Goal: Transaction & Acquisition: Purchase product/service

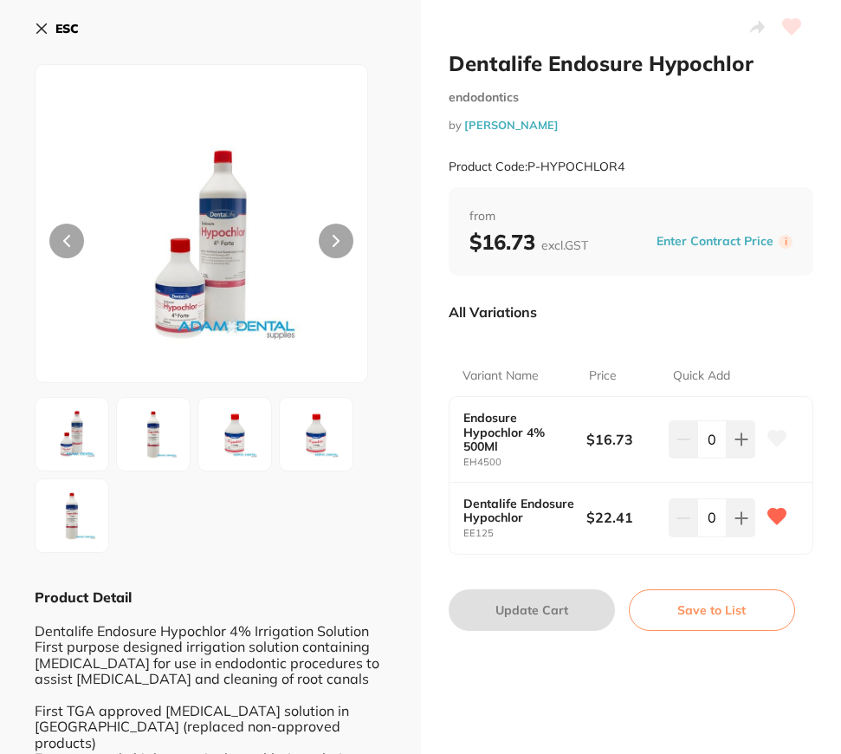
click at [63, 16] on button "ESC" at bounding box center [57, 28] width 44 height 29
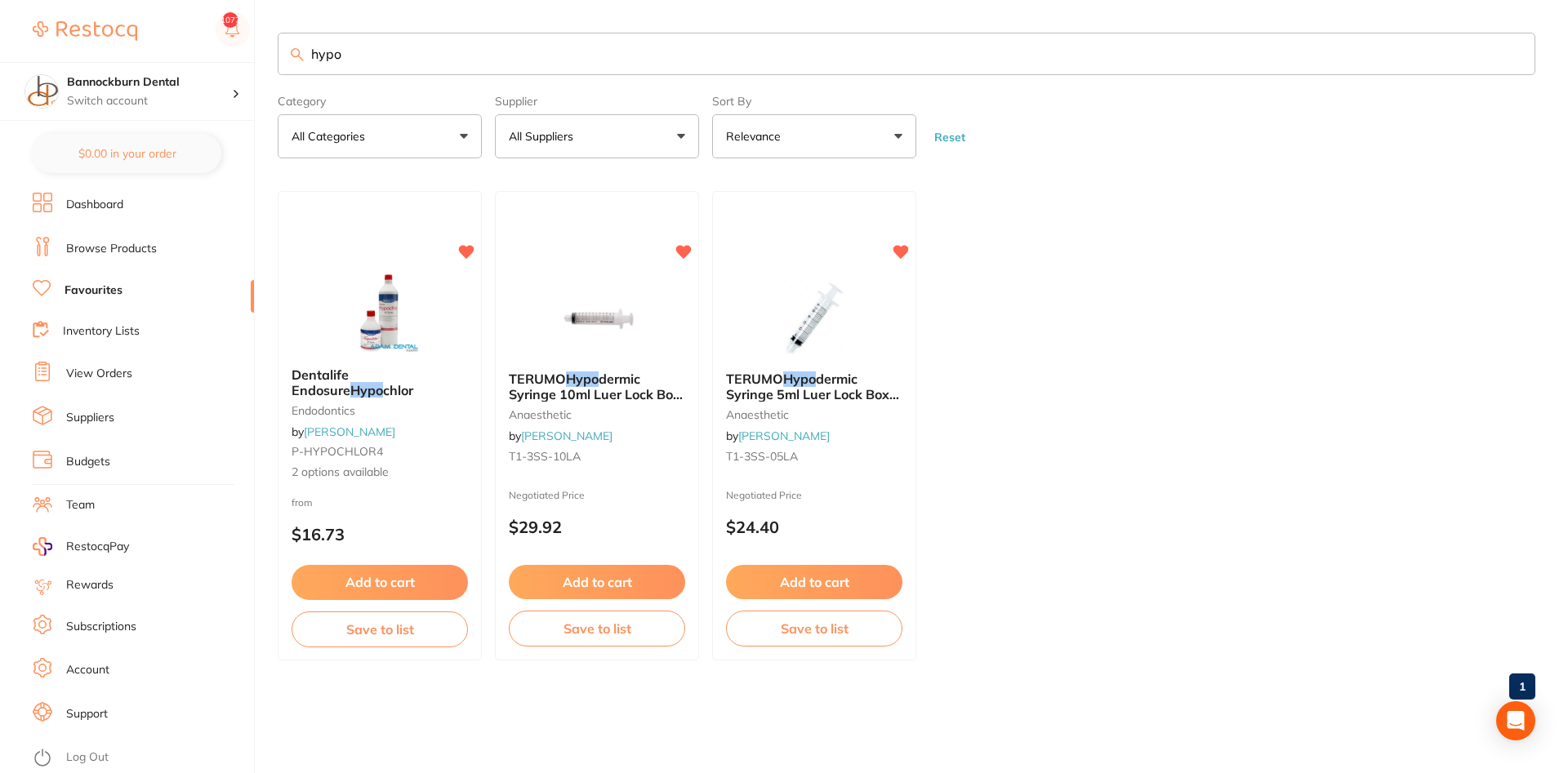
click at [88, 410] on link "Suppliers" at bounding box center [90, 418] width 48 height 16
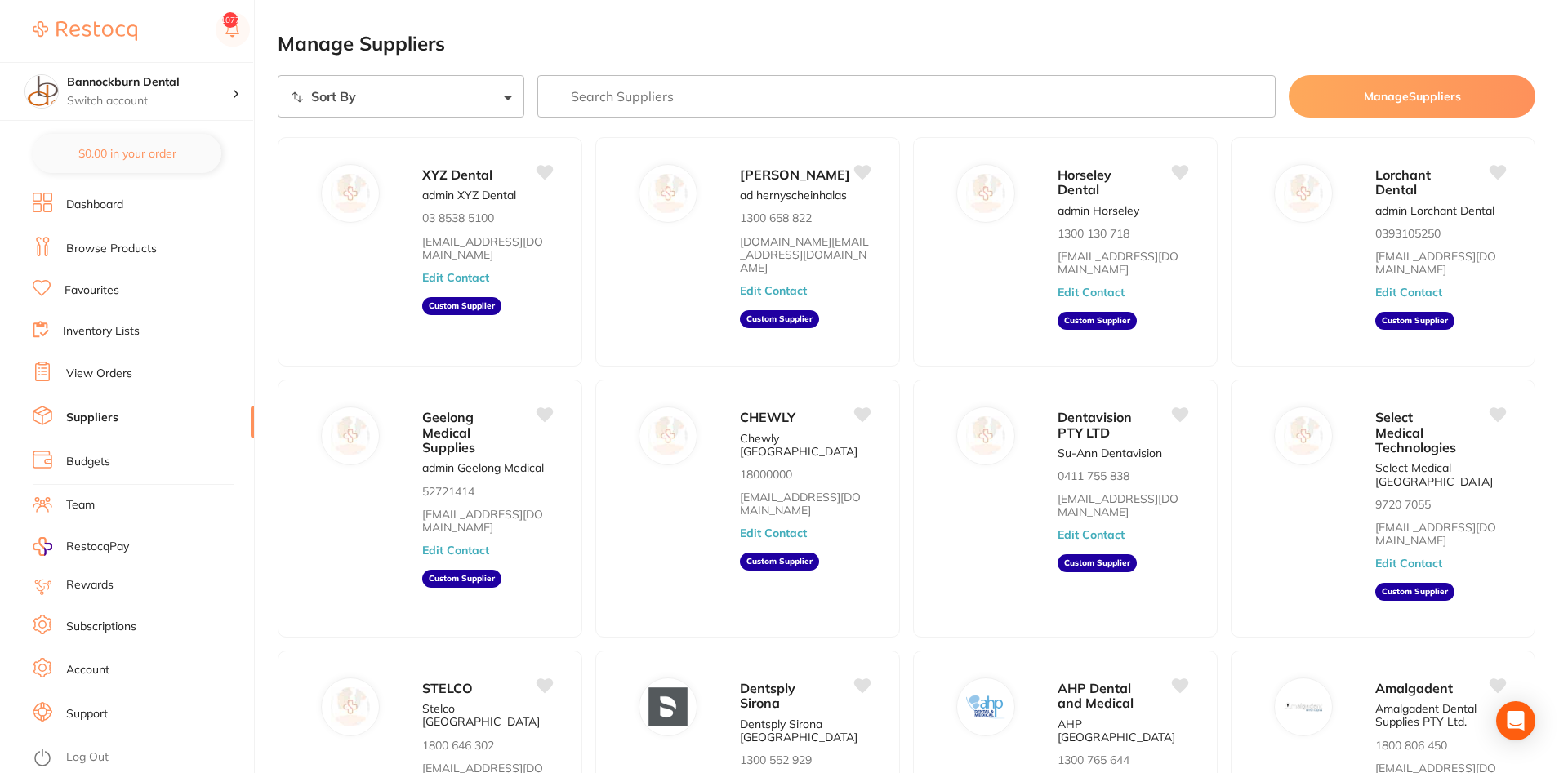
click at [102, 368] on link "View Orders" at bounding box center [99, 373] width 66 height 16
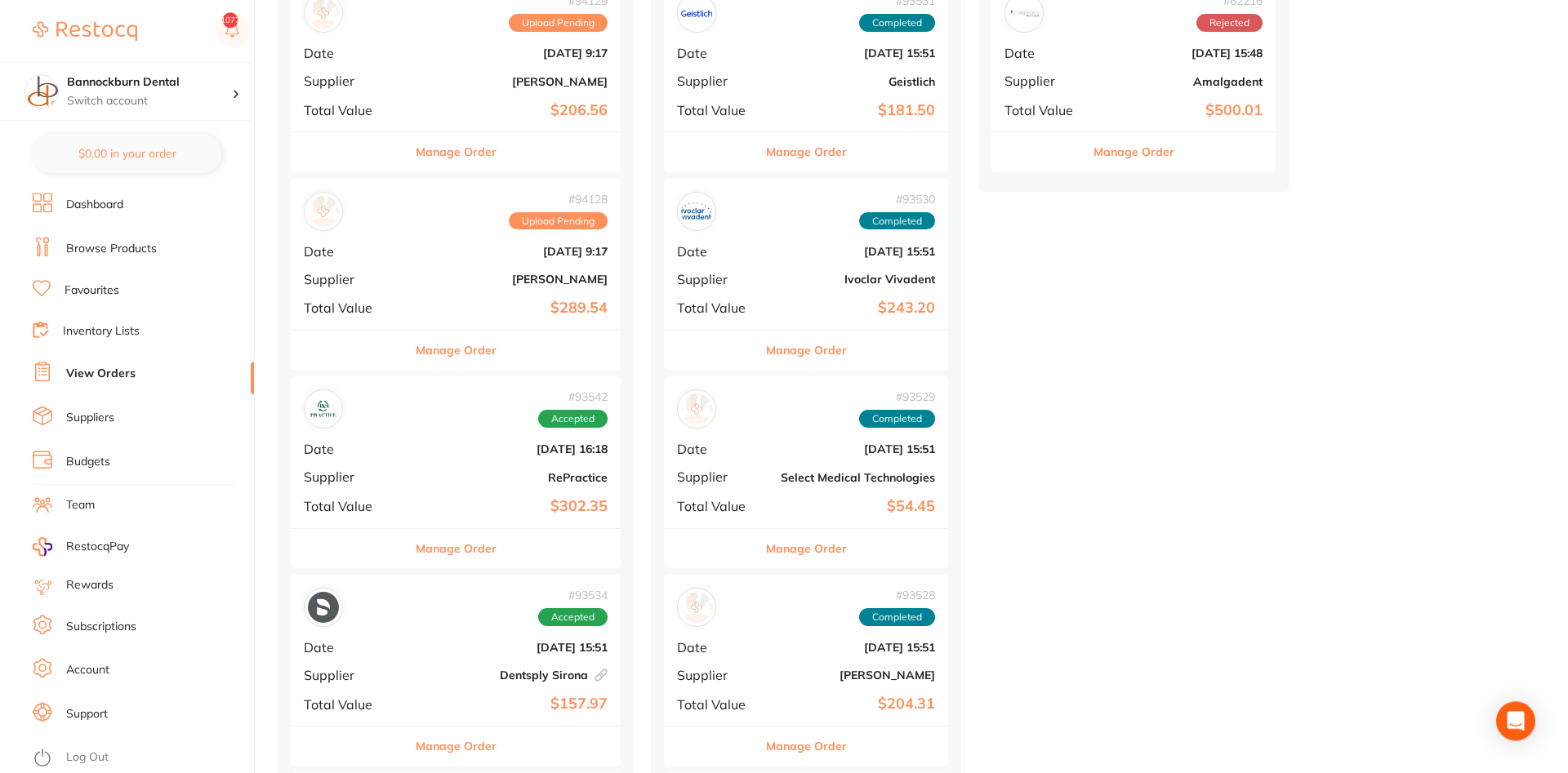
scroll to position [417, 0]
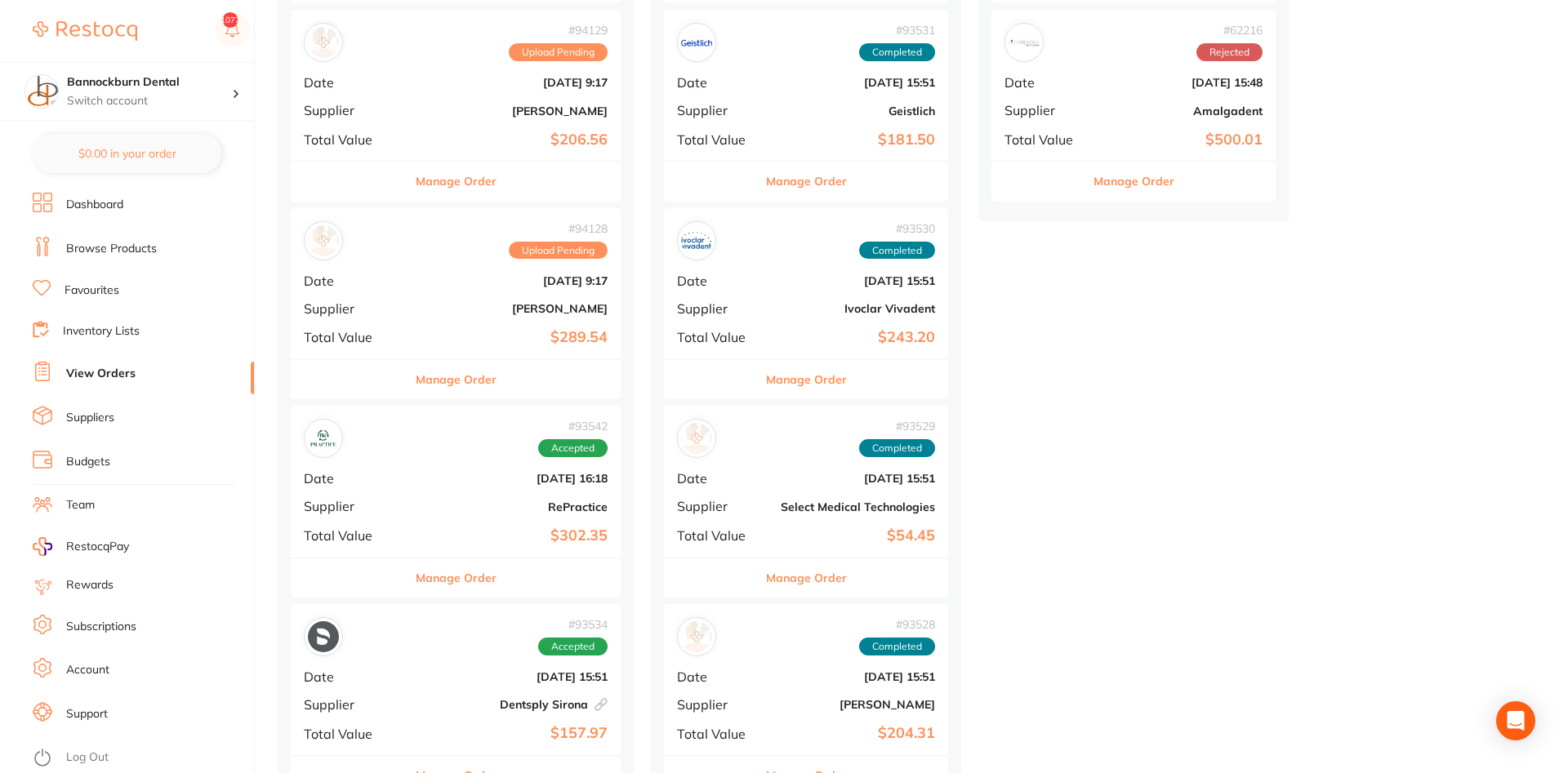
click at [491, 385] on button "Manage Order" at bounding box center [456, 380] width 81 height 40
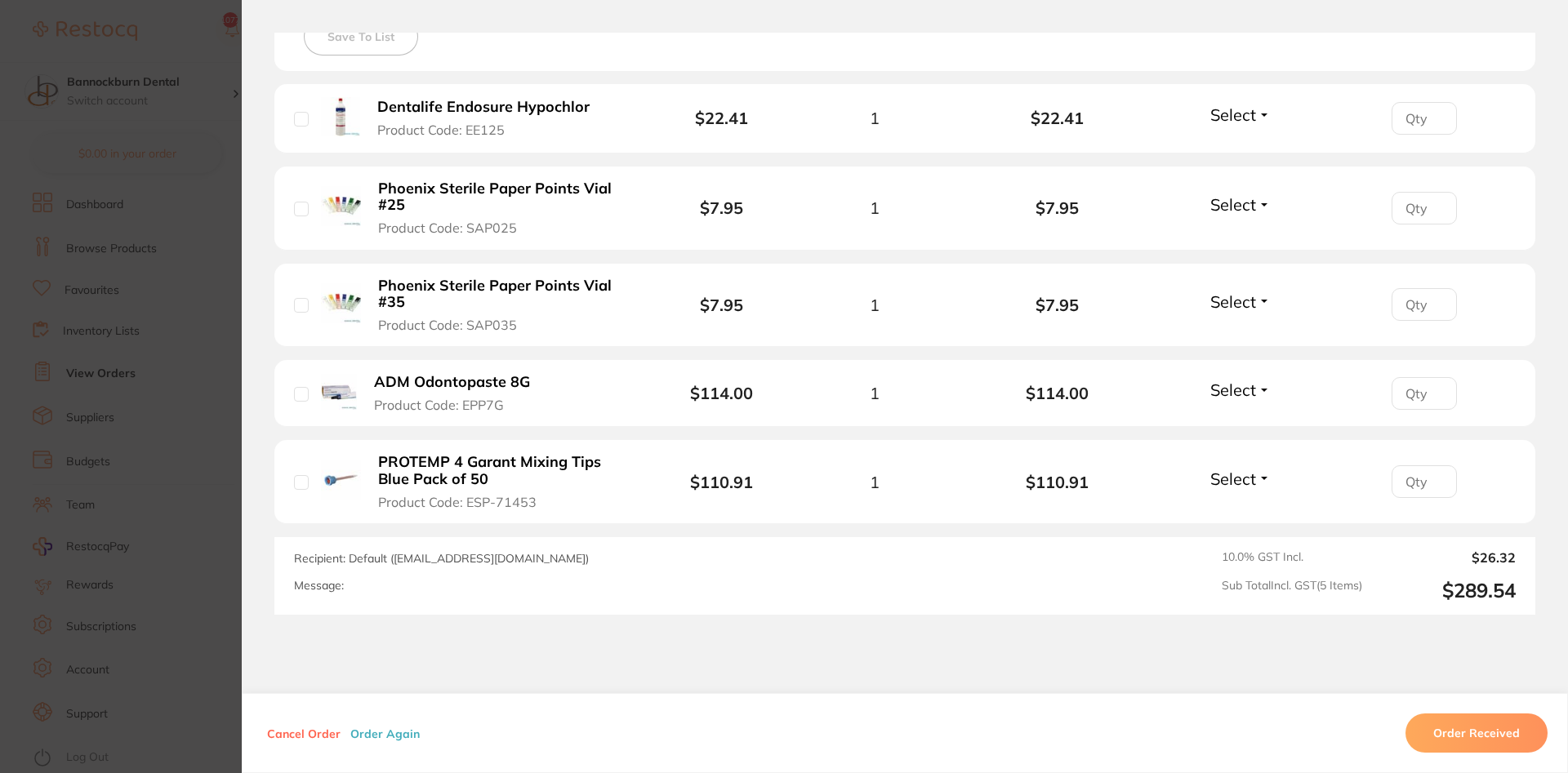
scroll to position [490, 0]
click at [792, 710] on button "Order Received" at bounding box center [1477, 733] width 142 height 40
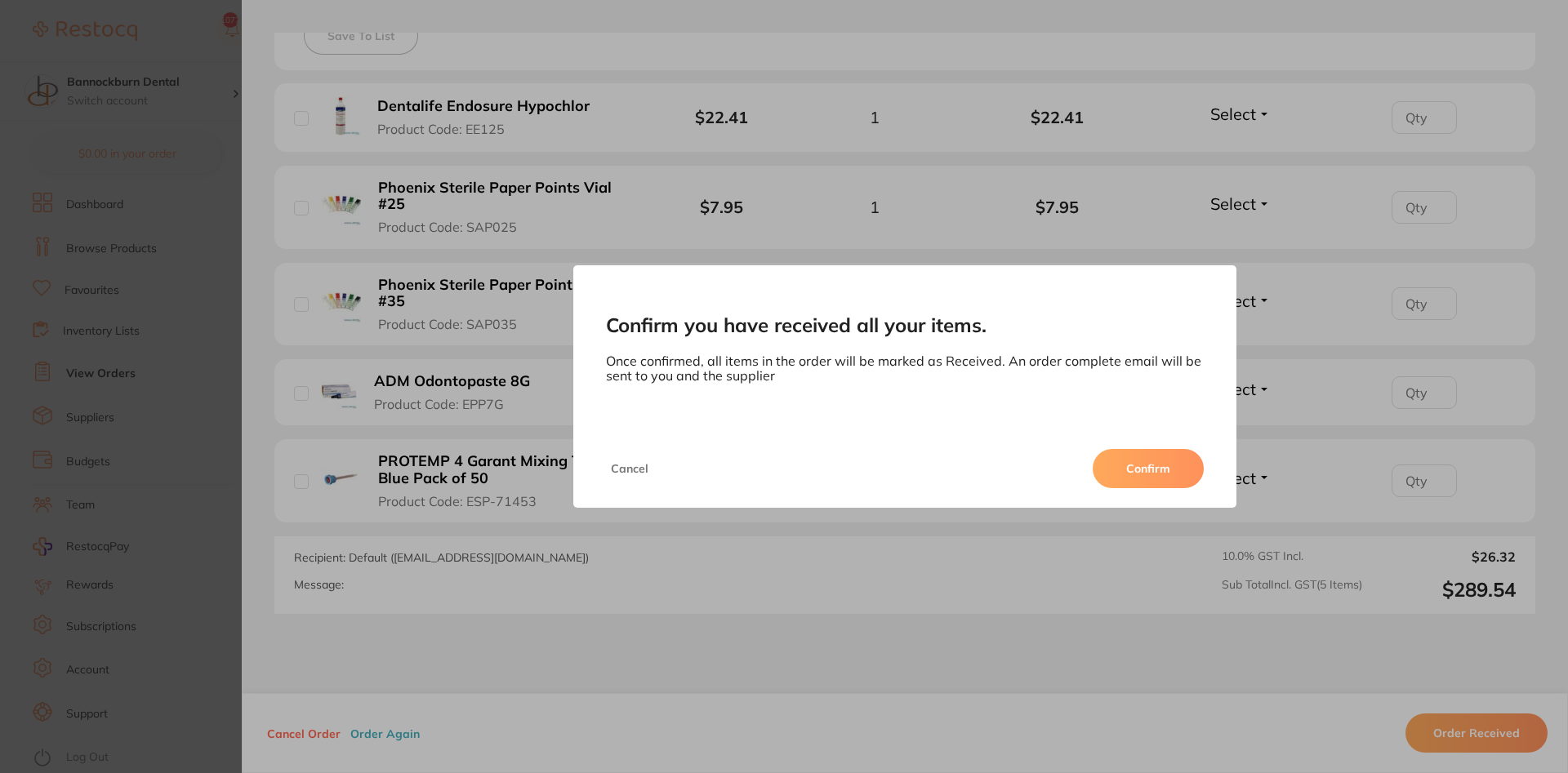
drag, startPoint x: 1158, startPoint y: 470, endPoint x: 1155, endPoint y: 479, distance: 9.5
click at [792, 476] on button "Confirm" at bounding box center [1148, 469] width 111 height 40
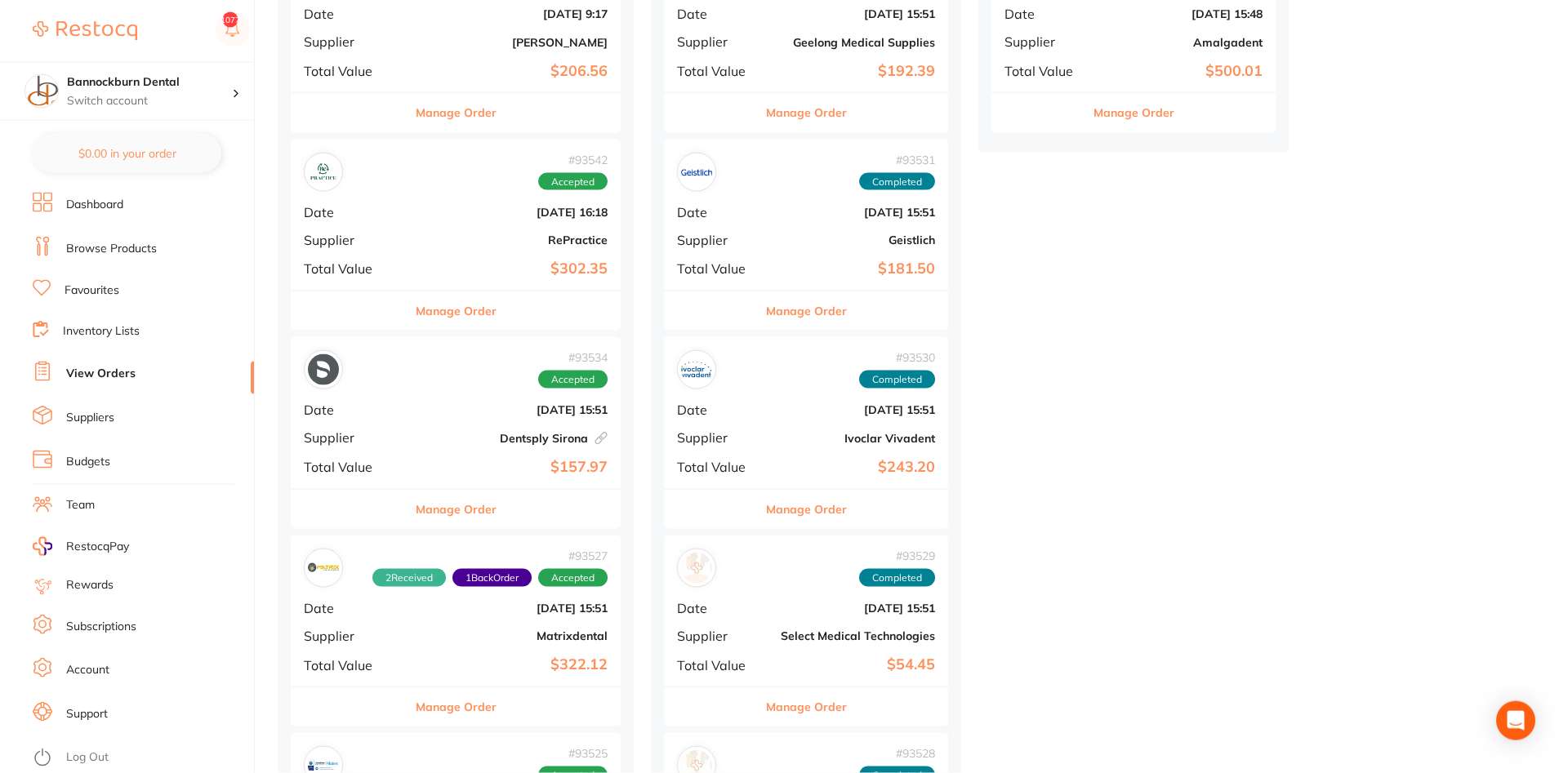
scroll to position [584, 0]
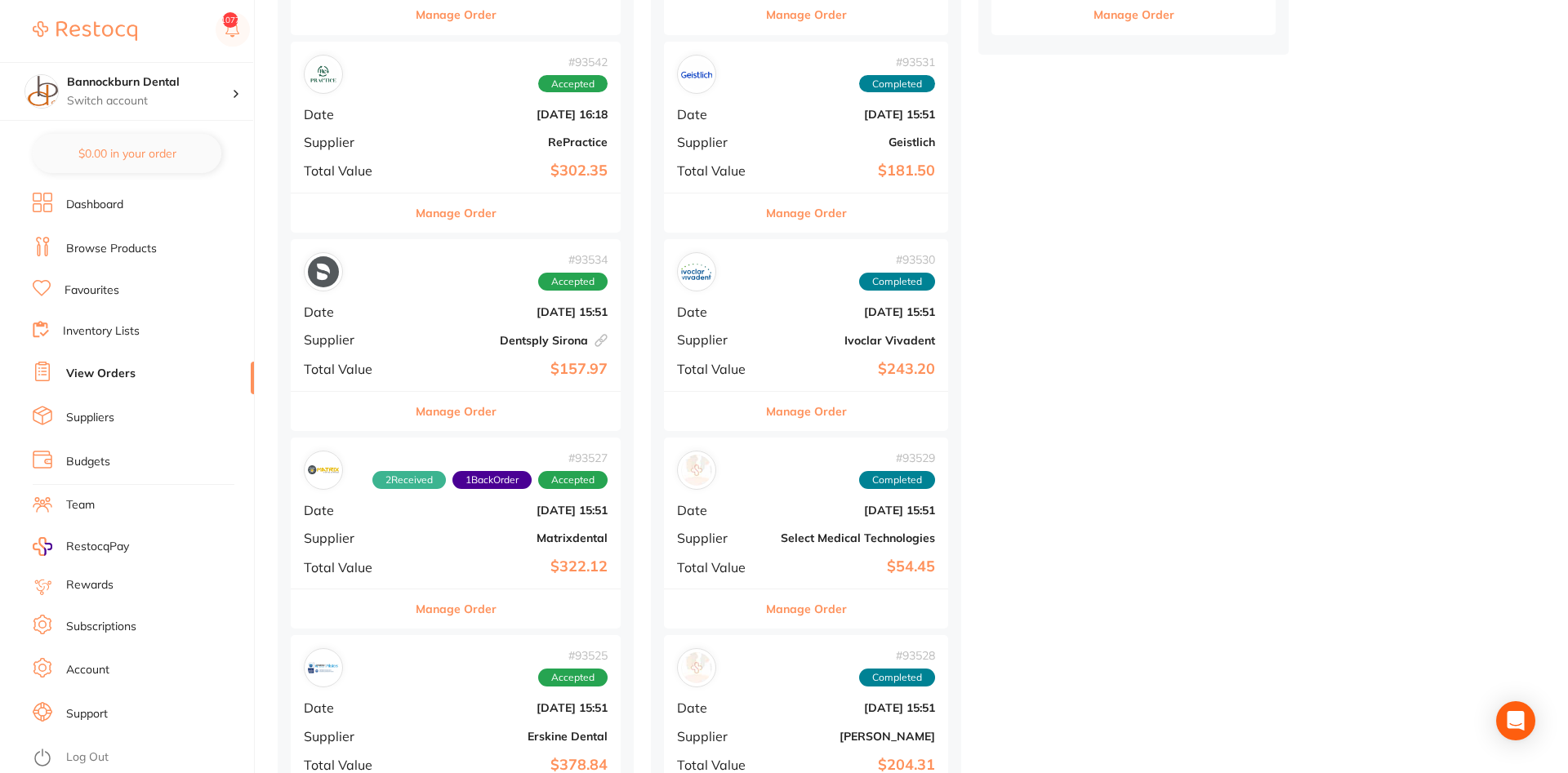
click at [490, 608] on button "Manage Order" at bounding box center [456, 609] width 81 height 40
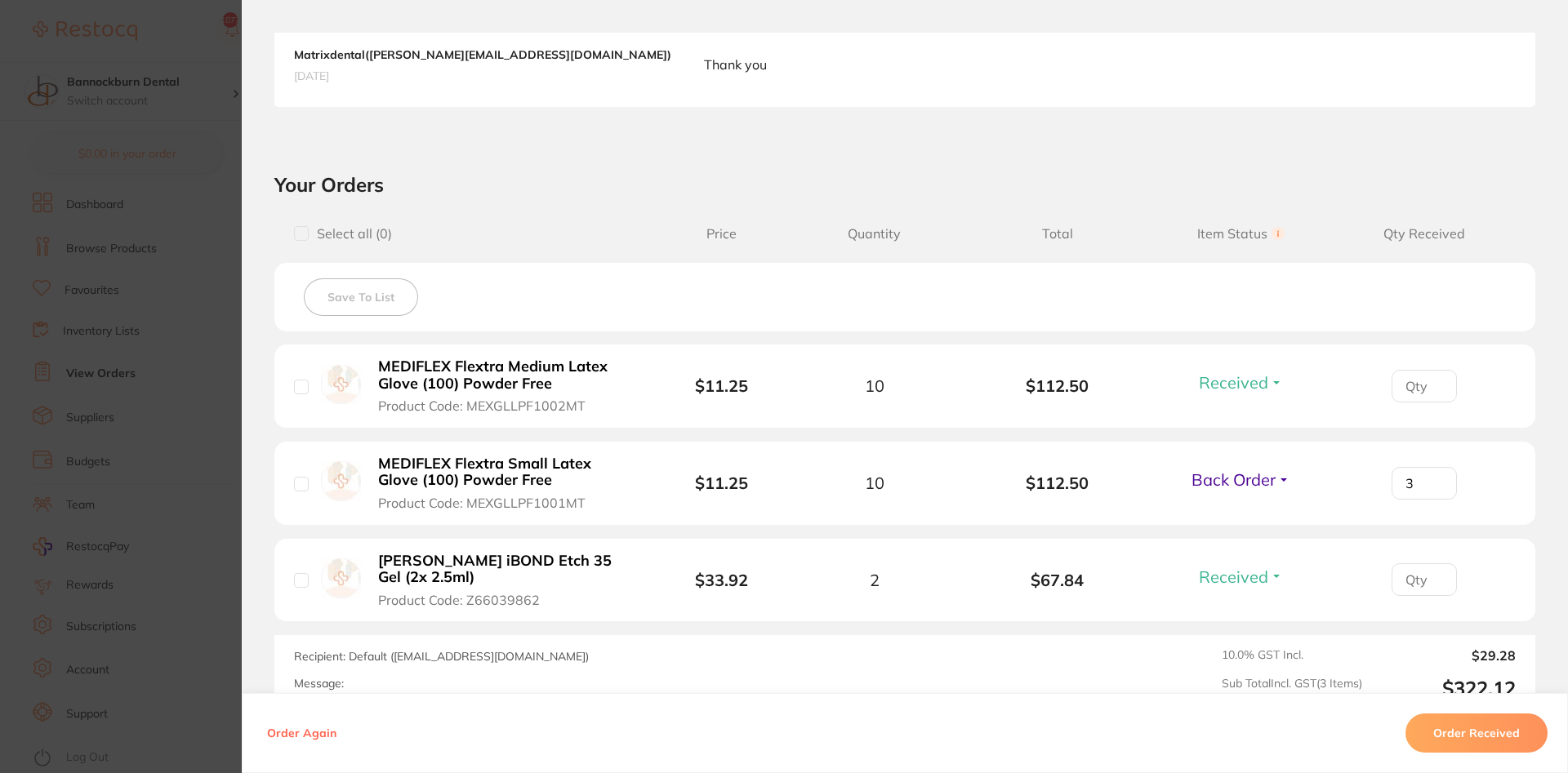
scroll to position [490, 0]
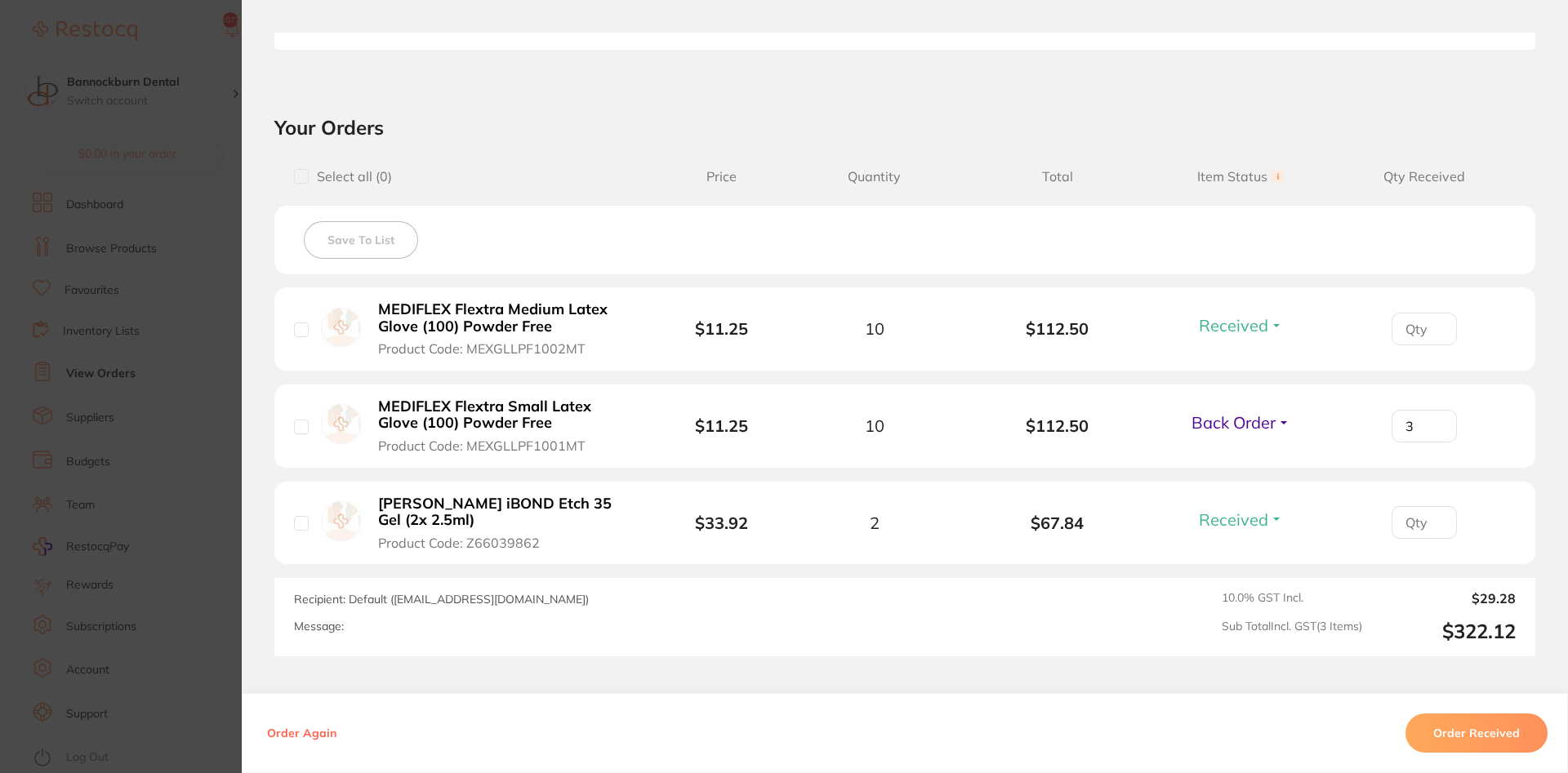
click at [792, 710] on button "Order Received" at bounding box center [1477, 733] width 142 height 40
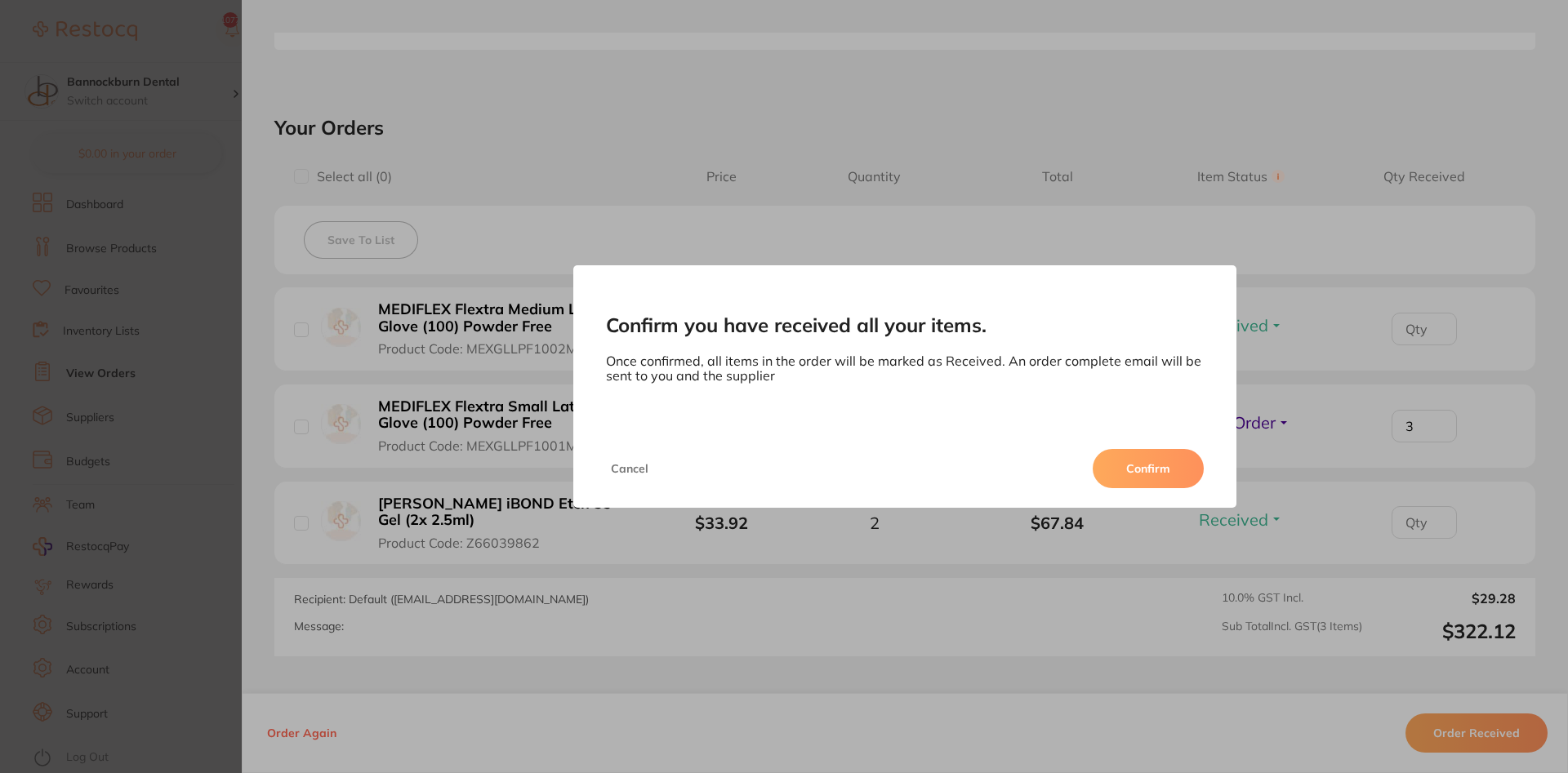
click at [792, 461] on button "Confirm" at bounding box center [1148, 469] width 111 height 40
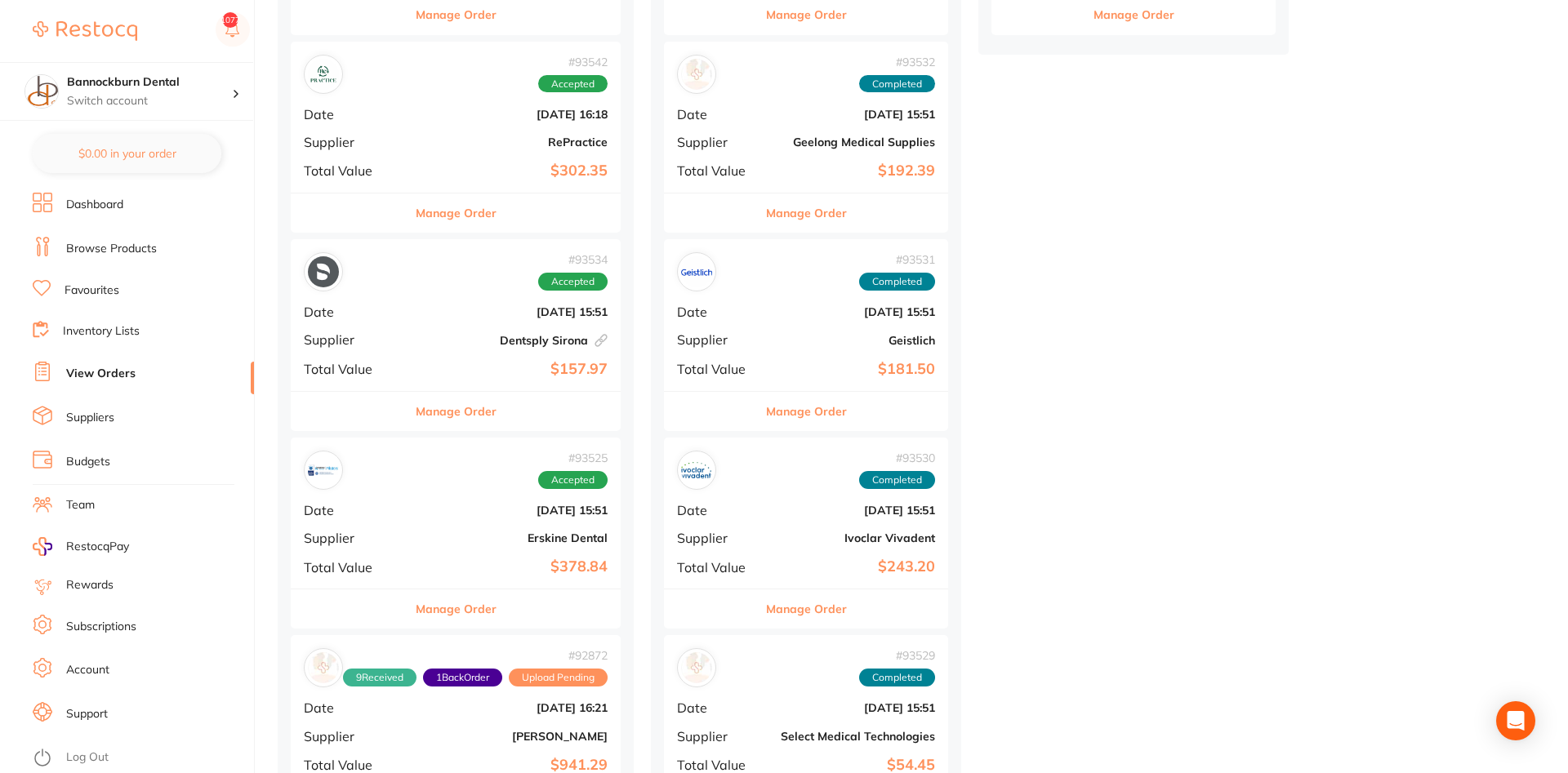
click at [503, 414] on div "Manage Order" at bounding box center [455, 411] width 330 height 40
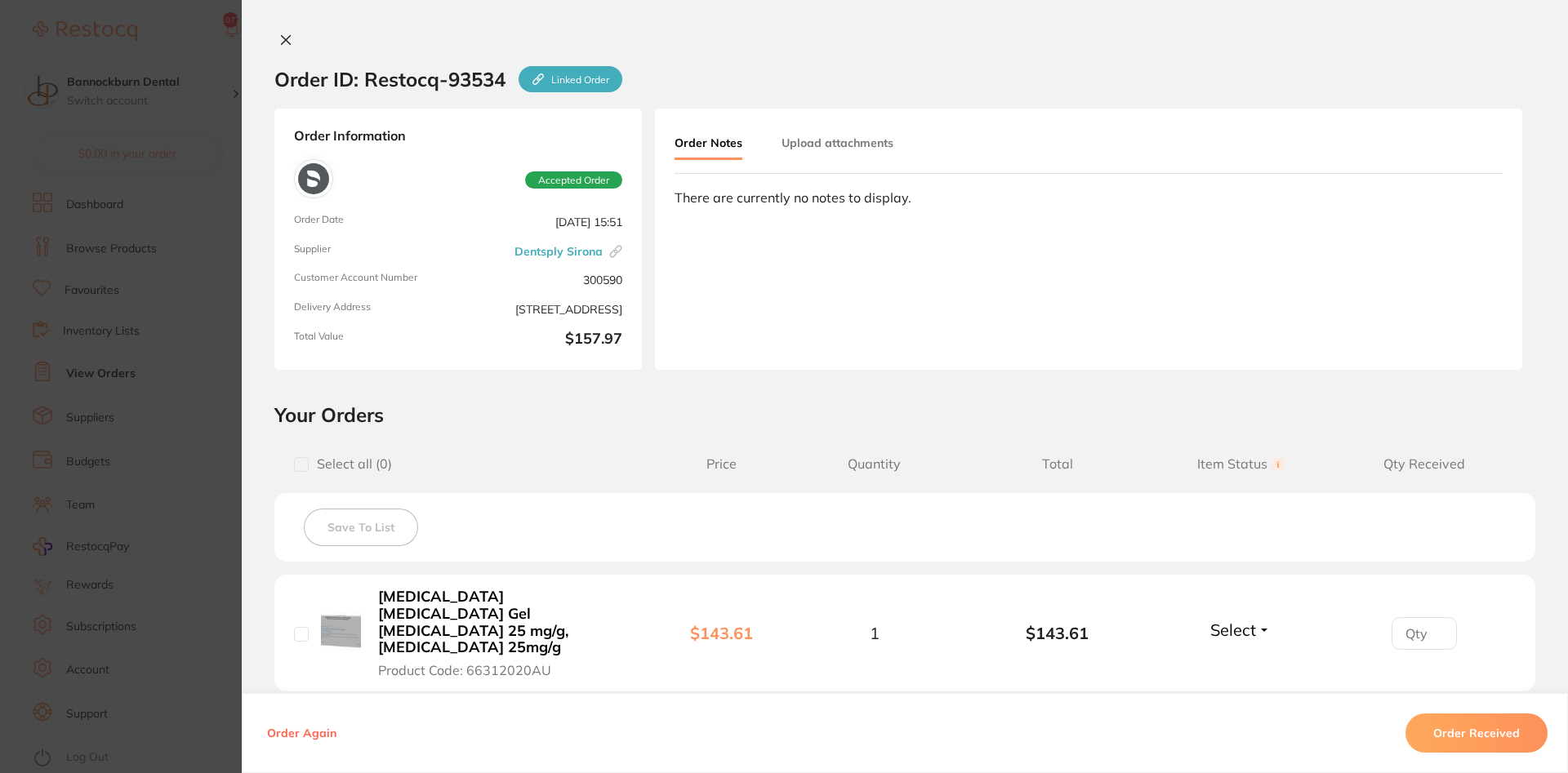
click at [283, 42] on icon at bounding box center [287, 41] width 9 height 9
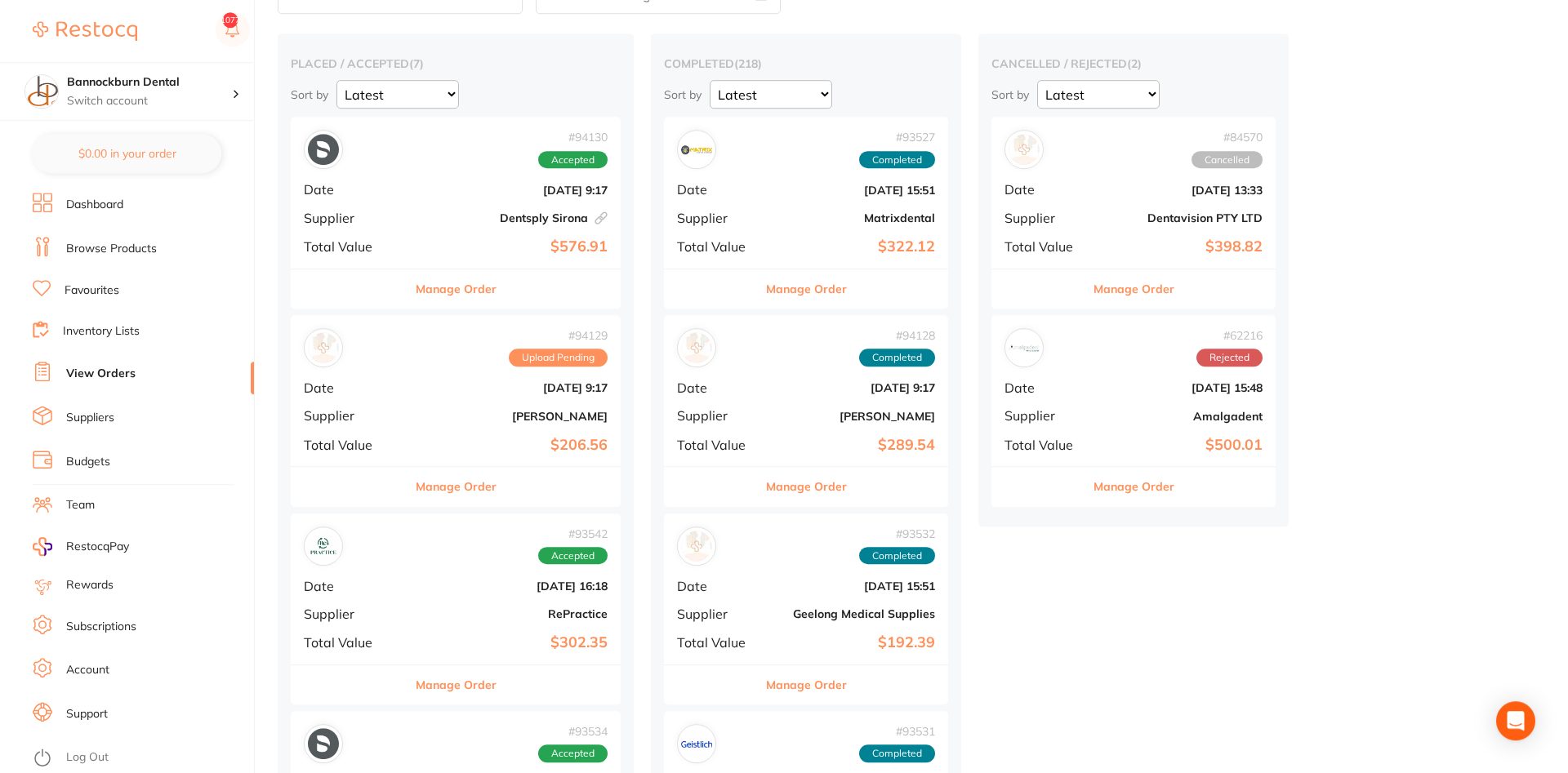
scroll to position [83, 0]
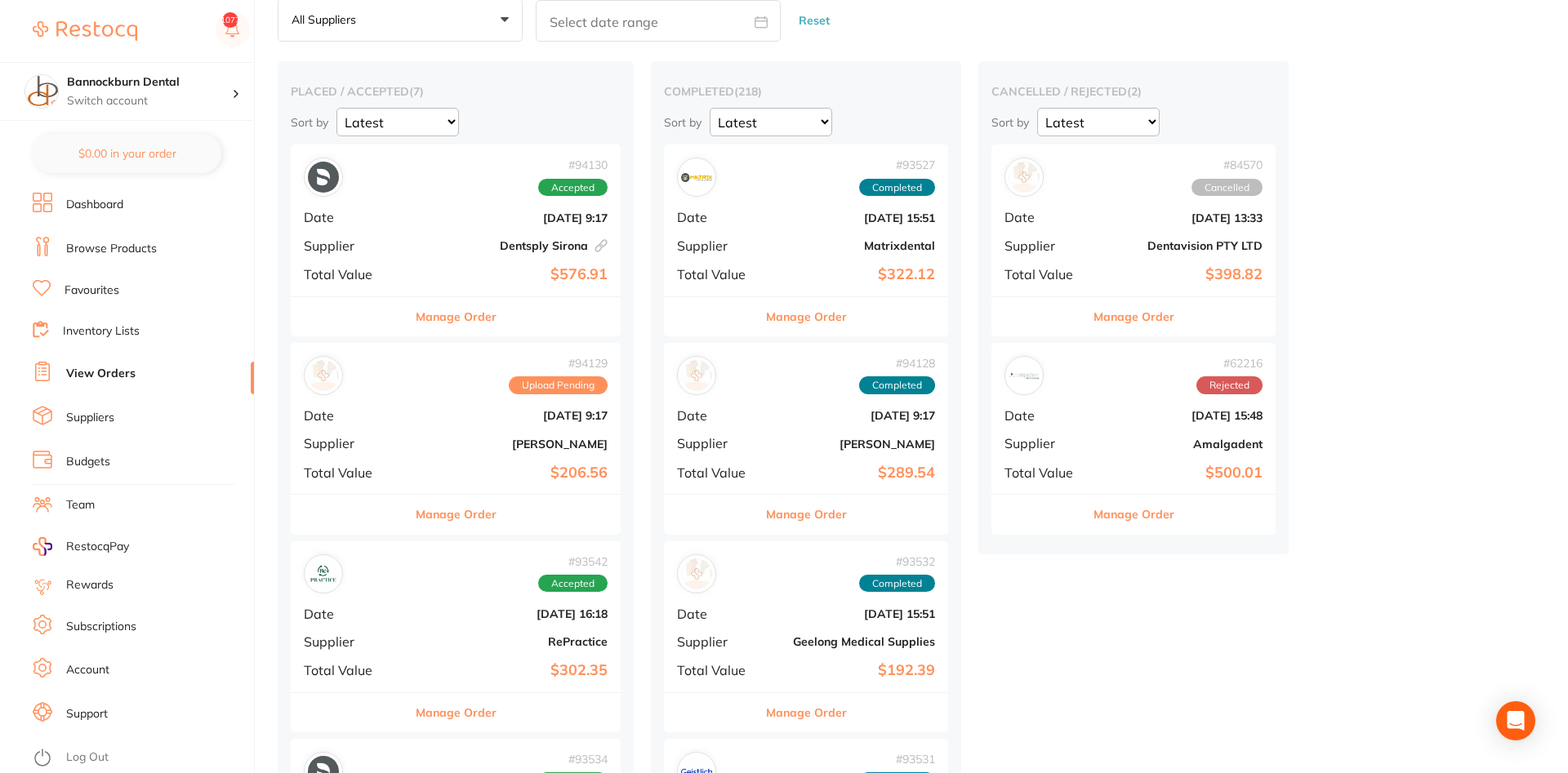
click at [512, 327] on div "Manage Order" at bounding box center [455, 316] width 330 height 40
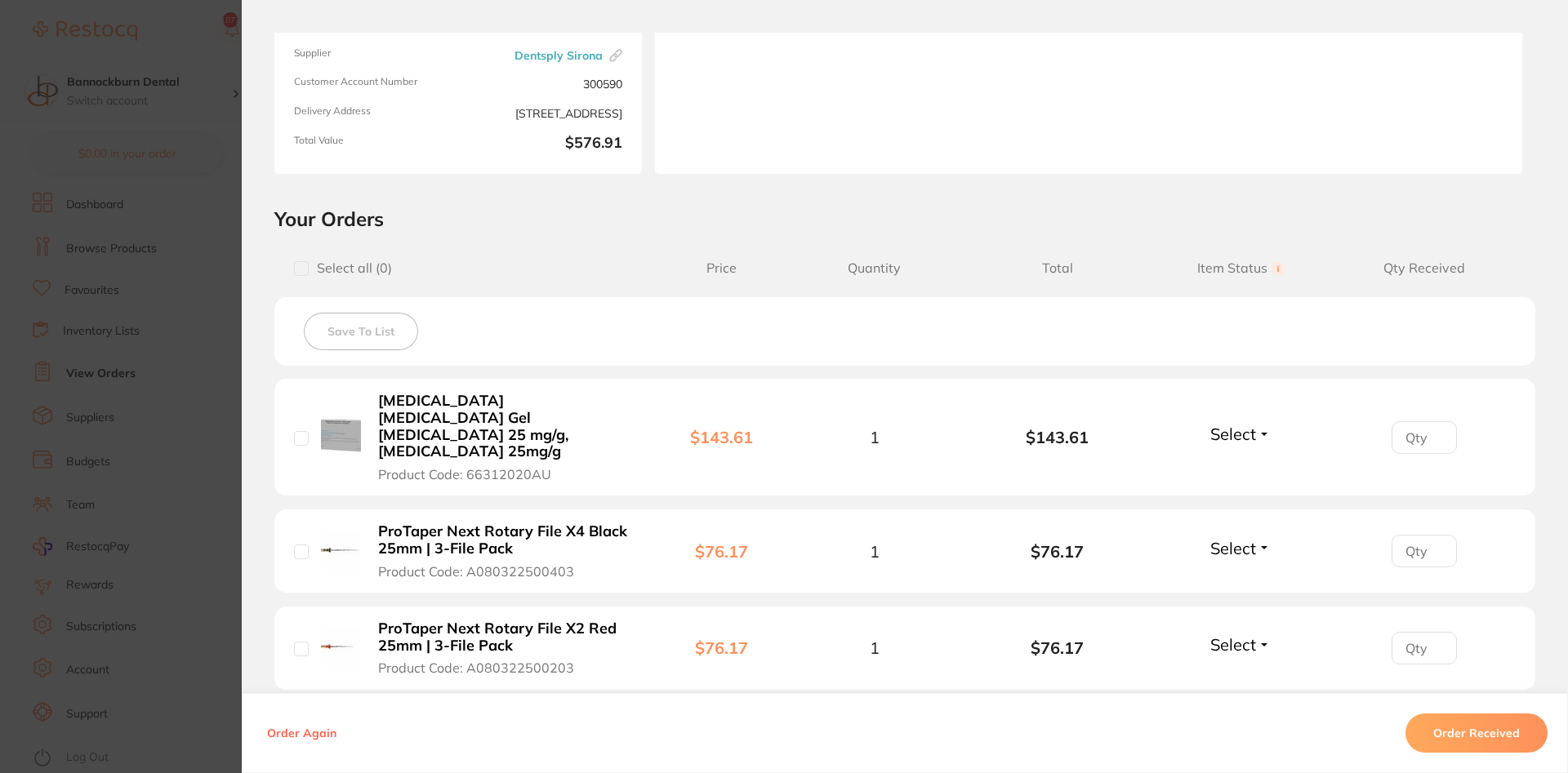
scroll to position [490, 0]
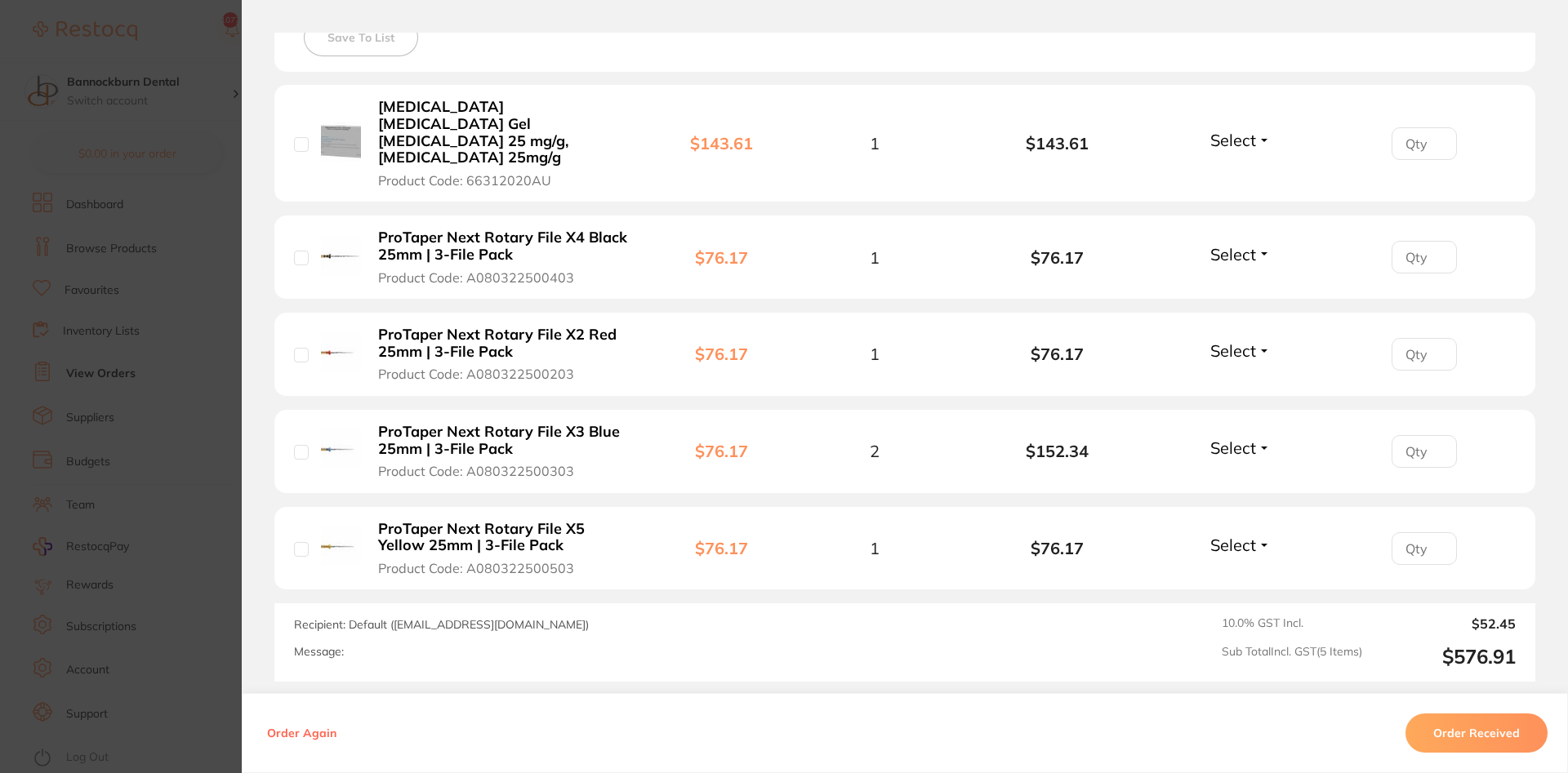
click at [792, 130] on span "Select" at bounding box center [1233, 140] width 46 height 21
click at [792, 194] on span "Back Order" at bounding box center [1241, 200] width 50 height 12
click at [792, 244] on span "Select" at bounding box center [1233, 255] width 46 height 21
click at [792, 278] on button "Received" at bounding box center [1241, 290] width 41 height 25
click at [792, 340] on span "Select" at bounding box center [1233, 351] width 46 height 21
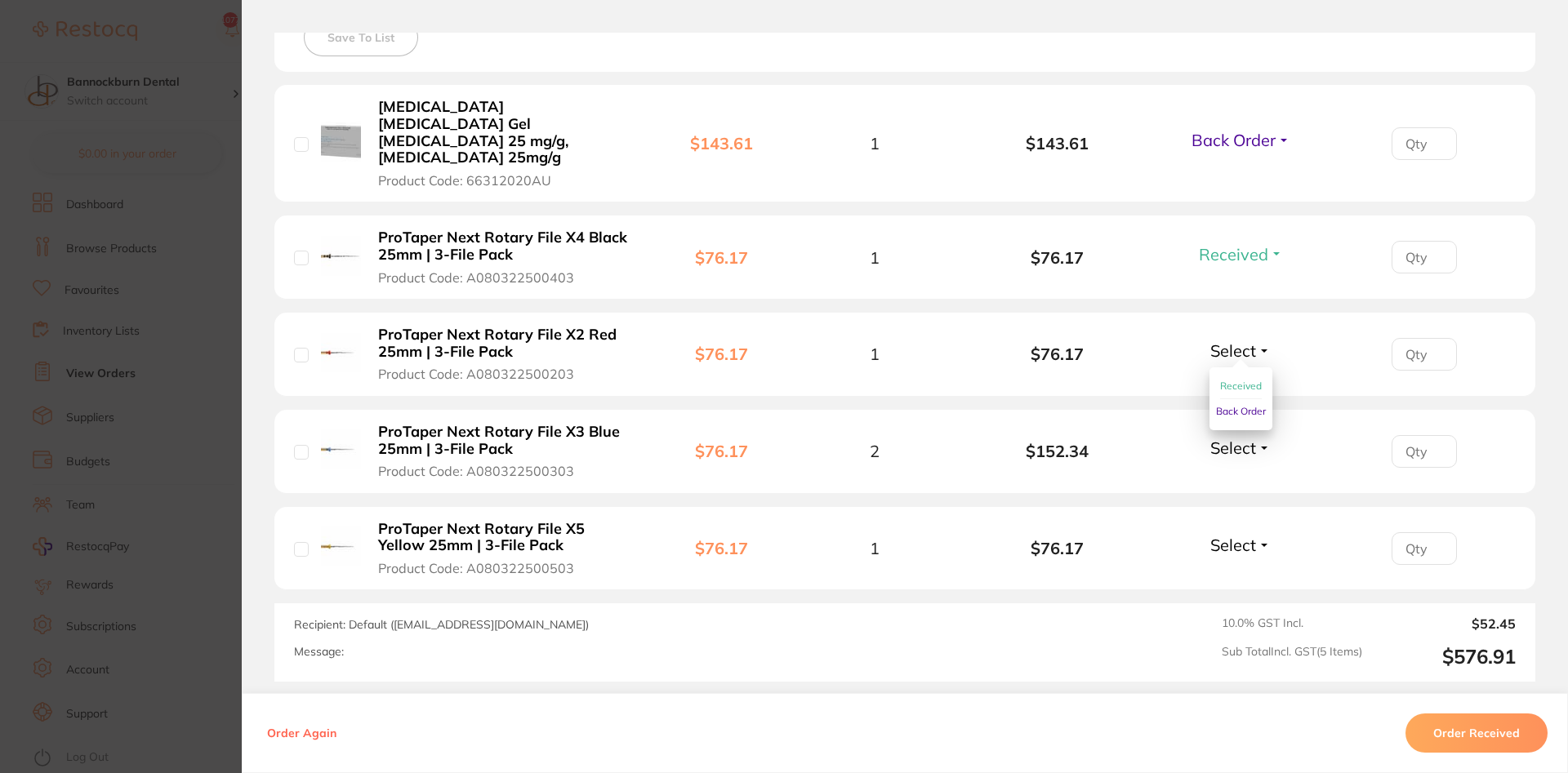
click at [792, 380] on span "Received" at bounding box center [1241, 386] width 41 height 12
click at [792, 437] on span "Select" at bounding box center [1233, 448] width 46 height 21
drag, startPoint x: 1246, startPoint y: 448, endPoint x: 1253, endPoint y: 498, distance: 50.5
click at [792, 434] on span "Received" at bounding box center [1241, 434] width 41 height 0
click at [792, 535] on span "Select" at bounding box center [1233, 545] width 46 height 21
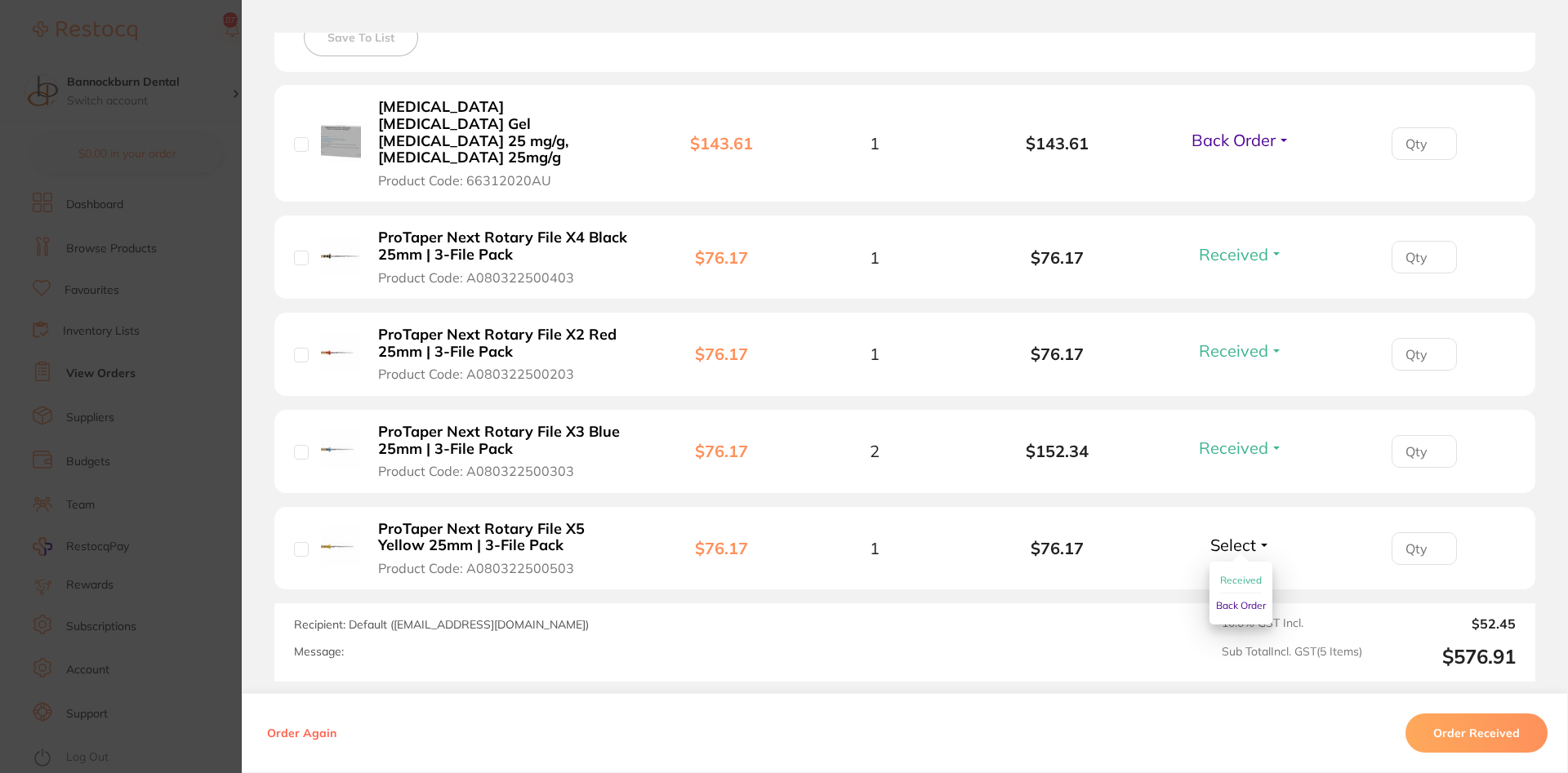
click at [792, 568] on button "Received" at bounding box center [1241, 581] width 41 height 25
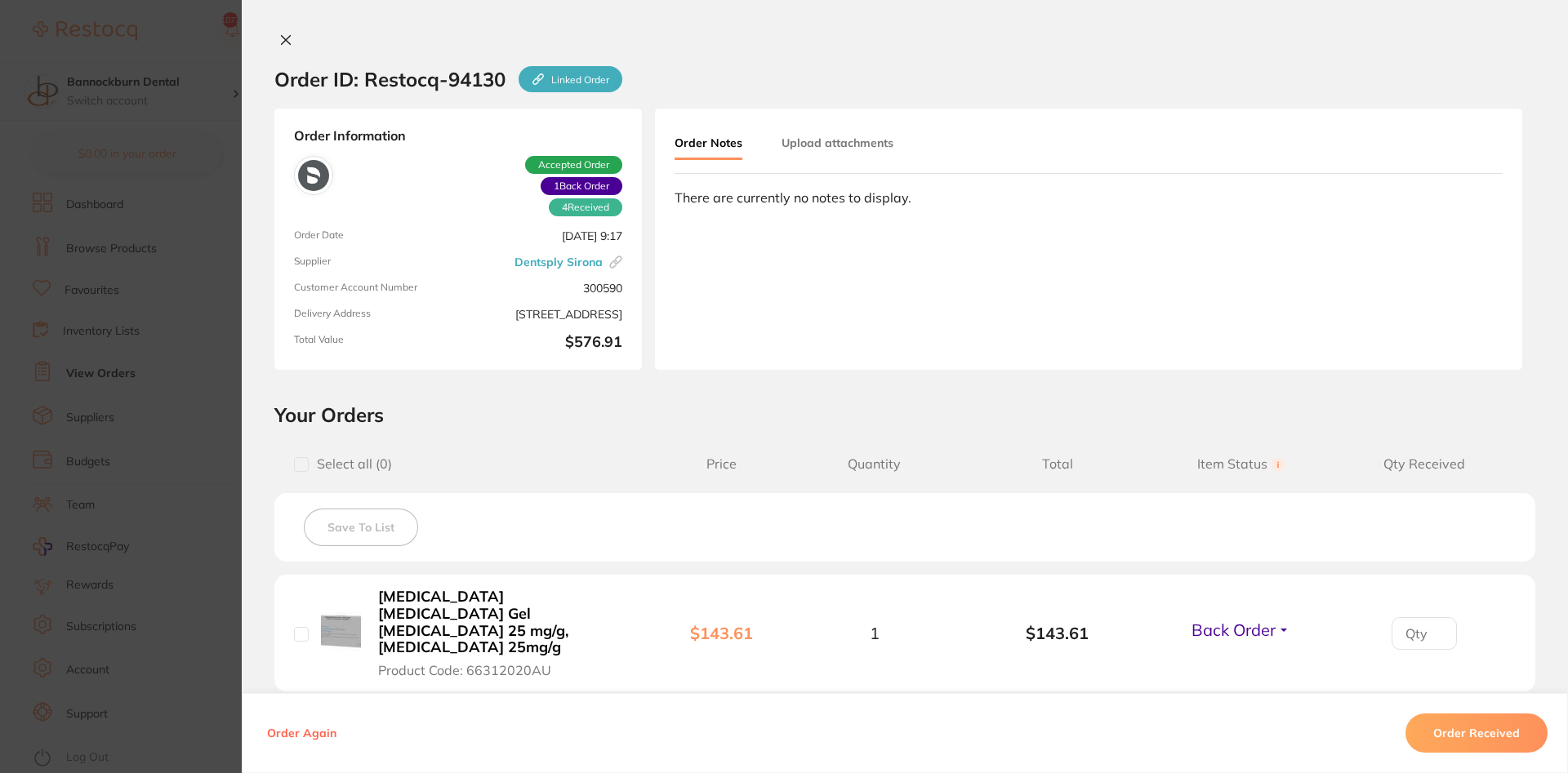
click at [287, 42] on icon at bounding box center [287, 41] width 9 height 9
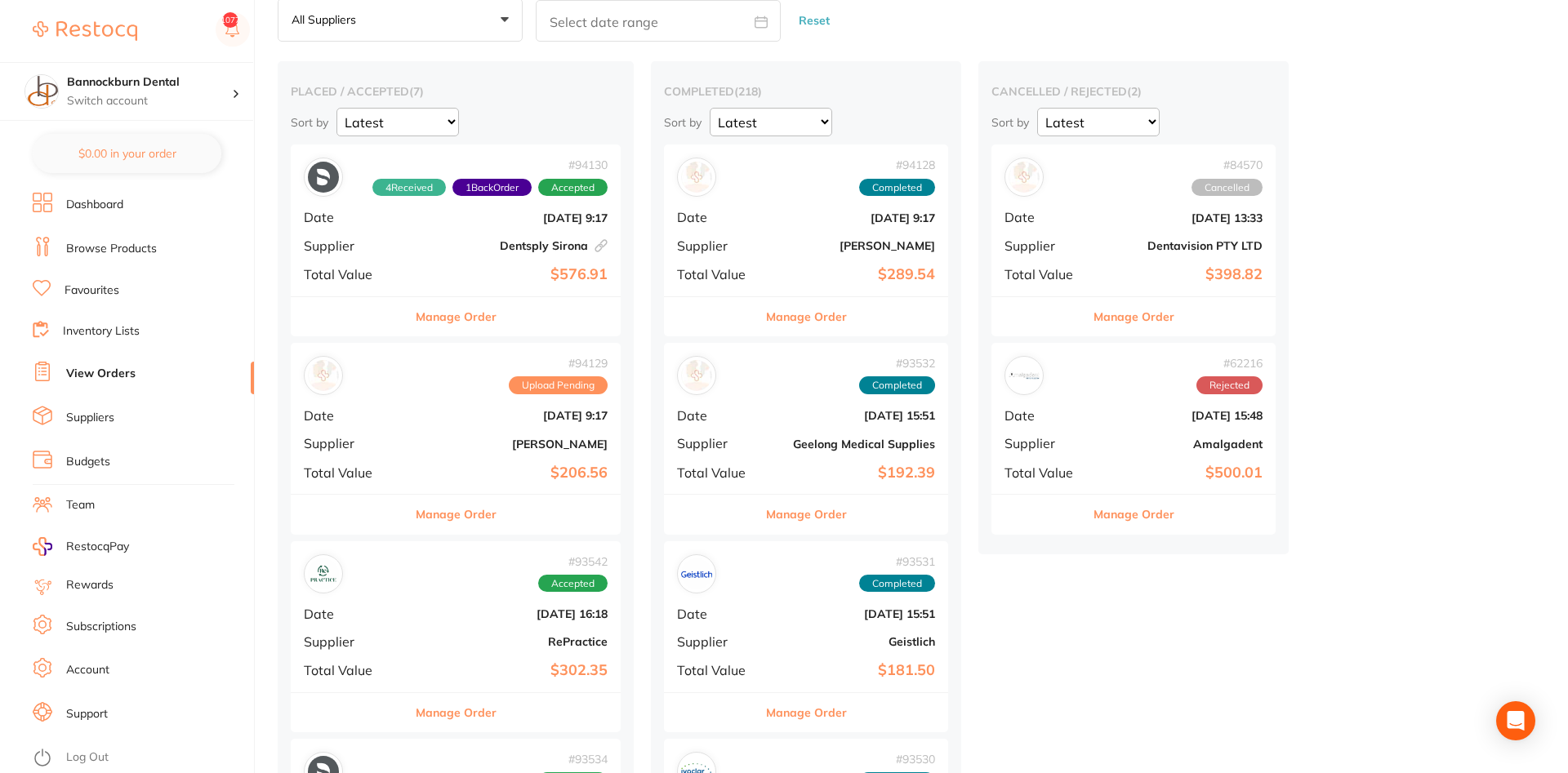
click at [518, 518] on div "Manage Order" at bounding box center [455, 514] width 330 height 40
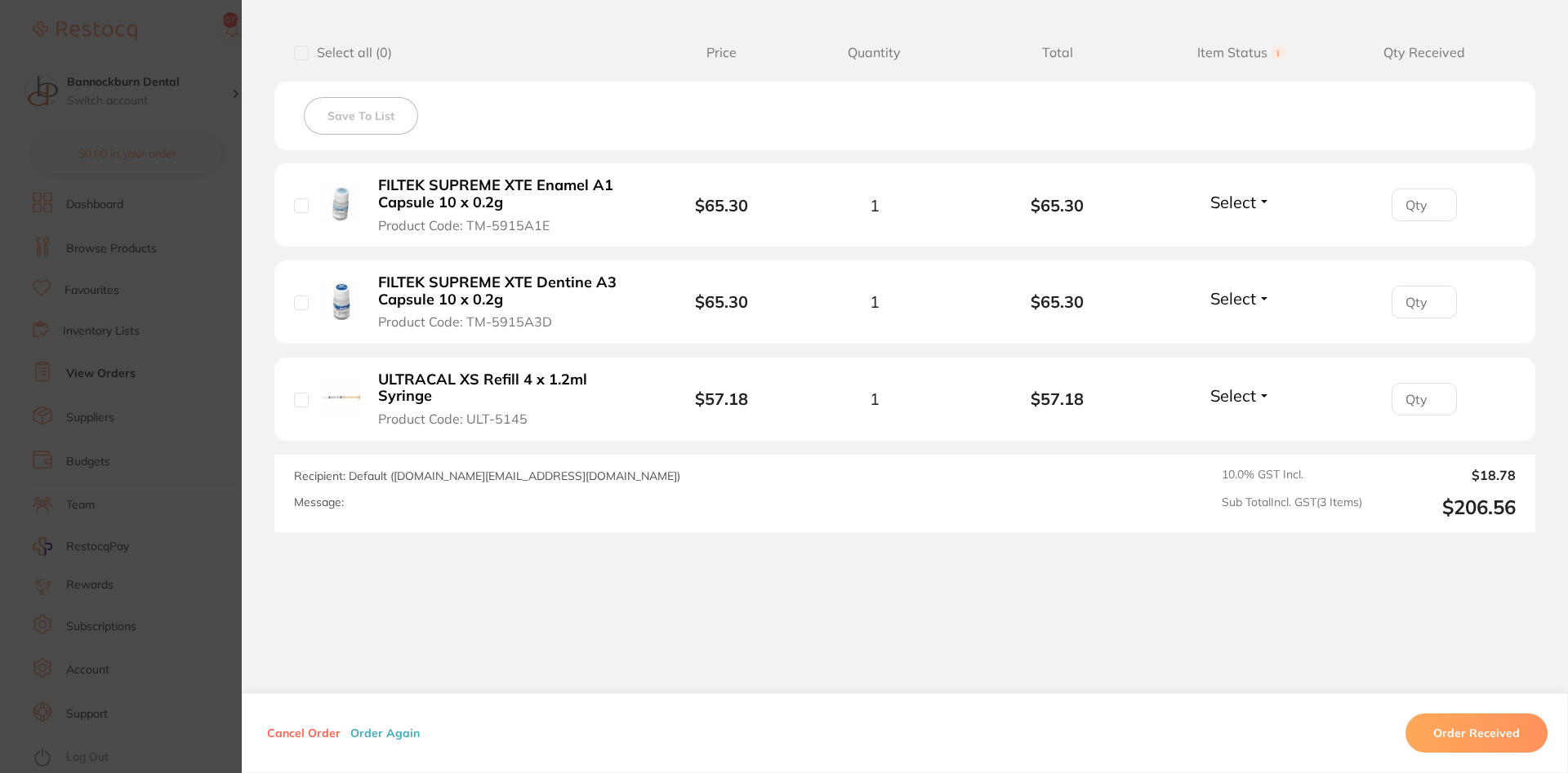
scroll to position [412, 0]
click at [792, 710] on button "Order Received" at bounding box center [1477, 733] width 142 height 40
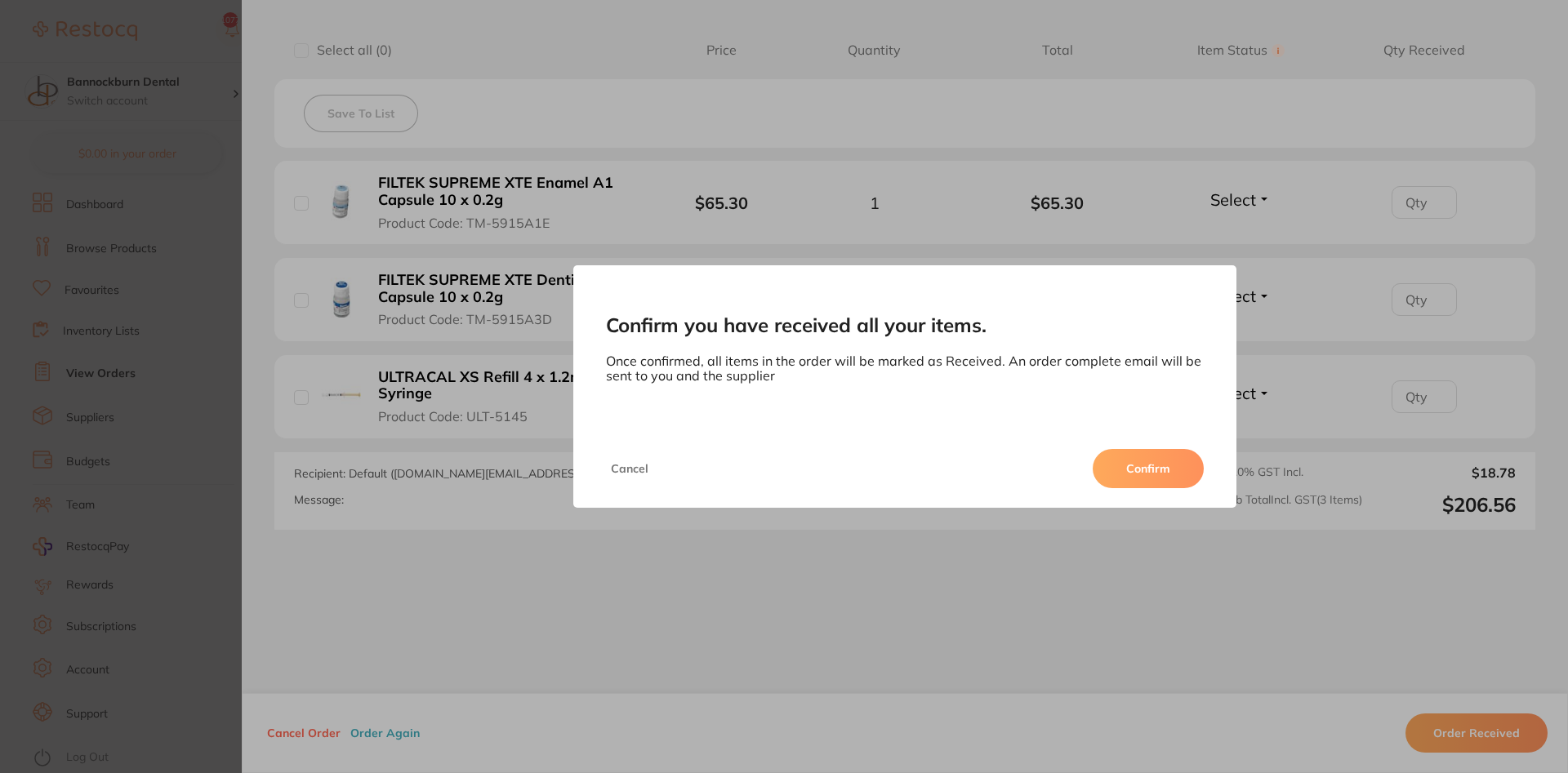
click at [792, 480] on button "Confirm" at bounding box center [1148, 469] width 111 height 40
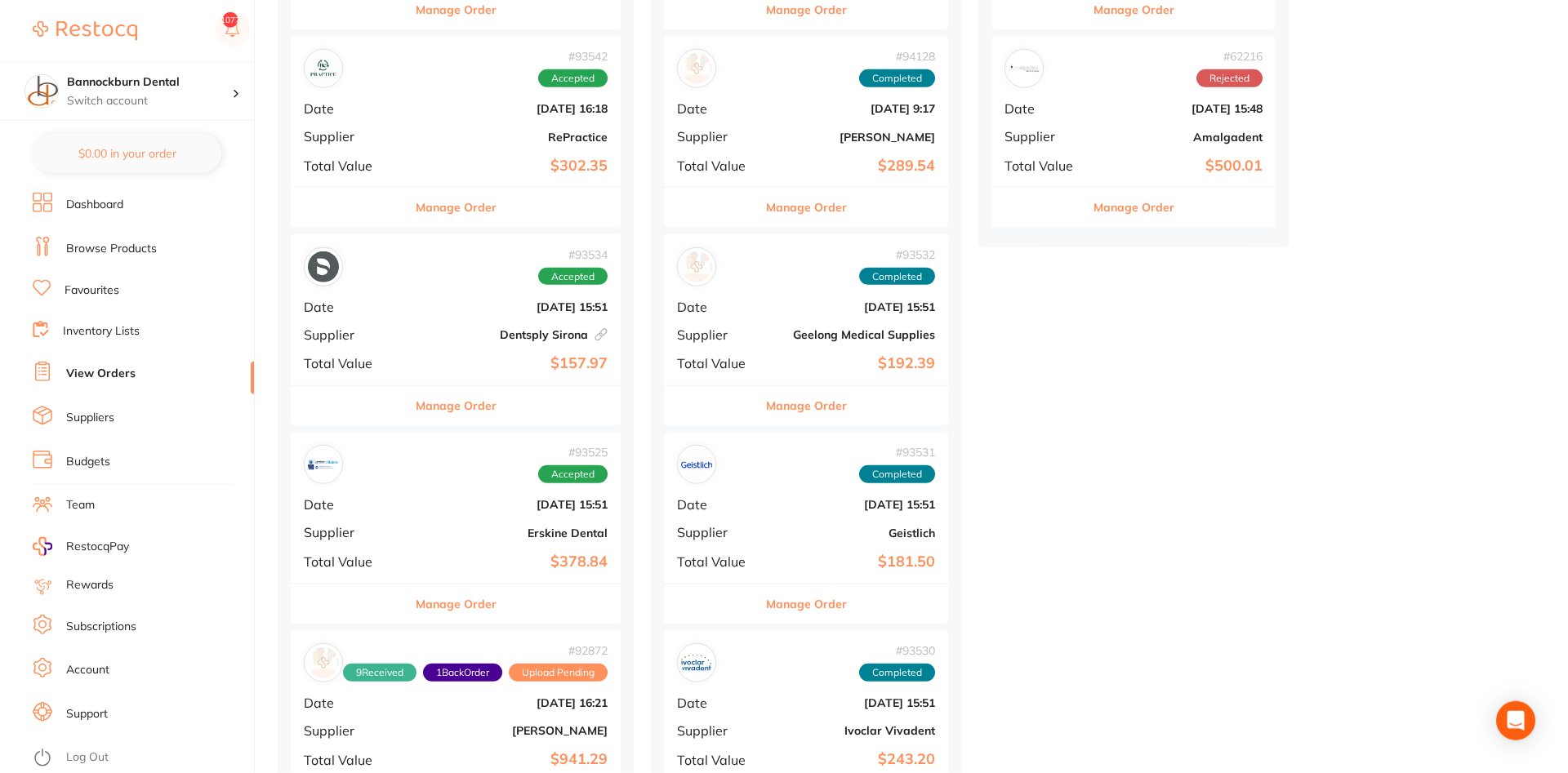
scroll to position [417, 0]
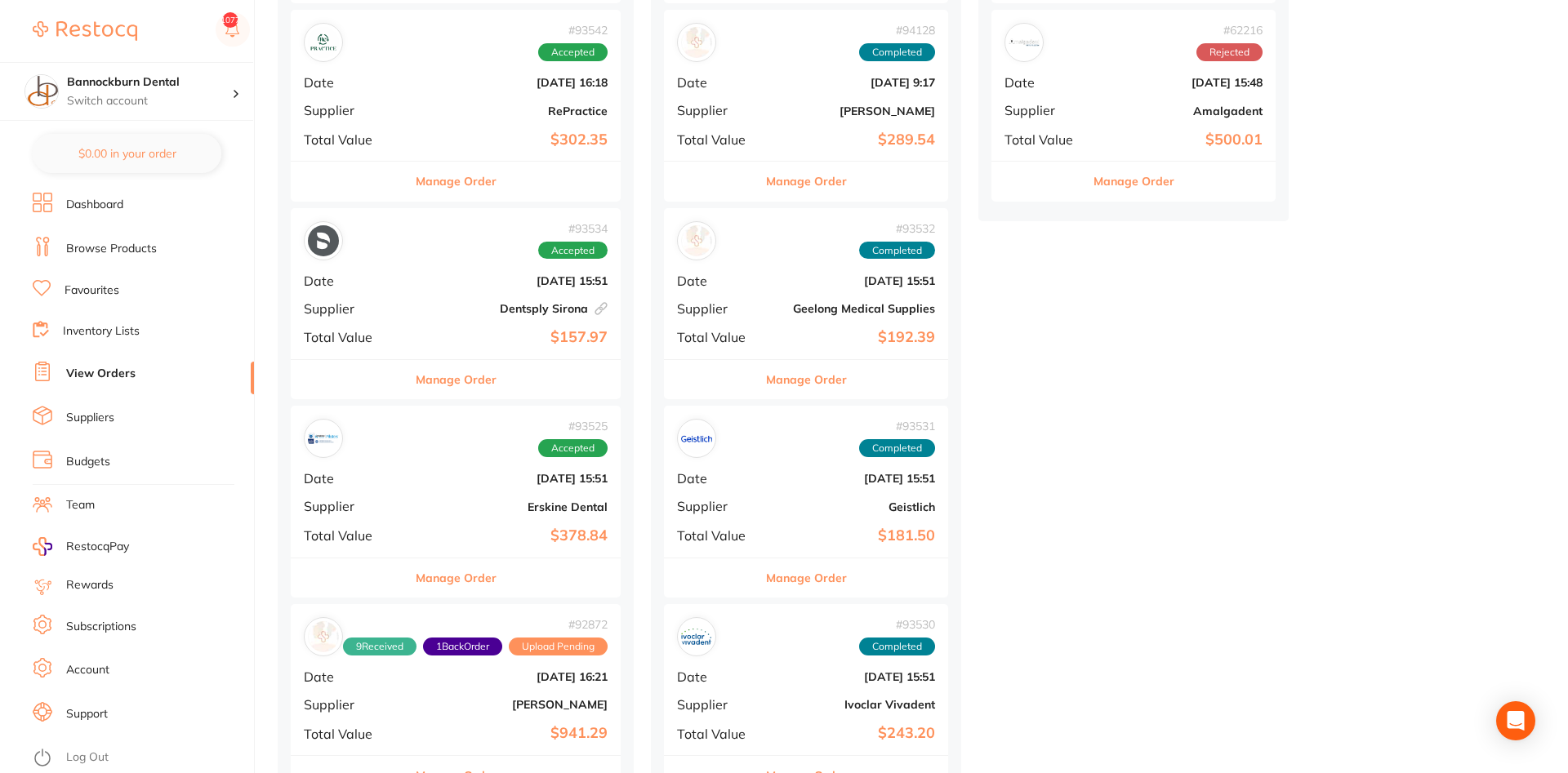
click at [510, 581] on div "Manage Order" at bounding box center [455, 578] width 330 height 40
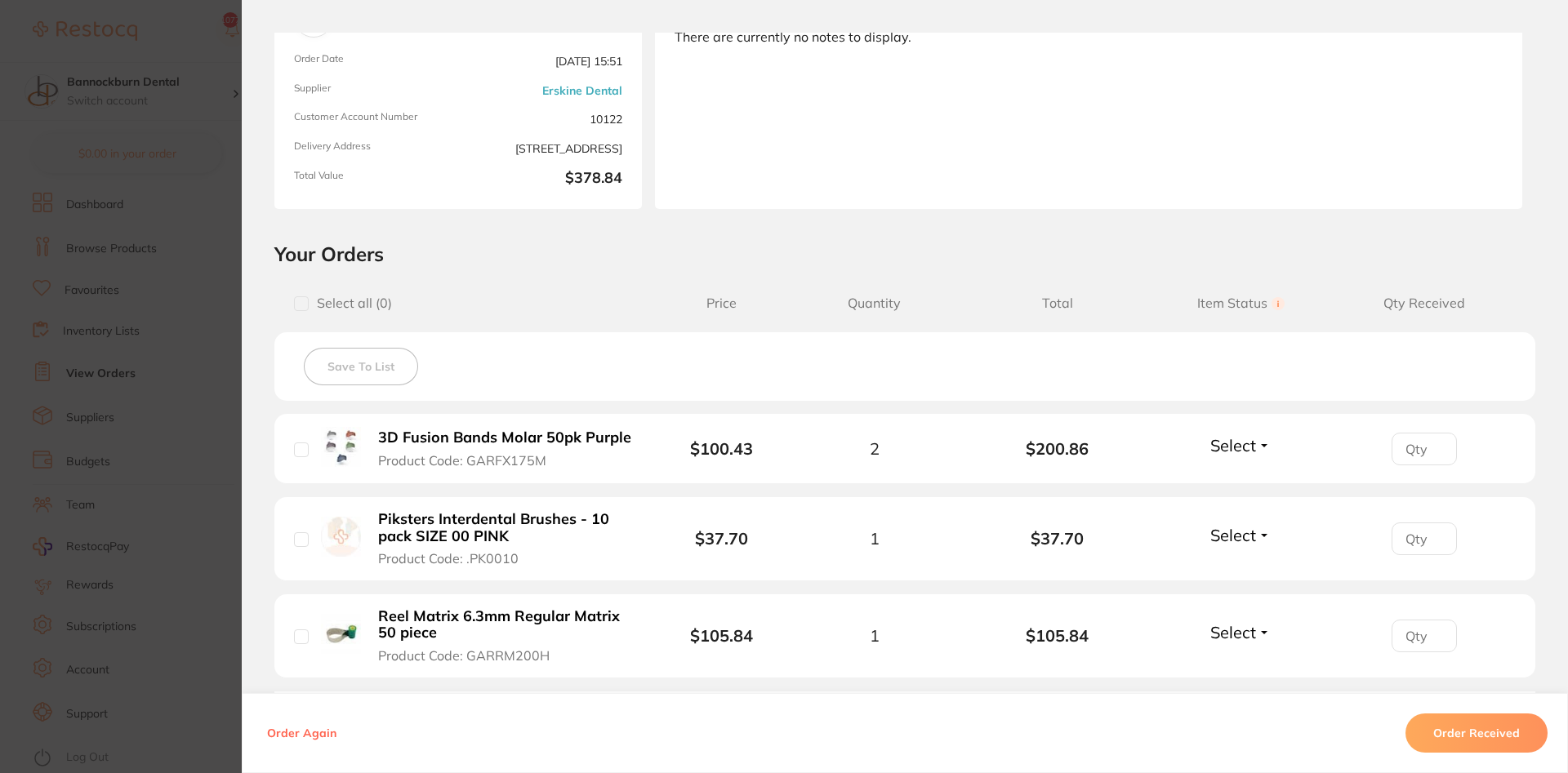
scroll to position [196, 0]
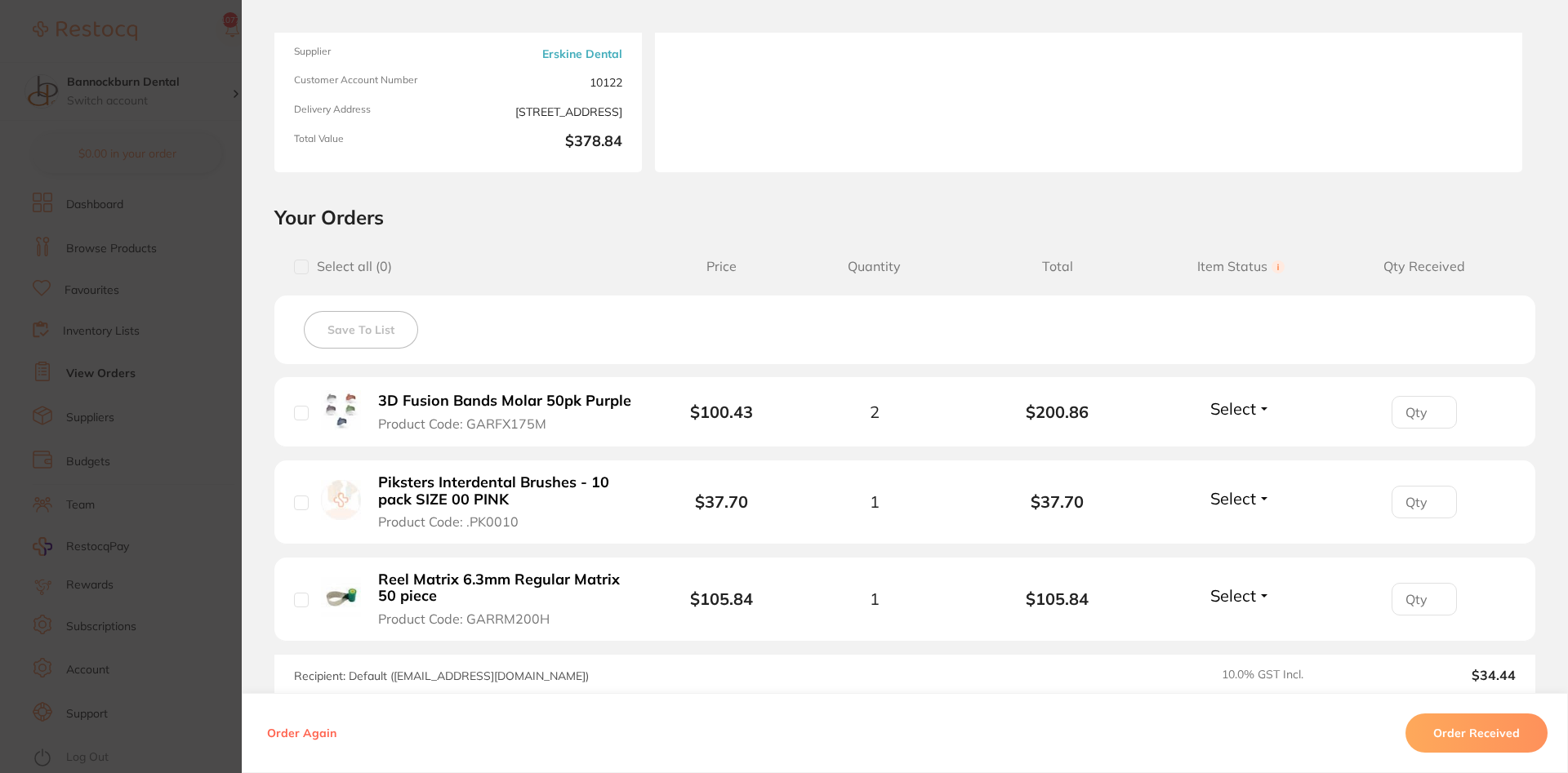
click at [590, 403] on b "3D Fusion Bands Molar 50pk Purple" at bounding box center [504, 402] width 254 height 17
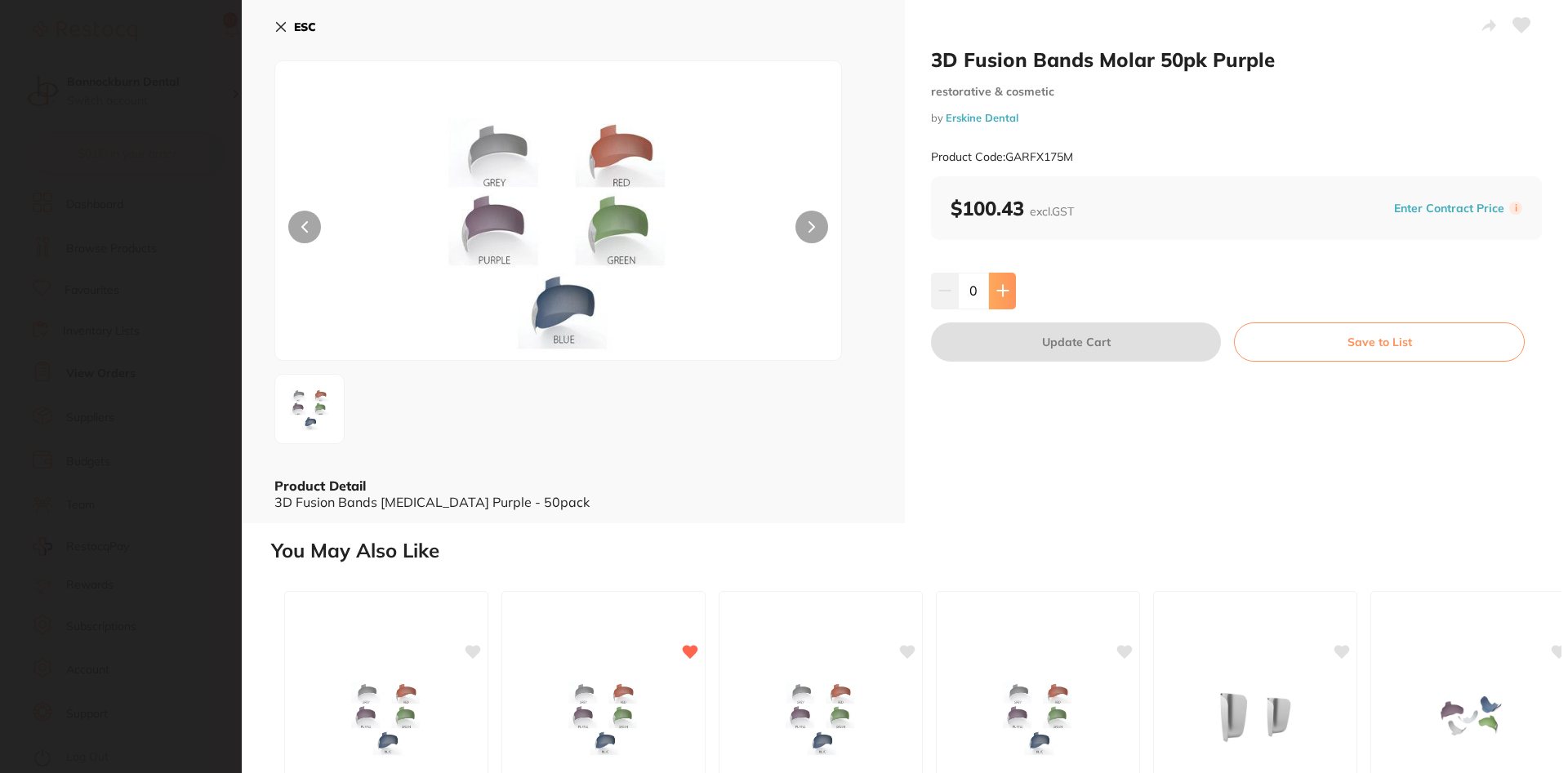
click at [792, 295] on icon at bounding box center [1003, 290] width 13 height 13
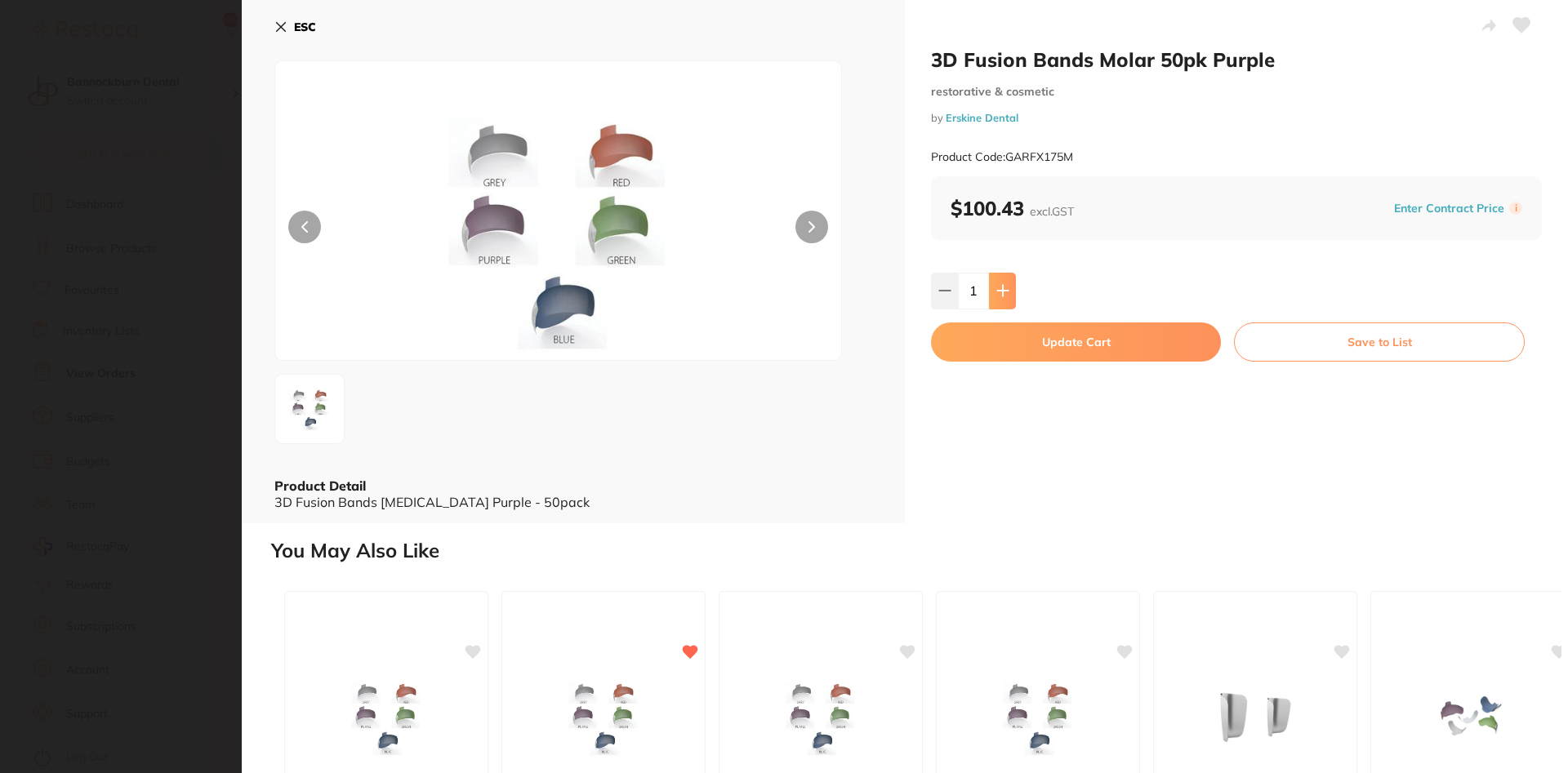
click at [792, 296] on icon at bounding box center [1003, 290] width 13 height 13
type input "3"
click at [792, 286] on div "3" at bounding box center [1237, 290] width 611 height 36
click at [792, 348] on button "Update Cart" at bounding box center [1077, 342] width 290 height 40
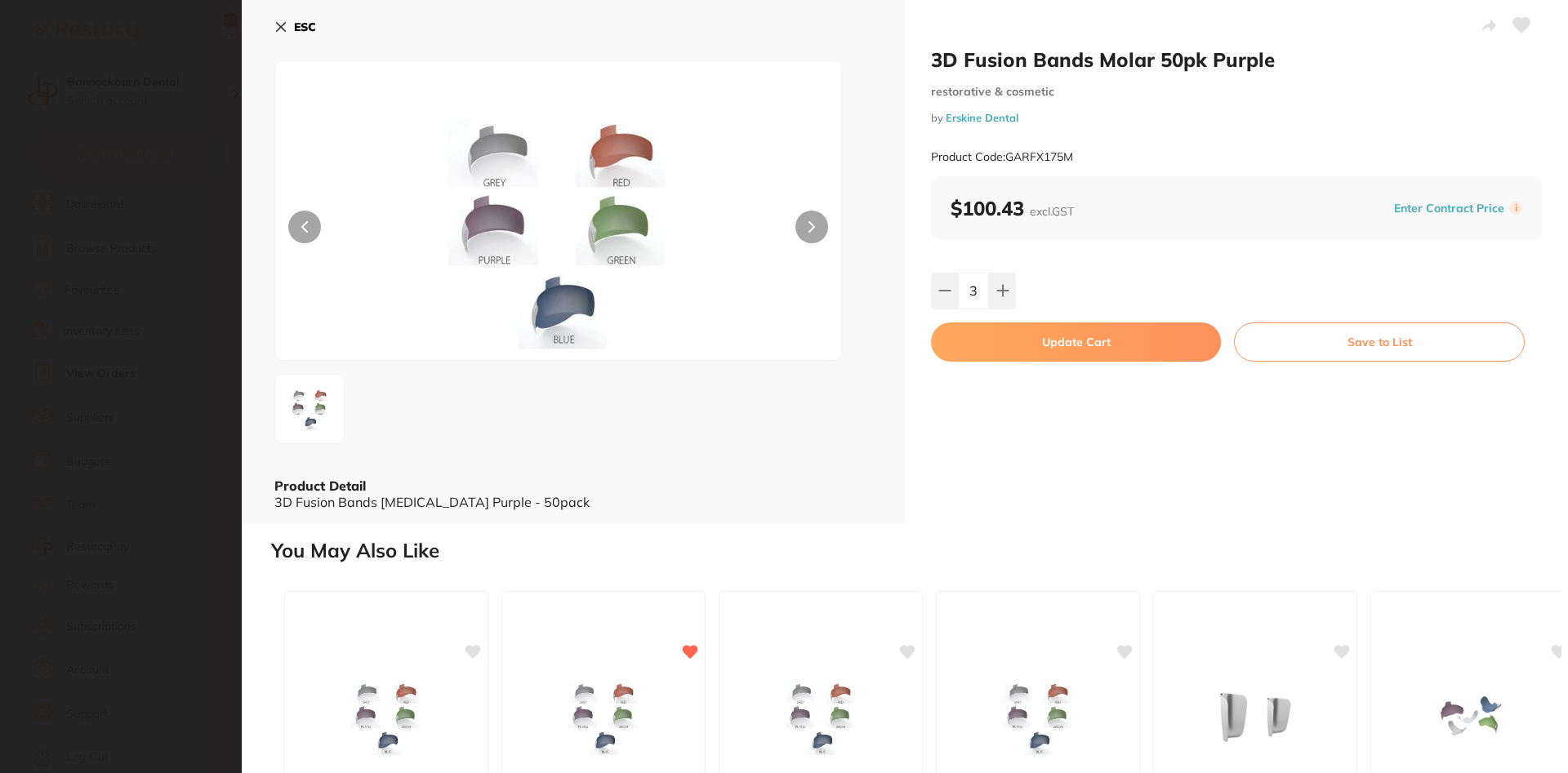
checkbox input "false"
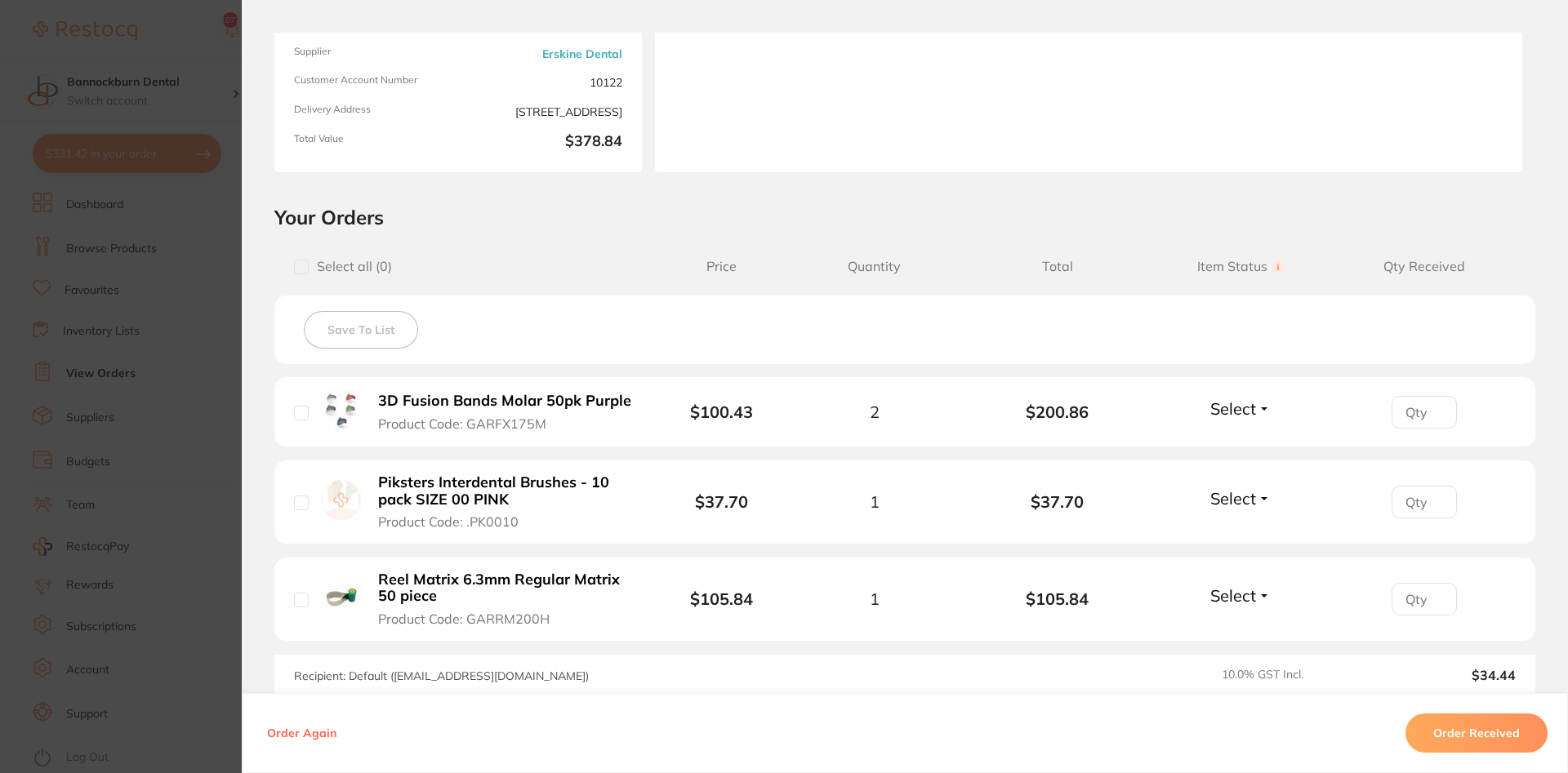
scroll to position [294, 0]
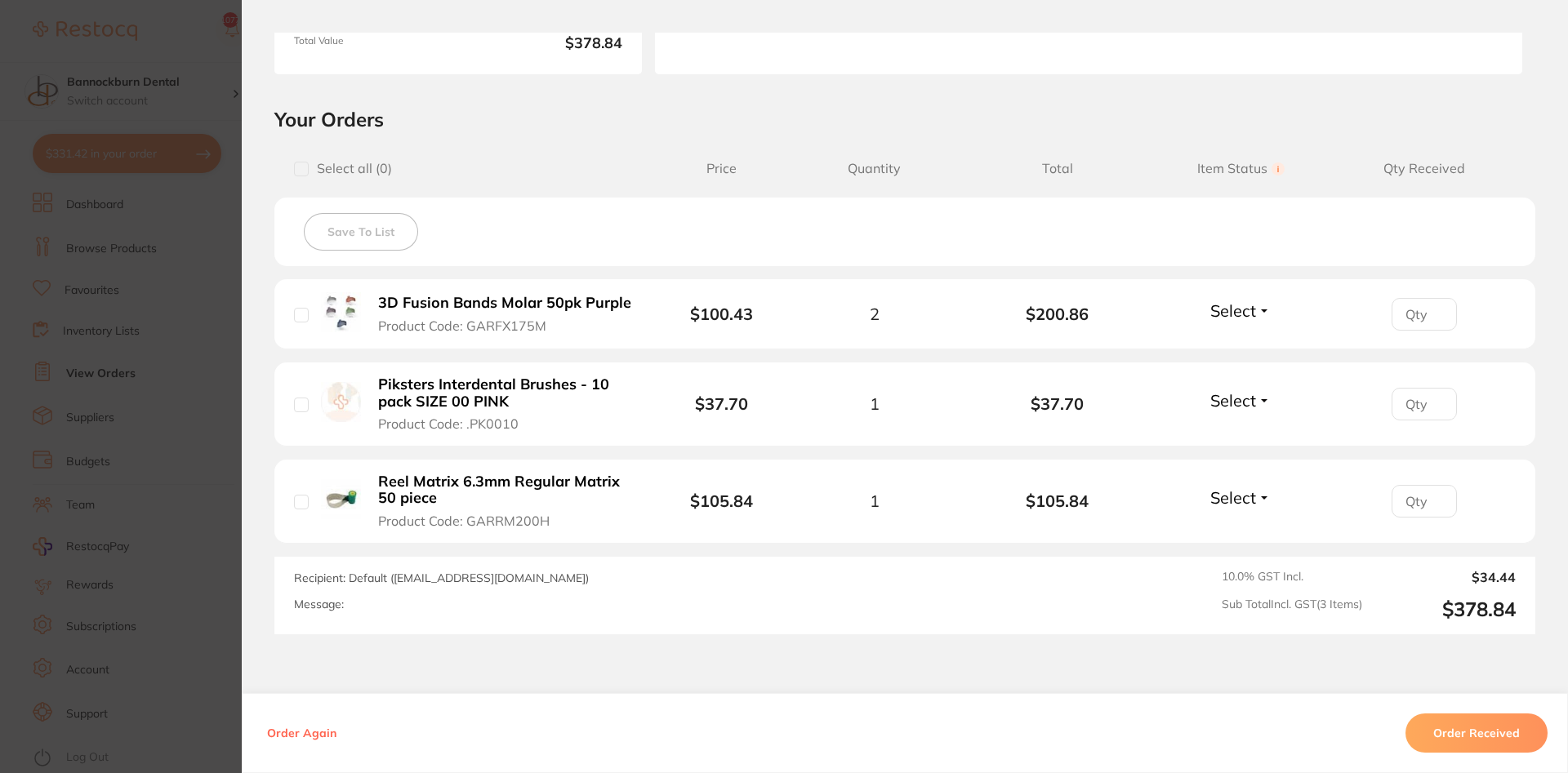
click at [792, 710] on button "Order Received" at bounding box center [1477, 733] width 142 height 40
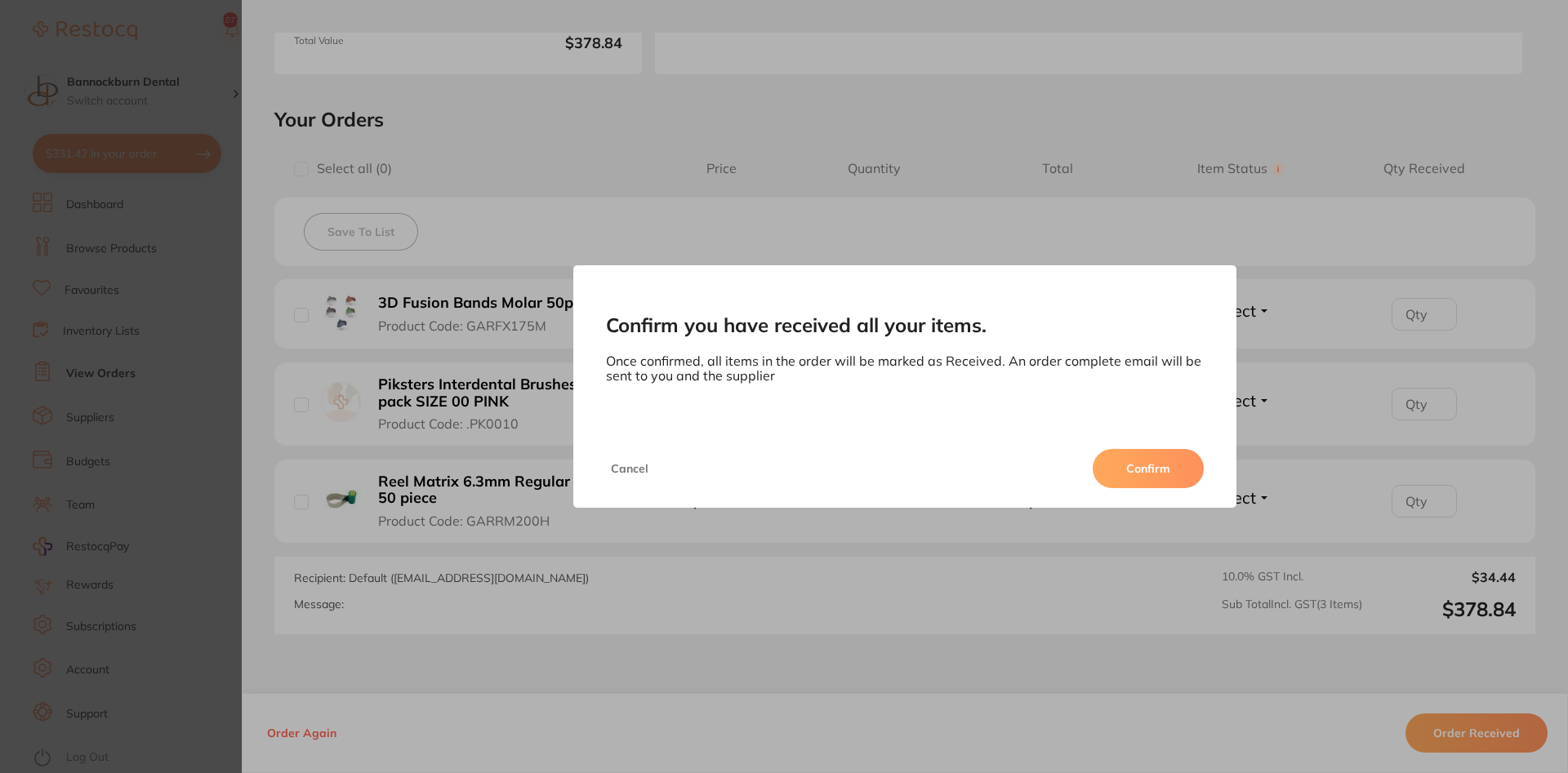
click at [792, 477] on button "Confirm" at bounding box center [1148, 469] width 111 height 40
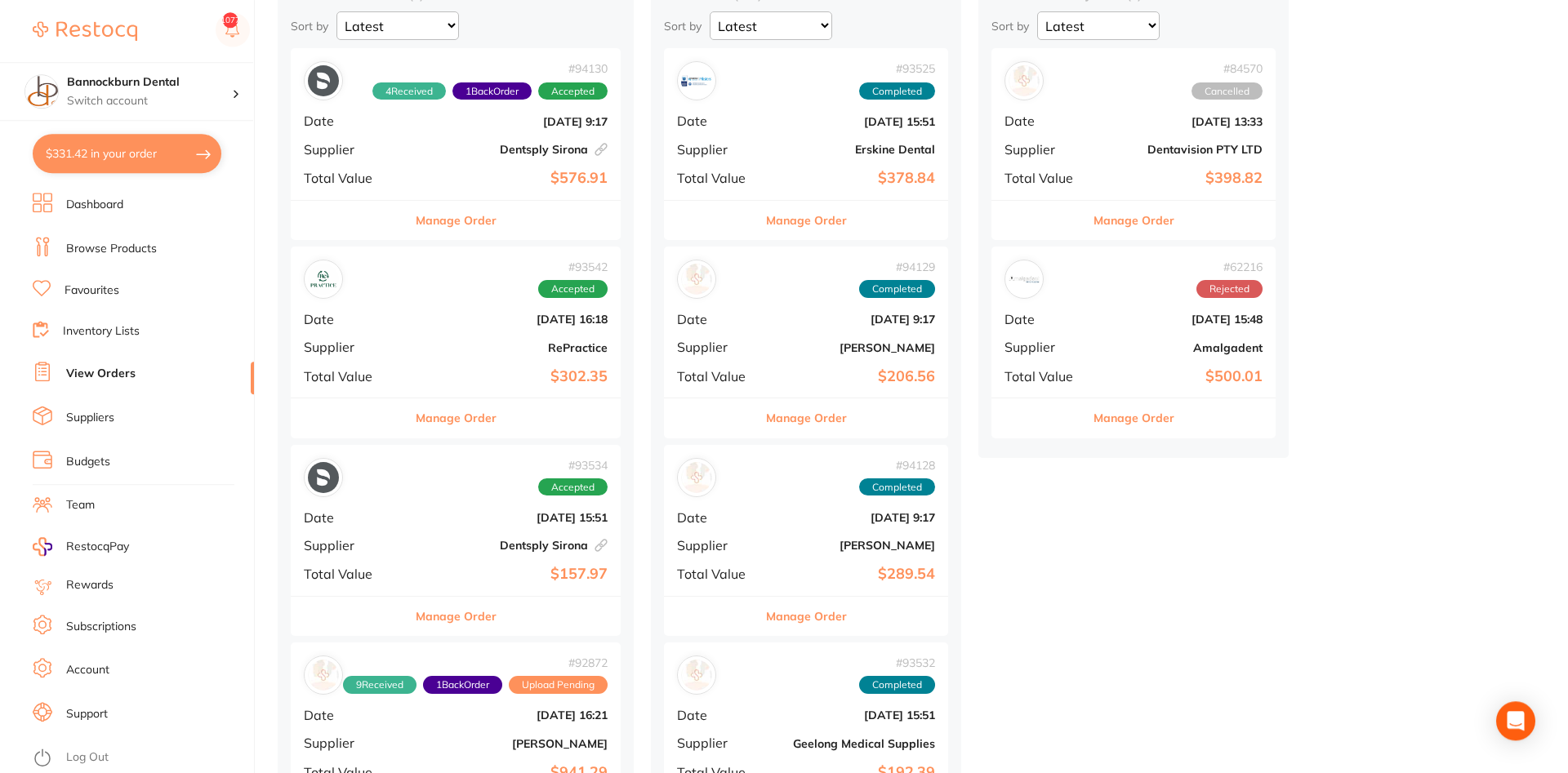
scroll to position [250, 0]
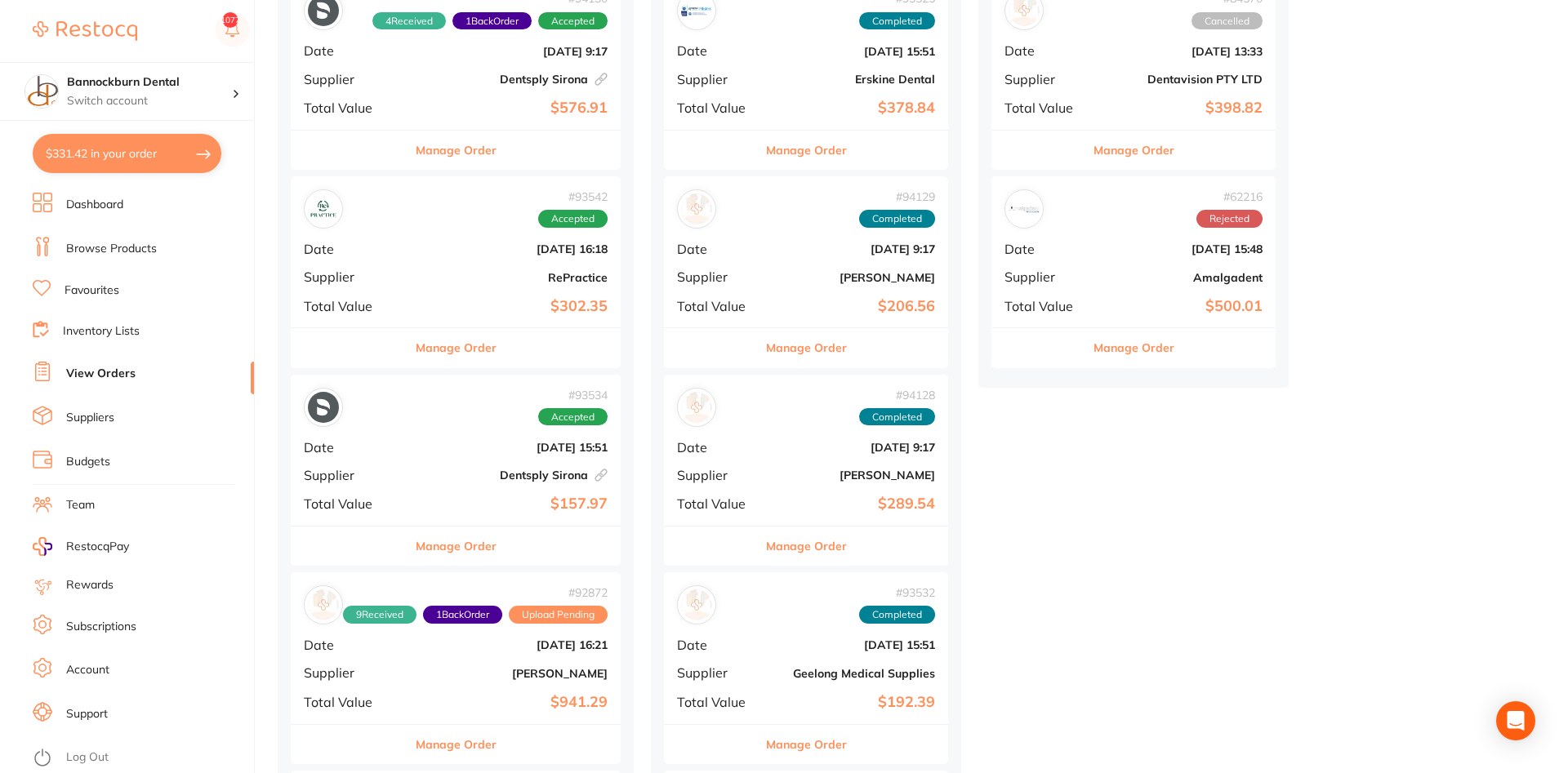
click at [126, 337] on link "Inventory Lists" at bounding box center [101, 331] width 76 height 16
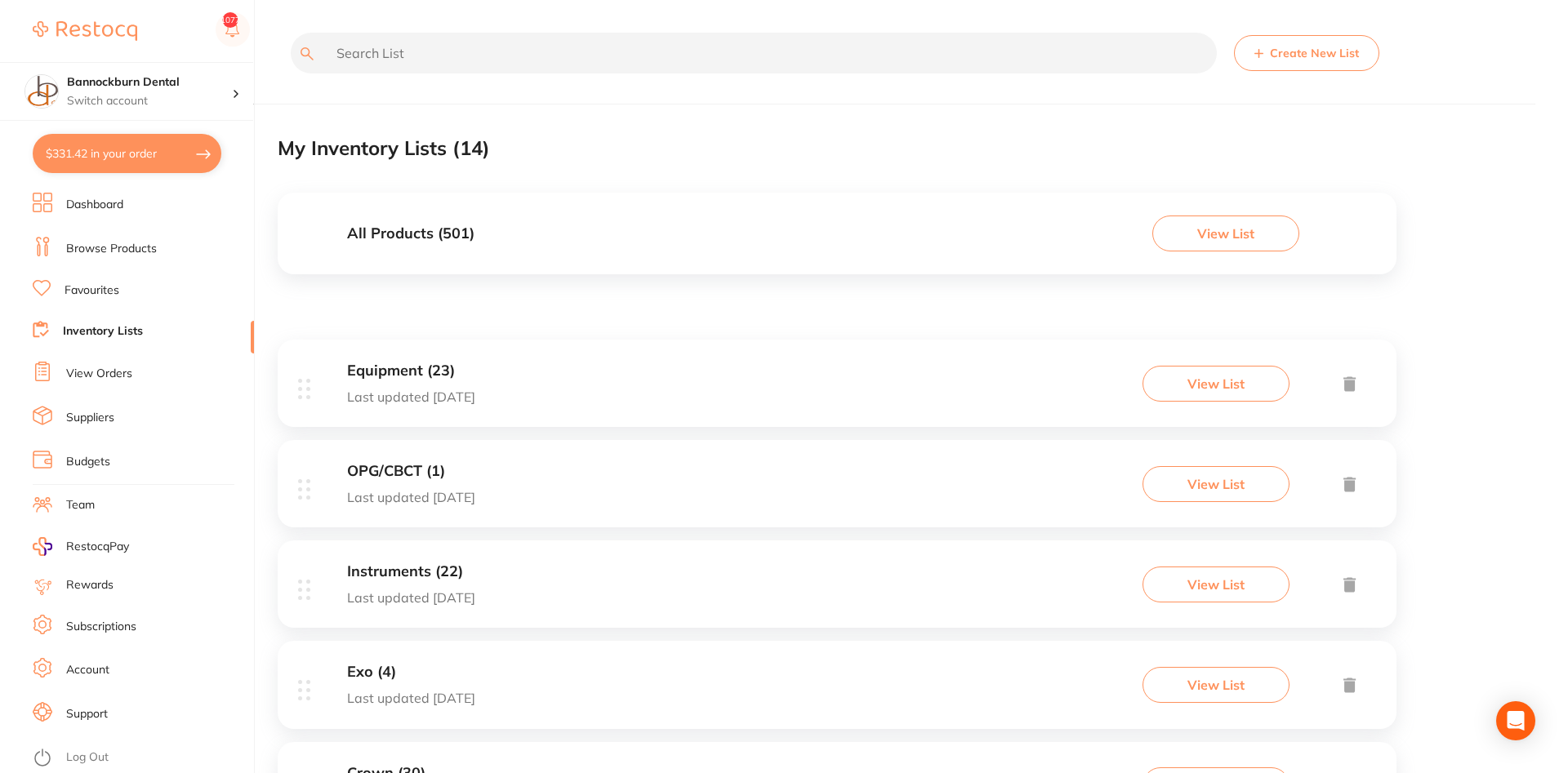
click at [467, 242] on h3 "All Products ( 501 )" at bounding box center [410, 234] width 127 height 17
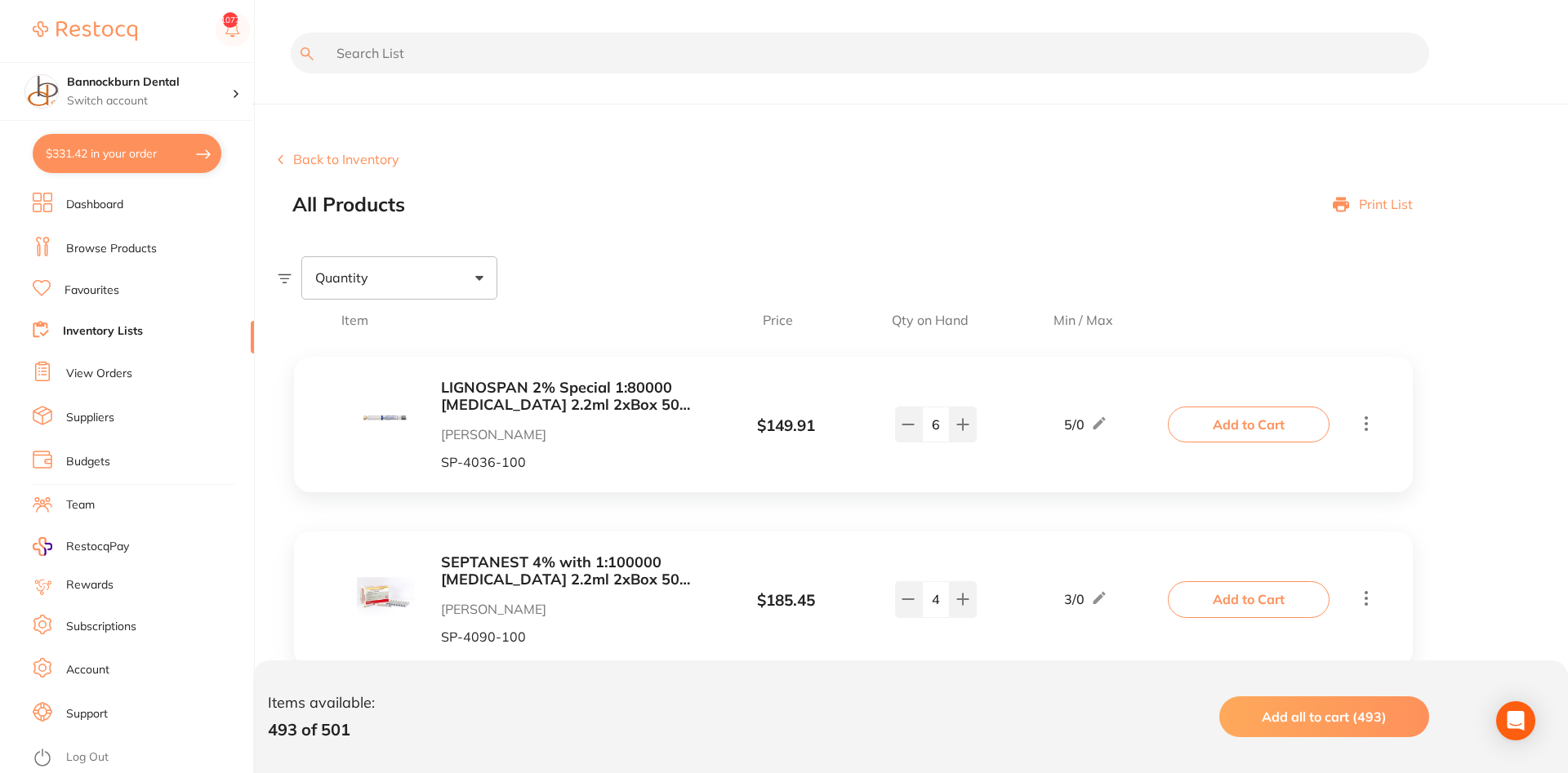
click at [481, 54] on input "text" at bounding box center [860, 53] width 1139 height 41
type input "plus"
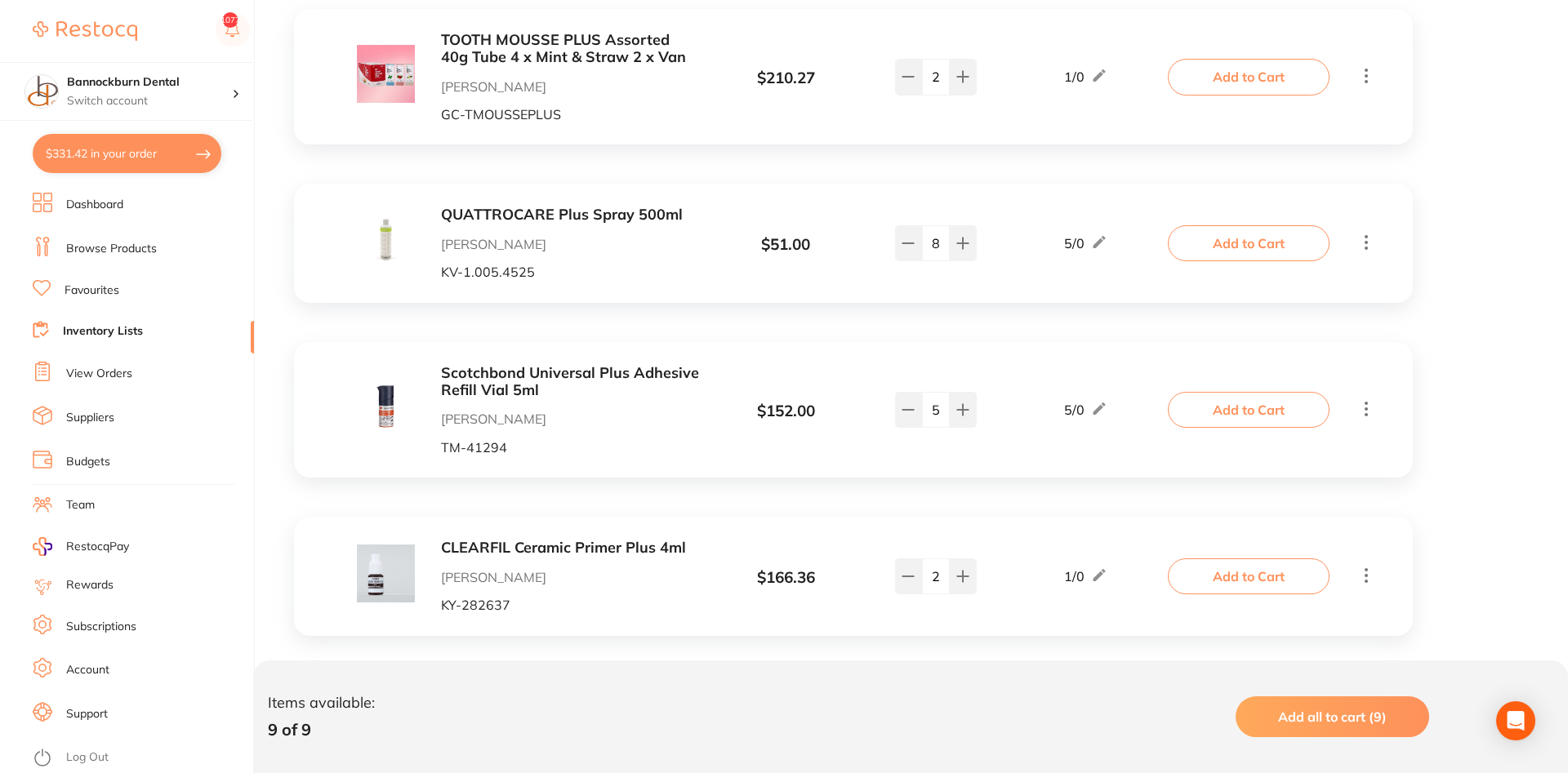
scroll to position [1230, 0]
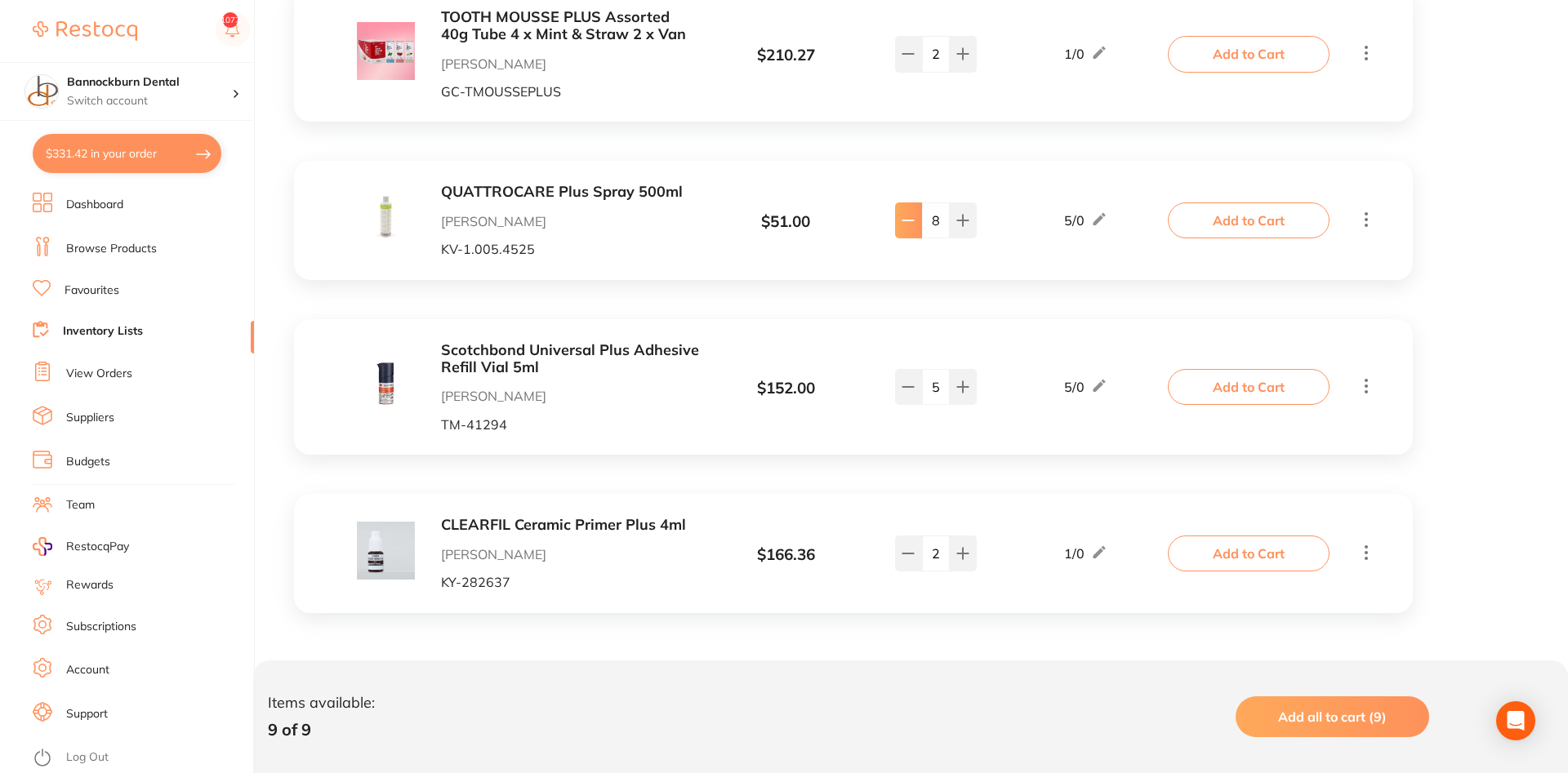
click at [792, 229] on button at bounding box center [908, 221] width 27 height 36
type input "7"
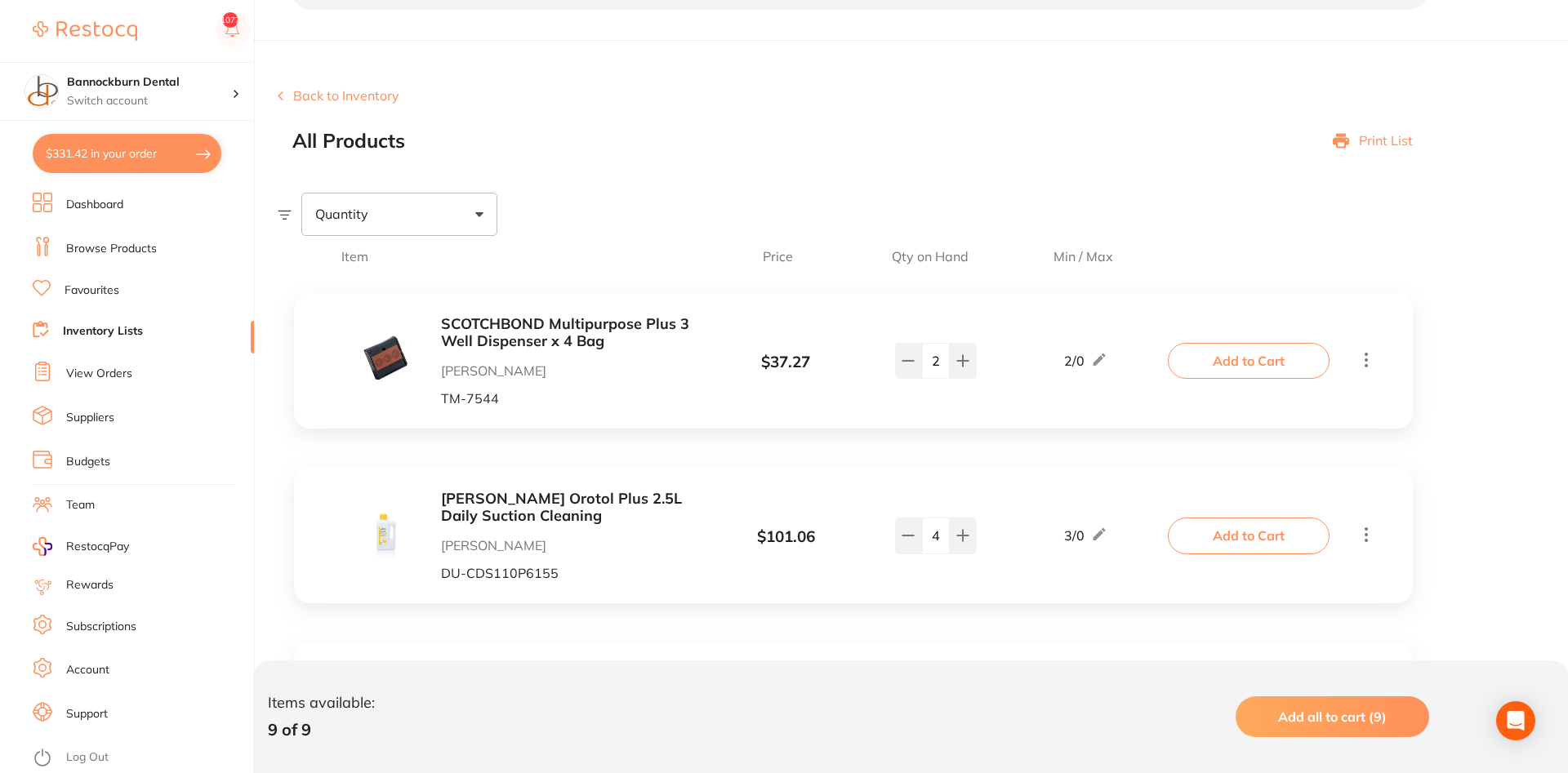
scroll to position [0, 0]
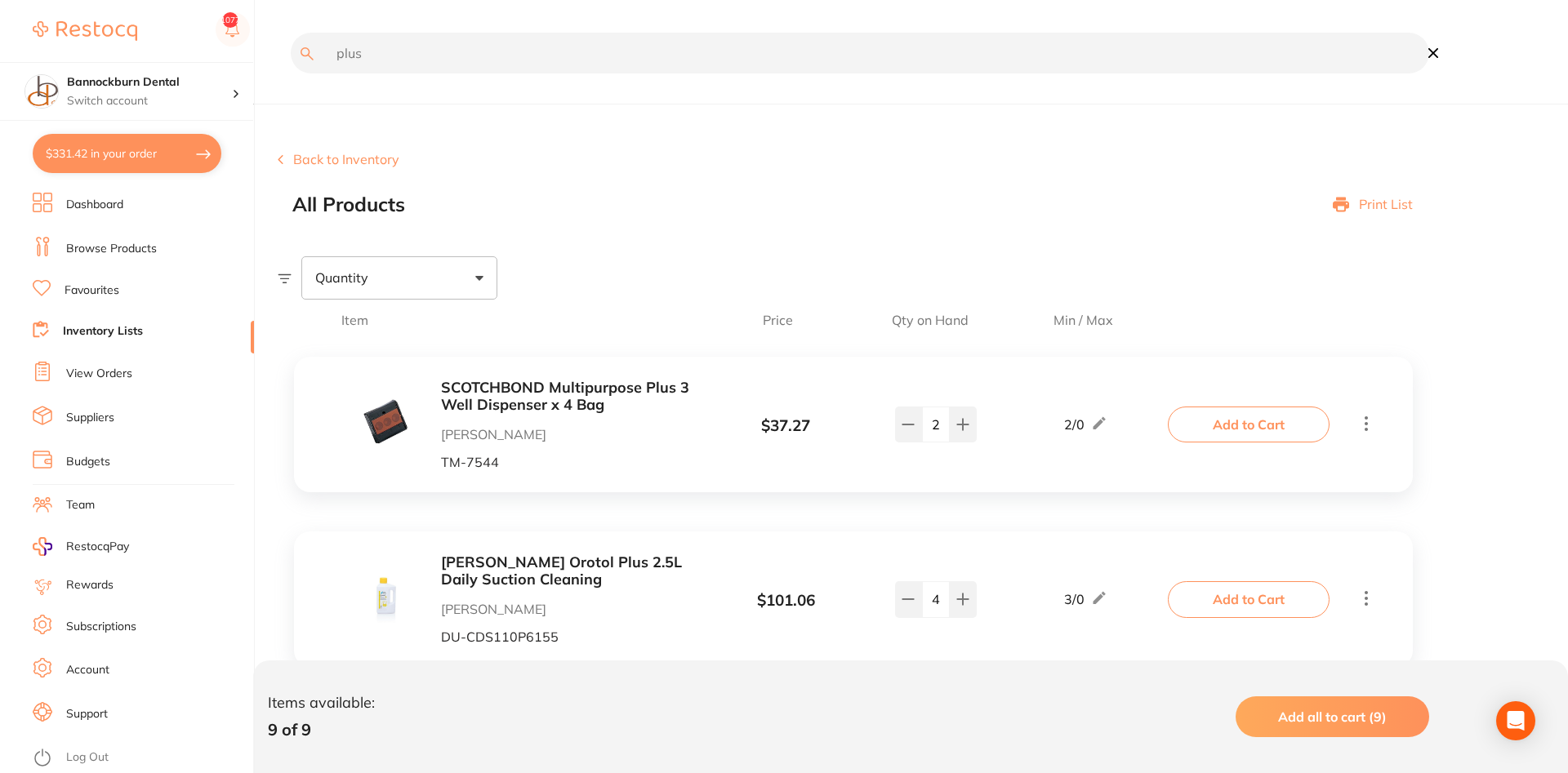
drag, startPoint x: 369, startPoint y: 62, endPoint x: 126, endPoint y: 82, distance: 243.8
click at [290, 74] on input "plus" at bounding box center [860, 53] width 1139 height 41
type input "mirror"
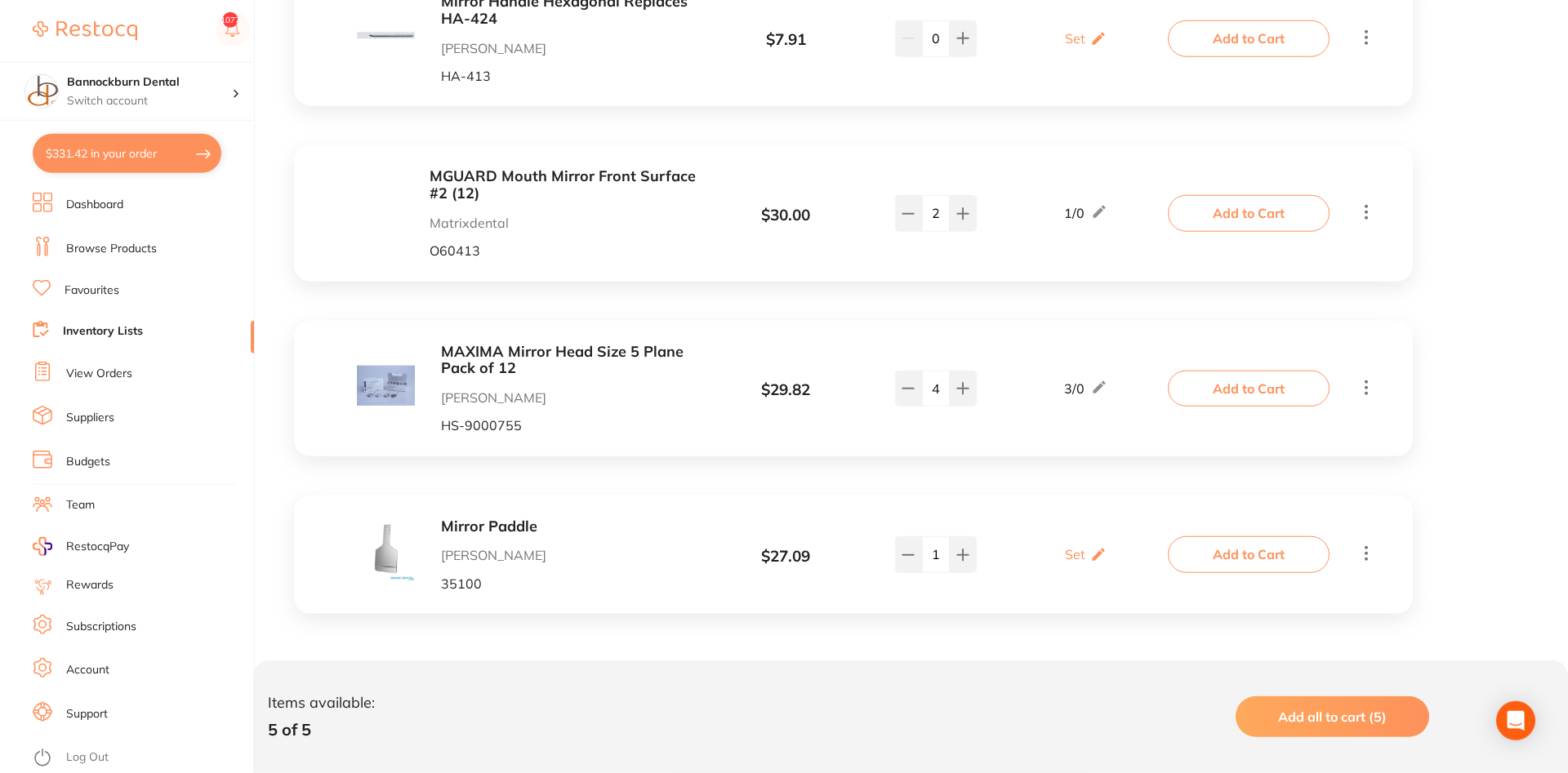
scroll to position [564, 0]
click at [792, 387] on icon at bounding box center [908, 387] width 10 height 0
type input "3"
click at [792, 382] on button "Add to Cart" at bounding box center [1249, 387] width 162 height 36
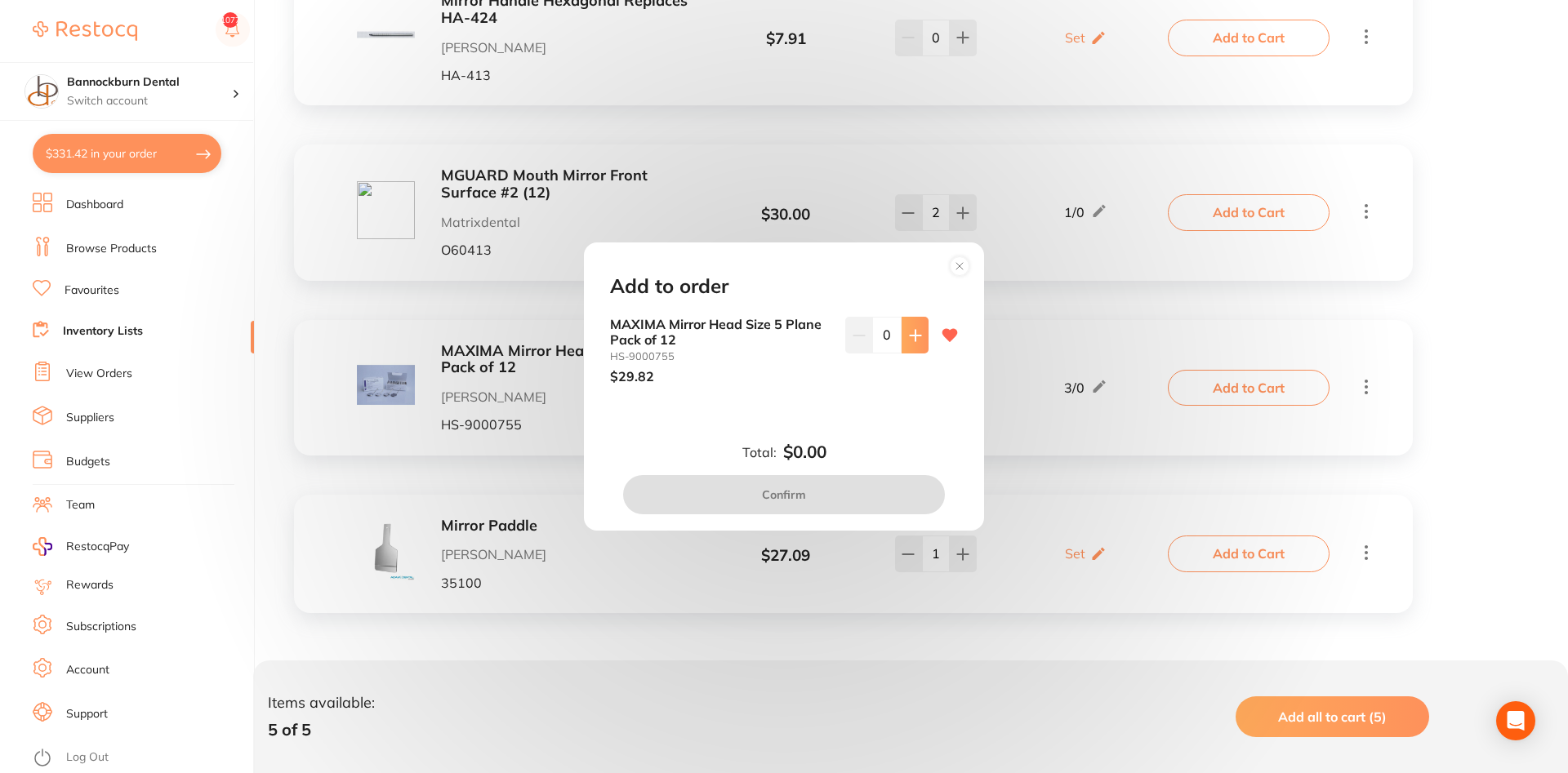
click at [792, 349] on button at bounding box center [915, 335] width 27 height 36
type input "2"
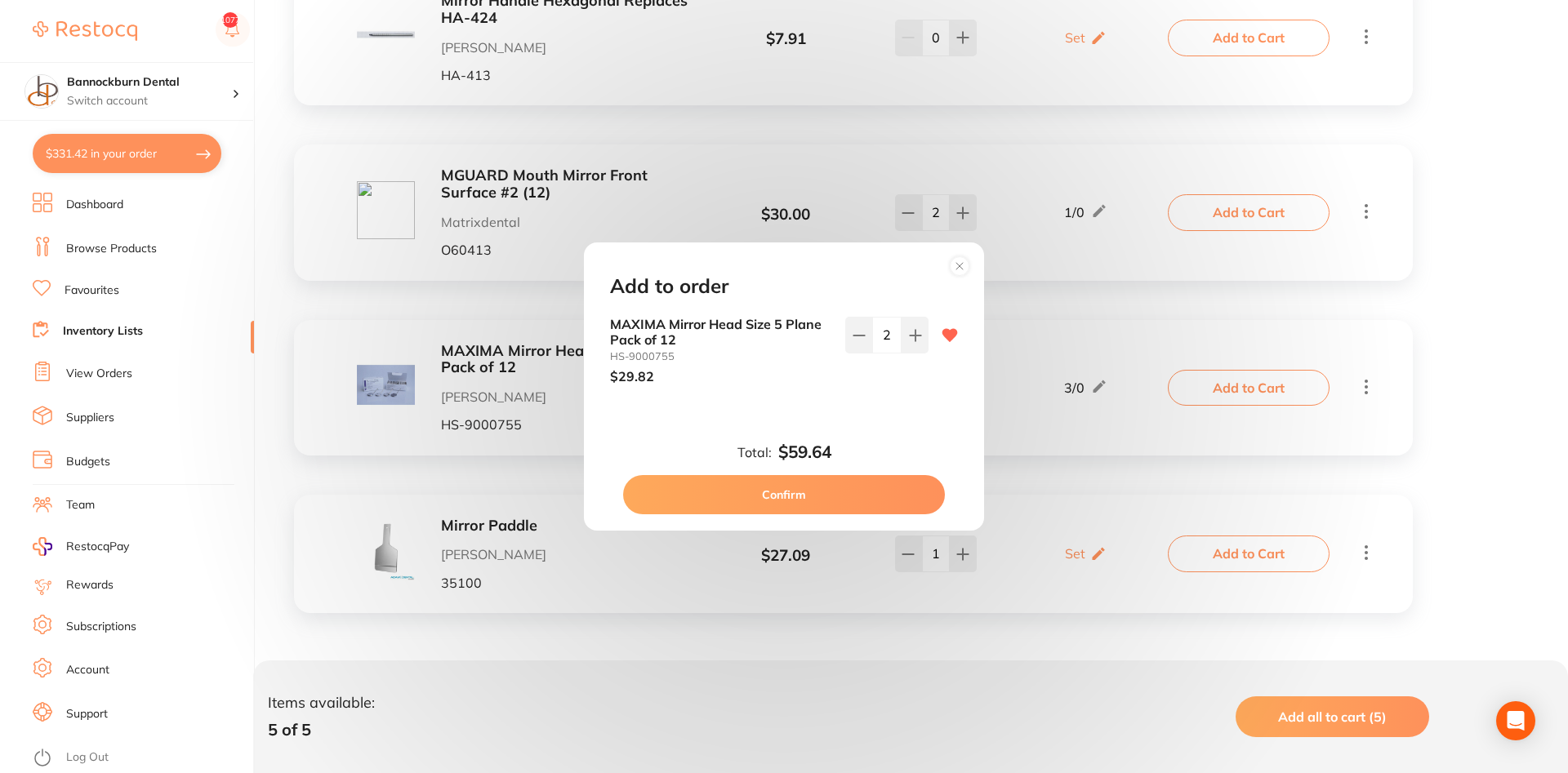
click at [792, 497] on button "Confirm" at bounding box center [784, 495] width 322 height 40
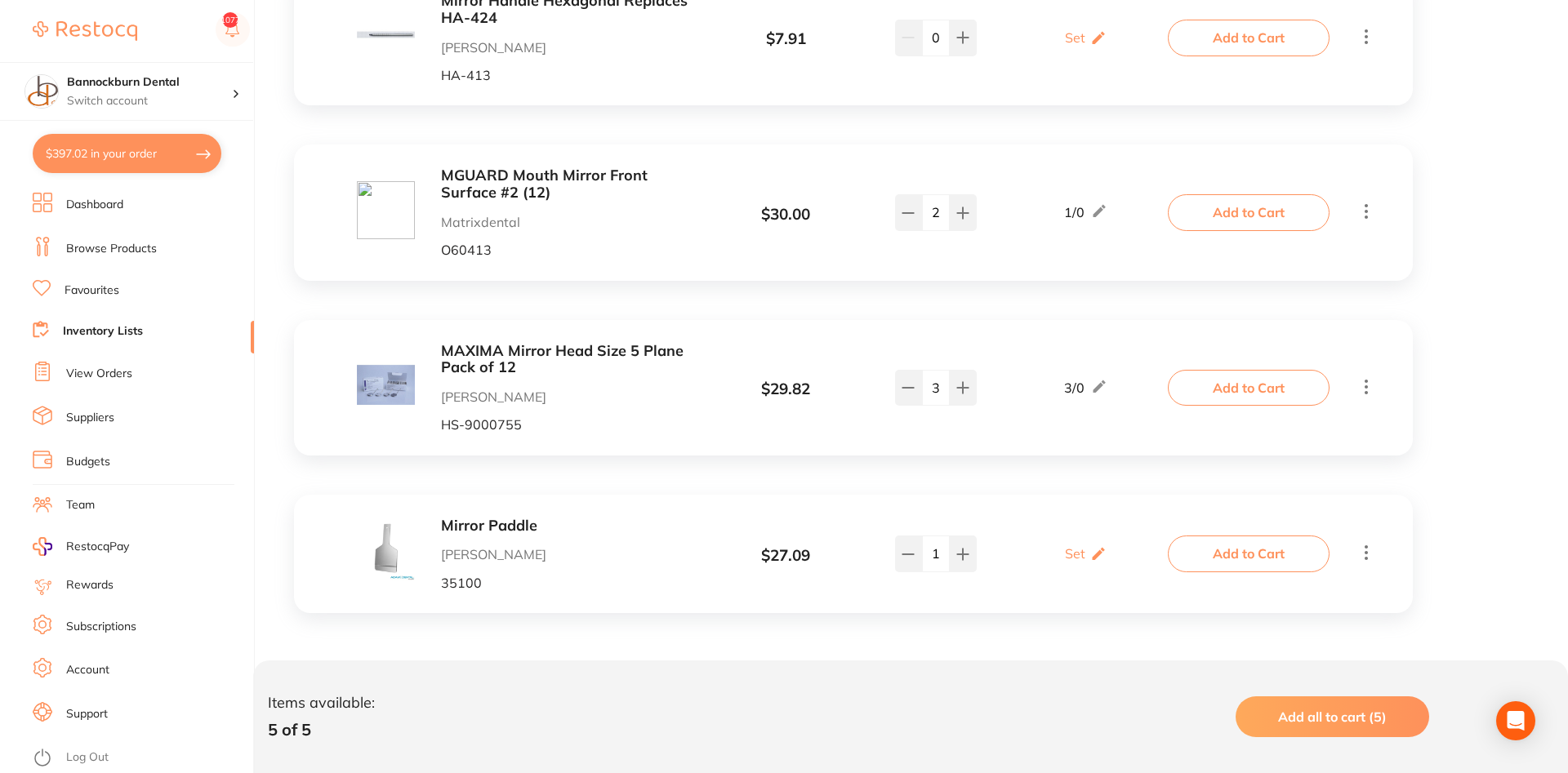
scroll to position [0, 0]
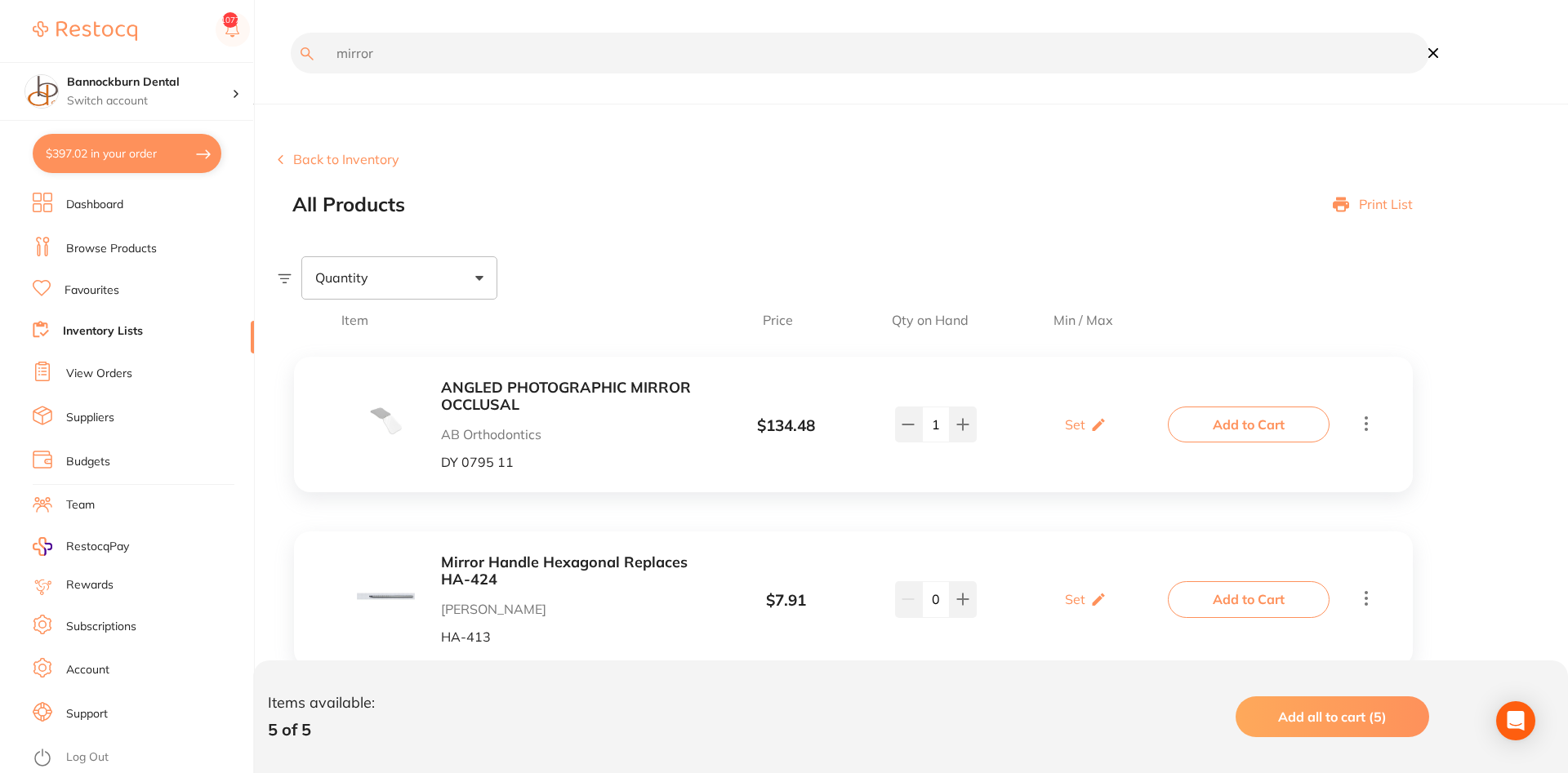
drag, startPoint x: 534, startPoint y: 60, endPoint x: 43, endPoint y: 70, distance: 491.1
click at [290, 70] on input "mirror" at bounding box center [860, 53] width 1139 height 41
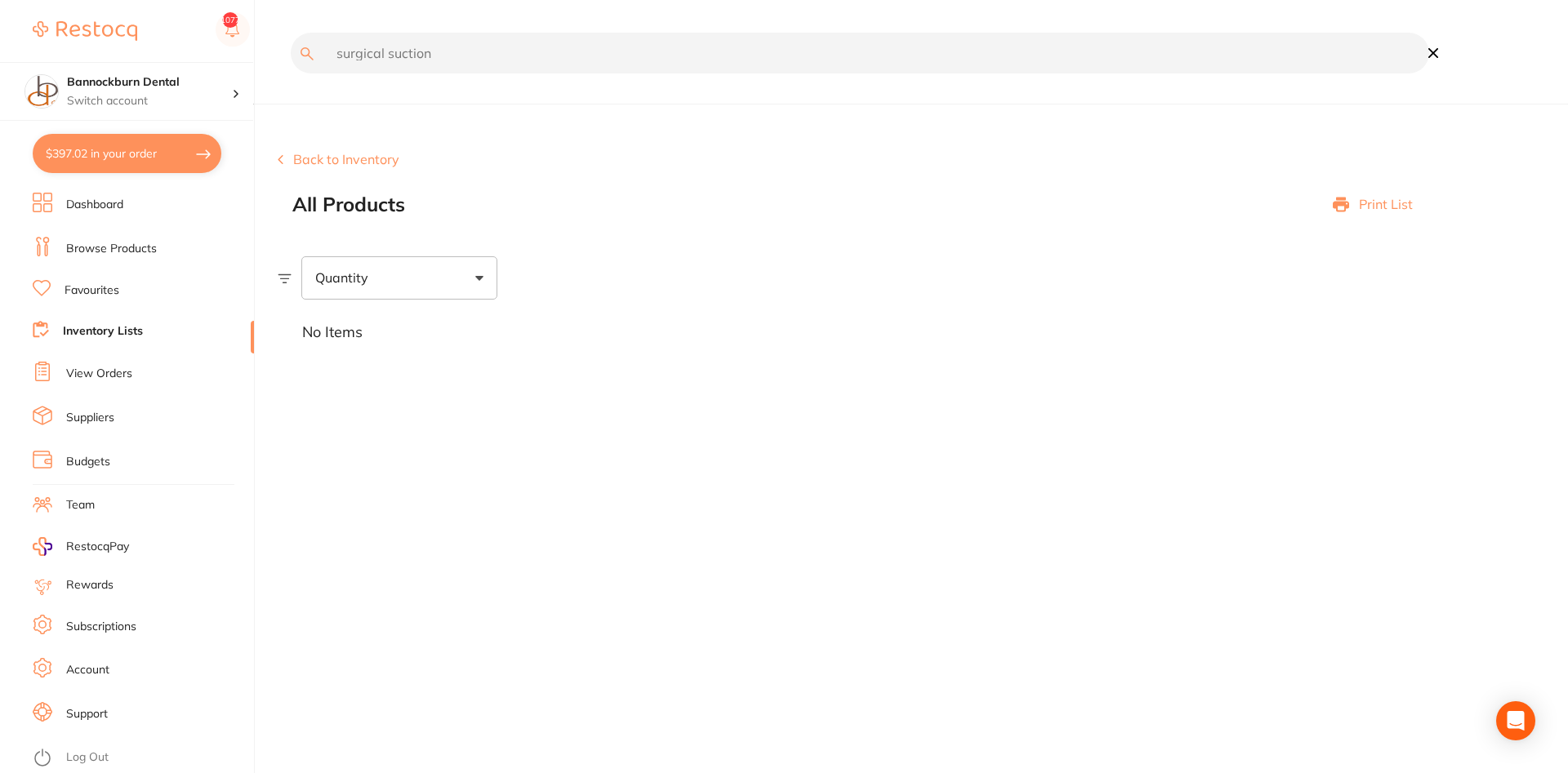
drag, startPoint x: 437, startPoint y: 68, endPoint x: 226, endPoint y: 62, distance: 211.1
click at [290, 62] on input "surgical suction" at bounding box center [860, 53] width 1139 height 41
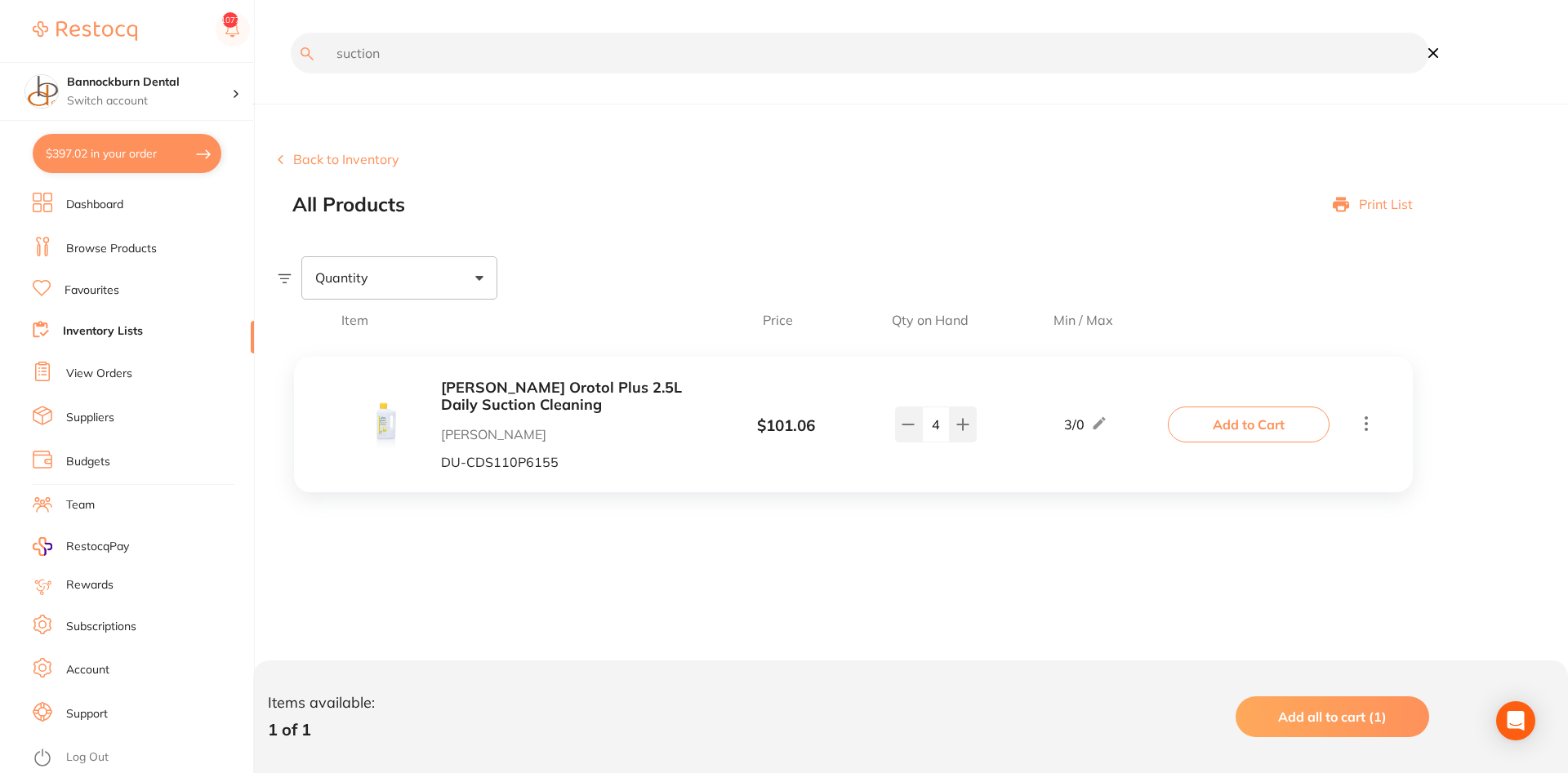
drag, startPoint x: 431, startPoint y: 58, endPoint x: 242, endPoint y: 68, distance: 189.3
click at [290, 68] on input "suction" at bounding box center [860, 53] width 1139 height 41
type input "surgical aspirat"
click at [792, 430] on icon at bounding box center [908, 425] width 13 height 13
type input "3"
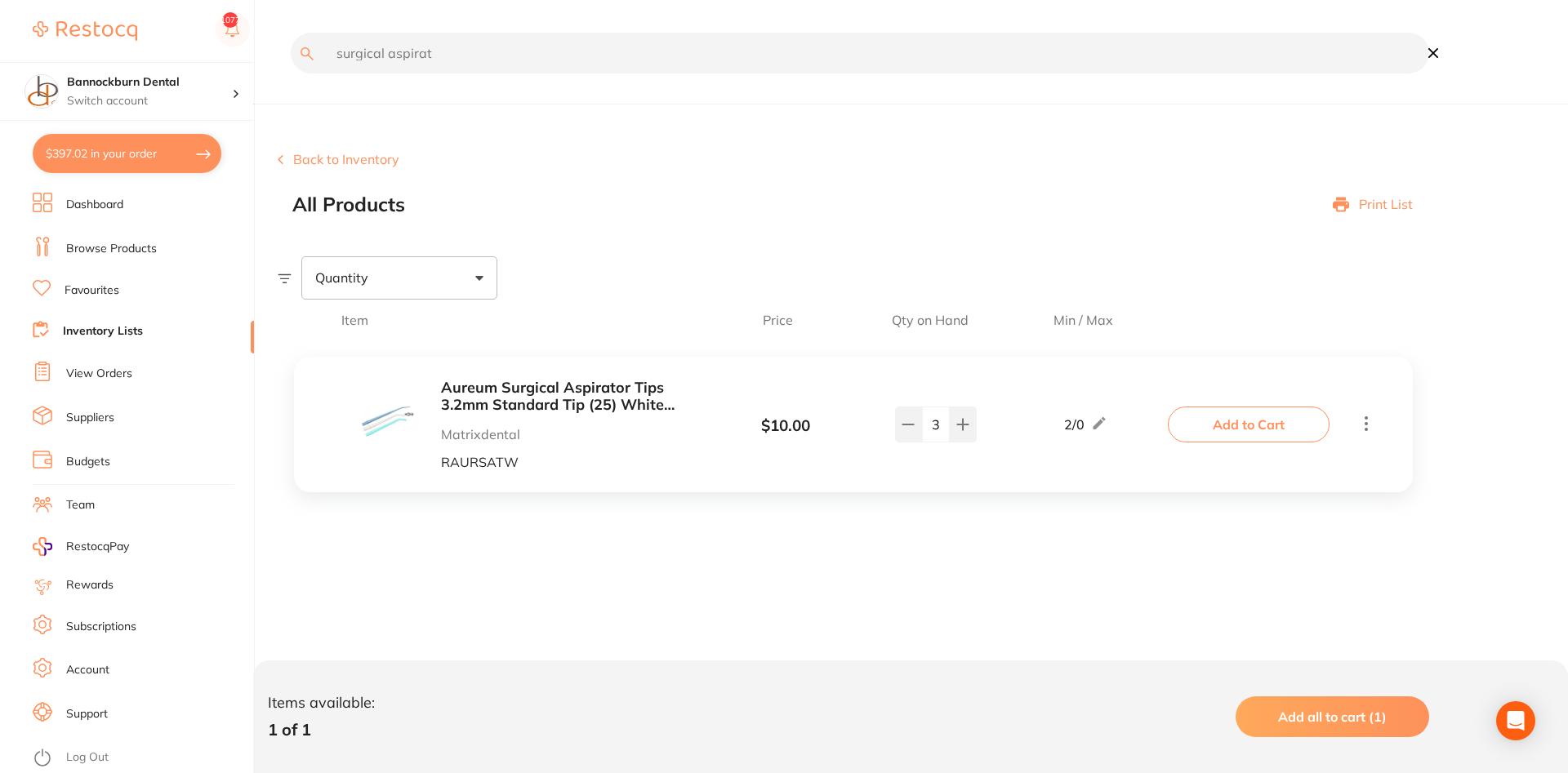
drag, startPoint x: 361, startPoint y: 68, endPoint x: 185, endPoint y: 77, distance: 176.2
click at [290, 74] on input "surgical aspirat" at bounding box center [860, 53] width 1139 height 41
type input "cit"
click at [792, 440] on input "3" at bounding box center [935, 424] width 27 height 36
click at [792, 437] on button at bounding box center [908, 424] width 27 height 36
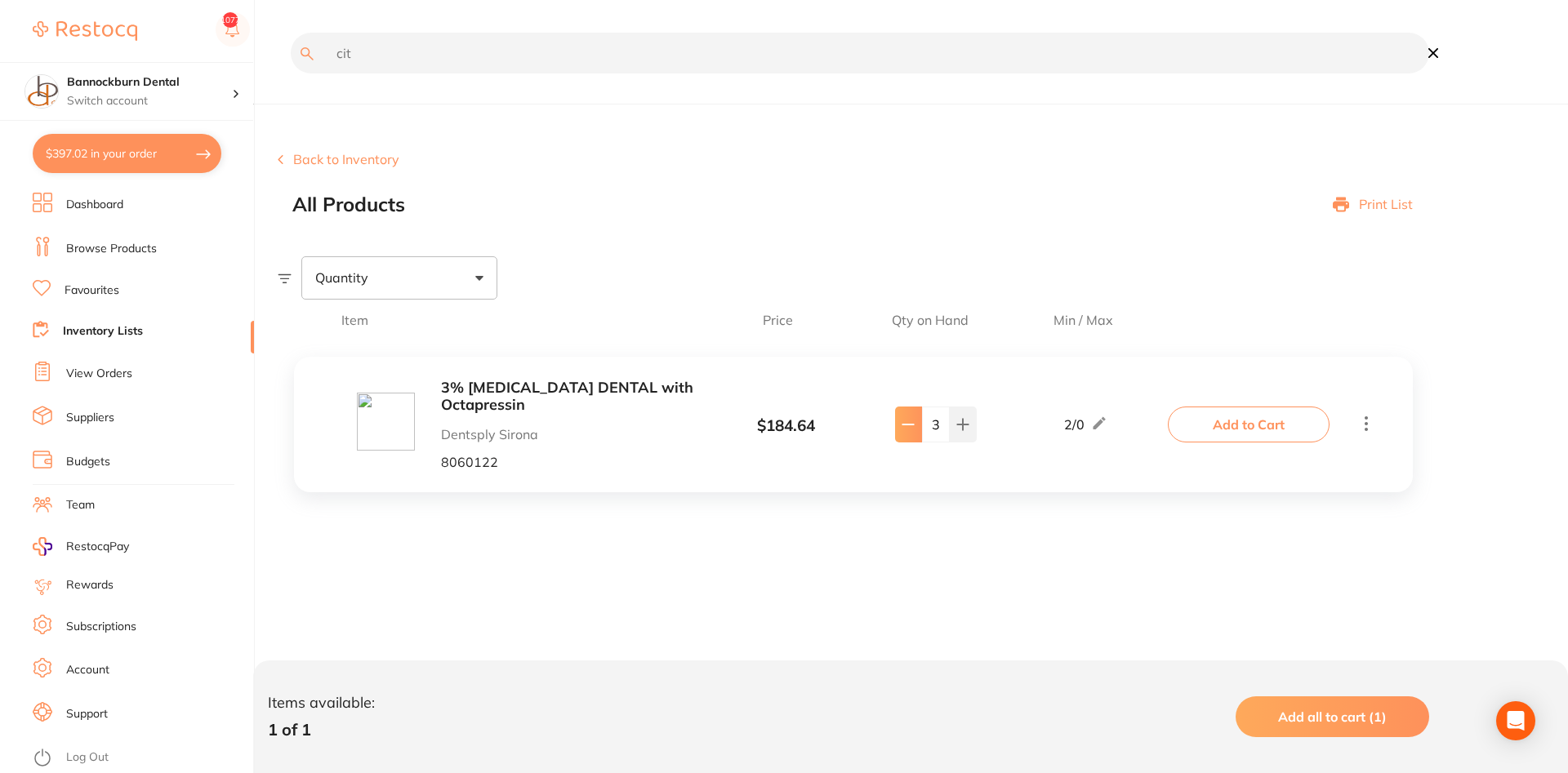
type input "2"
drag, startPoint x: 489, startPoint y: 58, endPoint x: 218, endPoint y: 66, distance: 271.1
click at [290, 66] on input "cit" at bounding box center [860, 53] width 1139 height 41
type input "inject"
click at [792, 425] on button at bounding box center [908, 417] width 27 height 36
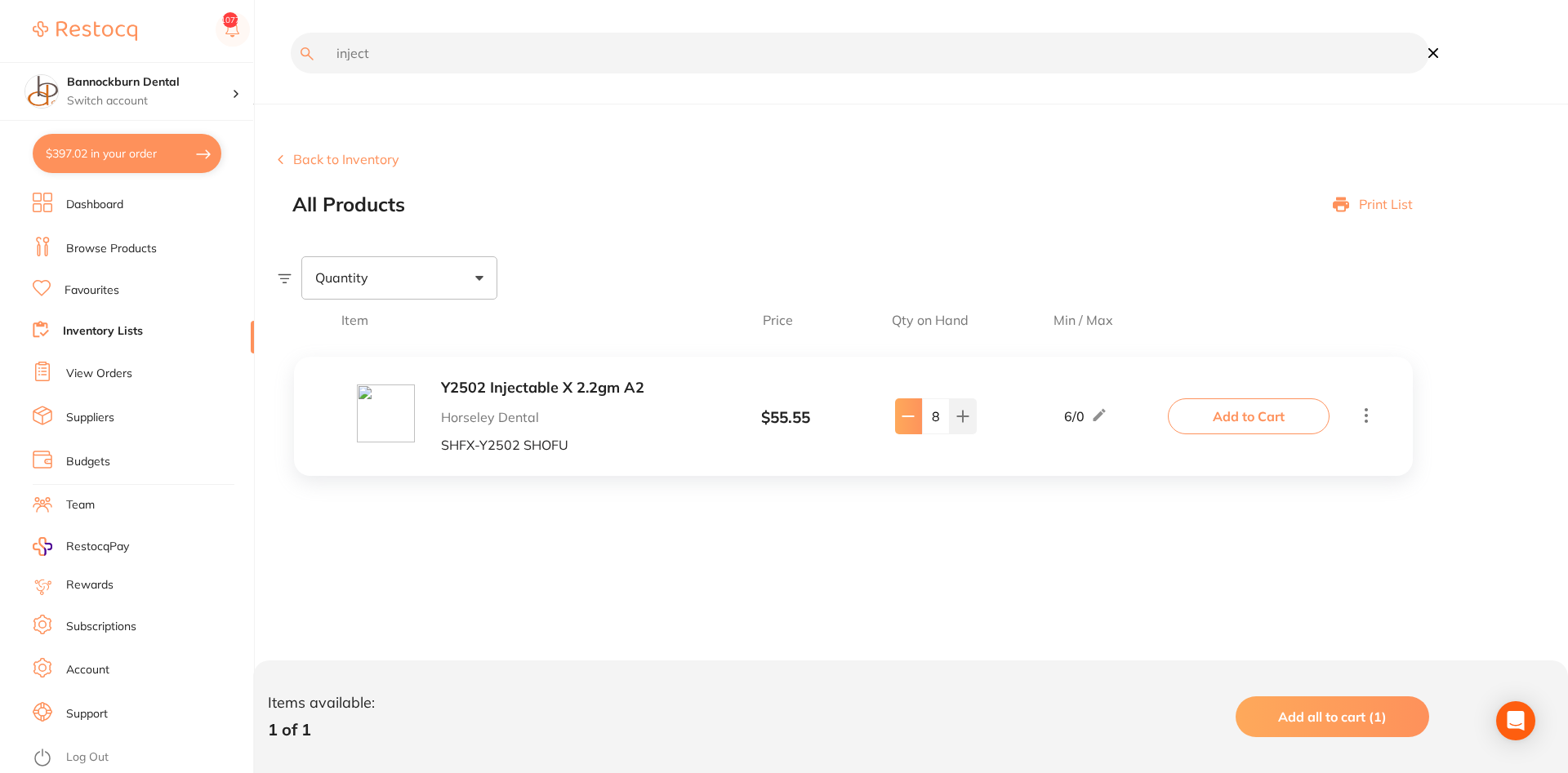
type input "7"
drag, startPoint x: 449, startPoint y: 52, endPoint x: 213, endPoint y: 62, distance: 236.2
click at [290, 62] on input "inject" at bounding box center [860, 53] width 1139 height 41
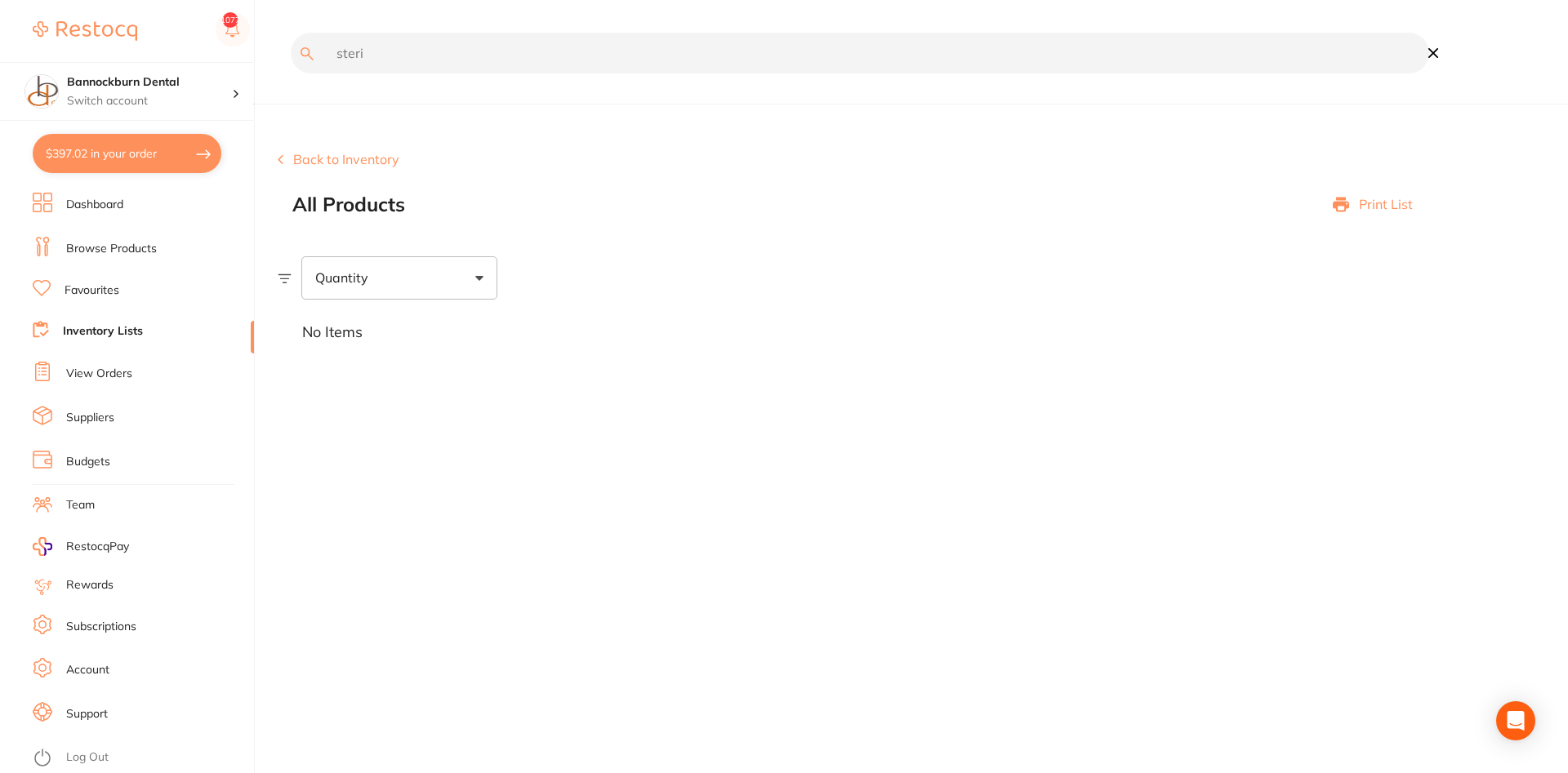
type input "steri"
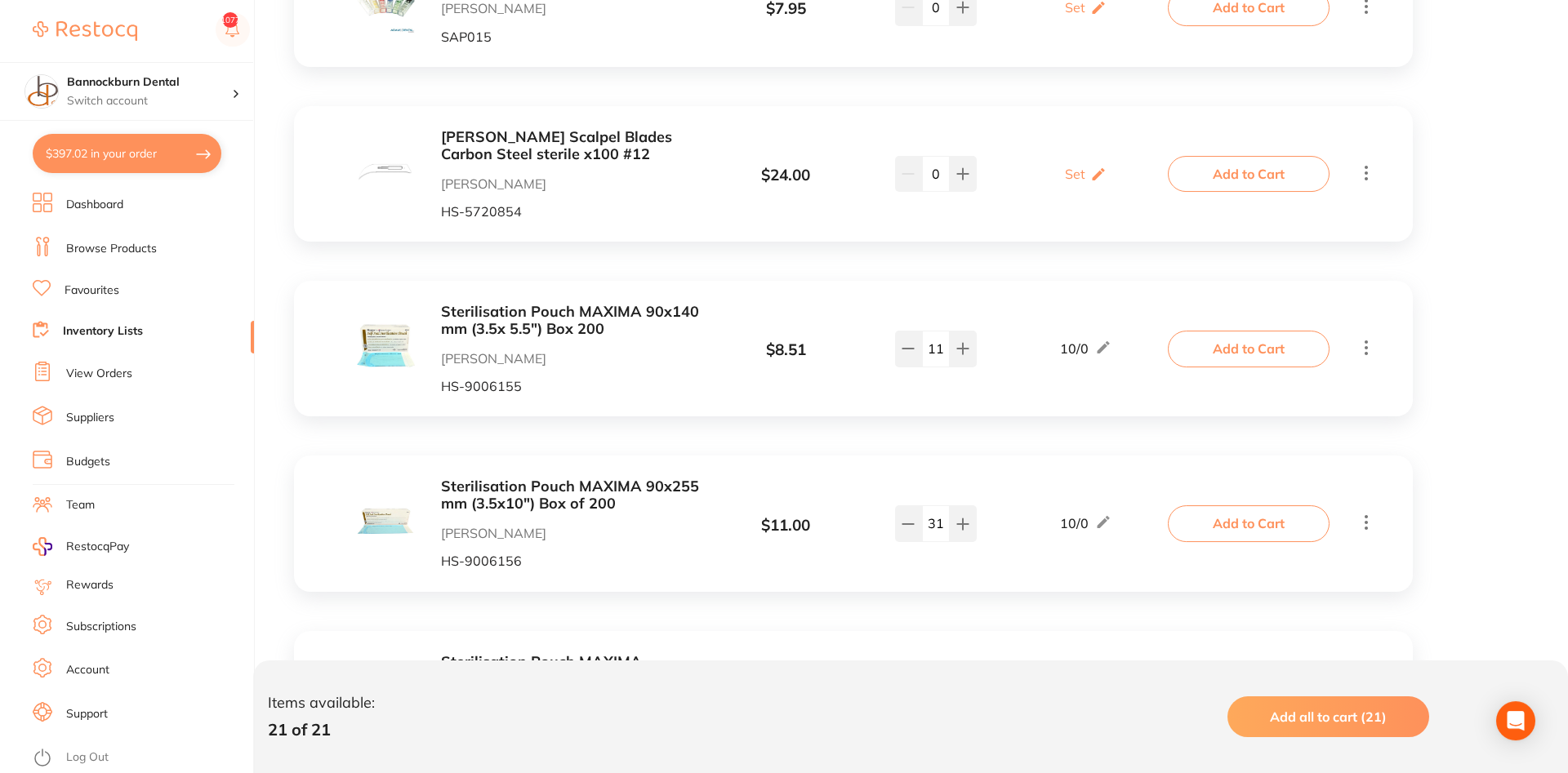
scroll to position [2628, 0]
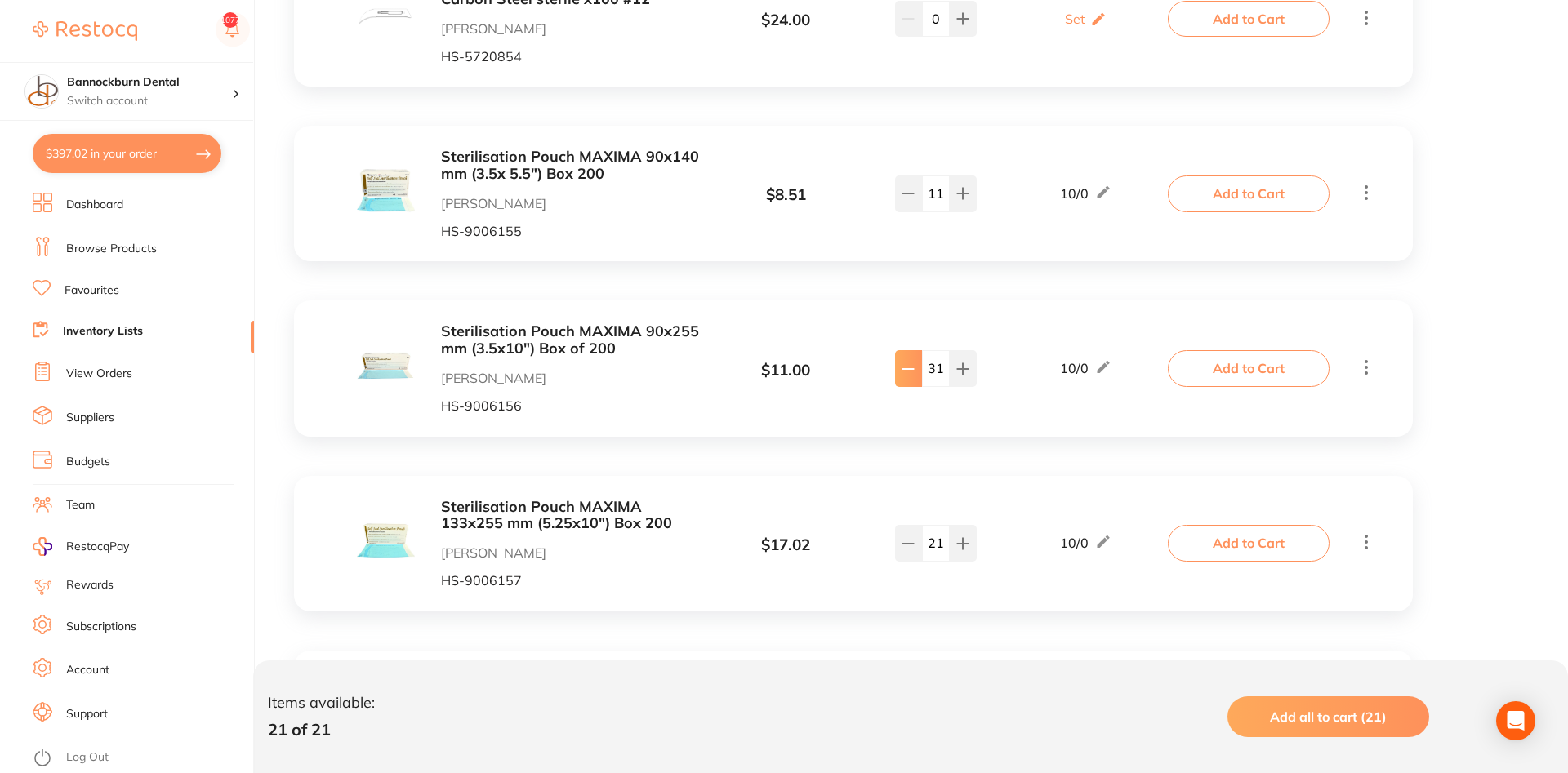
click at [792, 377] on button at bounding box center [908, 369] width 27 height 36
type input "29"
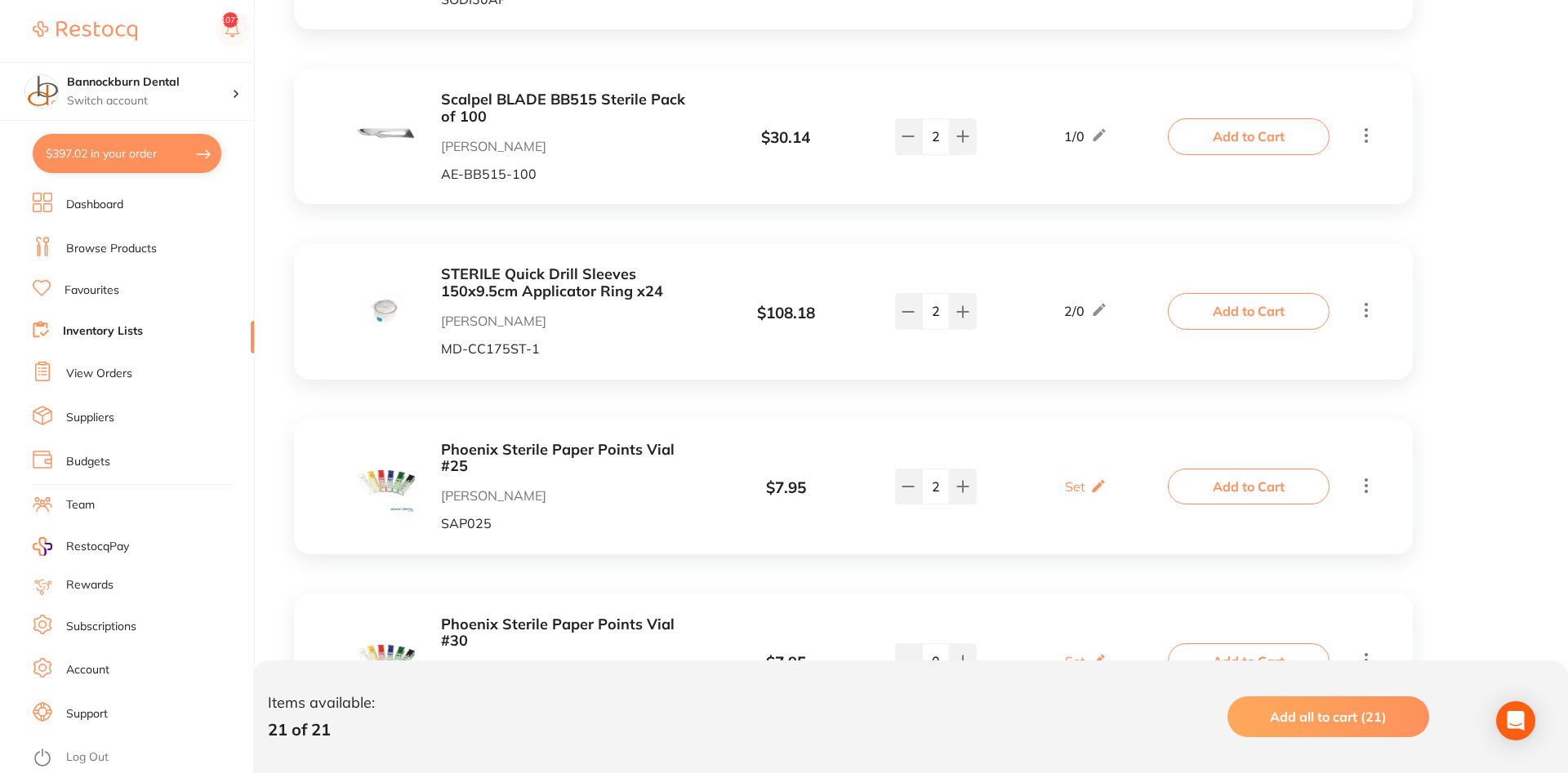
scroll to position [0, 0]
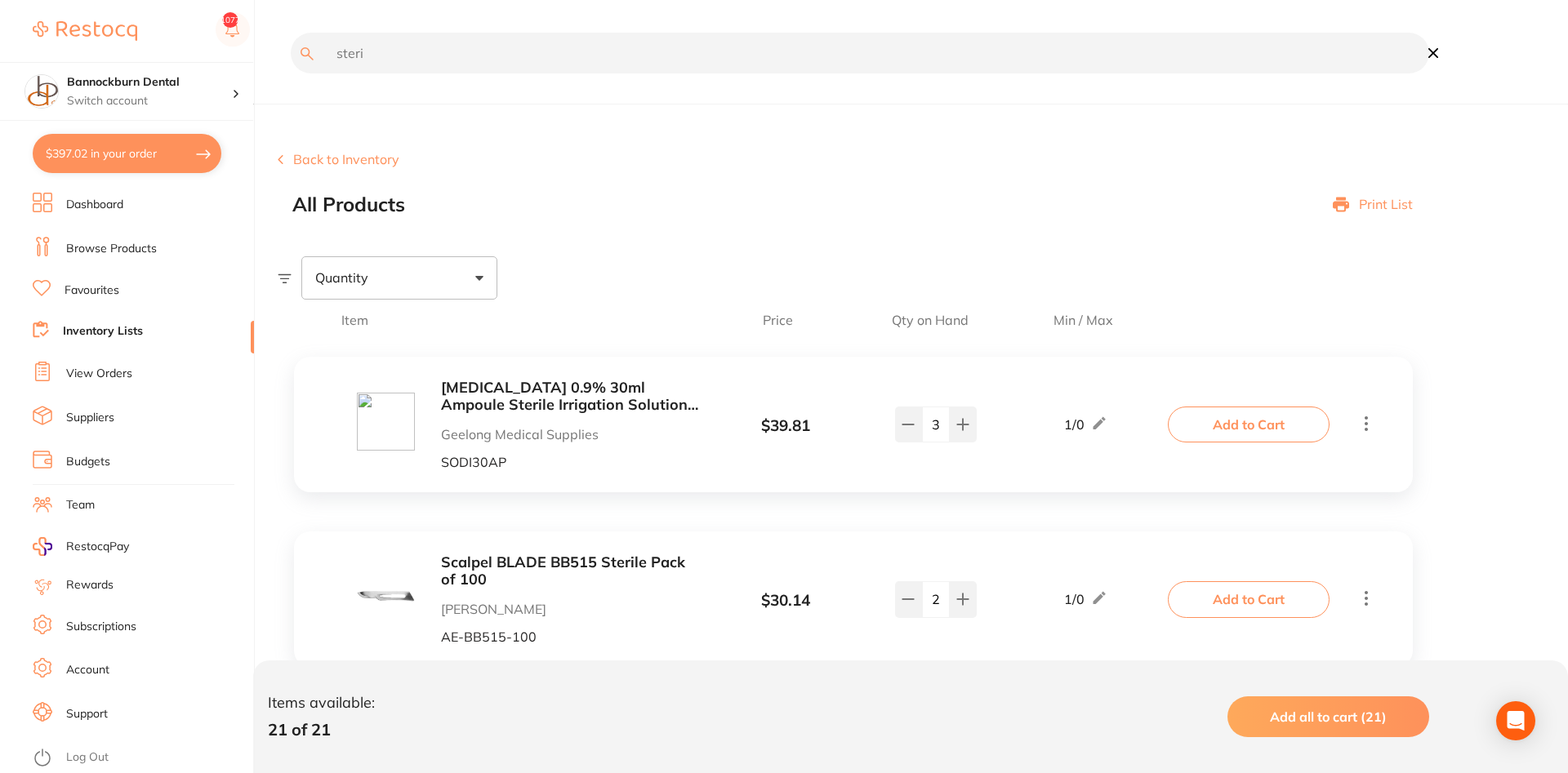
drag, startPoint x: 430, startPoint y: 46, endPoint x: 163, endPoint y: 72, distance: 268.3
click at [290, 72] on input "steri" at bounding box center [860, 53] width 1139 height 41
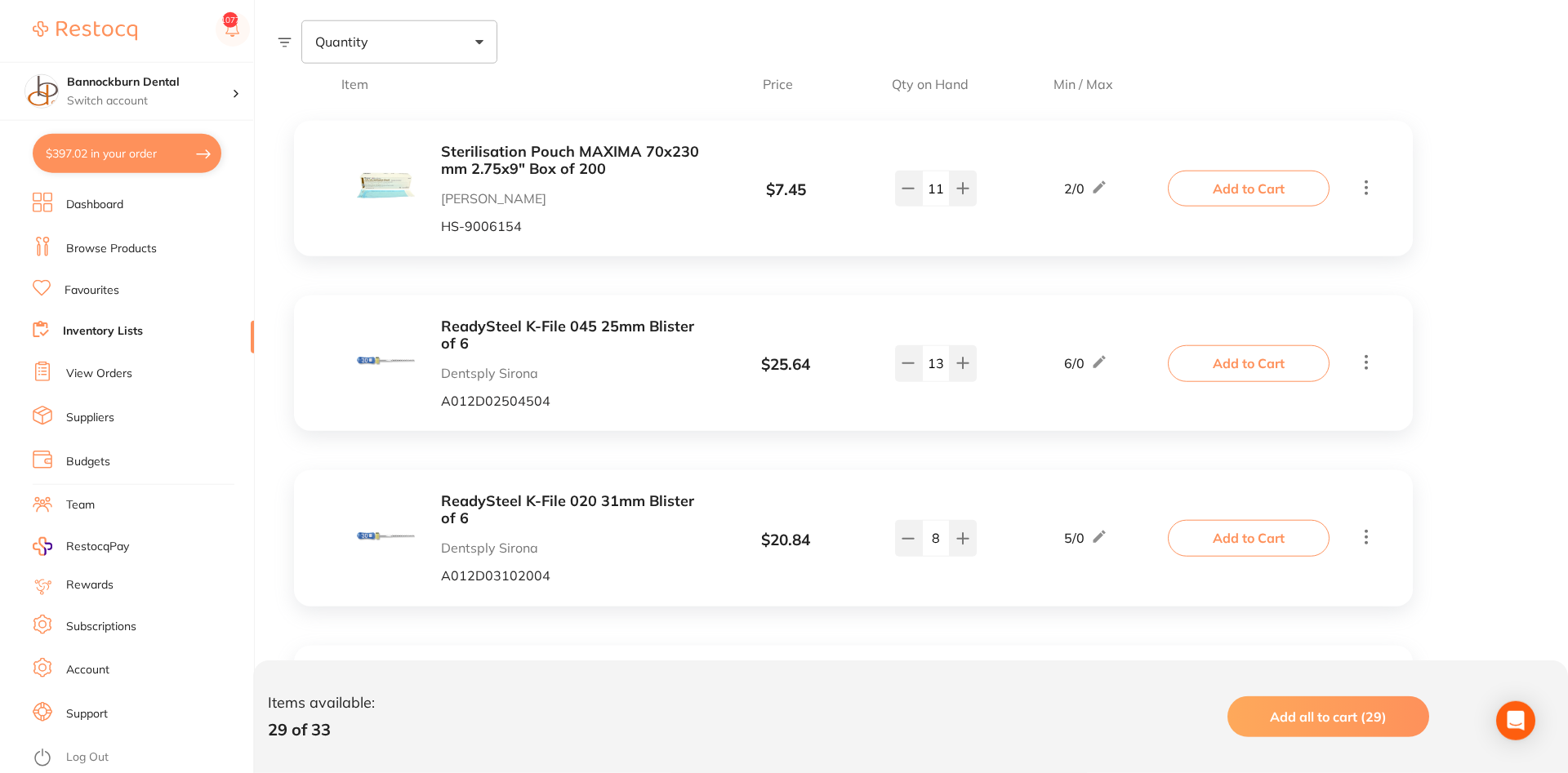
scroll to position [250, 0]
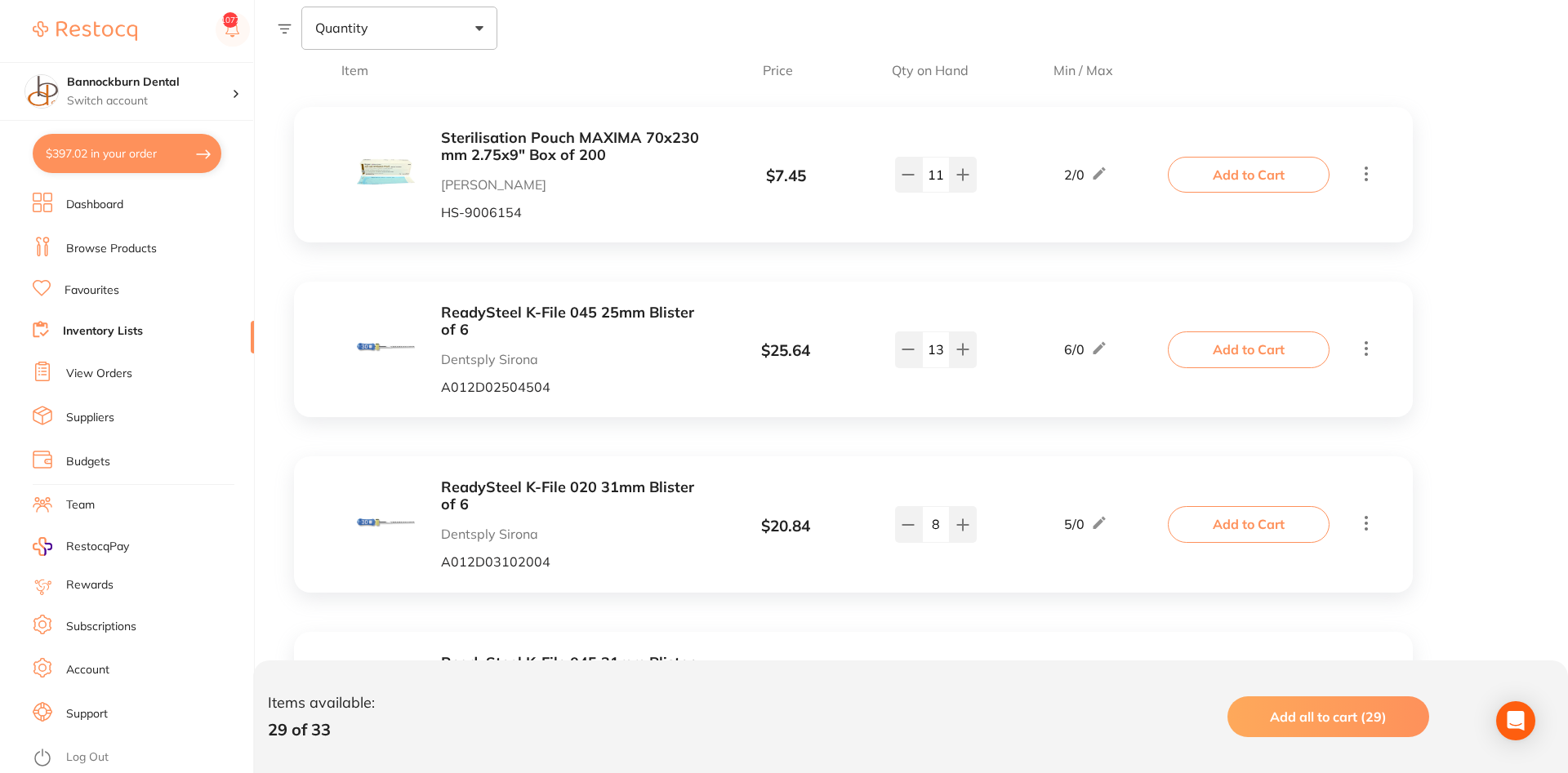
click at [656, 315] on b "ReadySteel K-File 045 25mm Blister of 6" at bounding box center [570, 321] width 259 height 34
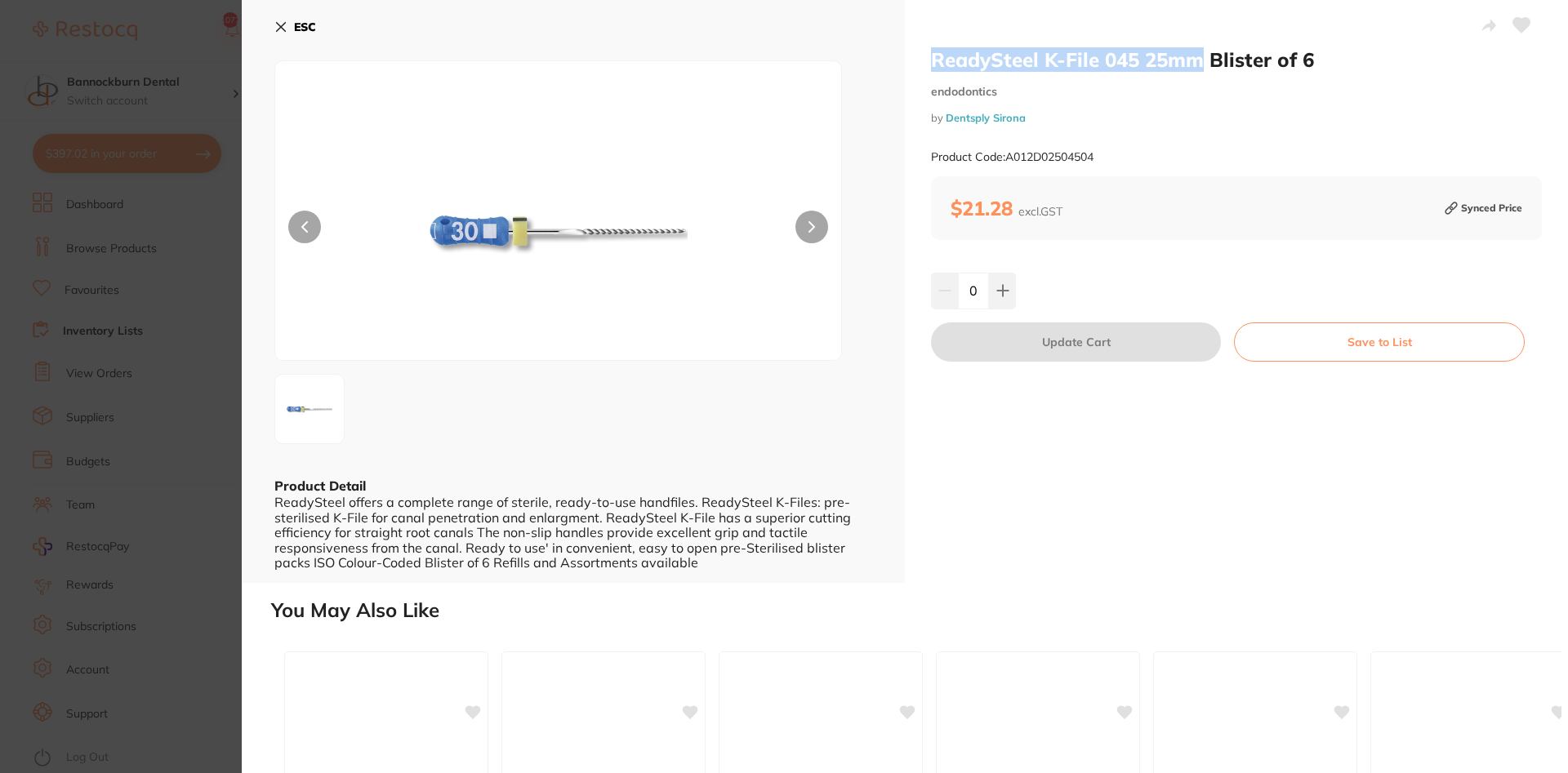
drag, startPoint x: 1201, startPoint y: 64, endPoint x: 937, endPoint y: 70, distance: 264.1
click at [792, 70] on h2 "ReadySteel K-File 045 25mm Blister of 6" at bounding box center [1237, 59] width 611 height 25
copy h2 "ReadySteel K-File 045 25mm"
click at [308, 25] on b "ESC" at bounding box center [305, 27] width 22 height 15
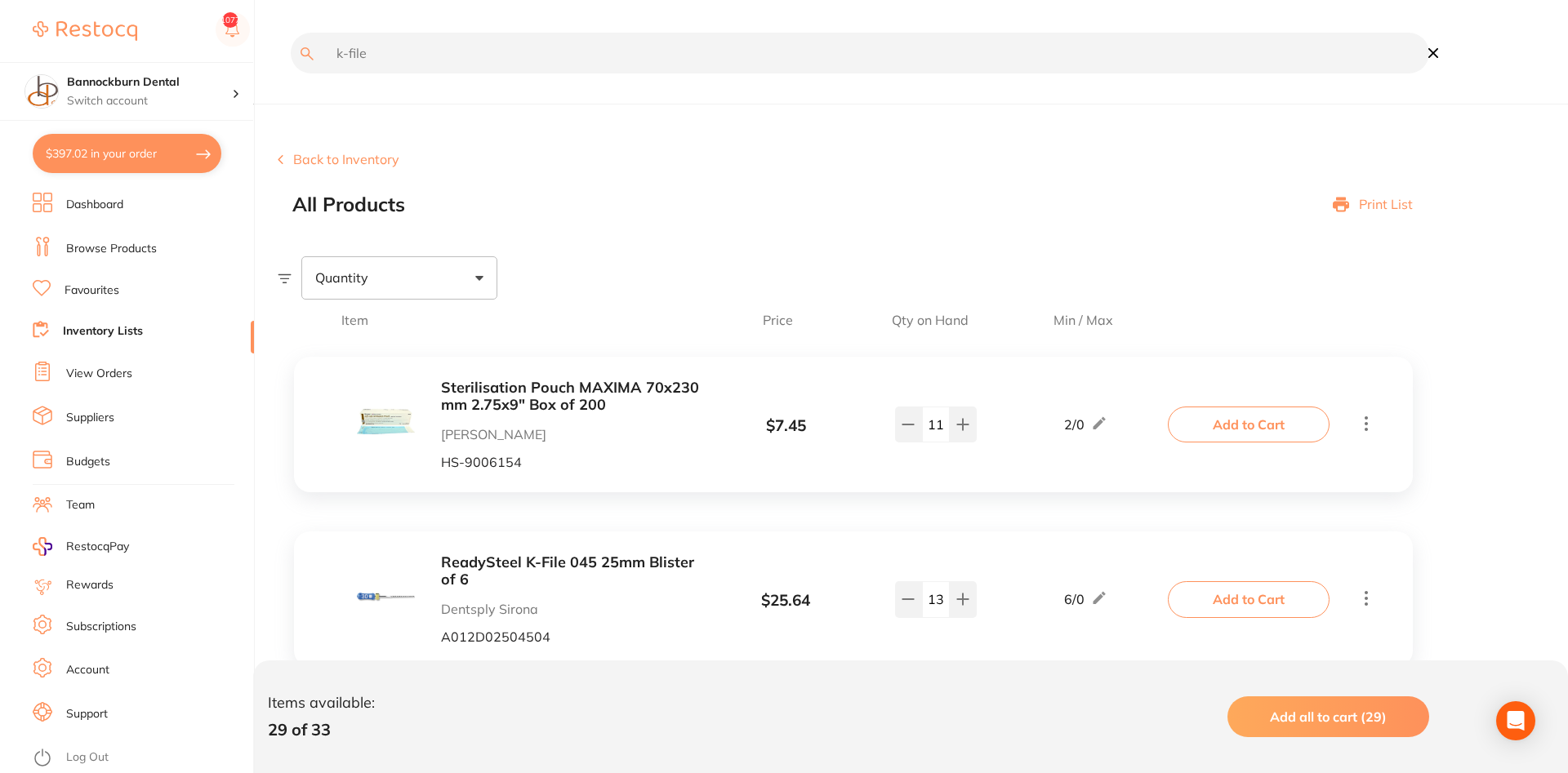
drag, startPoint x: 422, startPoint y: 59, endPoint x: 204, endPoint y: 49, distance: 218.2
click at [290, 49] on input "k-file" at bounding box center [860, 53] width 1139 height 41
paste input "readysteel k-file 045 25mm"
click at [458, 58] on input "readysteel k-file 045 25mm" at bounding box center [860, 53] width 1139 height 41
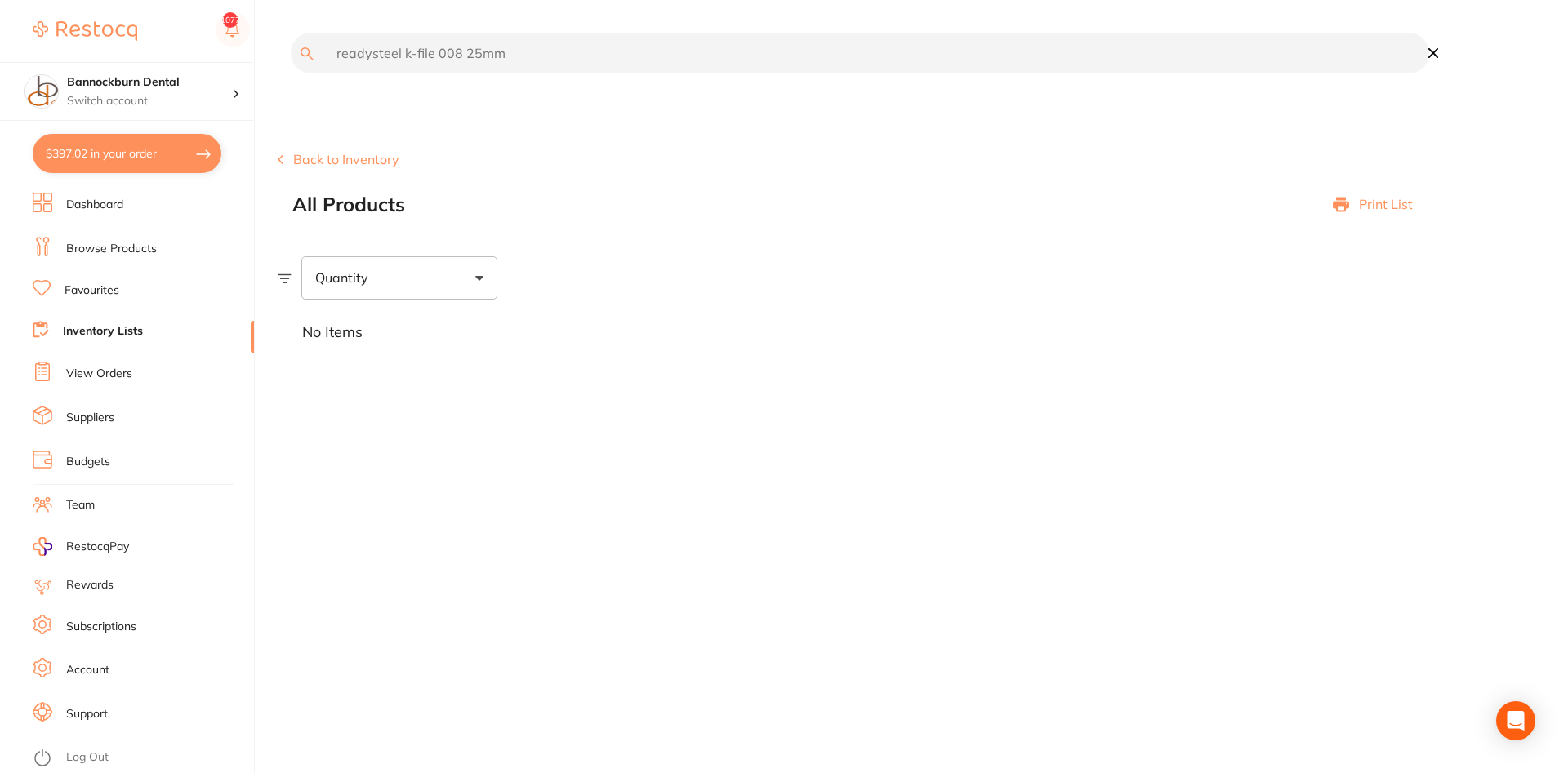
type input "readysteel k-file 008 25mm"
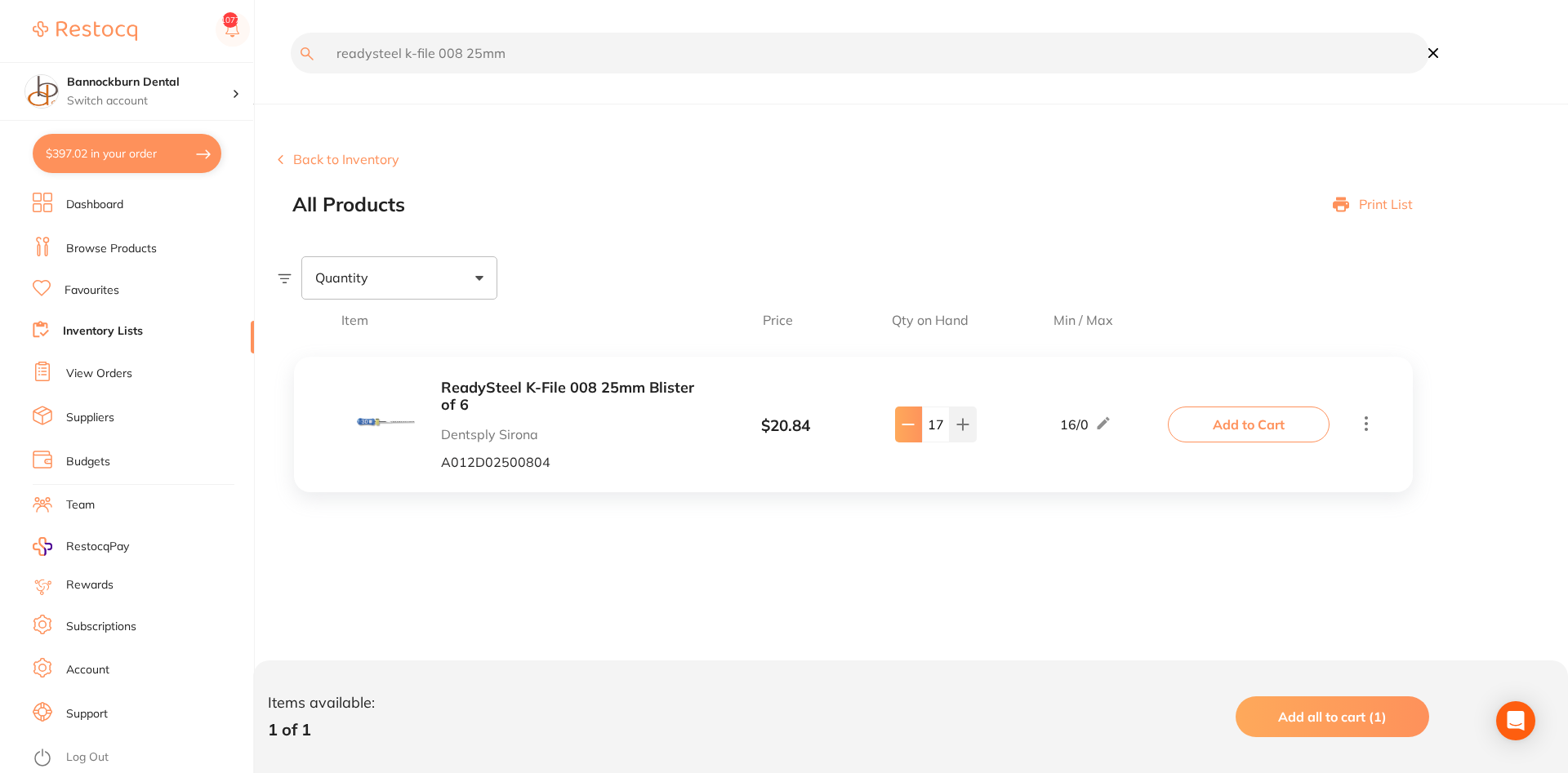
click at [792, 428] on icon at bounding box center [908, 425] width 13 height 13
type input "15"
click at [792, 438] on button "Add to Cart" at bounding box center [1249, 424] width 162 height 36
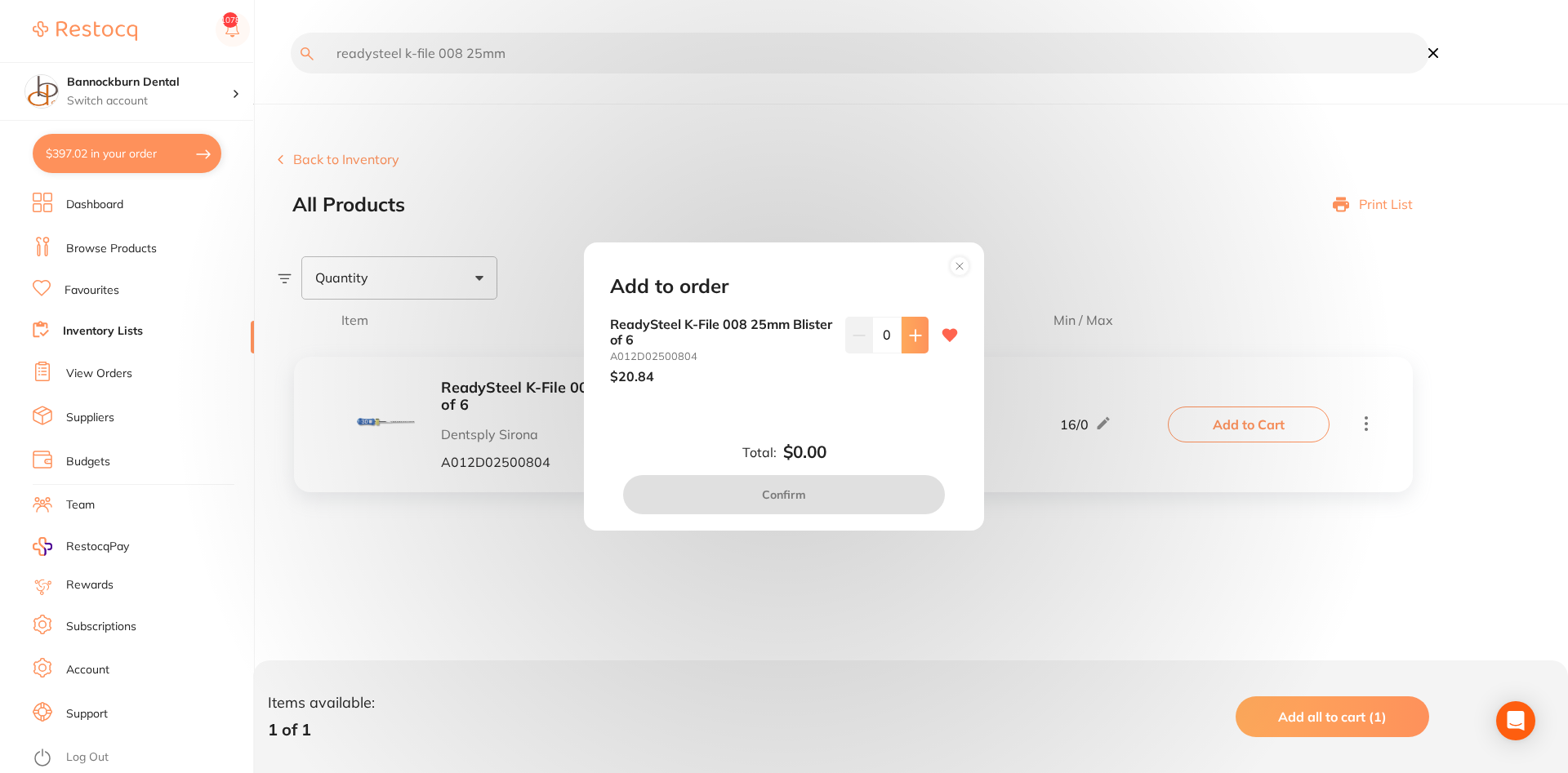
click at [792, 343] on button at bounding box center [915, 335] width 27 height 36
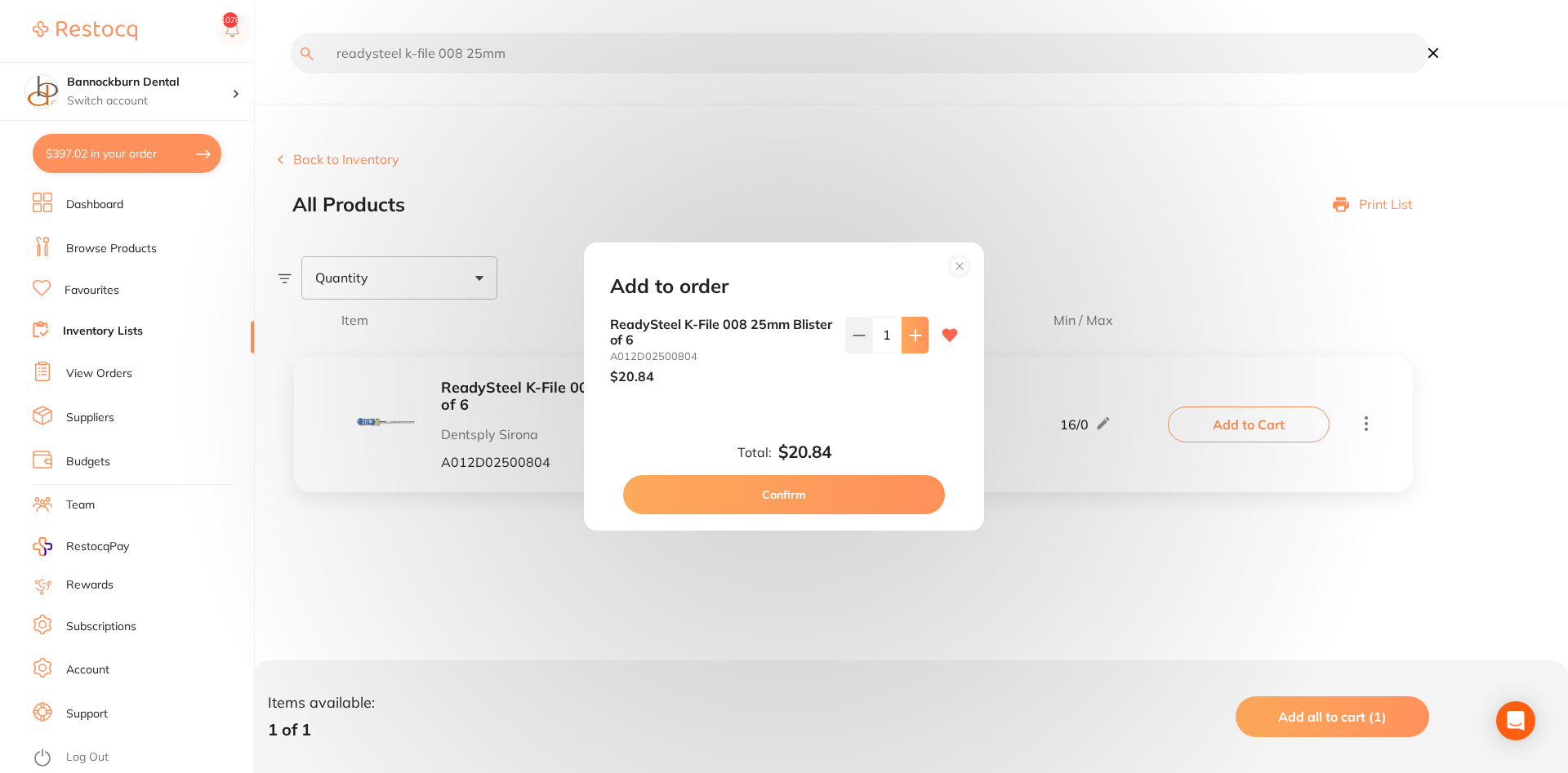
click at [792, 343] on button at bounding box center [915, 335] width 27 height 36
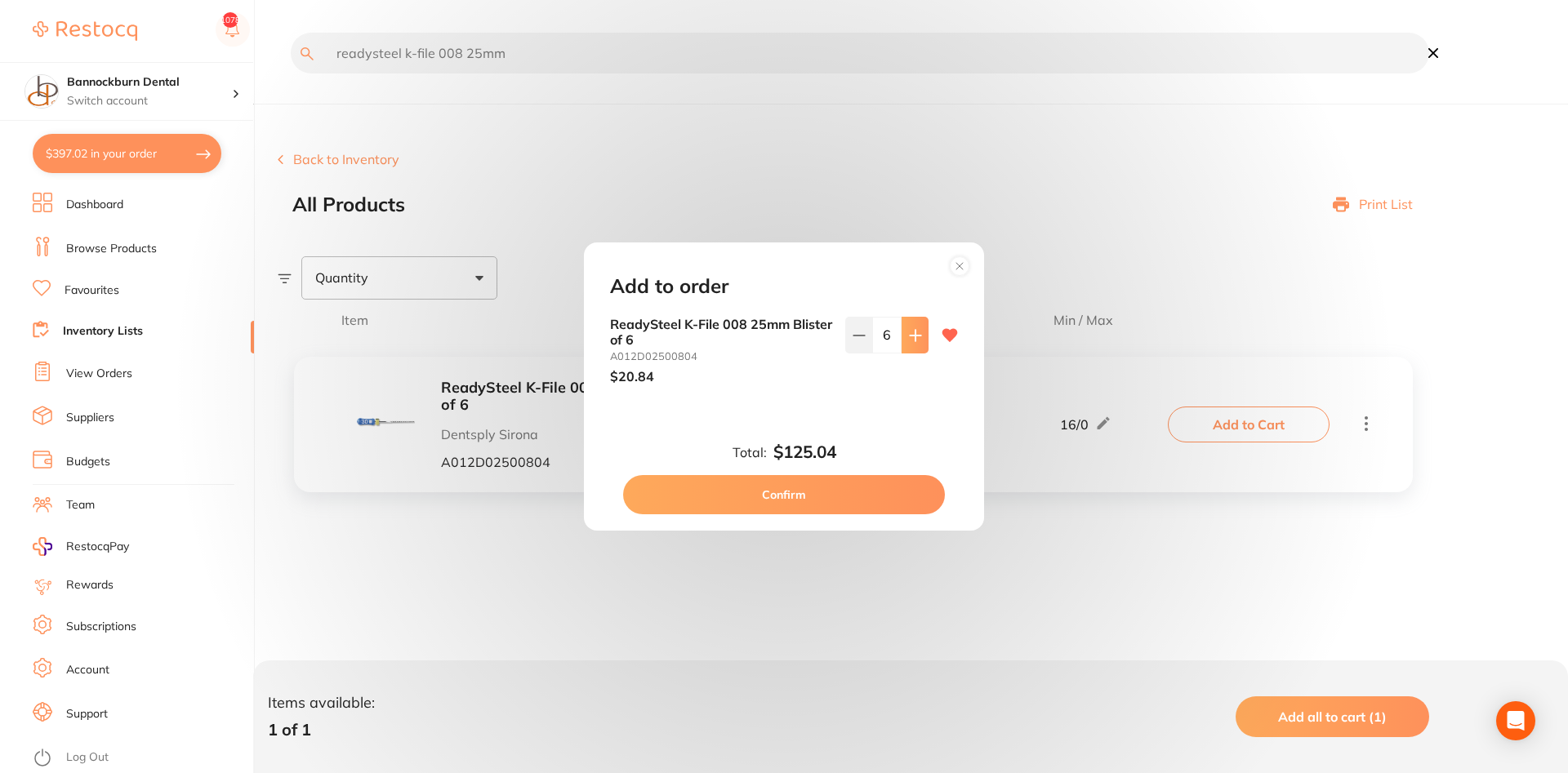
click at [792, 343] on button at bounding box center [915, 335] width 27 height 36
type input "8"
click at [792, 485] on button "Confirm" at bounding box center [784, 495] width 322 height 40
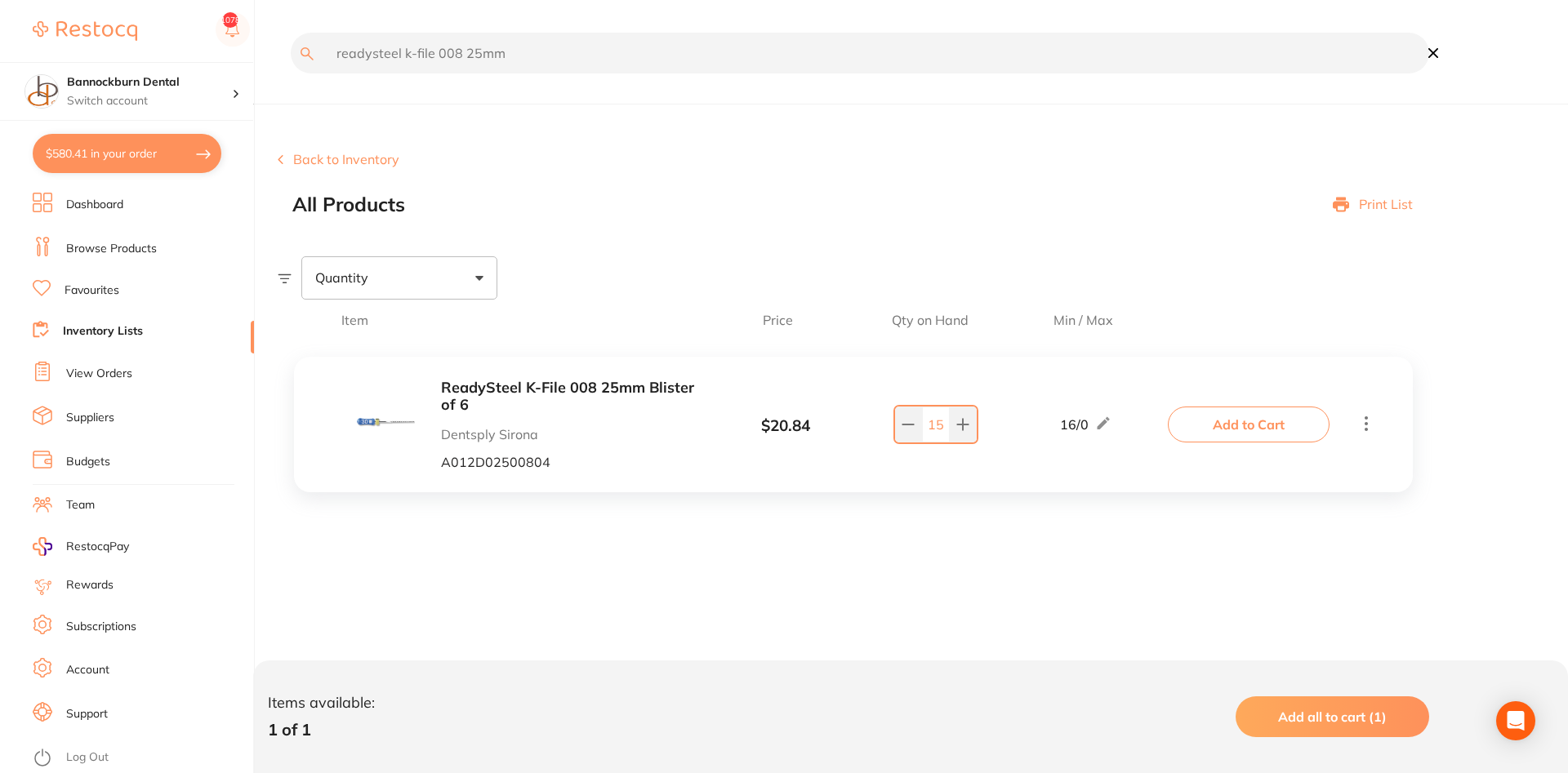
click at [455, 56] on input "readysteel k-file 008 25mm" at bounding box center [860, 53] width 1139 height 41
type input "readysteel k-file 010 25mm"
click at [792, 424] on icon at bounding box center [908, 425] width 13 height 13
type input "14"
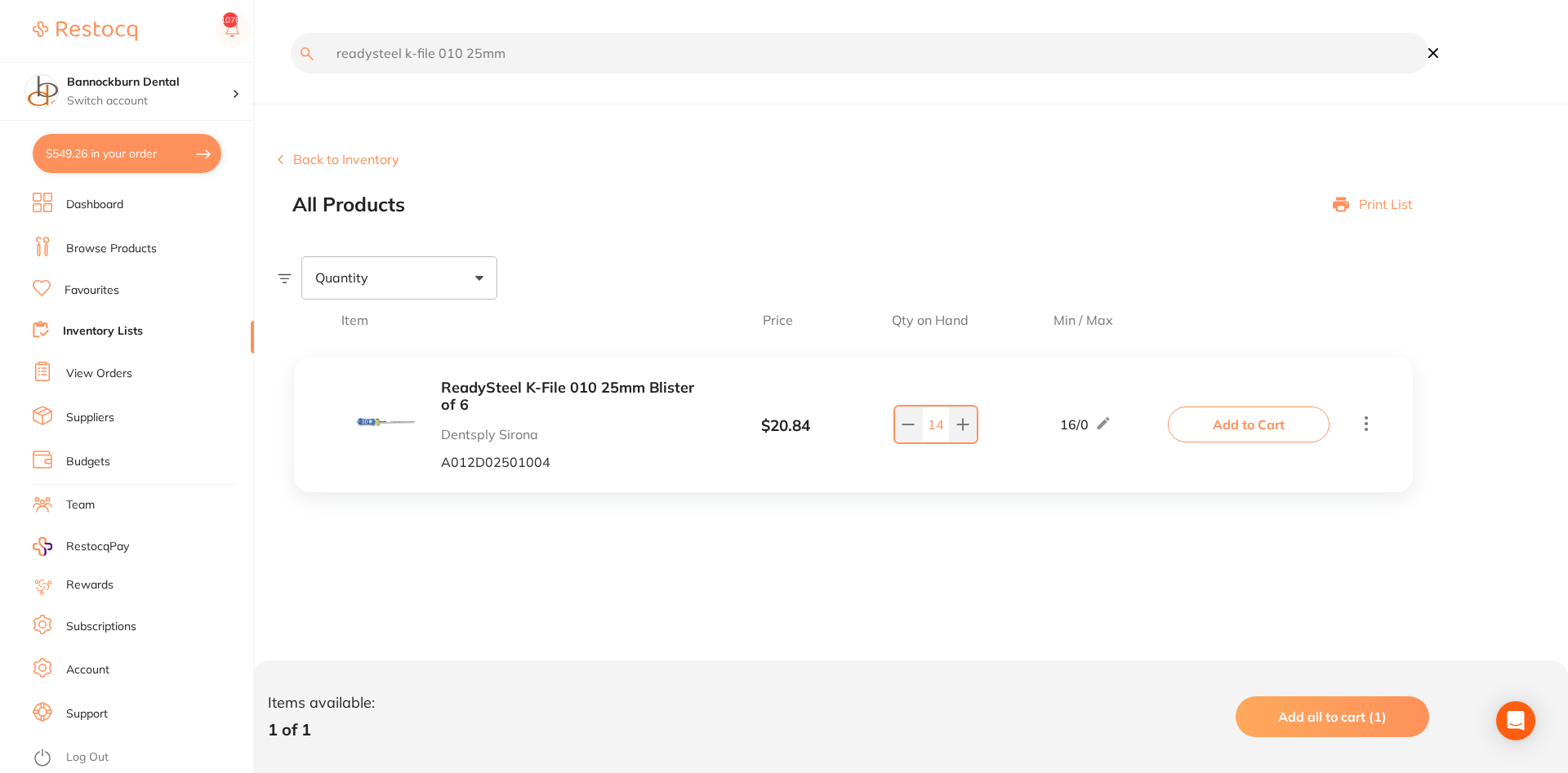
click at [792, 434] on button "Add to Cart" at bounding box center [1249, 424] width 162 height 36
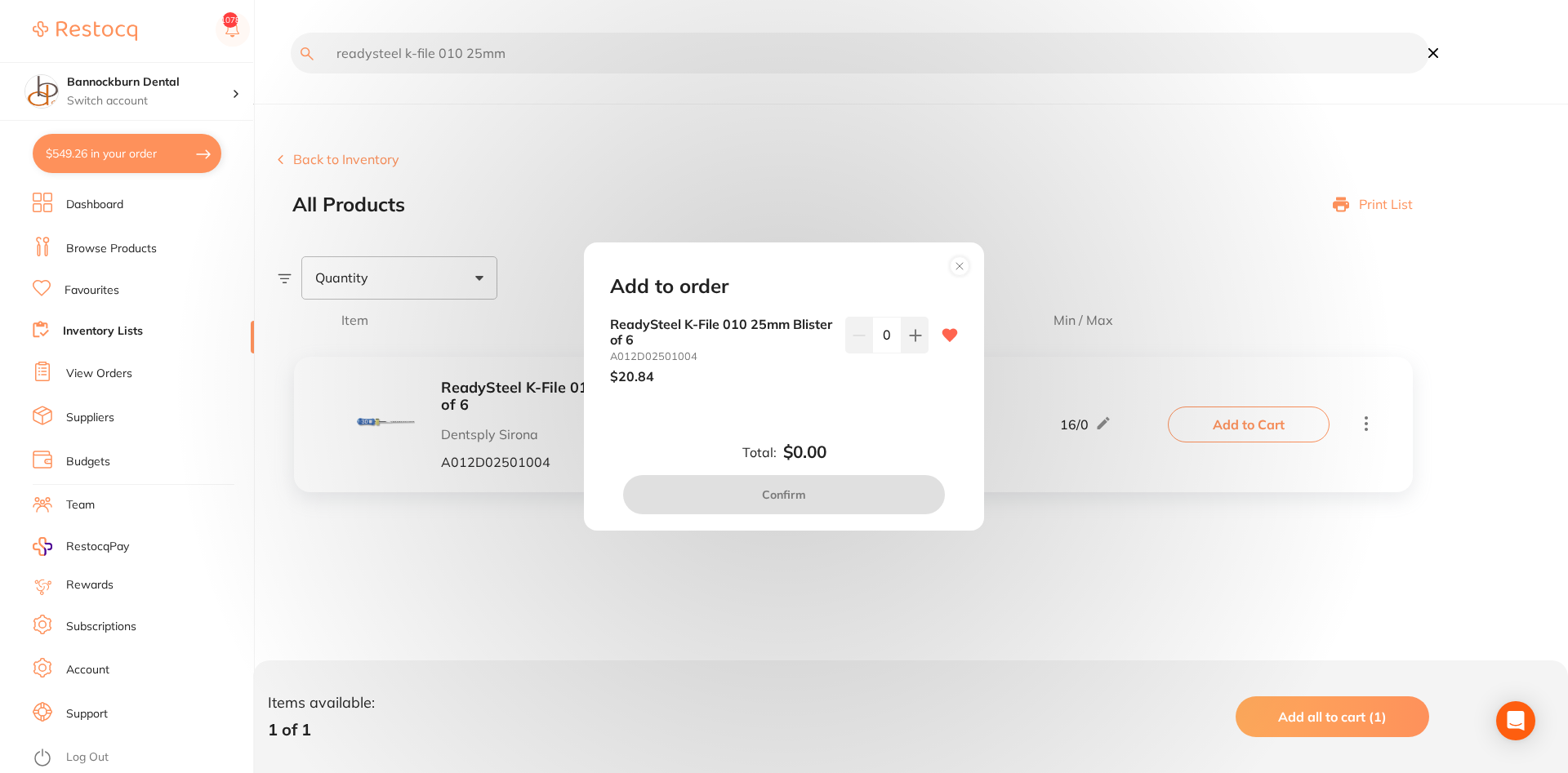
drag, startPoint x: 895, startPoint y: 341, endPoint x: 811, endPoint y: 351, distance: 84.6
click at [792, 351] on input "0" at bounding box center [886, 335] width 29 height 36
type input "8"
click at [792, 403] on div "ReadySteel K-File 010 25mm Blister of 6 A012D02501004 $20.84 8" at bounding box center [784, 363] width 388 height 93
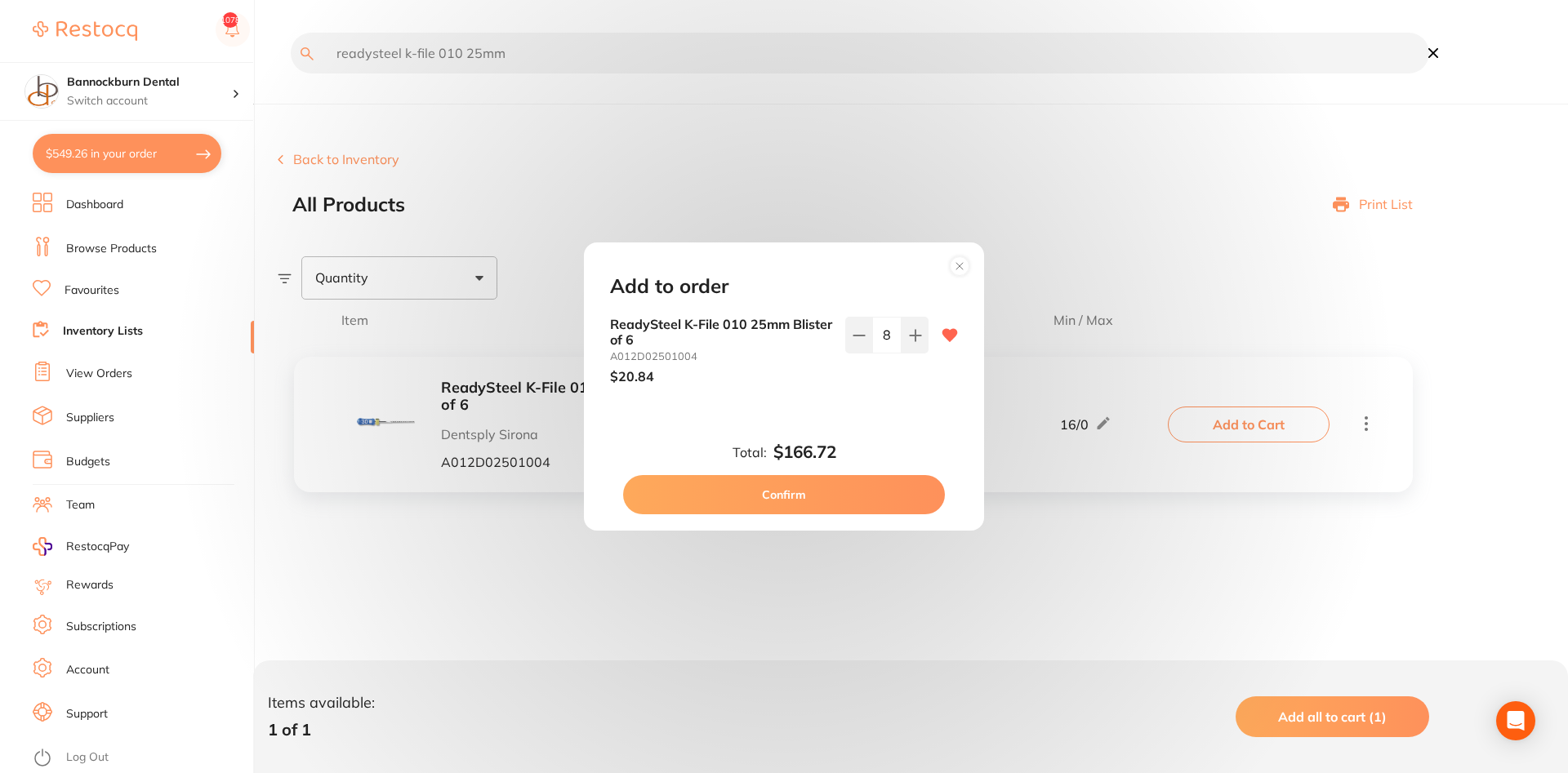
click at [792, 490] on button "Confirm" at bounding box center [784, 495] width 322 height 40
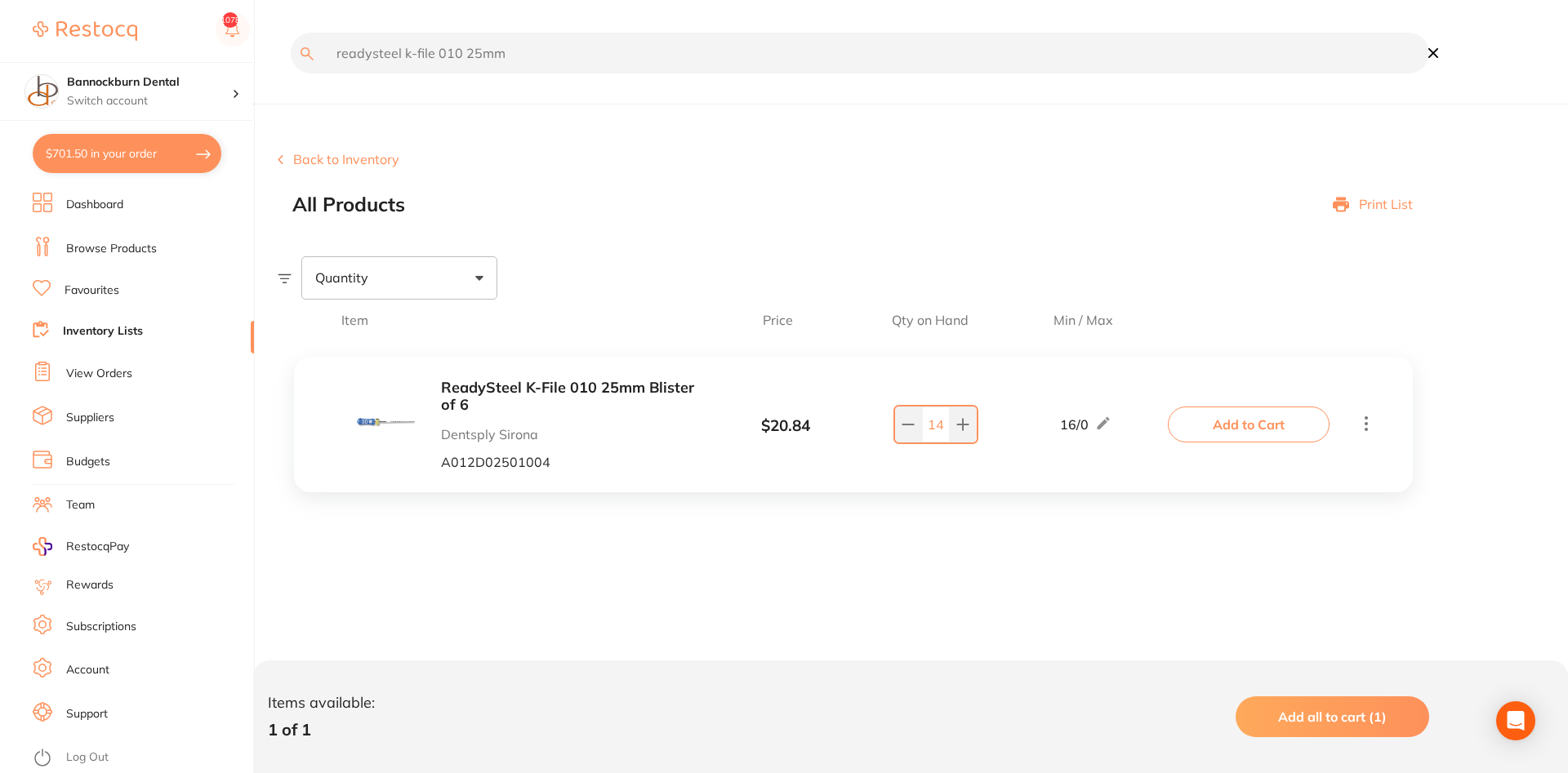
click at [458, 58] on input "readysteel k-file 010 25mm" at bounding box center [860, 53] width 1139 height 41
type input "readysteel k-file 015 25mm"
click at [792, 431] on icon at bounding box center [908, 425] width 13 height 13
type input "16"
click at [542, 46] on input "readysteel k-file 015 25mm" at bounding box center [860, 53] width 1139 height 41
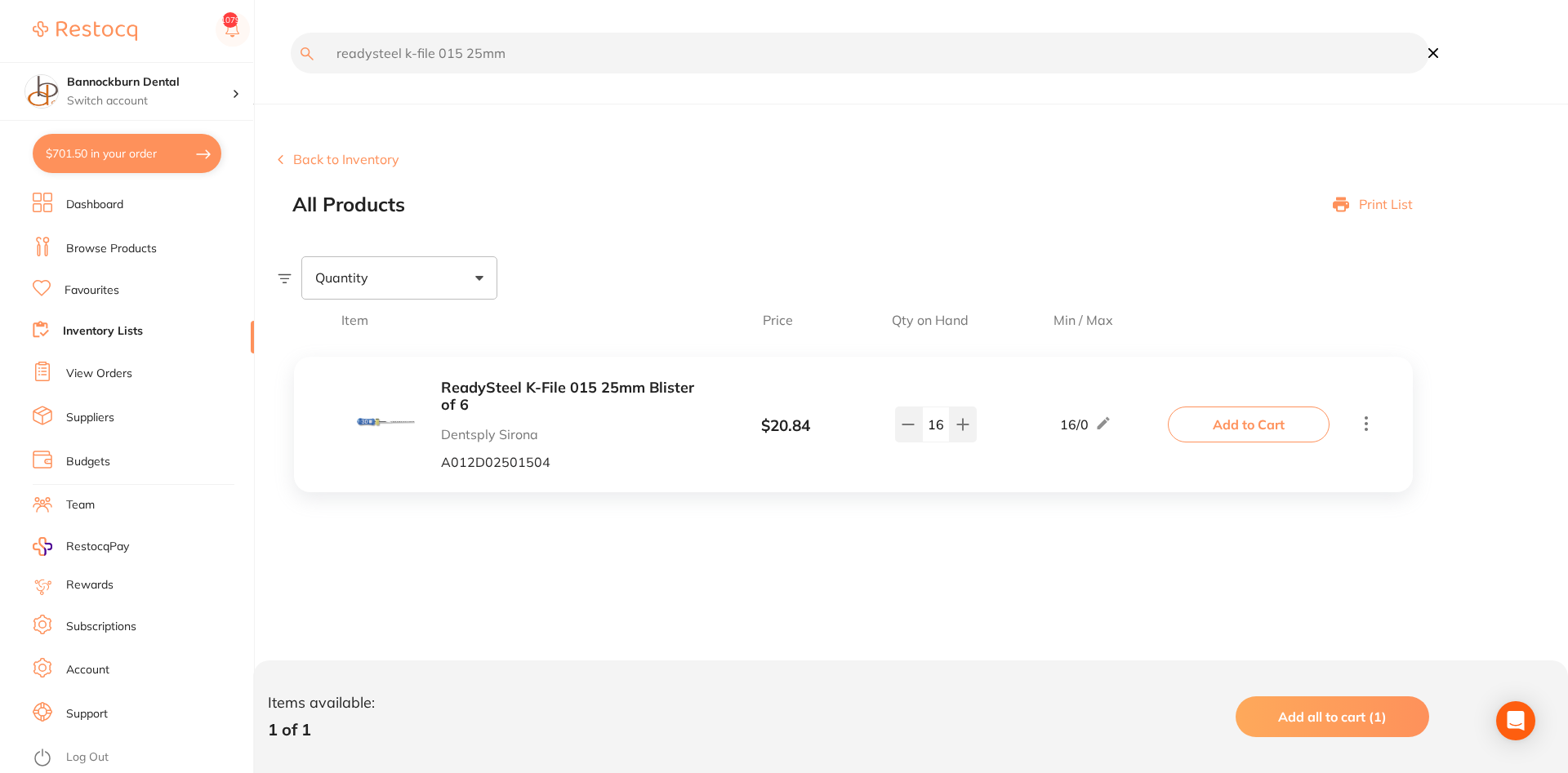
click at [477, 54] on input "readysteel k-file 015 25mm" at bounding box center [860, 53] width 1139 height 41
click at [450, 54] on input "readysteel k-file 015 31mm" at bounding box center [860, 53] width 1139 height 41
type input "readysteel k-file 025 31mm"
click at [792, 436] on button at bounding box center [908, 424] width 27 height 36
type input "8"
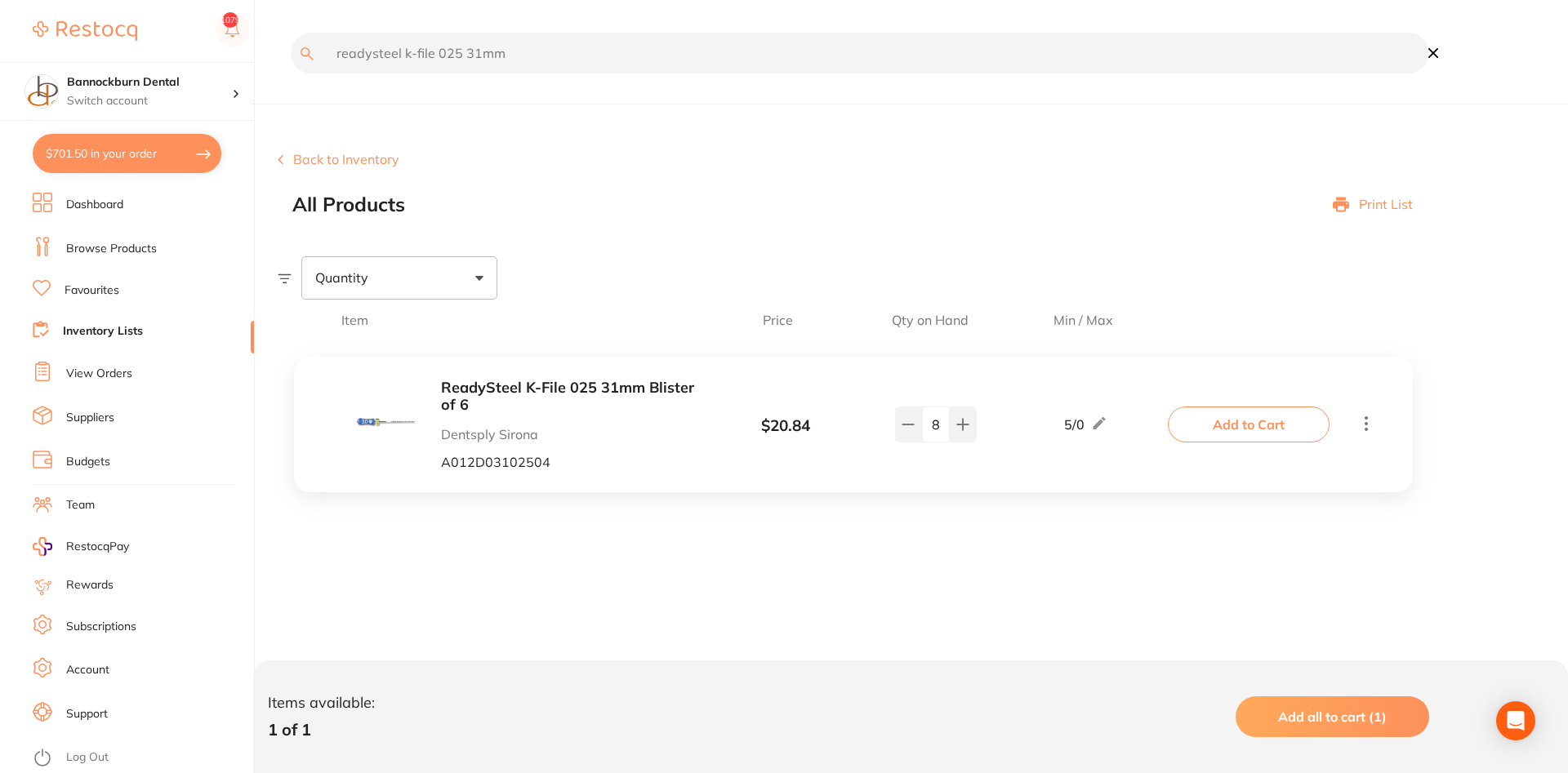
click at [529, 59] on input "readysteel k-file 025 31mm" at bounding box center [860, 53] width 1139 height 41
drag, startPoint x: 635, startPoint y: 58, endPoint x: 151, endPoint y: 77, distance: 484.4
click at [290, 74] on input "readysteel k-file 025 31mm" at bounding box center [860, 53] width 1139 height 41
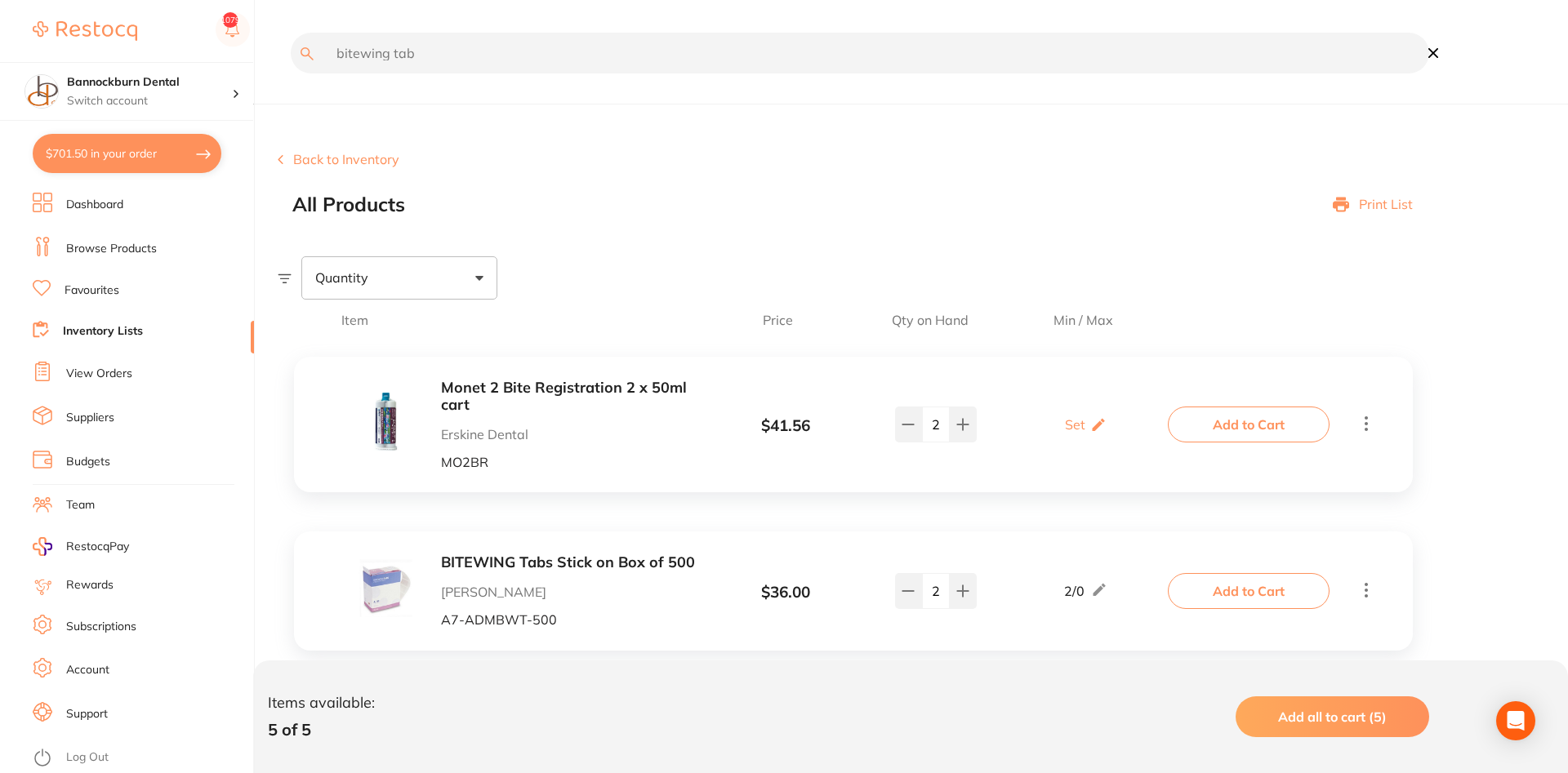
type input "bitewing tab"
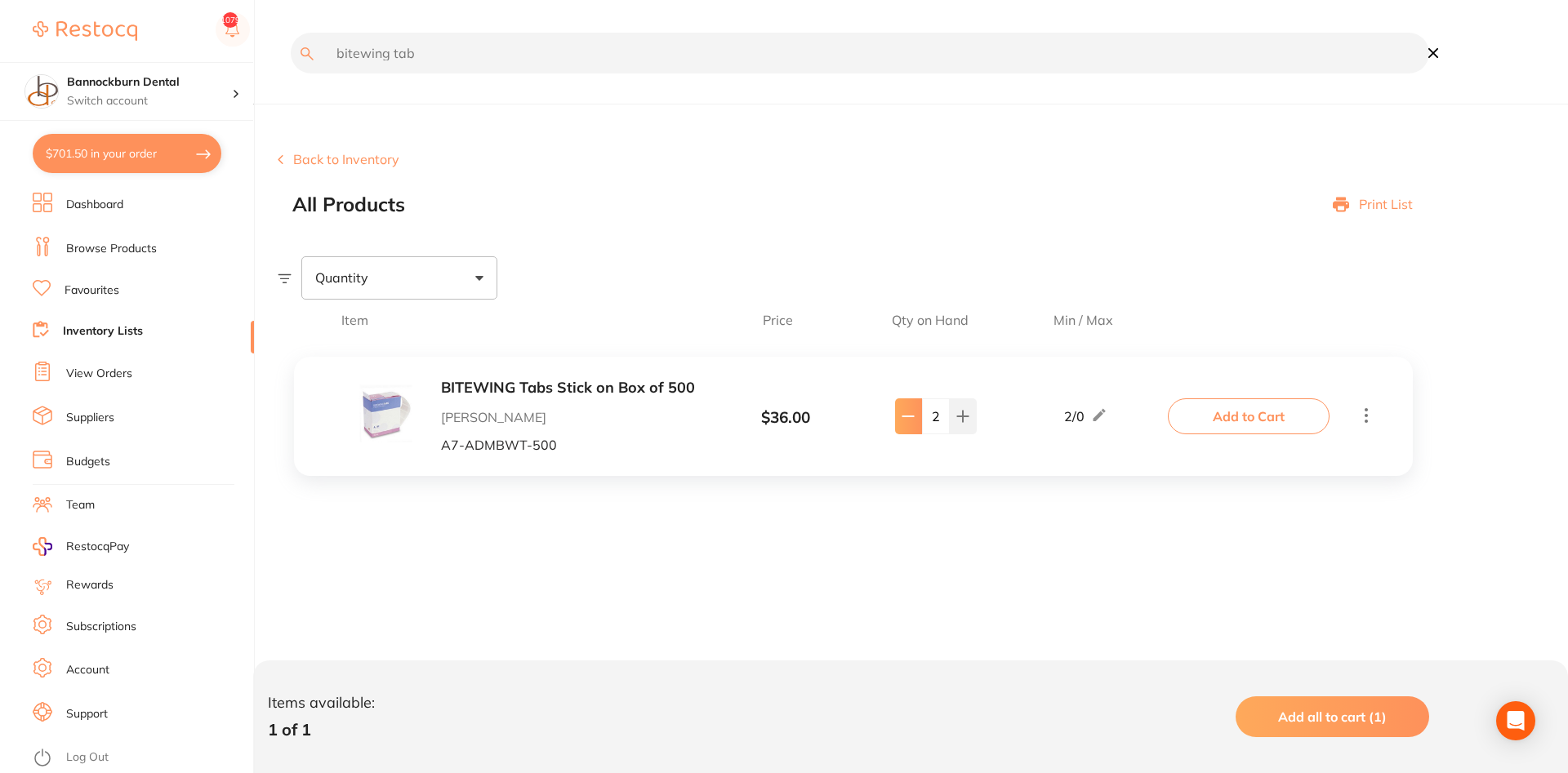
click at [792, 419] on icon at bounding box center [908, 417] width 13 height 13
type input "1"
click at [792, 424] on button "Add to Cart" at bounding box center [1249, 417] width 162 height 36
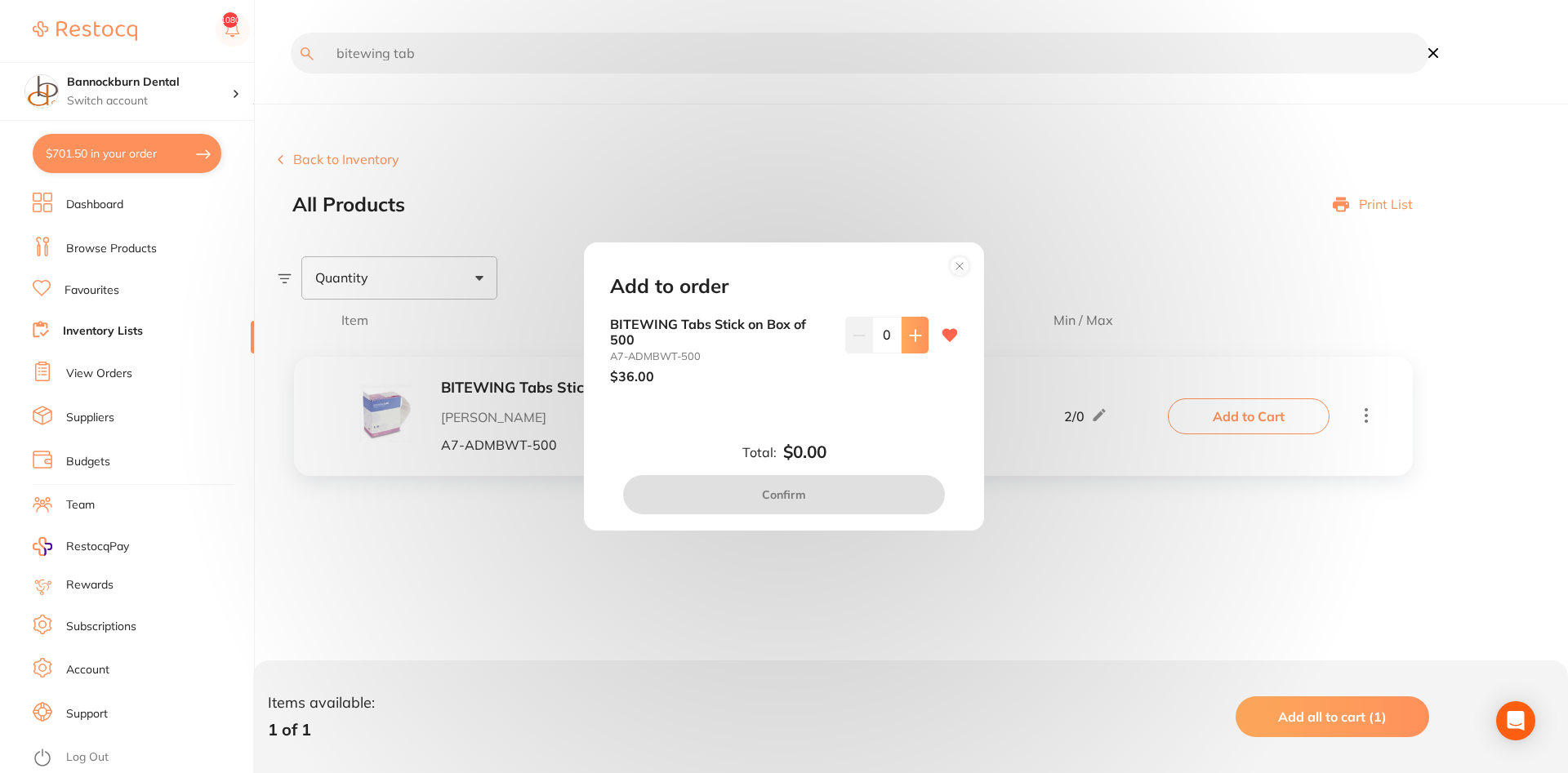
click at [792, 339] on icon at bounding box center [916, 336] width 13 height 13
type input "1"
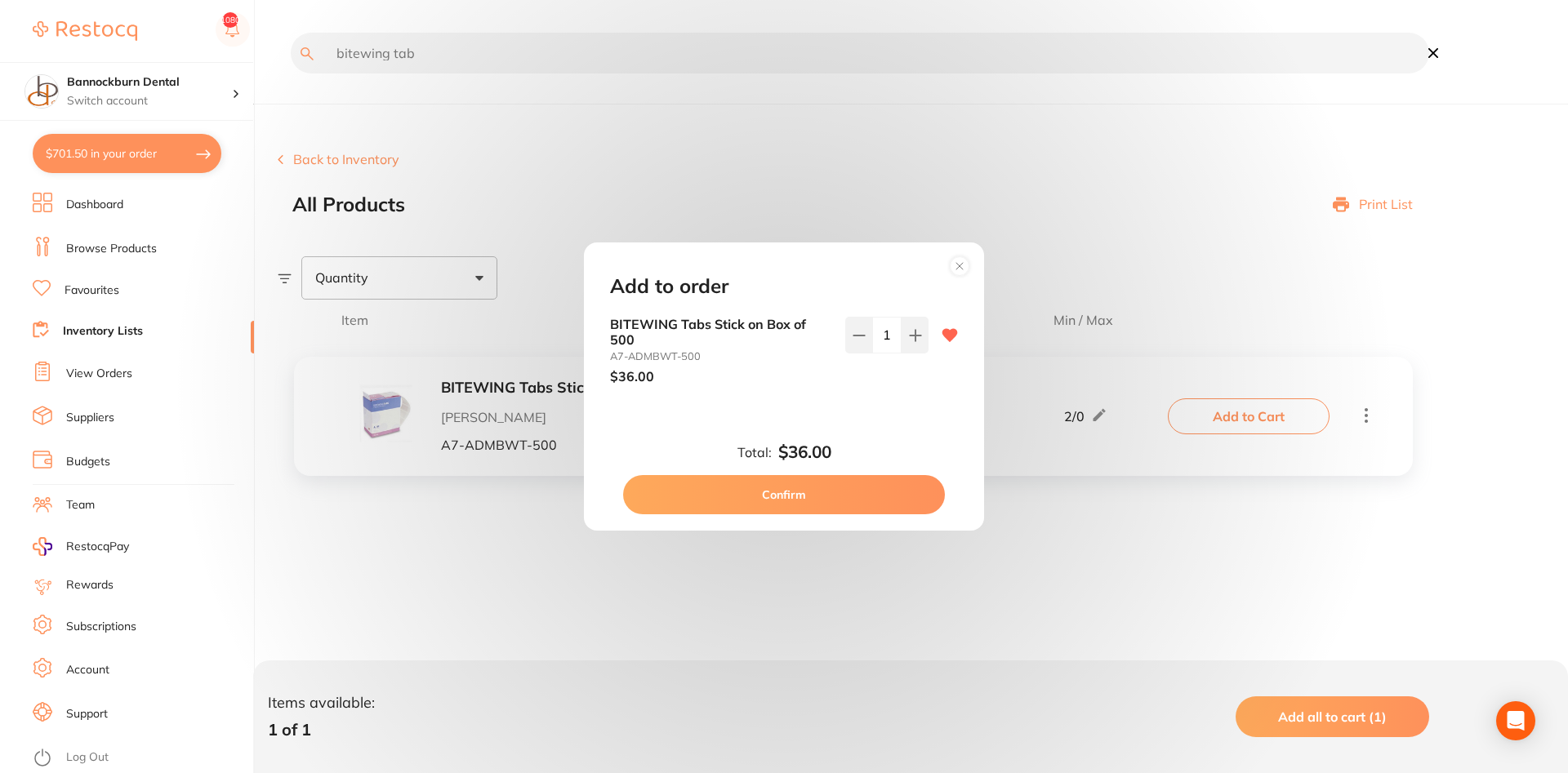
click at [792, 492] on button "Confirm" at bounding box center [784, 495] width 322 height 40
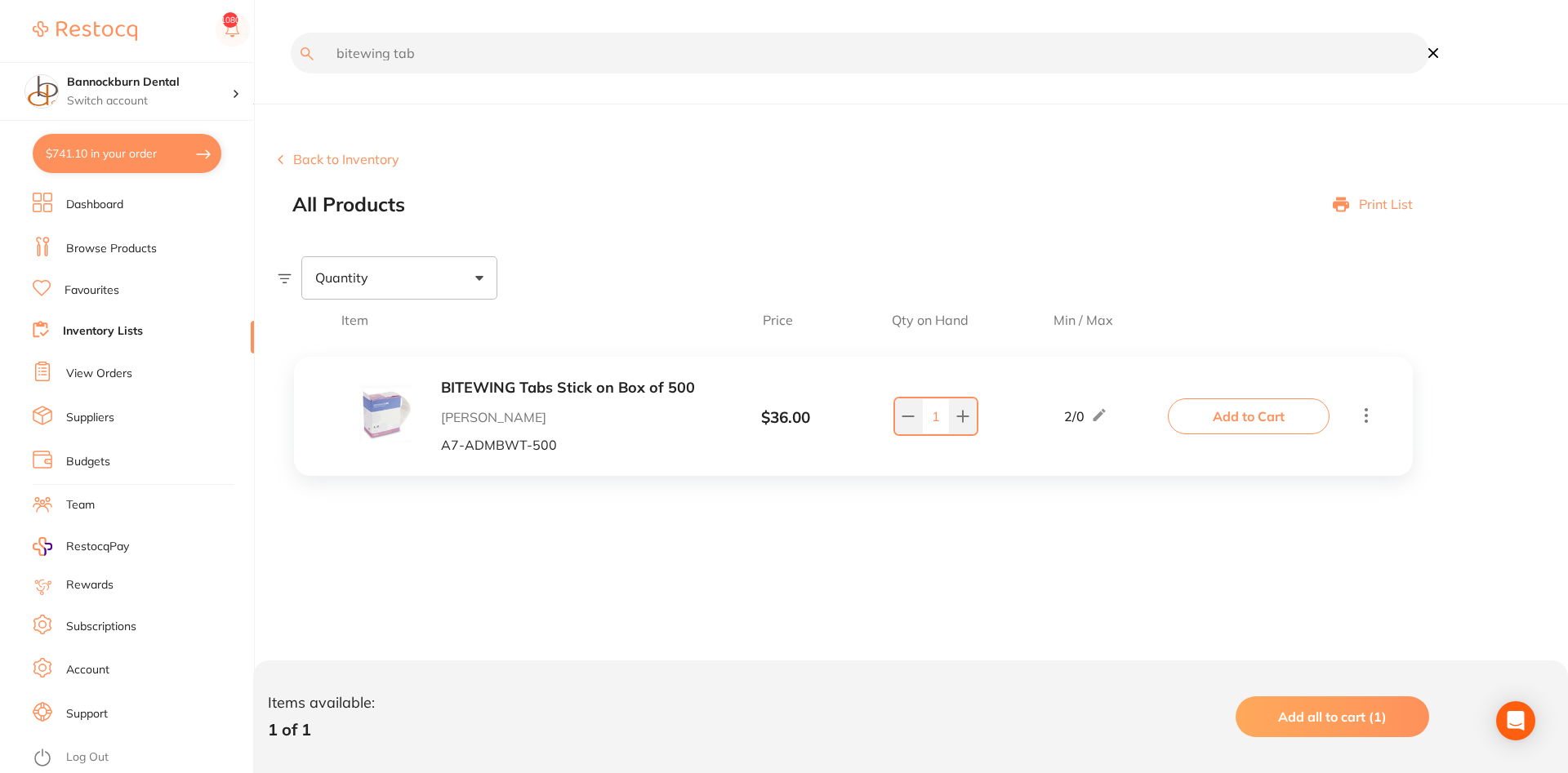
drag, startPoint x: 449, startPoint y: 53, endPoint x: 107, endPoint y: 40, distance: 342.2
click at [290, 40] on input "bitewing tab" at bounding box center [860, 53] width 1139 height 41
type input "medium"
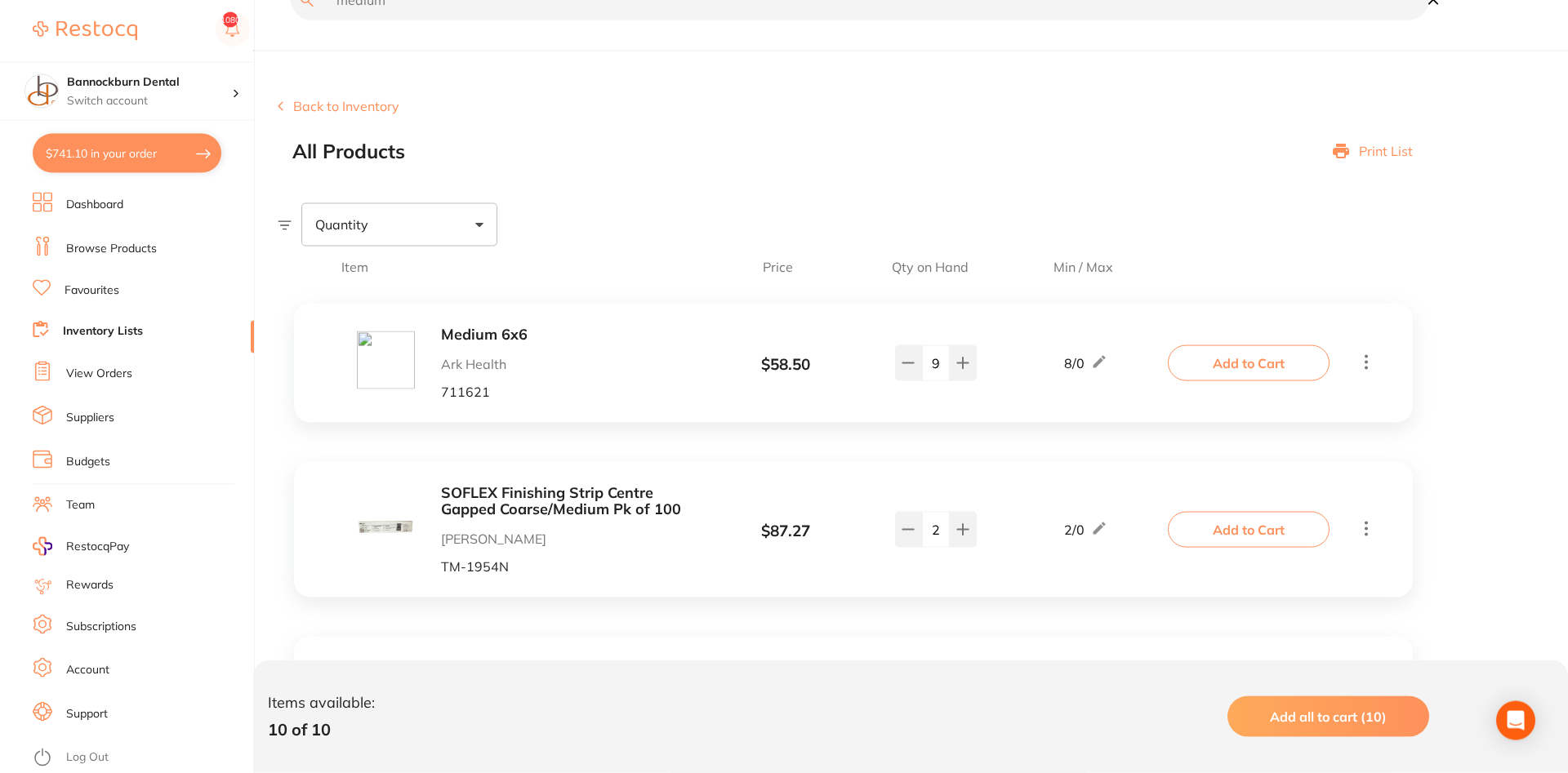
scroll to position [83, 0]
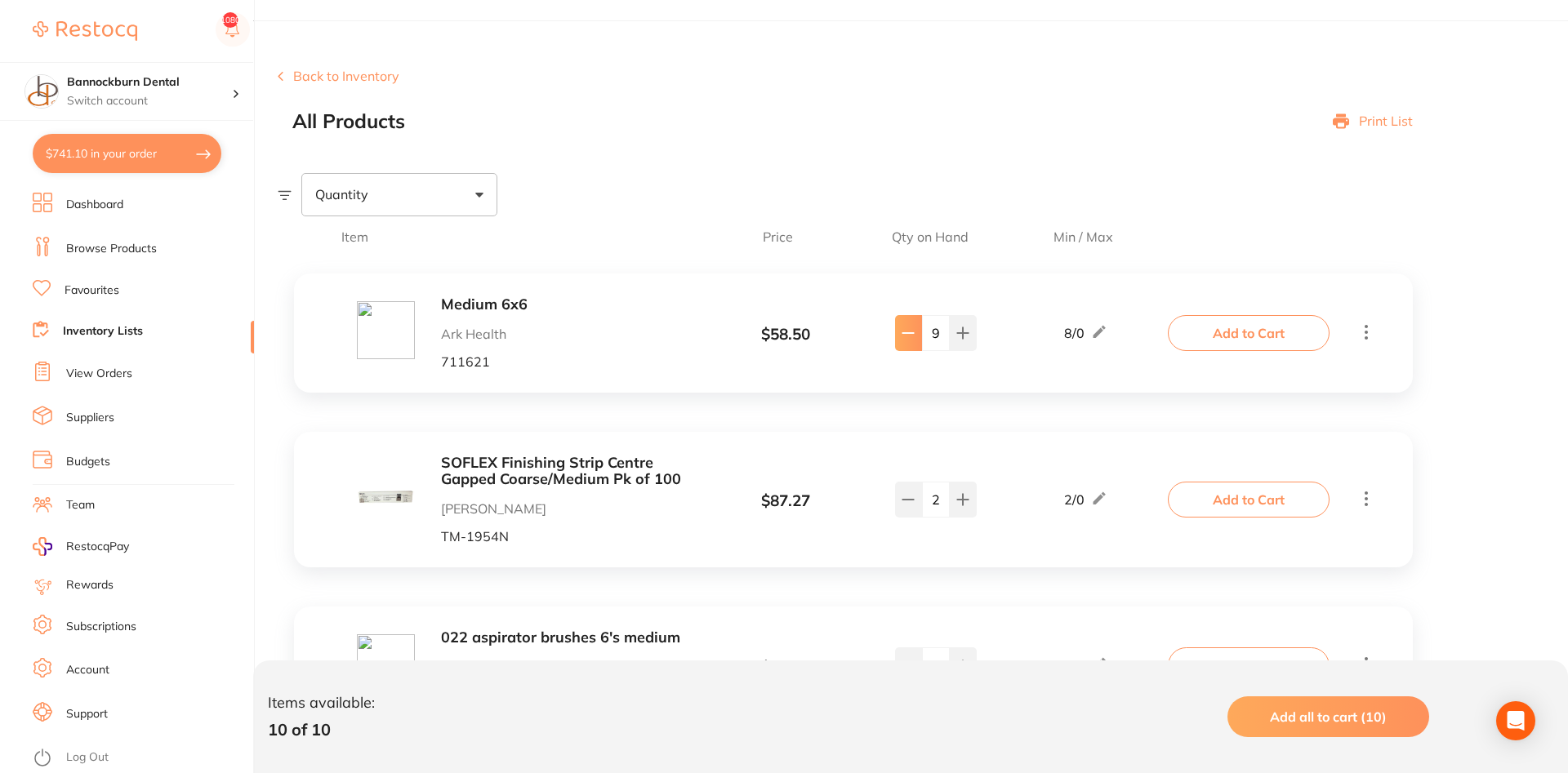
click at [792, 344] on button at bounding box center [908, 333] width 27 height 36
type input "8"
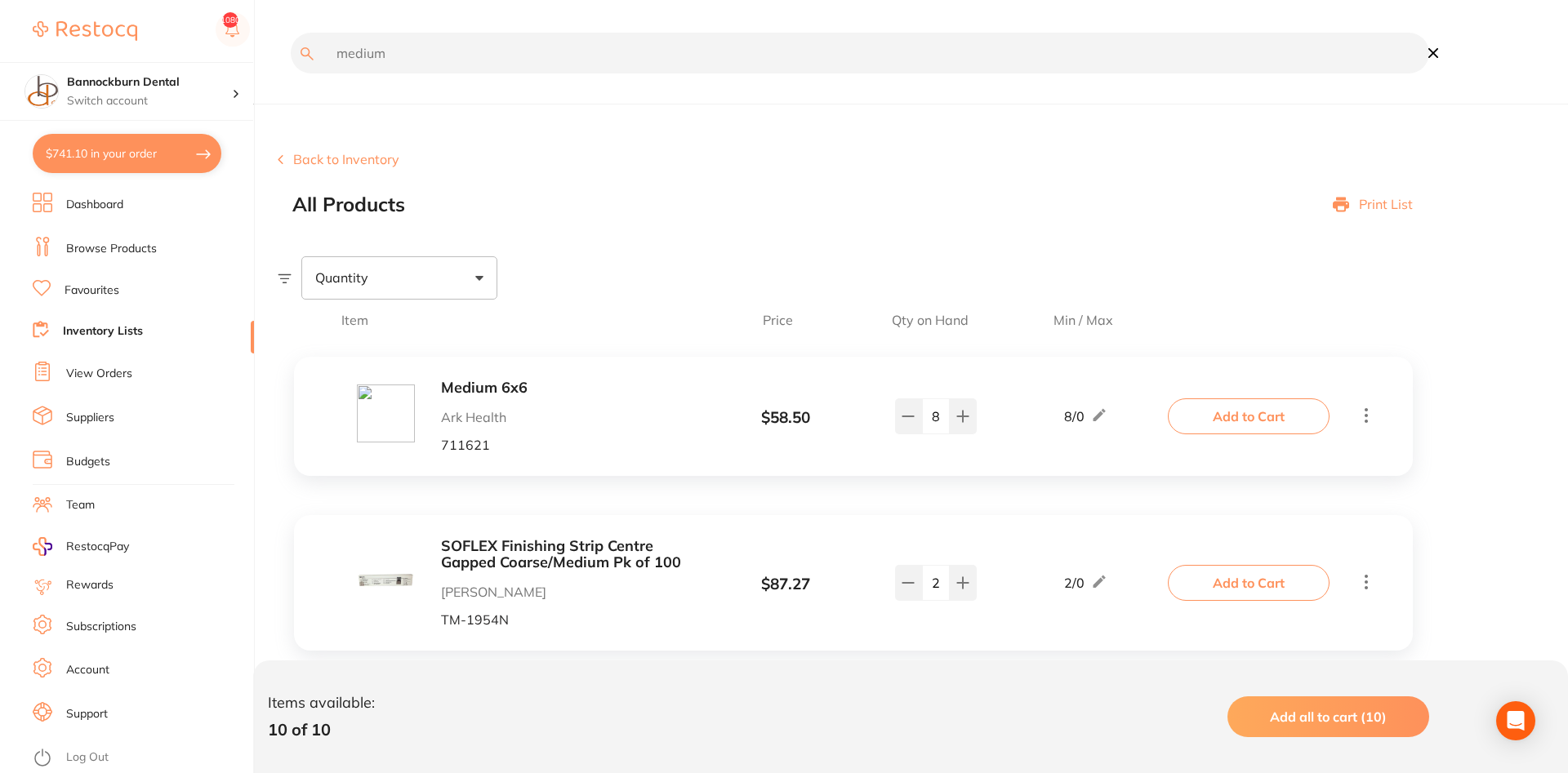
drag, startPoint x: 467, startPoint y: 63, endPoint x: 230, endPoint y: 83, distance: 237.8
click at [290, 74] on input "medium" at bounding box center [860, 53] width 1139 height 41
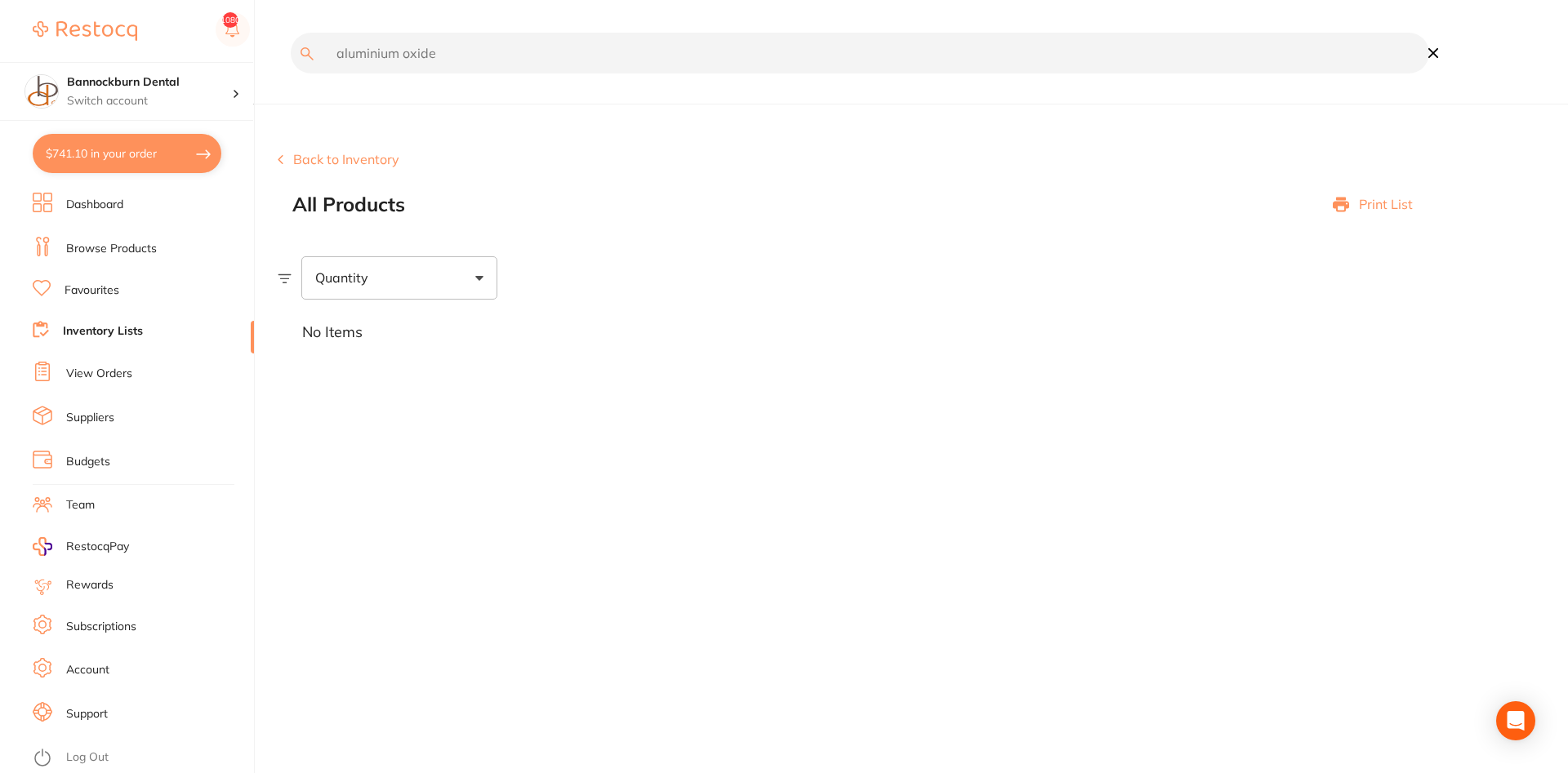
type input "aluminium oxide"
drag, startPoint x: 510, startPoint y: 63, endPoint x: 265, endPoint y: 92, distance: 246.7
click at [290, 74] on input "aluminium oxide" at bounding box center [860, 53] width 1139 height 41
click at [108, 419] on link "Suppliers" at bounding box center [90, 418] width 48 height 16
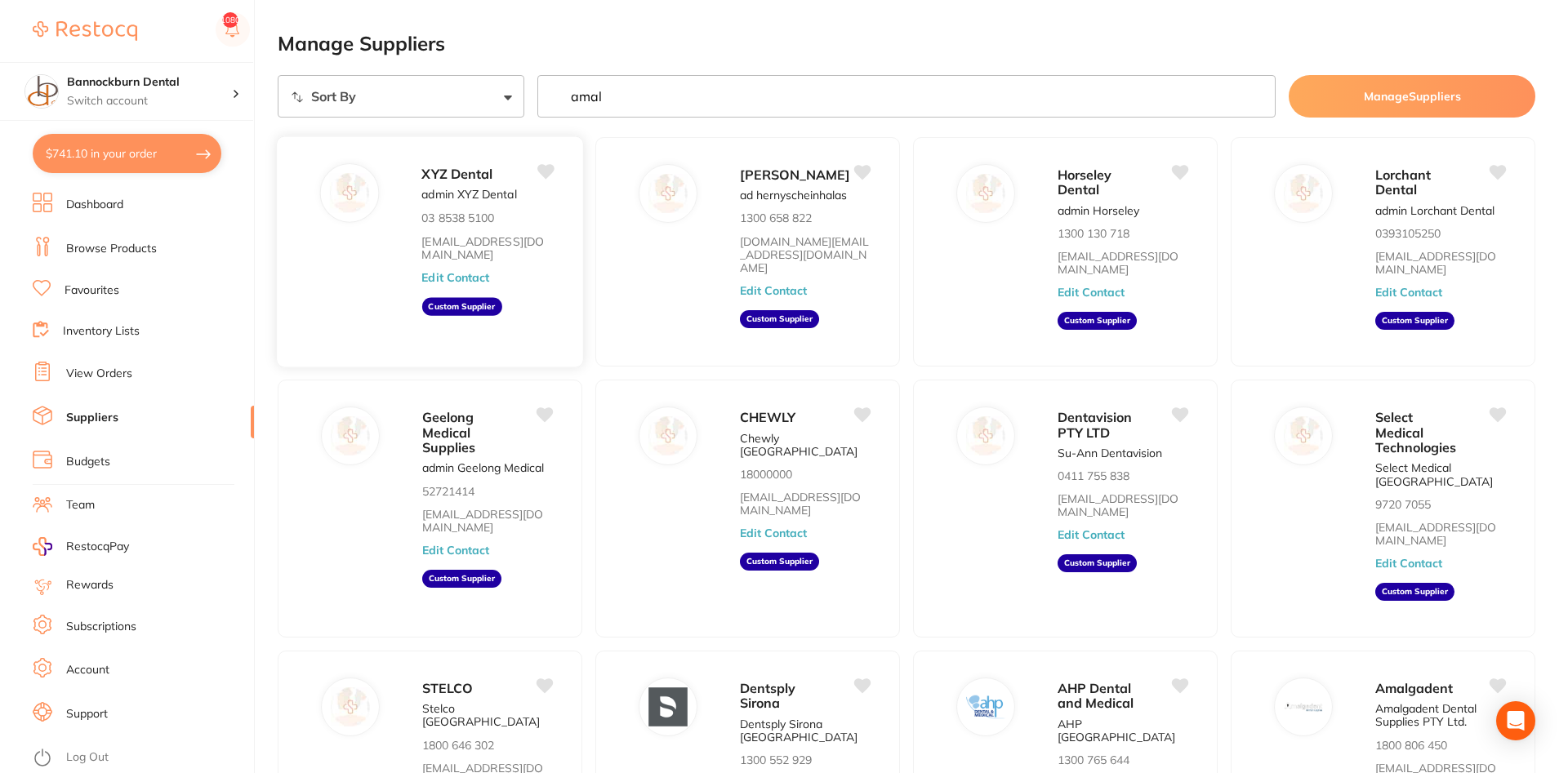
type input "amal"
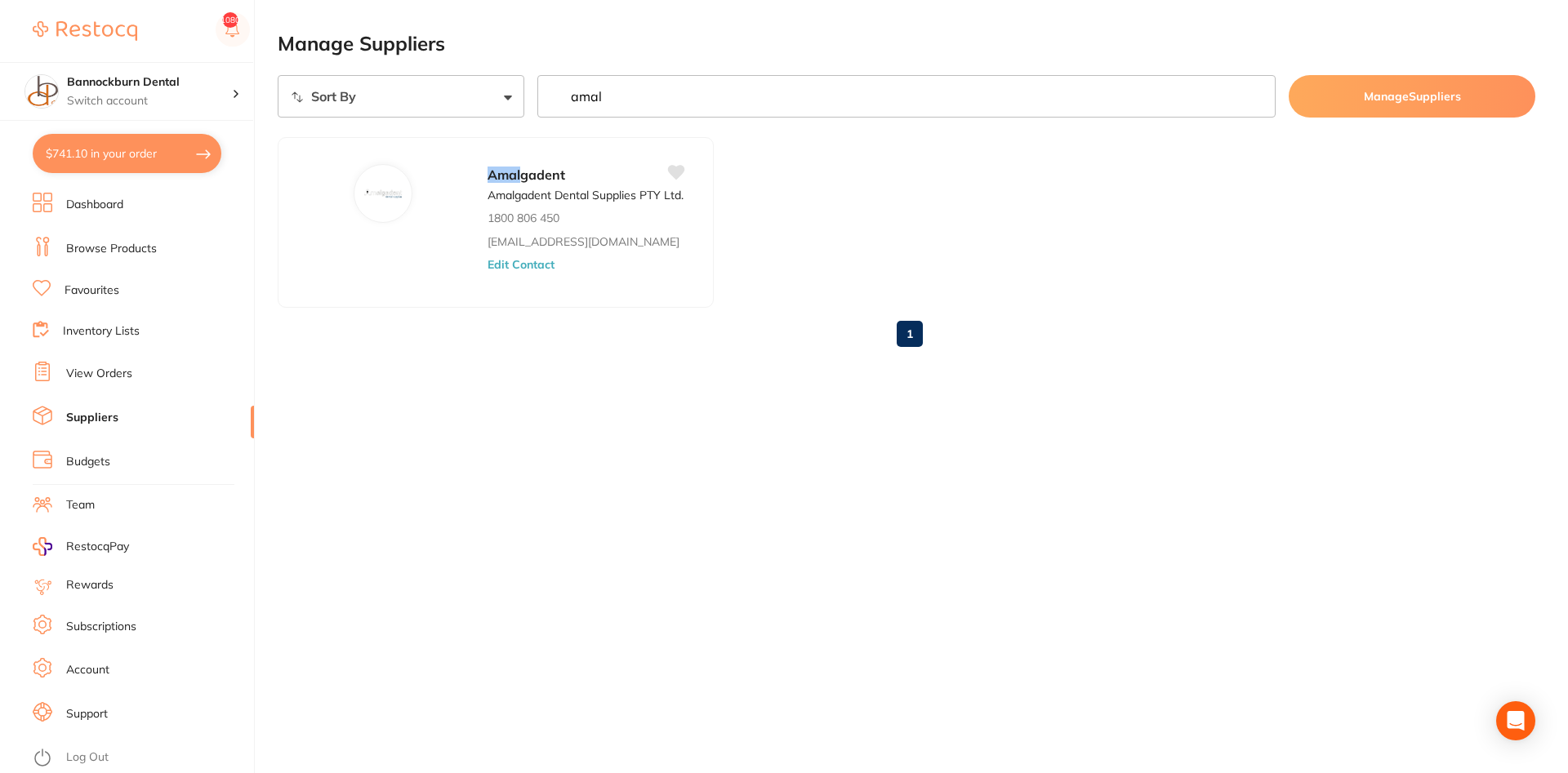
click at [120, 247] on link "Browse Products" at bounding box center [111, 249] width 91 height 16
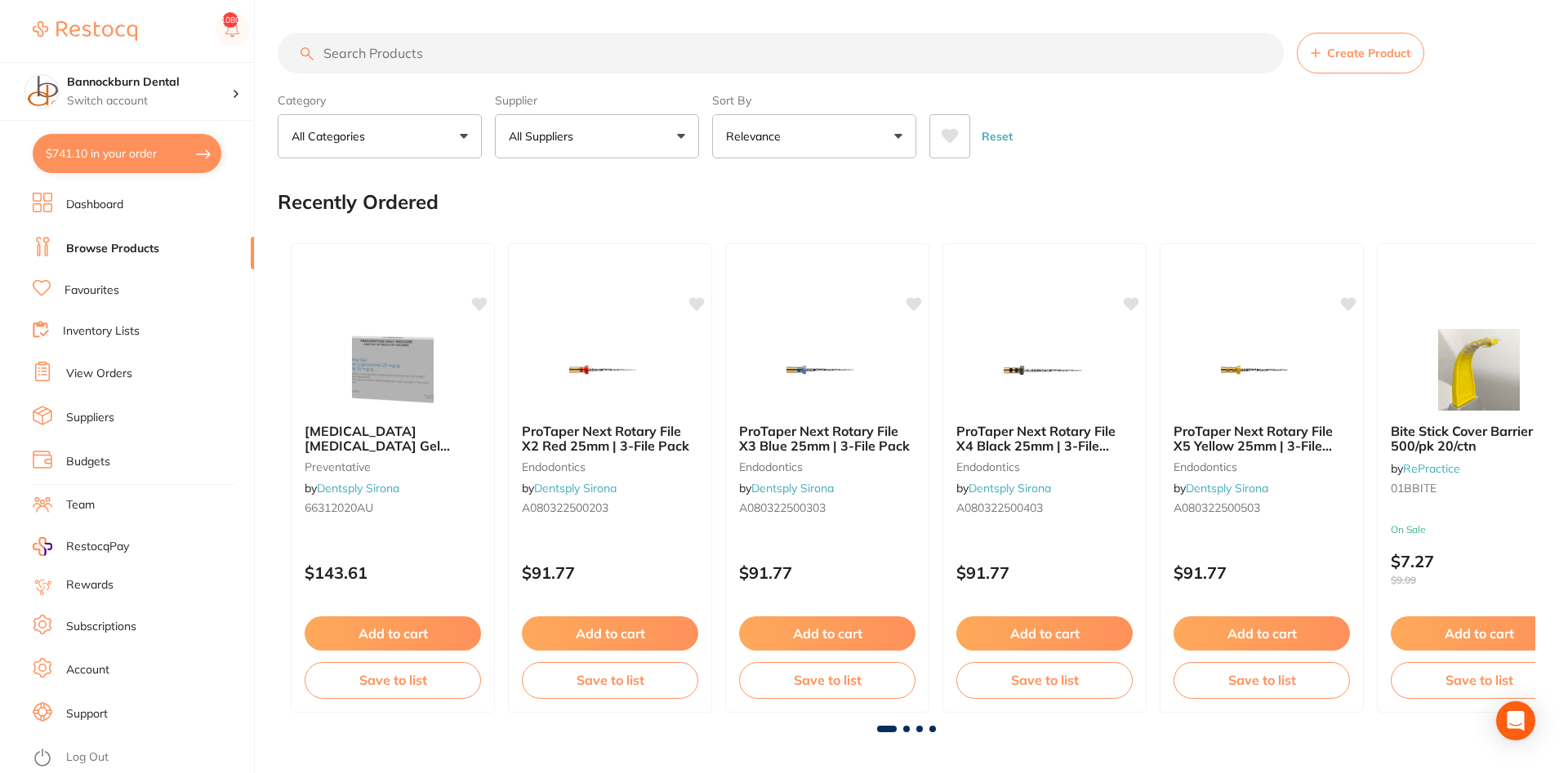
click at [515, 55] on input "search" at bounding box center [781, 53] width 1006 height 41
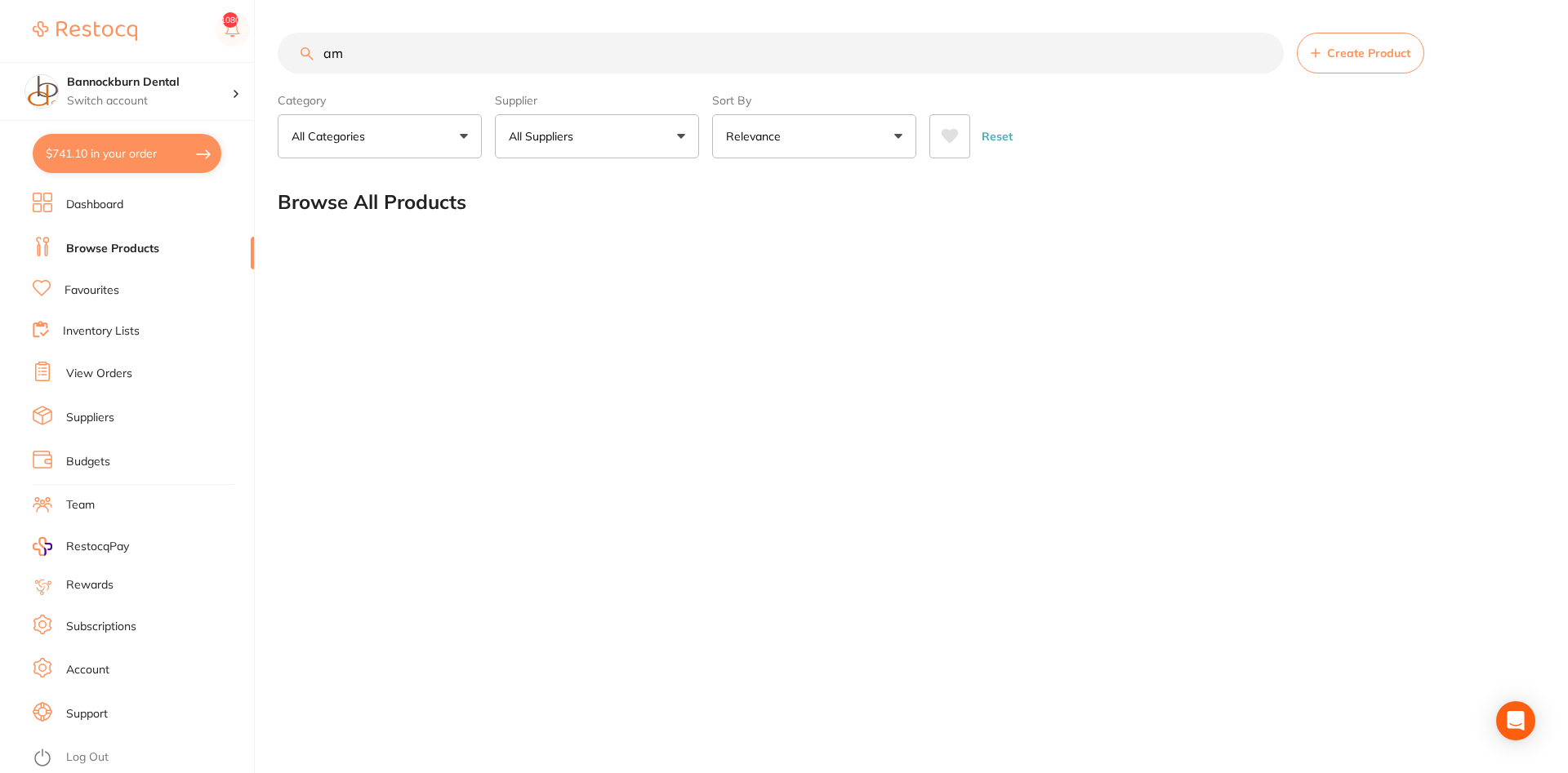
type input "a"
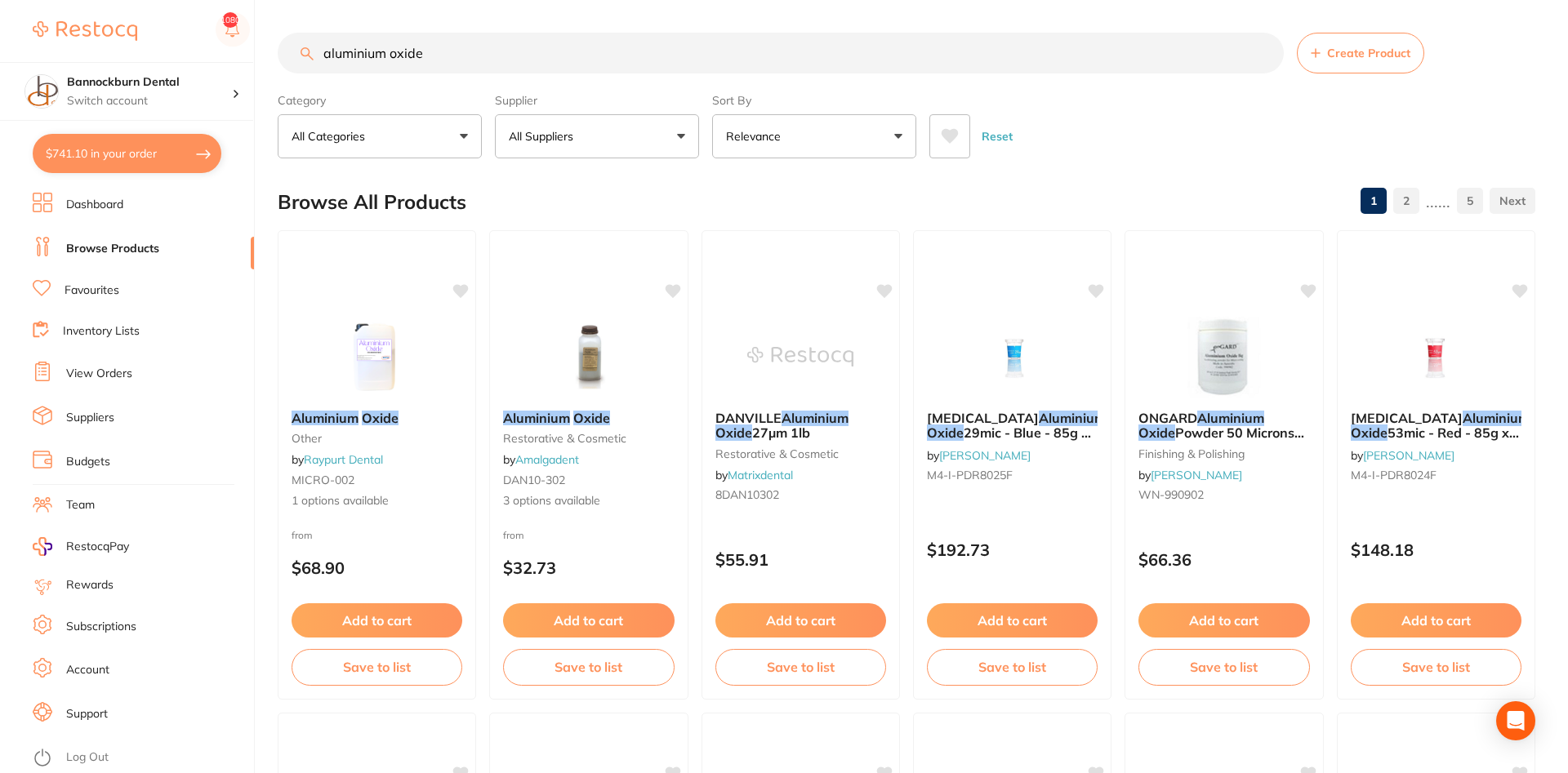
type input "aluminium oxide"
click at [632, 131] on button "All Suppliers" at bounding box center [597, 136] width 205 height 44
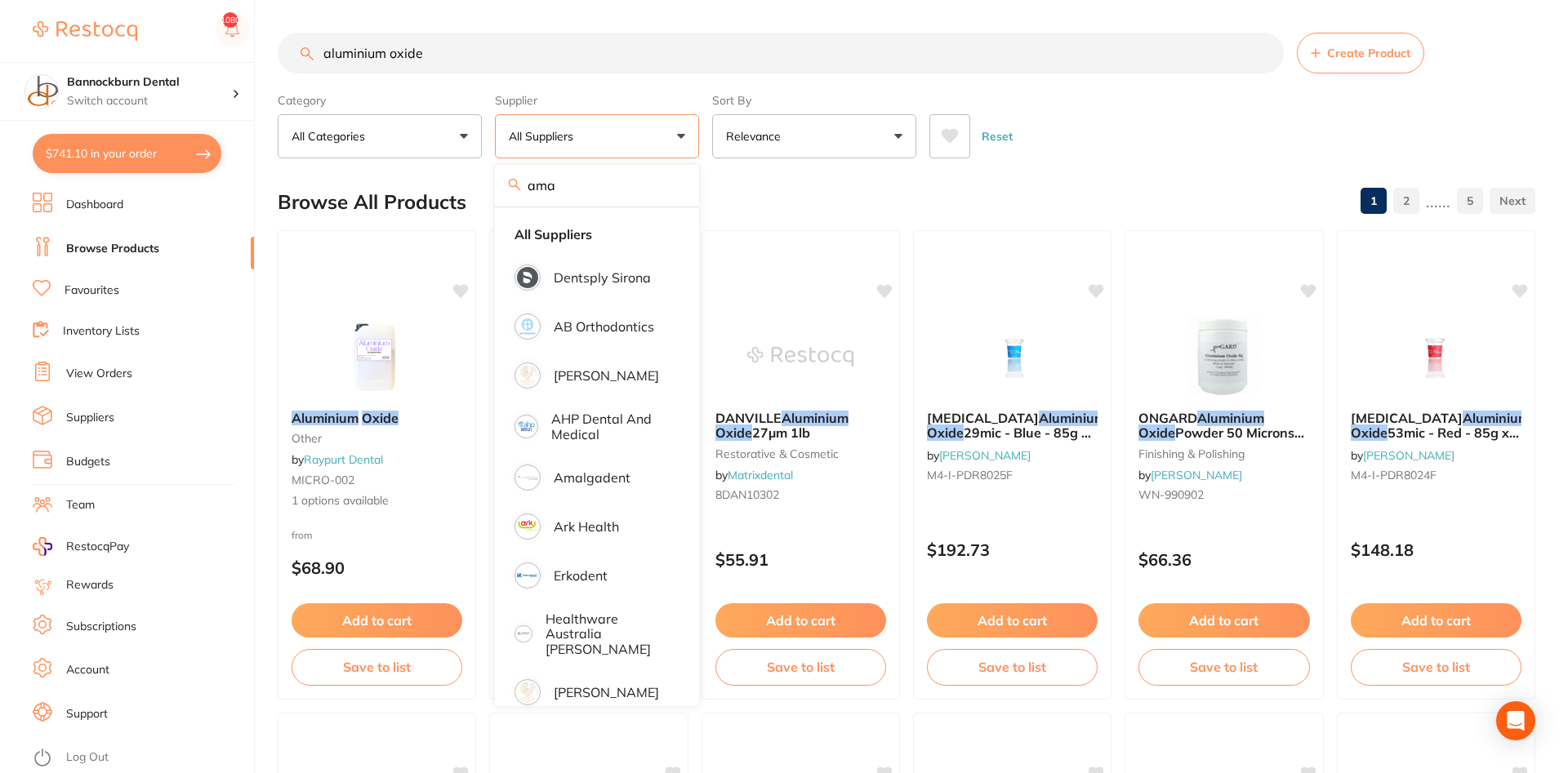
type input "amal"
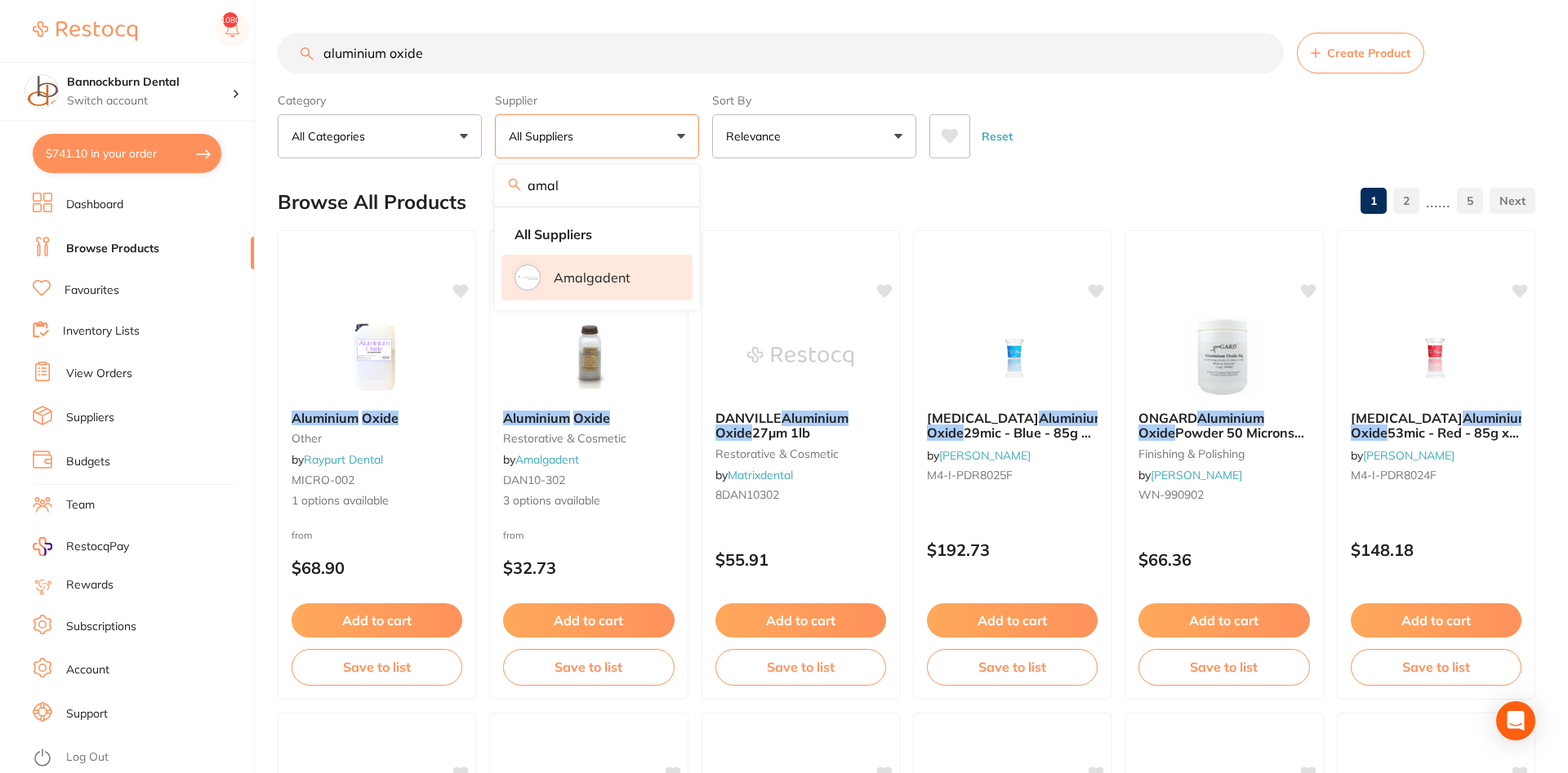
type input "amal"
click at [612, 285] on p "Amalgadent" at bounding box center [591, 278] width 76 height 15
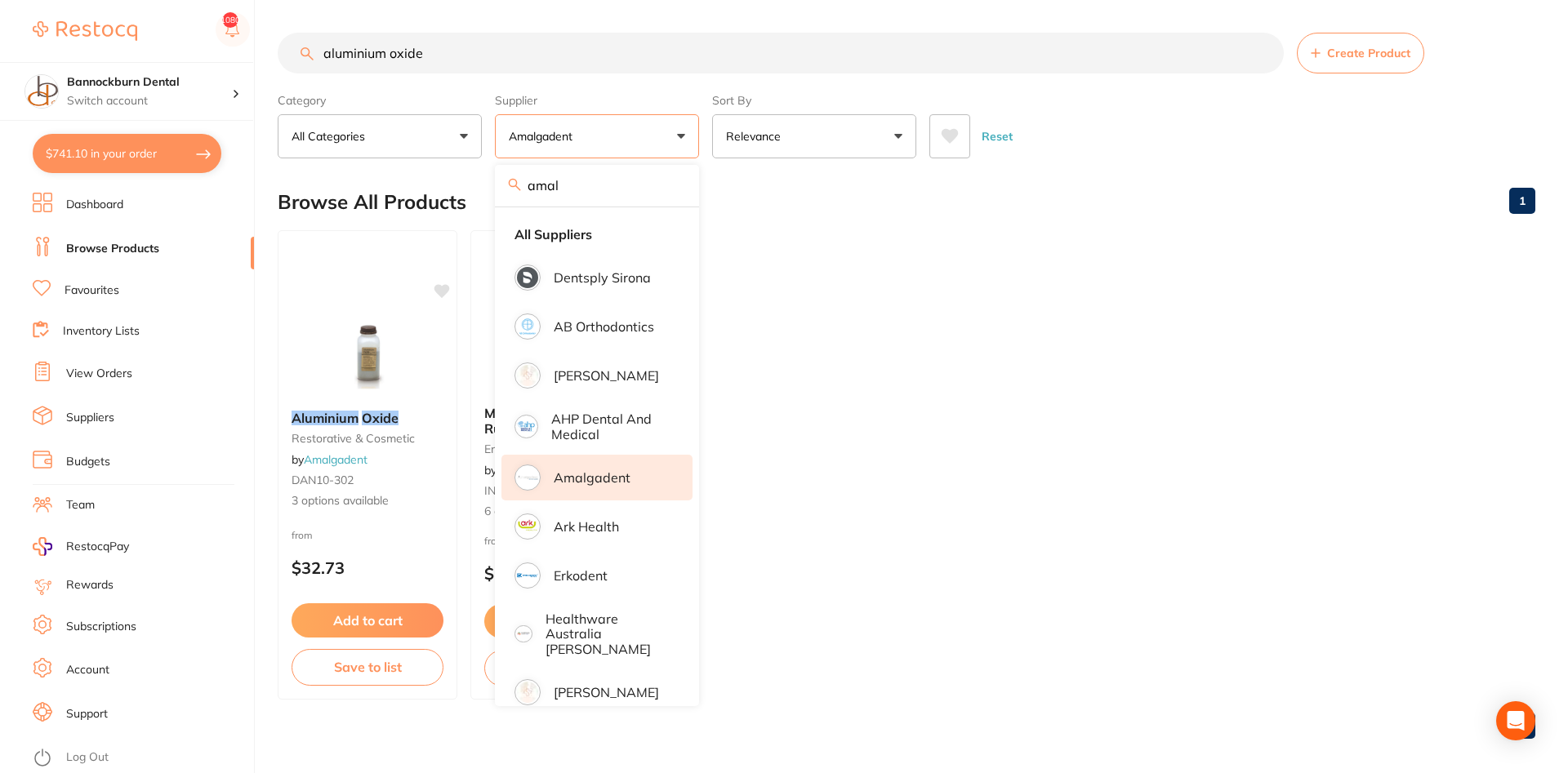
click at [1093, 356] on ul "Aluminium Oxide restorative & cosmetic by Amalgadent DAN10-302 3 options availa…" at bounding box center [907, 465] width 1258 height 469
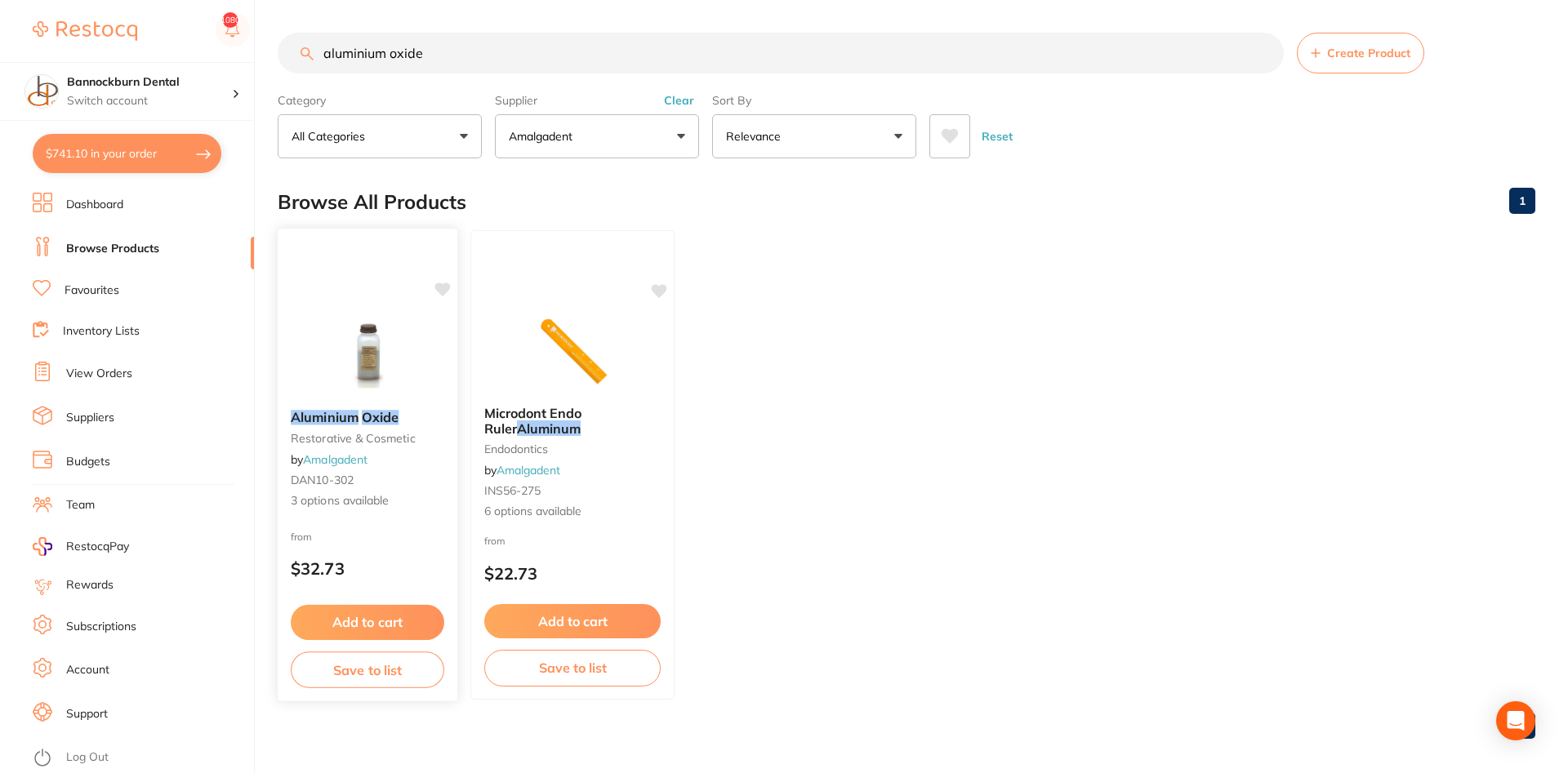
click at [378, 419] on em "Oxide" at bounding box center [380, 417] width 37 height 16
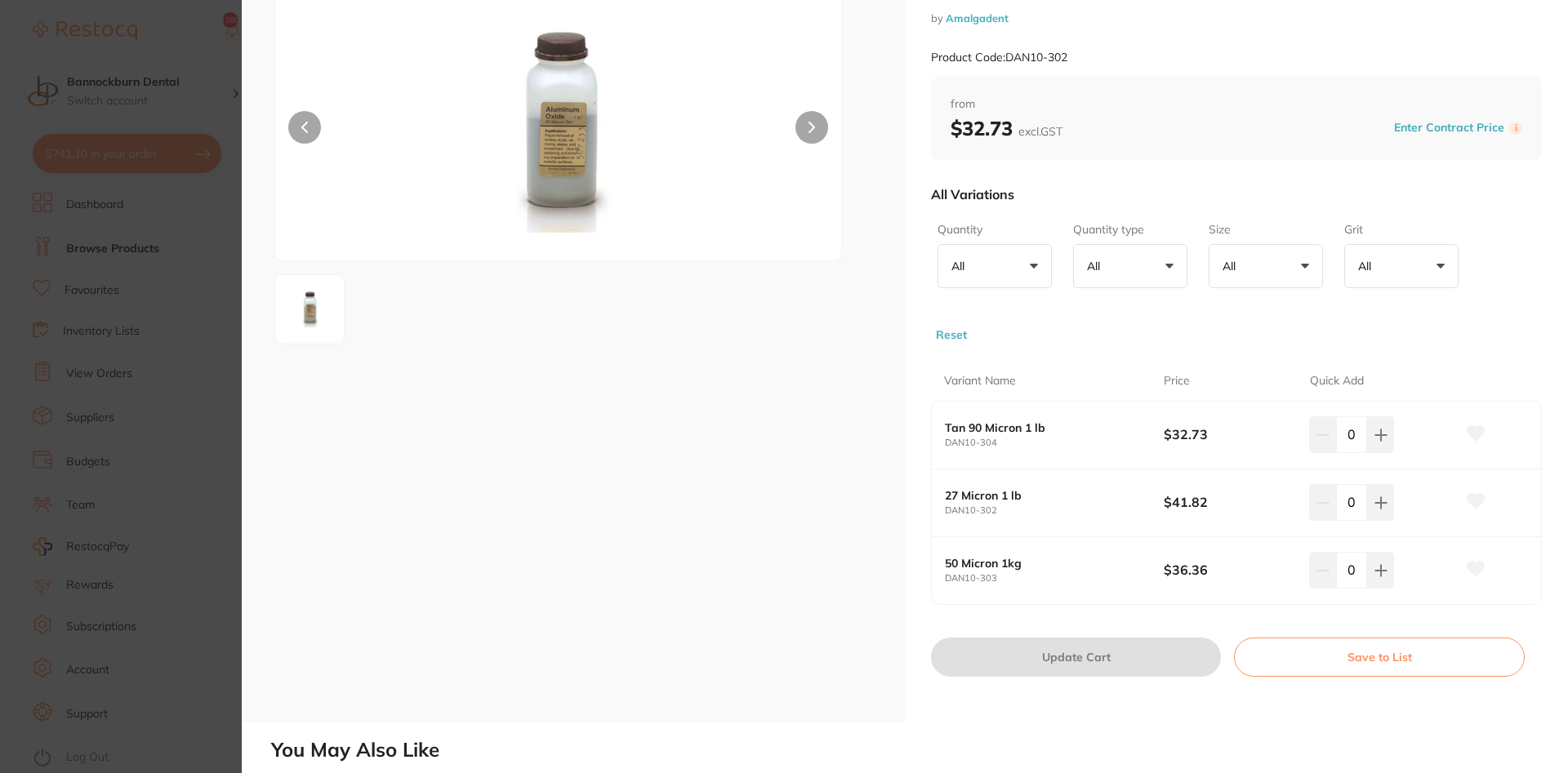
scroll to position [98, 0]
click at [1477, 572] on icon at bounding box center [1477, 571] width 17 height 15
click at [1406, 663] on button "Save to List" at bounding box center [1379, 659] width 290 height 40
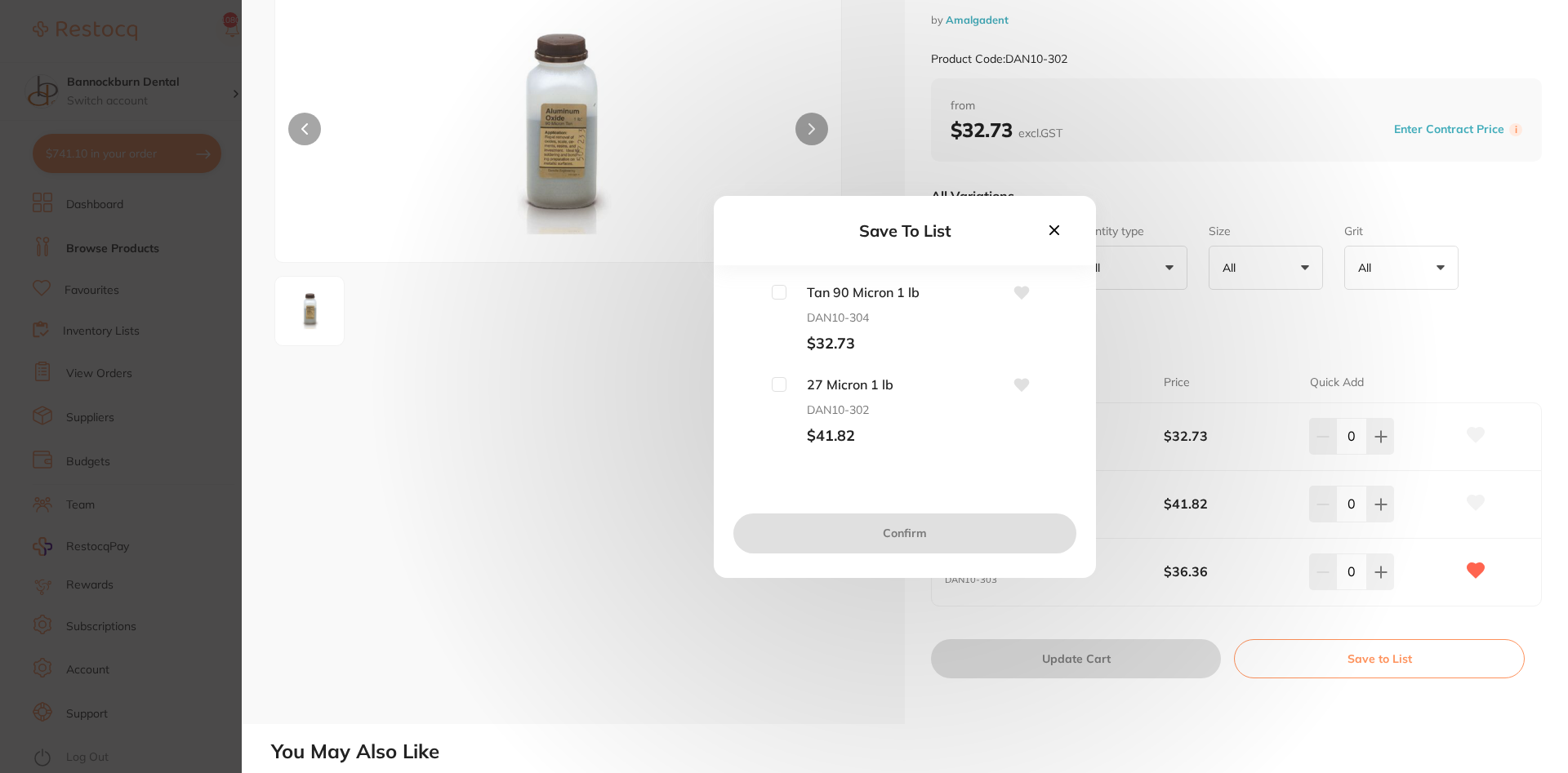
scroll to position [90, 0]
click at [779, 386] on input "checkbox" at bounding box center [780, 387] width 15 height 15
checkbox input "true"
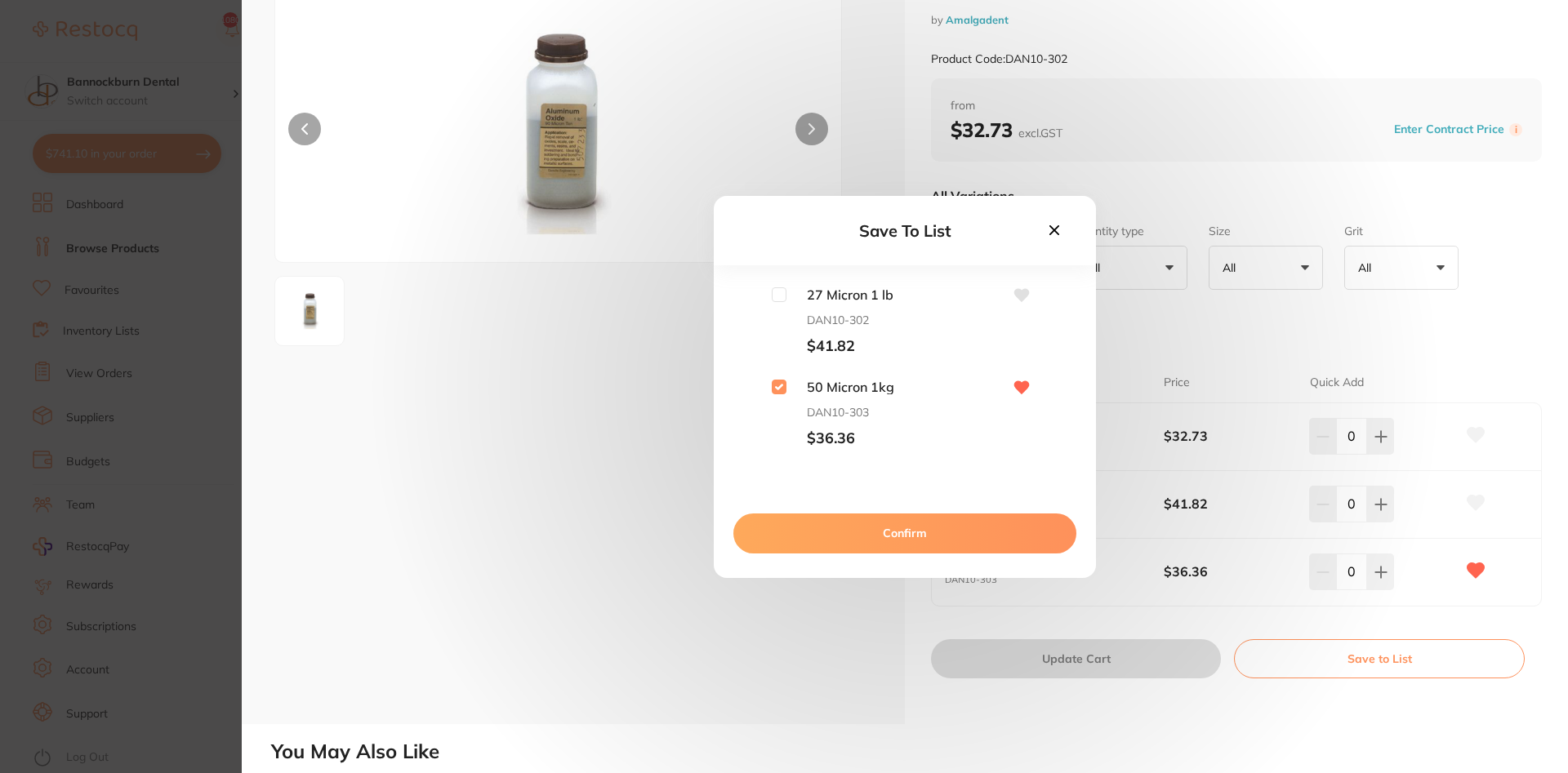
click at [917, 540] on button "Confirm" at bounding box center [905, 534] width 343 height 40
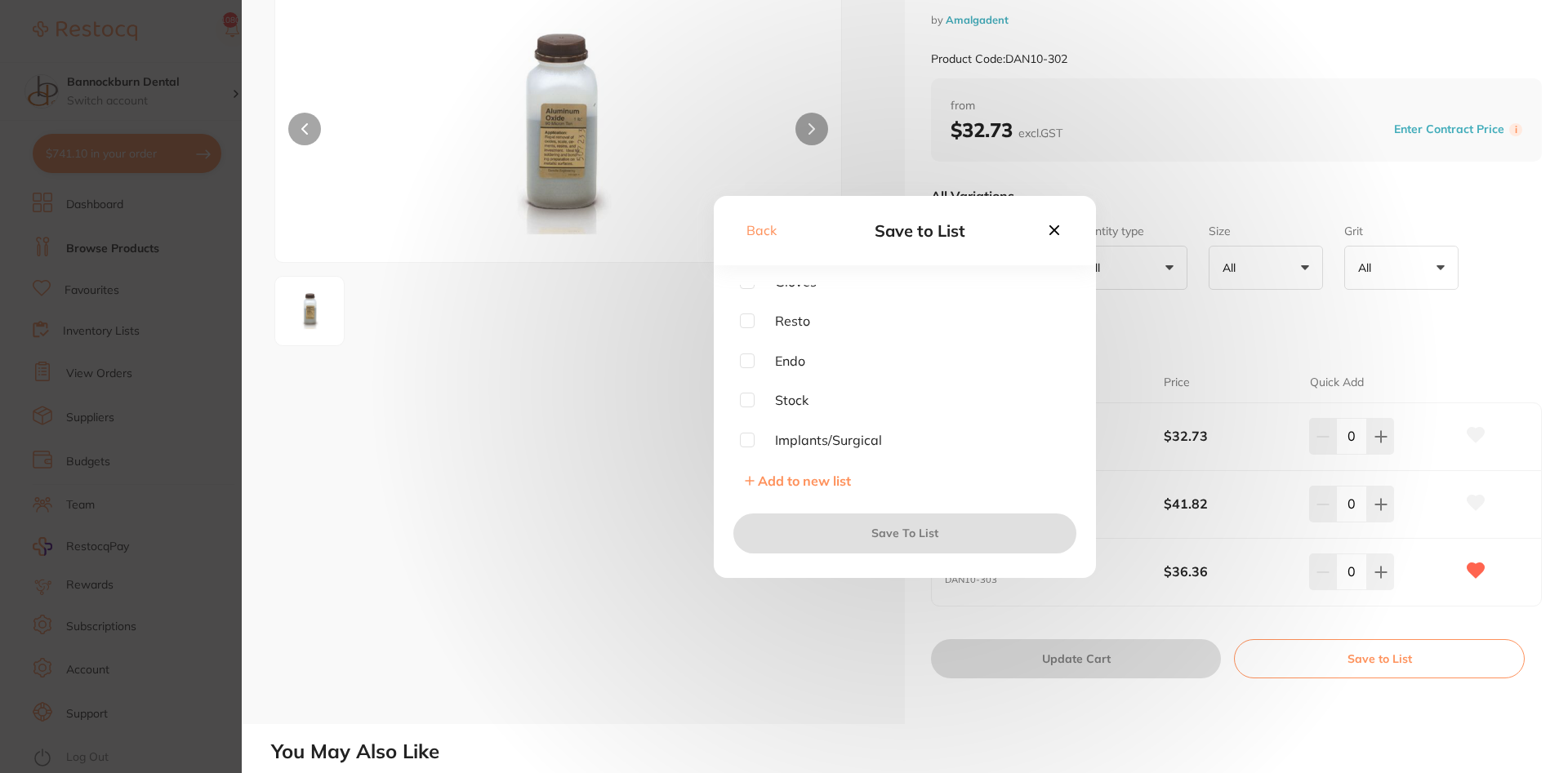
scroll to position [368, 0]
click at [751, 401] on input "checkbox" at bounding box center [748, 399] width 15 height 15
checkbox input "true"
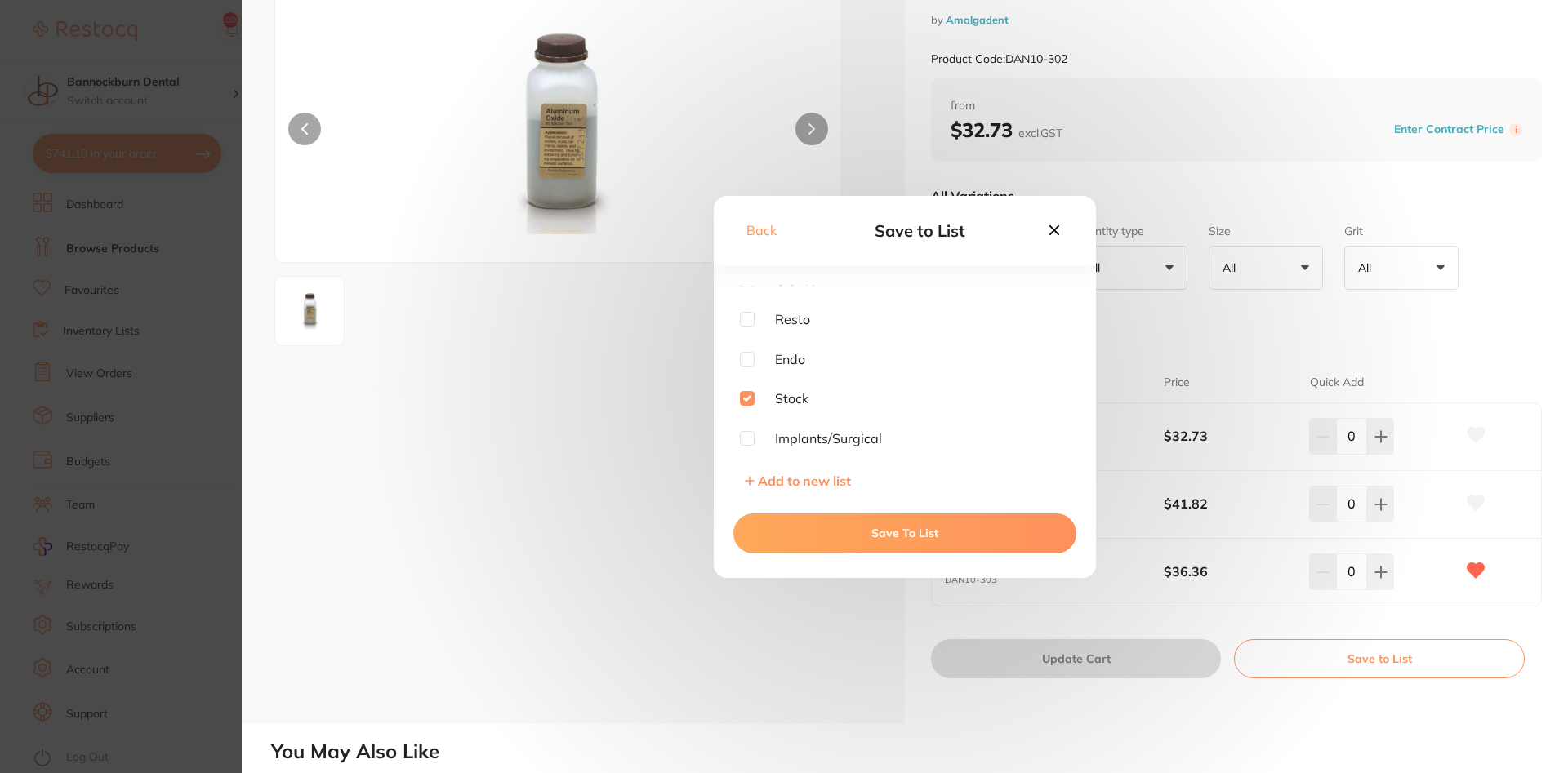
click at [932, 532] on button "Save To List" at bounding box center [905, 534] width 343 height 40
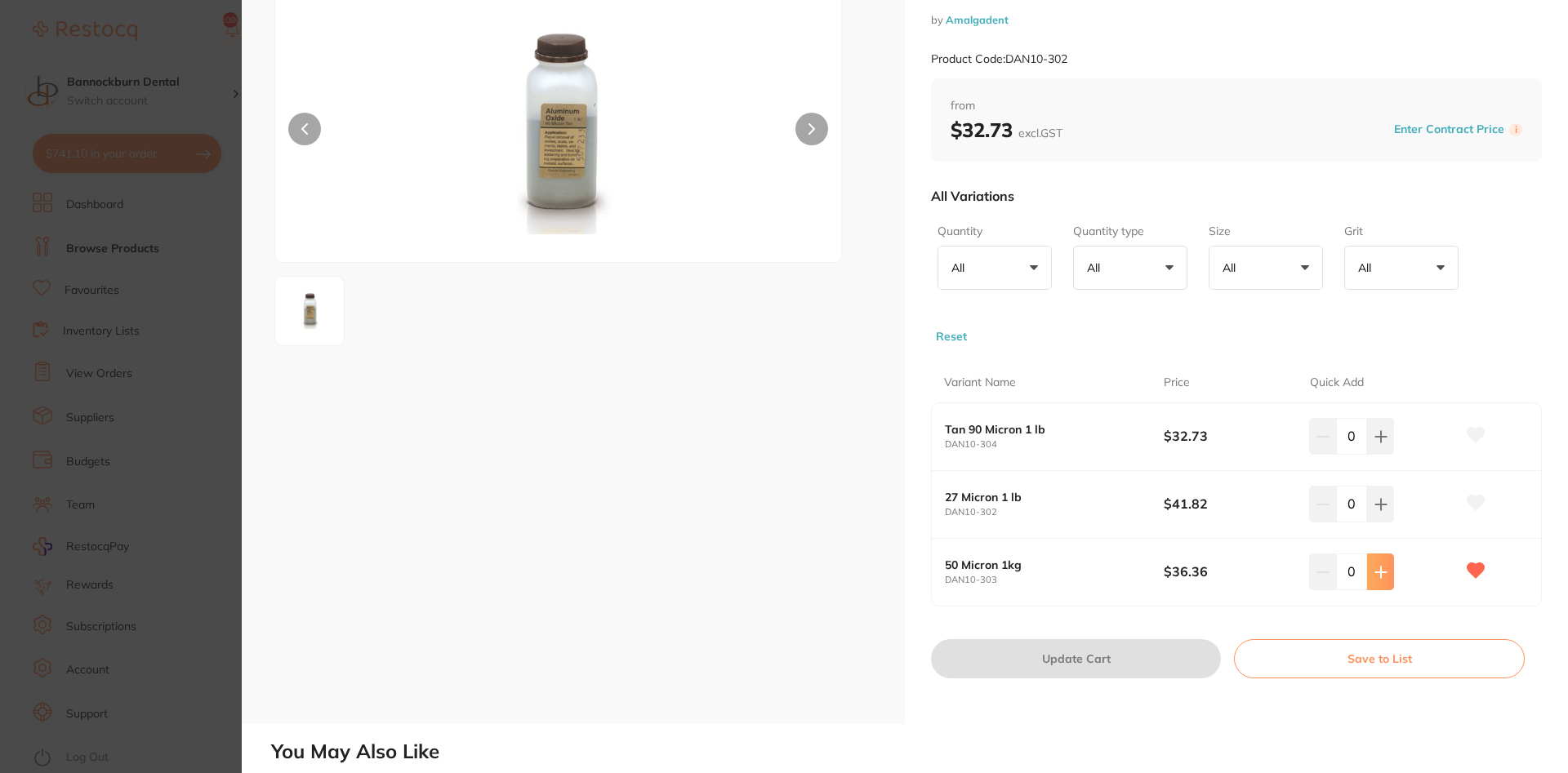
click at [1390, 583] on button at bounding box center [1380, 571] width 27 height 36
type input "1"
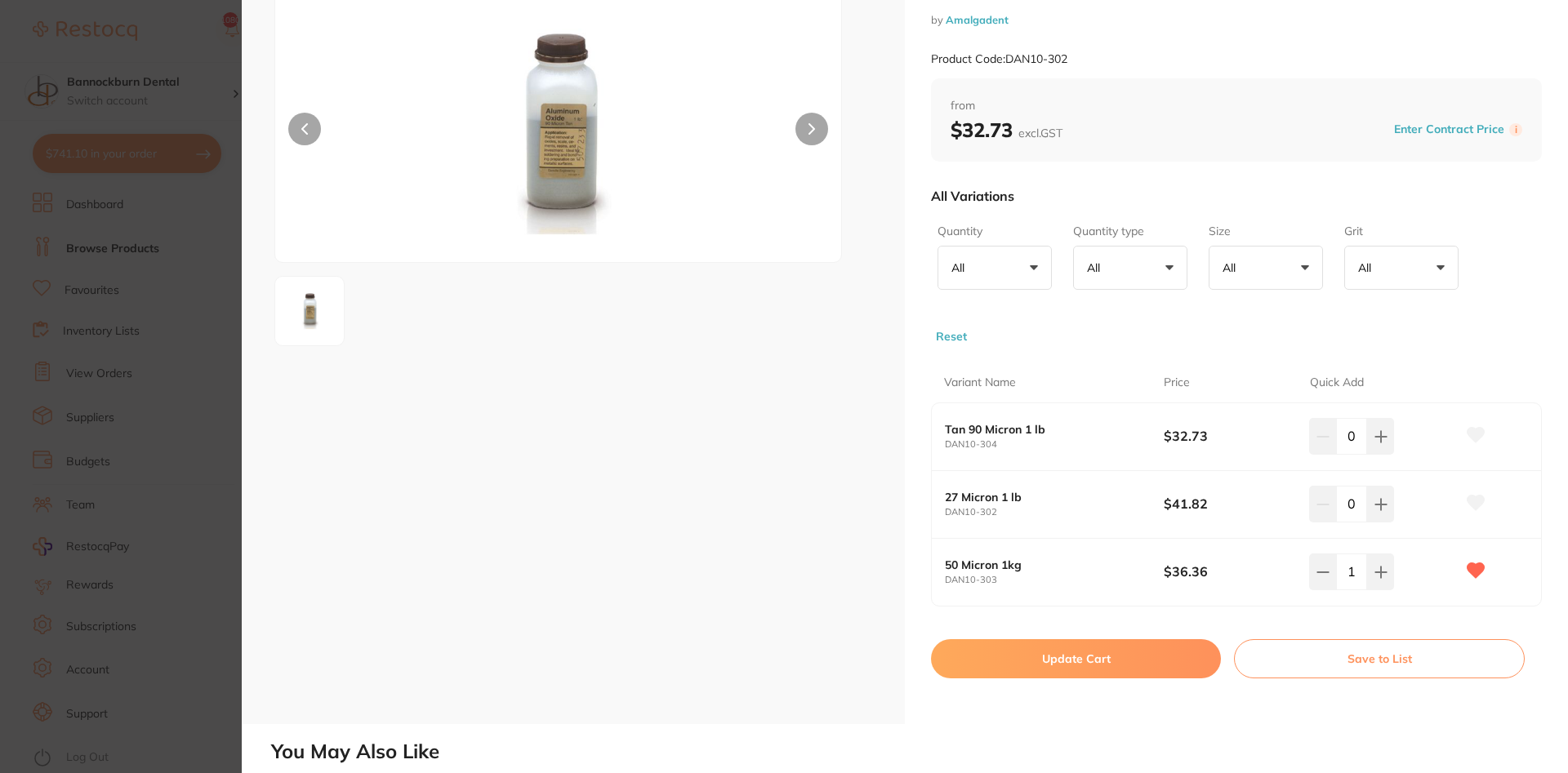
click at [1176, 664] on button "Update Cart" at bounding box center [1077, 659] width 290 height 40
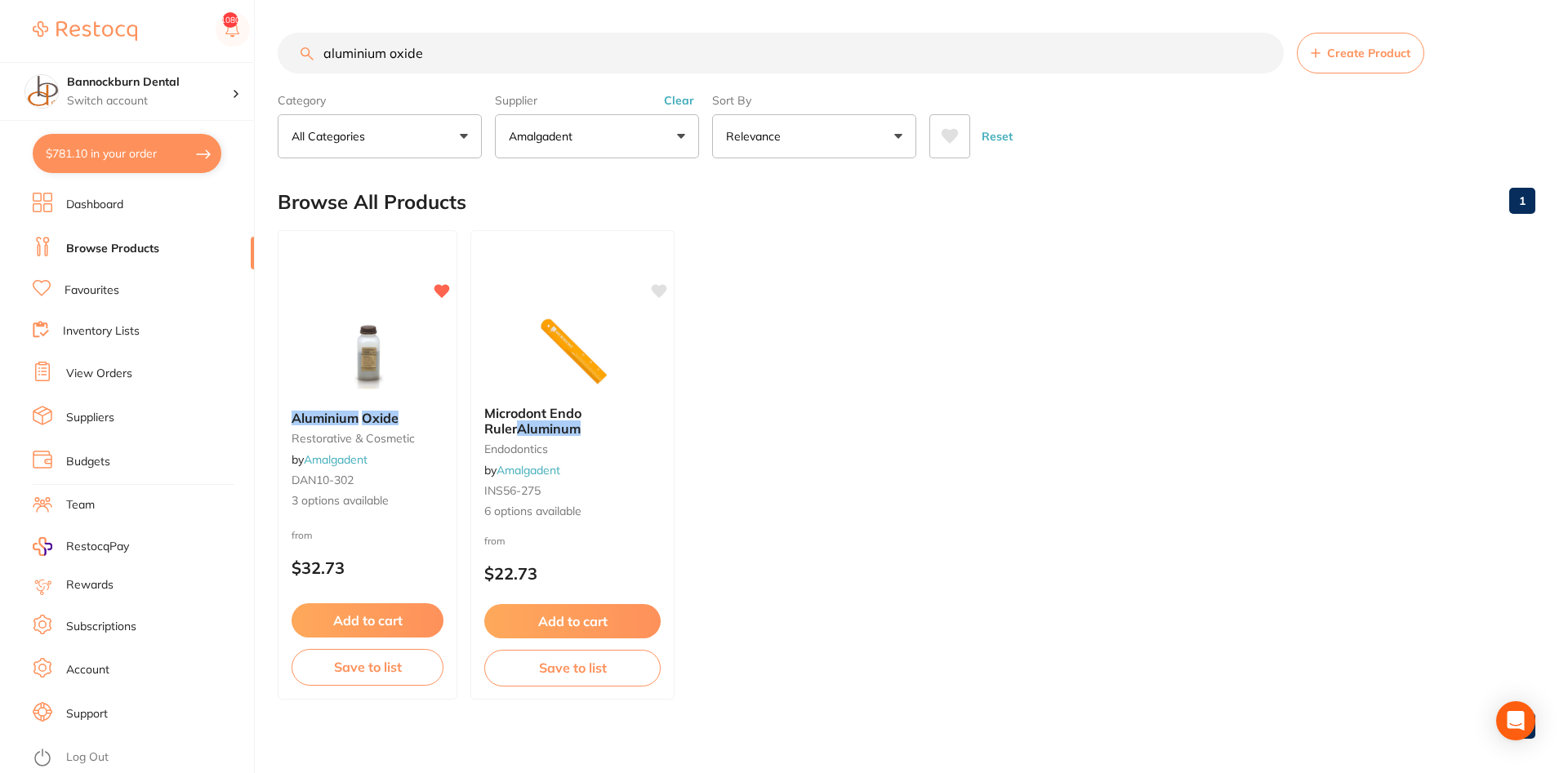
click at [107, 336] on link "Inventory Lists" at bounding box center [101, 331] width 76 height 16
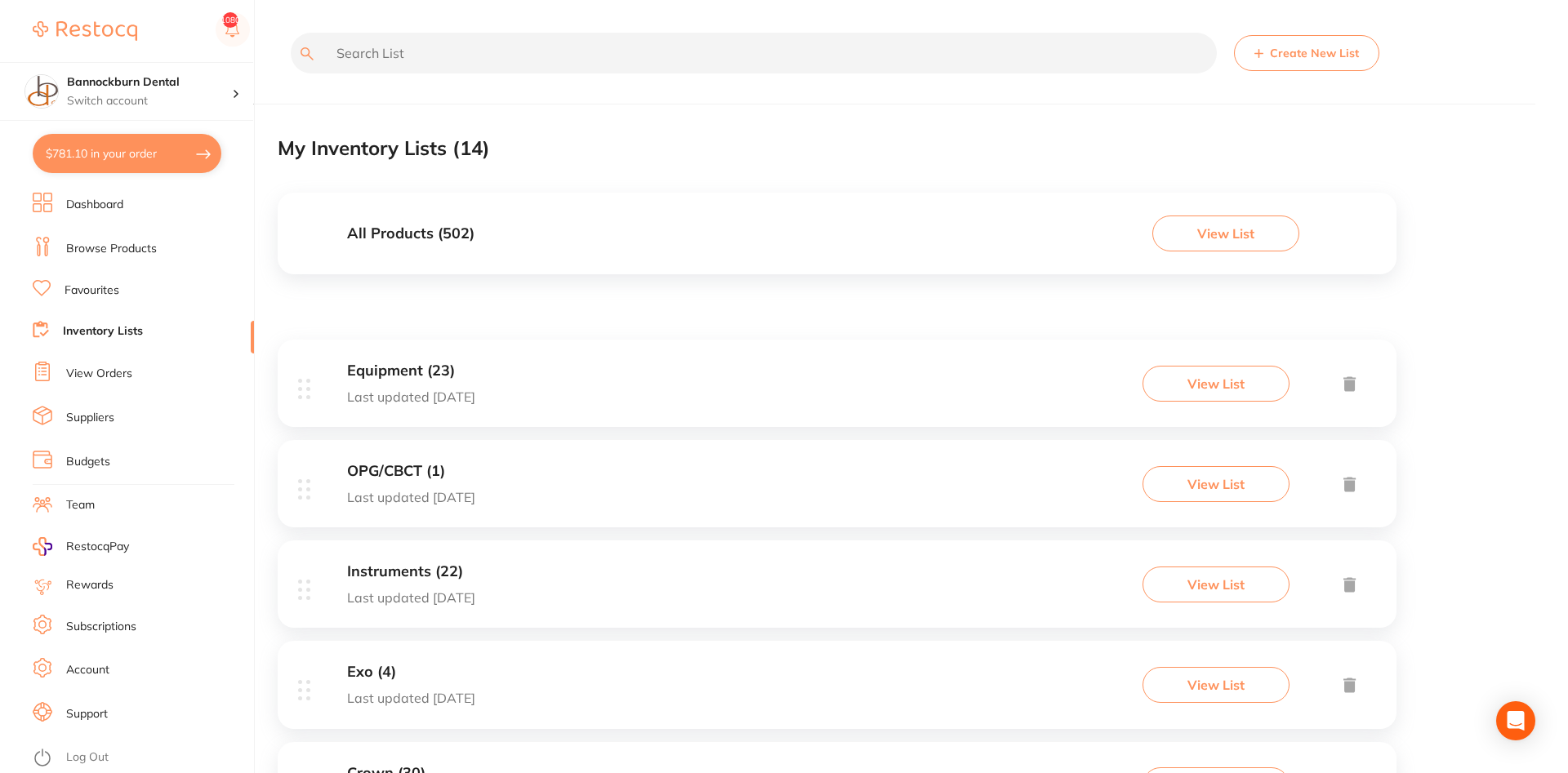
click at [428, 255] on div "All Products ( 502 ) View List" at bounding box center [837, 233] width 1119 height 82
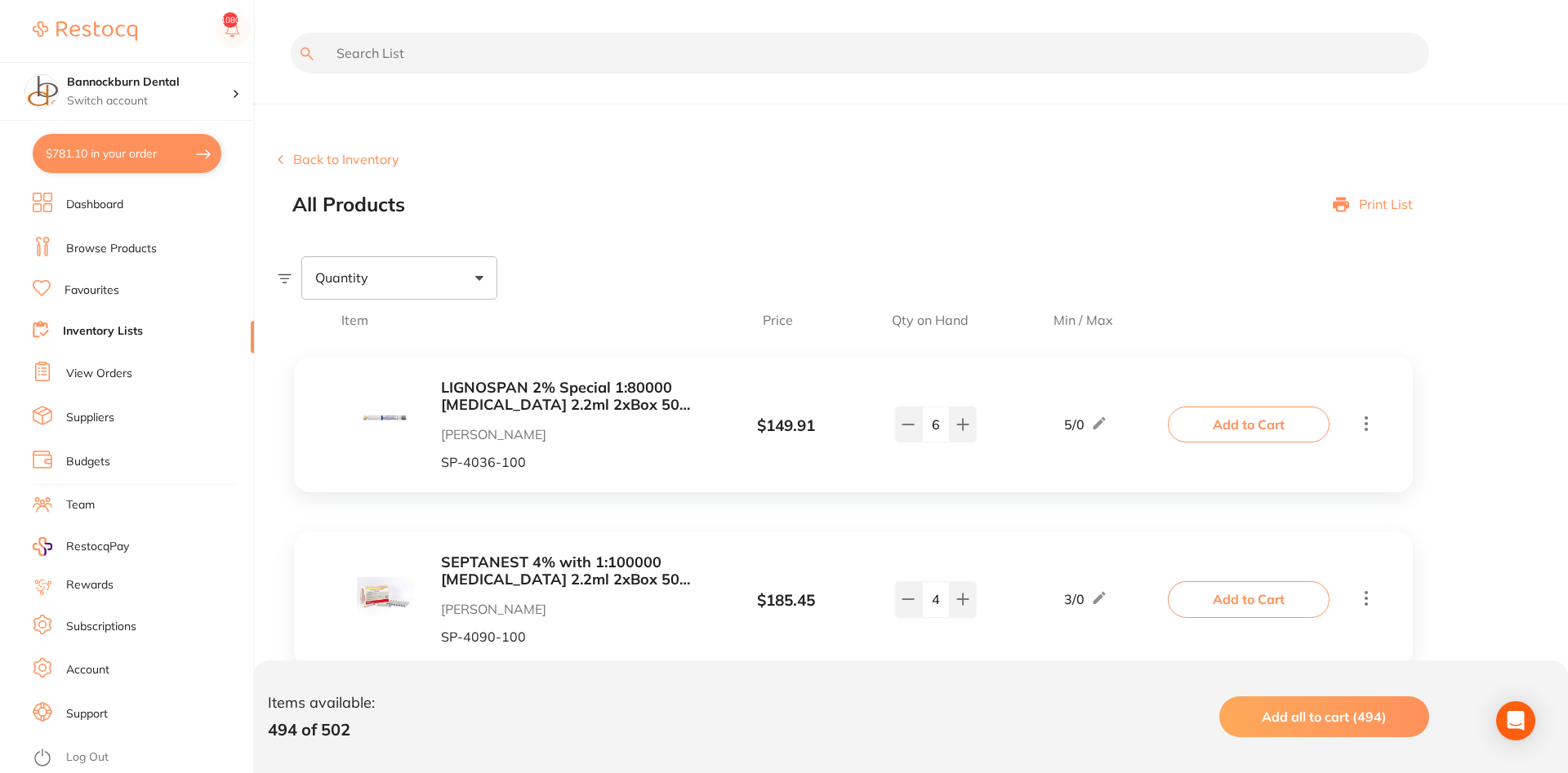
click at [410, 64] on input "text" at bounding box center [860, 53] width 1139 height 41
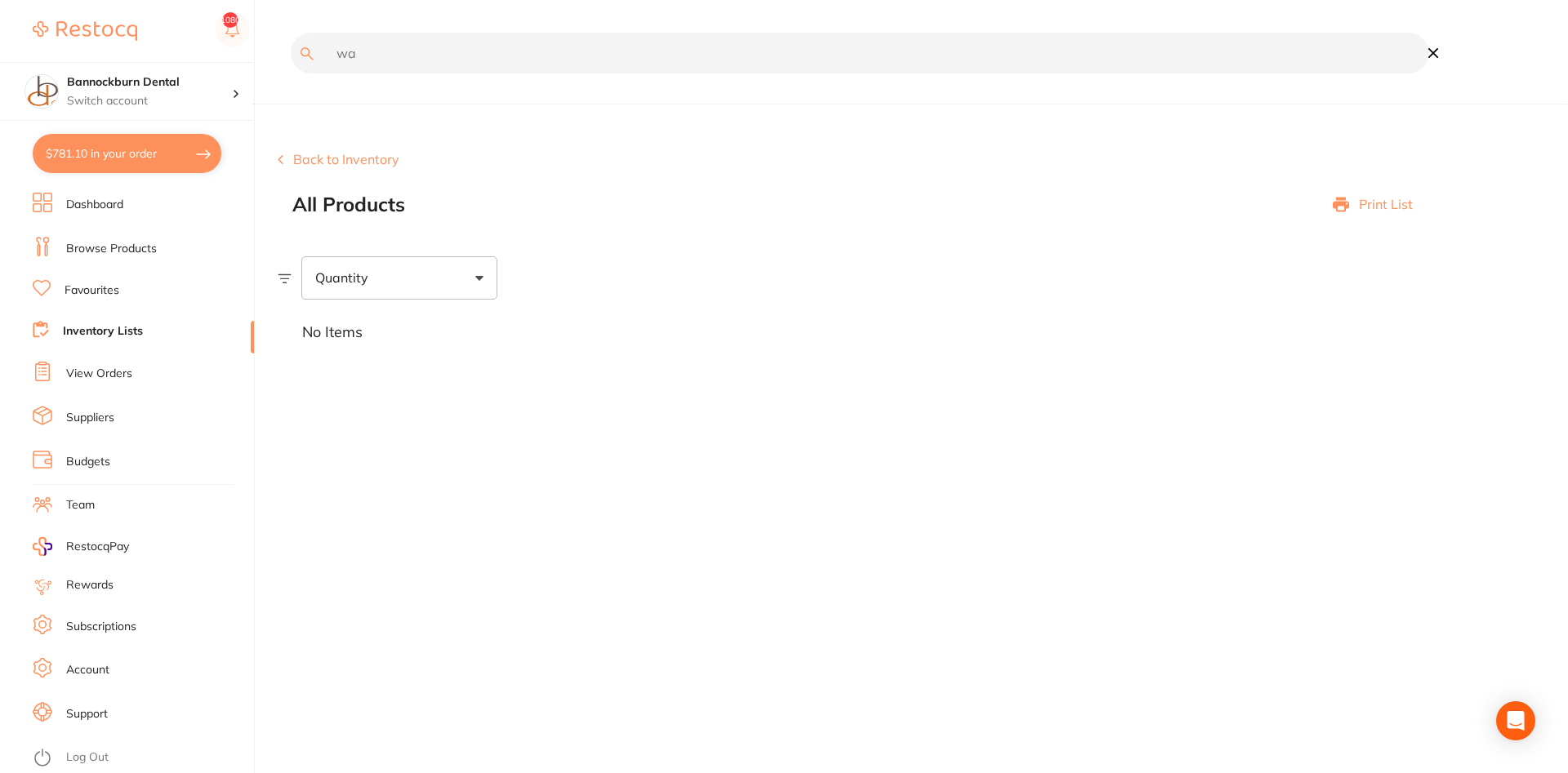
type input "w"
type input "contamin"
drag, startPoint x: 460, startPoint y: 56, endPoint x: 247, endPoint y: 83, distance: 214.7
click at [290, 74] on input "contamin" at bounding box center [860, 53] width 1139 height 41
click at [363, 57] on input "mixing well" at bounding box center [860, 53] width 1139 height 41
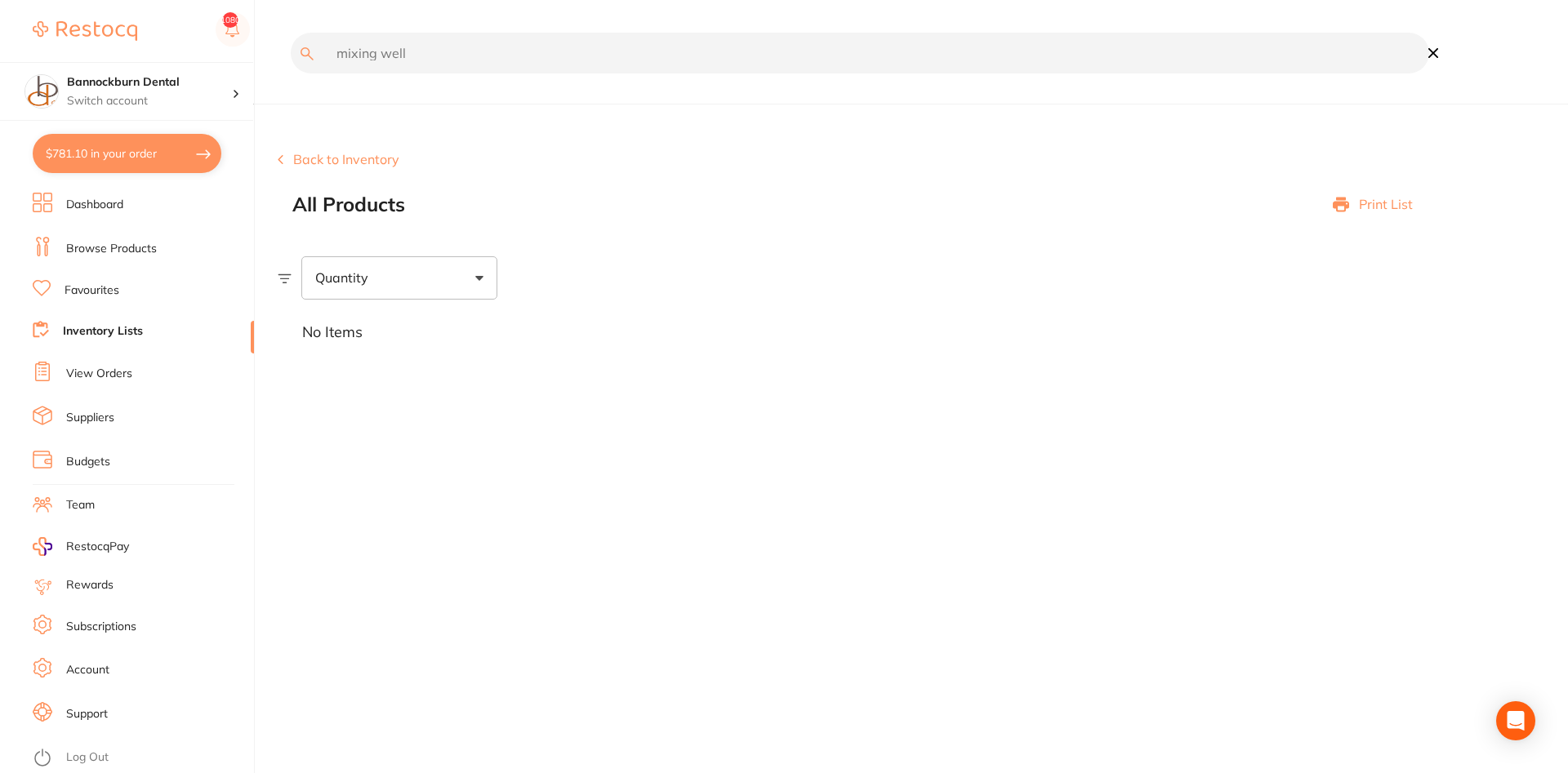
click at [363, 57] on input "mixing well" at bounding box center [860, 53] width 1139 height 41
type input "well"
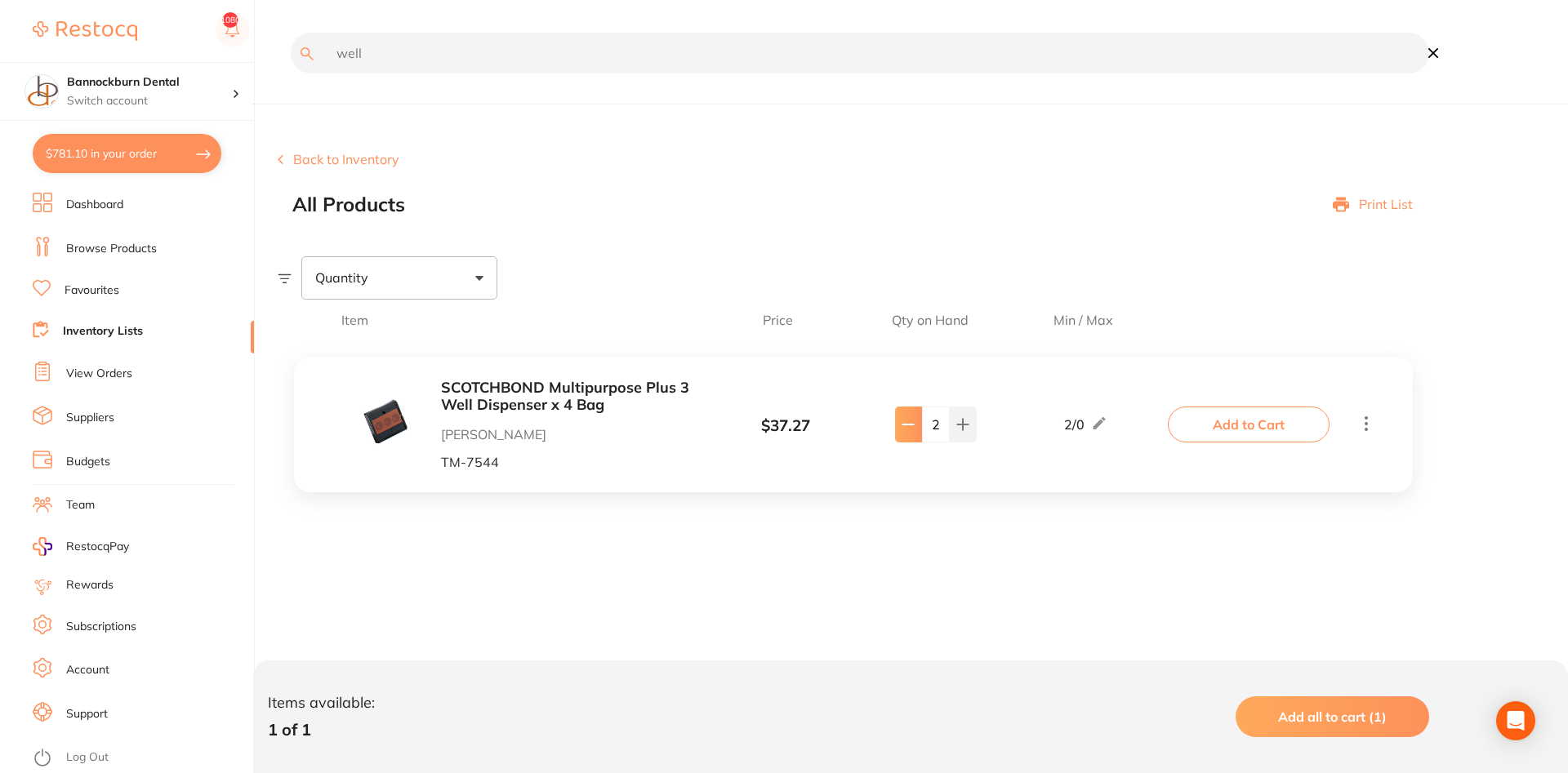
click at [909, 436] on button at bounding box center [908, 424] width 27 height 36
type input "1"
click at [1203, 422] on button "Add to Cart" at bounding box center [1249, 424] width 162 height 36
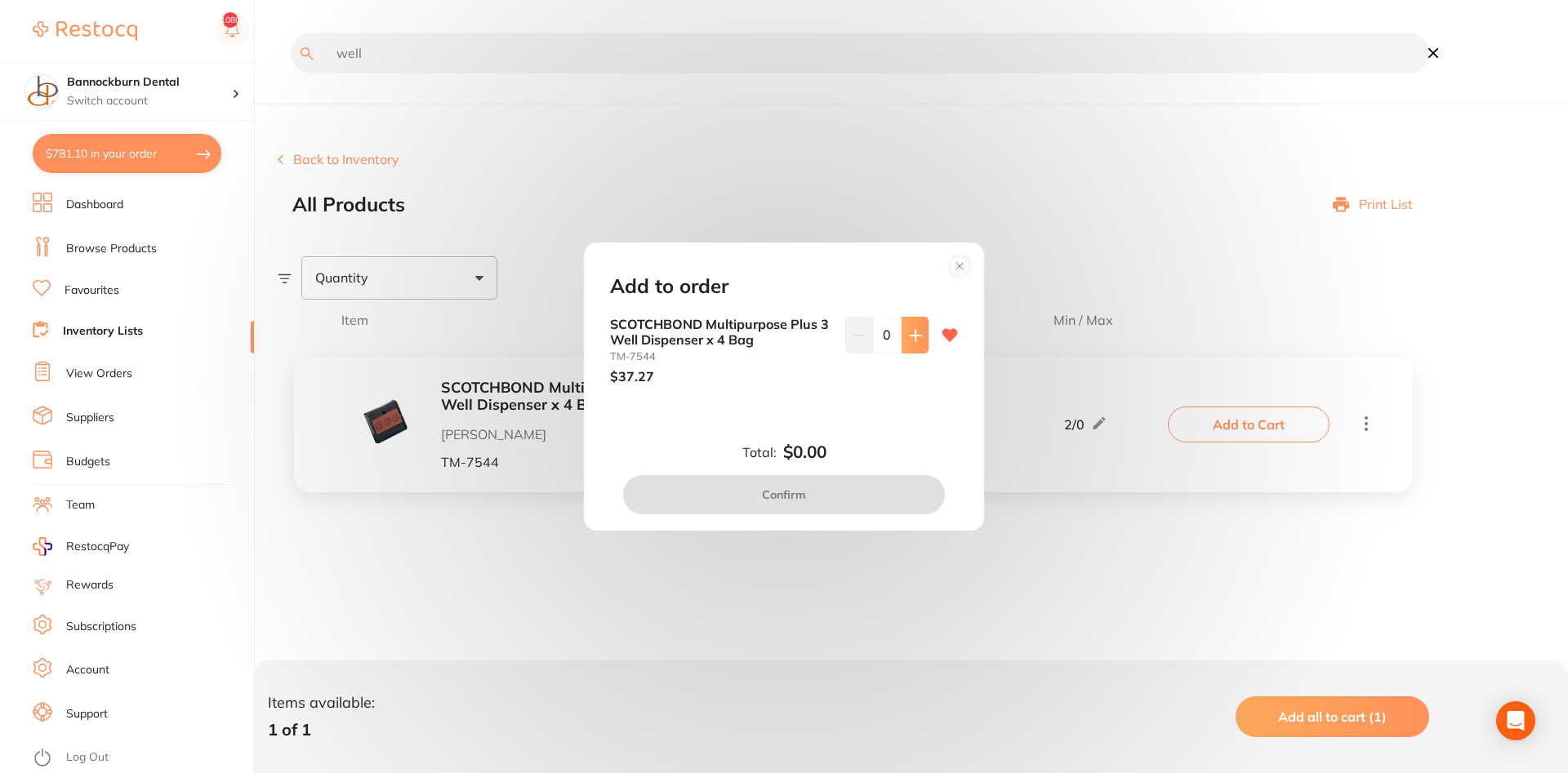
click at [924, 346] on button at bounding box center [915, 335] width 27 height 36
type input "1"
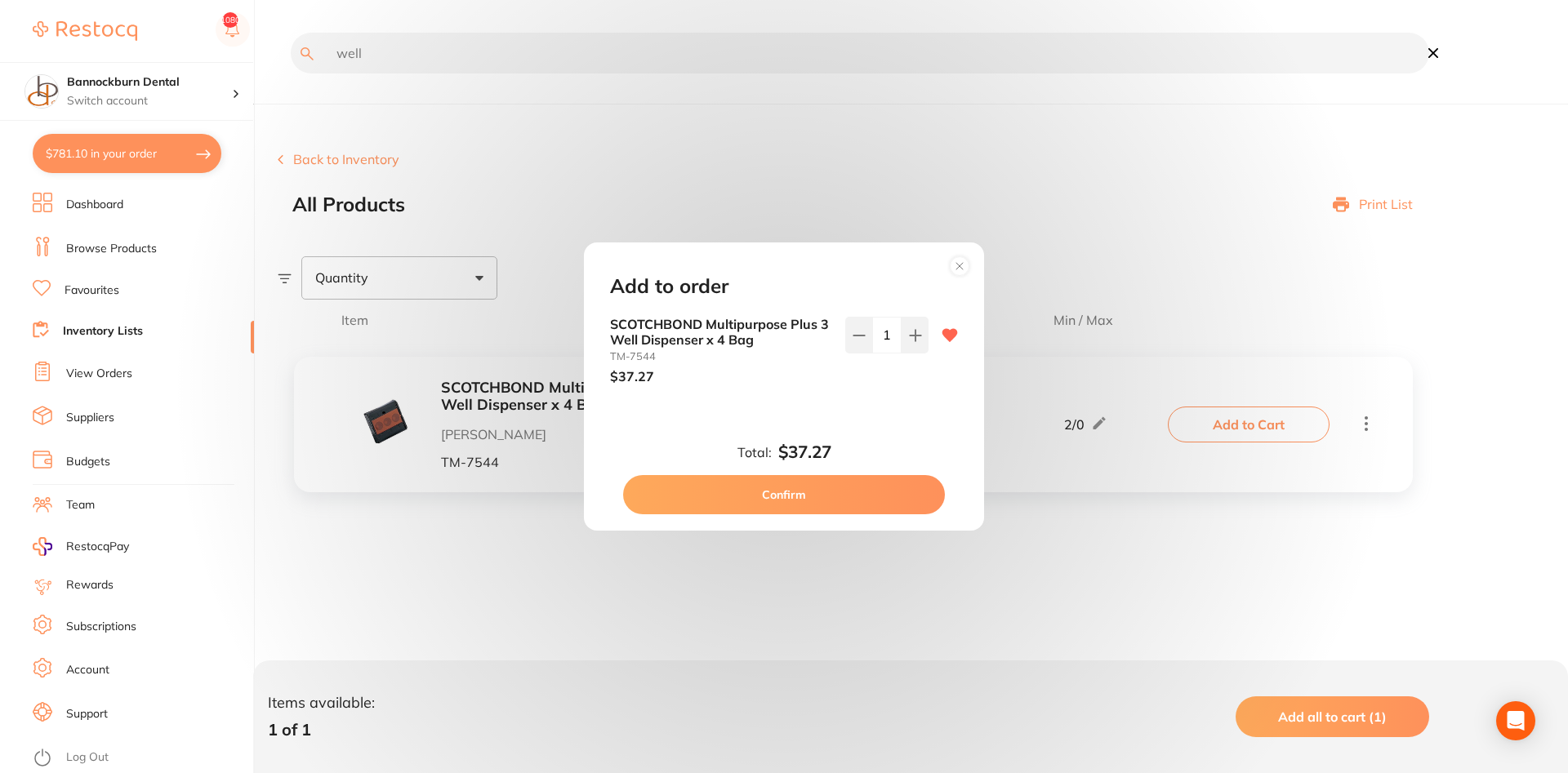
click at [895, 491] on button "Confirm" at bounding box center [784, 495] width 322 height 40
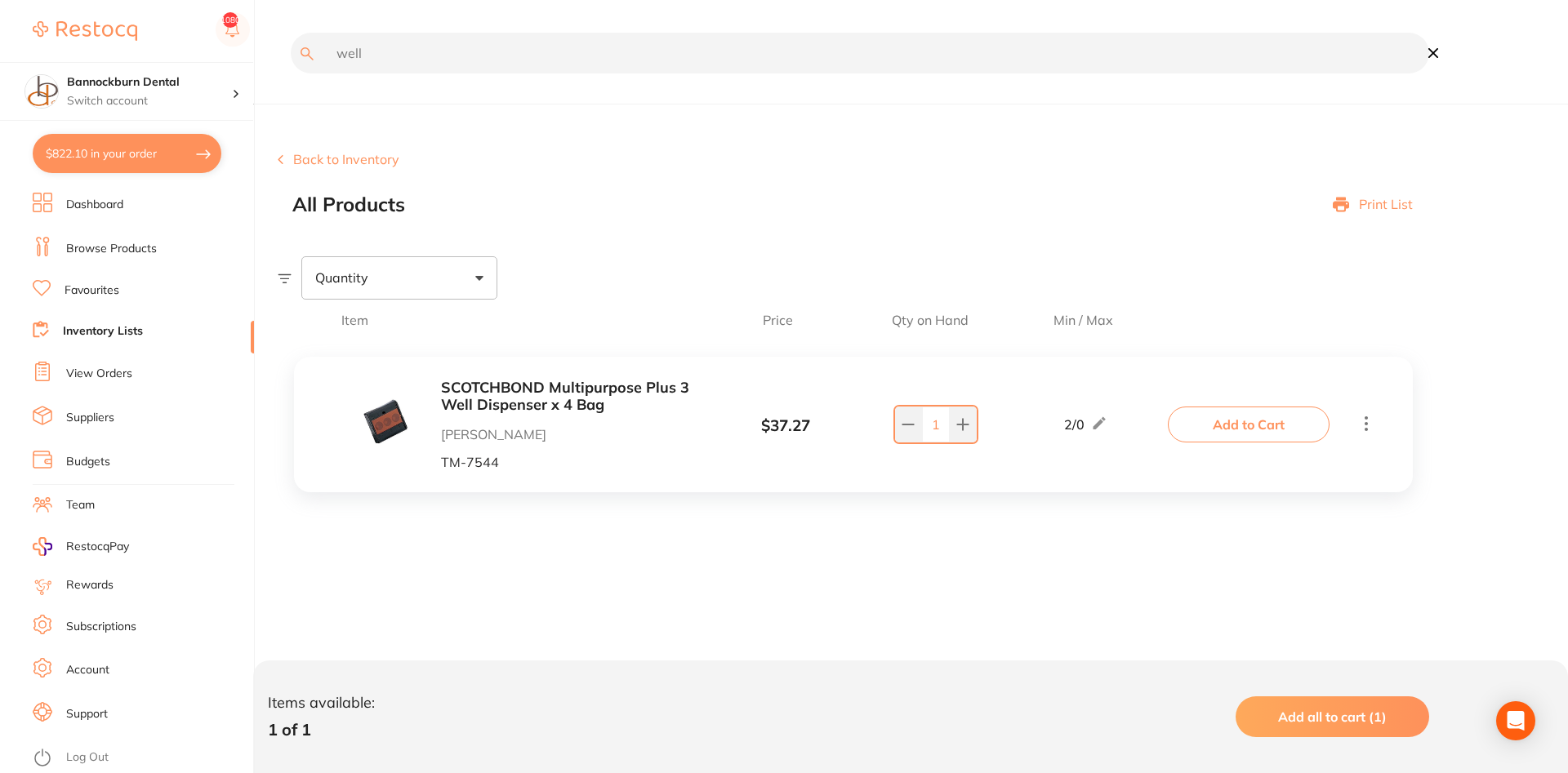
drag, startPoint x: 418, startPoint y: 56, endPoint x: 123, endPoint y: 93, distance: 297.3
click at [290, 74] on input "well" at bounding box center [860, 53] width 1139 height 41
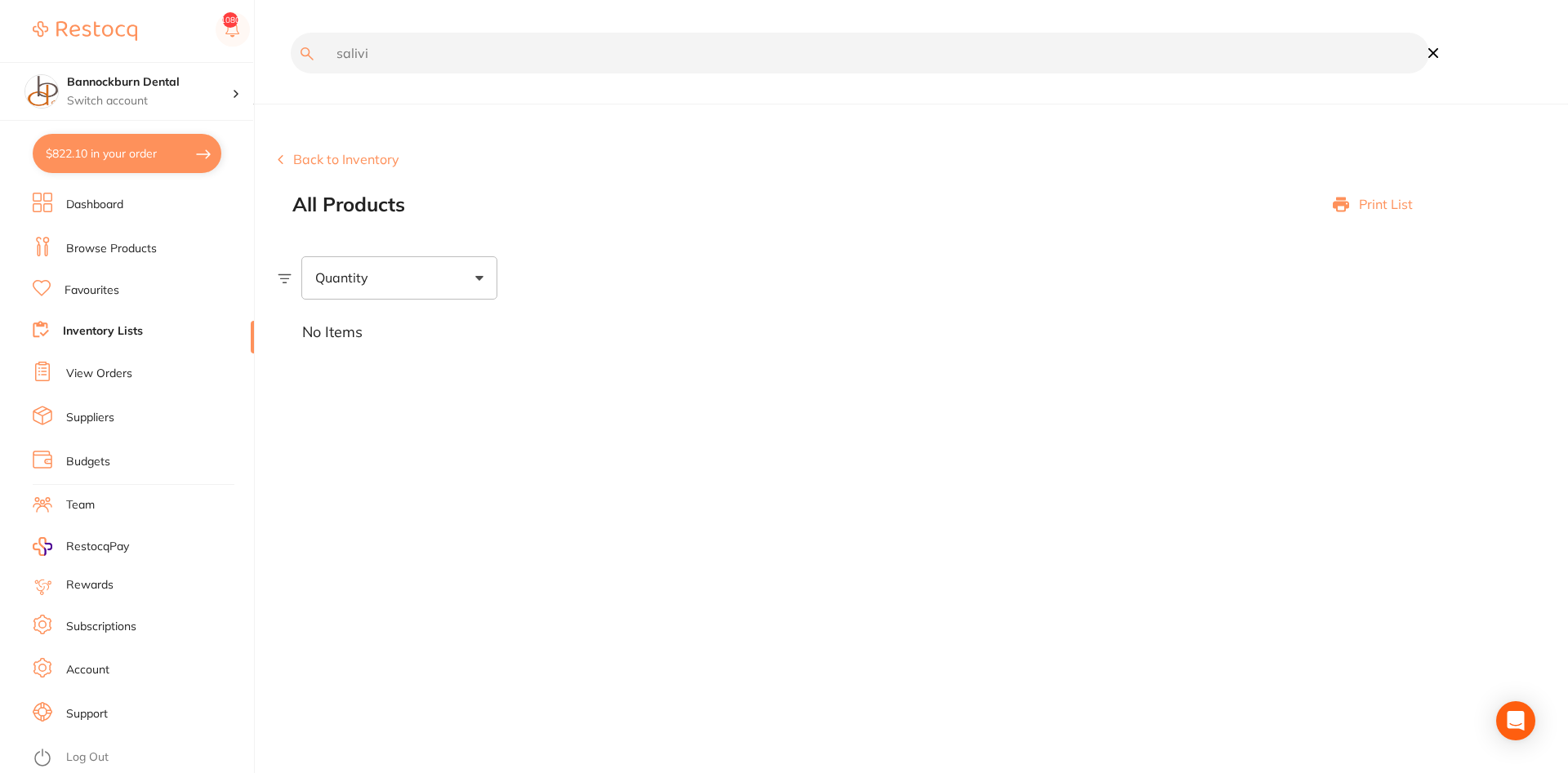
drag, startPoint x: 430, startPoint y: 51, endPoint x: 121, endPoint y: 83, distance: 310.7
click at [290, 74] on input "salivi" at bounding box center [860, 53] width 1139 height 41
click at [424, 57] on input "salivi" at bounding box center [860, 53] width 1139 height 41
type input "saliv"
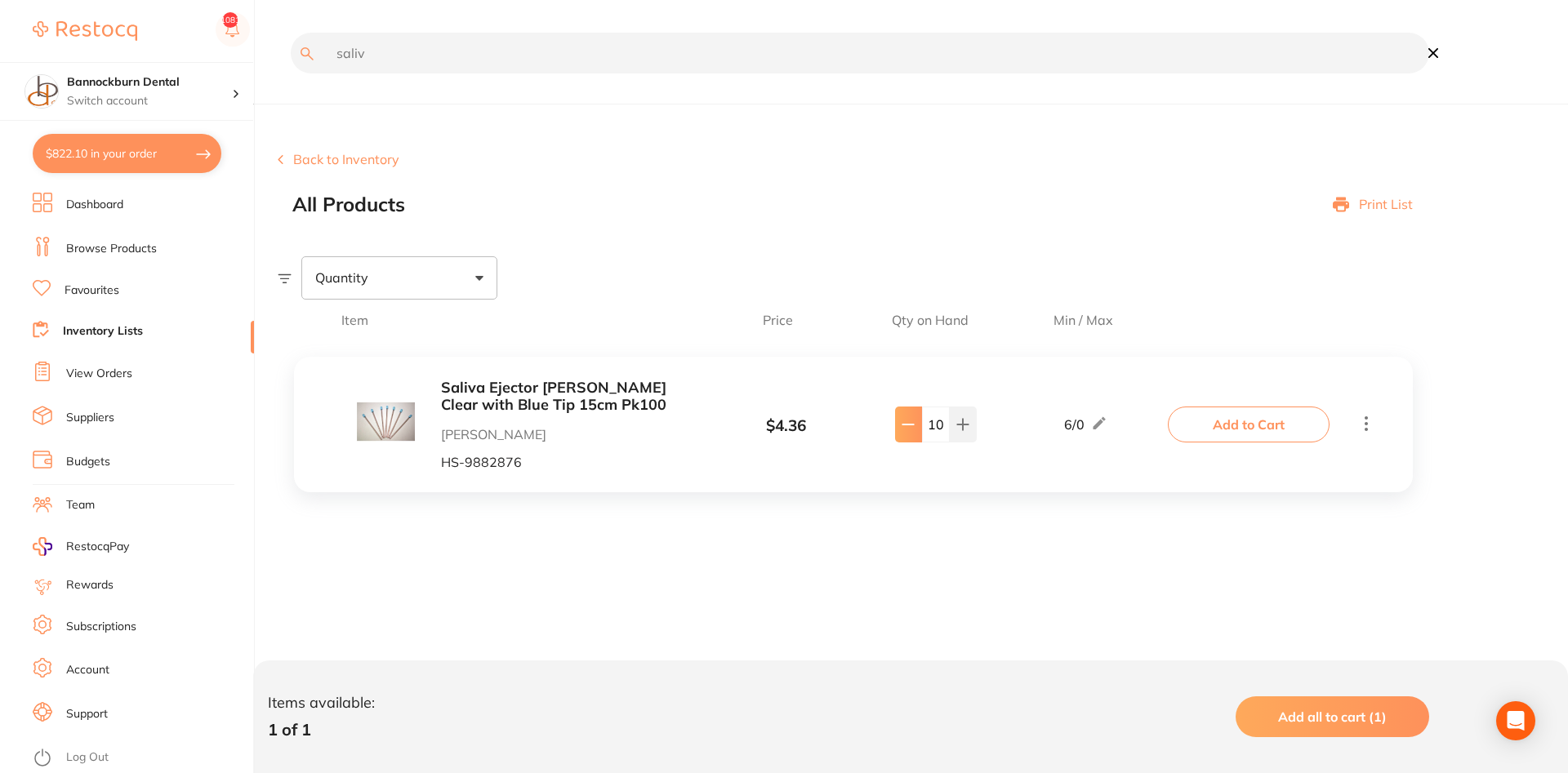
click at [908, 424] on icon at bounding box center [908, 425] width 13 height 13
type input "9"
drag, startPoint x: 404, startPoint y: 51, endPoint x: 178, endPoint y: 48, distance: 226.0
click at [290, 48] on input "saliv" at bounding box center [860, 53] width 1139 height 41
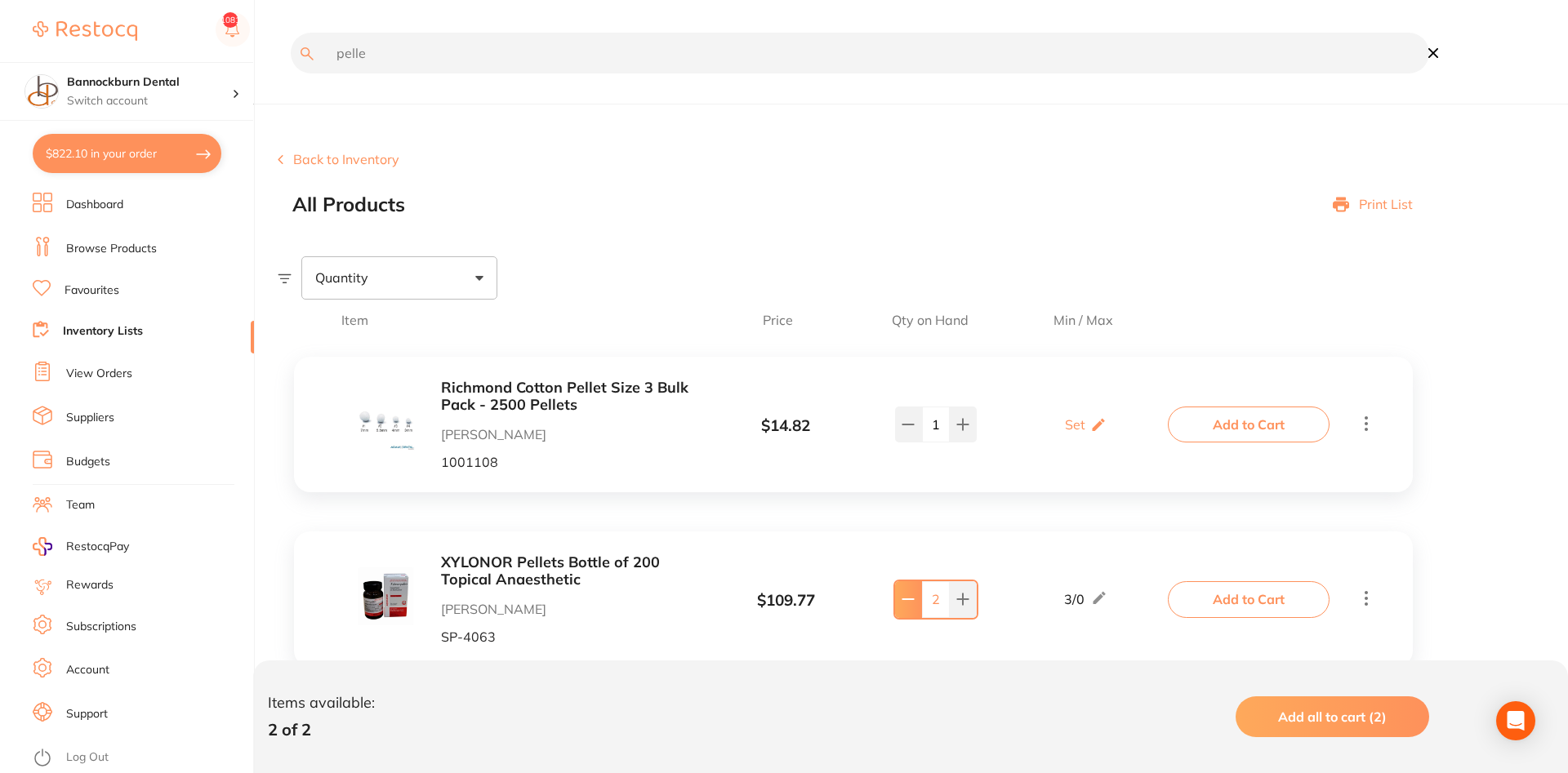
type input "pelle"
click at [908, 595] on button at bounding box center [908, 600] width 27 height 36
type input "1"
click at [1249, 600] on button "Add to Cart" at bounding box center [1249, 600] width 162 height 36
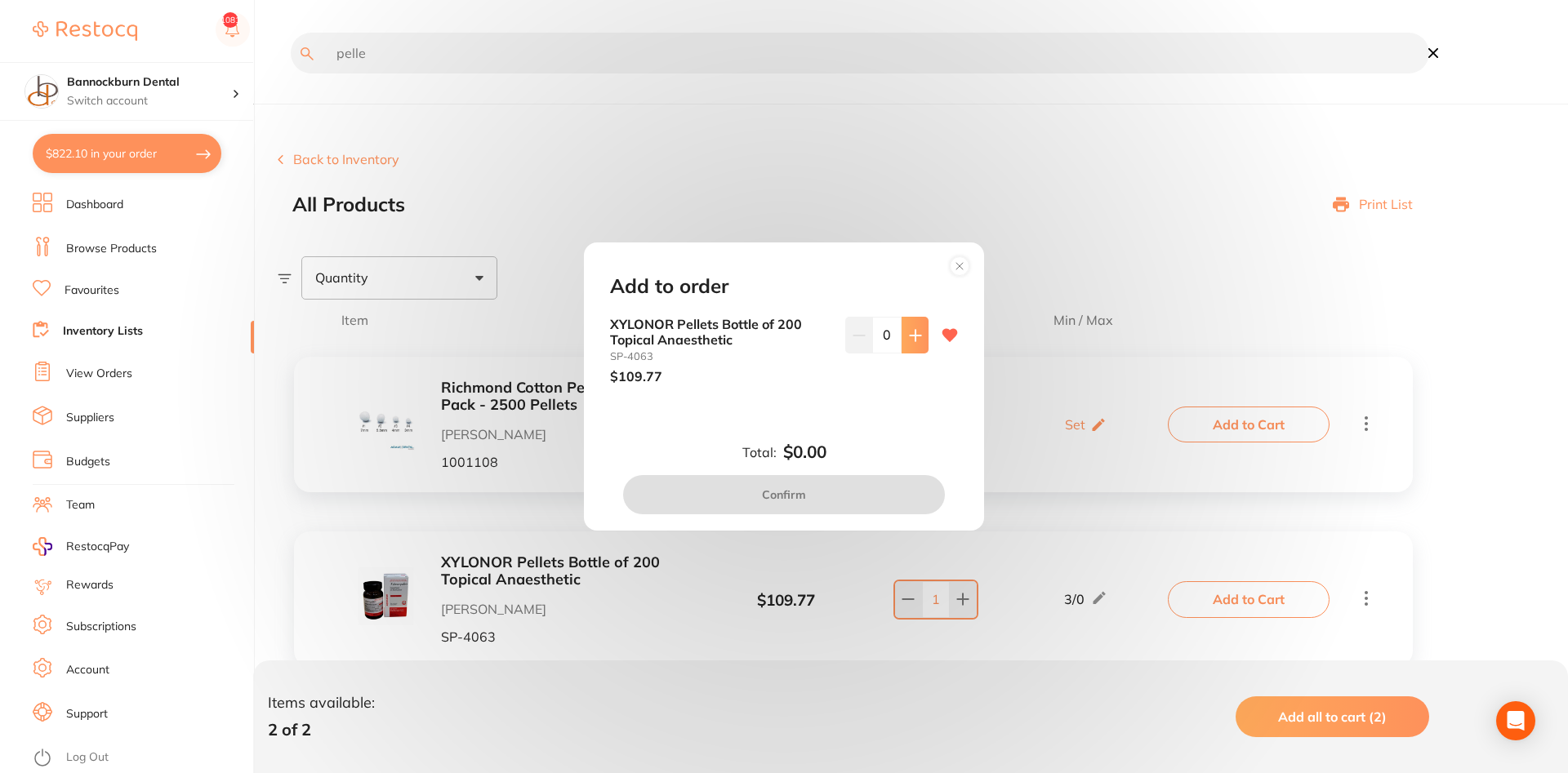
click at [916, 342] on icon at bounding box center [916, 336] width 13 height 13
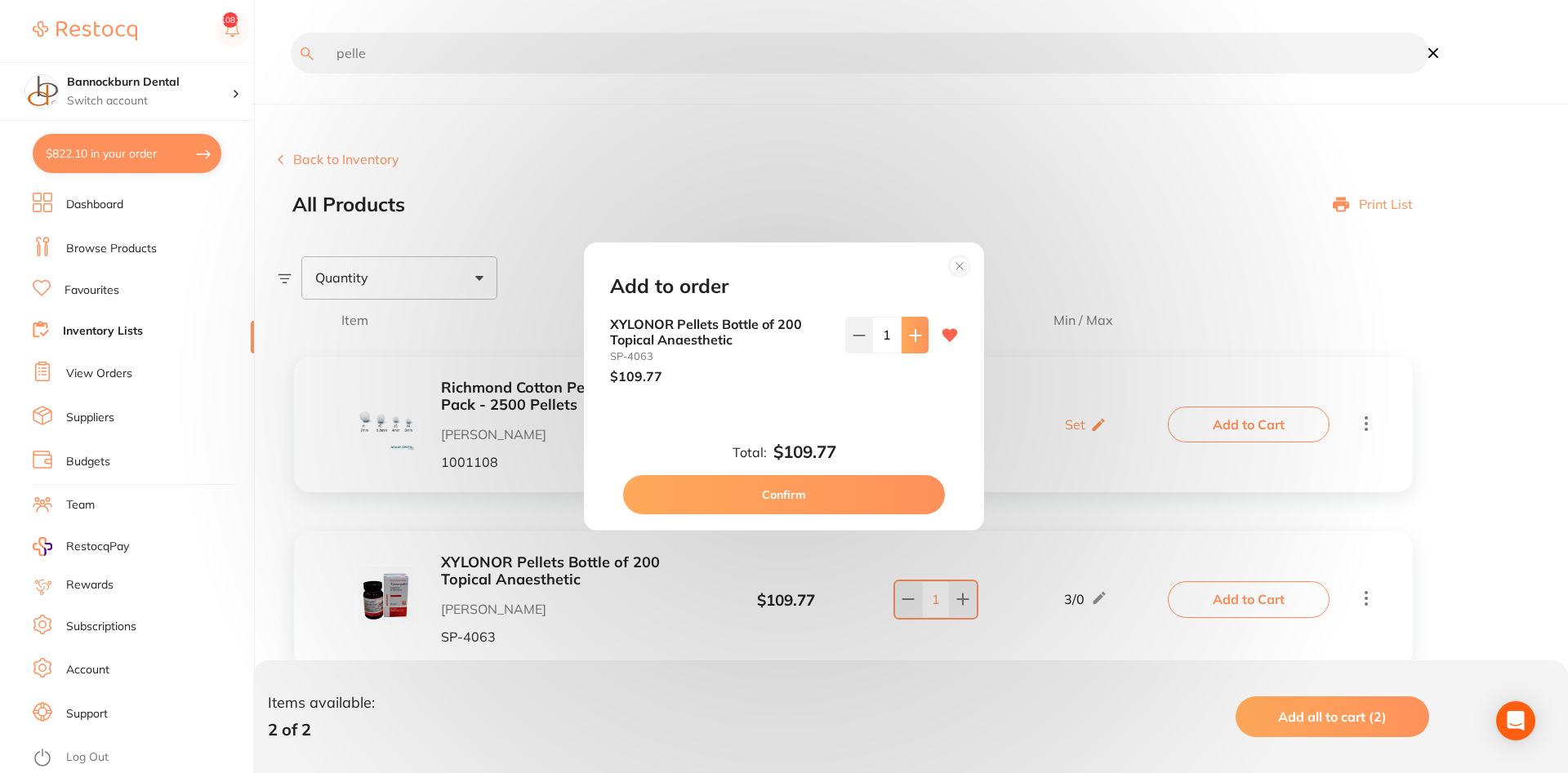
click at [916, 342] on icon at bounding box center [916, 336] width 13 height 13
type input "2"
click at [878, 498] on button "Confirm" at bounding box center [784, 495] width 322 height 40
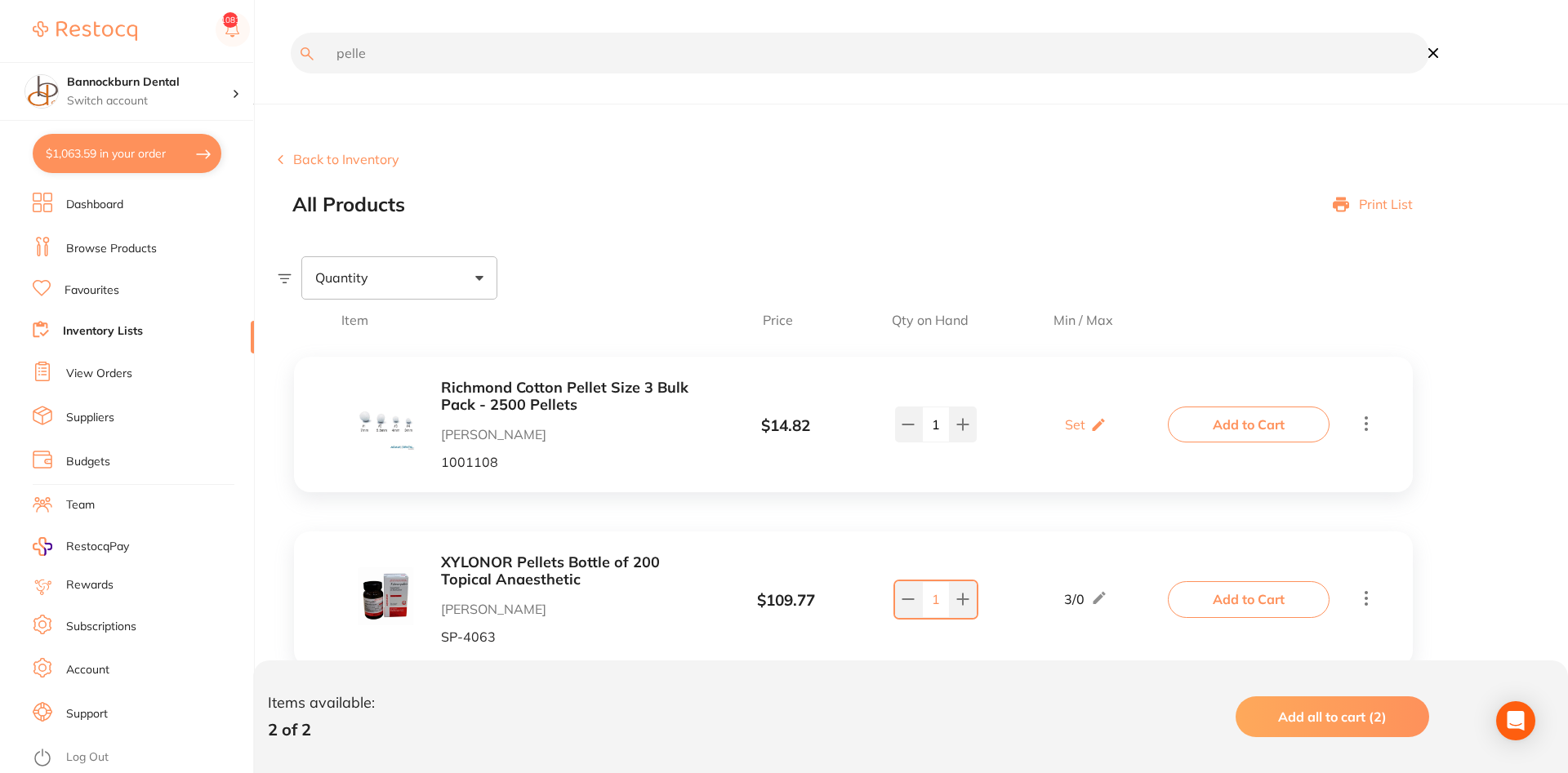
drag, startPoint x: 409, startPoint y: 58, endPoint x: 153, endPoint y: 72, distance: 256.4
click at [290, 72] on input "pelle" at bounding box center [860, 53] width 1139 height 41
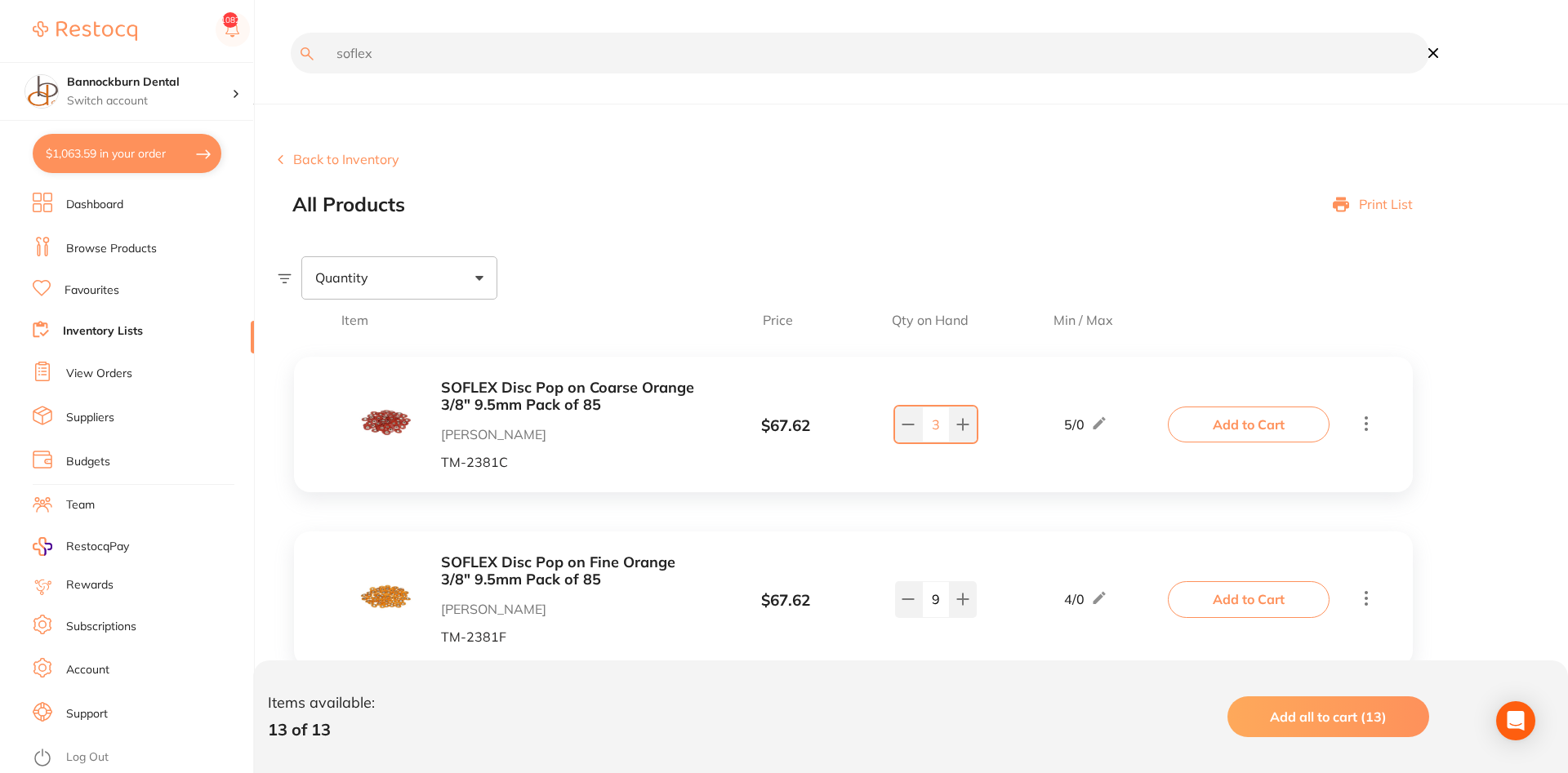
type input "soflex"
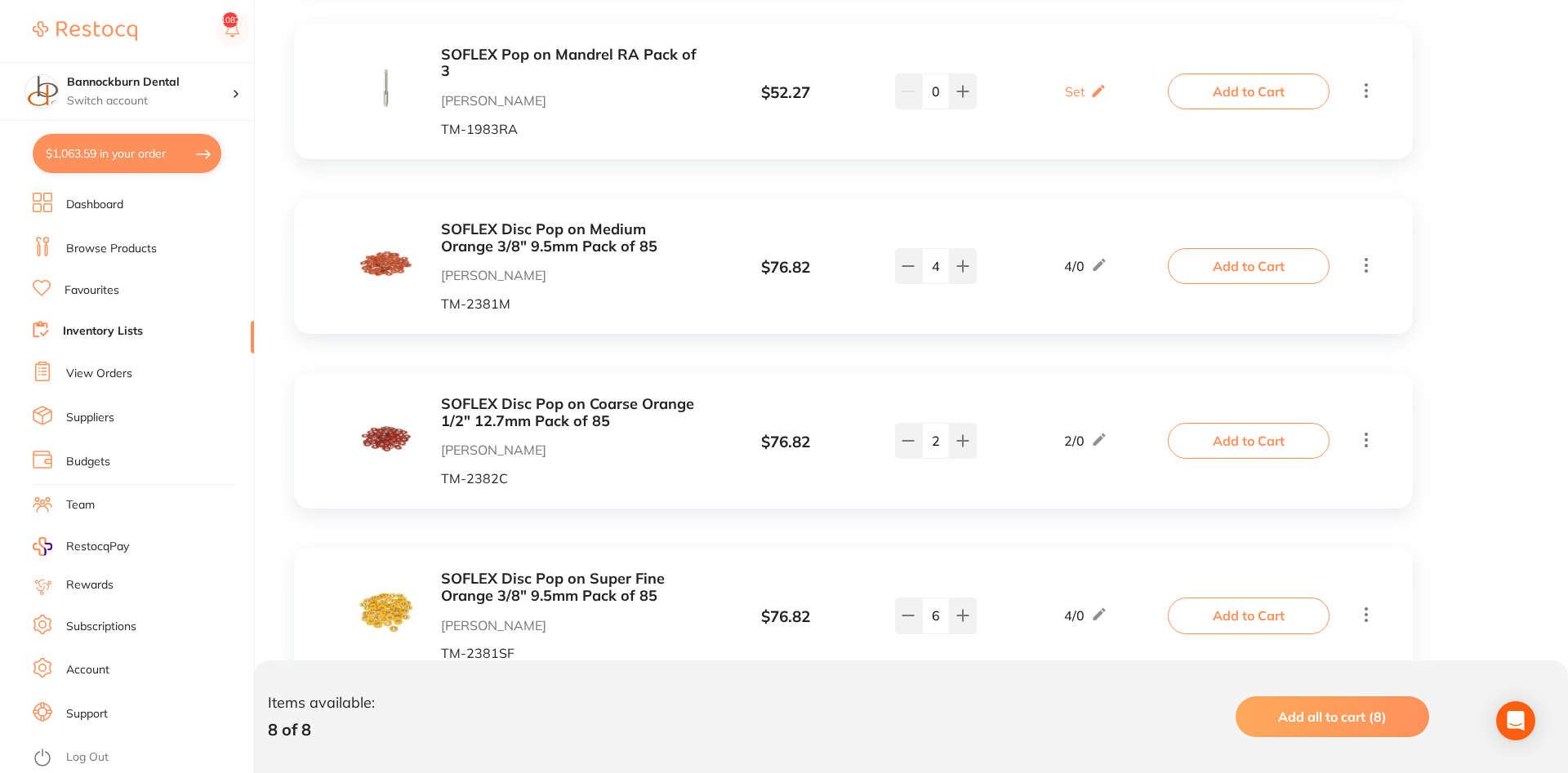
scroll to position [749, 0]
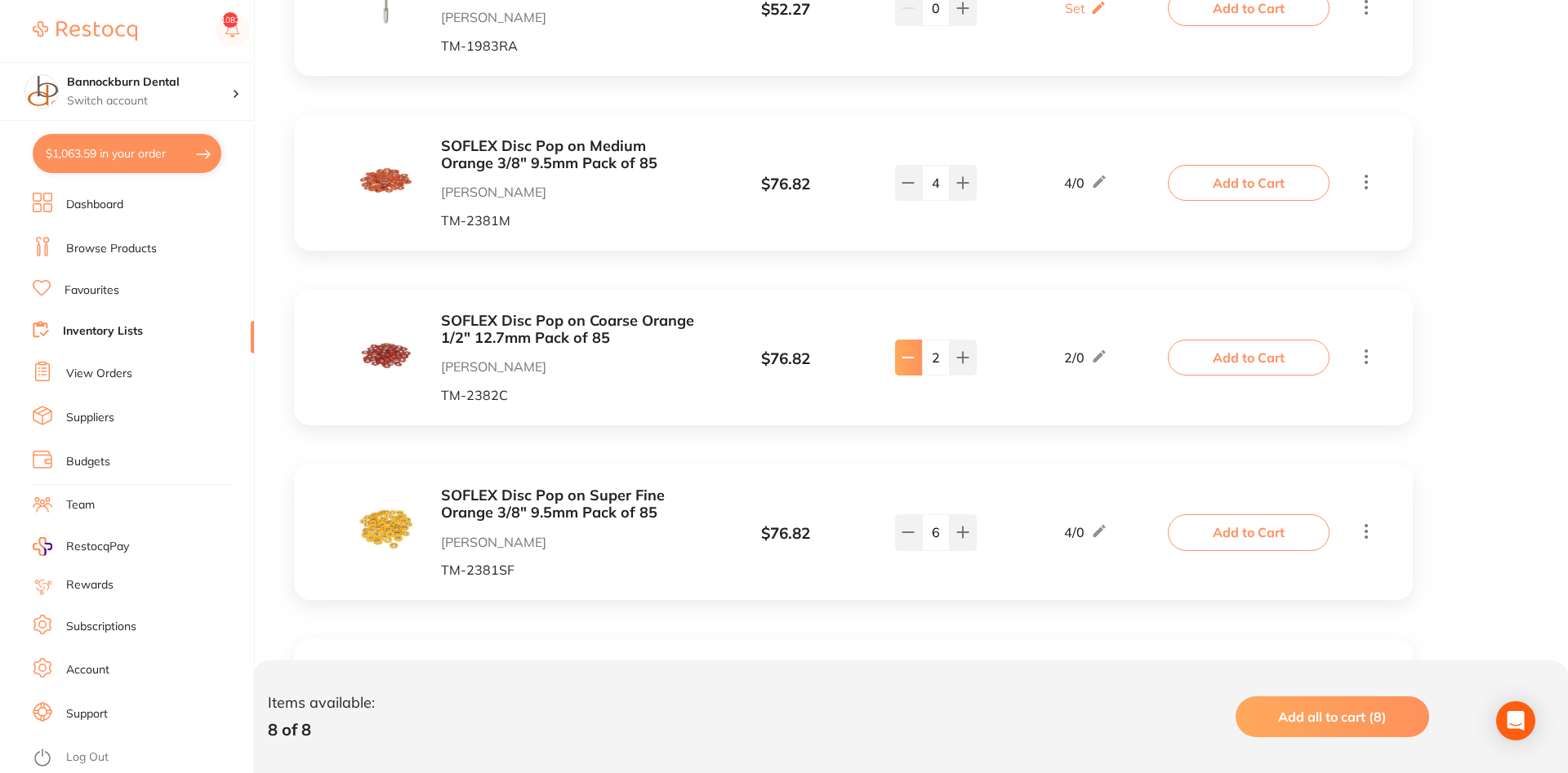
click at [911, 375] on button at bounding box center [908, 357] width 27 height 36
type input "1"
click at [1210, 346] on button "Add to Cart" at bounding box center [1249, 357] width 162 height 36
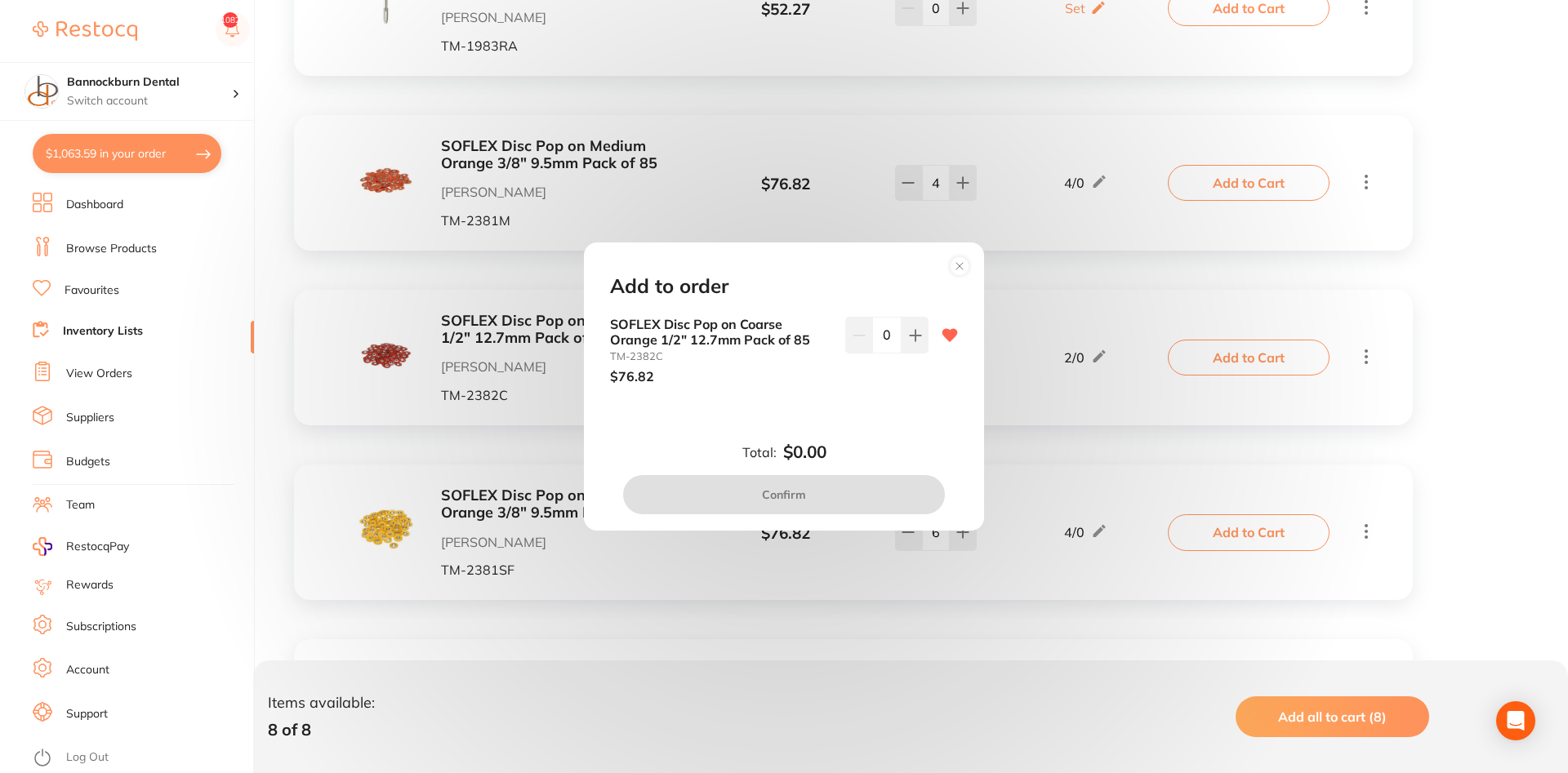
click at [930, 343] on div "SOFLEX Disc Pop on Coarse Orange 1/2" 12.7mm Pack of 85 TM-2382C $76.82 0" at bounding box center [784, 350] width 348 height 67
click at [920, 346] on button at bounding box center [915, 335] width 27 height 36
type input "1"
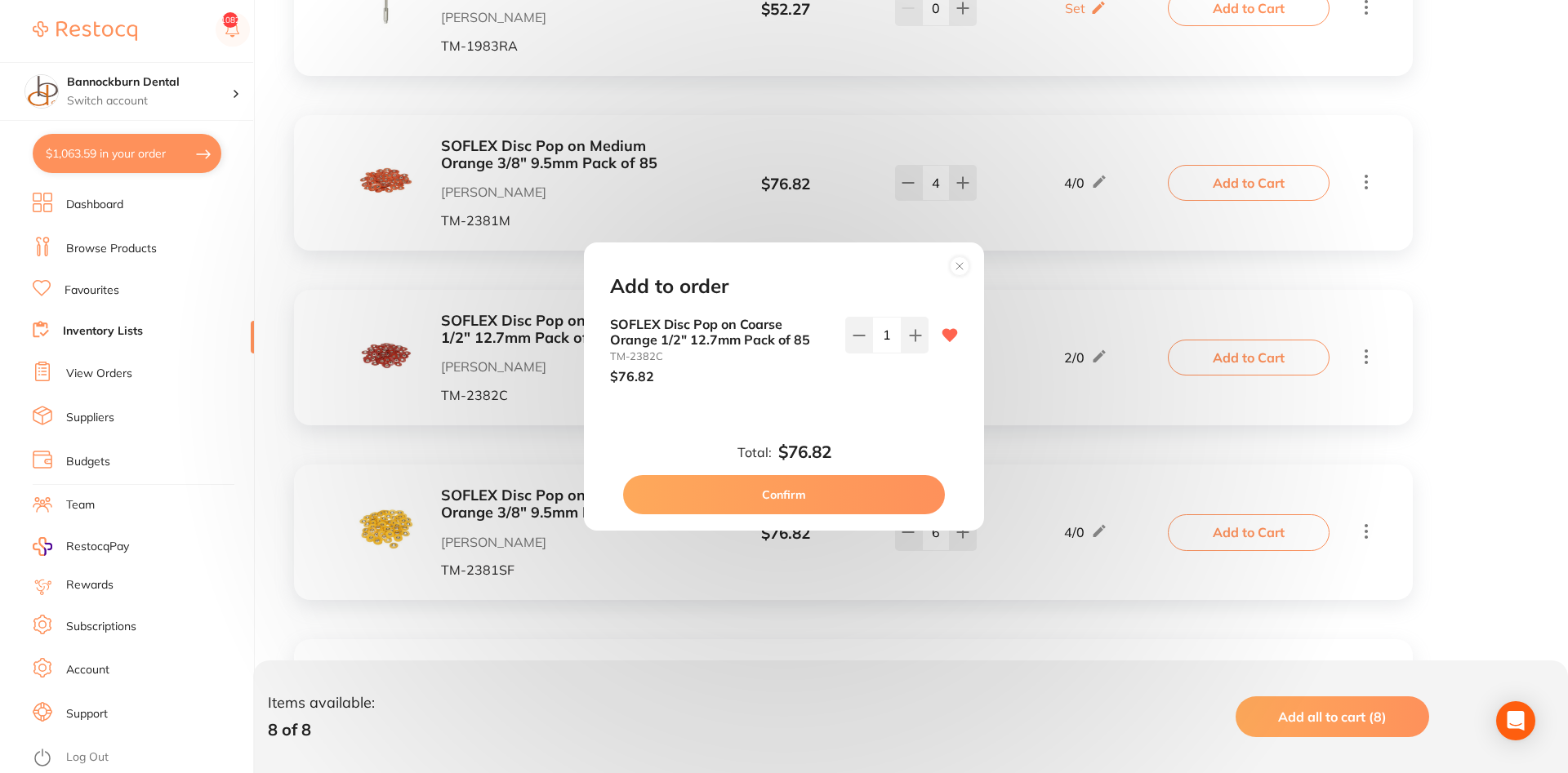
click at [891, 497] on button "Confirm" at bounding box center [784, 495] width 322 height 40
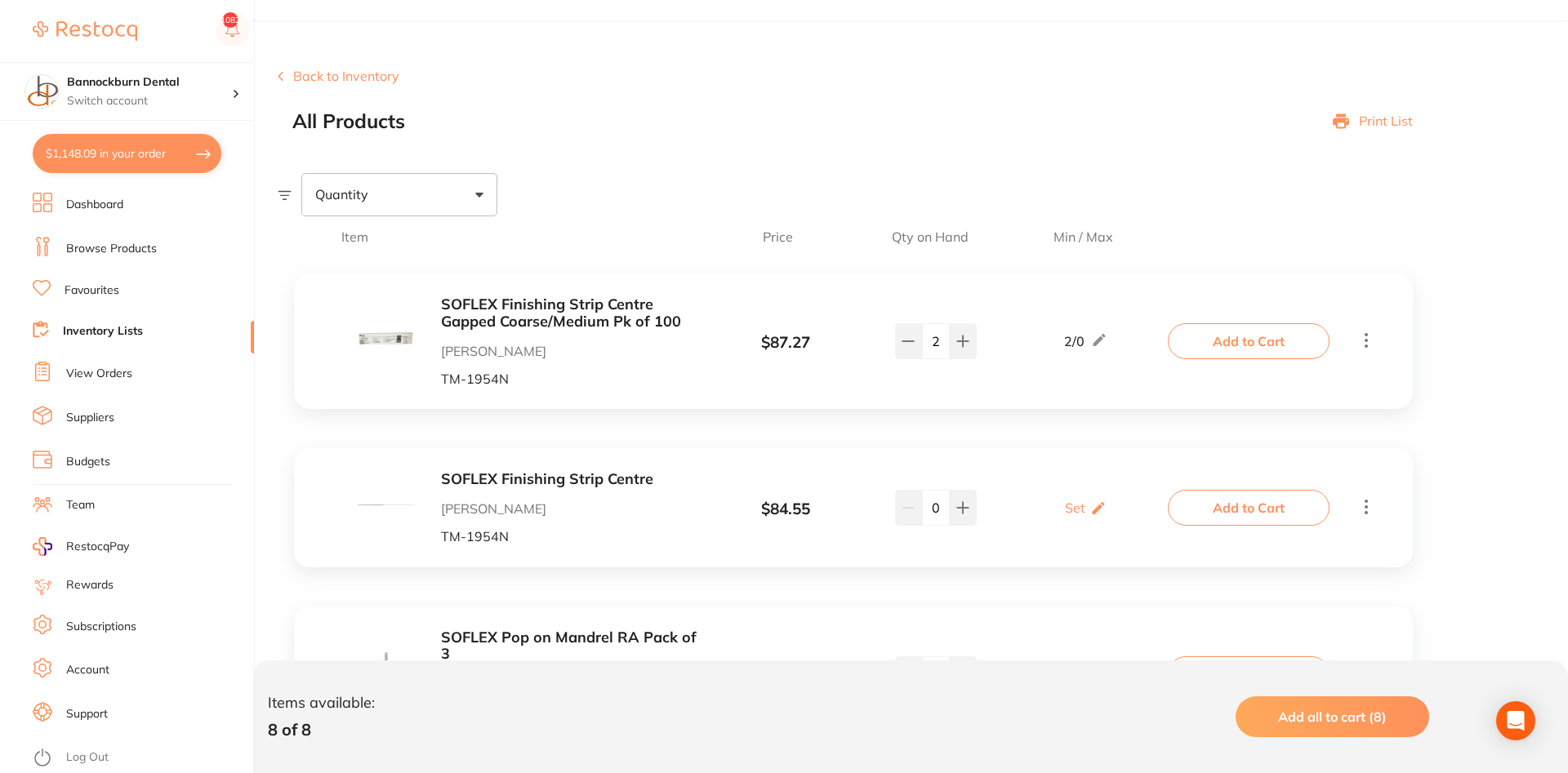
scroll to position [0, 0]
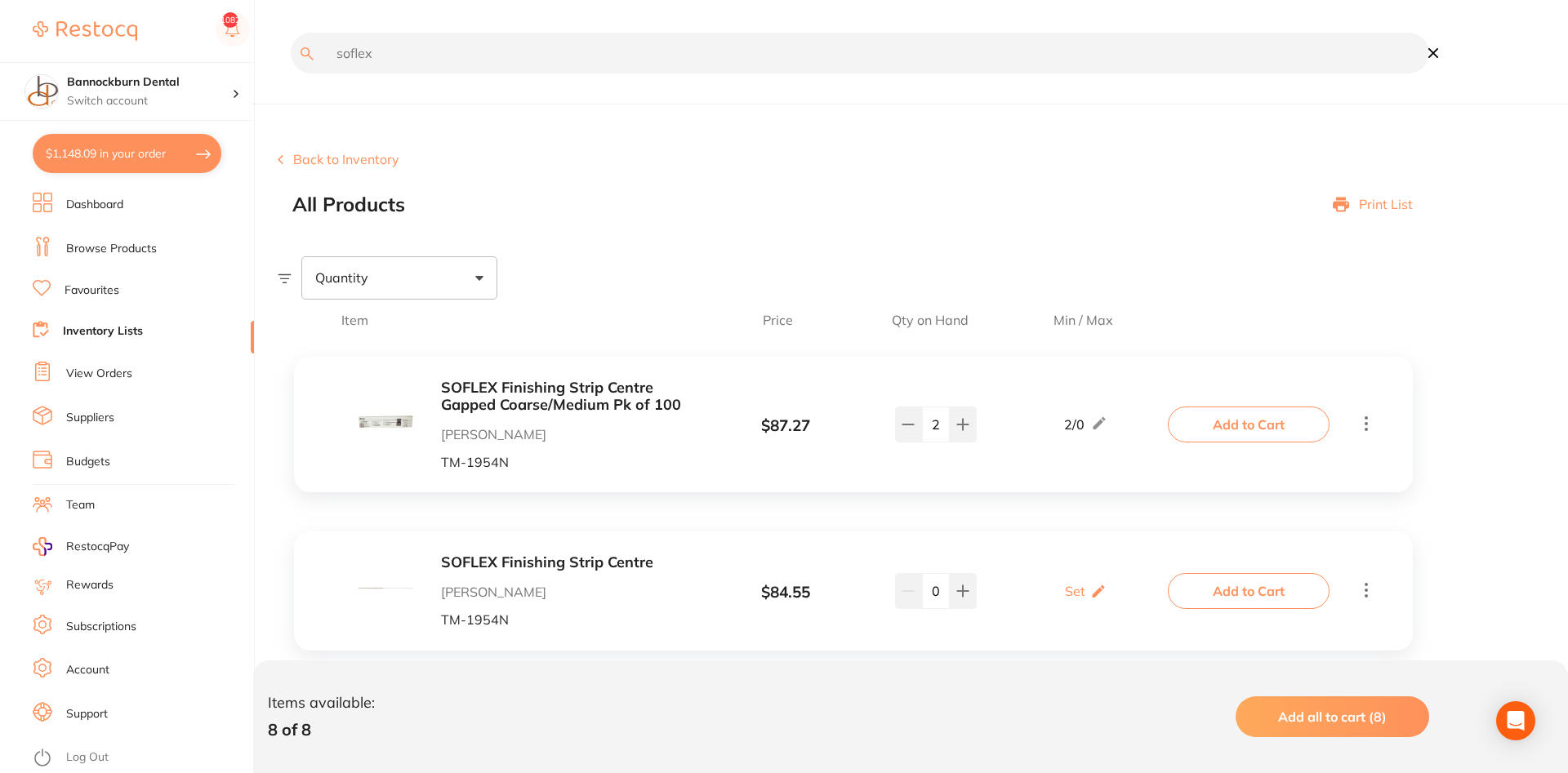
drag, startPoint x: 492, startPoint y: 56, endPoint x: 8, endPoint y: 58, distance: 484.0
click at [290, 58] on input "soflex" at bounding box center [860, 53] width 1139 height 41
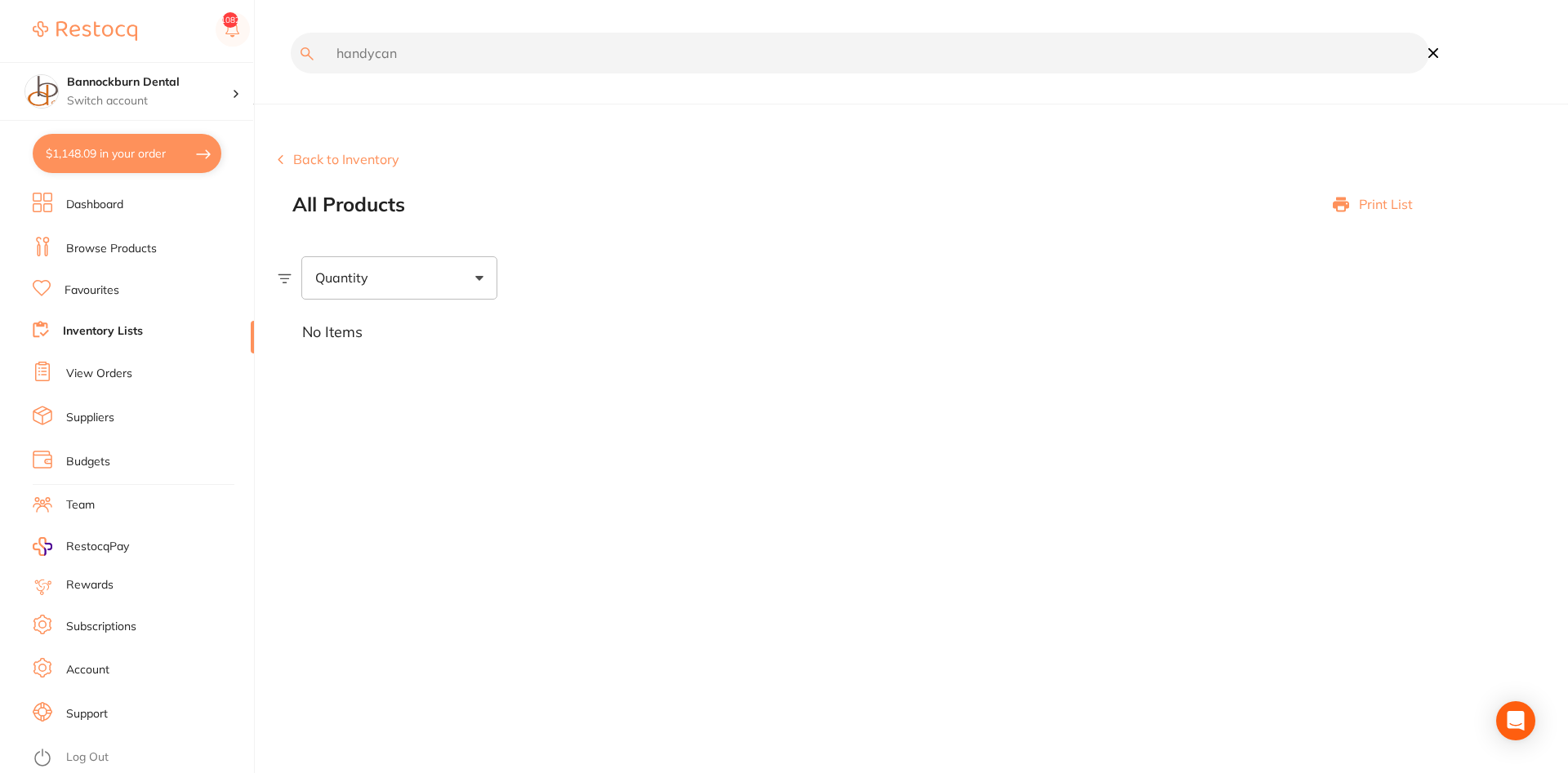
click at [375, 58] on input "handycan" at bounding box center [860, 53] width 1139 height 41
drag, startPoint x: 465, startPoint y: 58, endPoint x: 227, endPoint y: 89, distance: 240.0
click at [290, 74] on input "handy can" at bounding box center [860, 53] width 1139 height 41
drag, startPoint x: 445, startPoint y: 52, endPoint x: 267, endPoint y: 67, distance: 178.6
click at [290, 67] on input "gas" at bounding box center [860, 53] width 1139 height 41
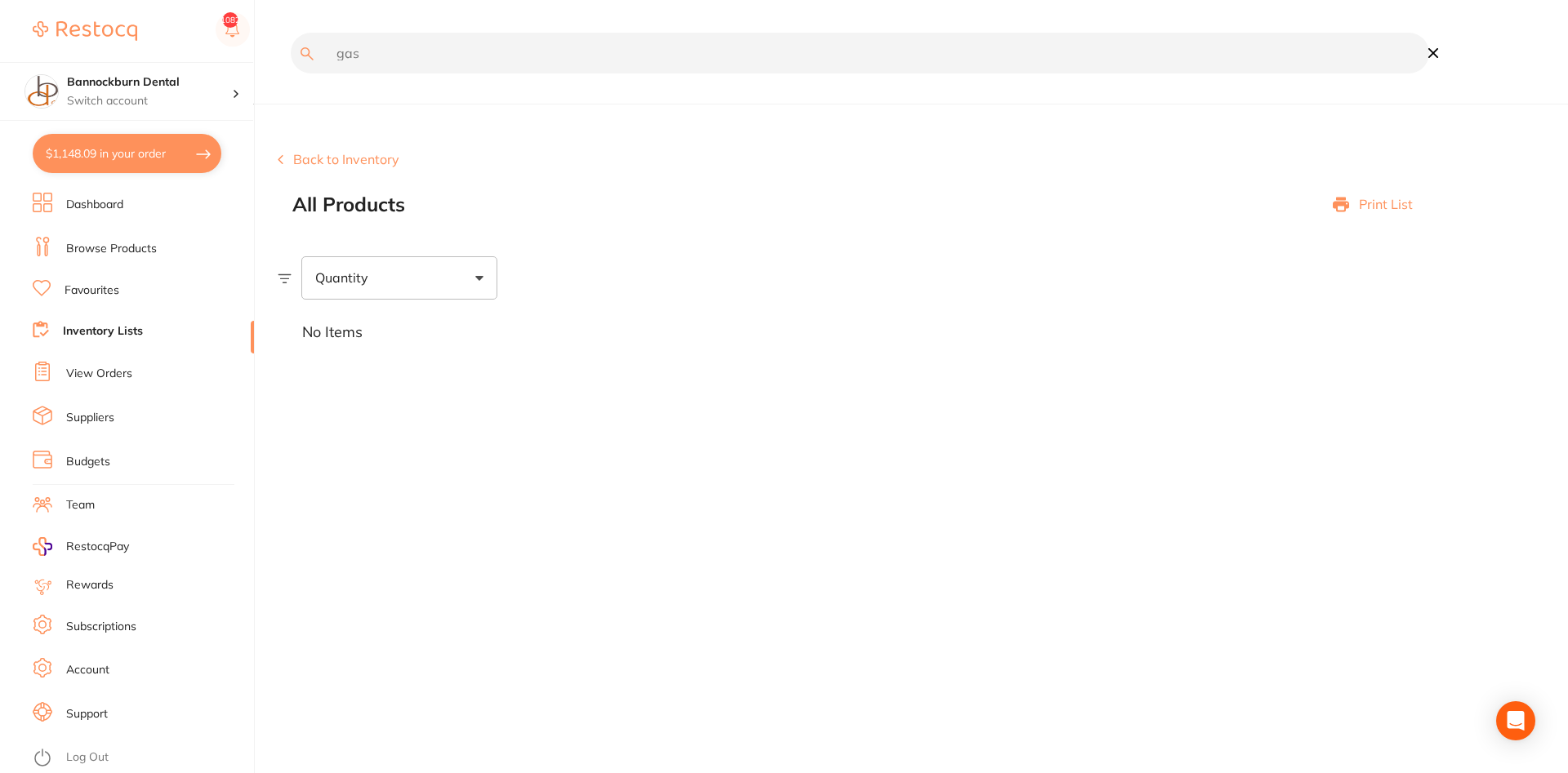
paste input "adm handycan"
type input "adm handycan"
click at [94, 288] on link "Favourites" at bounding box center [91, 290] width 55 height 16
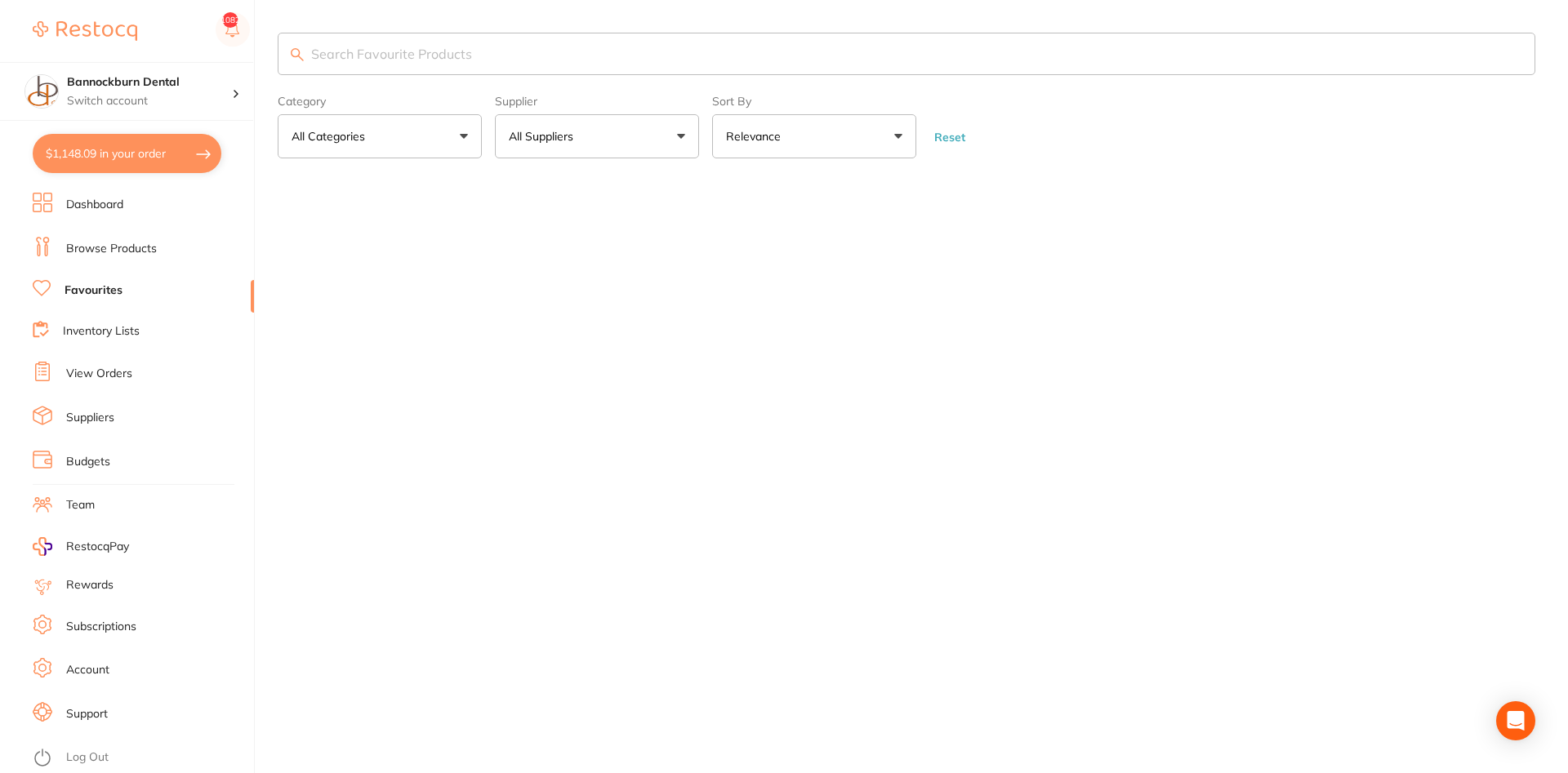
click at [522, 48] on input "search" at bounding box center [907, 54] width 1258 height 42
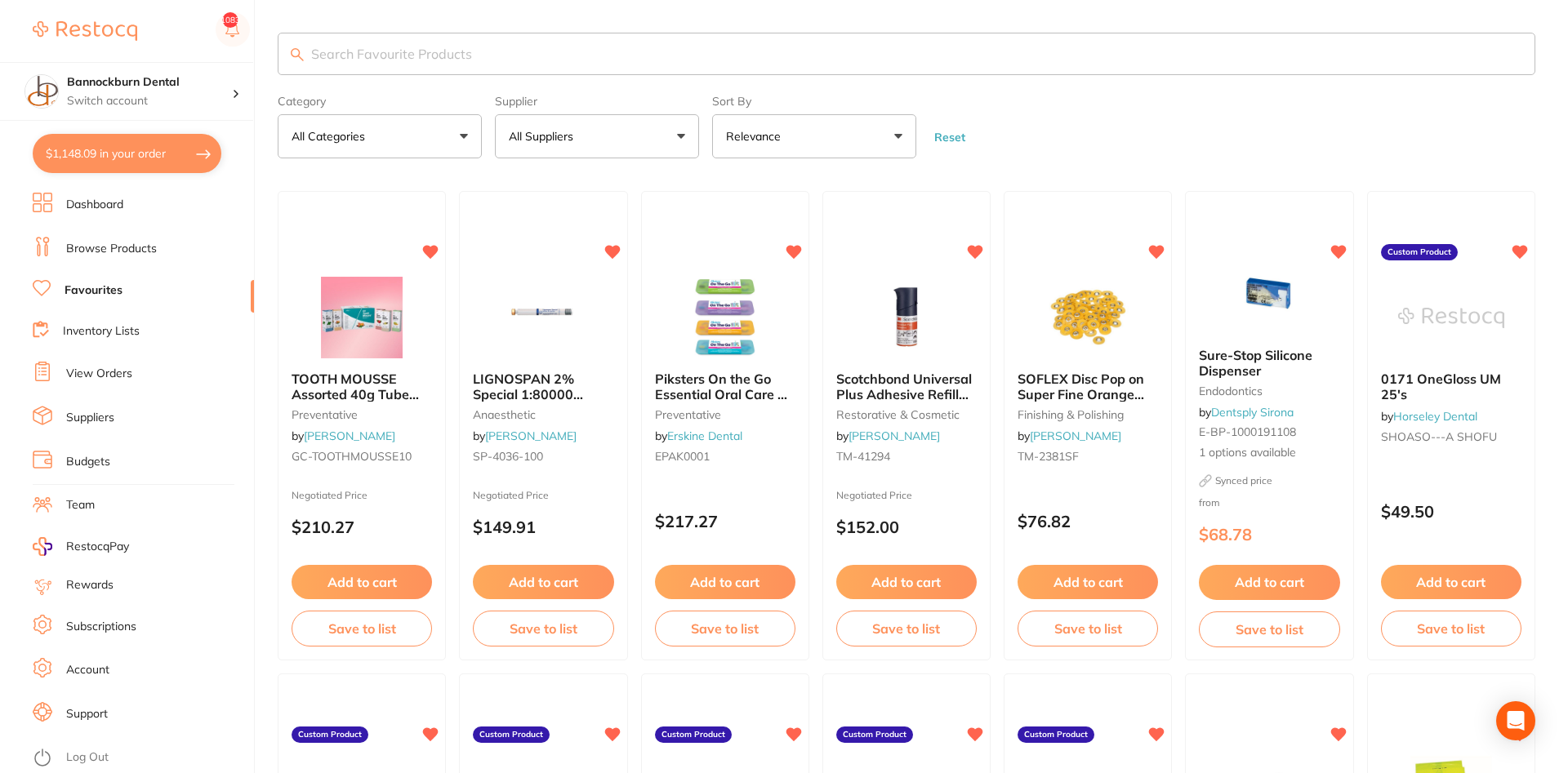
paste input "ADM Handycan"
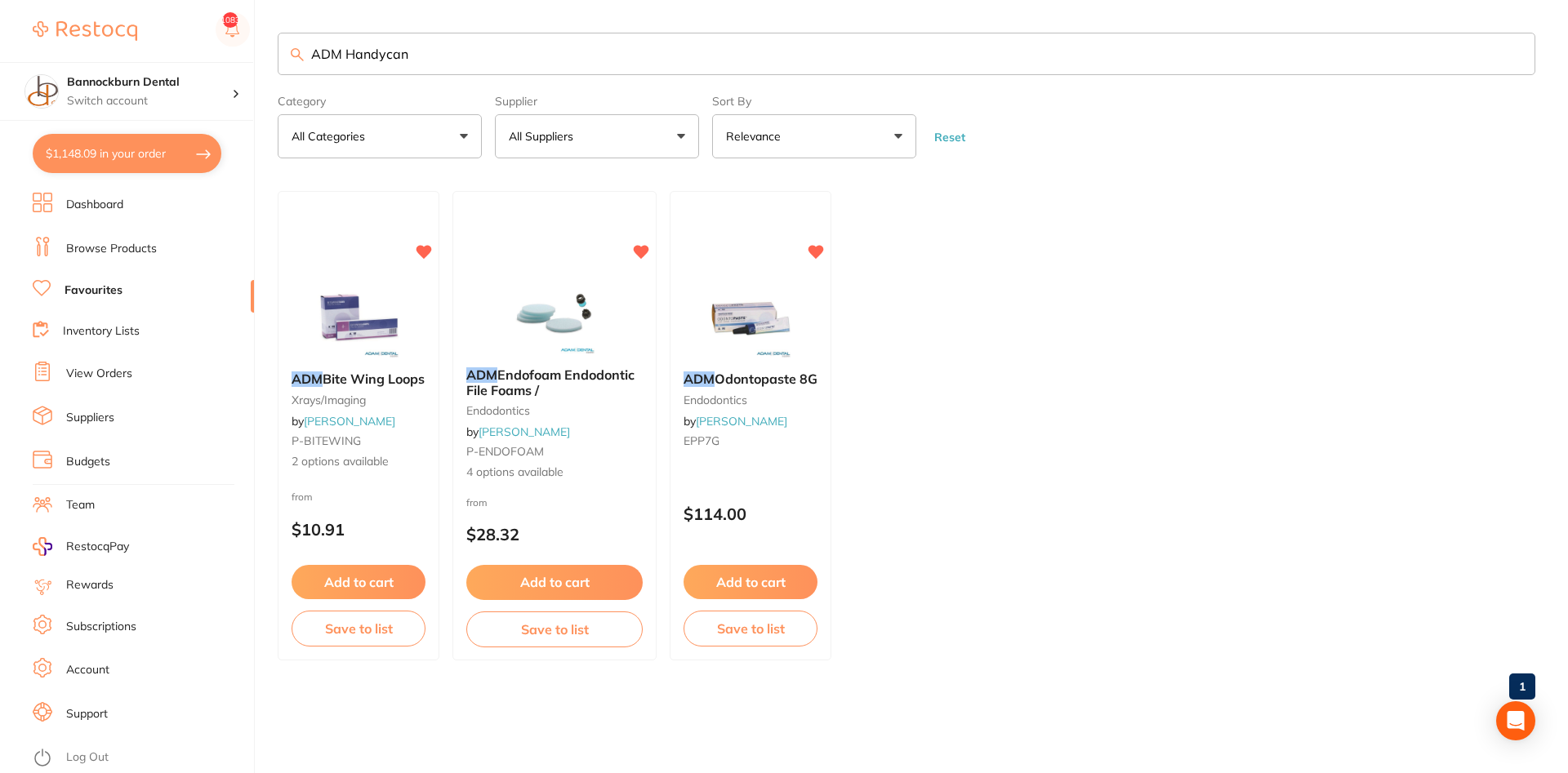
type input "ADM Handycan"
click at [124, 246] on link "Browse Products" at bounding box center [111, 249] width 91 height 16
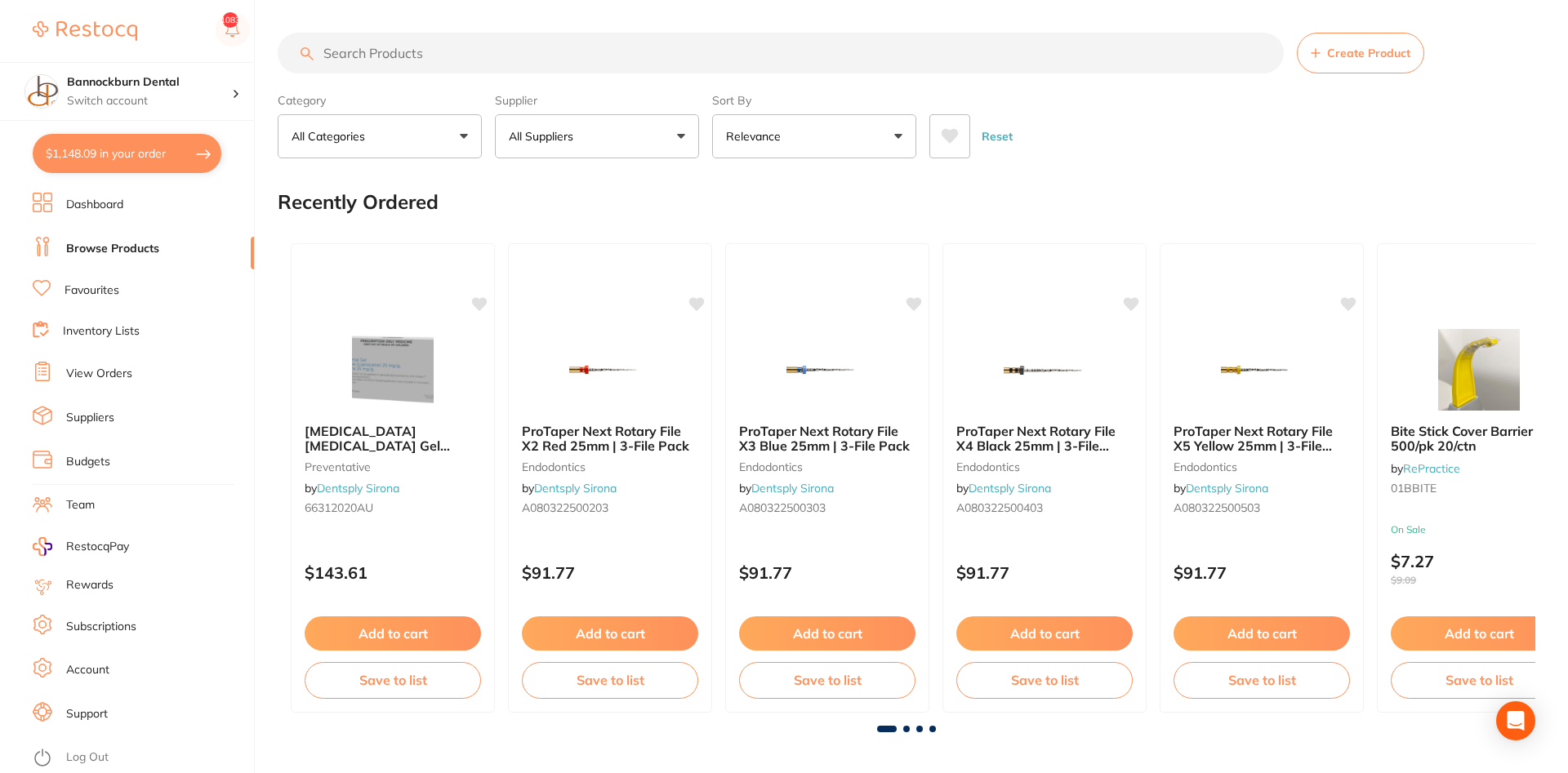
click at [596, 65] on input "search" at bounding box center [781, 53] width 1006 height 41
paste input "ADM Handycan"
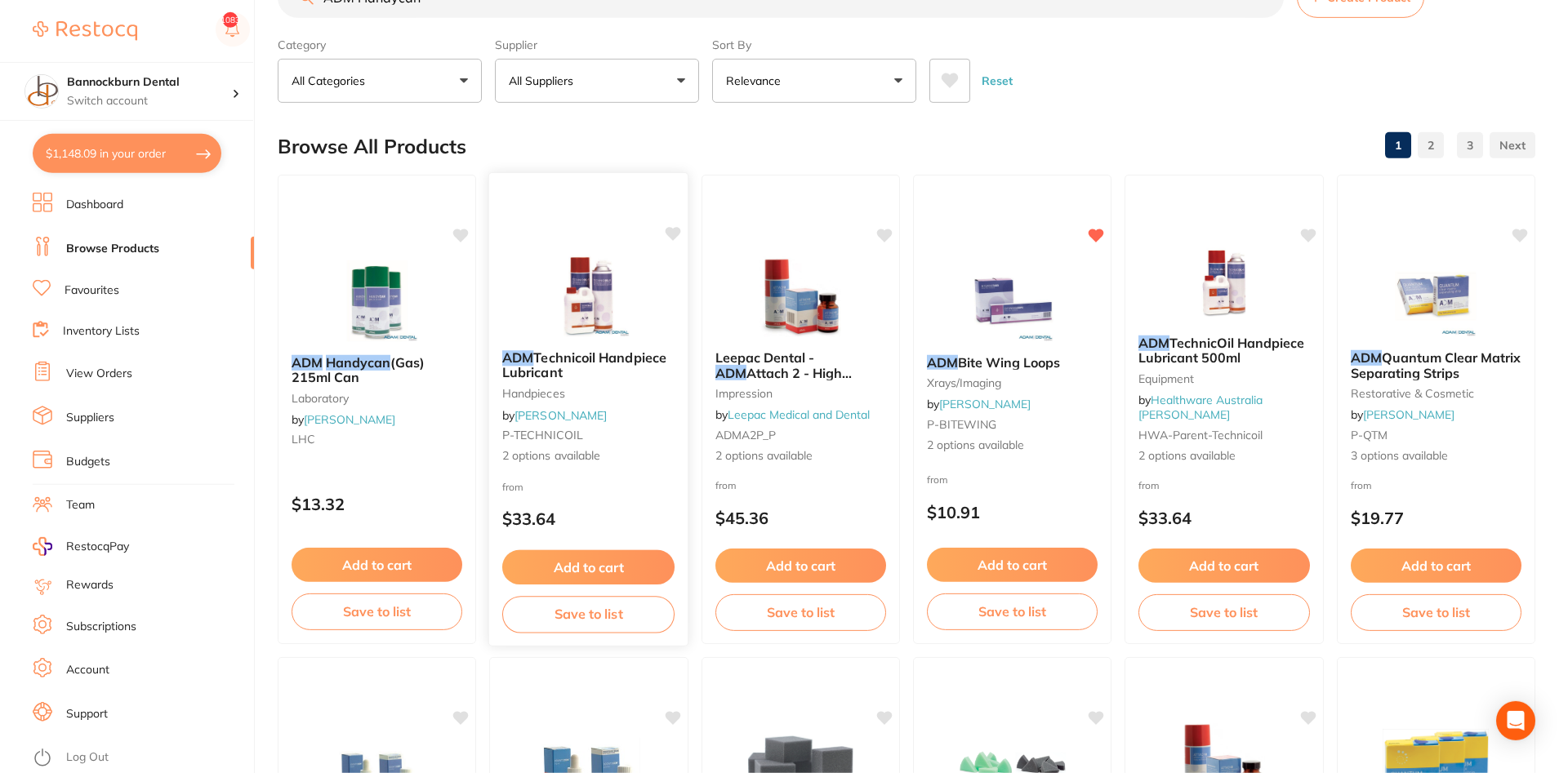
scroll to position [83, 0]
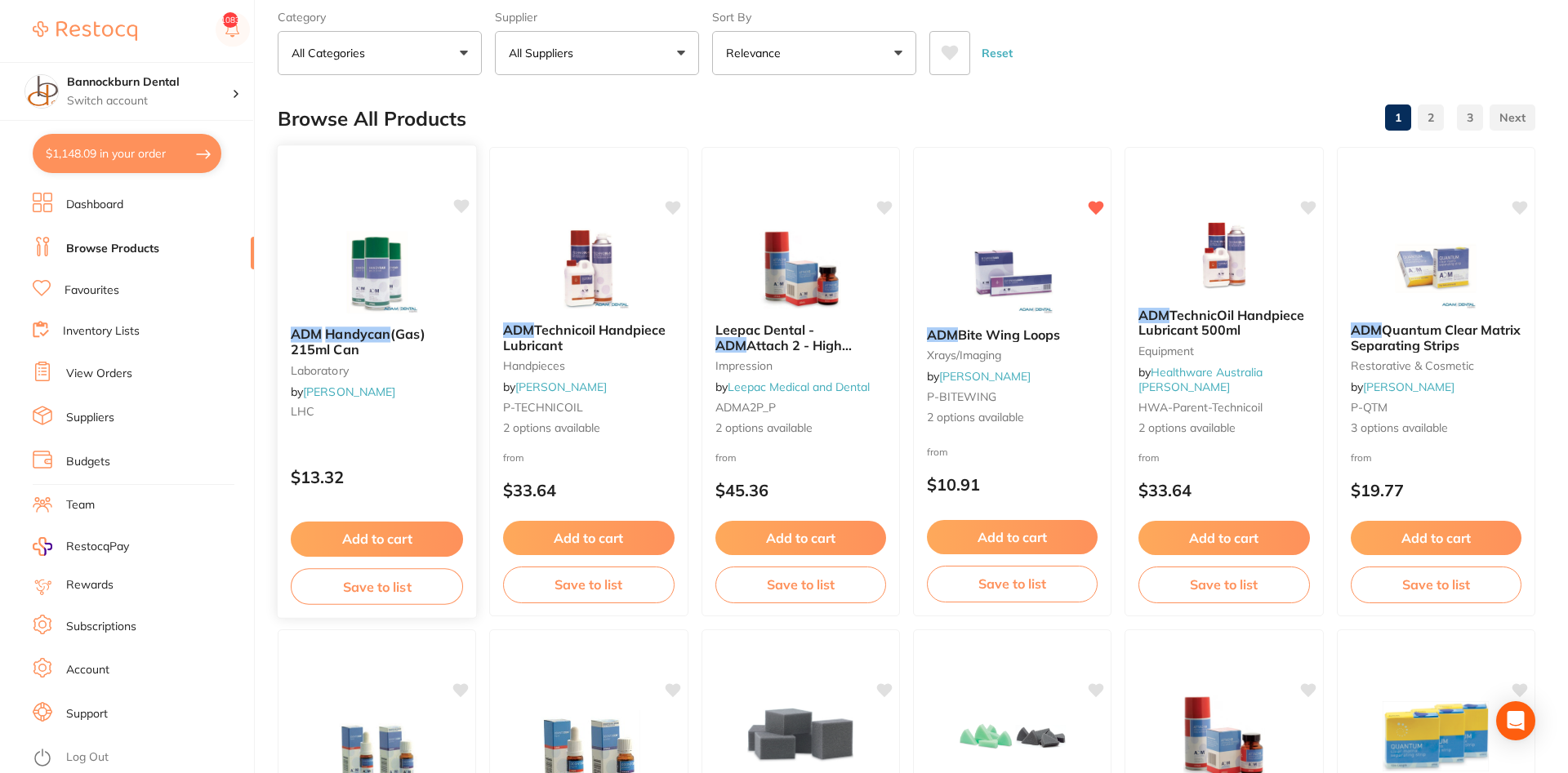
type input "ADM Handycan"
click at [459, 205] on icon at bounding box center [462, 206] width 15 height 14
click at [421, 591] on button "Save to list" at bounding box center [376, 586] width 173 height 37
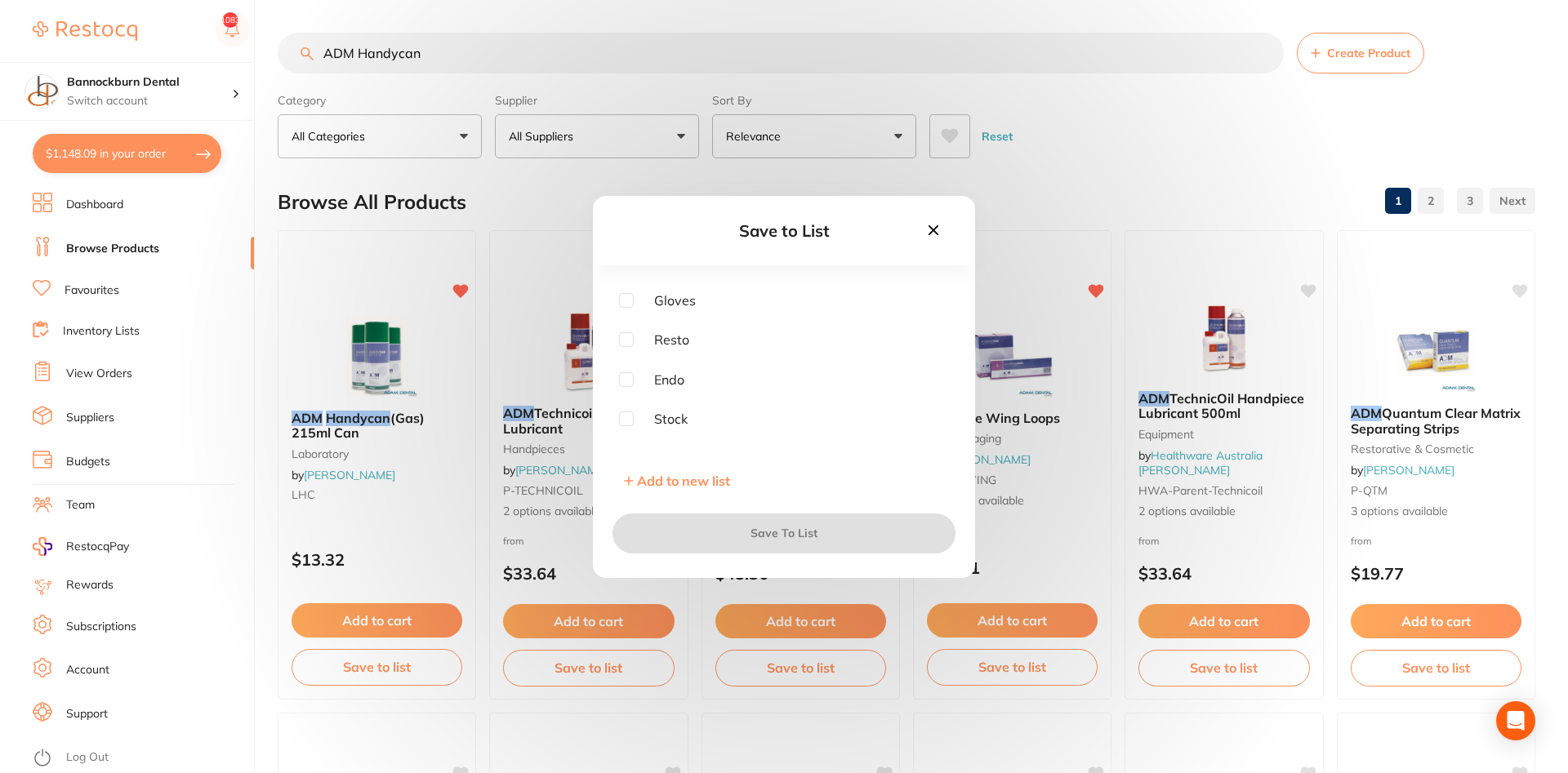
scroll to position [368, 0]
click at [625, 402] on input "checkbox" at bounding box center [627, 399] width 15 height 15
checkbox input "true"
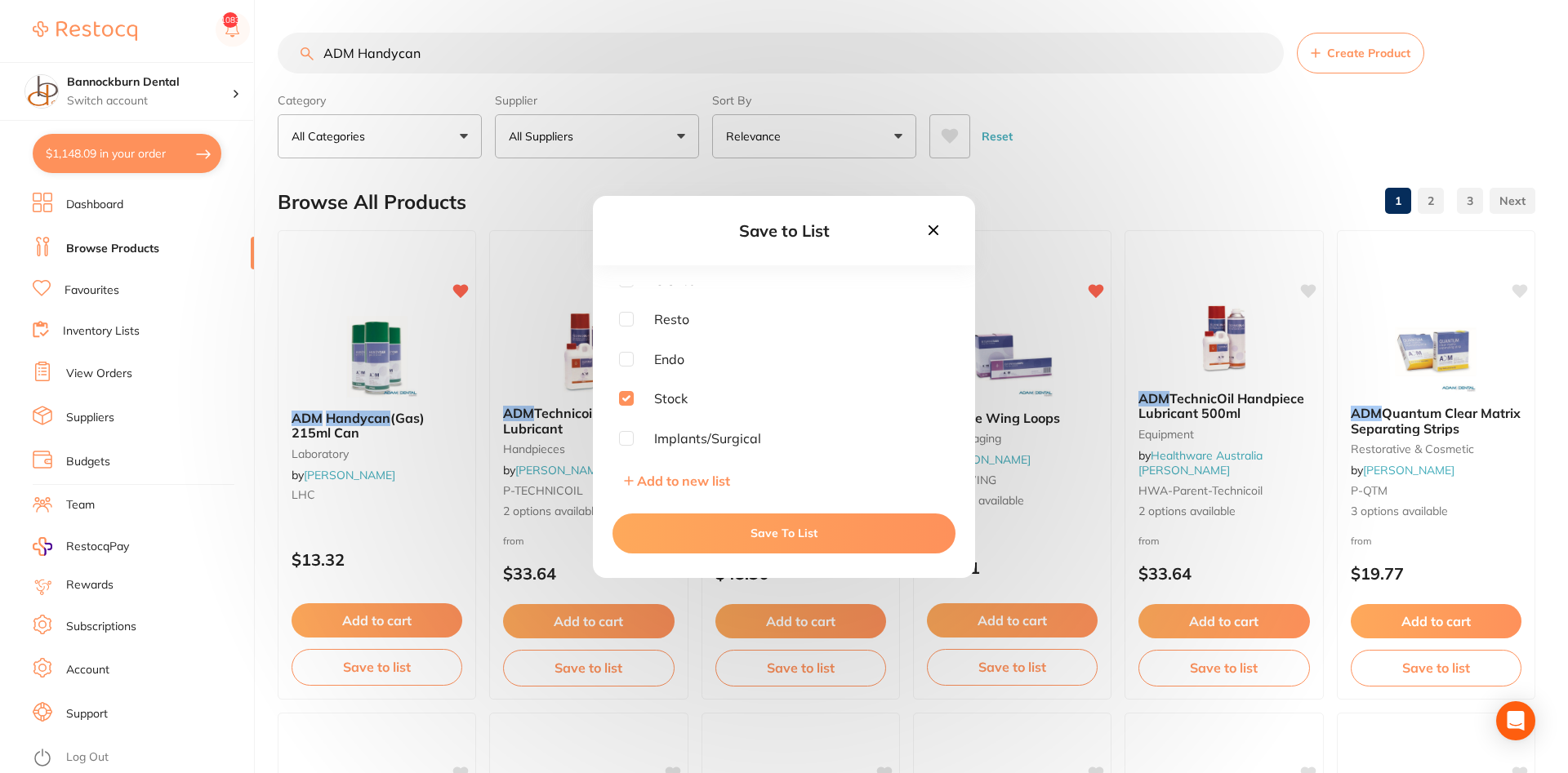
click at [729, 522] on button "Save To List" at bounding box center [784, 534] width 343 height 40
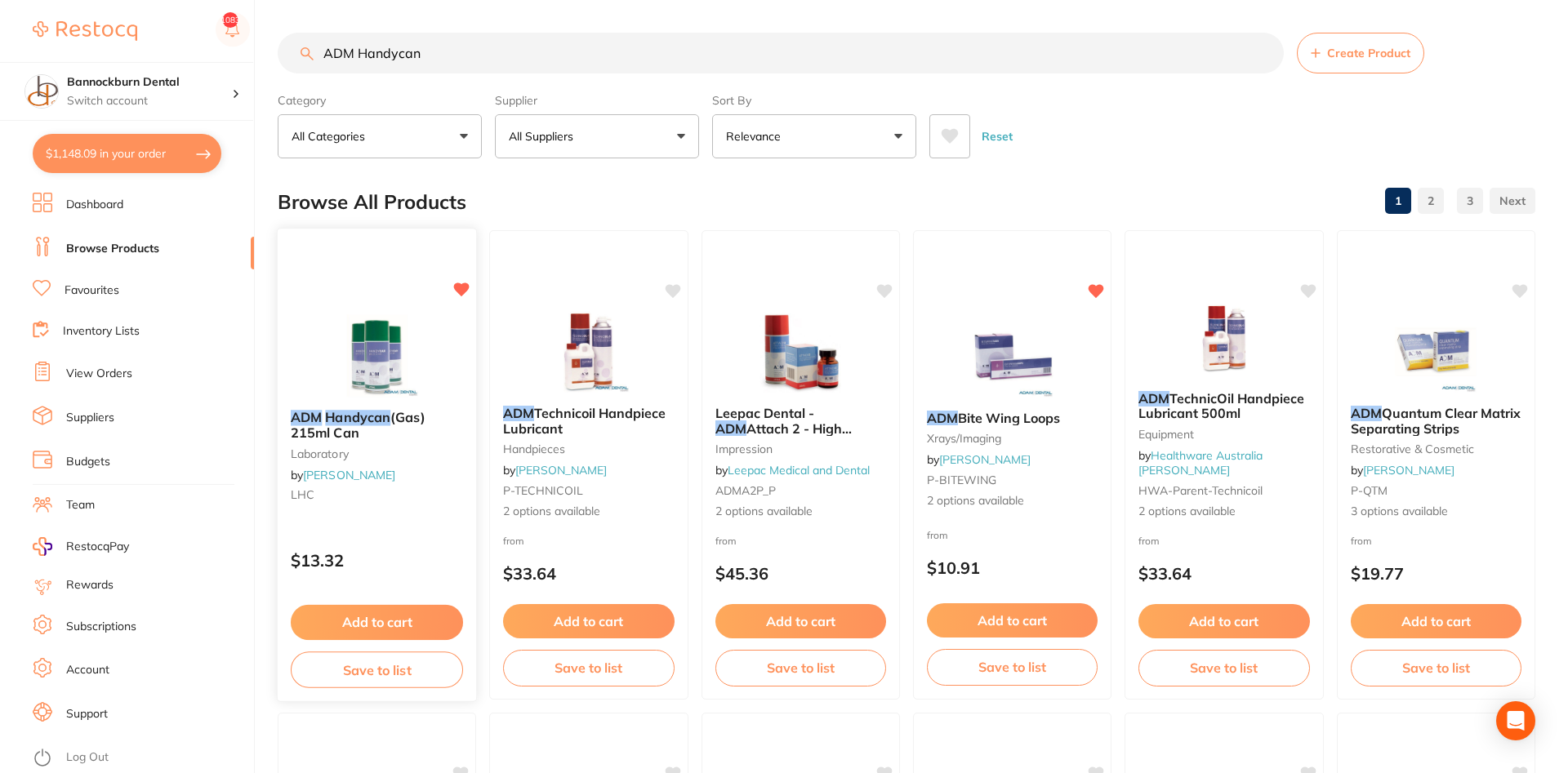
click at [396, 618] on button "Add to cart" at bounding box center [376, 622] width 173 height 35
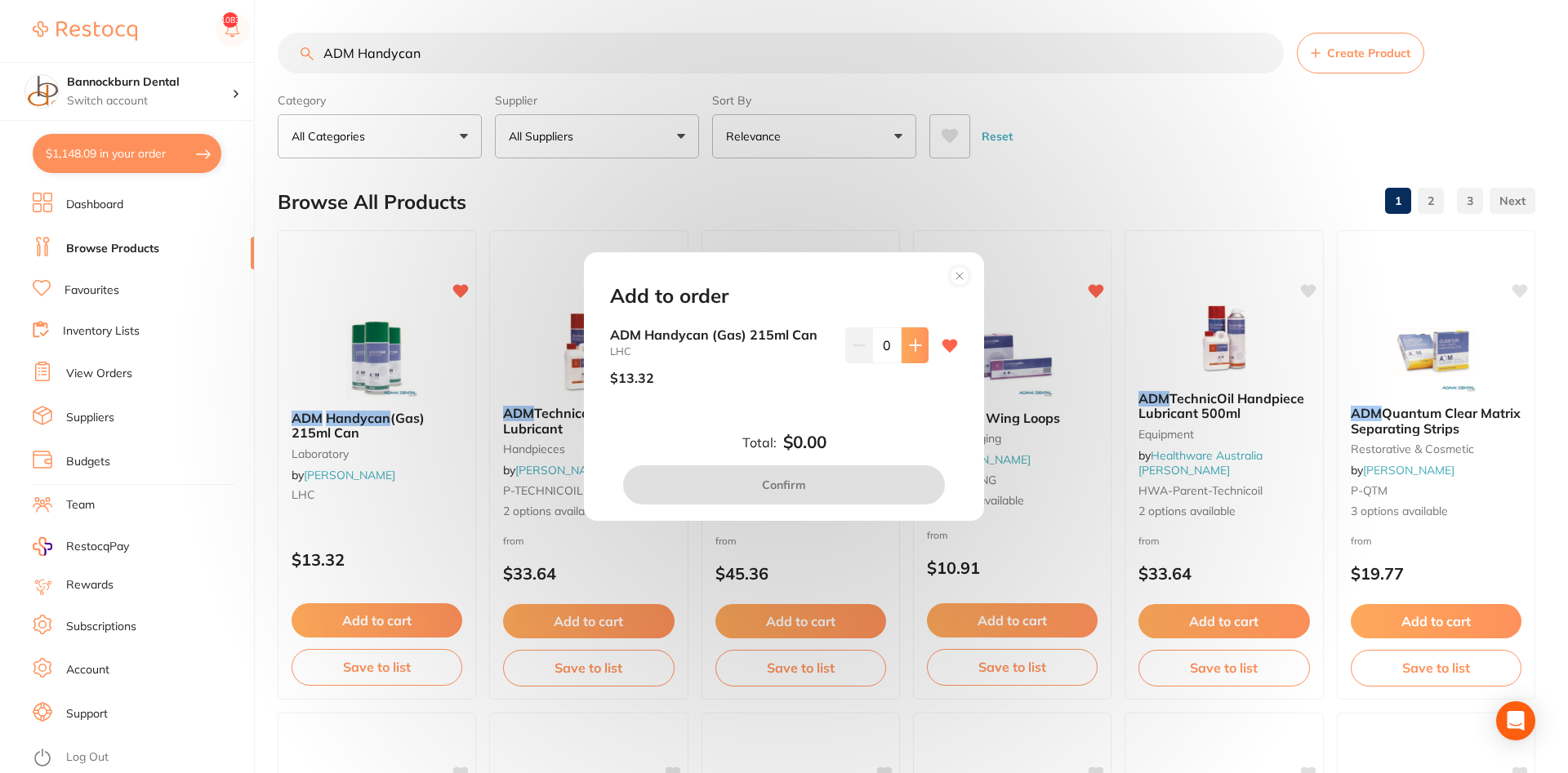
click at [915, 354] on button at bounding box center [915, 345] width 27 height 36
type input "1"
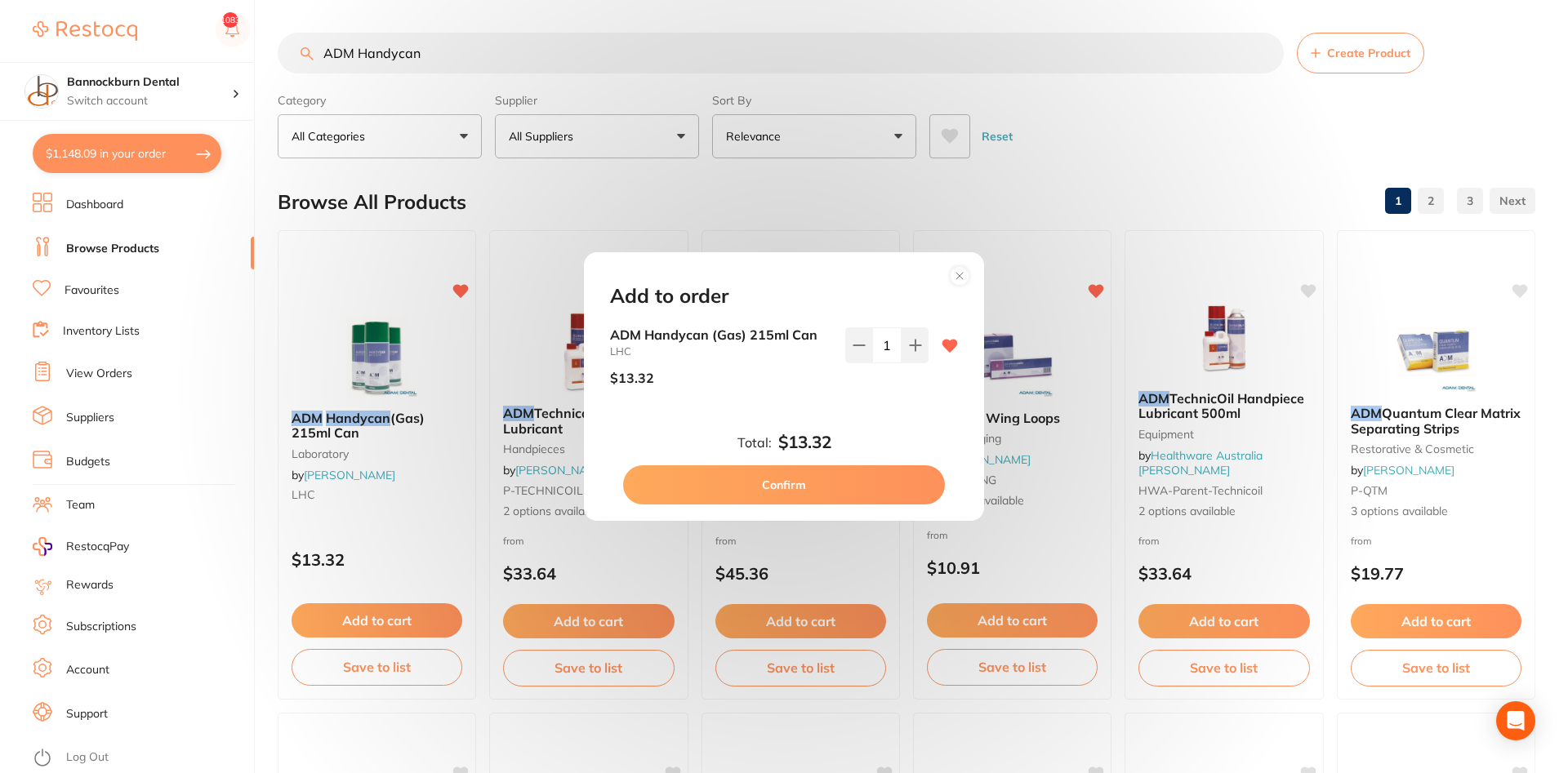
click at [855, 481] on button "Confirm" at bounding box center [784, 485] width 322 height 40
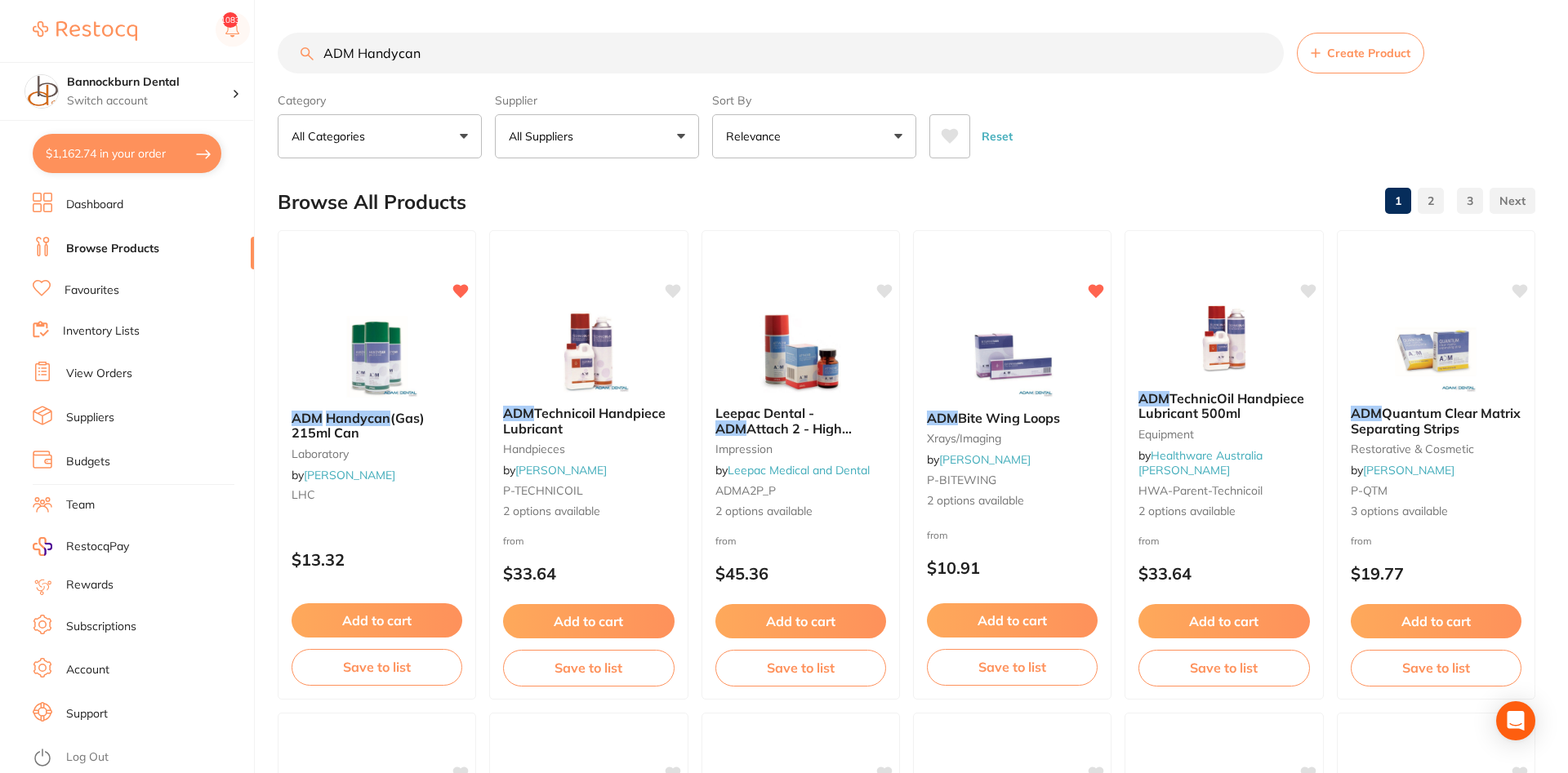
click at [100, 329] on link "Inventory Lists" at bounding box center [101, 331] width 76 height 16
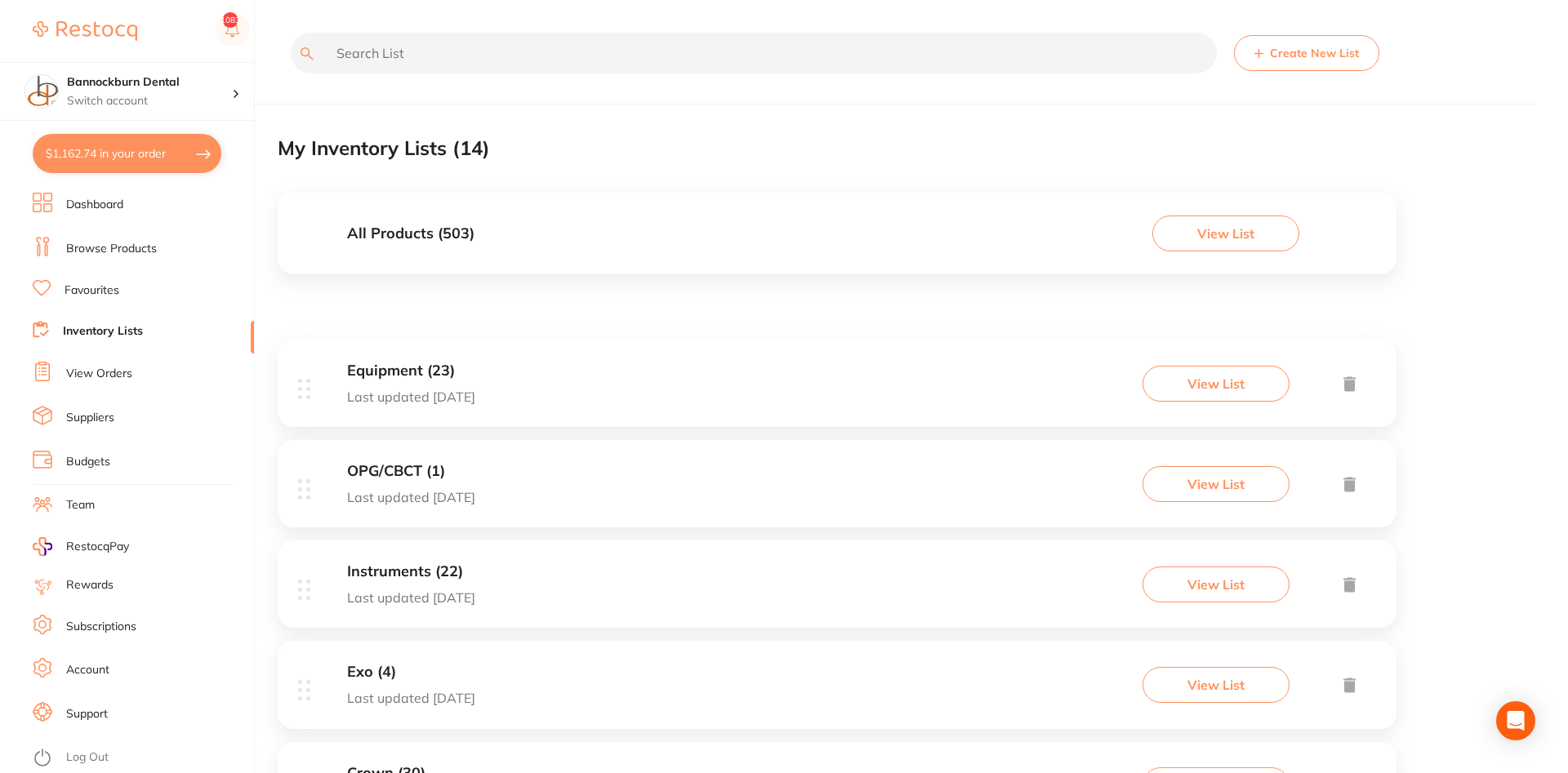
click at [511, 209] on div "All Products ( 503 ) View List" at bounding box center [837, 233] width 1119 height 82
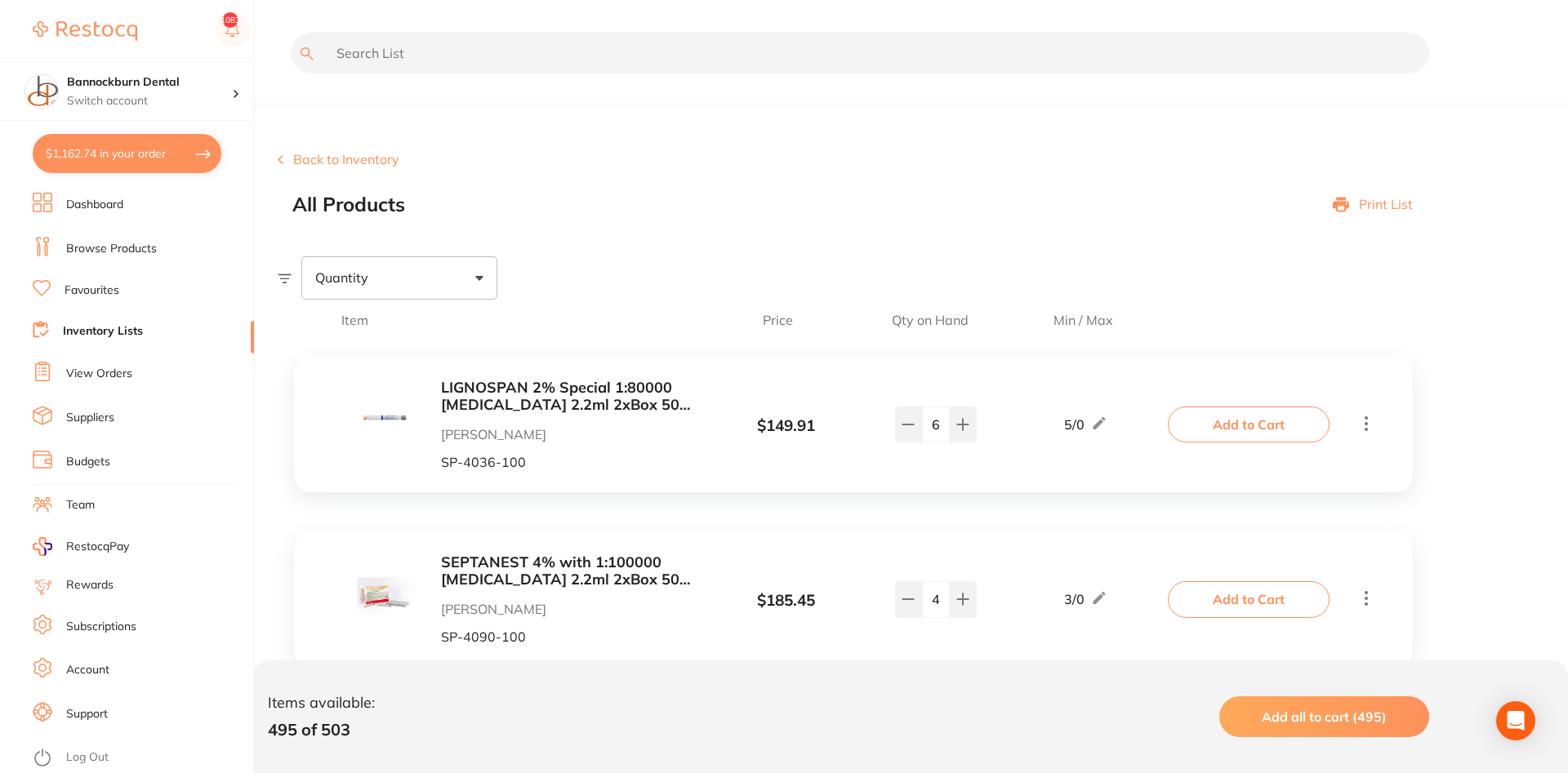
click at [453, 54] on input "text" at bounding box center [860, 53] width 1139 height 41
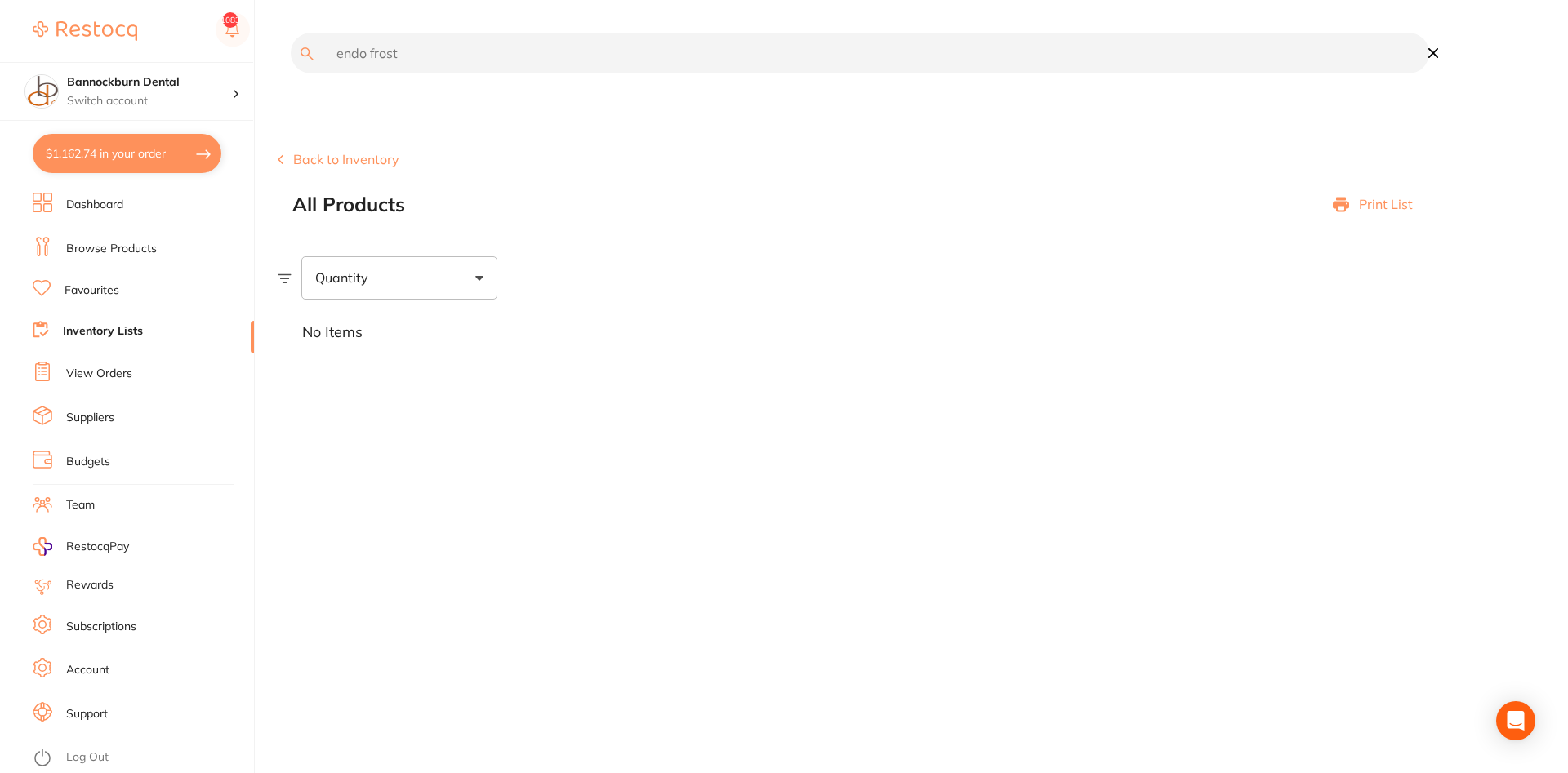
type input "endo frost"
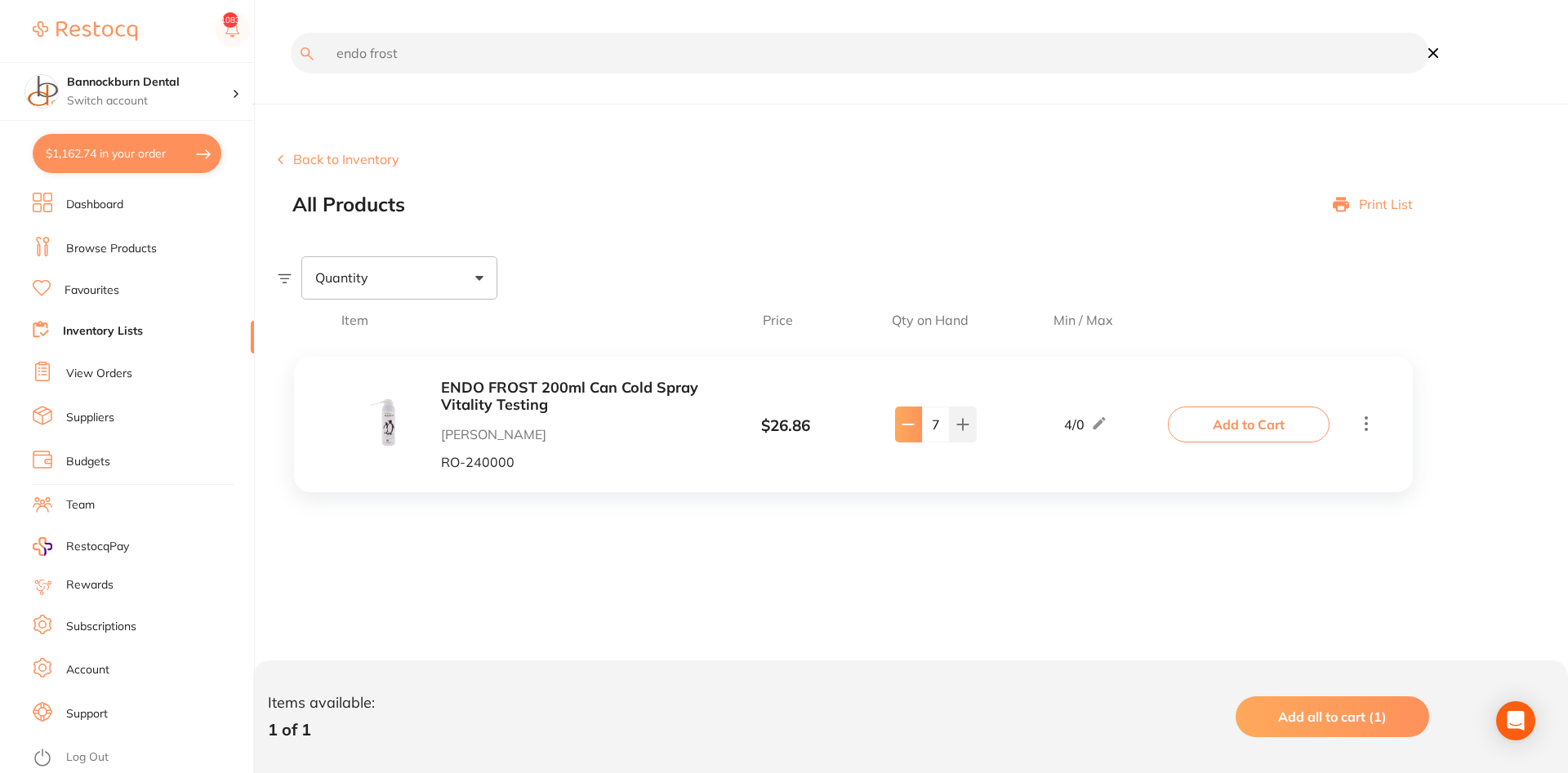
click at [900, 423] on button at bounding box center [908, 424] width 27 height 36
type input "6"
click at [1224, 414] on button "Add to Cart" at bounding box center [1249, 424] width 162 height 36
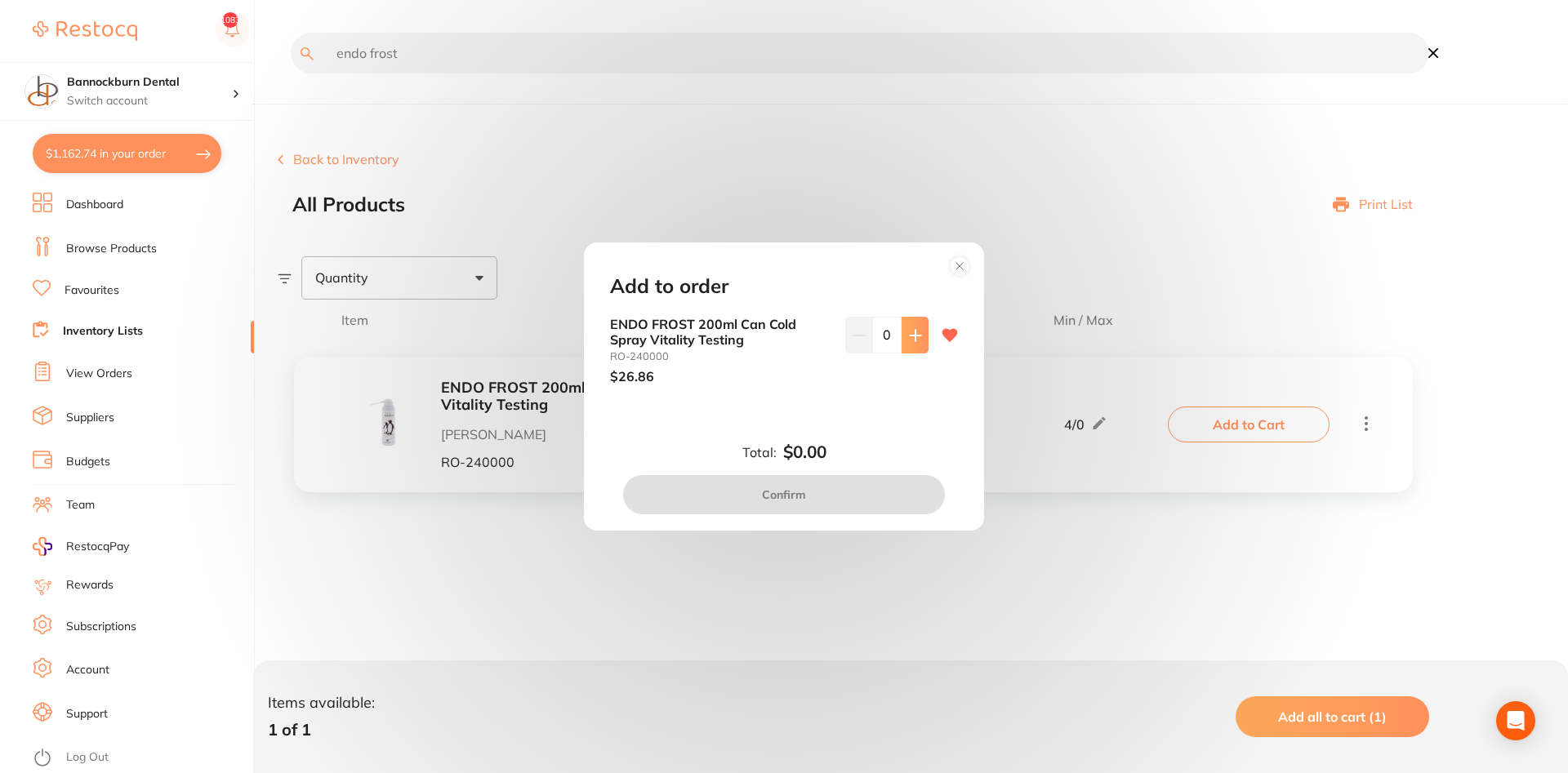
click at [916, 343] on button at bounding box center [915, 335] width 27 height 36
type input "1"
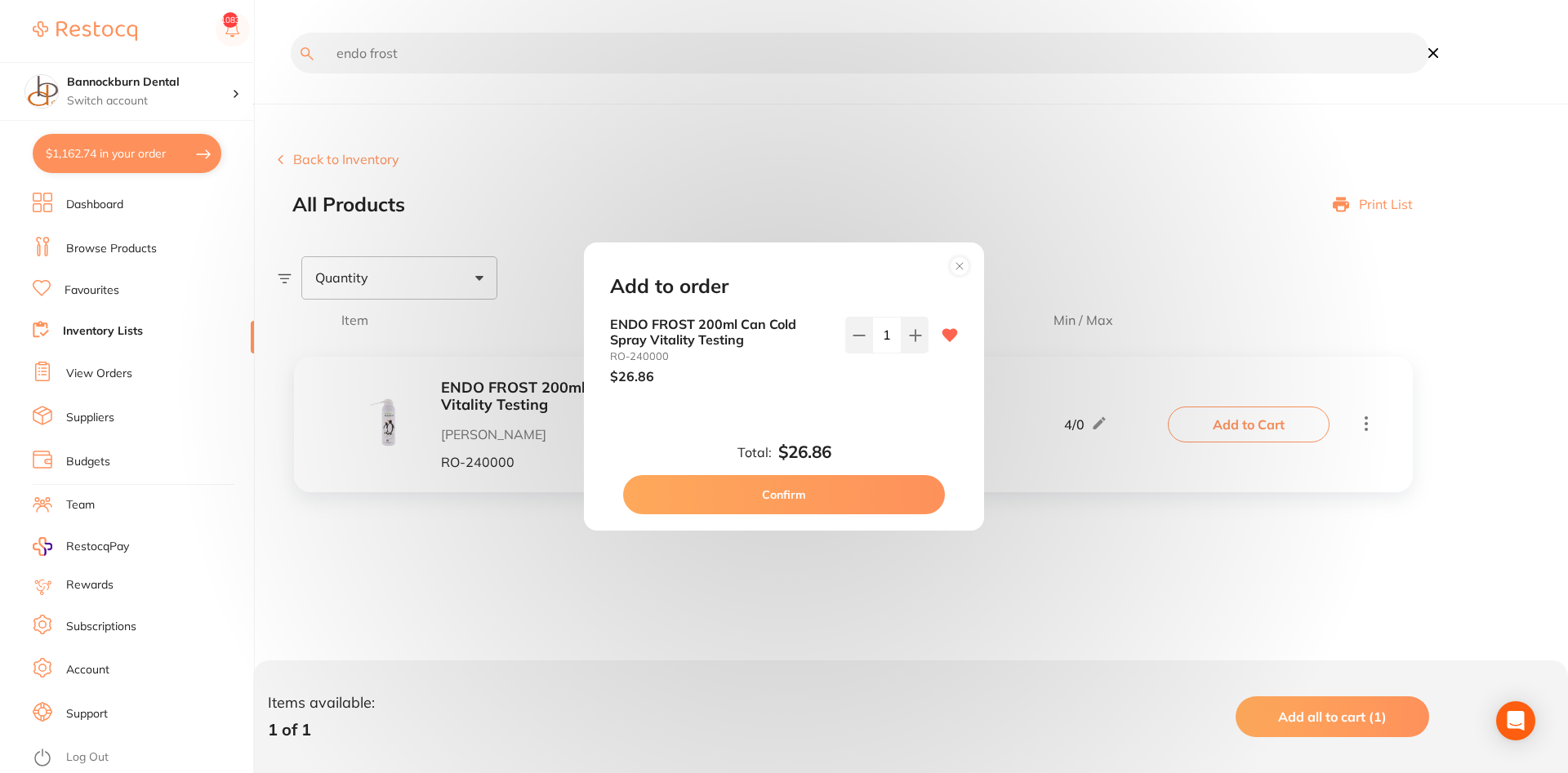
click at [873, 511] on button "Confirm" at bounding box center [784, 495] width 322 height 40
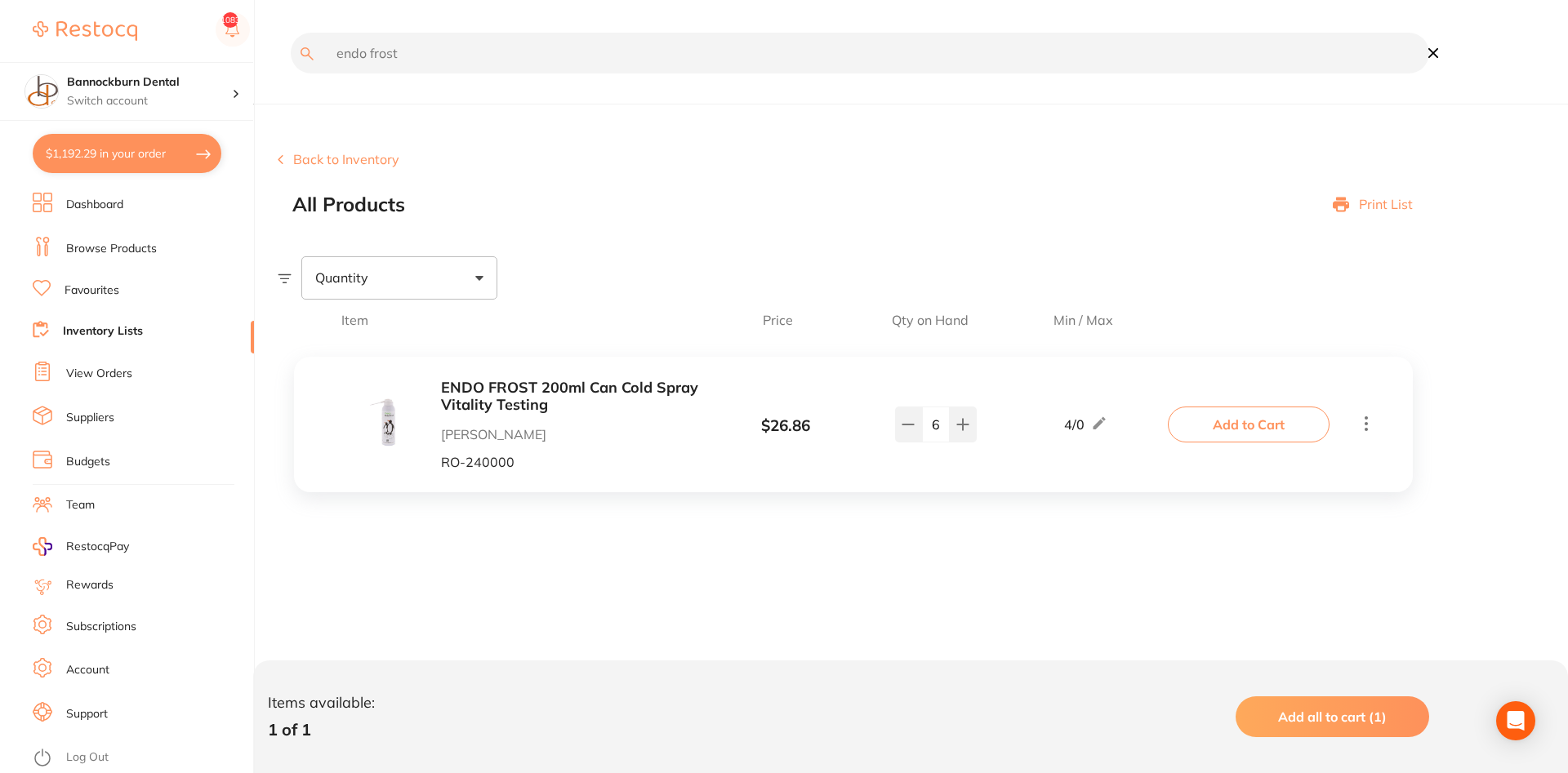
drag, startPoint x: 458, startPoint y: 59, endPoint x: 180, endPoint y: 96, distance: 280.5
click at [290, 74] on input "endo frost" at bounding box center [860, 53] width 1139 height 41
type input "f"
type input "z250"
click at [909, 421] on icon at bounding box center [908, 417] width 13 height 13
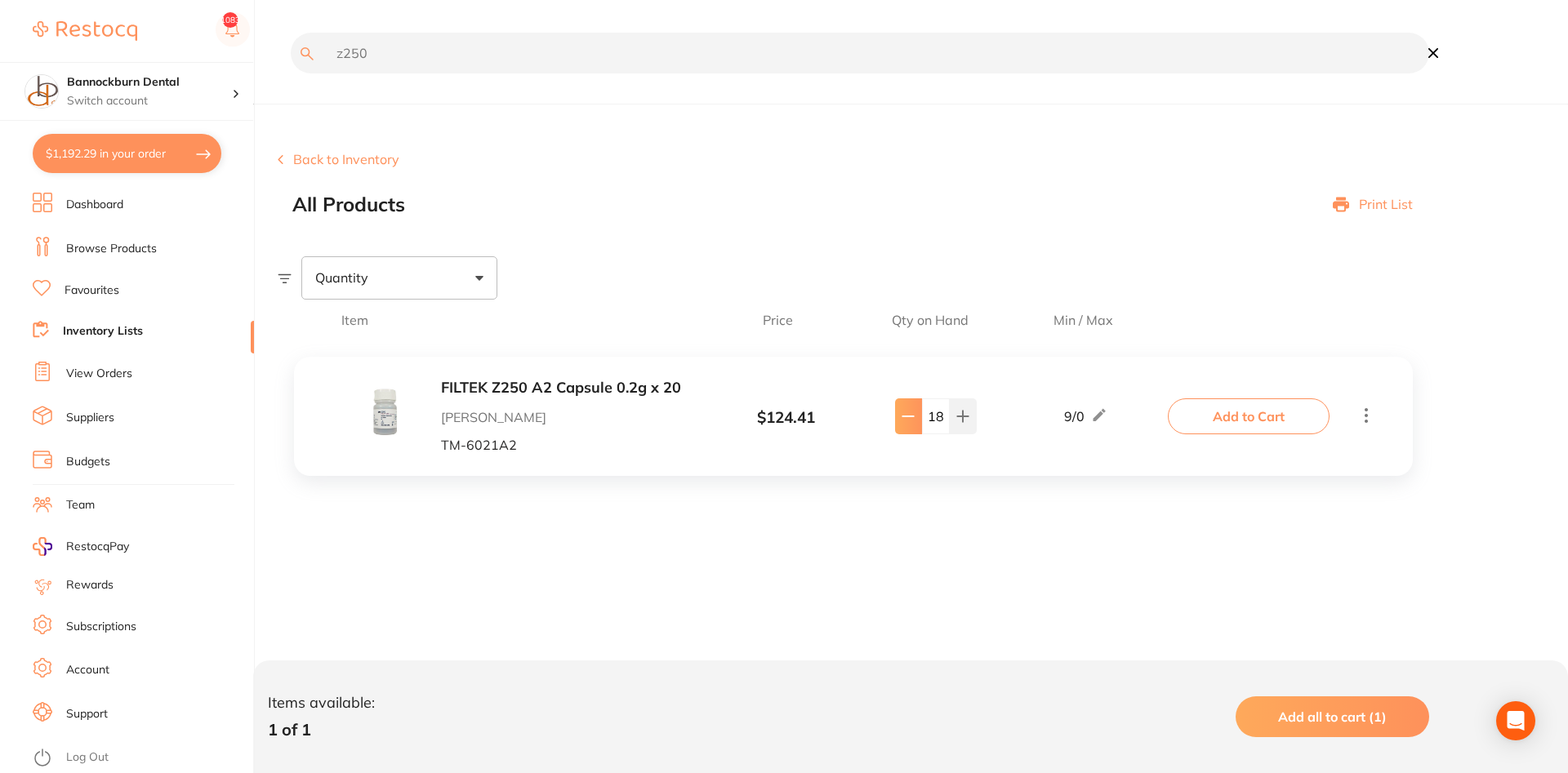
click at [909, 421] on icon at bounding box center [908, 417] width 13 height 13
type input "16"
drag, startPoint x: 281, startPoint y: 59, endPoint x: 164, endPoint y: 72, distance: 117.7
click at [290, 72] on input "z250" at bounding box center [860, 53] width 1139 height 41
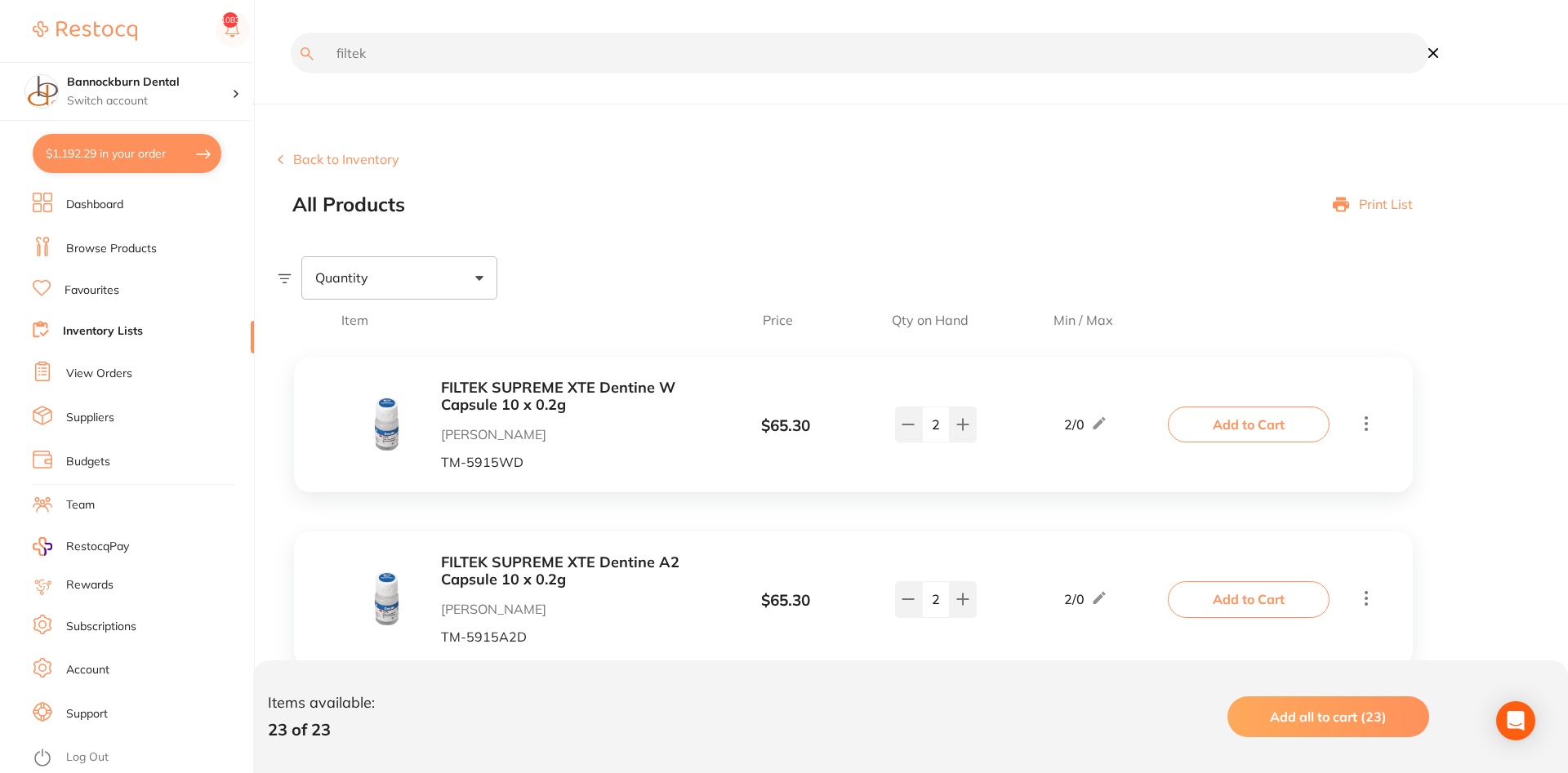
type input "filtek"
click at [638, 387] on b "FILTEK SUPREME XTE Dentine W Capsule 10 x 0.2g" at bounding box center [570, 397] width 259 height 34
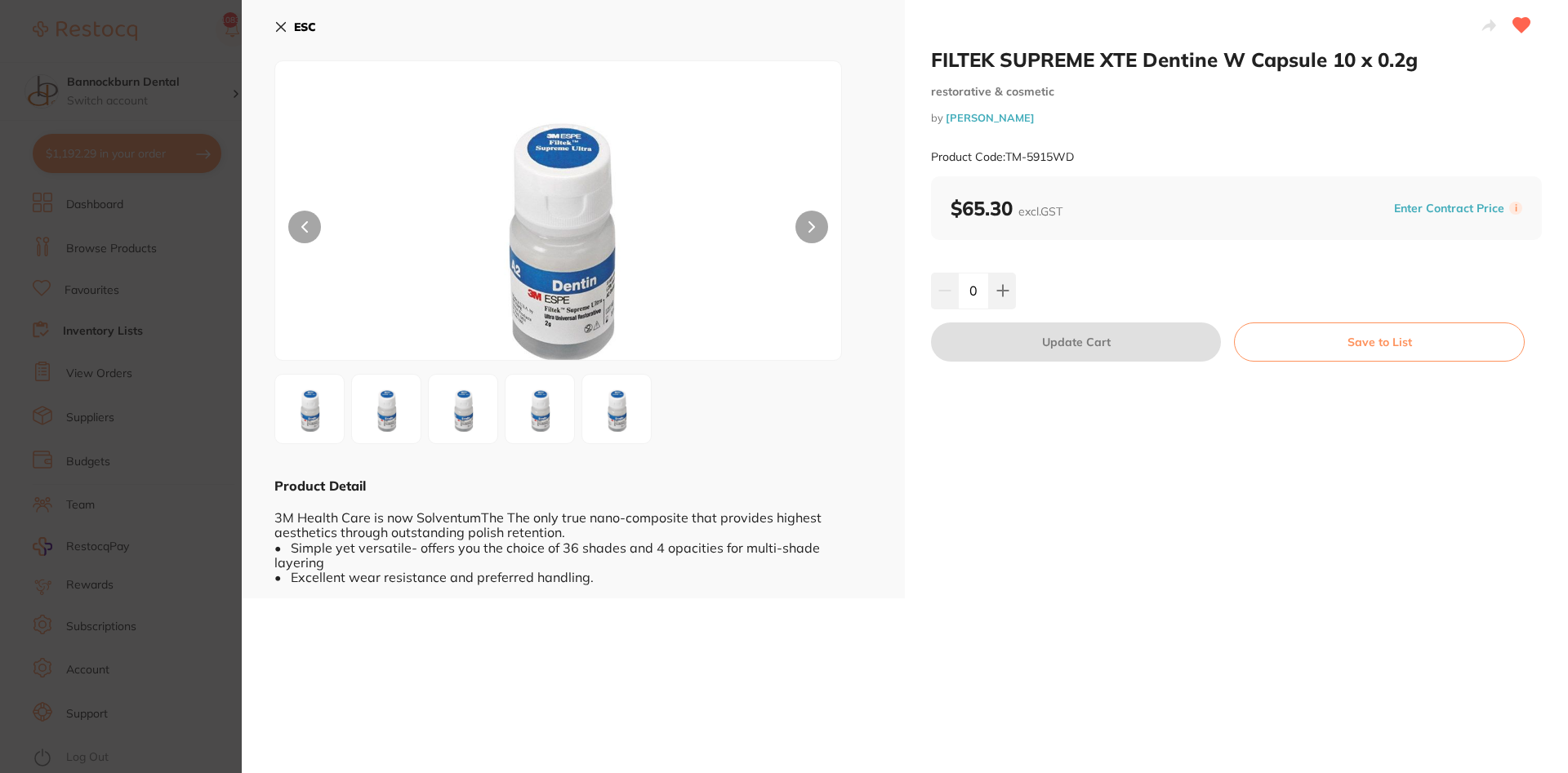
click at [297, 26] on b "ESC" at bounding box center [305, 27] width 22 height 15
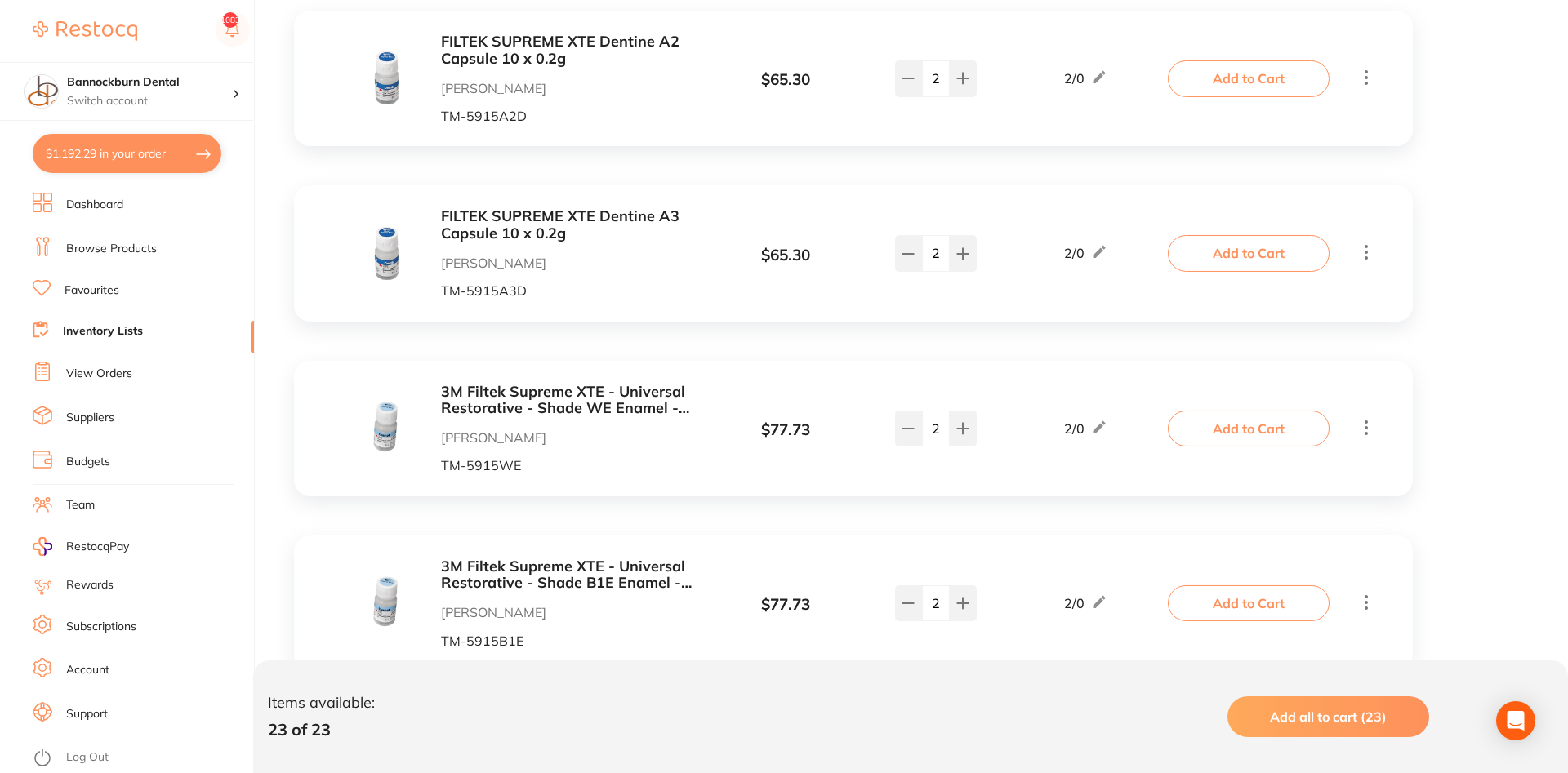
scroll to position [584, 0]
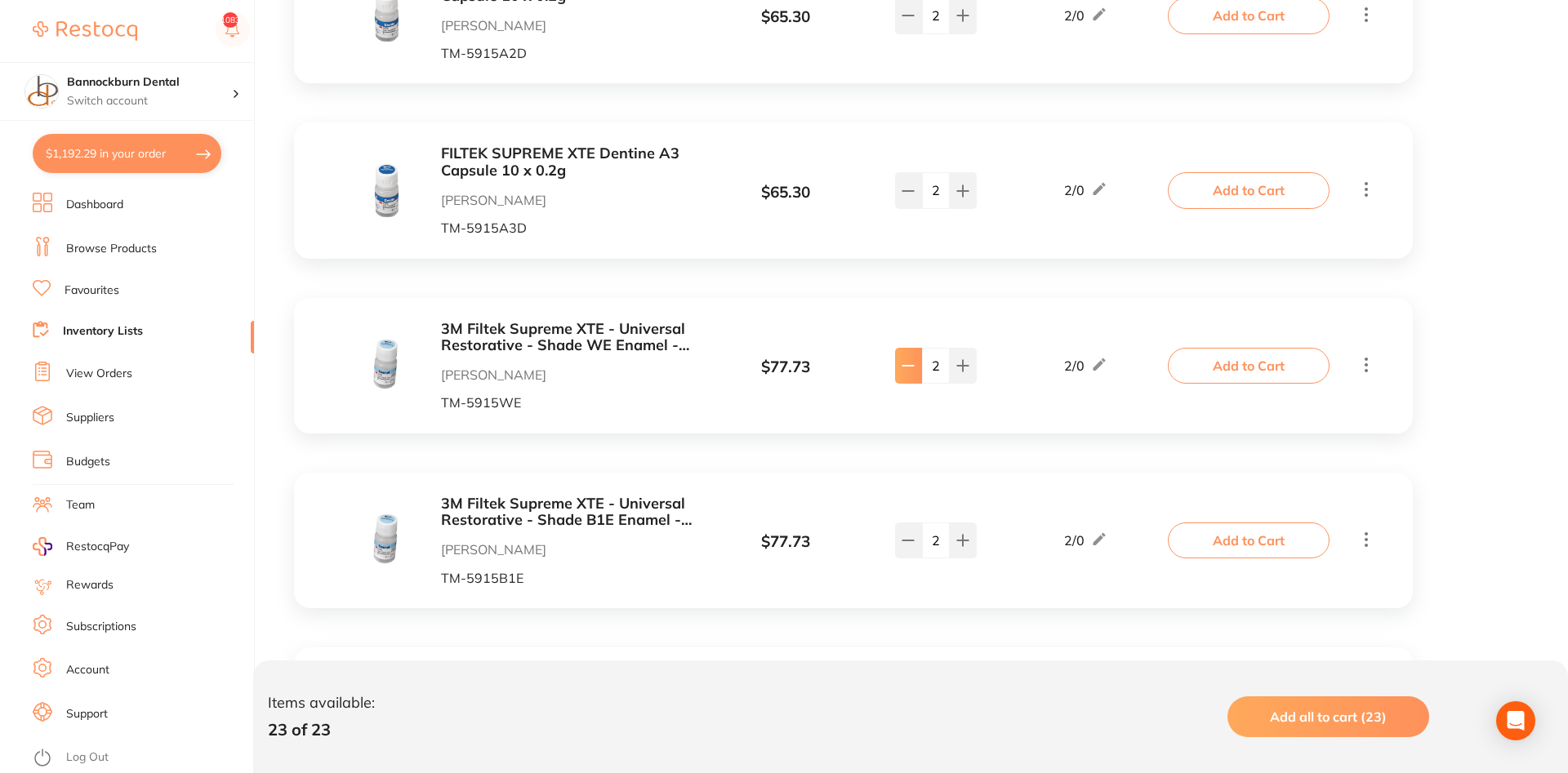
click at [897, 372] on button at bounding box center [908, 366] width 27 height 36
type input "1"
click at [1246, 360] on button "Add to Cart" at bounding box center [1249, 366] width 162 height 36
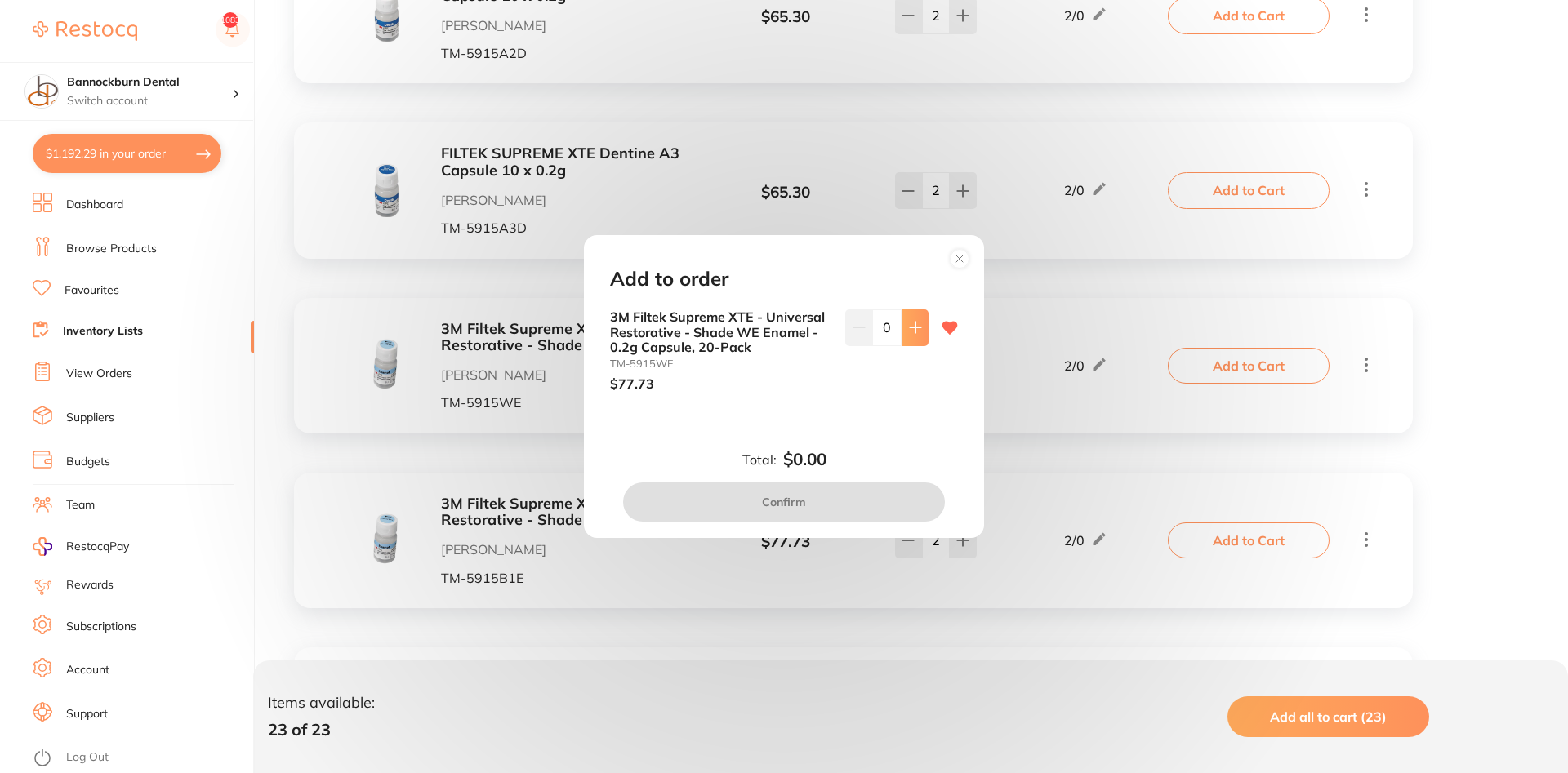
click at [901, 333] on button at bounding box center [915, 327] width 27 height 36
type input "1"
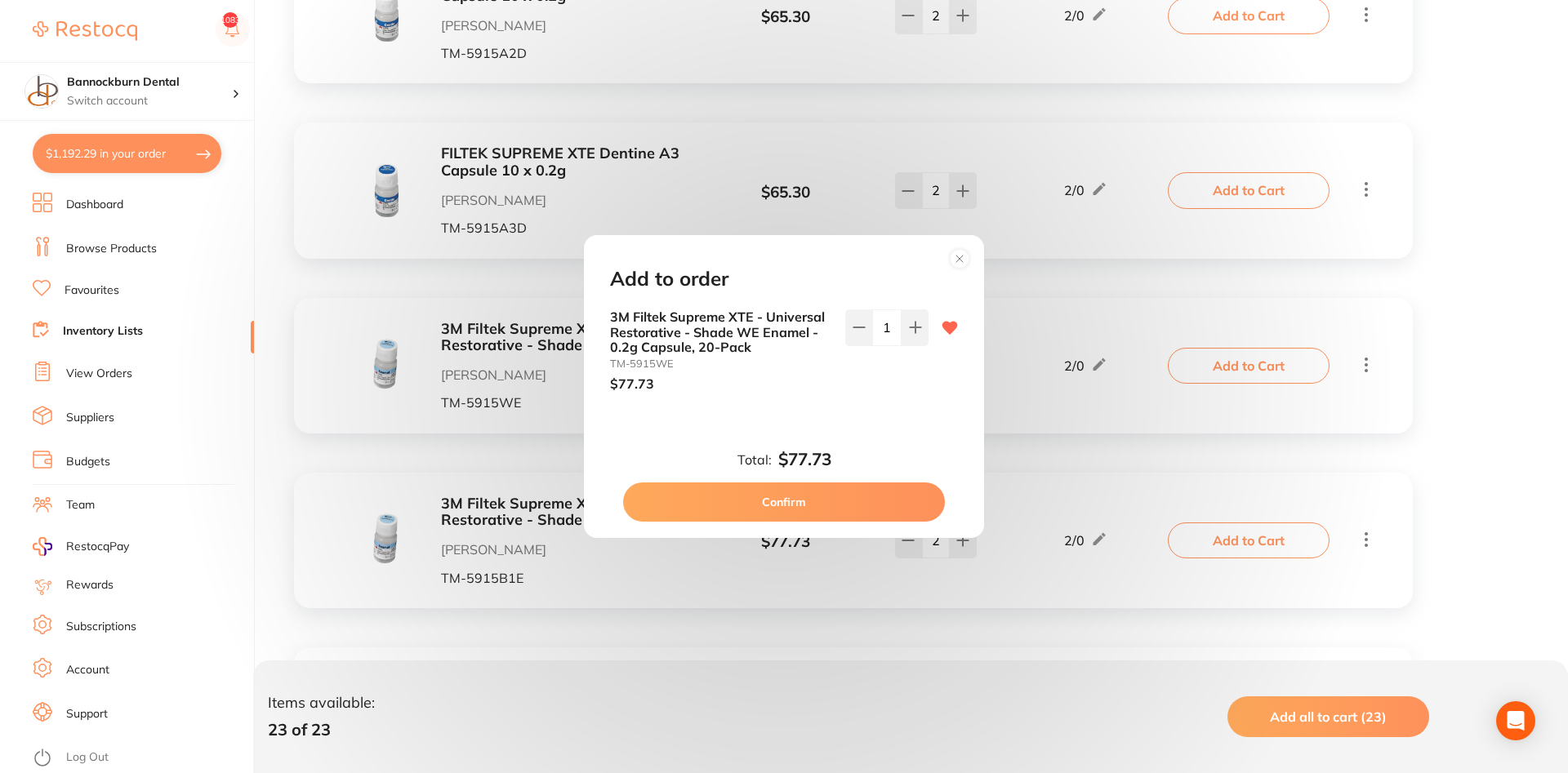
click at [870, 503] on button "Confirm" at bounding box center [784, 502] width 322 height 40
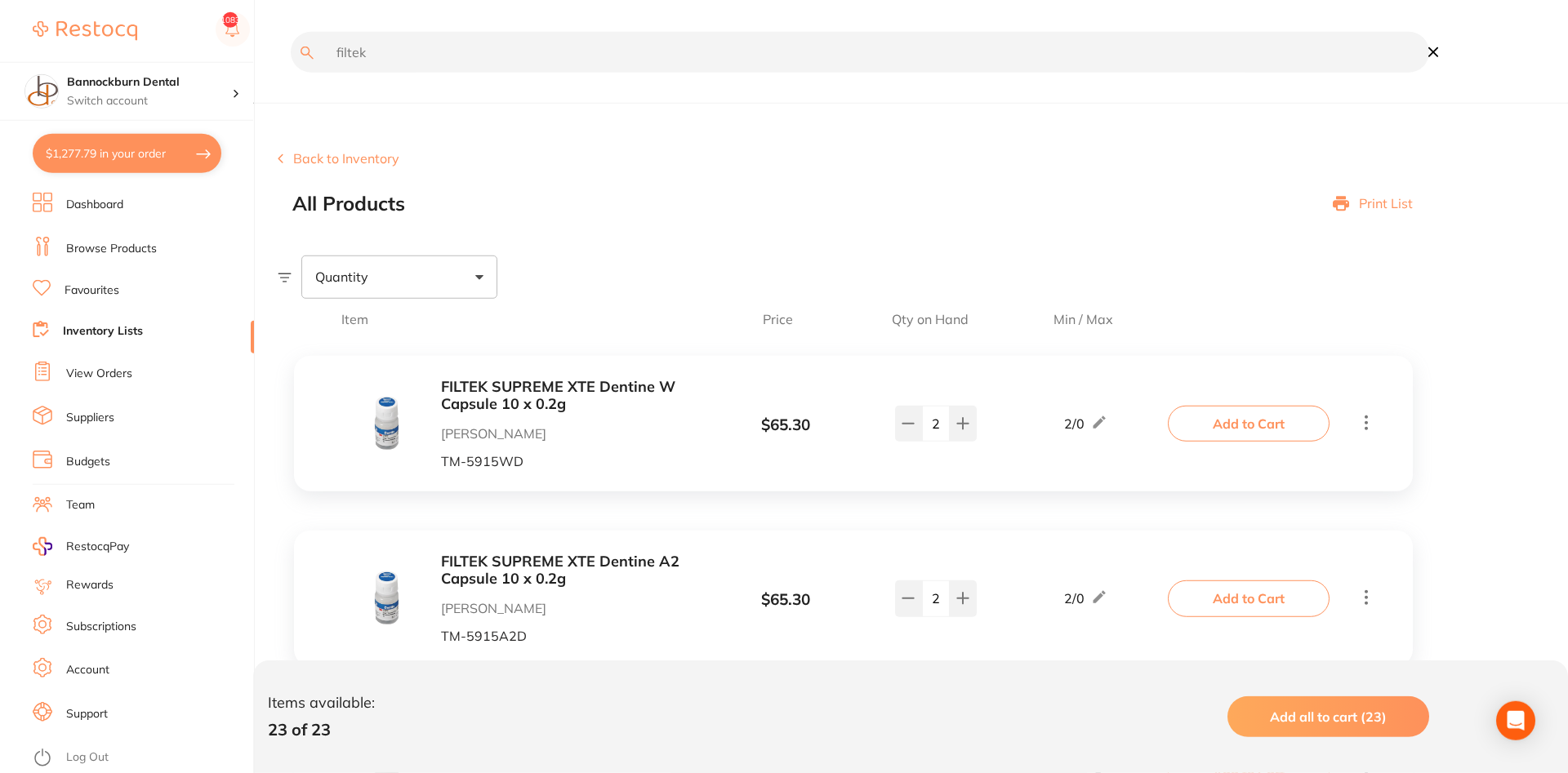
scroll to position [0, 0]
drag, startPoint x: 334, startPoint y: 65, endPoint x: 119, endPoint y: 75, distance: 215.2
click at [290, 74] on input "filtek" at bounding box center [860, 53] width 1139 height 41
type input "dry tip"
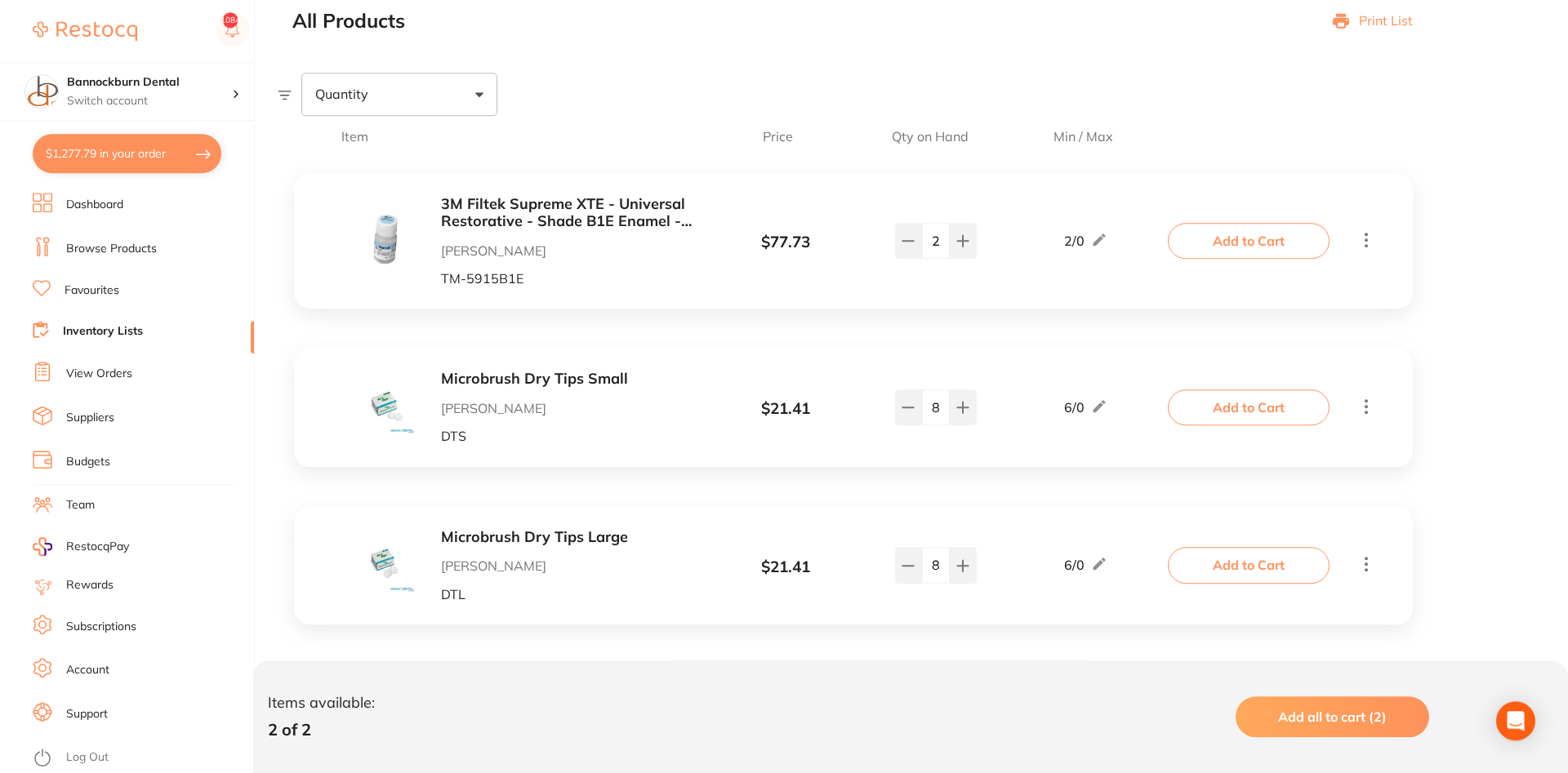
scroll to position [197, 0]
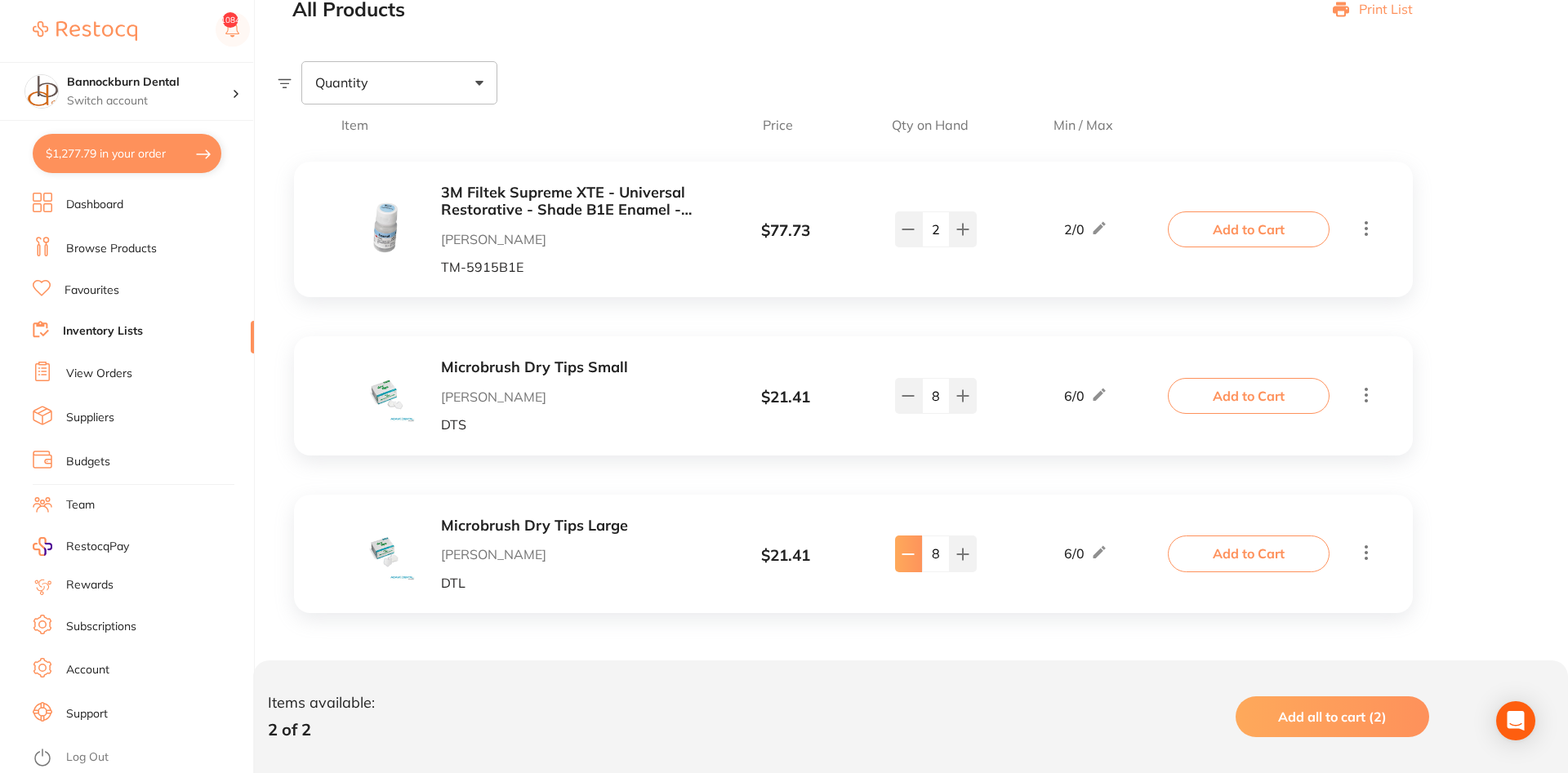
click at [912, 564] on button at bounding box center [908, 553] width 27 height 36
click at [911, 559] on icon at bounding box center [908, 554] width 13 height 13
type input "6"
click at [1228, 549] on button "Add to Cart" at bounding box center [1249, 553] width 162 height 36
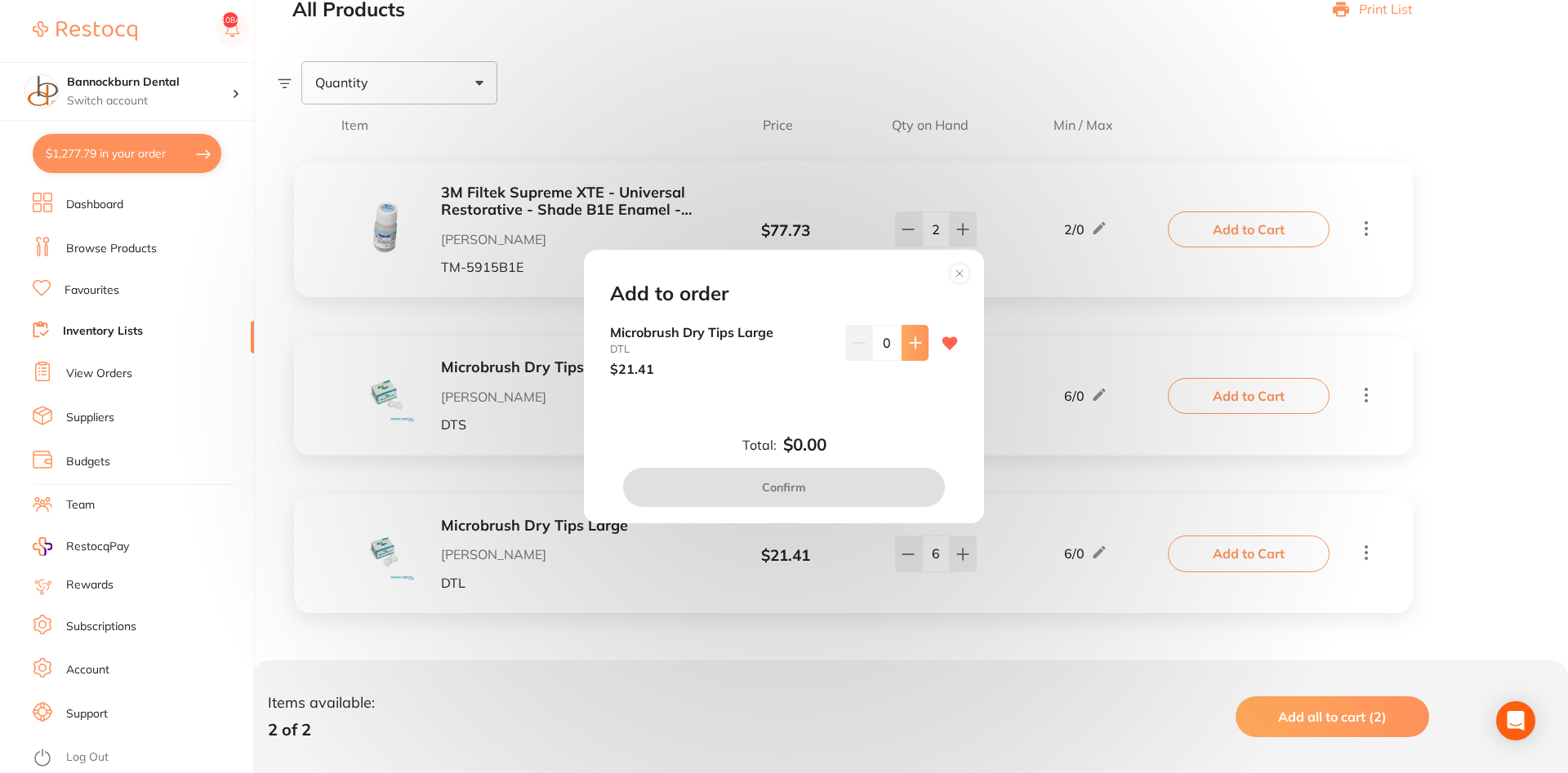
click at [918, 347] on icon at bounding box center [916, 343] width 13 height 13
type input "4"
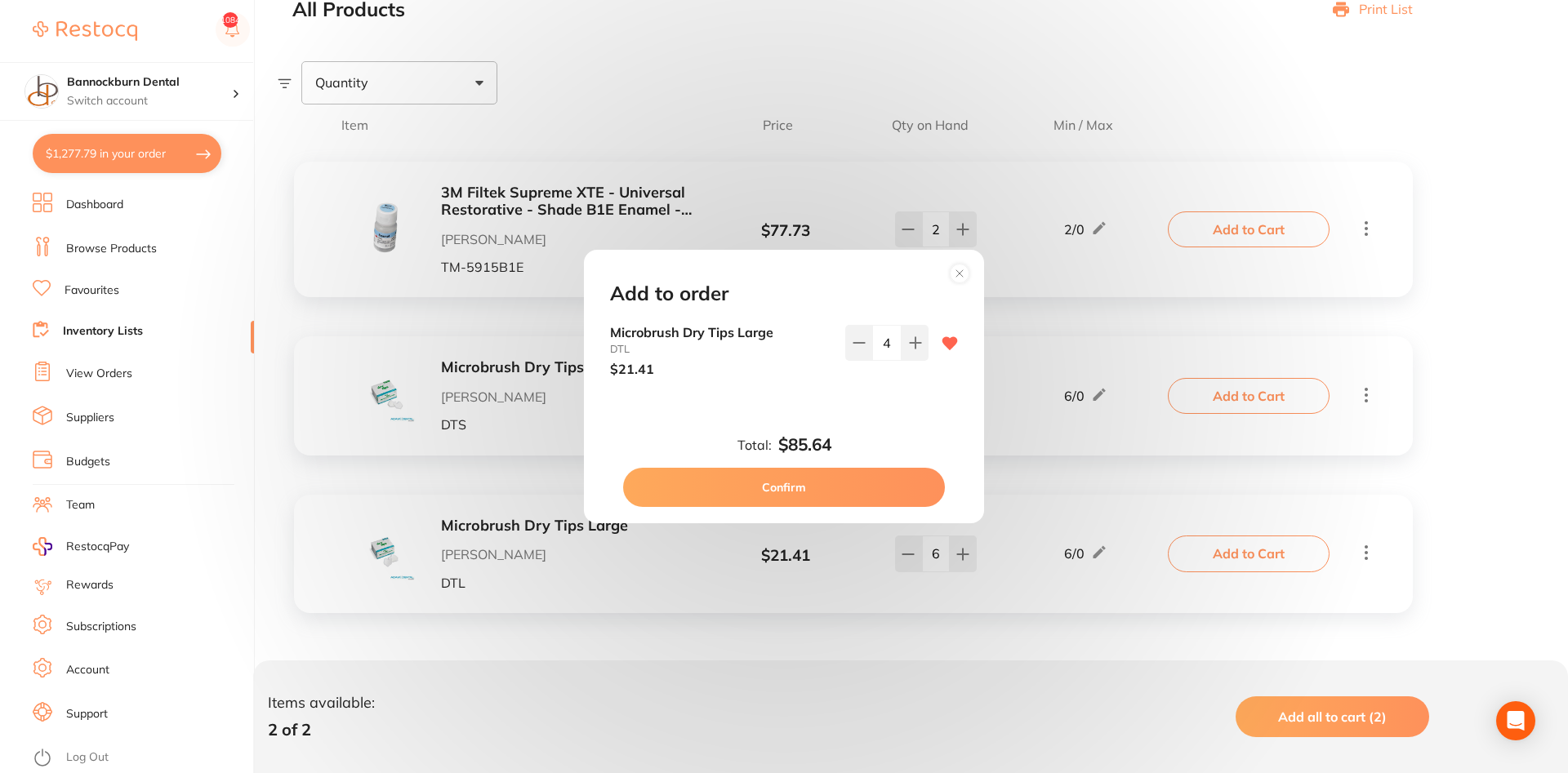
click at [870, 475] on button "Confirm" at bounding box center [784, 487] width 322 height 40
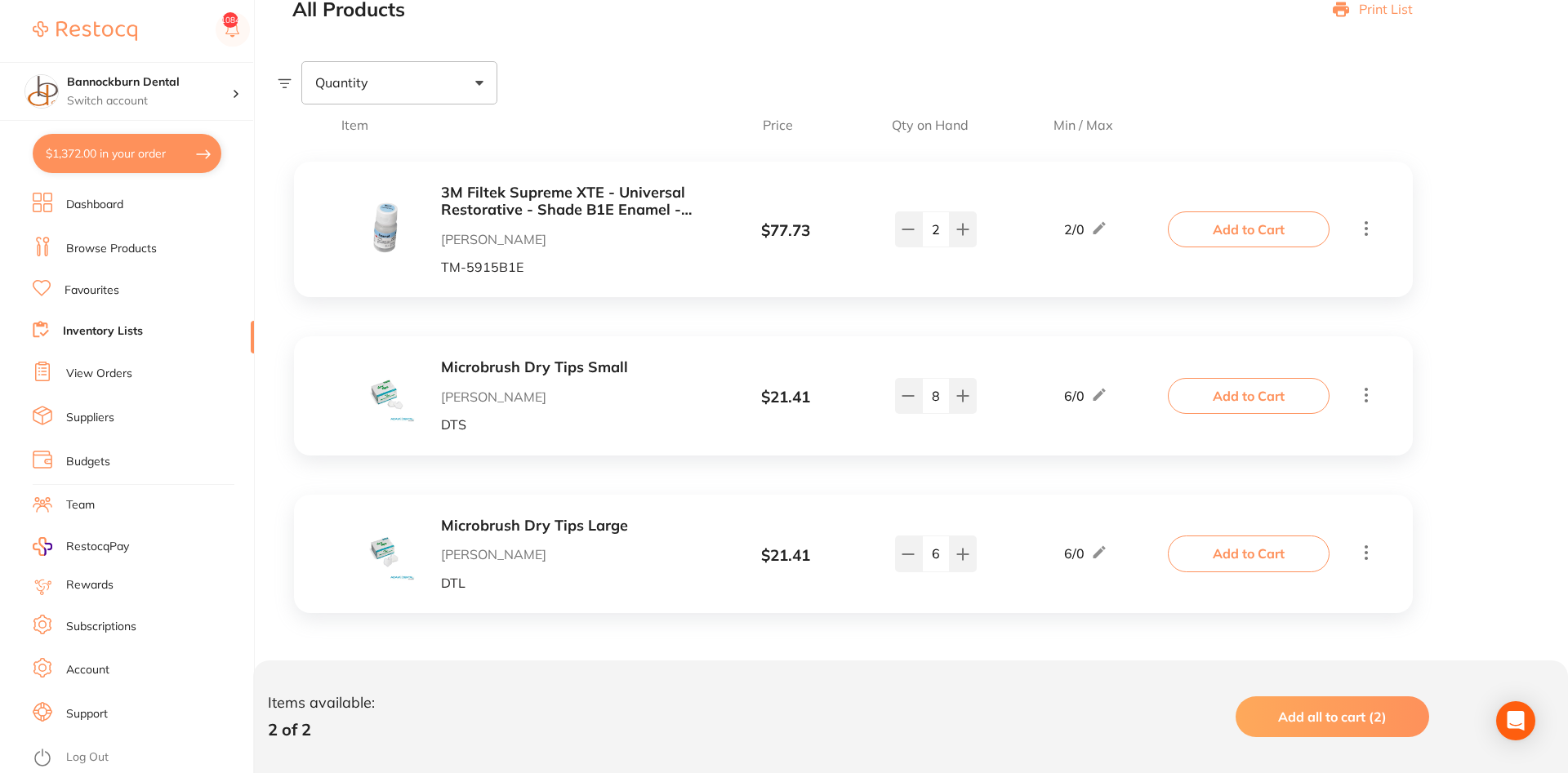
scroll to position [0, 0]
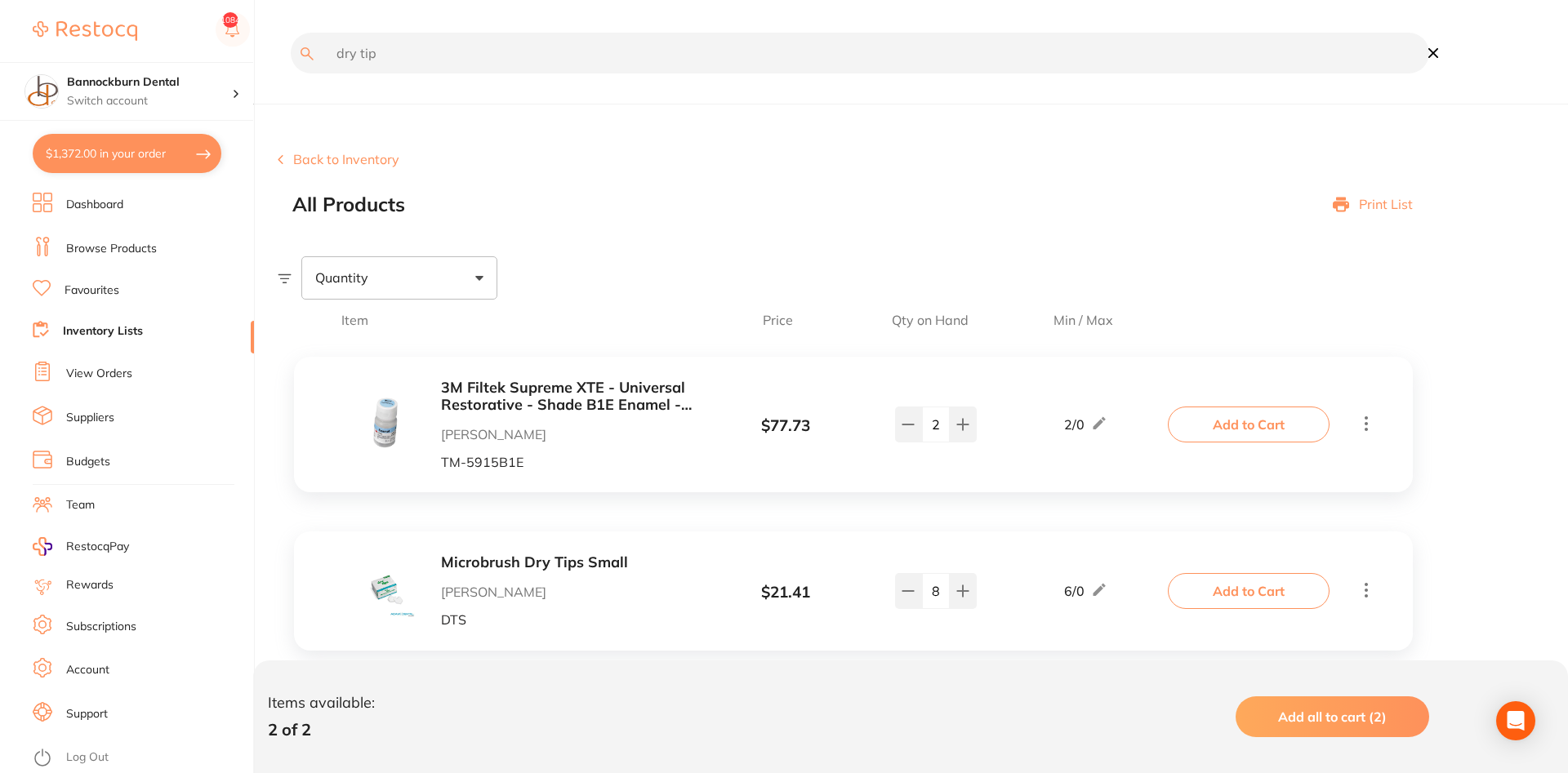
drag, startPoint x: 415, startPoint y: 60, endPoint x: 0, endPoint y: 112, distance: 418.2
click at [290, 74] on input "dry tip" at bounding box center [860, 53] width 1139 height 41
type input "inject"
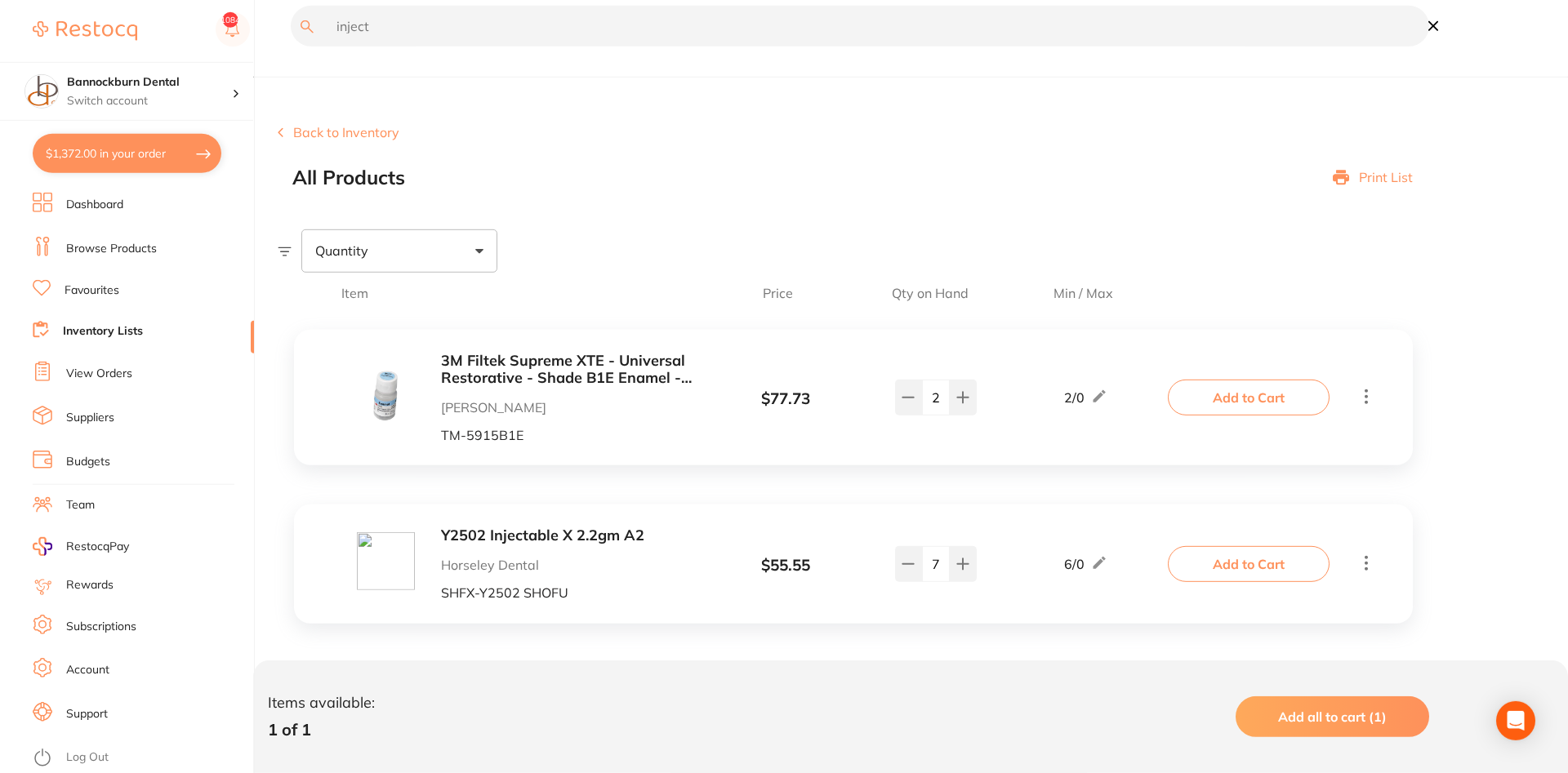
scroll to position [40, 0]
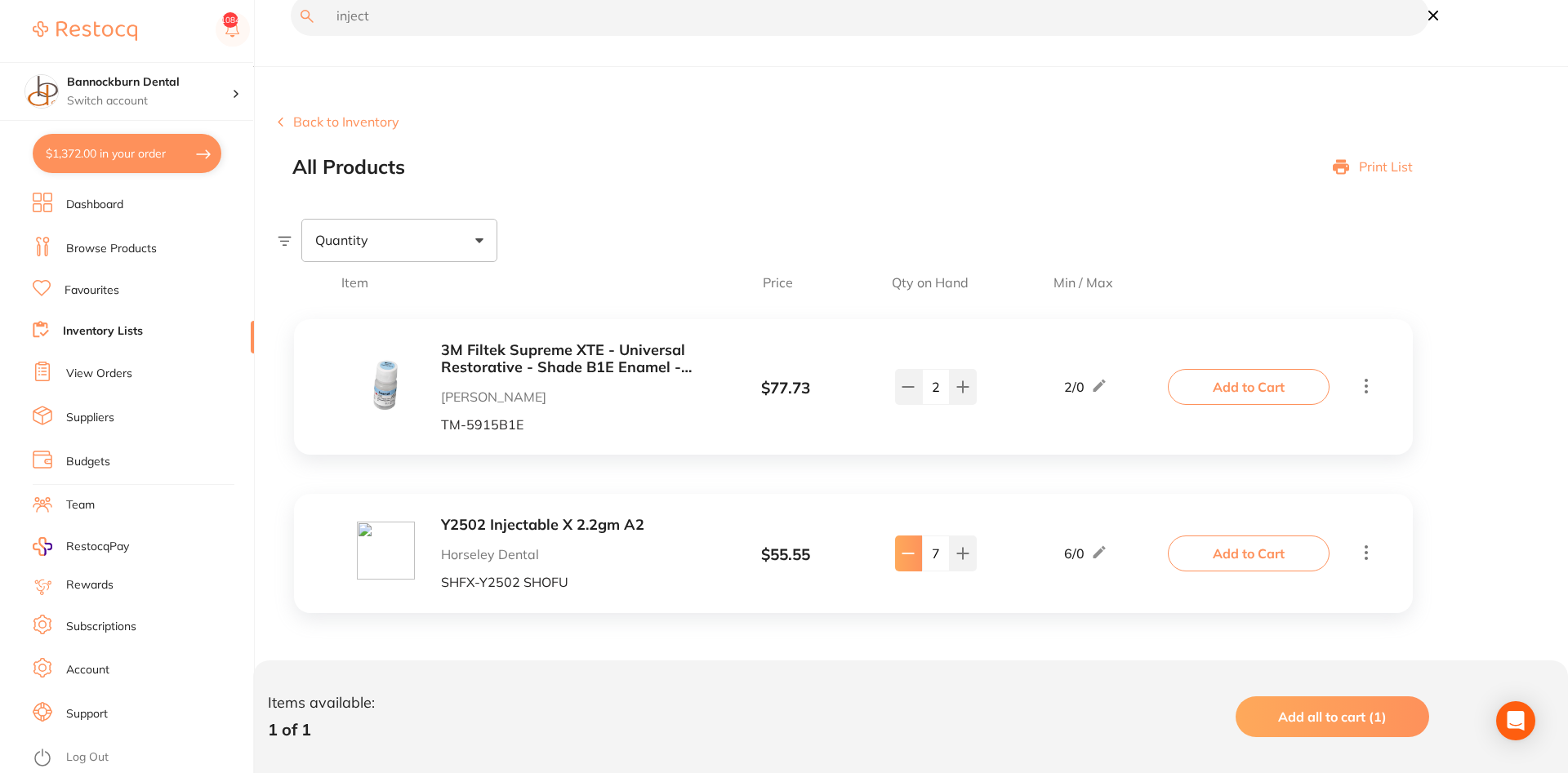
click at [906, 563] on button at bounding box center [908, 553] width 27 height 36
type input "4"
click at [1243, 559] on button "Add to Cart" at bounding box center [1249, 553] width 162 height 36
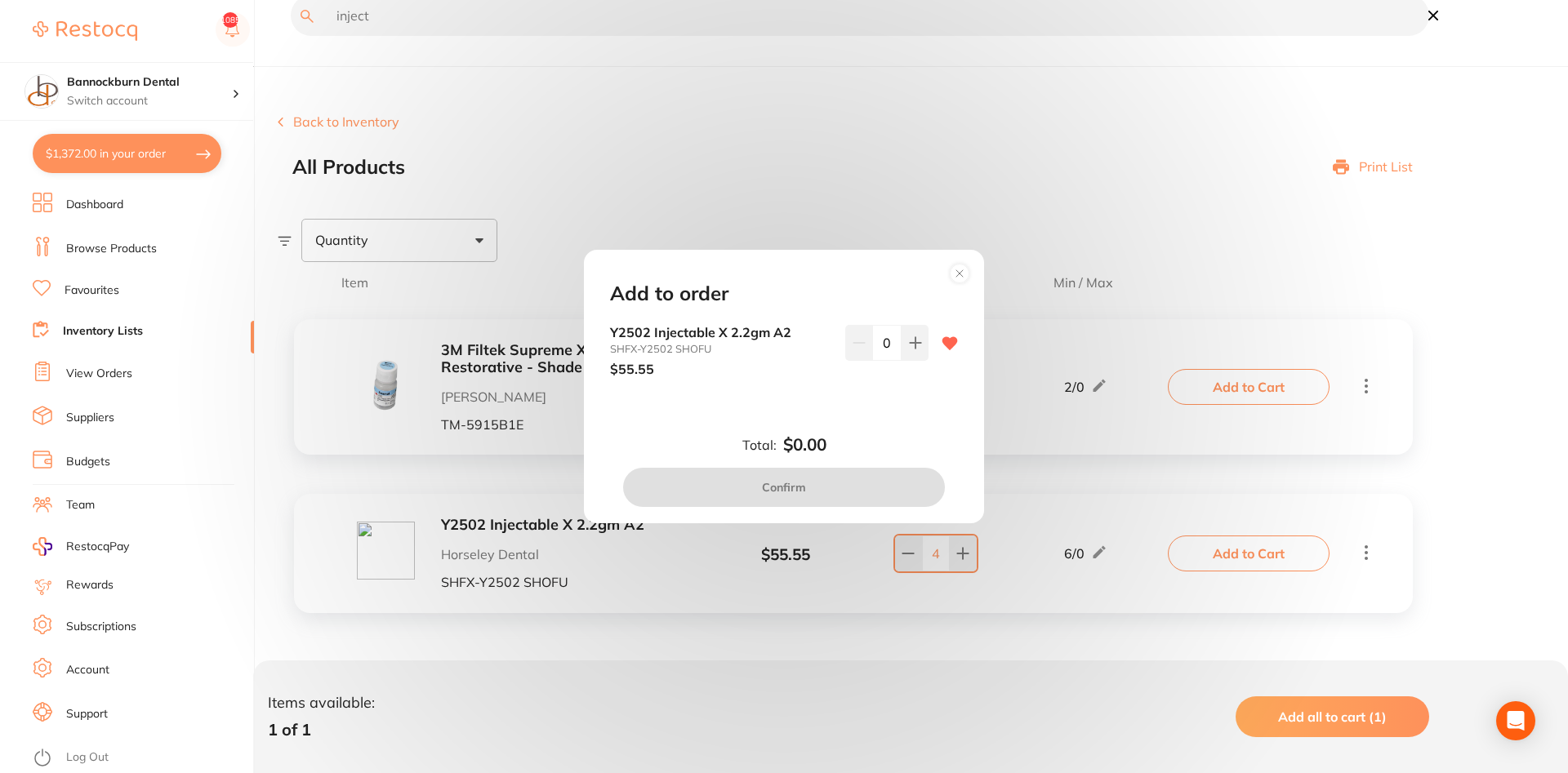
drag, startPoint x: 890, startPoint y: 344, endPoint x: 847, endPoint y: 349, distance: 43.3
click at [872, 349] on input "0" at bounding box center [886, 343] width 29 height 36
type input "6"
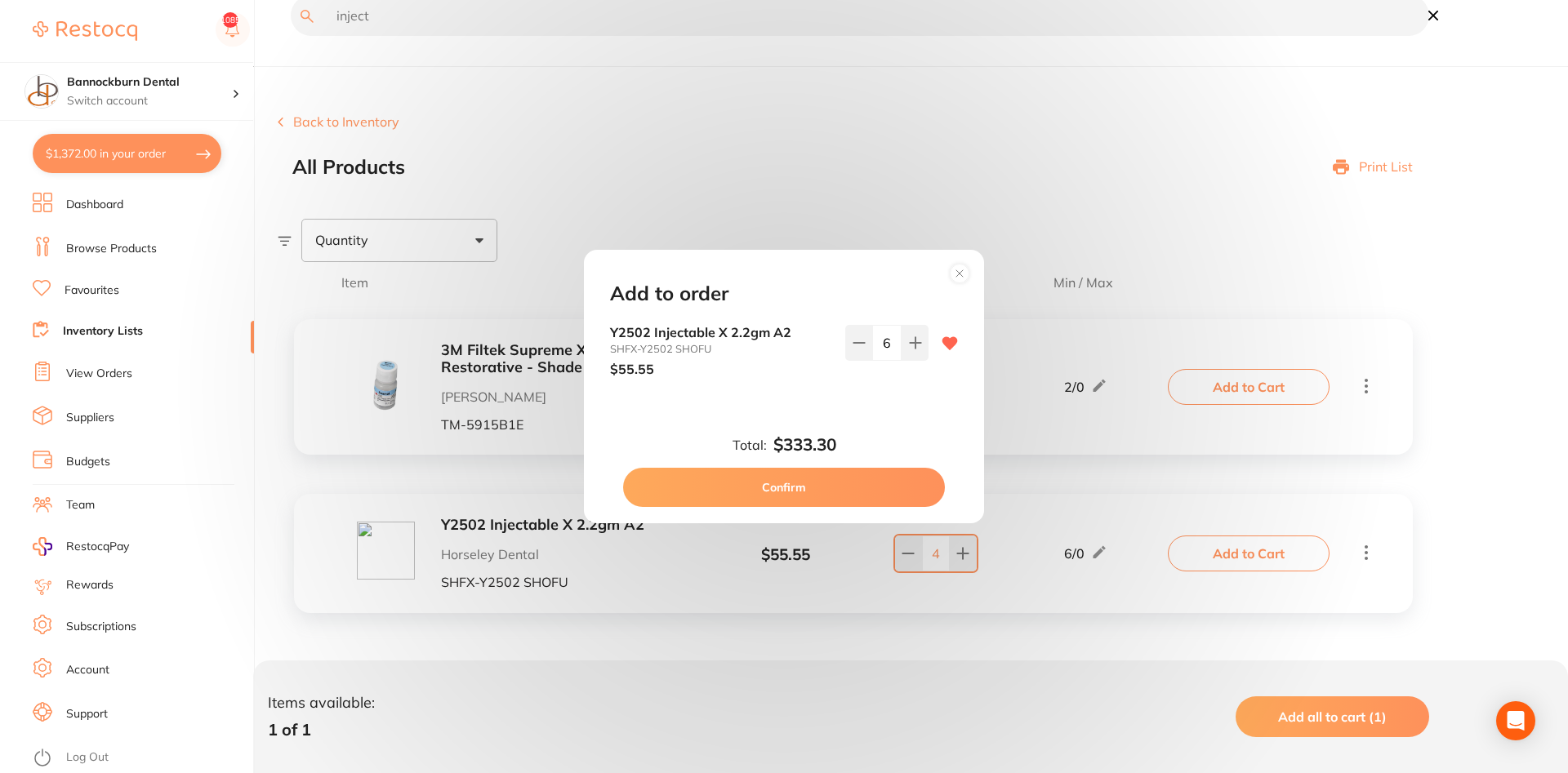
click at [828, 392] on div "Y2502 Injectable X 2.2gm A2 SHFX-Y2502 SHOFU $55.55 6" at bounding box center [784, 364] width 388 height 77
click at [791, 489] on button "Confirm" at bounding box center [784, 487] width 322 height 40
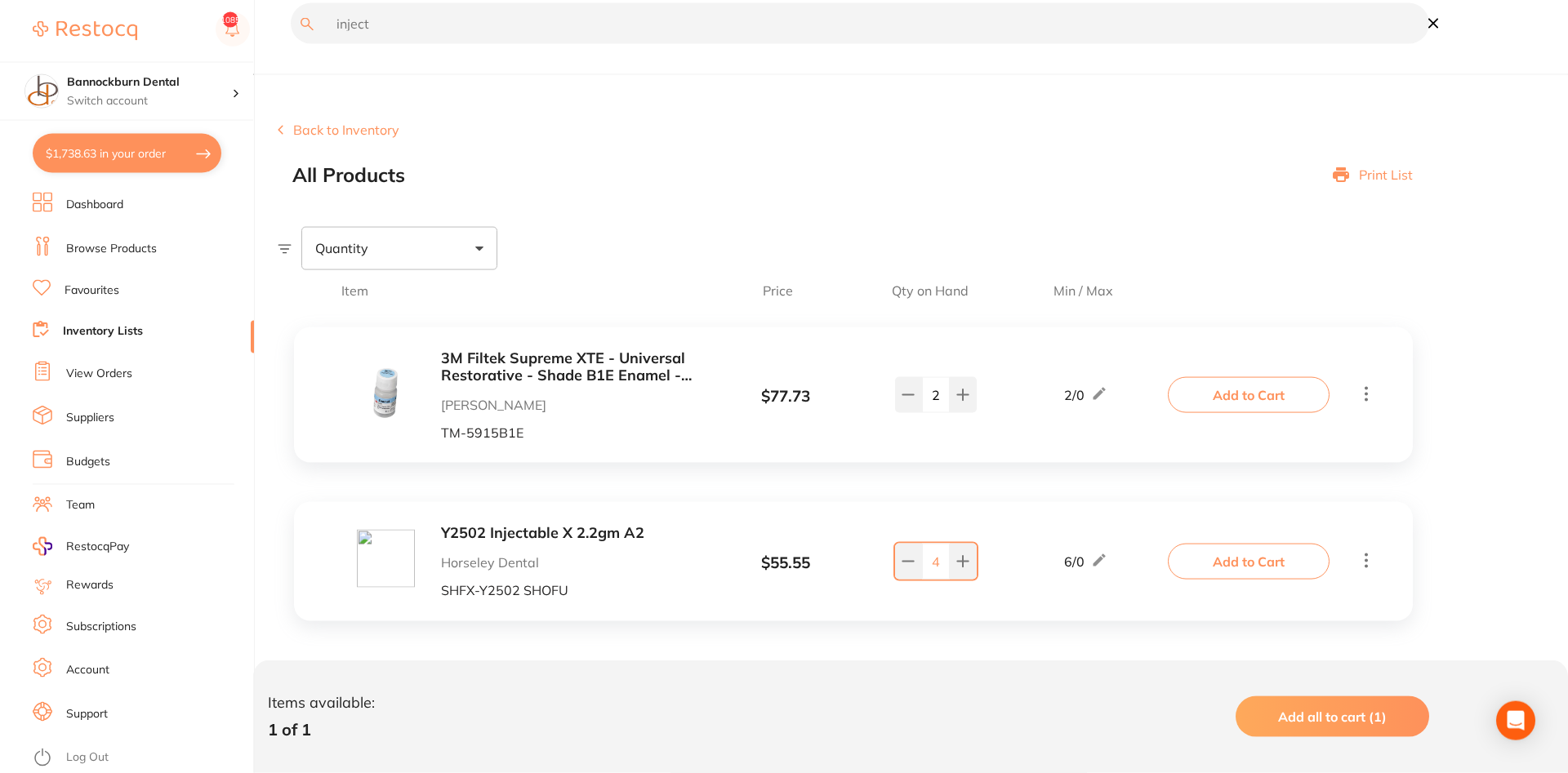
scroll to position [0, 0]
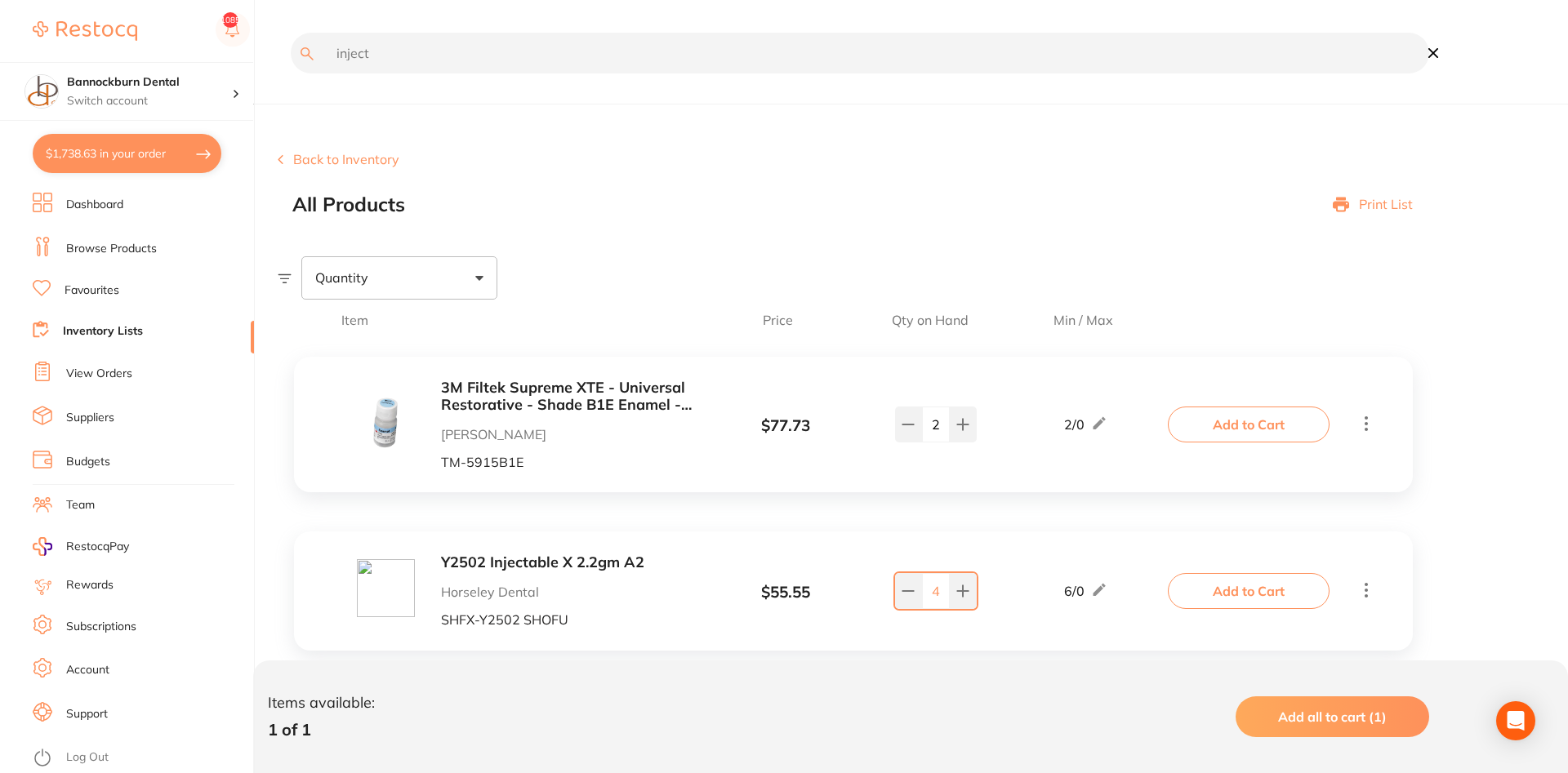
click at [359, 52] on input "inject" at bounding box center [860, 53] width 1139 height 41
drag, startPoint x: 331, startPoint y: 64, endPoint x: 135, endPoint y: 71, distance: 196.1
click at [290, 71] on input "inject" at bounding box center [860, 53] width 1139 height 41
type input "object fix"
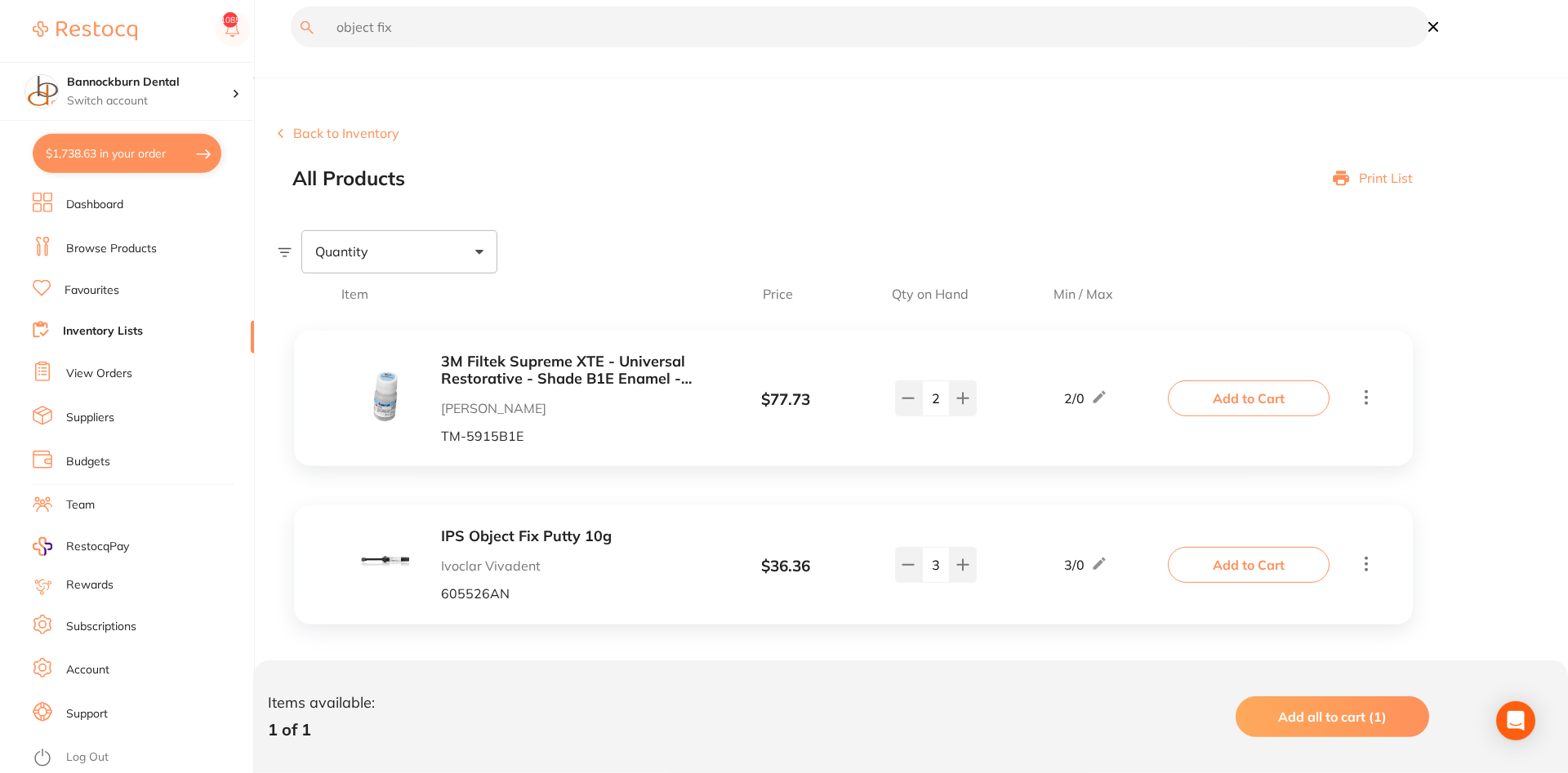
scroll to position [40, 0]
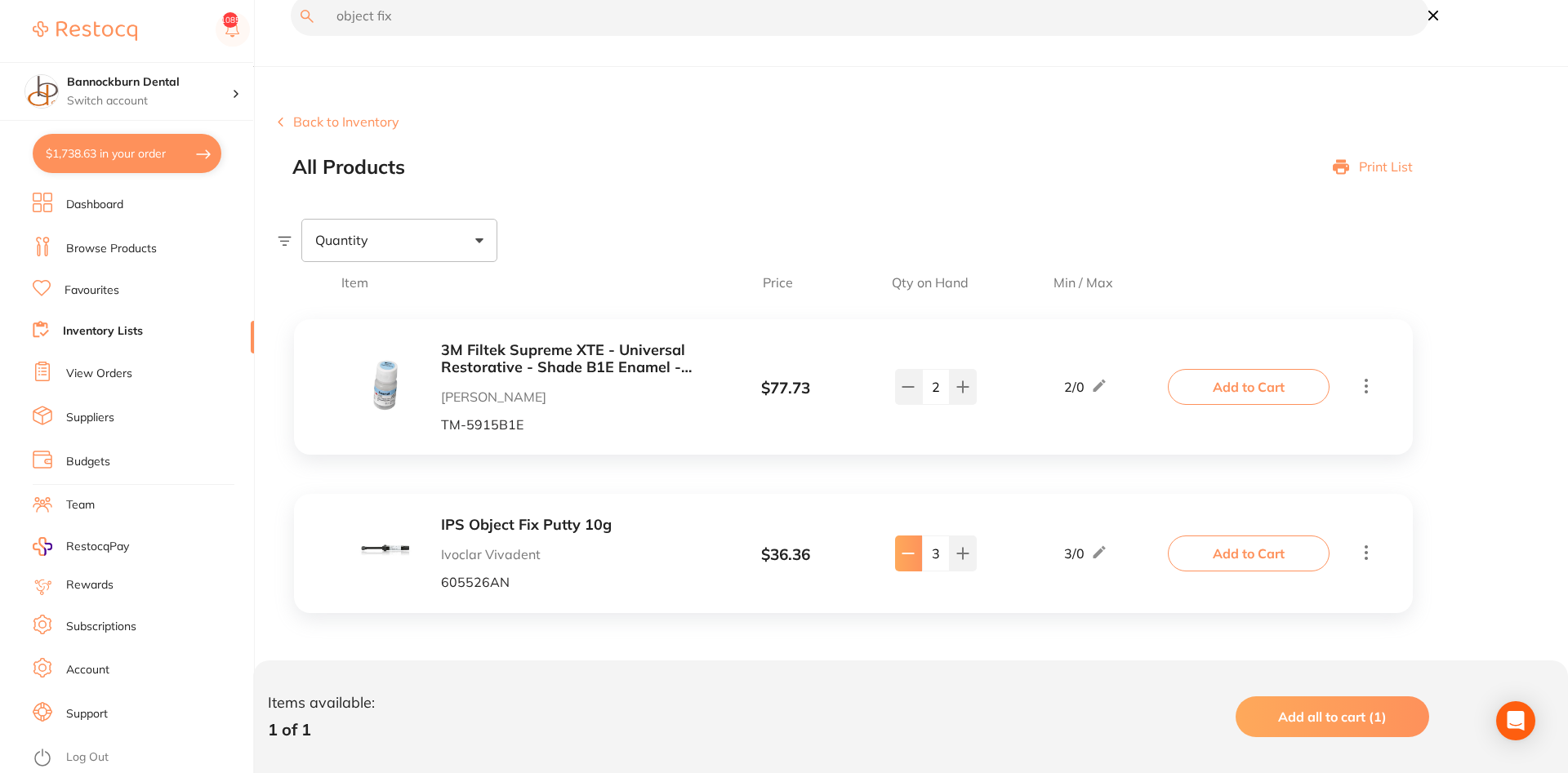
click at [901, 559] on icon at bounding box center [908, 553] width 13 height 13
type input "2"
click at [1213, 554] on button "Add to Cart" at bounding box center [1249, 553] width 162 height 36
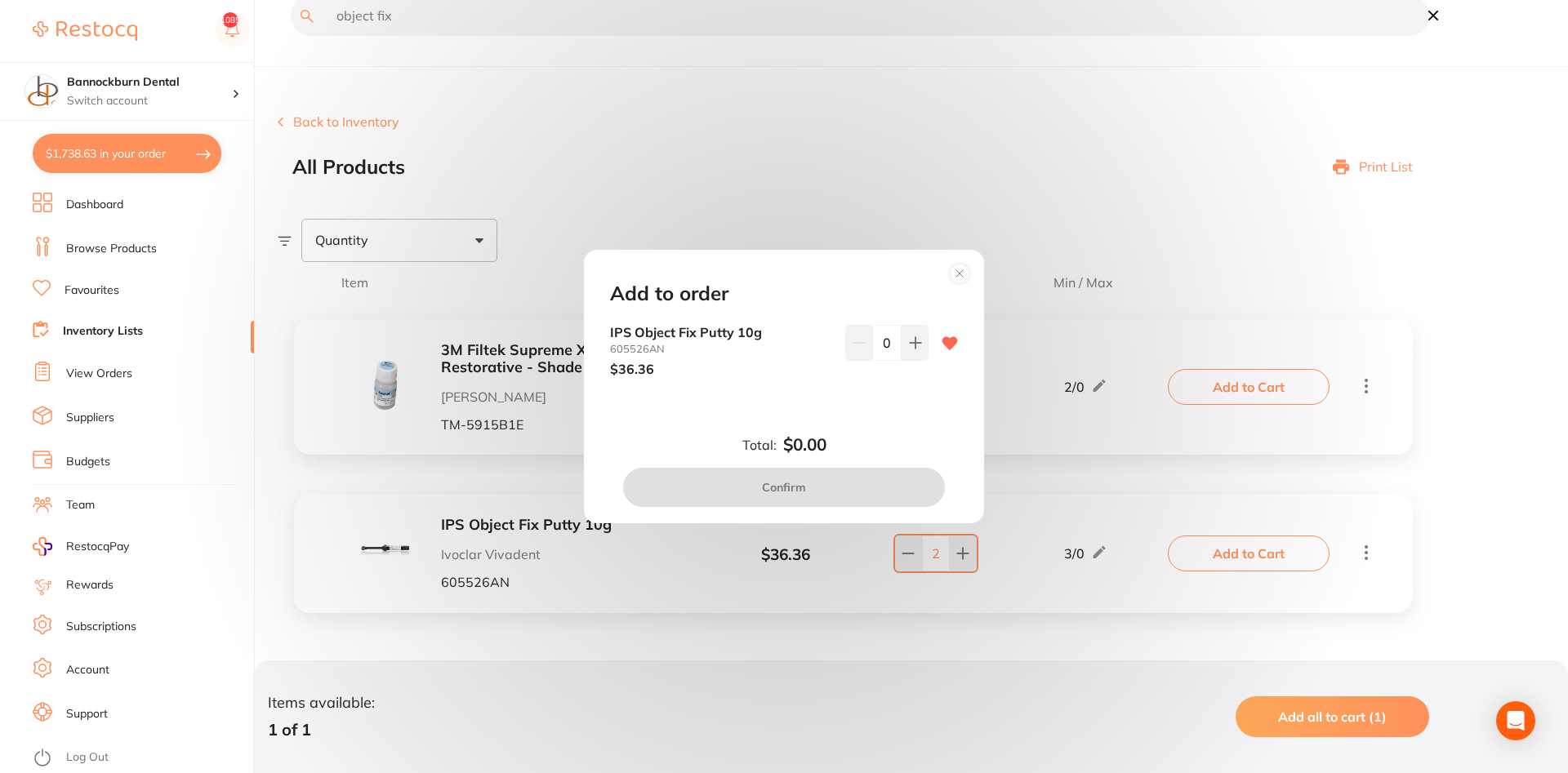
click at [913, 347] on icon at bounding box center [916, 343] width 13 height 13
type input "1"
click at [883, 482] on button "Confirm" at bounding box center [784, 487] width 322 height 40
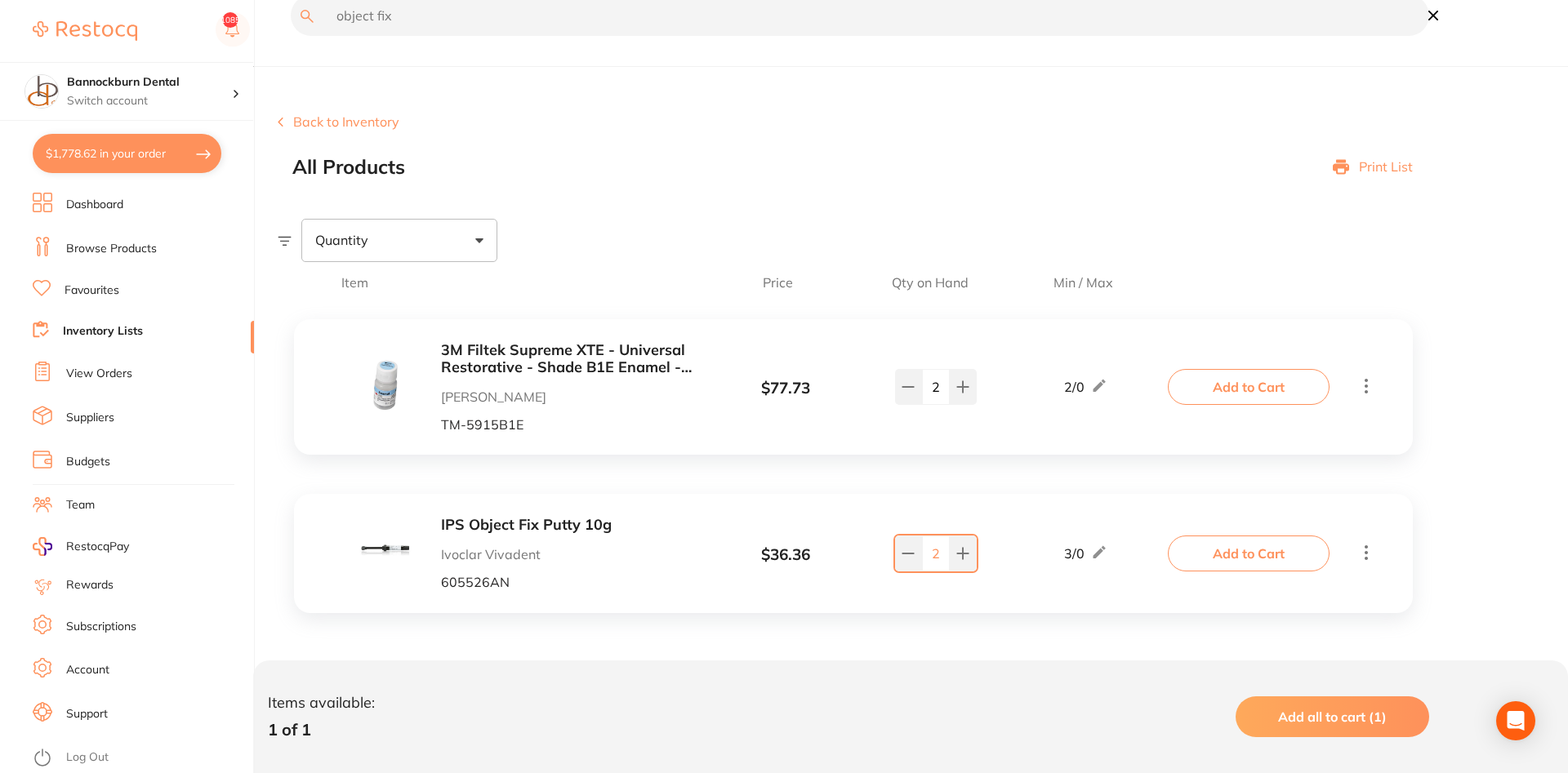
scroll to position [0, 0]
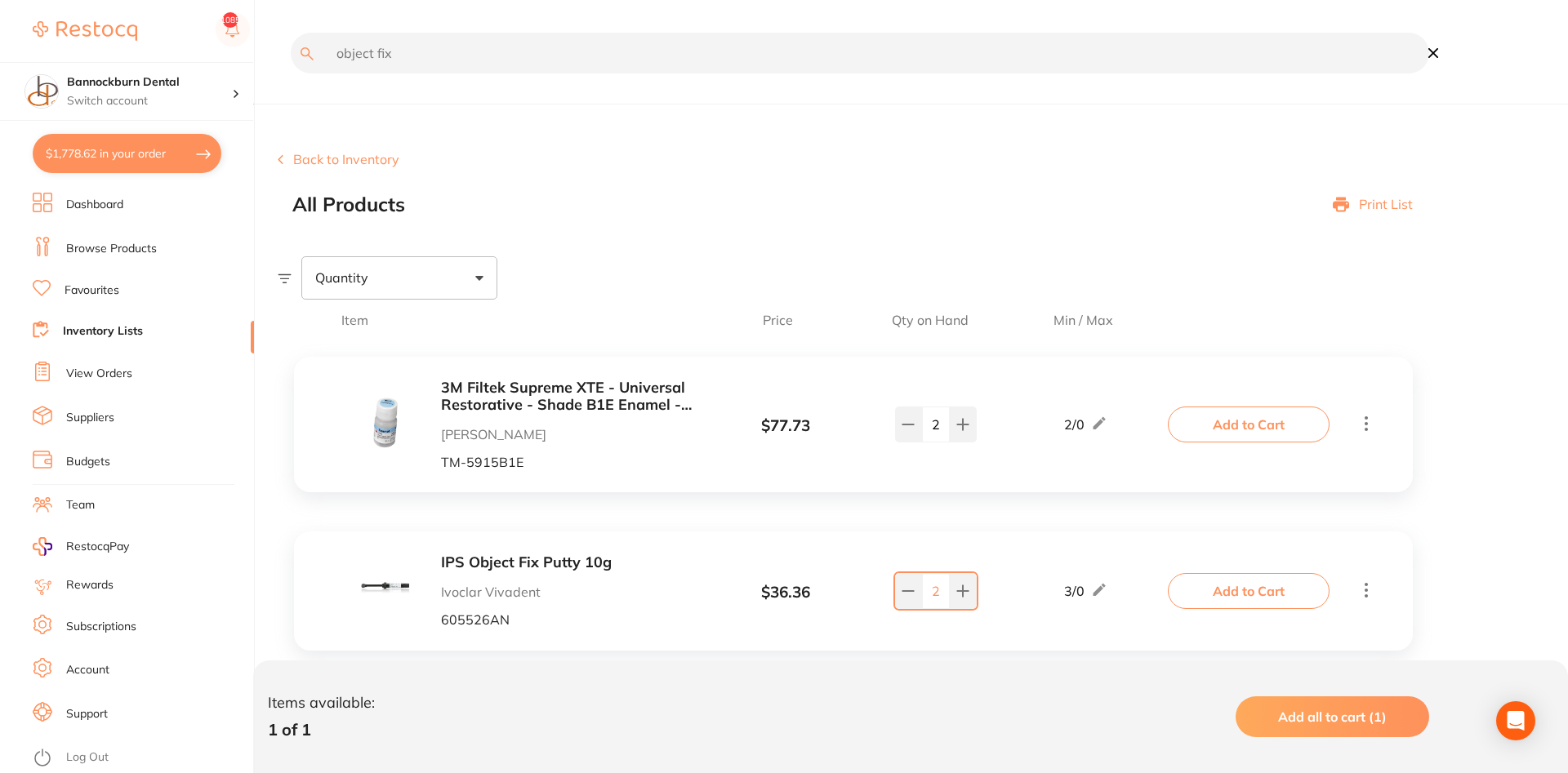
drag, startPoint x: 436, startPoint y: 71, endPoint x: 207, endPoint y: 78, distance: 229.1
click at [290, 74] on input "object fix" at bounding box center [860, 53] width 1139 height 41
drag, startPoint x: 455, startPoint y: 58, endPoint x: 23, endPoint y: 76, distance: 432.4
click at [290, 74] on input "retract" at bounding box center [860, 53] width 1139 height 41
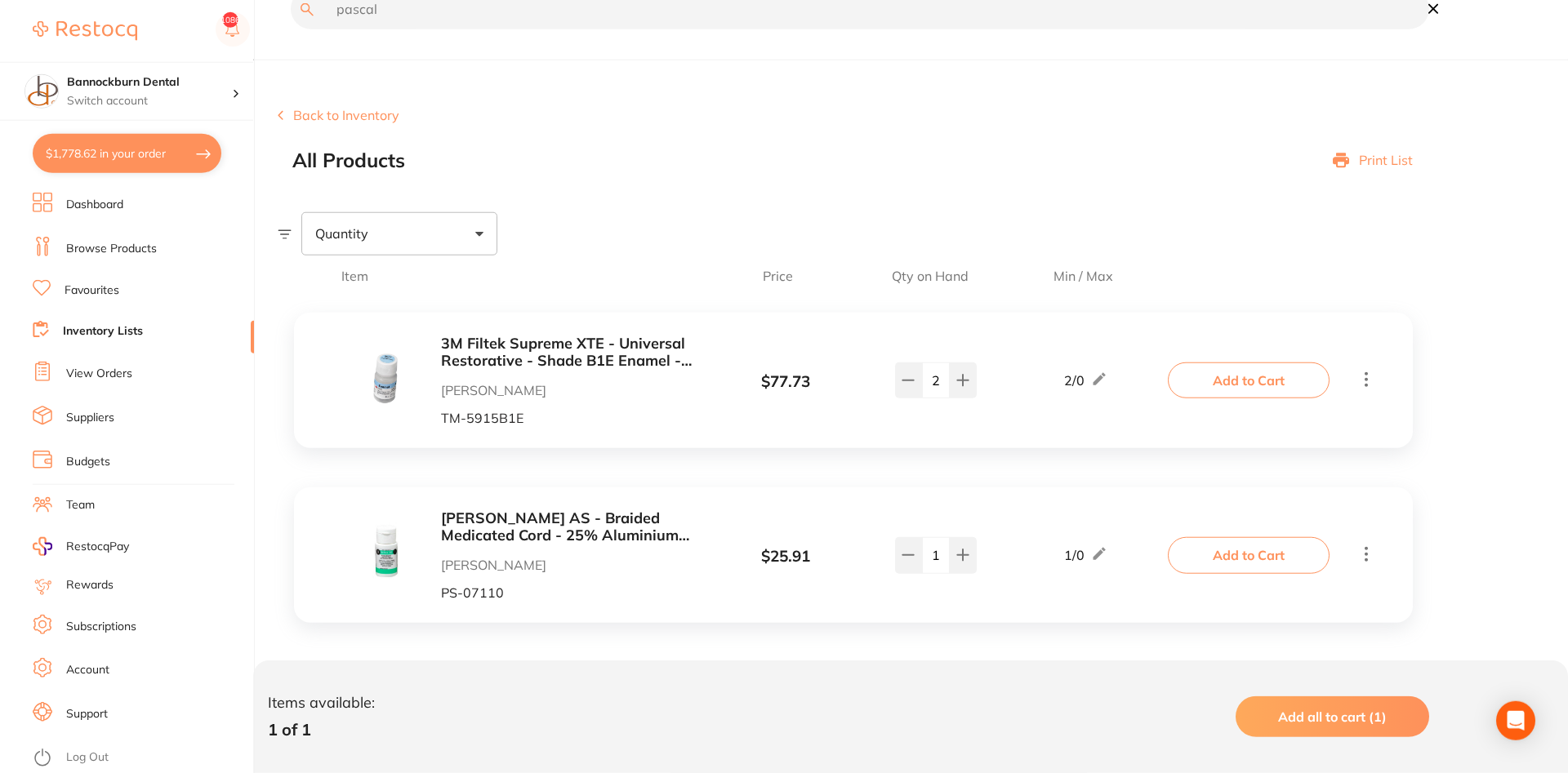
scroll to position [56, 0]
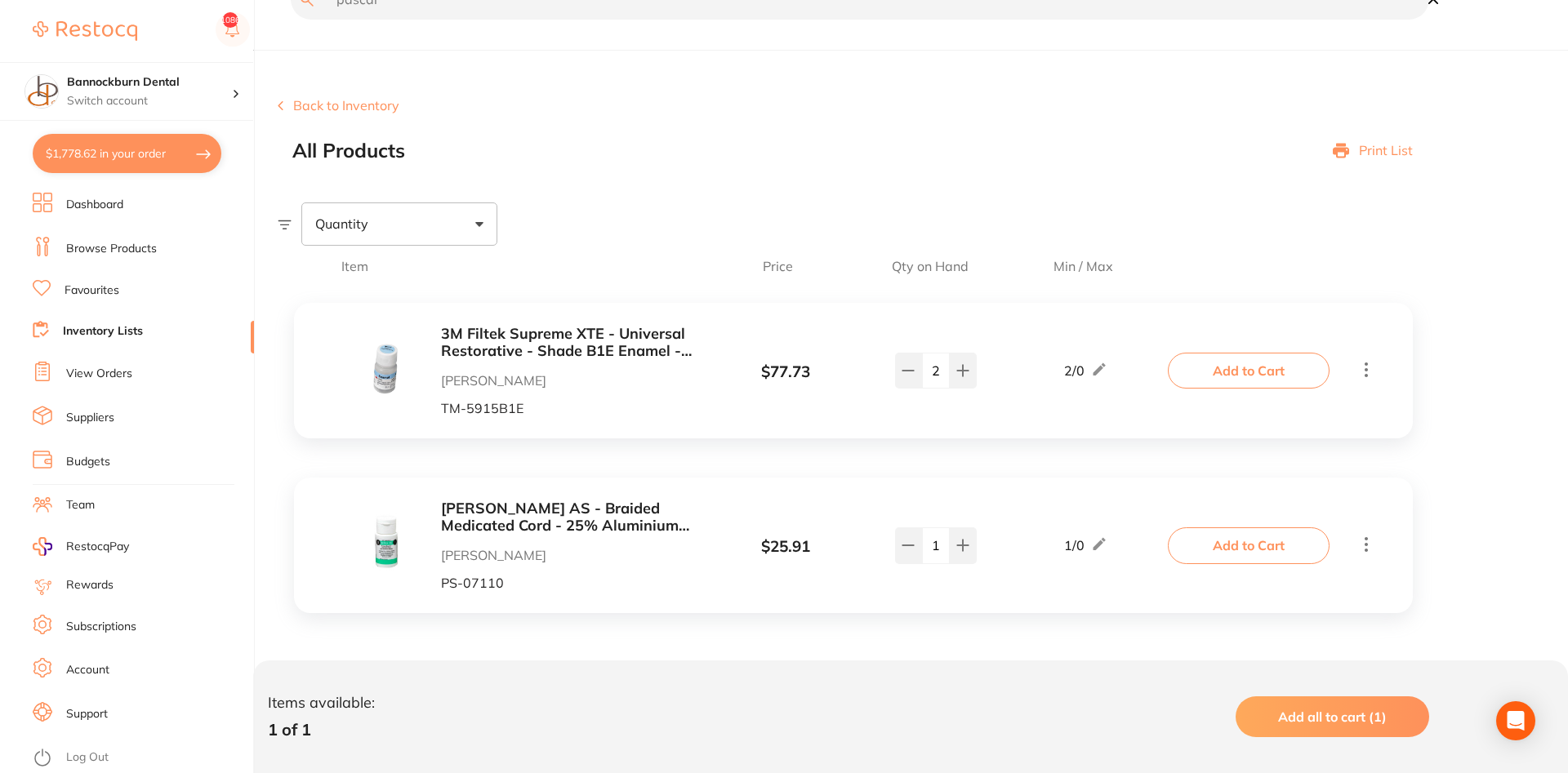
click at [631, 520] on b "[PERSON_NAME] AS - Braided Medicated Cord - 25% Aluminium Sulphate - #9/1" at bounding box center [570, 518] width 259 height 34
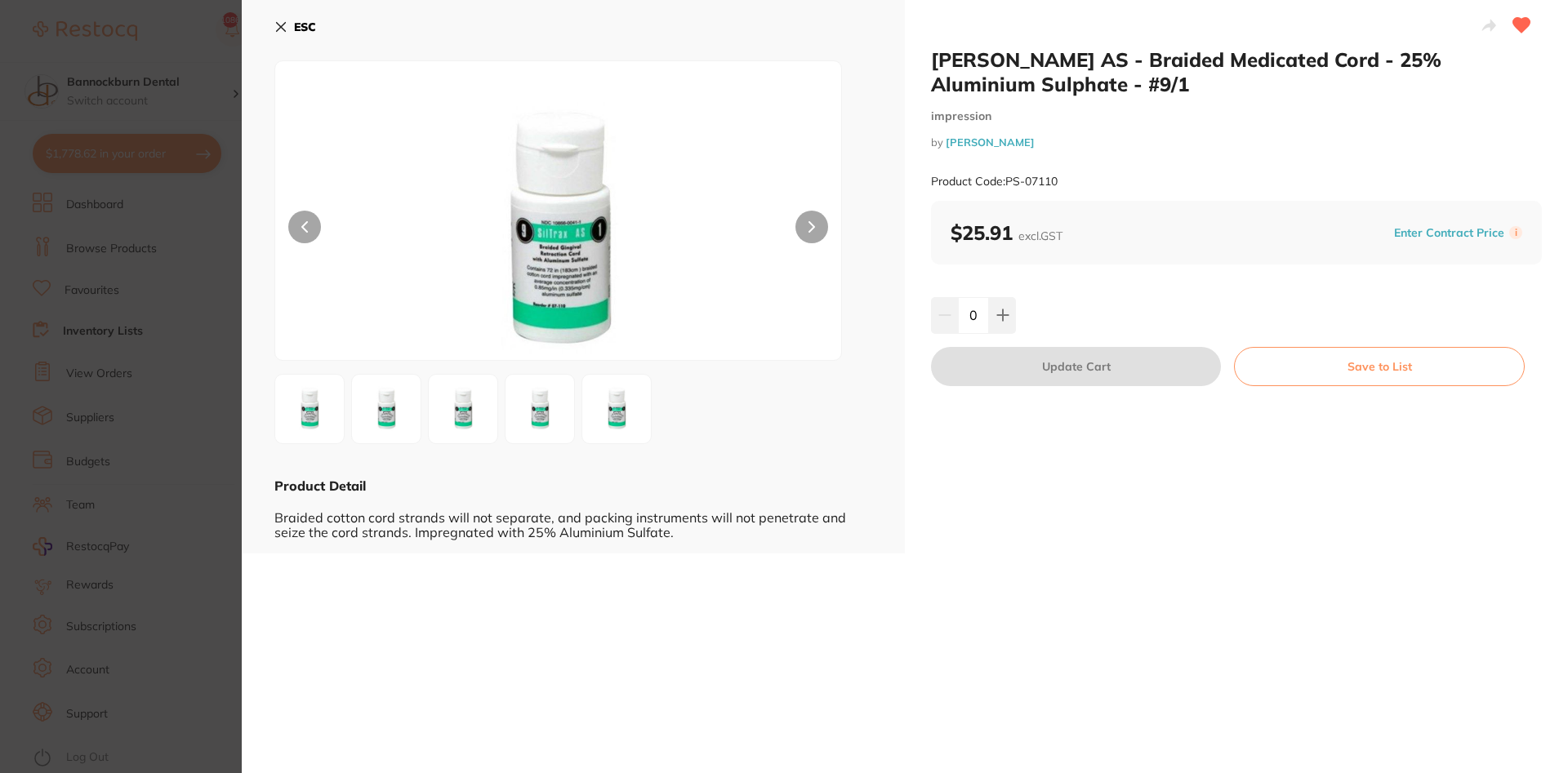
click at [296, 29] on b "ESC" at bounding box center [305, 27] width 22 height 15
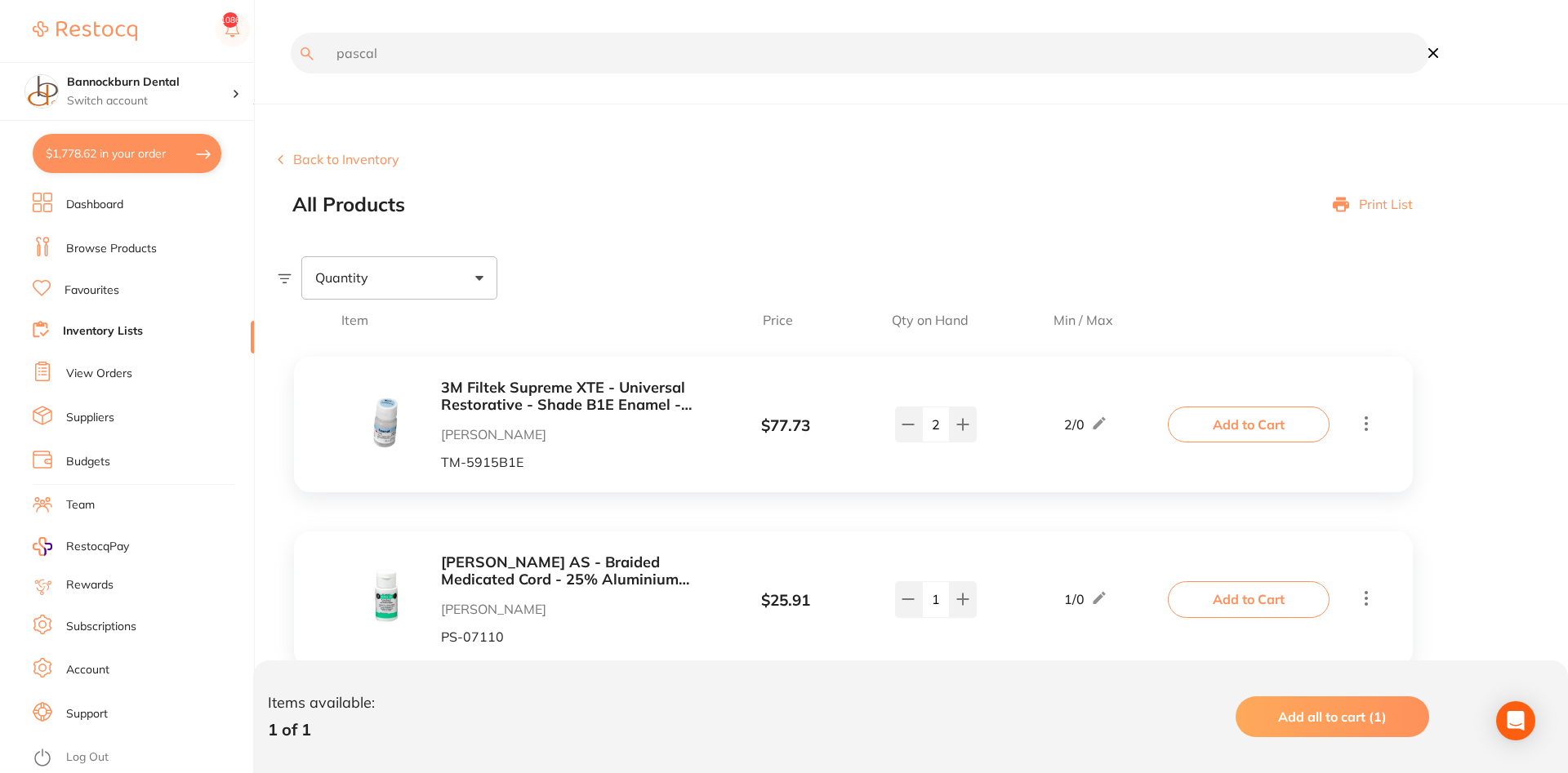
drag, startPoint x: 420, startPoint y: 44, endPoint x: 185, endPoint y: 85, distance: 238.5
click at [290, 74] on input "pascal" at bounding box center [860, 53] width 1139 height 41
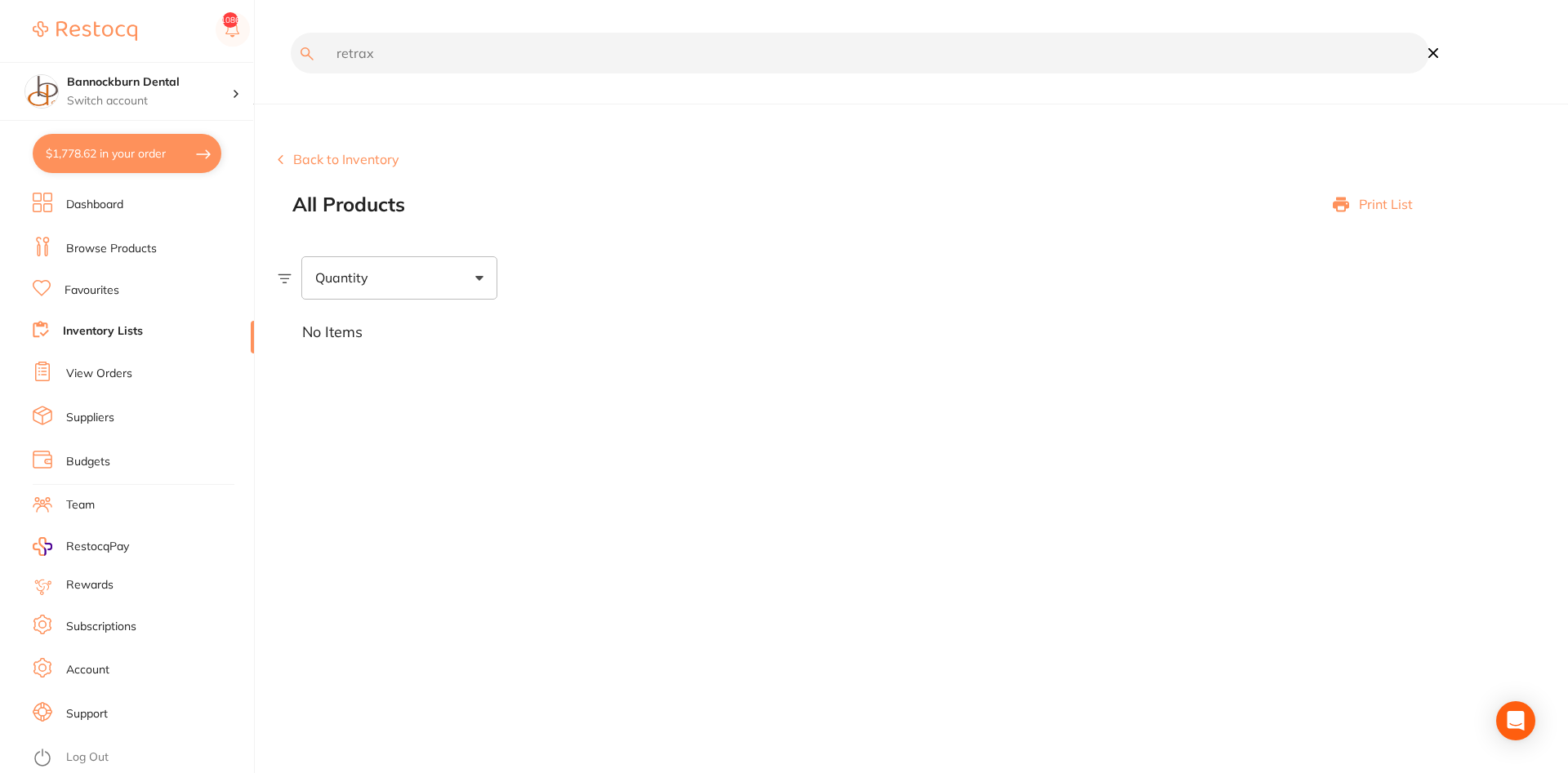
drag, startPoint x: 335, startPoint y: 63, endPoint x: 106, endPoint y: 81, distance: 229.7
click at [290, 74] on input "retrax" at bounding box center [860, 53] width 1139 height 41
type input "pascal"
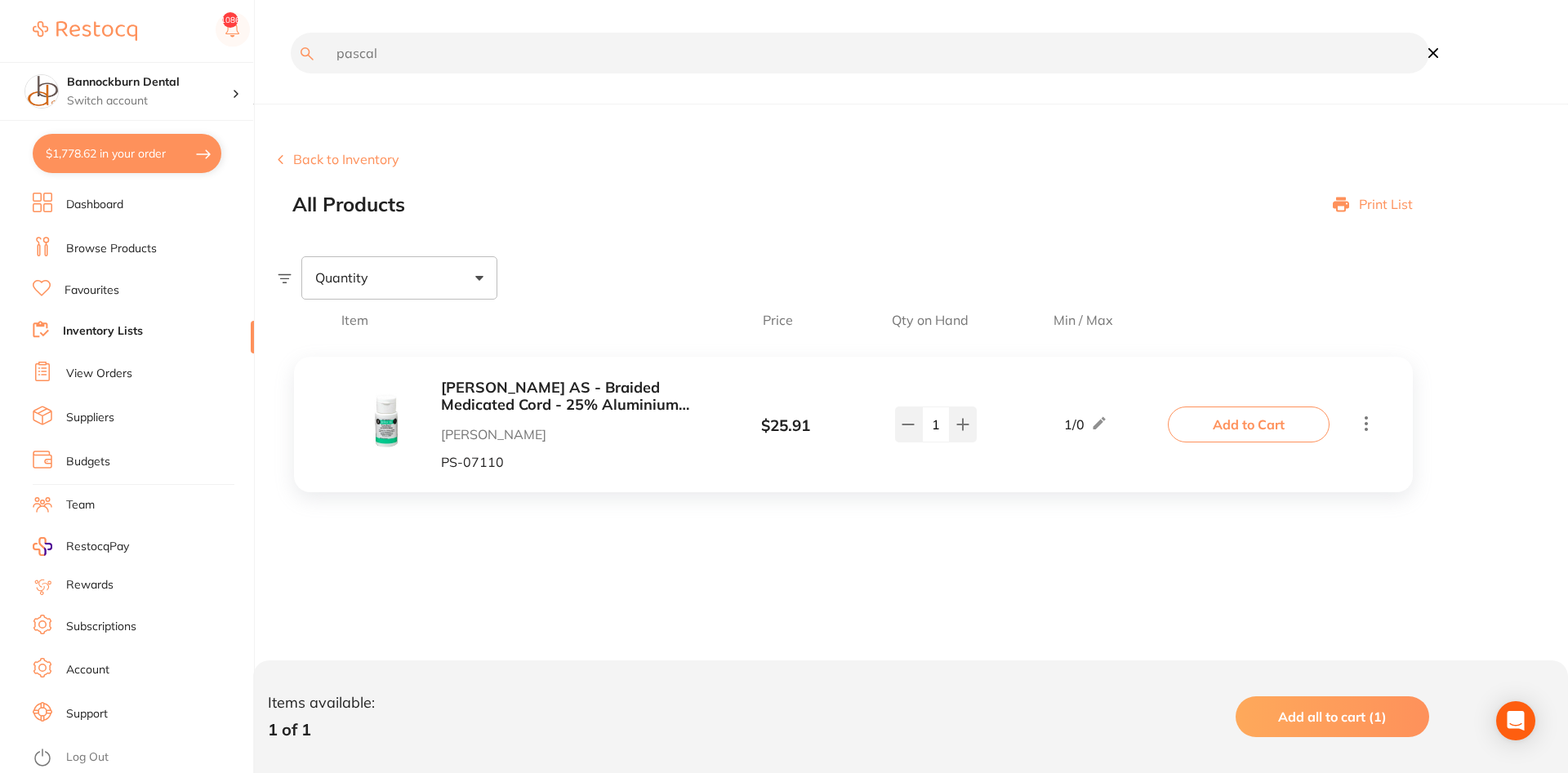
click at [619, 397] on b "[PERSON_NAME] AS - Braided Medicated Cord - 25% Aluminium Sulphate - #9/1" at bounding box center [570, 397] width 259 height 34
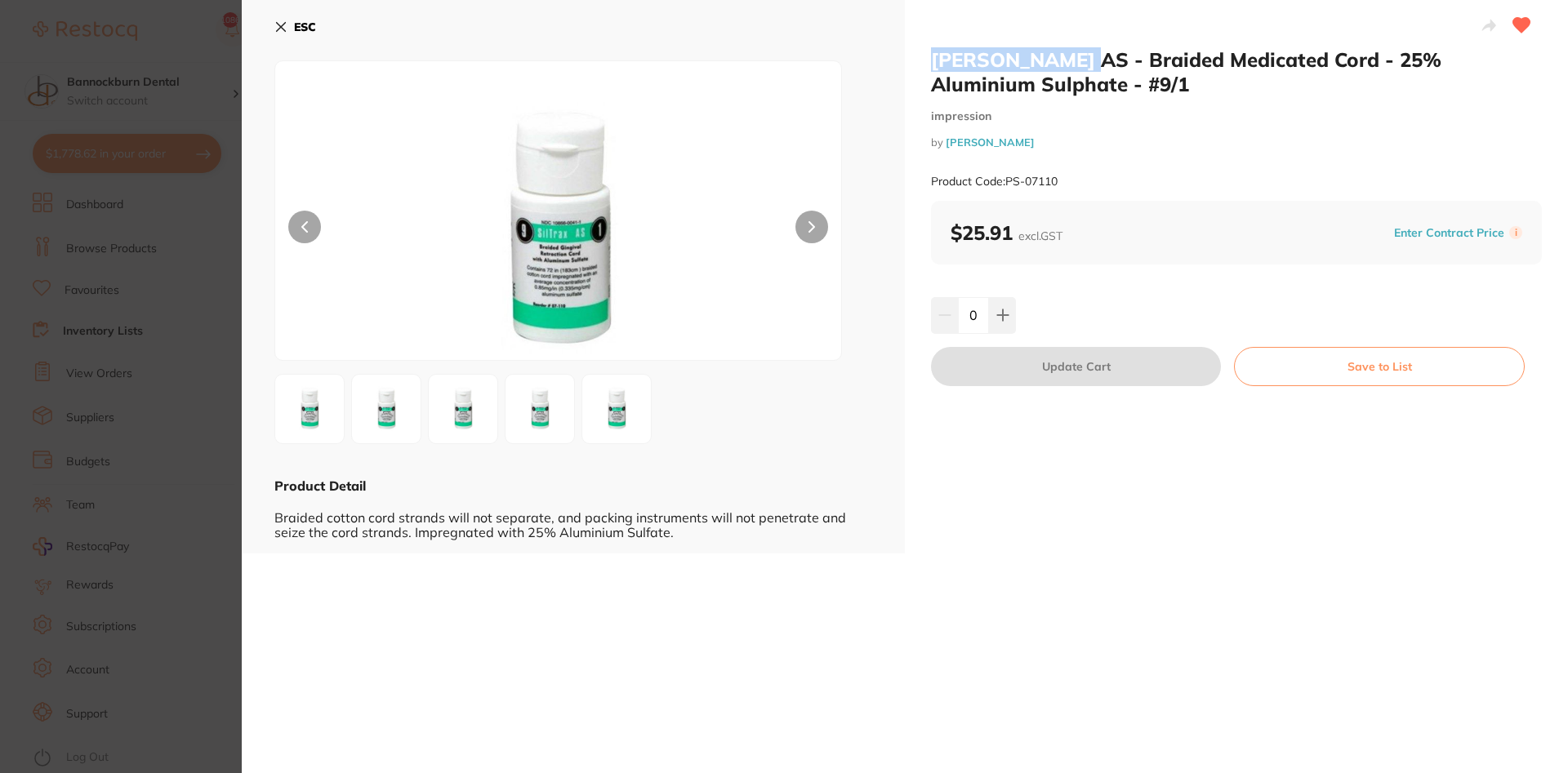
drag, startPoint x: 1065, startPoint y: 63, endPoint x: 927, endPoint y: 60, distance: 138.0
click at [927, 60] on div "[PERSON_NAME] AS - Braided Medicated Cord - 25% Aluminium Sulphate - #9/1 impre…" at bounding box center [1236, 276] width 663 height 553
copy h2 "[PERSON_NAME]"
click at [303, 29] on b "ESC" at bounding box center [305, 27] width 22 height 15
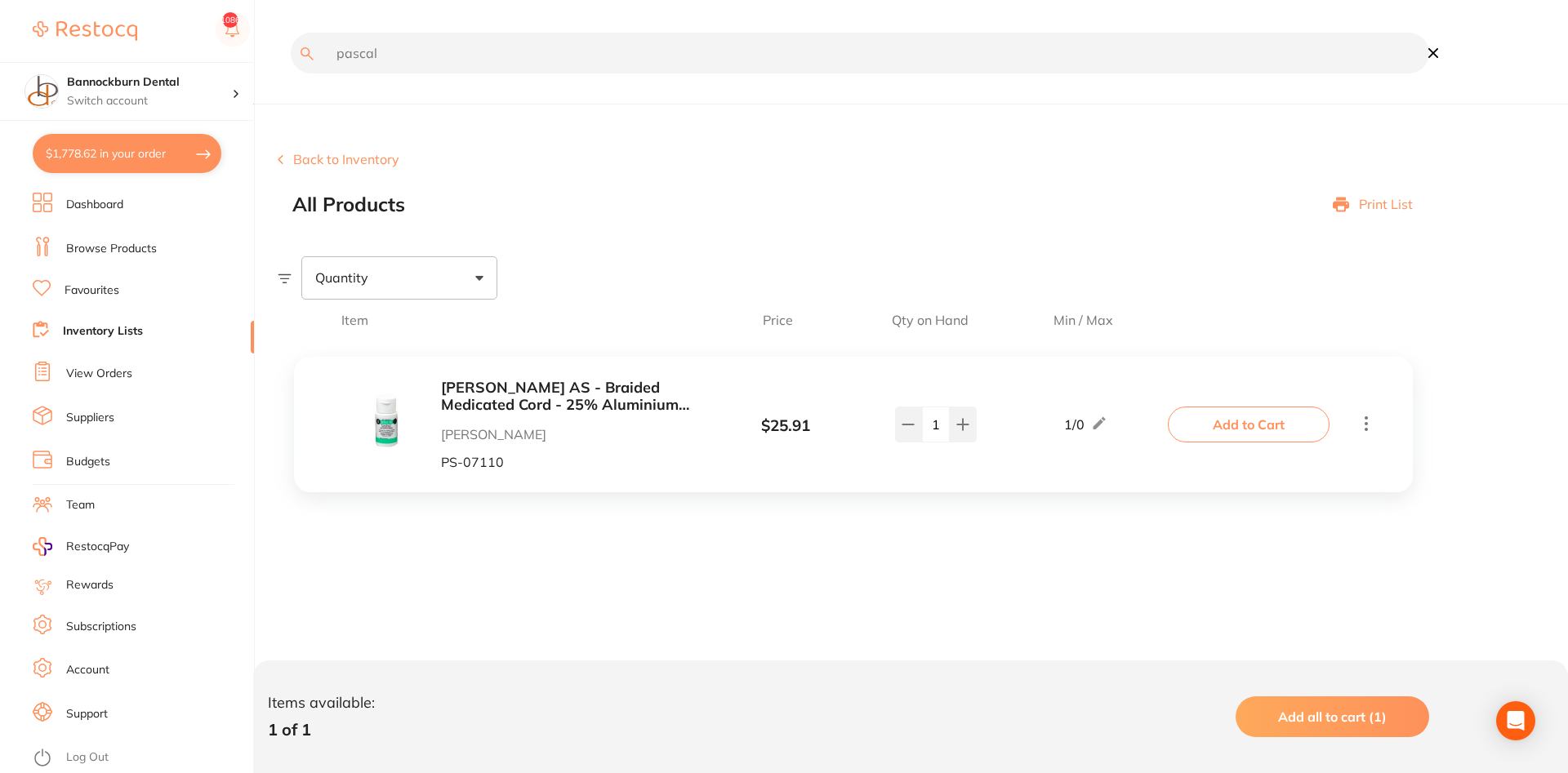
click at [131, 251] on link "Browse Products" at bounding box center [111, 249] width 91 height 16
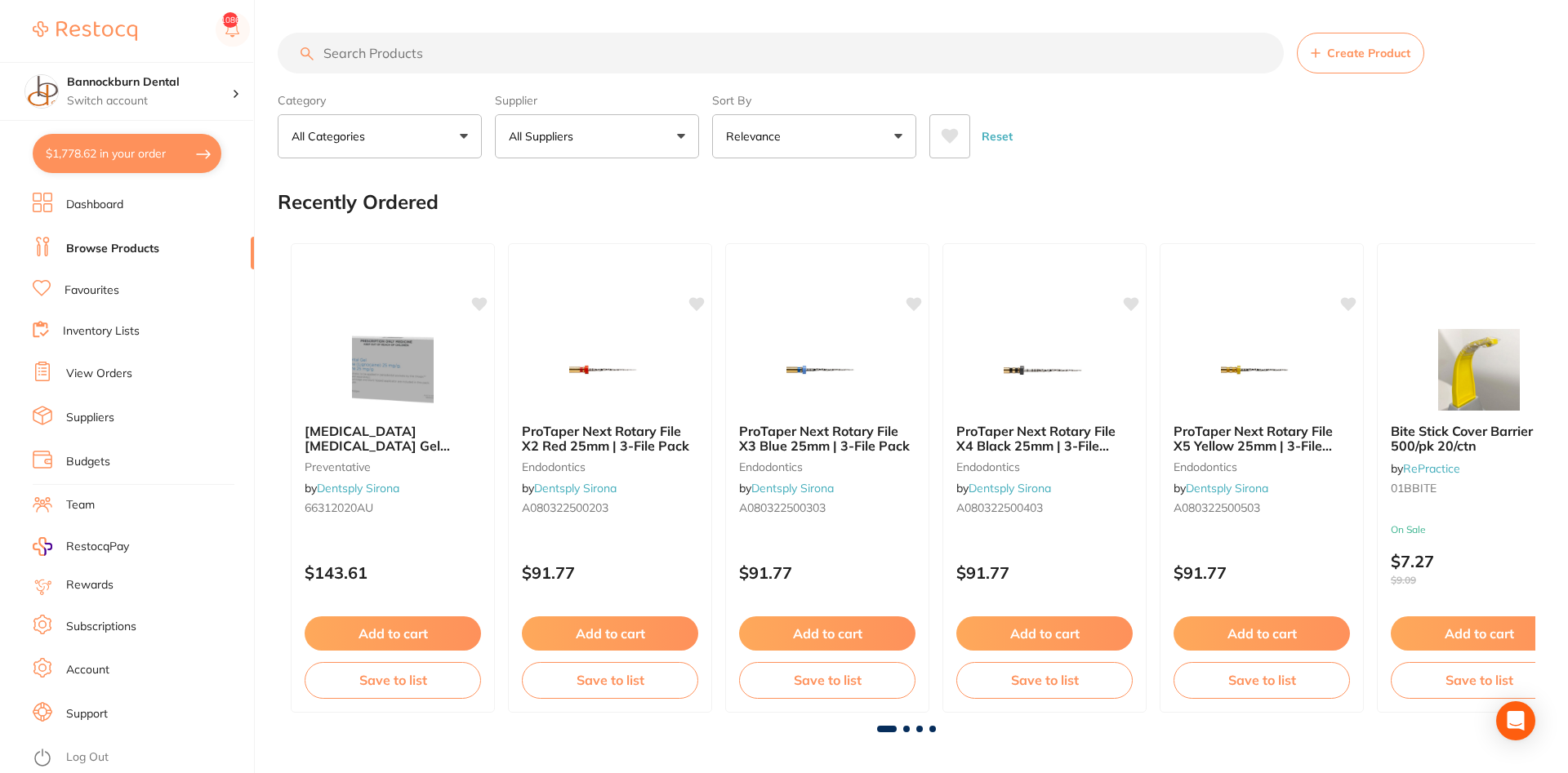
click at [375, 42] on input "search" at bounding box center [781, 53] width 1006 height 41
paste input "[PERSON_NAME]"
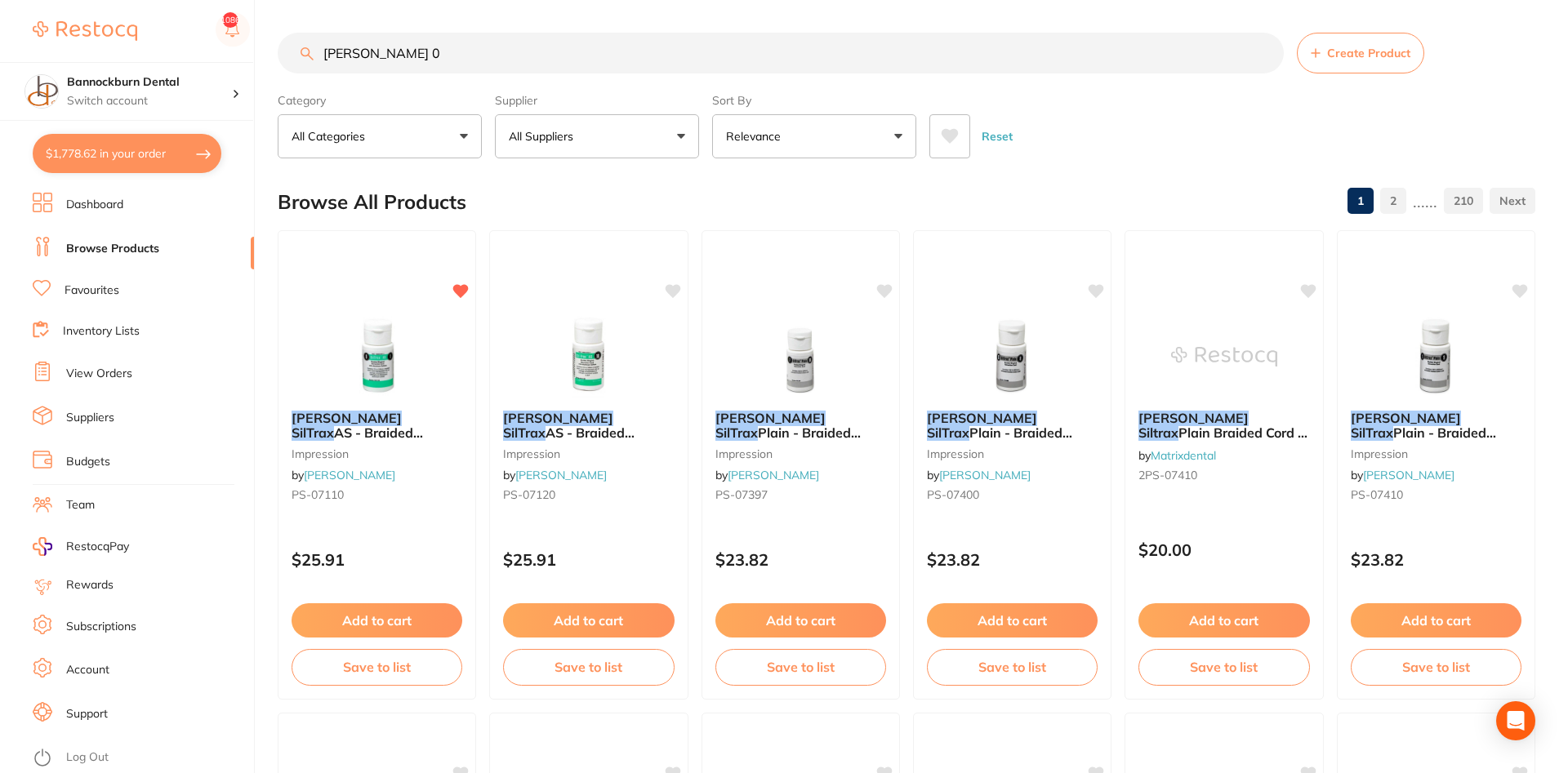
click at [384, 58] on input "[PERSON_NAME] 0" at bounding box center [781, 53] width 1006 height 41
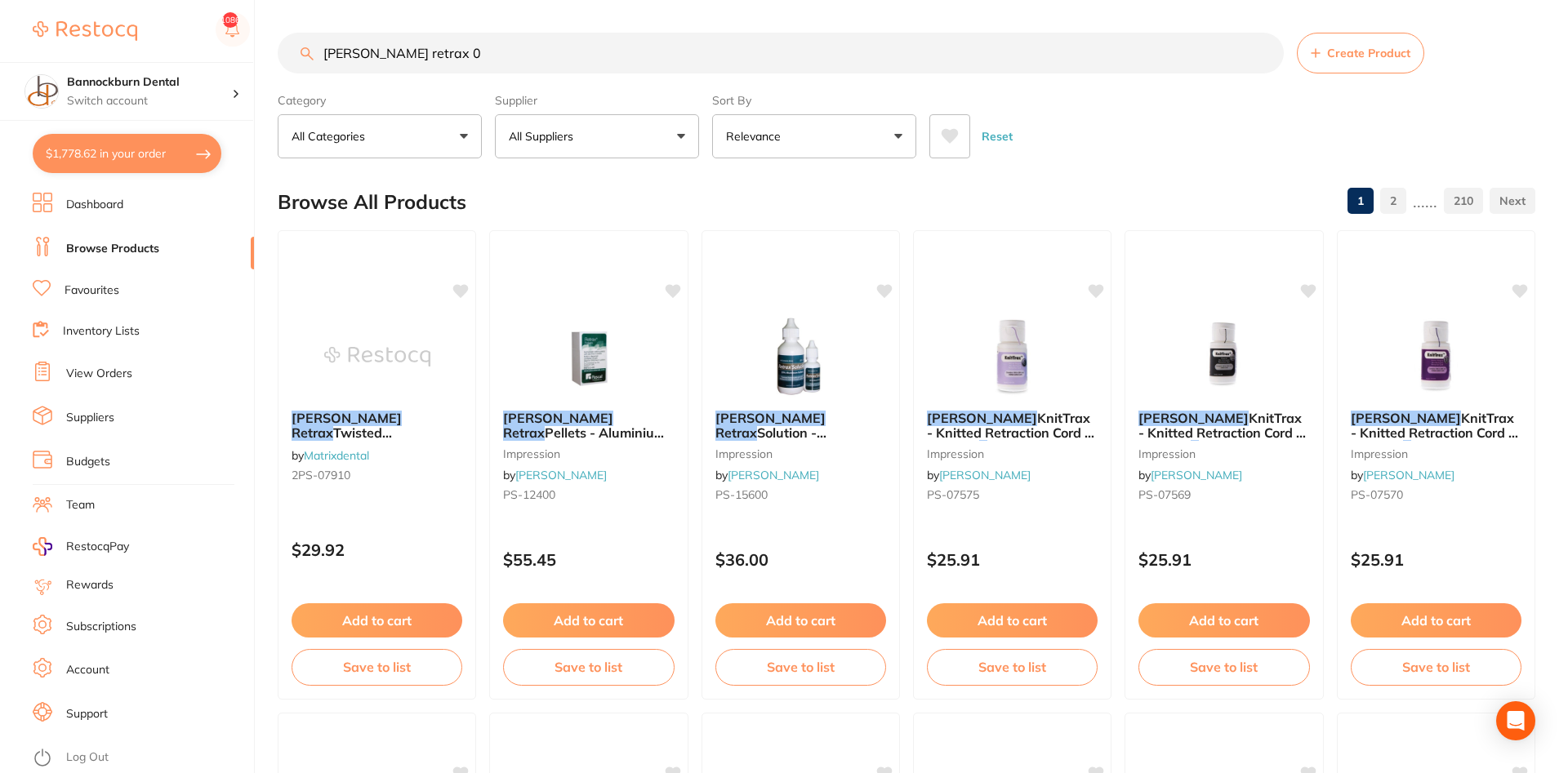
type input "[PERSON_NAME] retrax 0"
click at [110, 323] on link "Inventory Lists" at bounding box center [101, 331] width 76 height 16
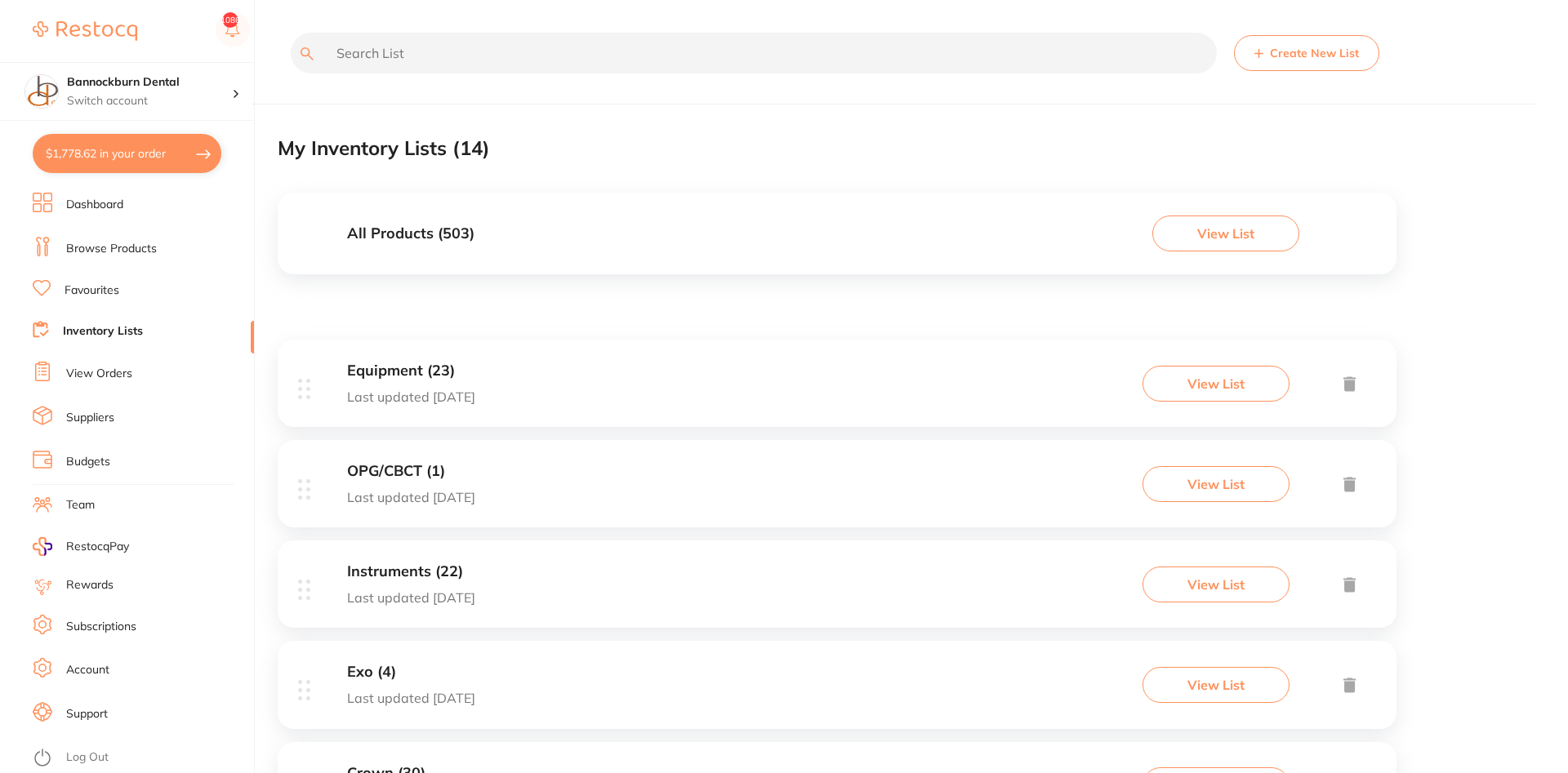
click at [494, 241] on div "All Products ( 503 ) View List" at bounding box center [837, 233] width 1119 height 82
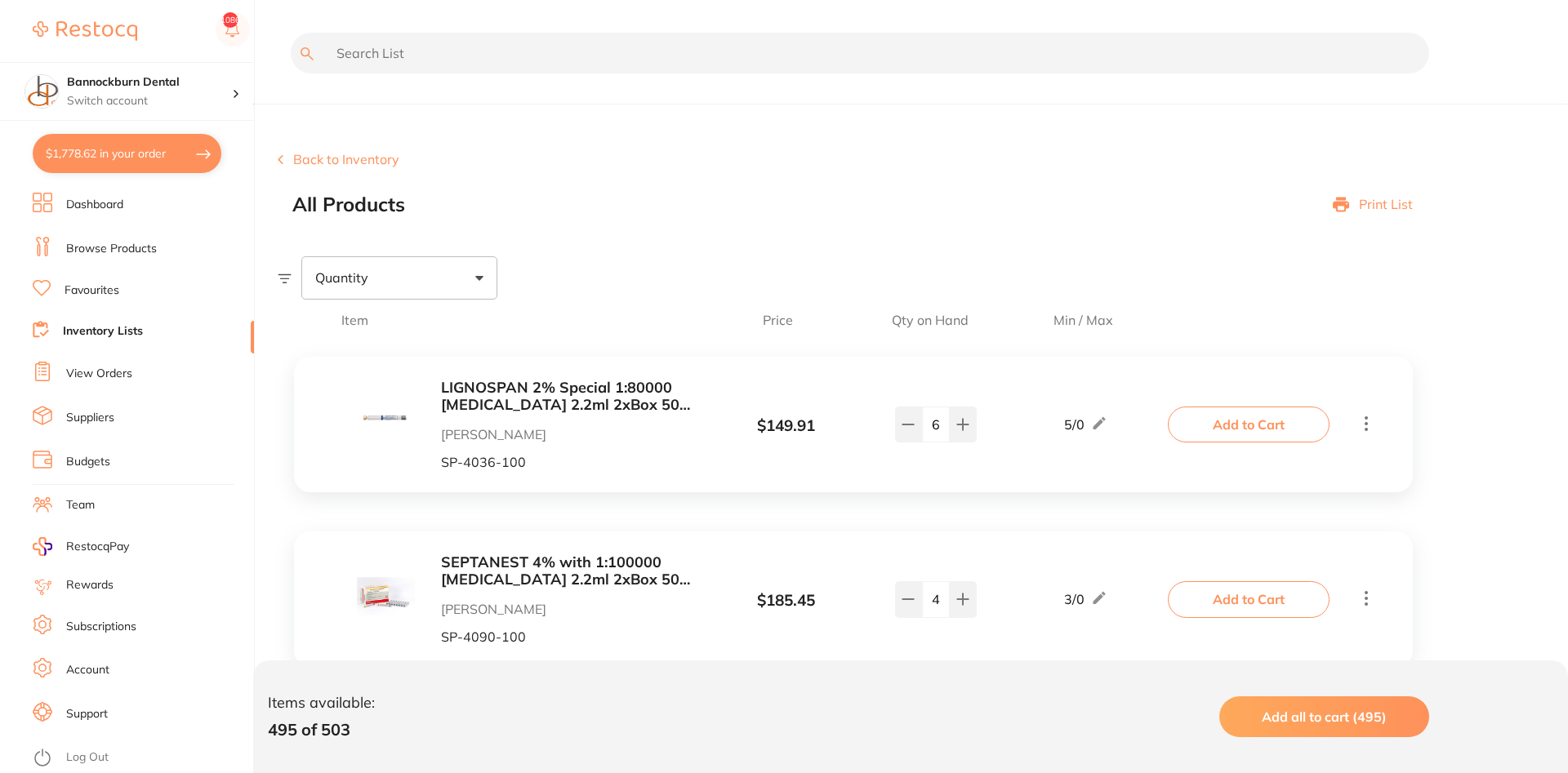
click at [462, 59] on input "text" at bounding box center [860, 53] width 1139 height 41
type input "prophy"
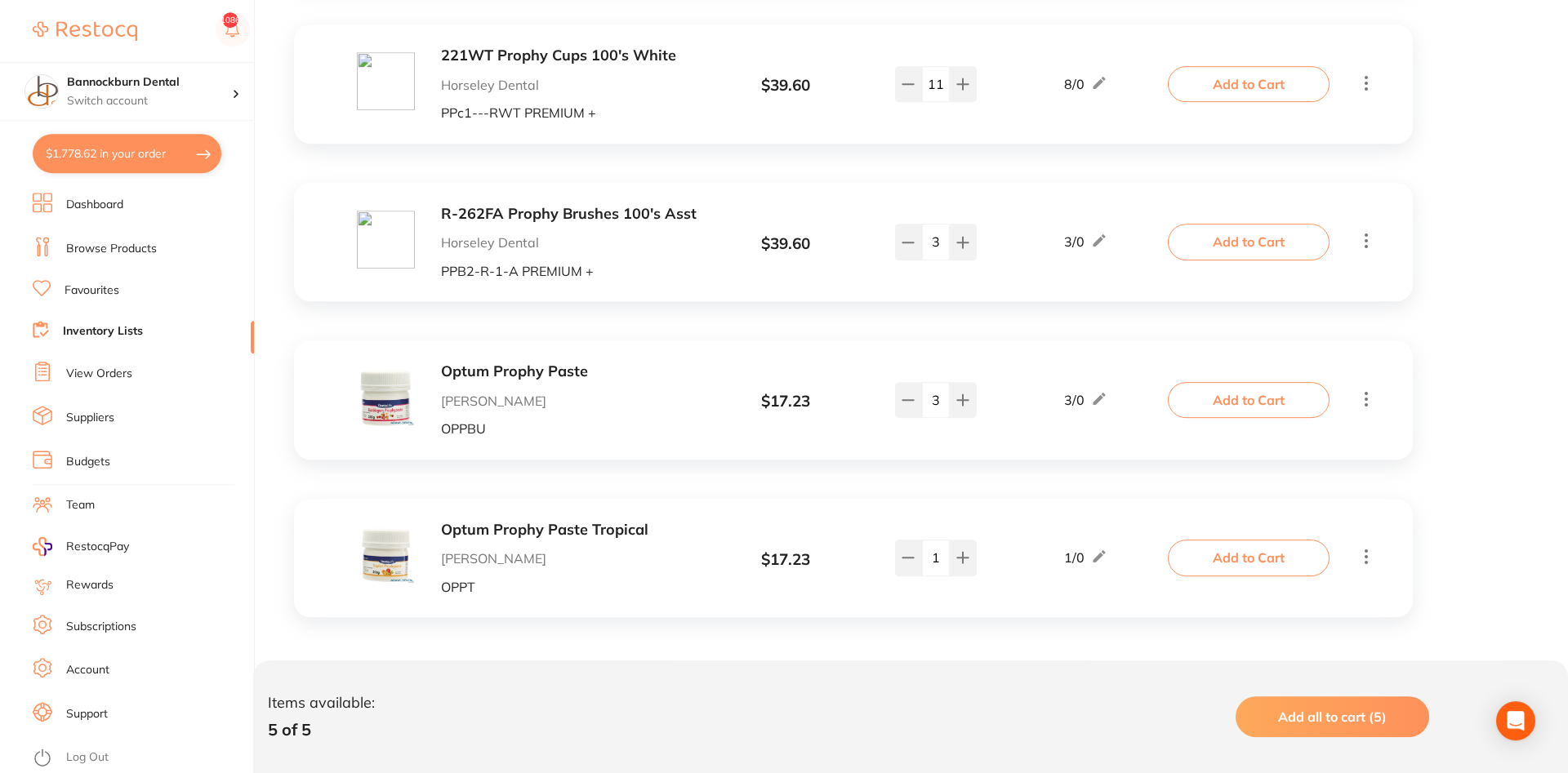
scroll to position [513, 0]
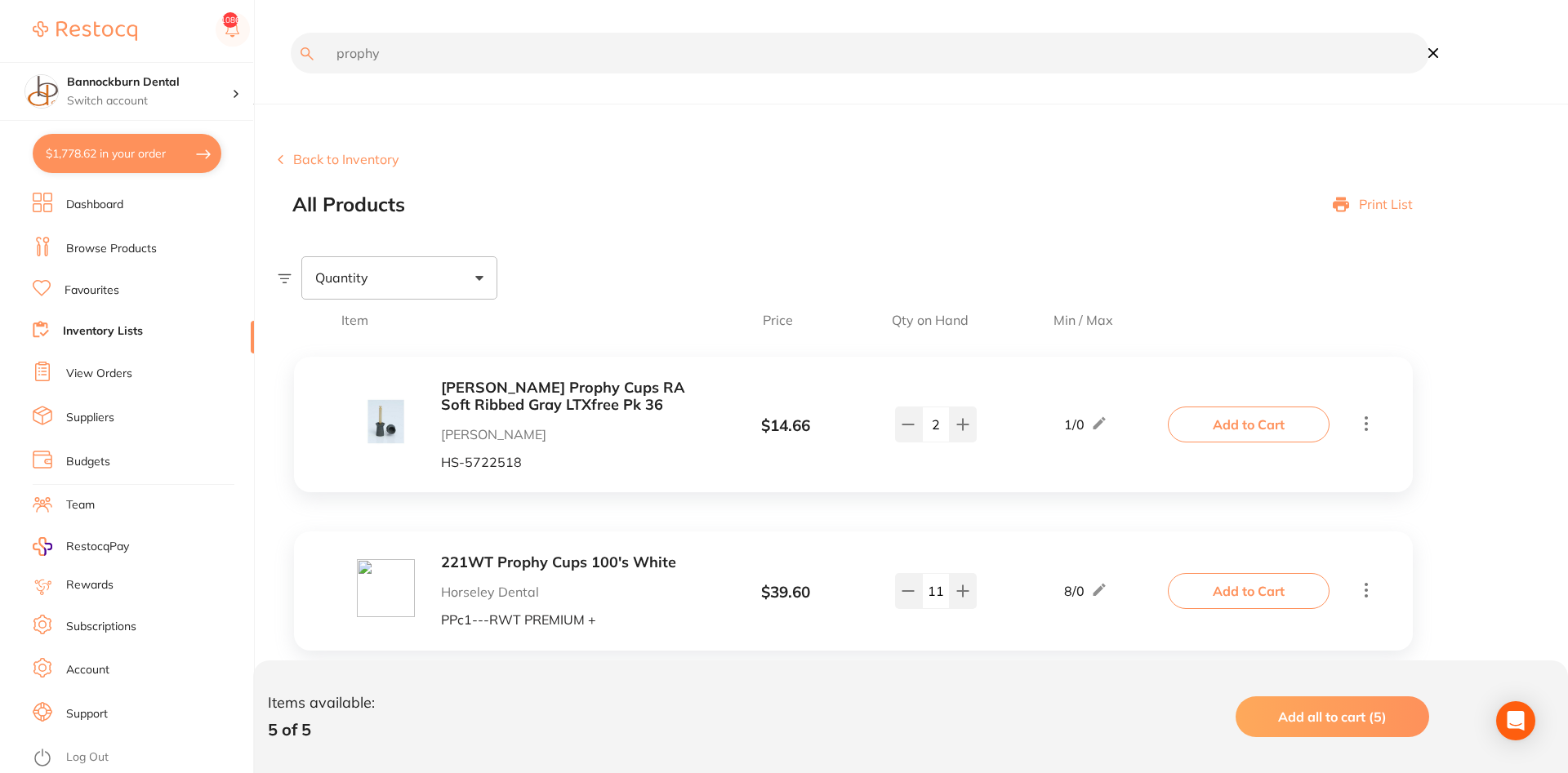
scroll to position [513, 0]
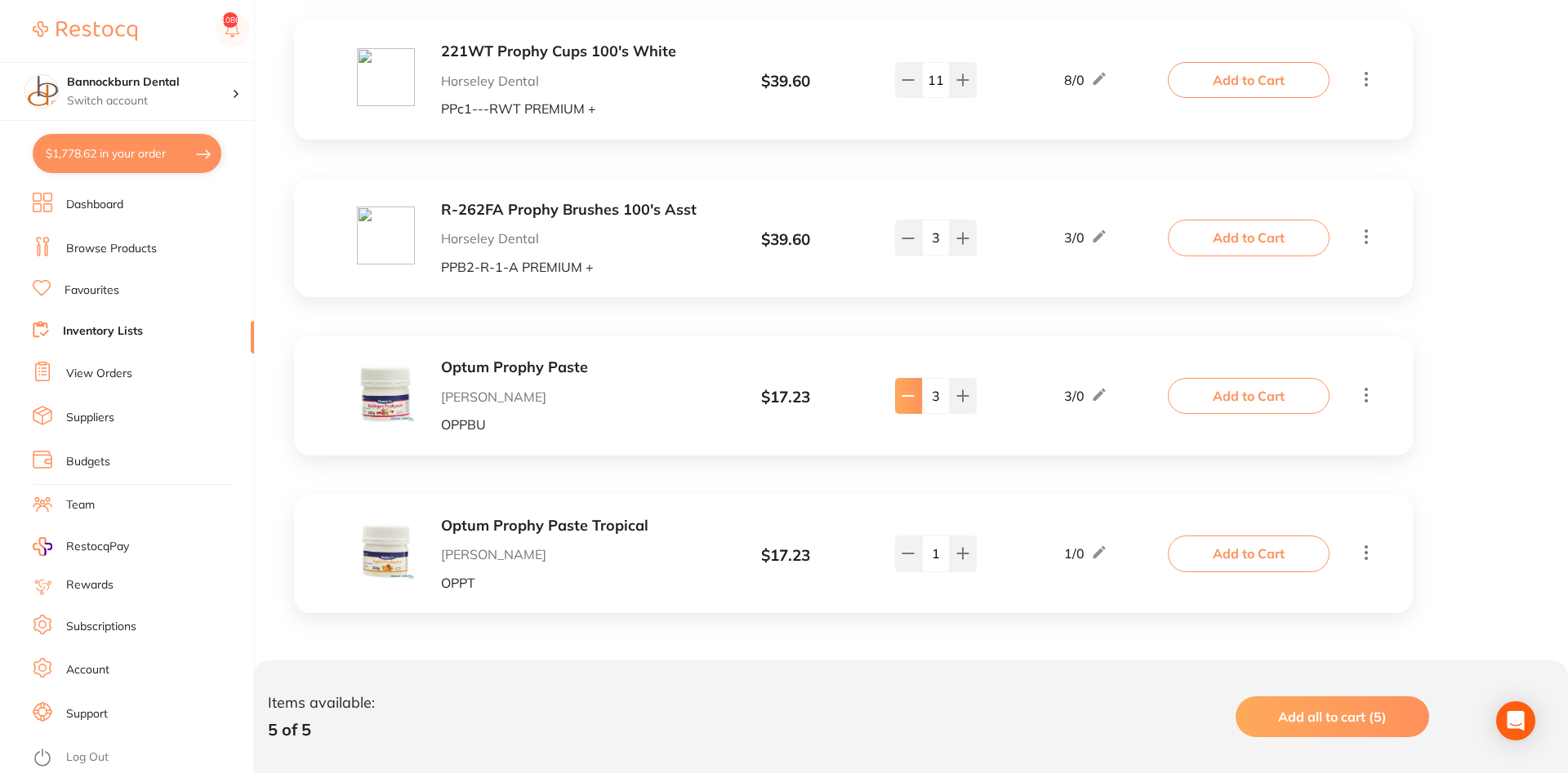
click at [913, 402] on icon at bounding box center [908, 396] width 13 height 13
type input "2"
click at [1281, 387] on button "Add to Cart" at bounding box center [1249, 396] width 162 height 36
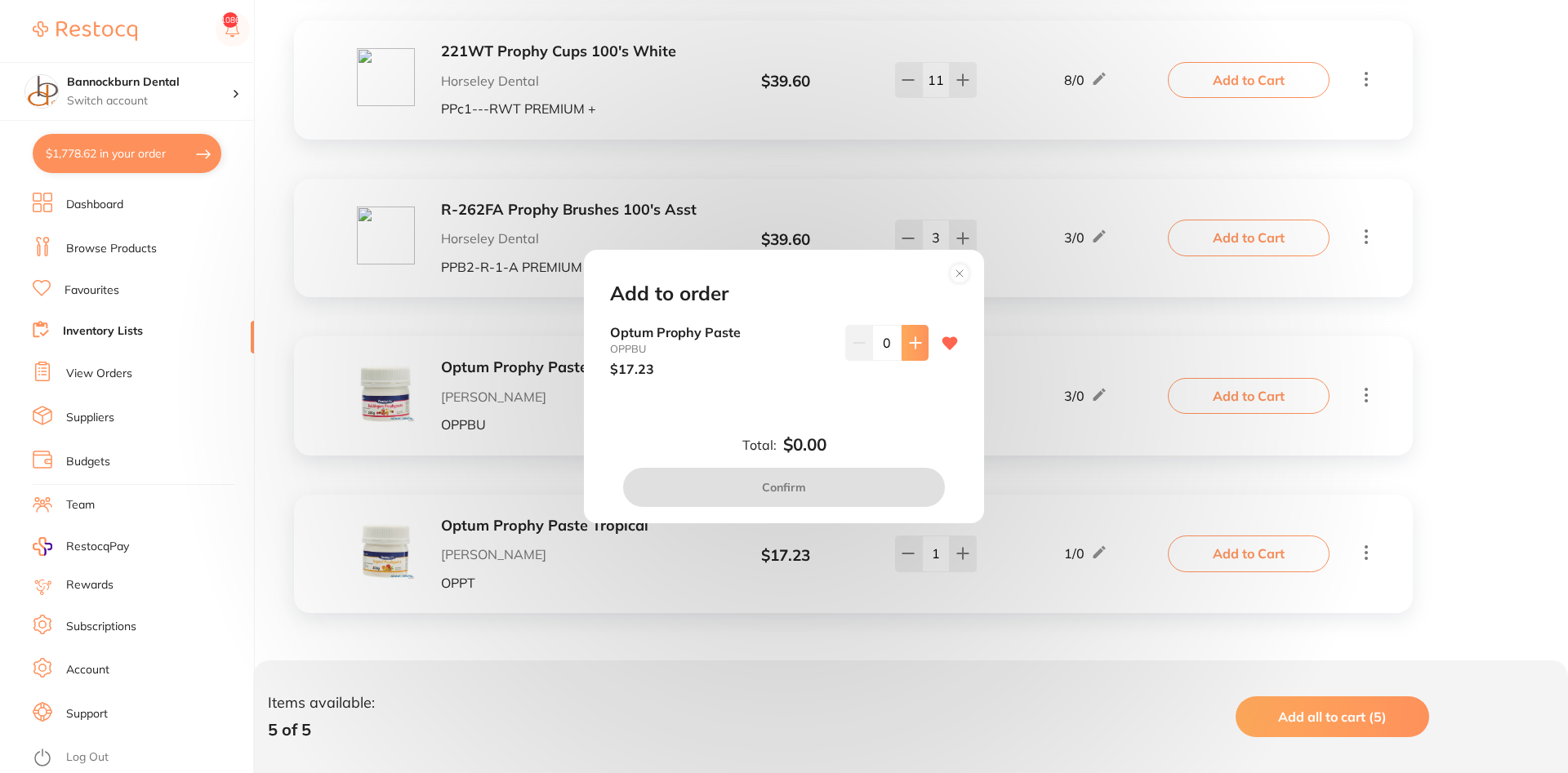
click at [924, 353] on button at bounding box center [915, 343] width 27 height 36
type input "1"
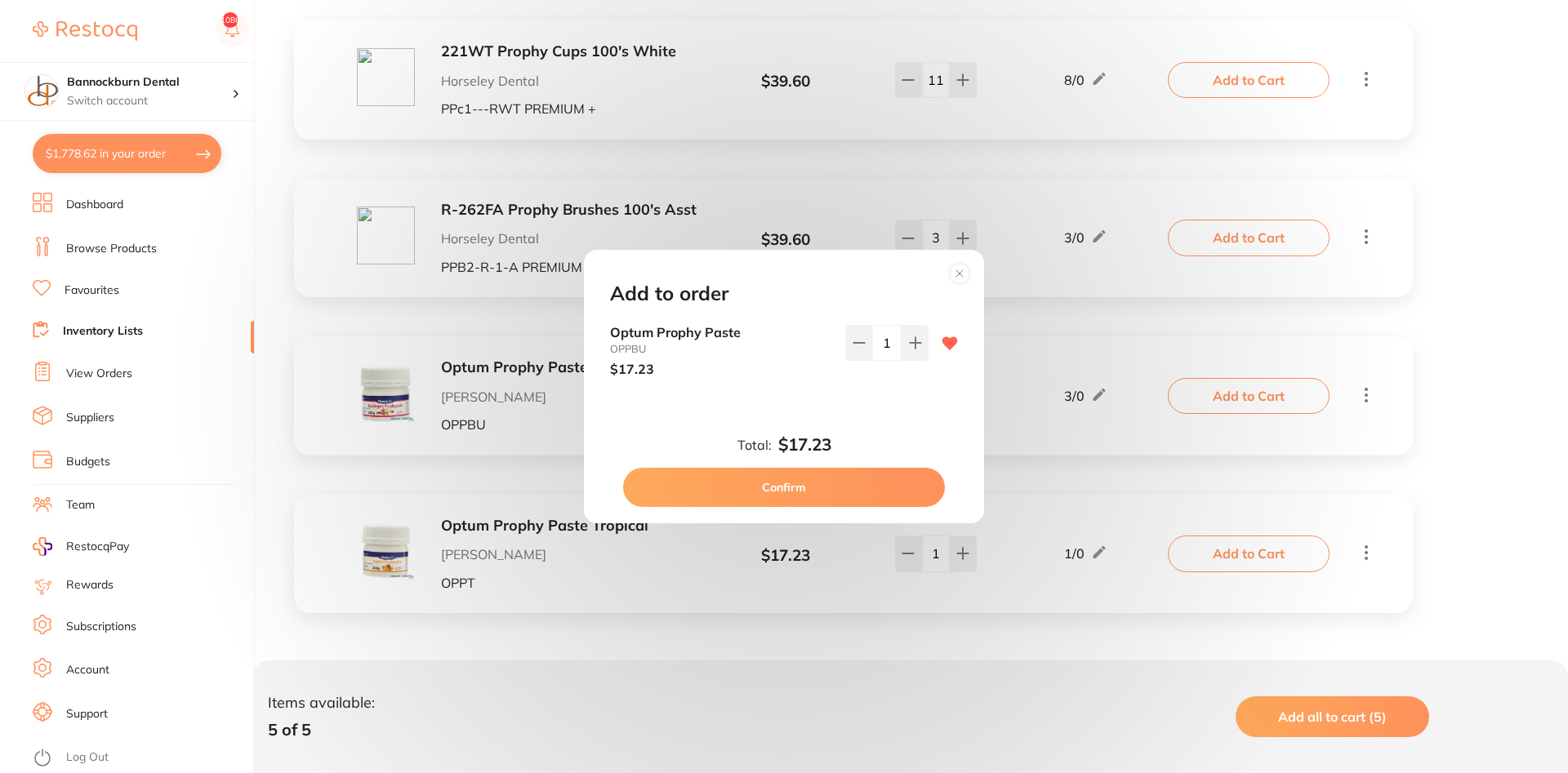
click at [892, 485] on button "Confirm" at bounding box center [784, 487] width 322 height 40
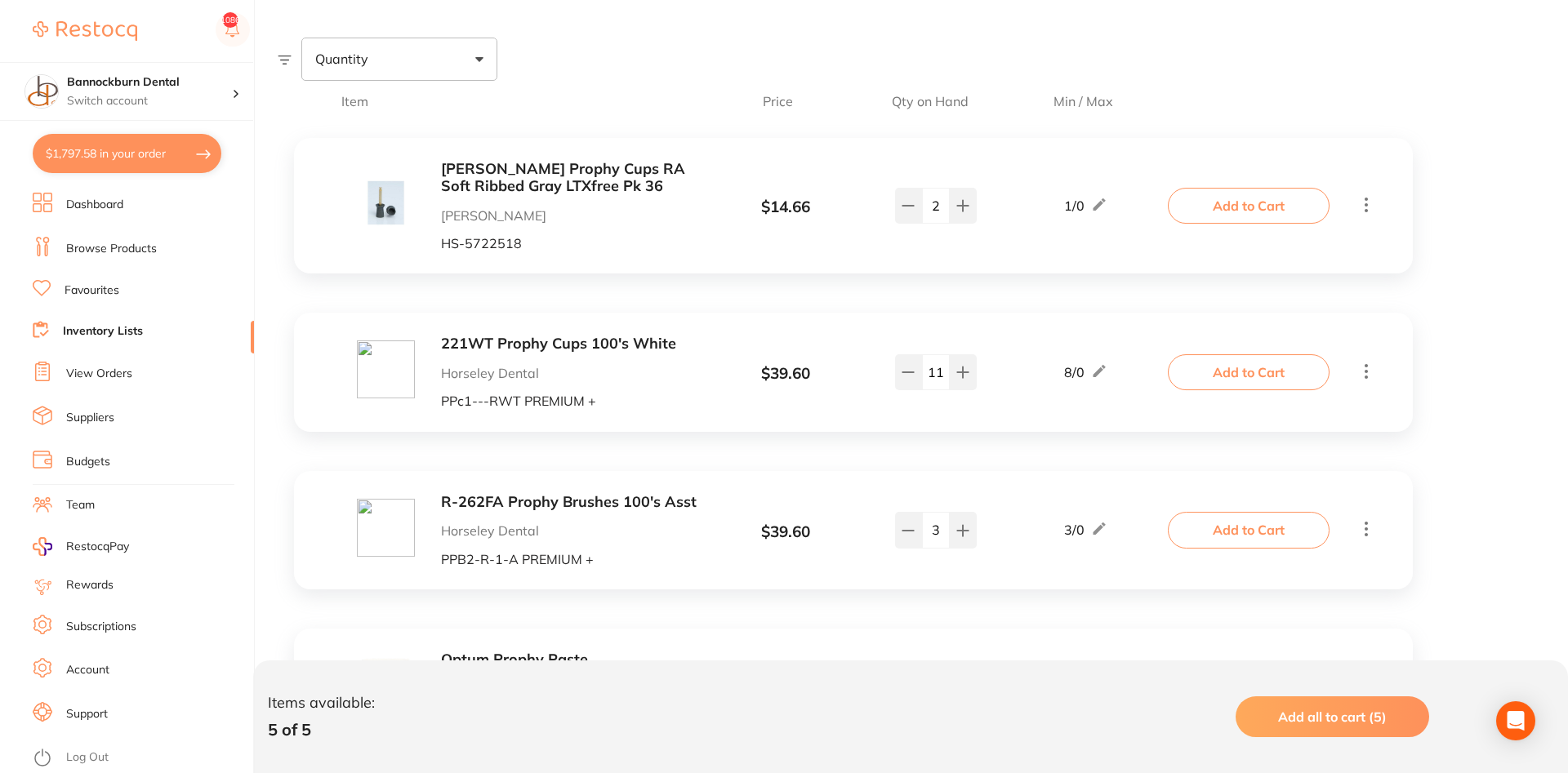
scroll to position [0, 0]
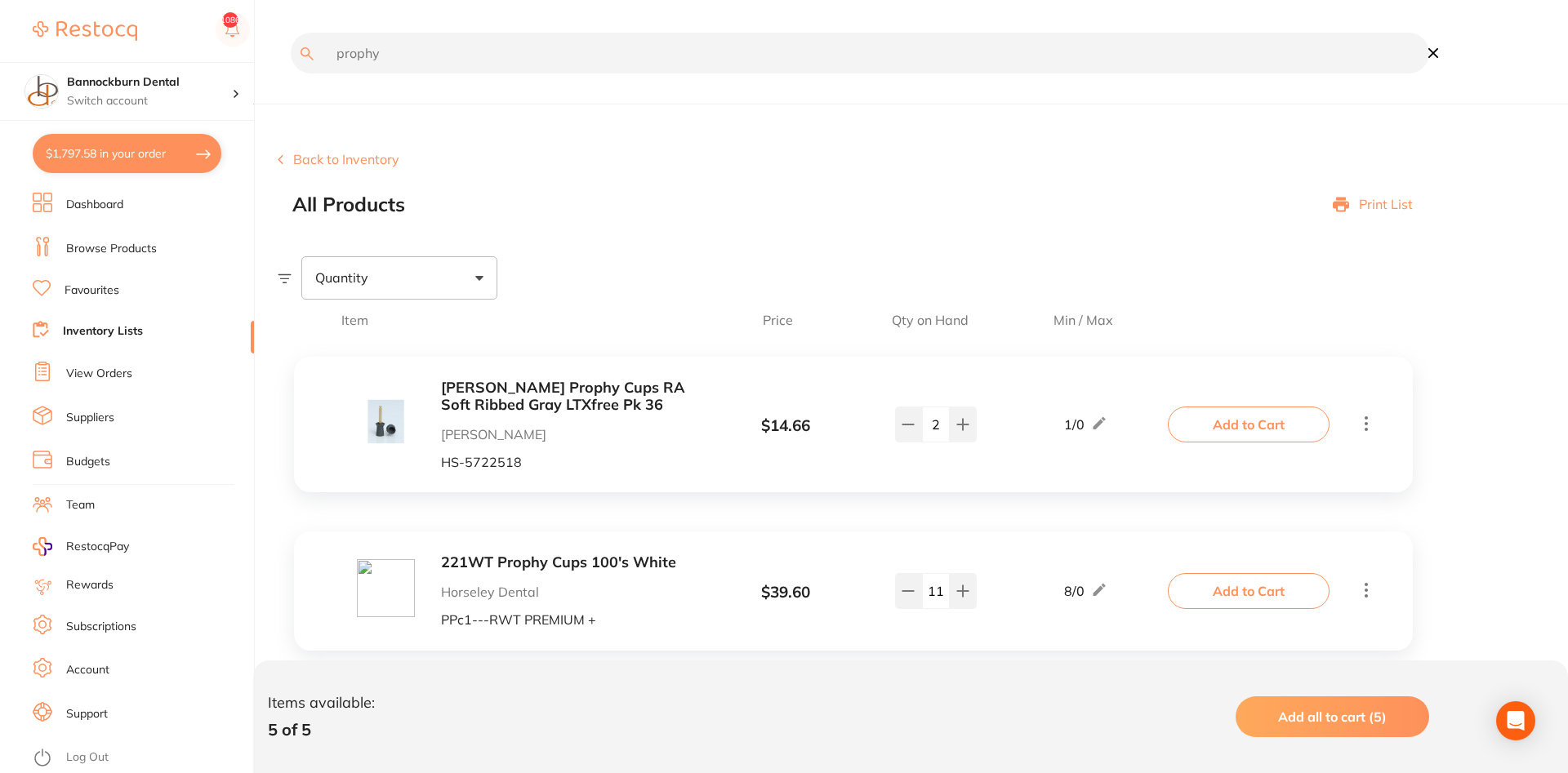
drag, startPoint x: 411, startPoint y: 56, endPoint x: 94, endPoint y: 90, distance: 318.8
click at [290, 74] on input "prophy" at bounding box center [860, 53] width 1139 height 41
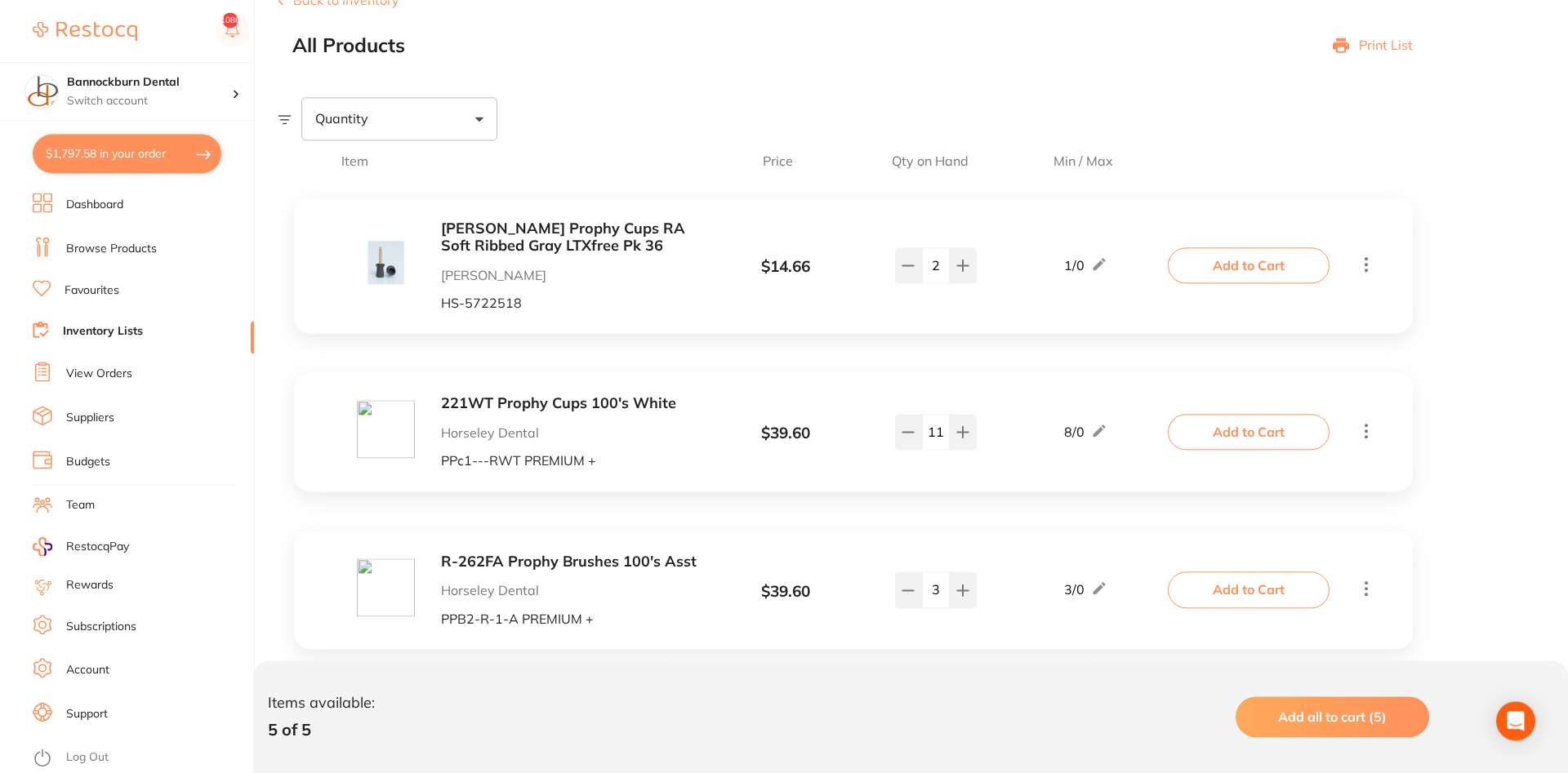
scroll to position [167, 0]
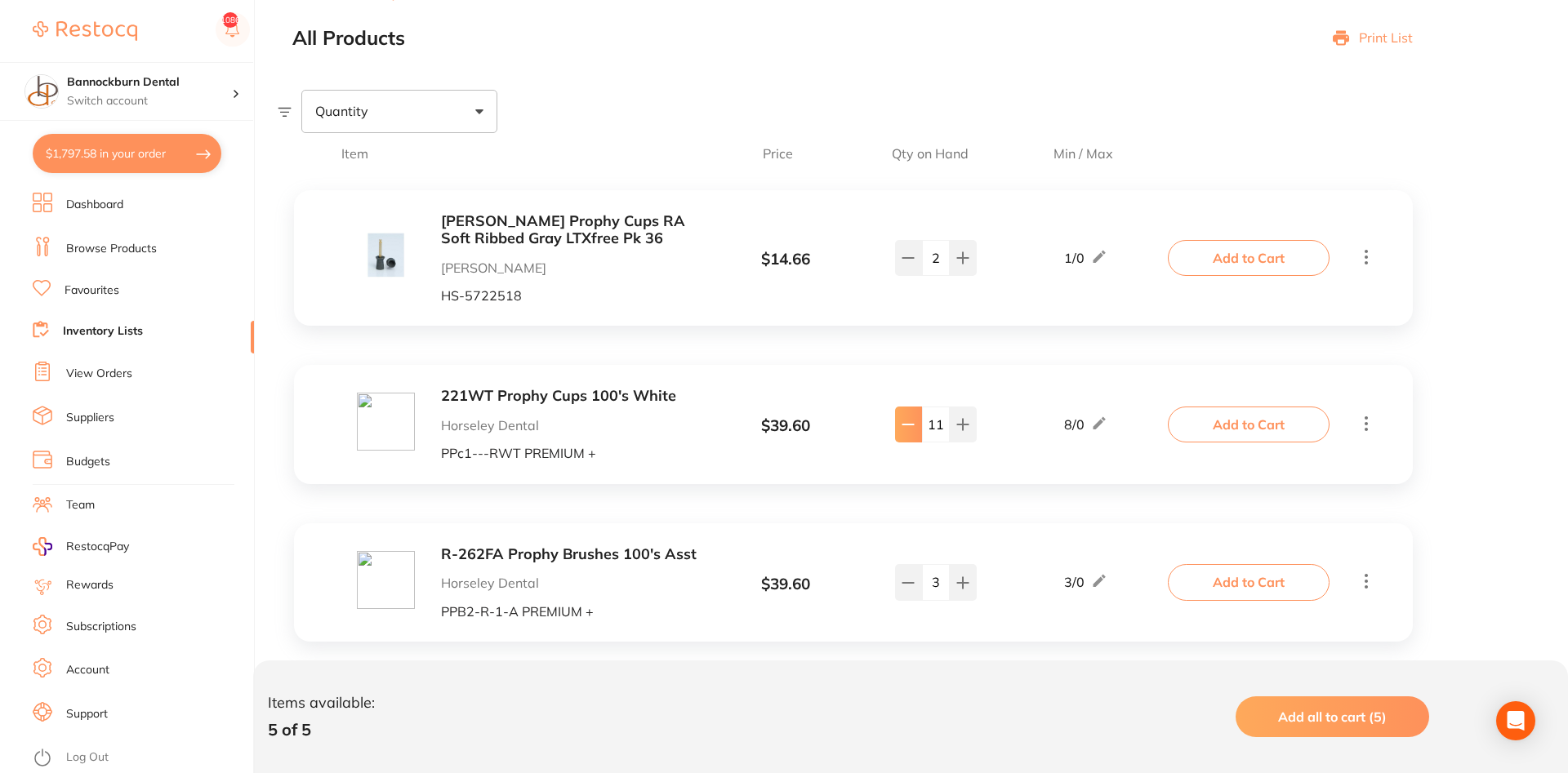
click at [906, 433] on button at bounding box center [908, 424] width 27 height 36
type input "10"
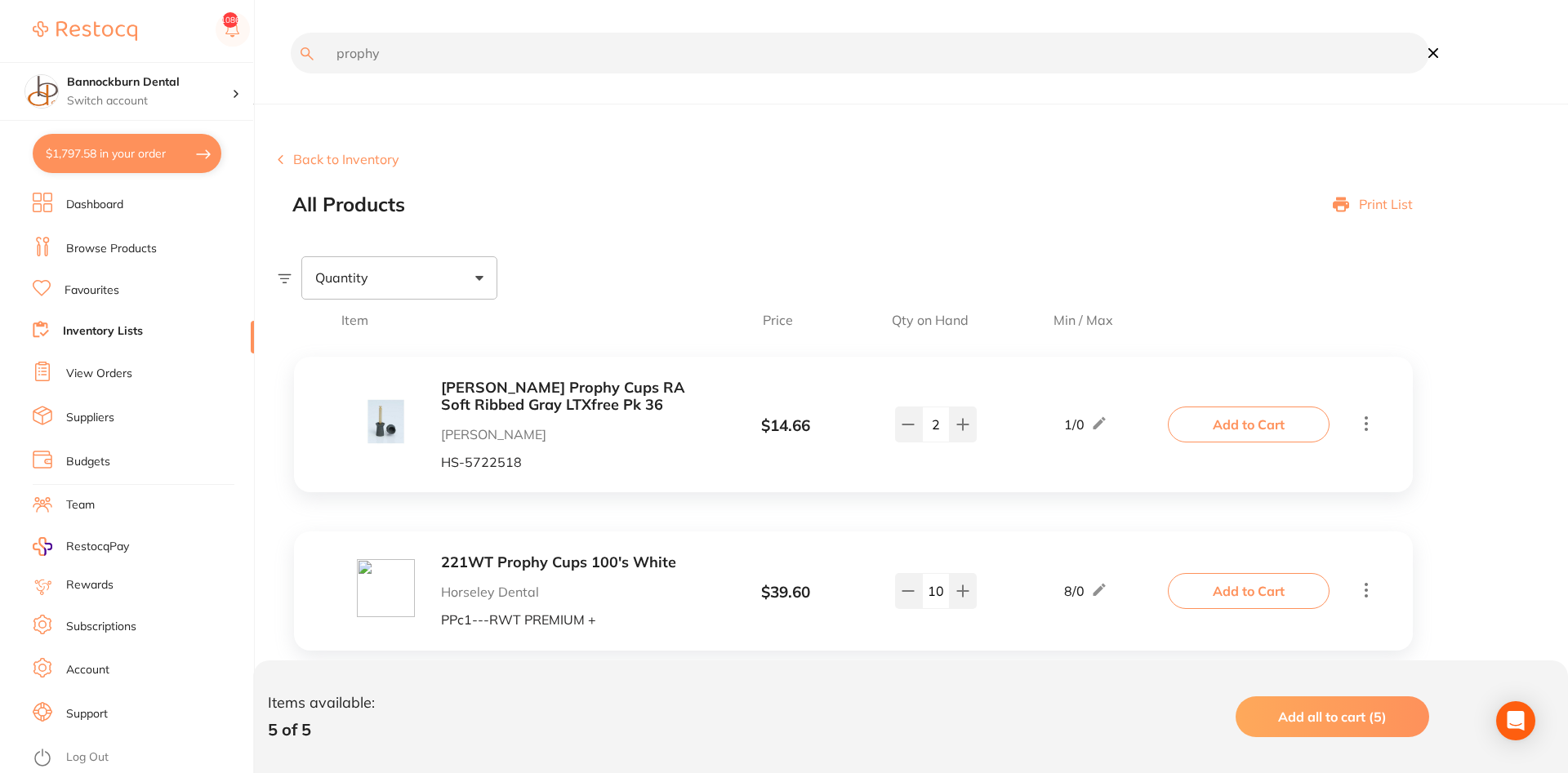
drag, startPoint x: 430, startPoint y: 58, endPoint x: 41, endPoint y: 74, distance: 389.3
click at [290, 74] on input "prophy" at bounding box center [860, 53] width 1139 height 41
type input "steel"
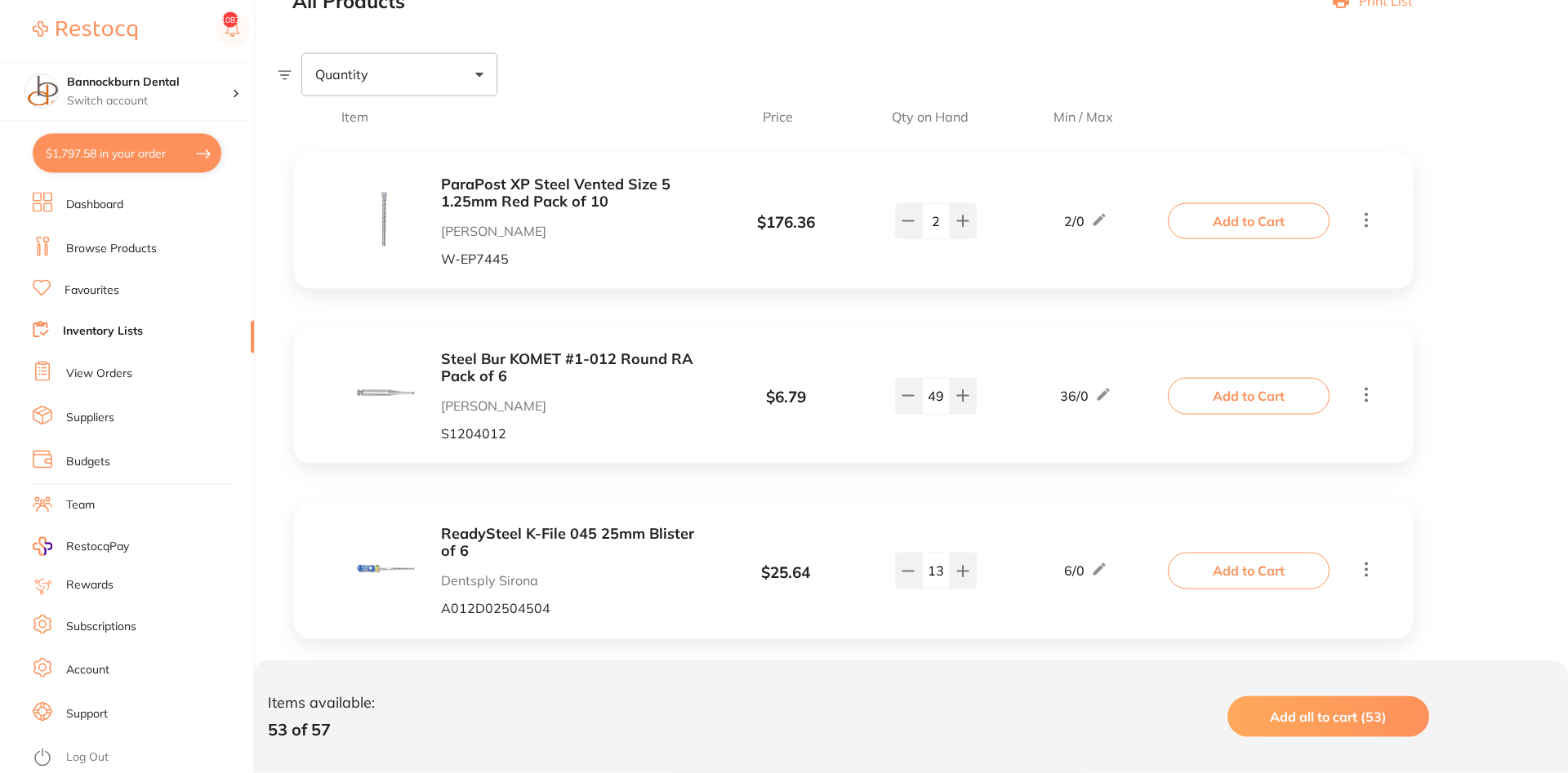
scroll to position [250, 0]
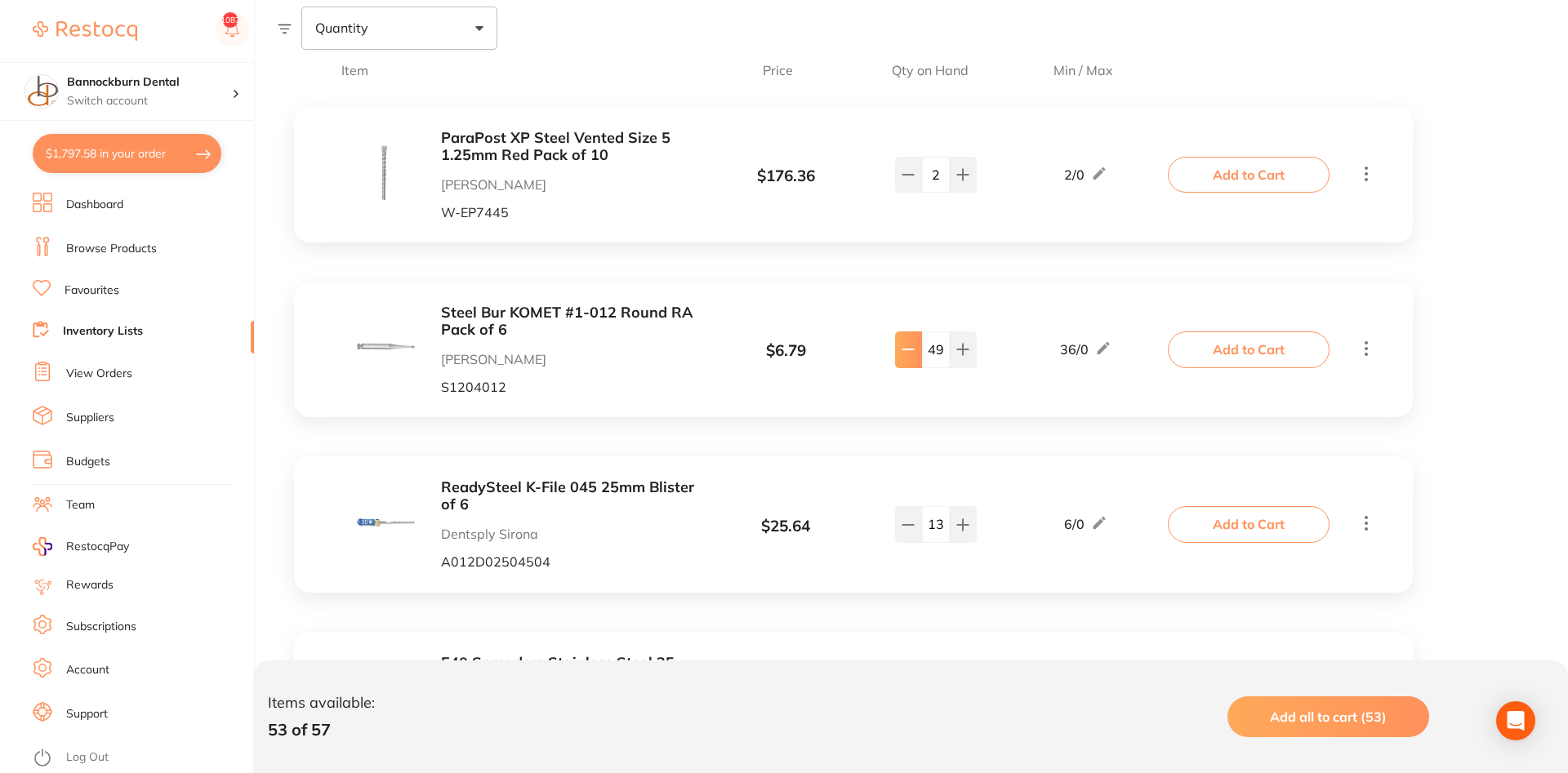
click at [907, 355] on icon at bounding box center [908, 350] width 13 height 13
type input "45"
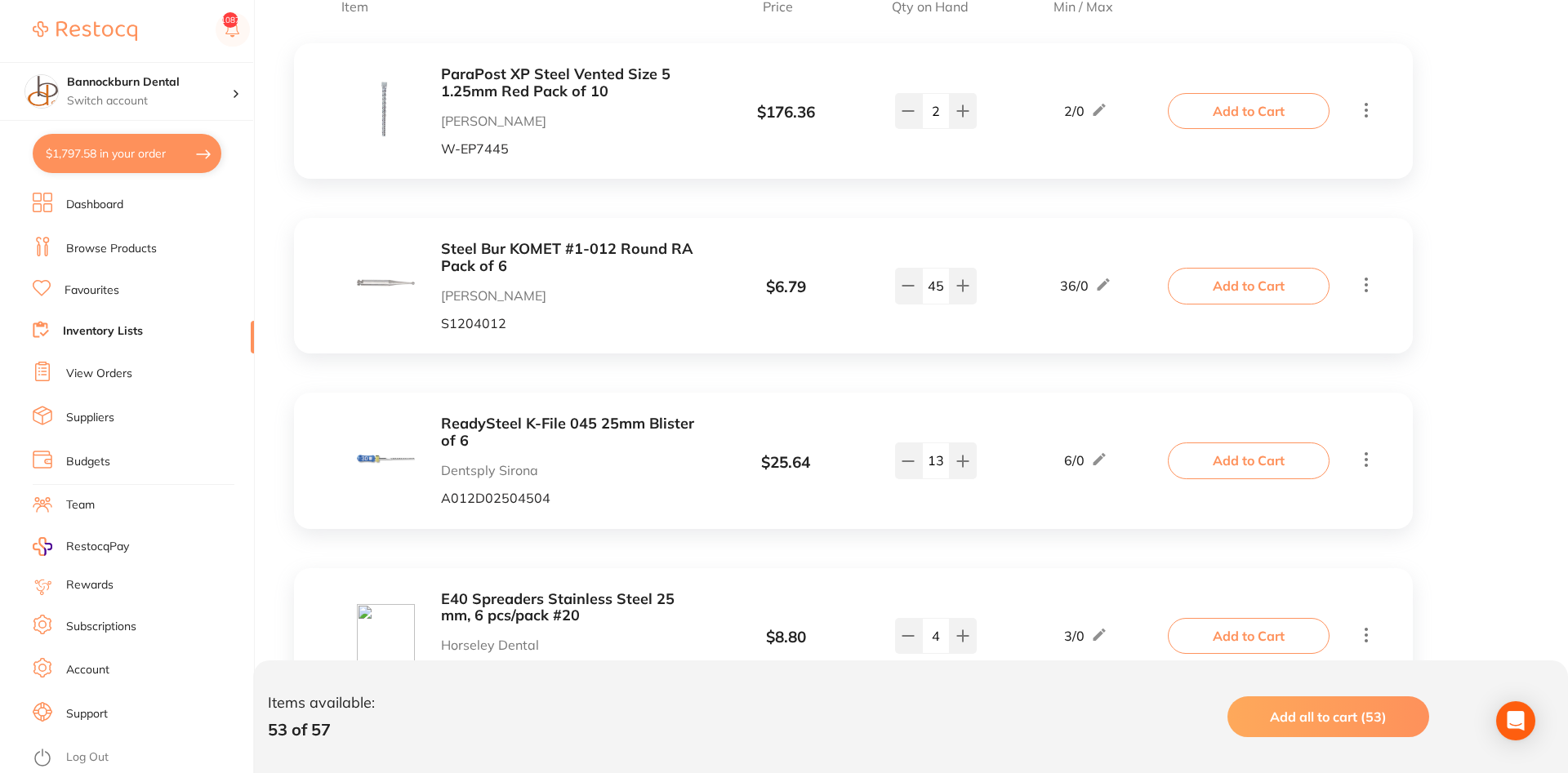
scroll to position [0, 0]
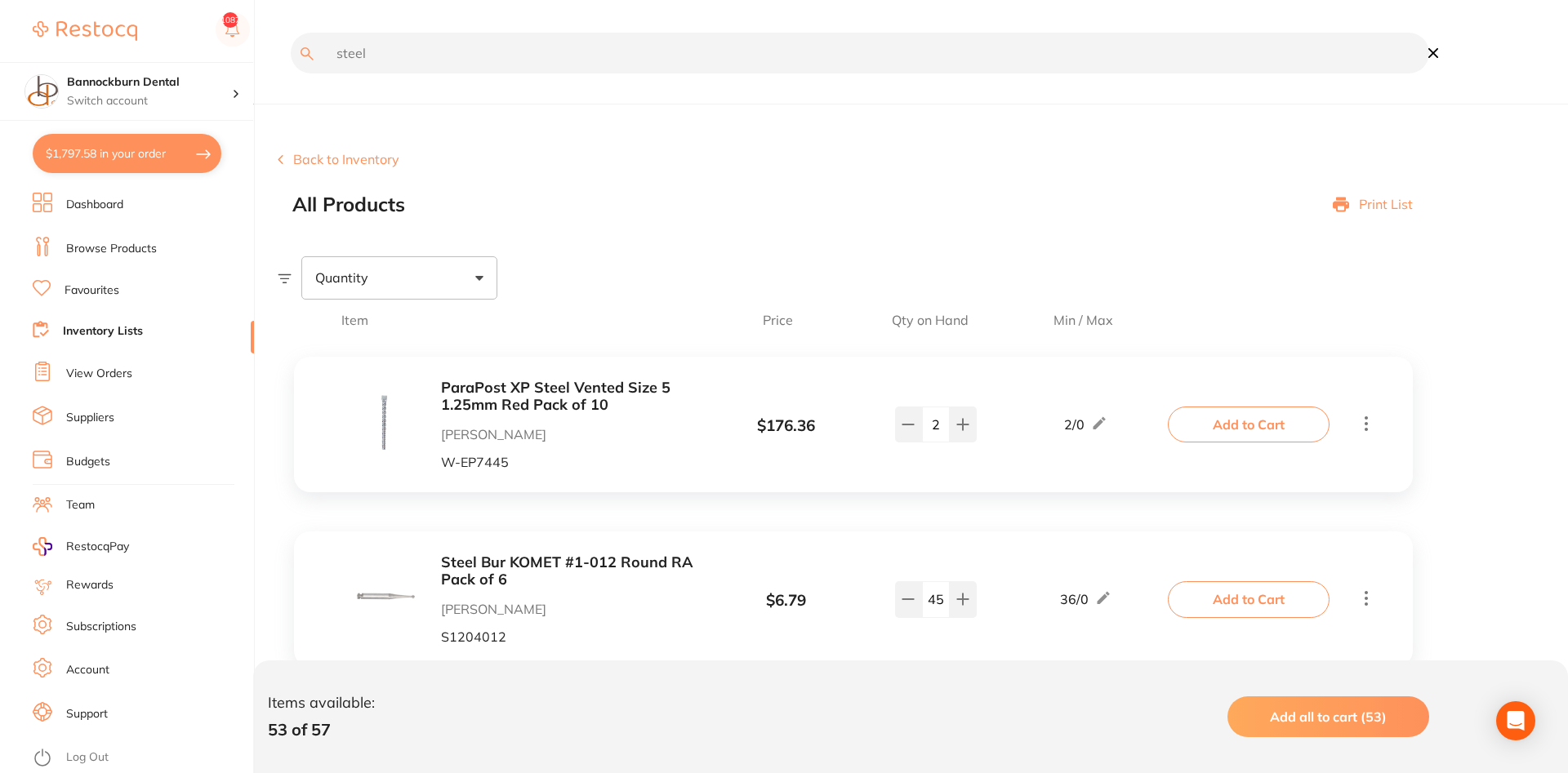
click at [481, 62] on input "steel" at bounding box center [860, 53] width 1139 height 41
type input "steel bur"
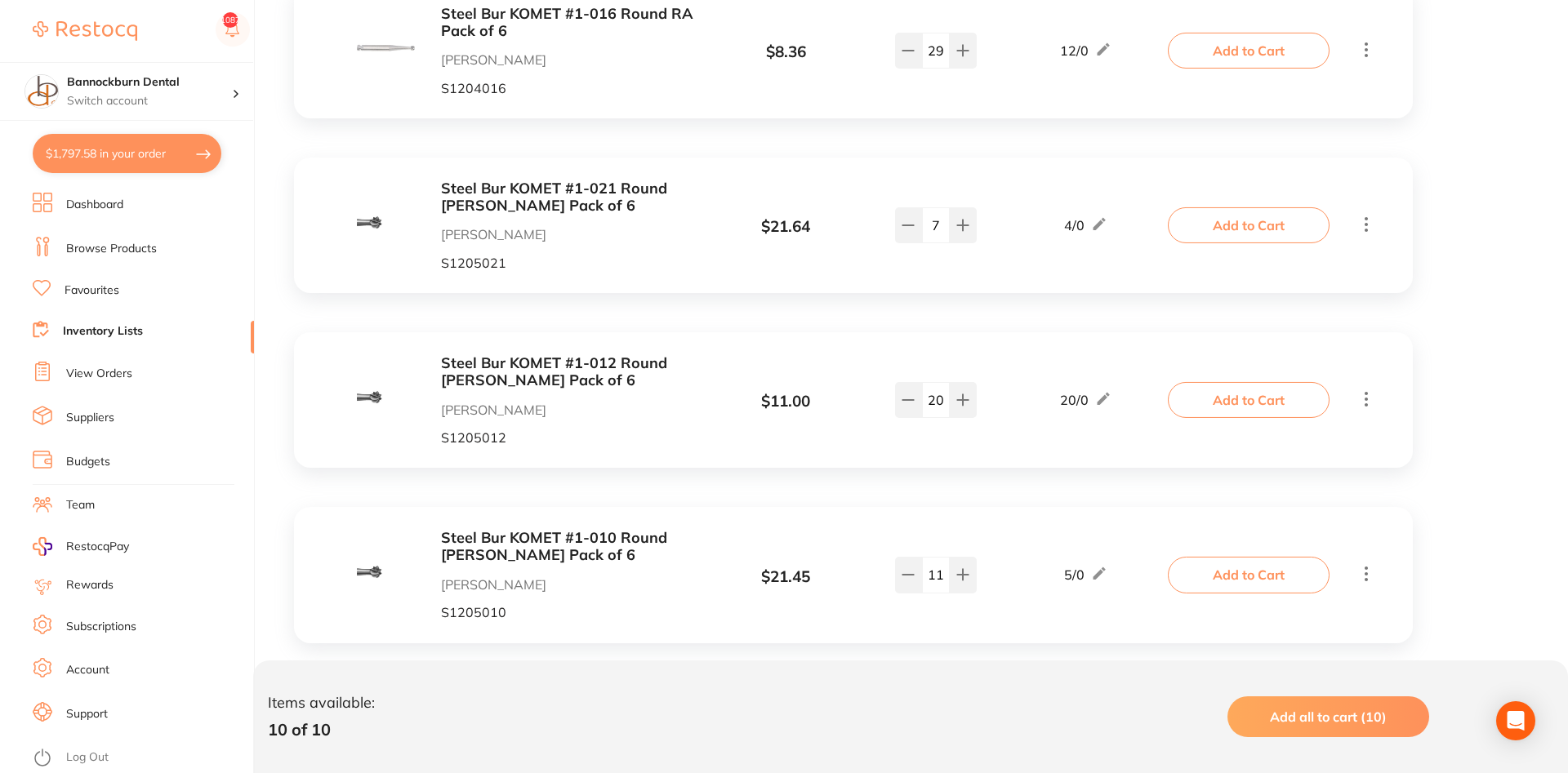
scroll to position [2332, 0]
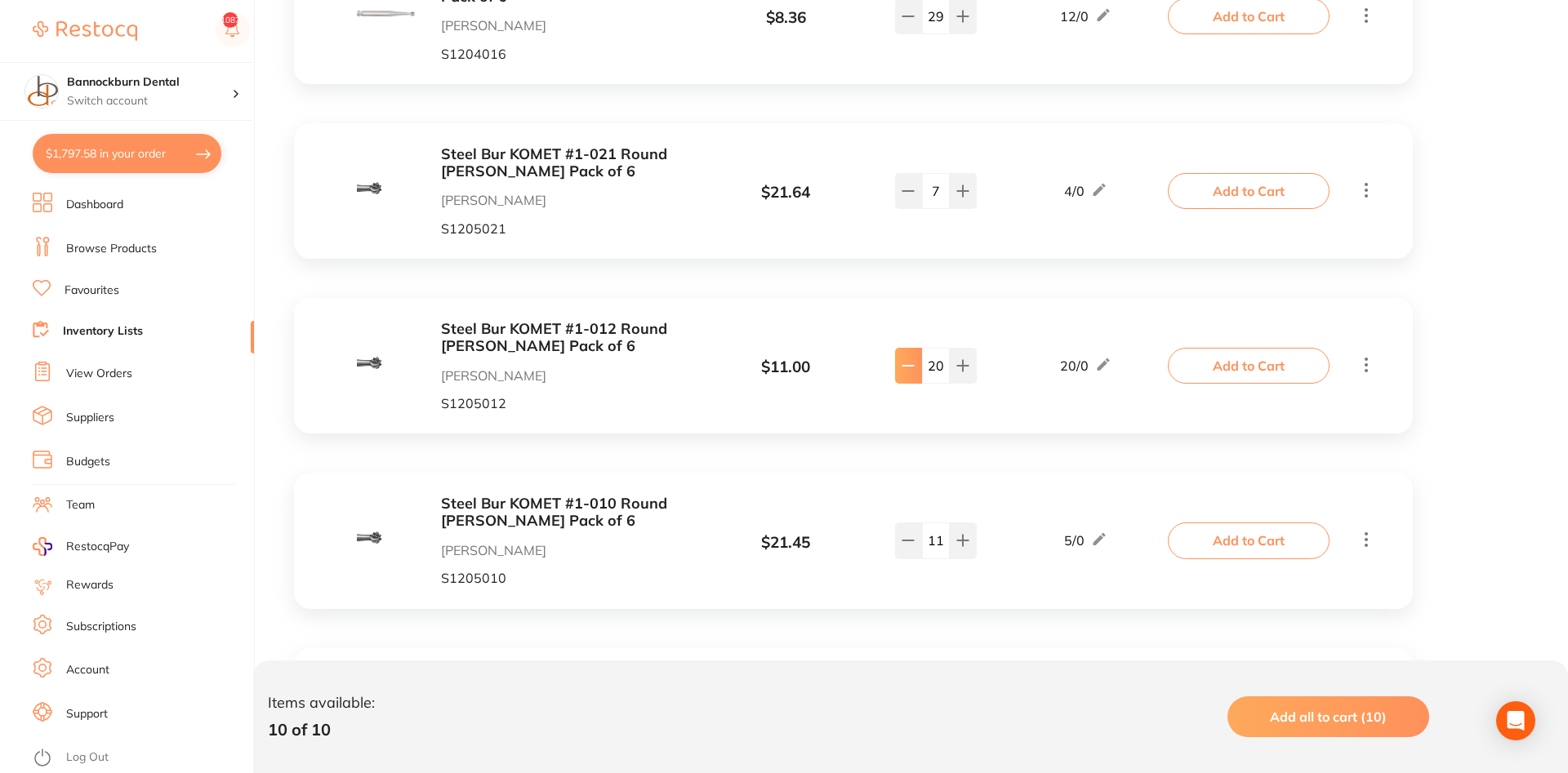
click at [907, 372] on icon at bounding box center [908, 366] width 13 height 13
type input "19"
click at [1179, 374] on button "Add to Cart" at bounding box center [1249, 366] width 162 height 36
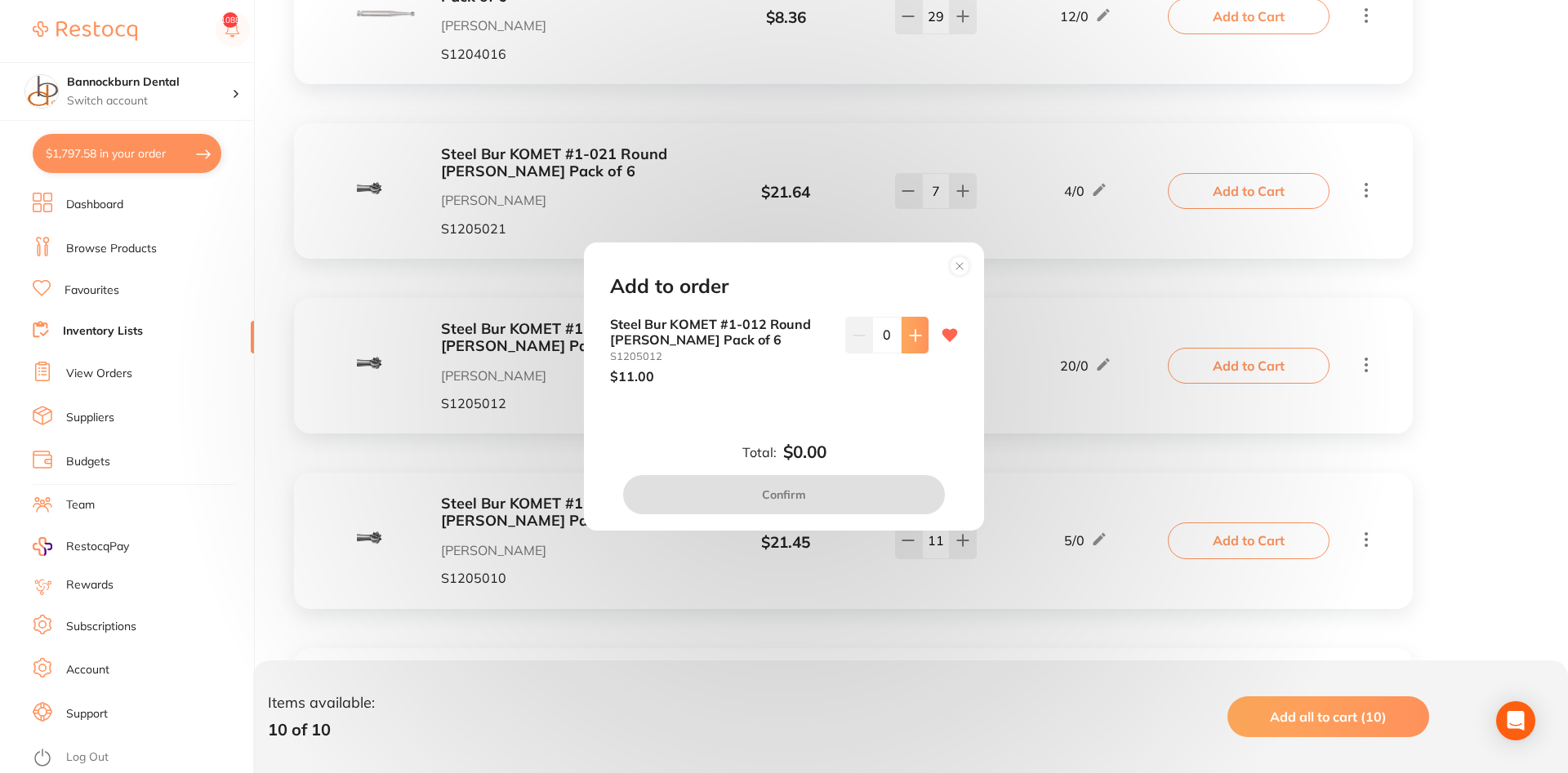
click at [919, 343] on button at bounding box center [915, 335] width 27 height 36
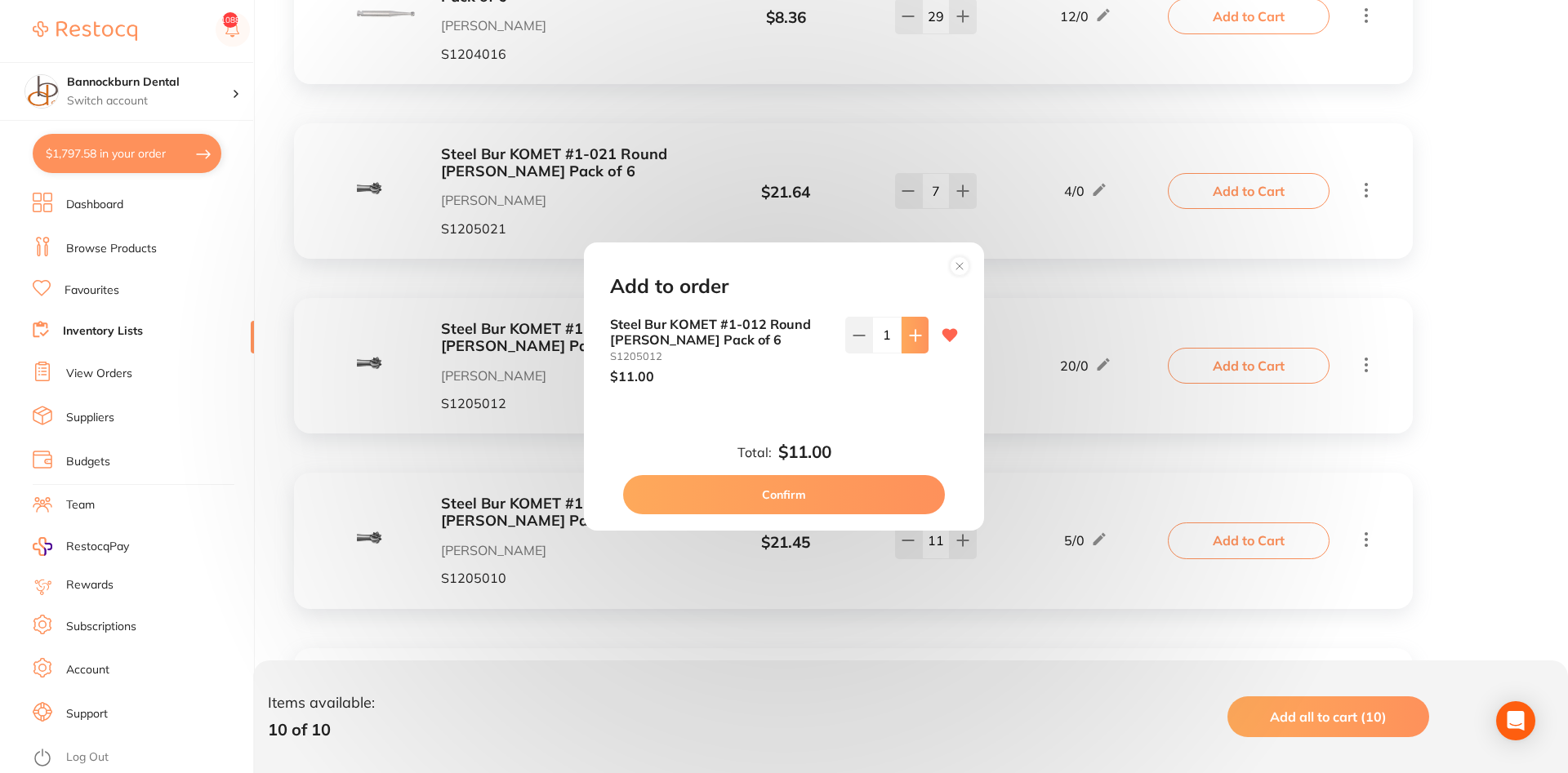
click at [919, 343] on button at bounding box center [915, 335] width 27 height 36
type input "5"
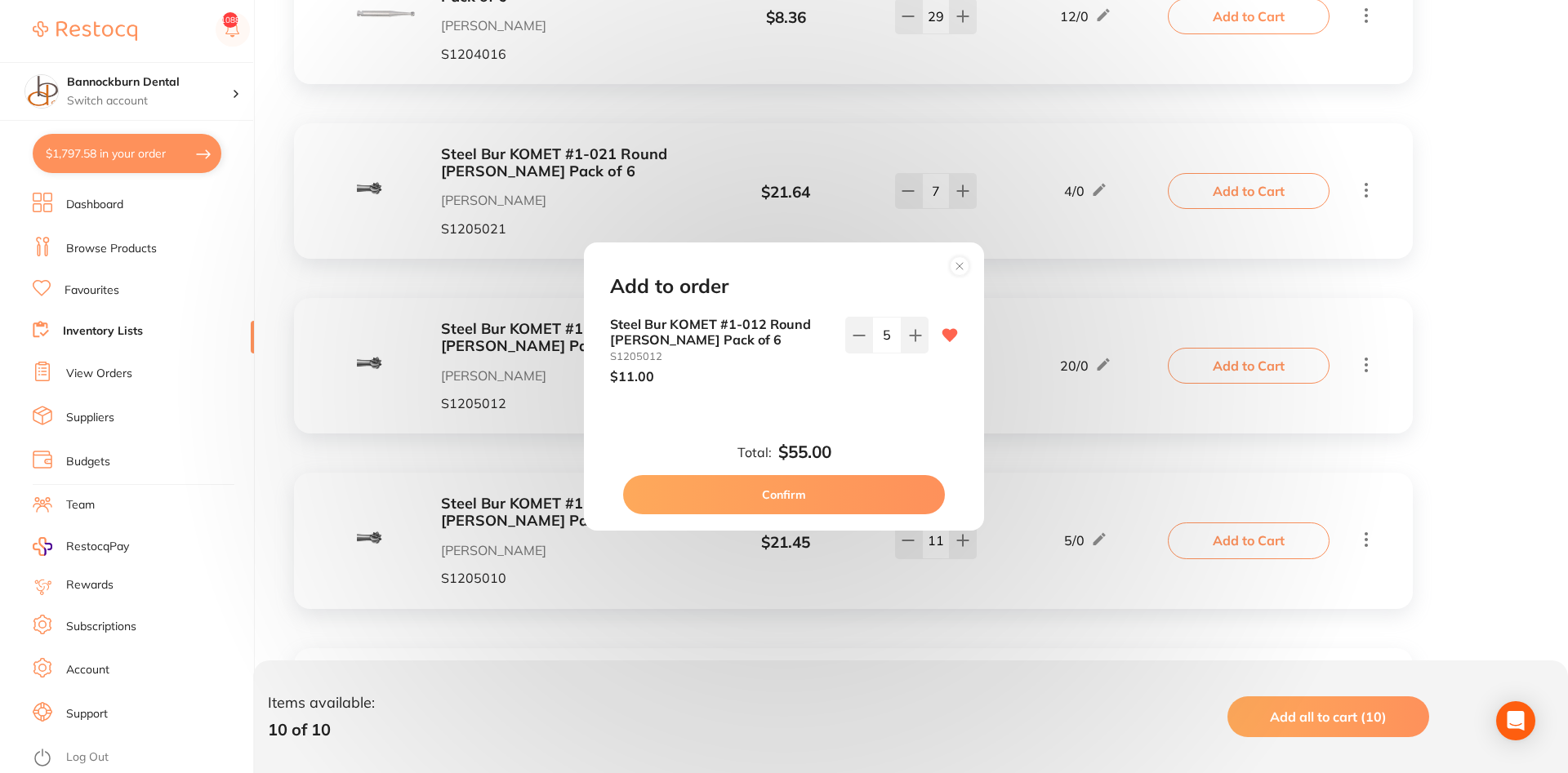
click at [892, 485] on button "Confirm" at bounding box center [784, 495] width 322 height 40
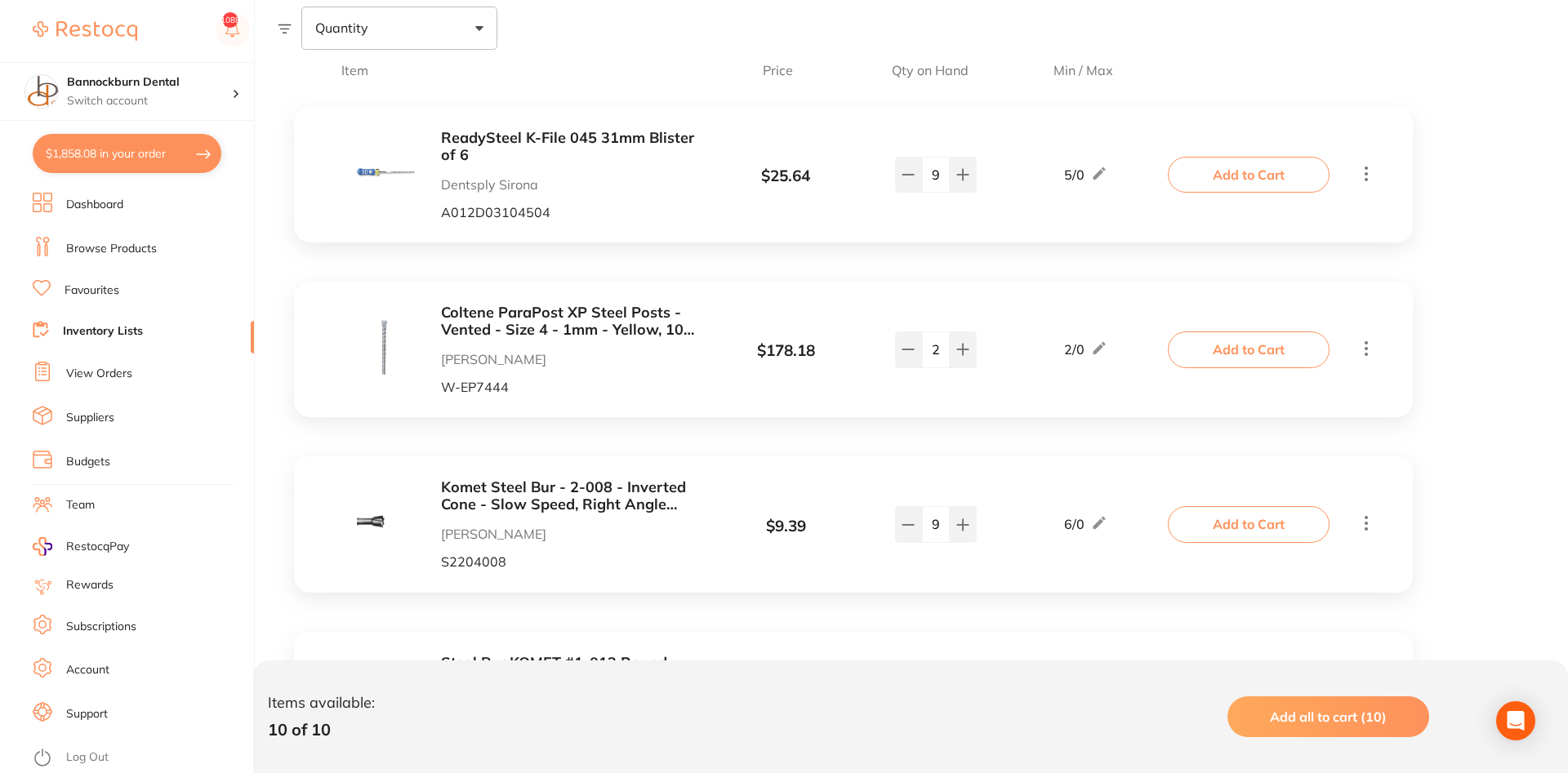
scroll to position [0, 0]
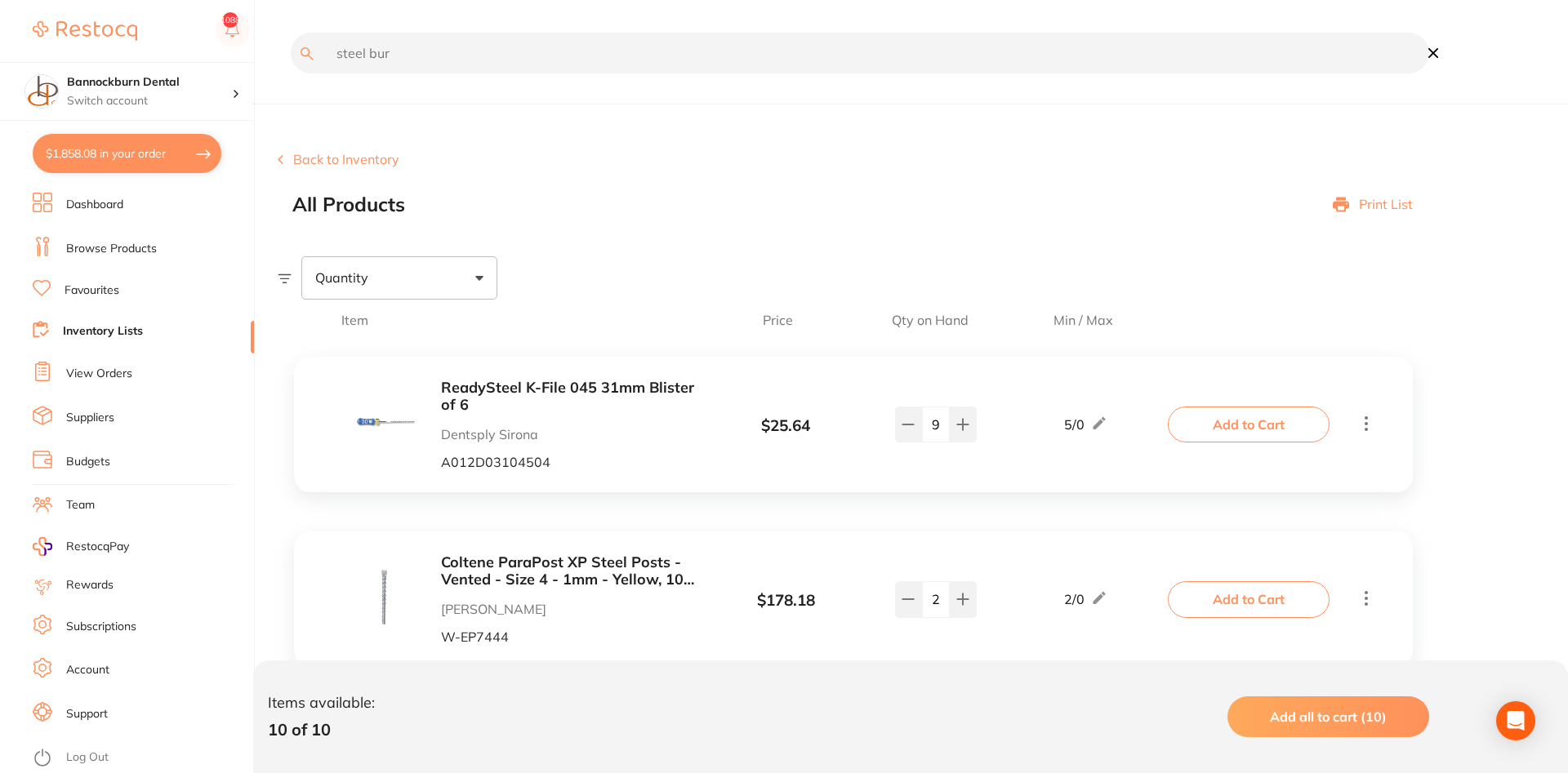
drag, startPoint x: 491, startPoint y: 70, endPoint x: 24, endPoint y: 69, distance: 467.0
click at [290, 69] on input "steel bur" at bounding box center [860, 53] width 1139 height 41
type input "cavit"
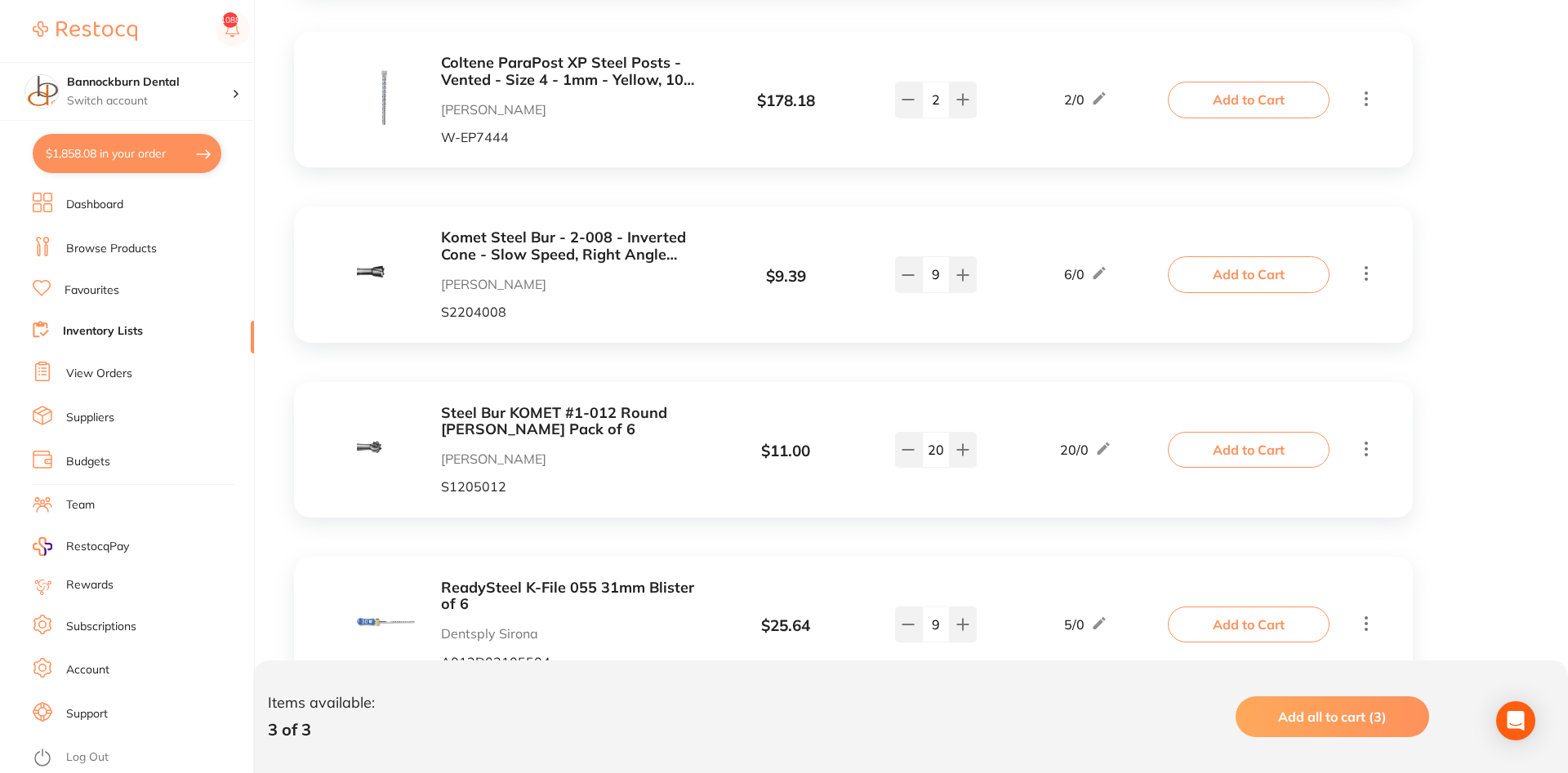
click at [101, 289] on link "Favourites" at bounding box center [91, 290] width 55 height 16
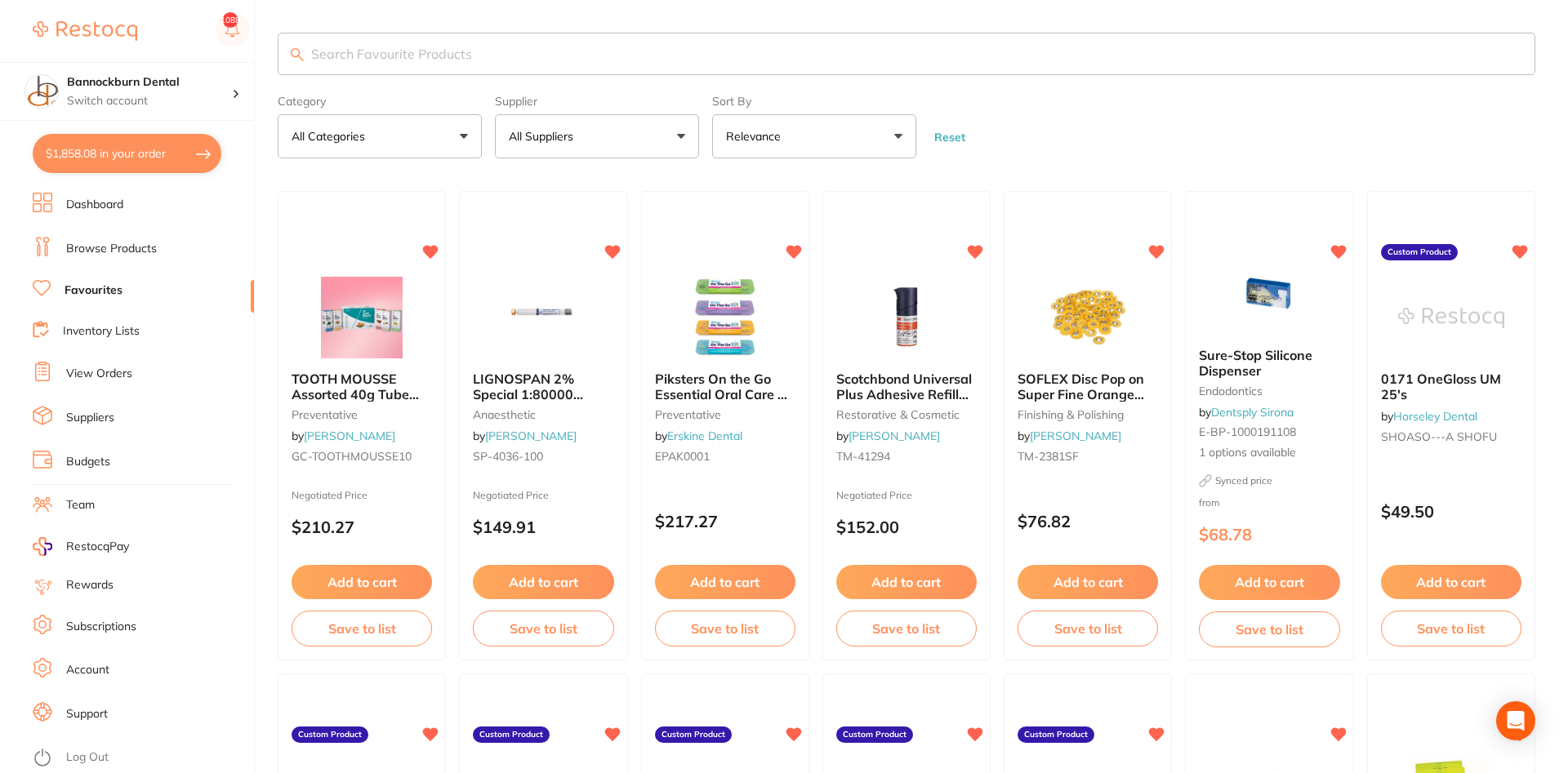
click at [131, 330] on link "Inventory Lists" at bounding box center [101, 331] width 76 height 16
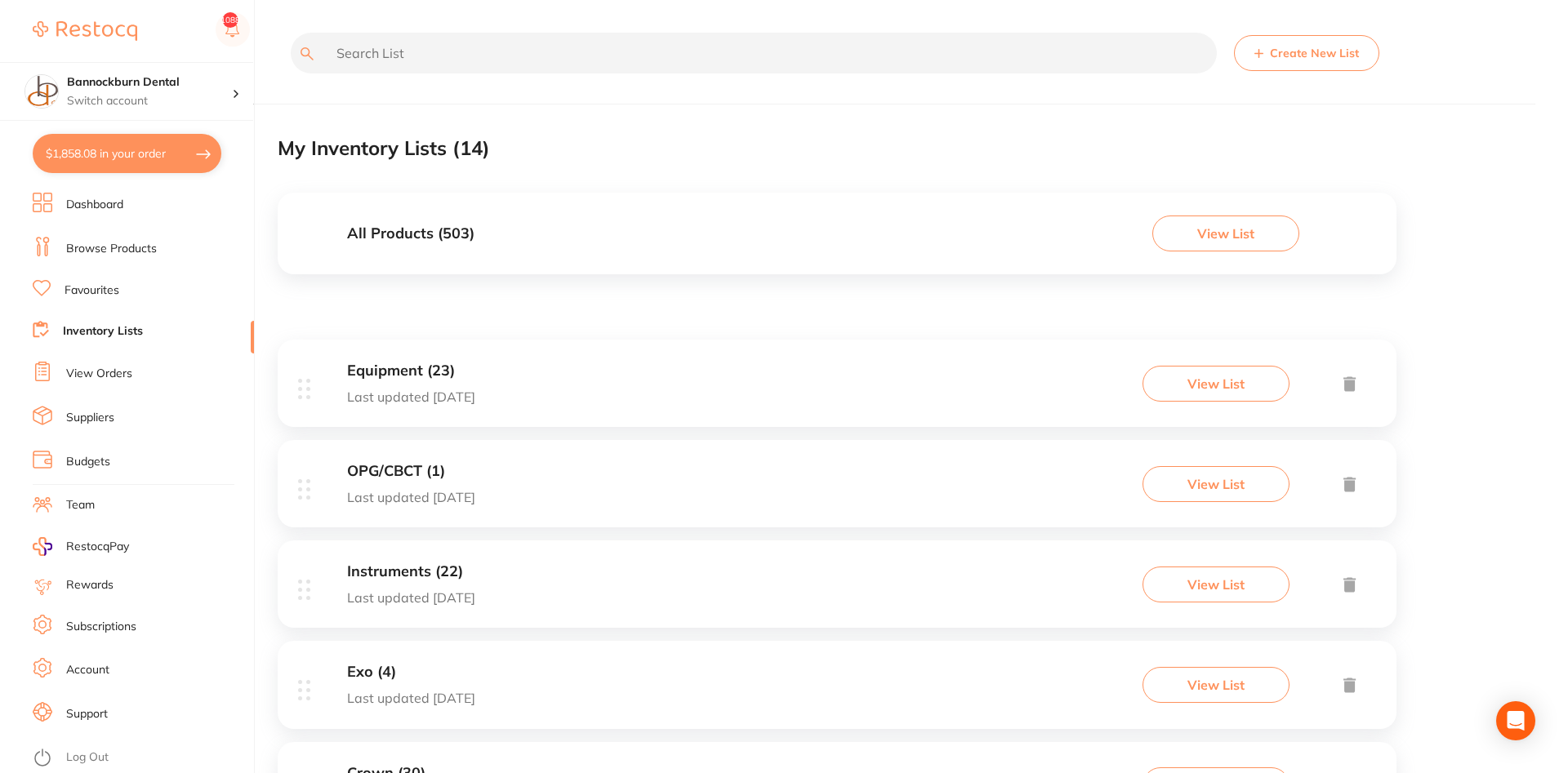
click at [444, 54] on input "text" at bounding box center [753, 53] width 926 height 41
click at [467, 218] on div "All Products ( 503 ) View List" at bounding box center [837, 233] width 1119 height 82
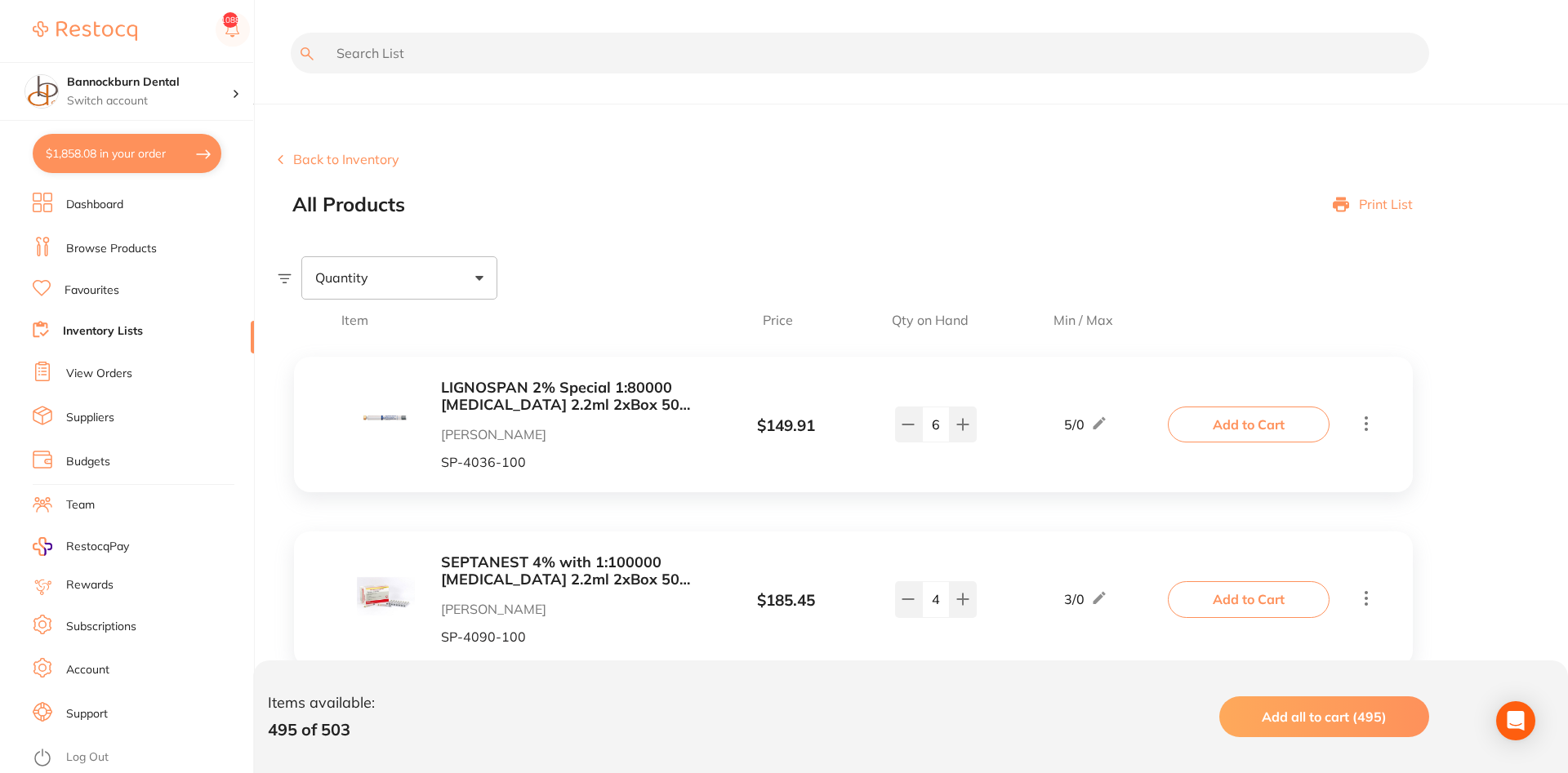
click at [429, 58] on input "text" at bounding box center [860, 53] width 1139 height 41
type input "cavit"
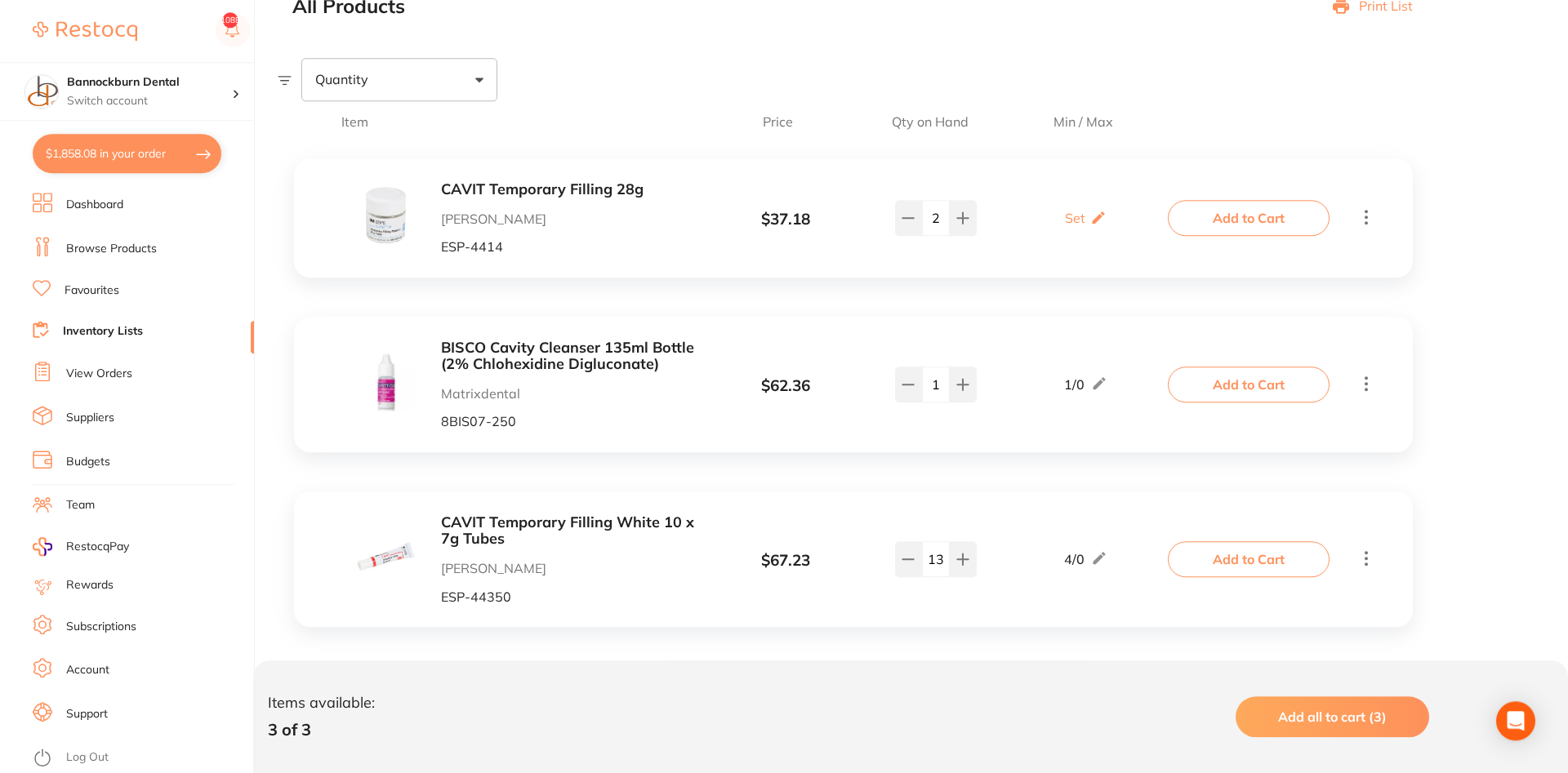
scroll to position [214, 0]
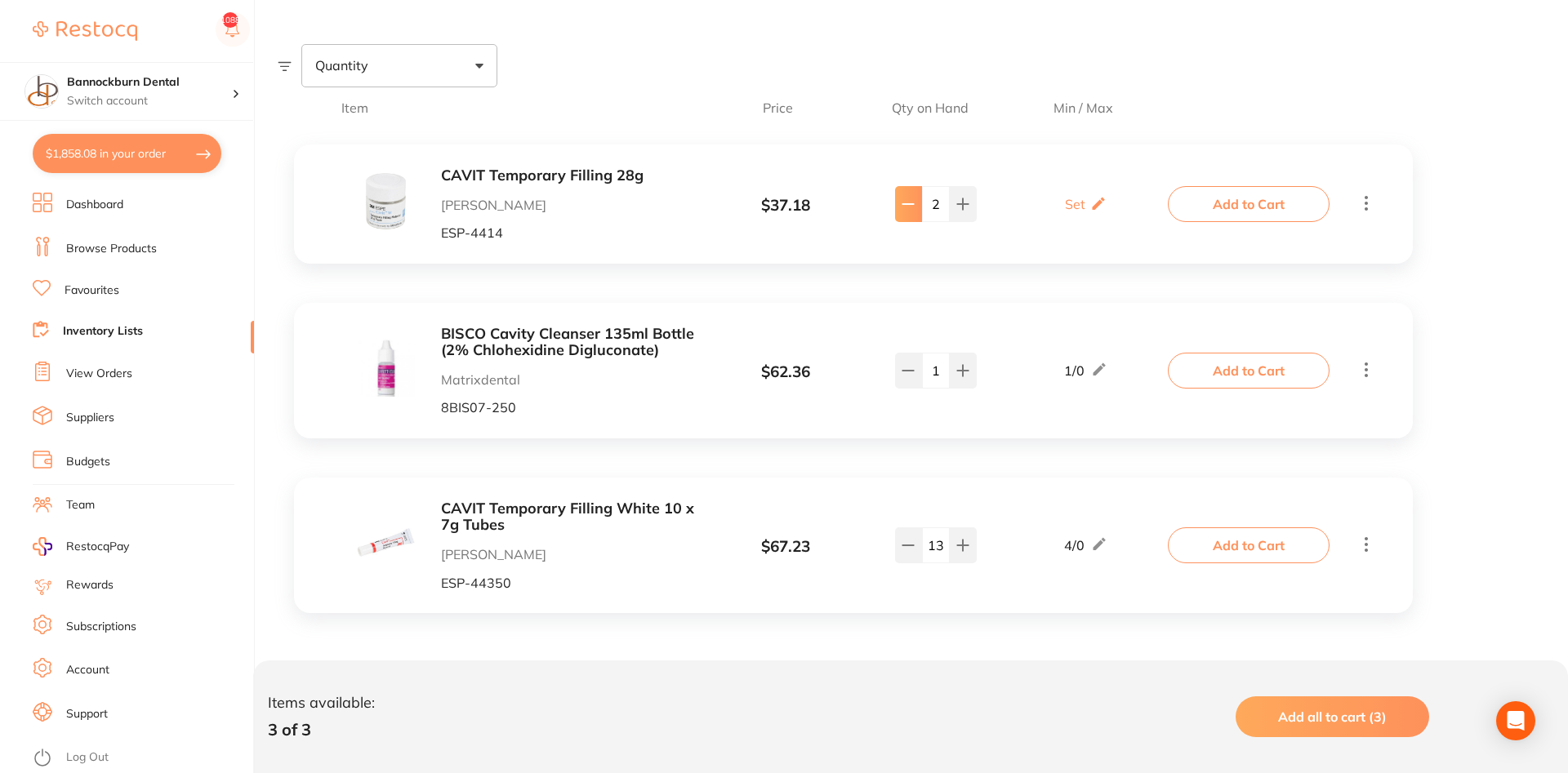
click at [909, 215] on button at bounding box center [908, 205] width 27 height 36
type input "0"
click at [909, 553] on button at bounding box center [908, 546] width 27 height 36
type input "12"
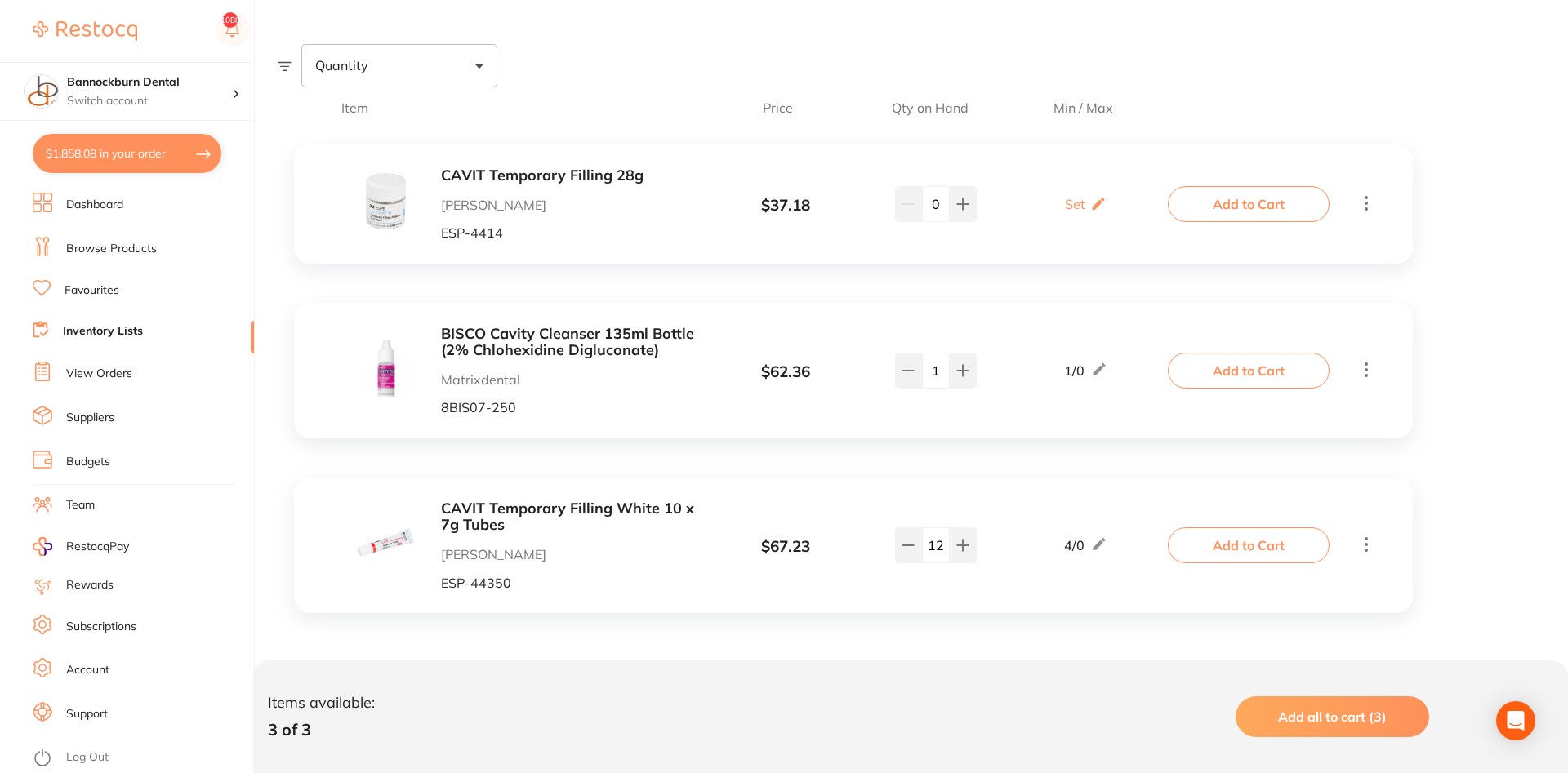
scroll to position [0, 0]
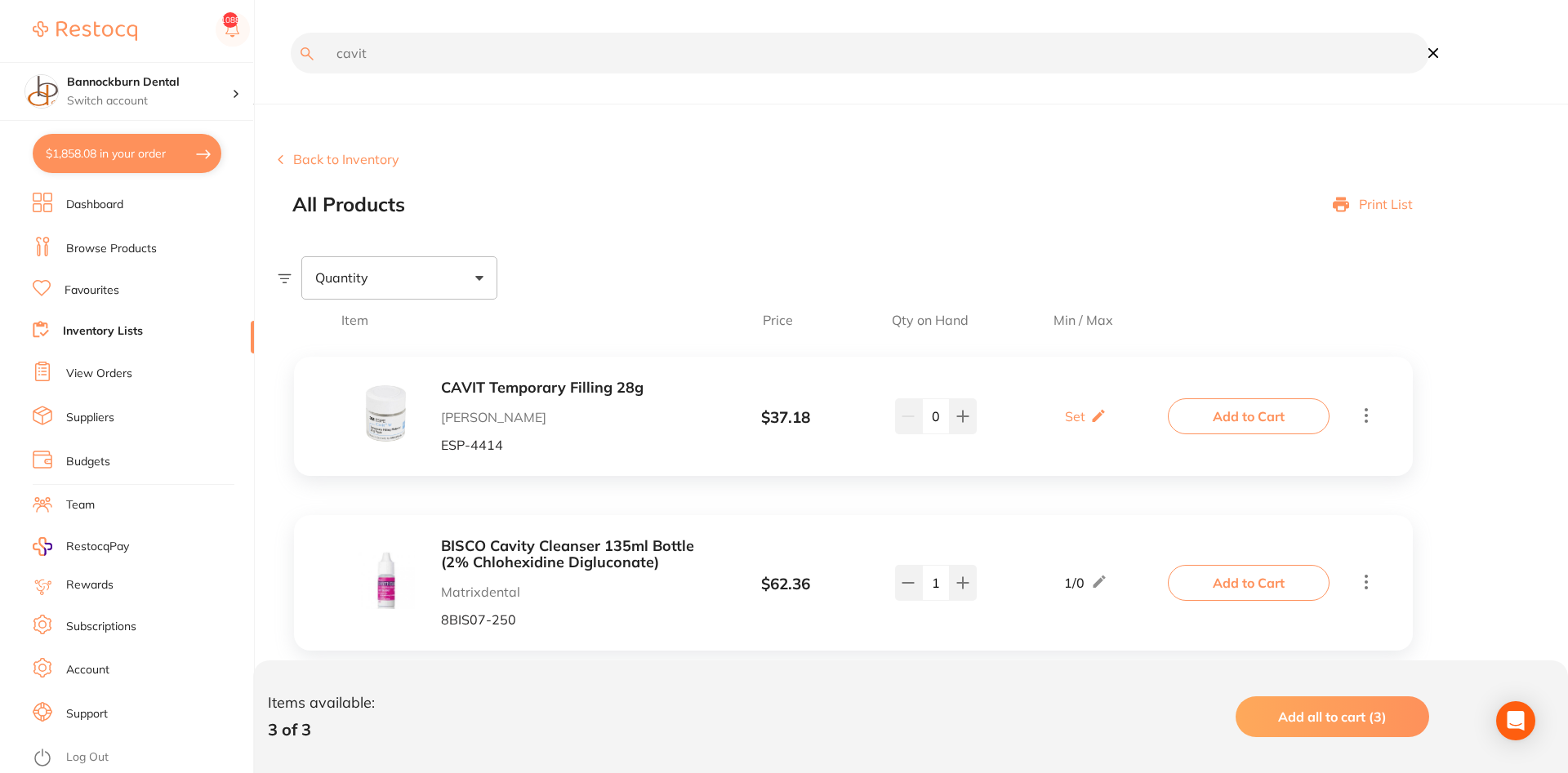
drag, startPoint x: 396, startPoint y: 59, endPoint x: 156, endPoint y: 76, distance: 240.6
click at [290, 74] on input "cavit" at bounding box center [860, 53] width 1139 height 41
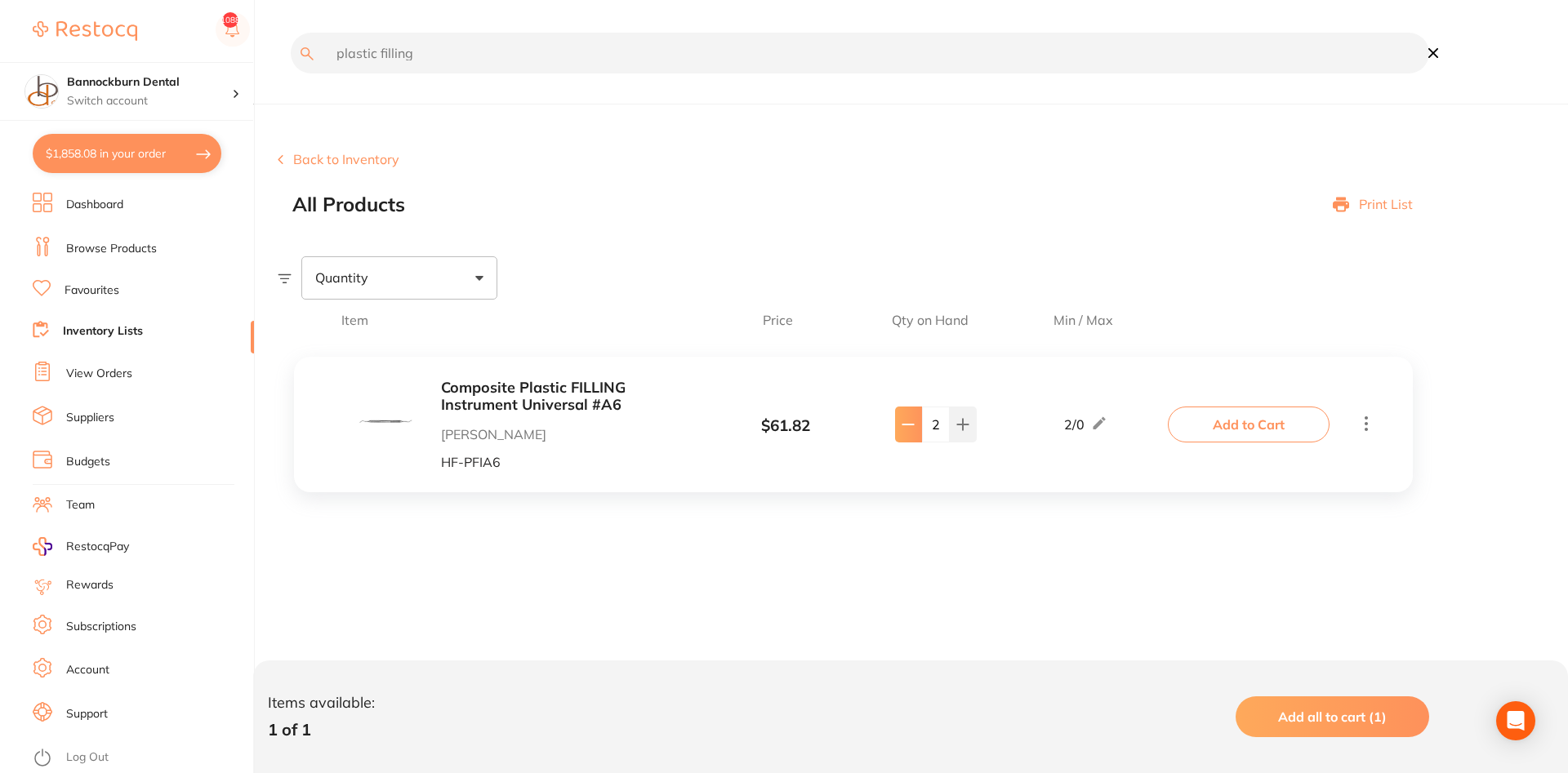
type input "plastic filling"
click at [916, 434] on button at bounding box center [908, 424] width 27 height 36
type input "1"
click at [1223, 430] on button "Add to Cart" at bounding box center [1249, 424] width 162 height 36
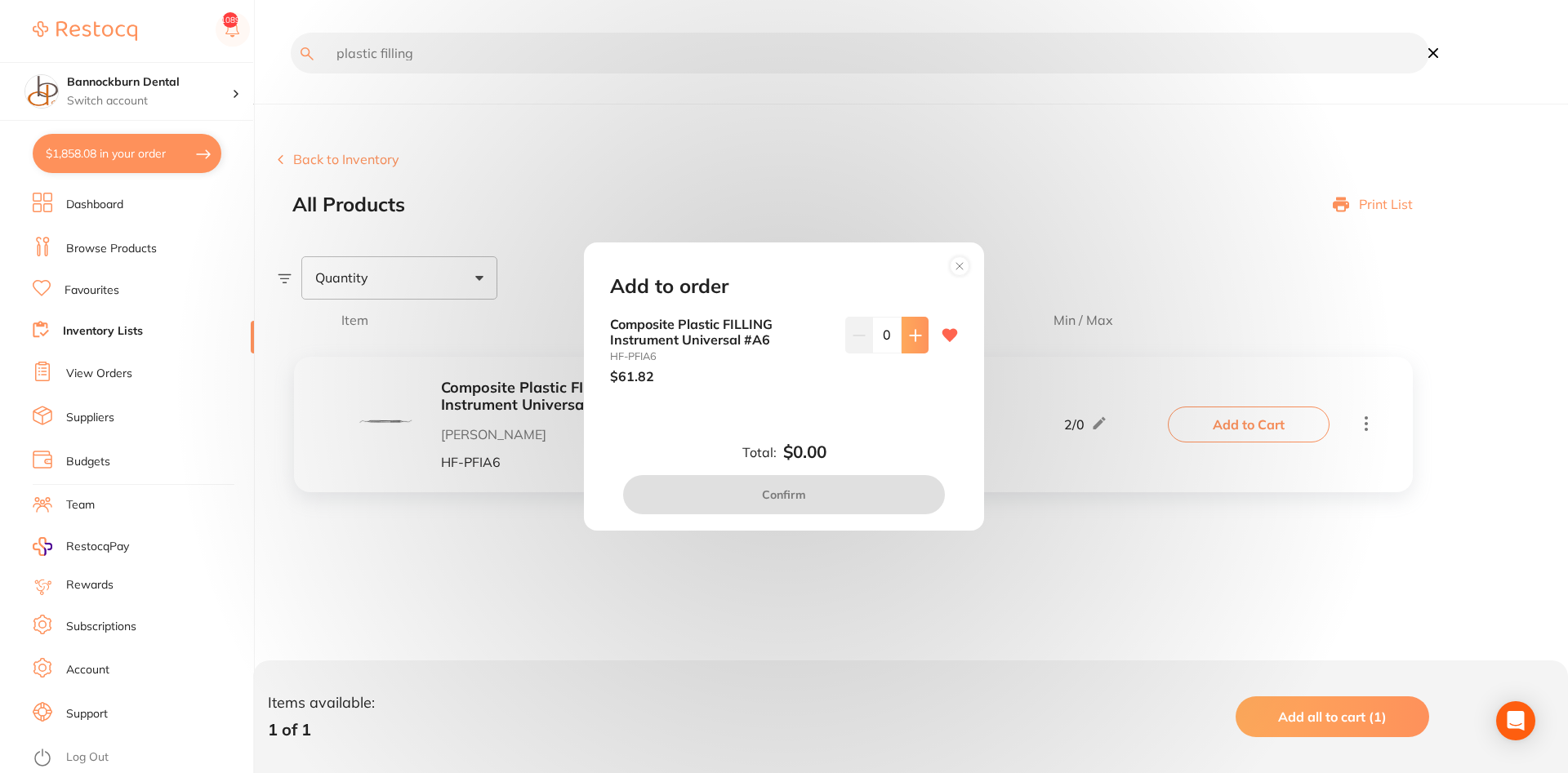
click at [918, 339] on icon at bounding box center [916, 336] width 13 height 13
type input "1"
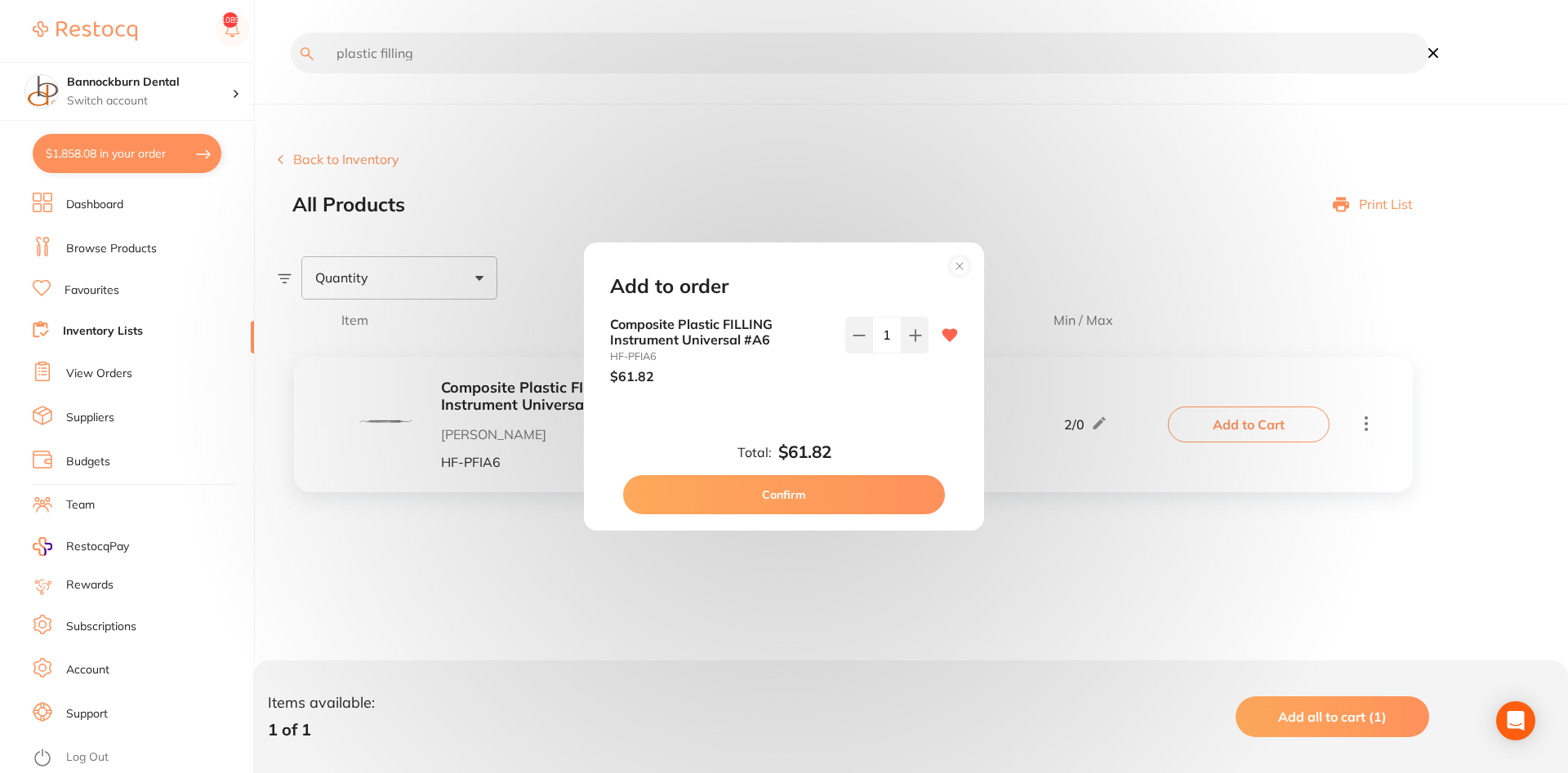
click at [885, 495] on button "Confirm" at bounding box center [784, 495] width 322 height 40
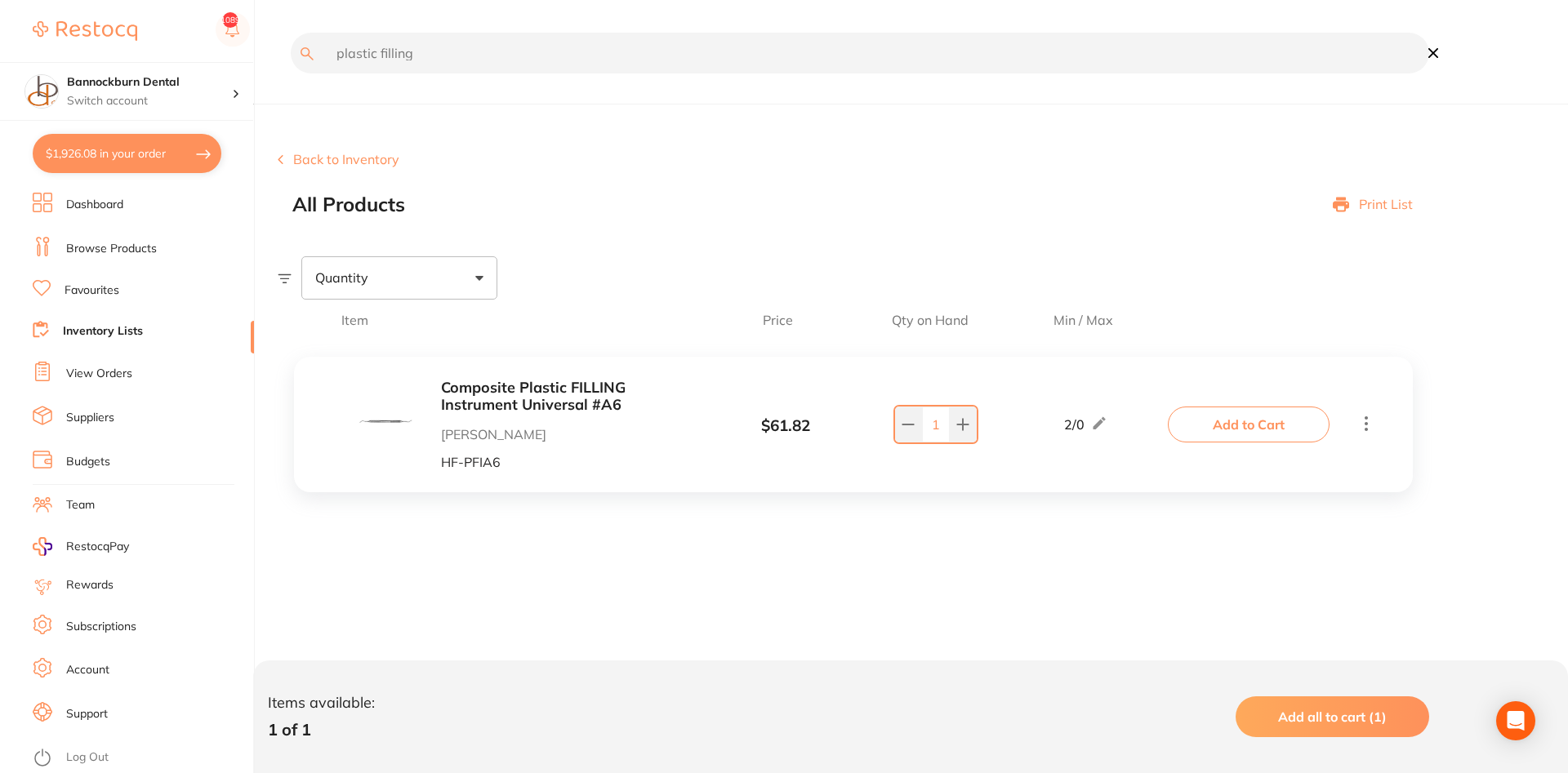
click at [106, 292] on link "Favourites" at bounding box center [91, 290] width 55 height 16
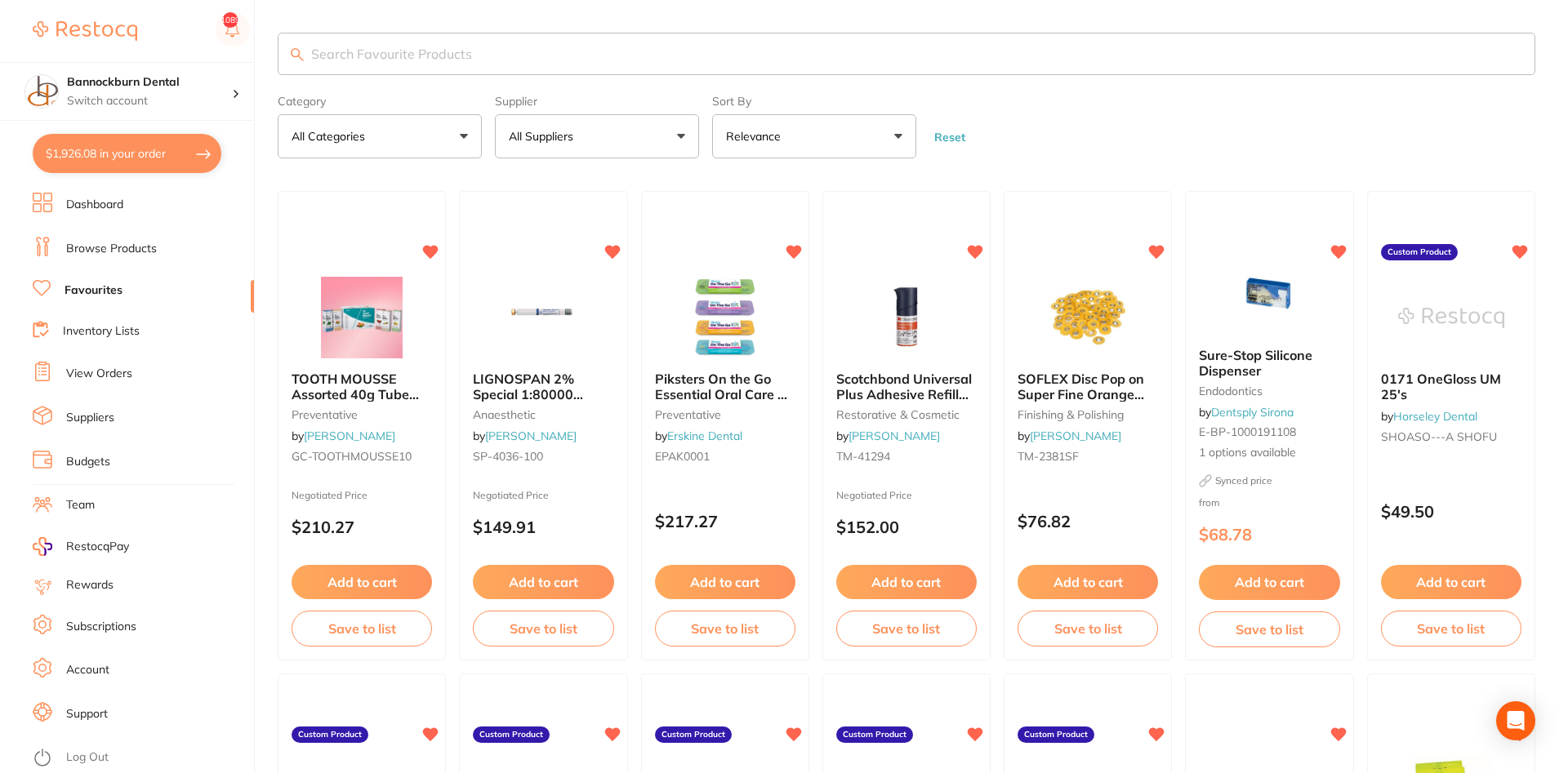
click at [391, 68] on input "search" at bounding box center [907, 54] width 1258 height 42
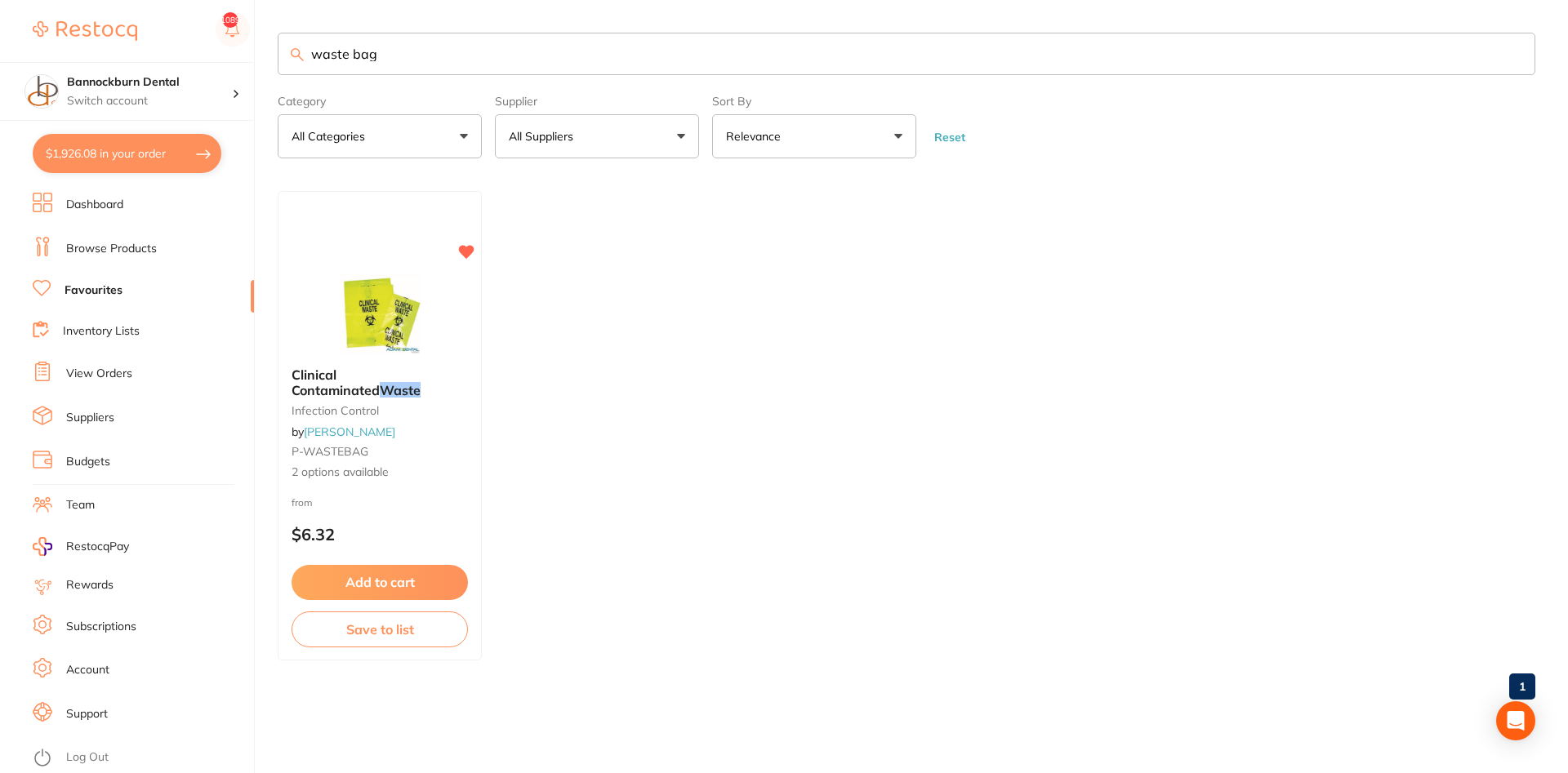
type input "waste bag"
click at [424, 587] on button "Add to cart" at bounding box center [379, 584] width 178 height 35
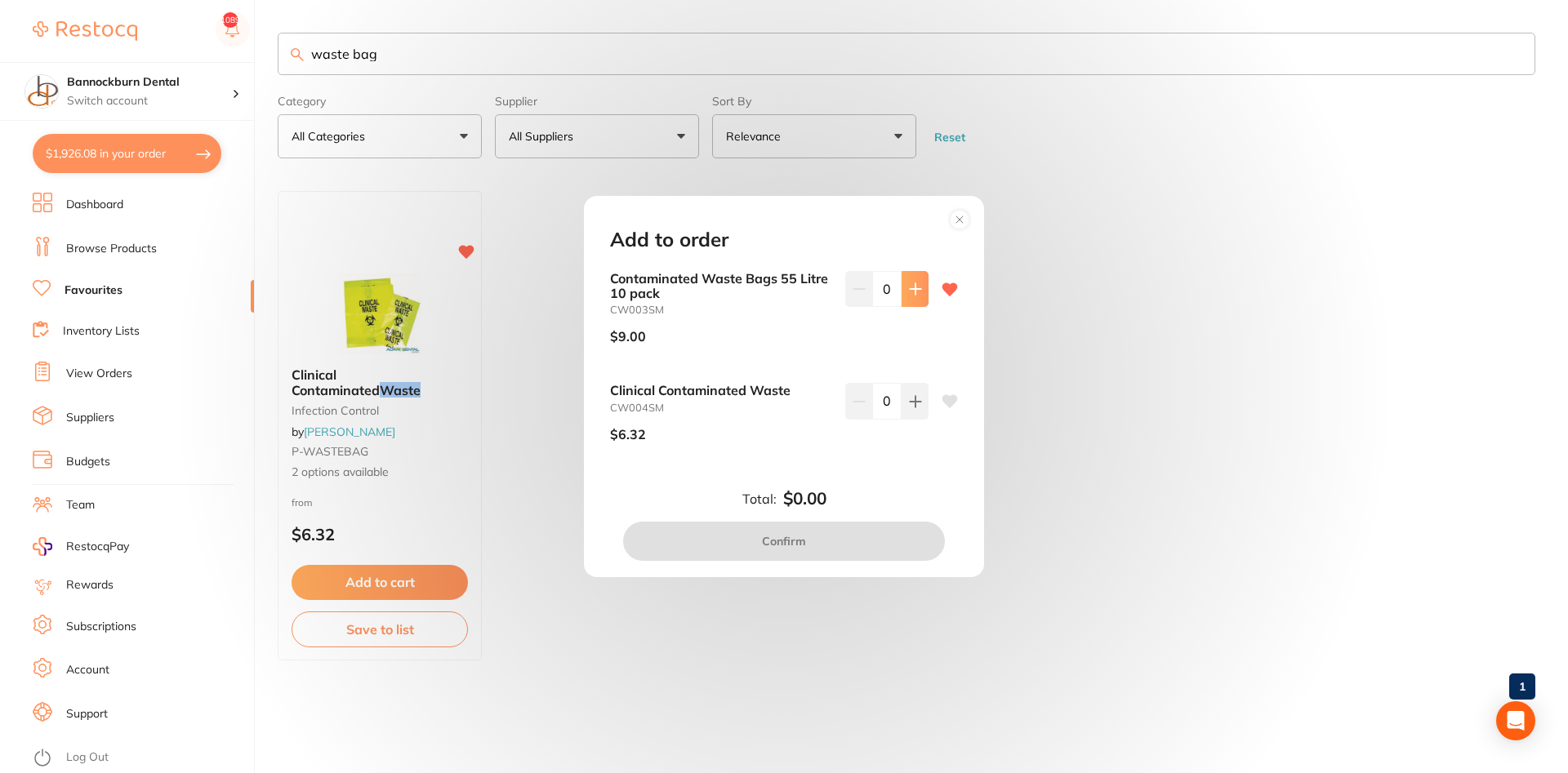
click at [916, 293] on icon at bounding box center [915, 288] width 10 height 10
type input "1"
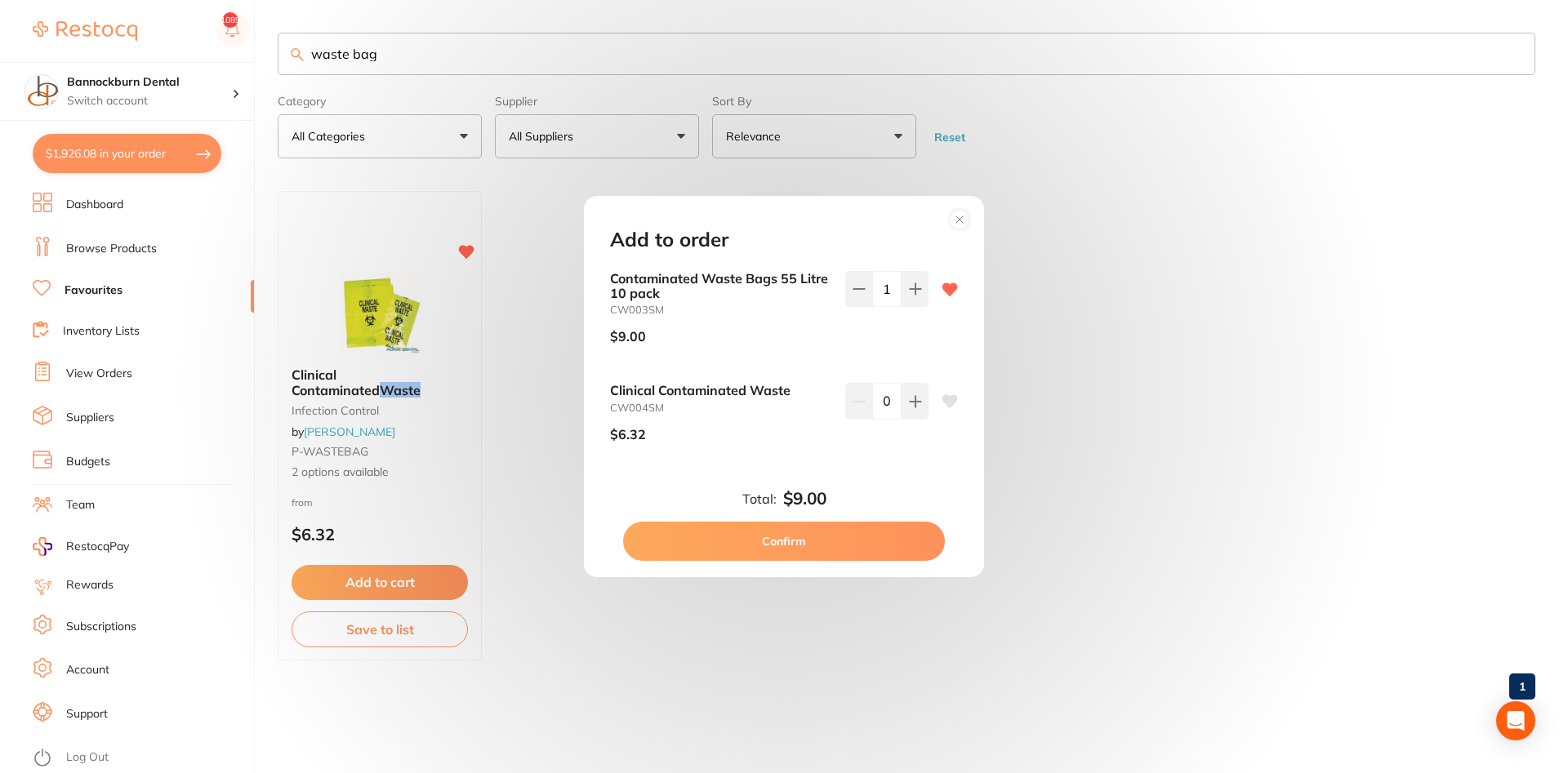
click at [828, 532] on button "Confirm" at bounding box center [784, 542] width 322 height 40
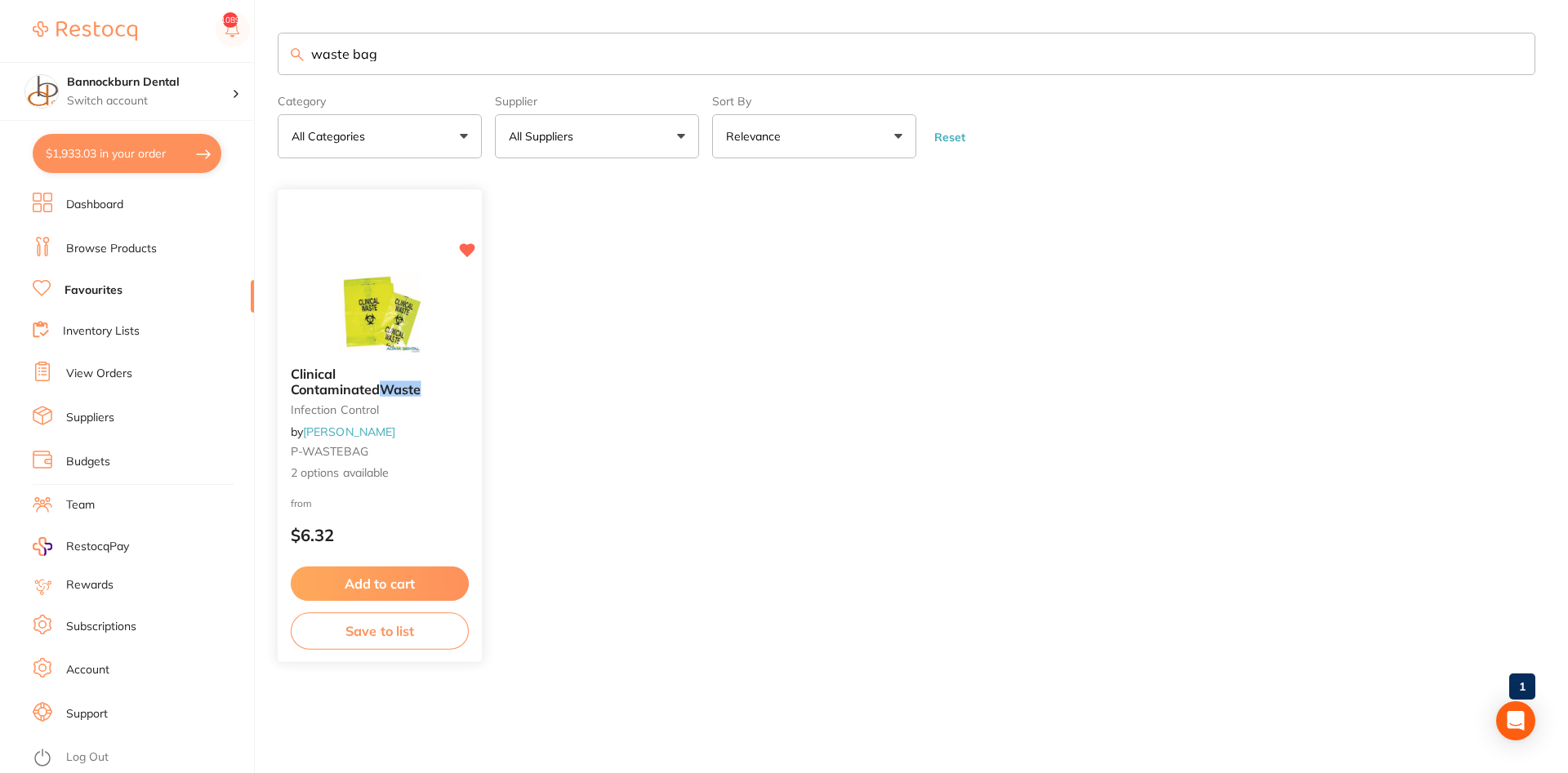
click at [371, 397] on b "Clinical Contaminated Waste" at bounding box center [379, 382] width 178 height 30
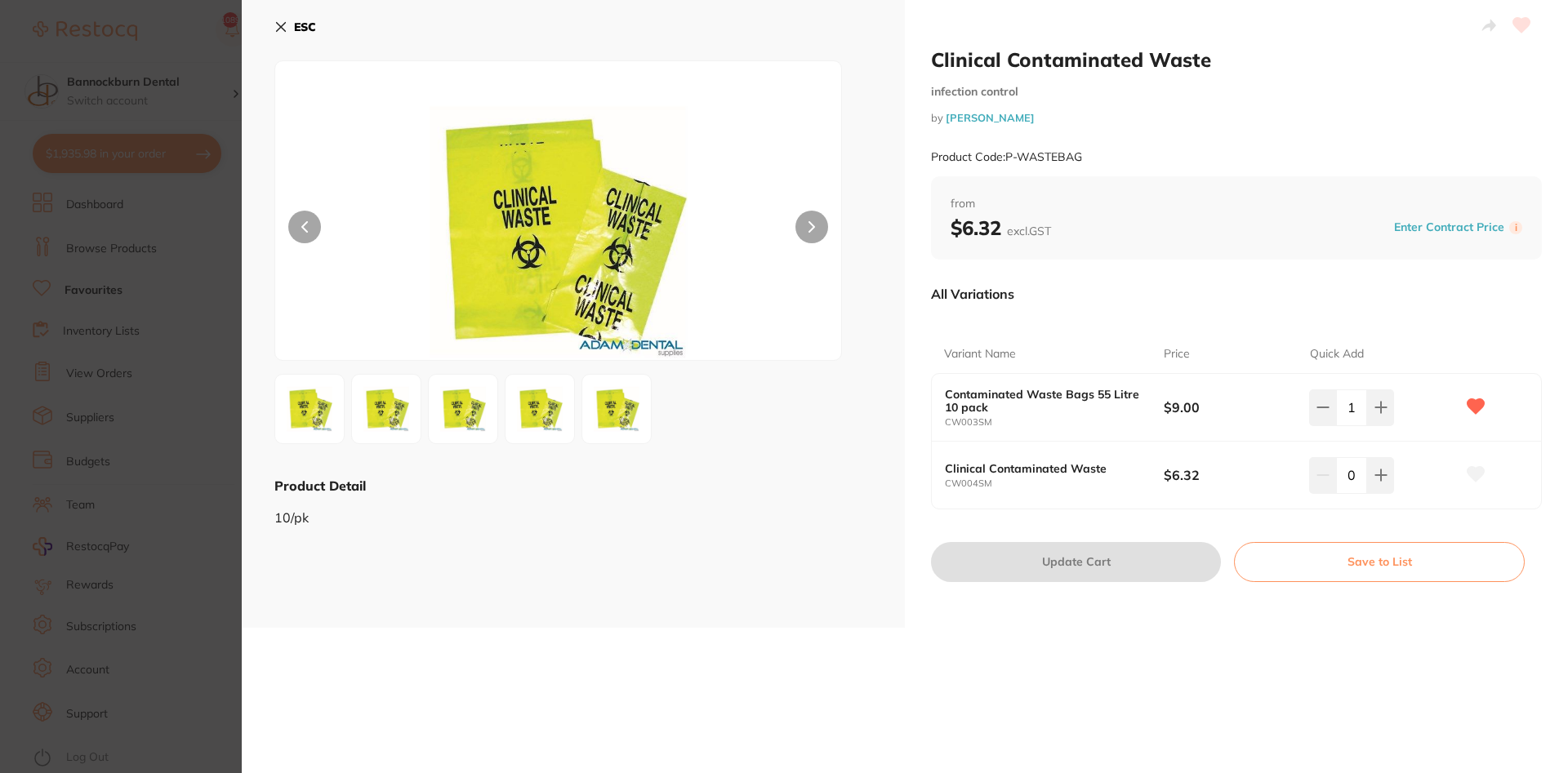
click at [1039, 469] on b "Clinical Contaminated Waste" at bounding box center [1043, 469] width 197 height 13
click at [1378, 479] on icon at bounding box center [1381, 475] width 13 height 13
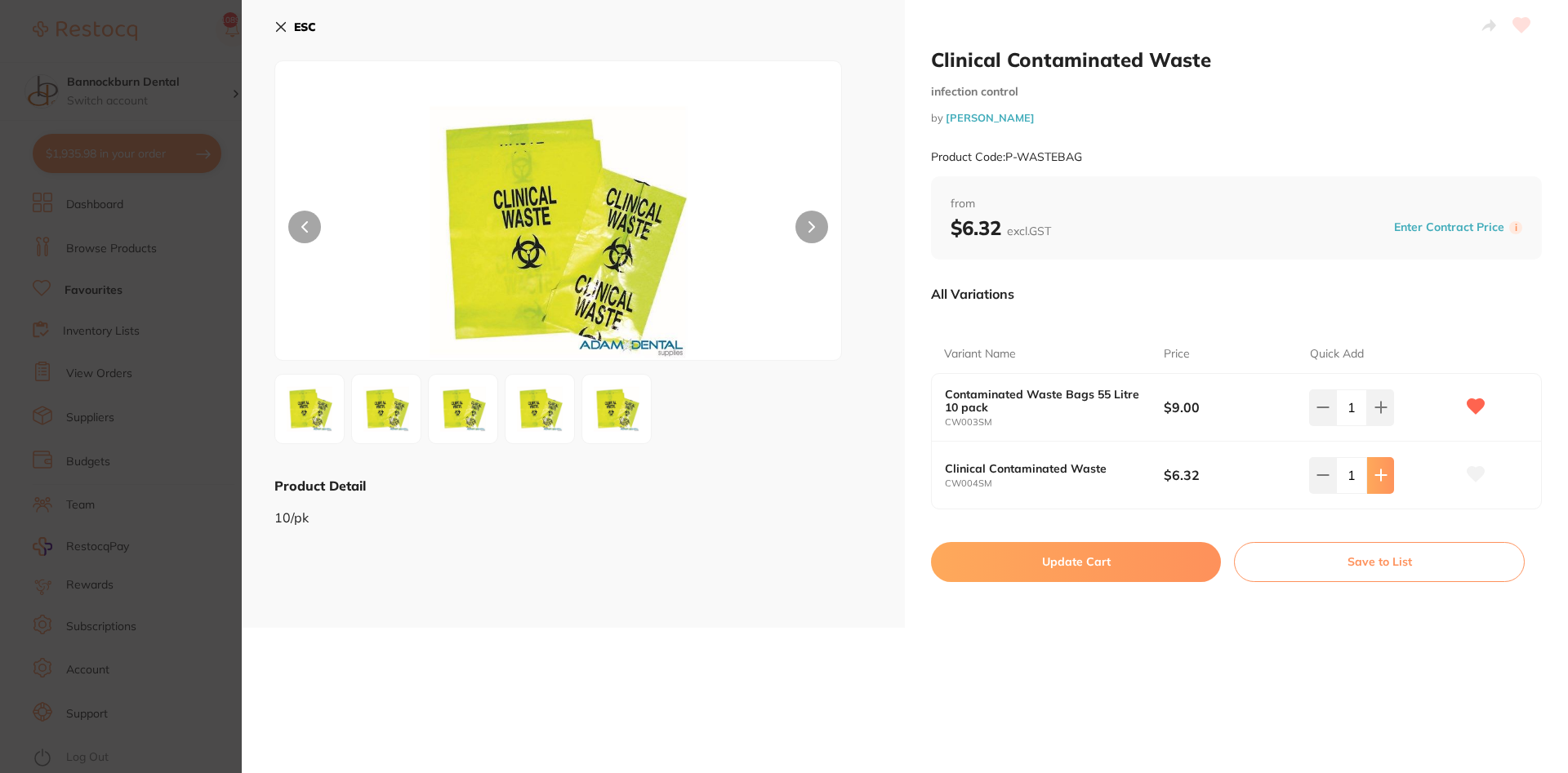
type input "1"
click at [1111, 564] on button "Update Cart" at bounding box center [1077, 562] width 290 height 40
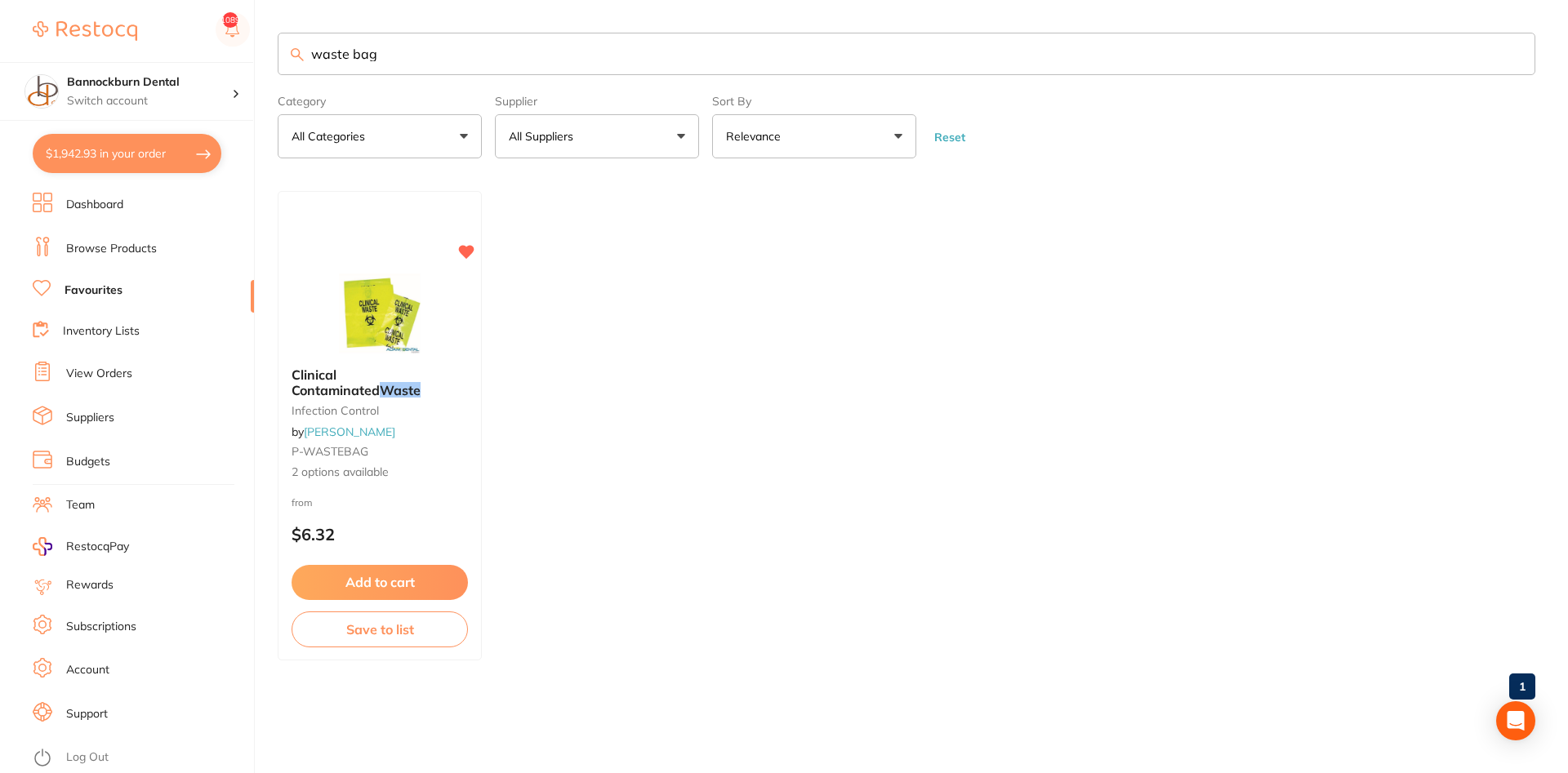
drag, startPoint x: 423, startPoint y: 59, endPoint x: 113, endPoint y: 122, distance: 316.3
click at [278, 75] on input "waste bag" at bounding box center [907, 54] width 1258 height 42
type input "b4 clamp"
drag, startPoint x: 450, startPoint y: 62, endPoint x: 259, endPoint y: 88, distance: 192.8
click at [278, 75] on input "b4 clamp" at bounding box center [907, 54] width 1258 height 42
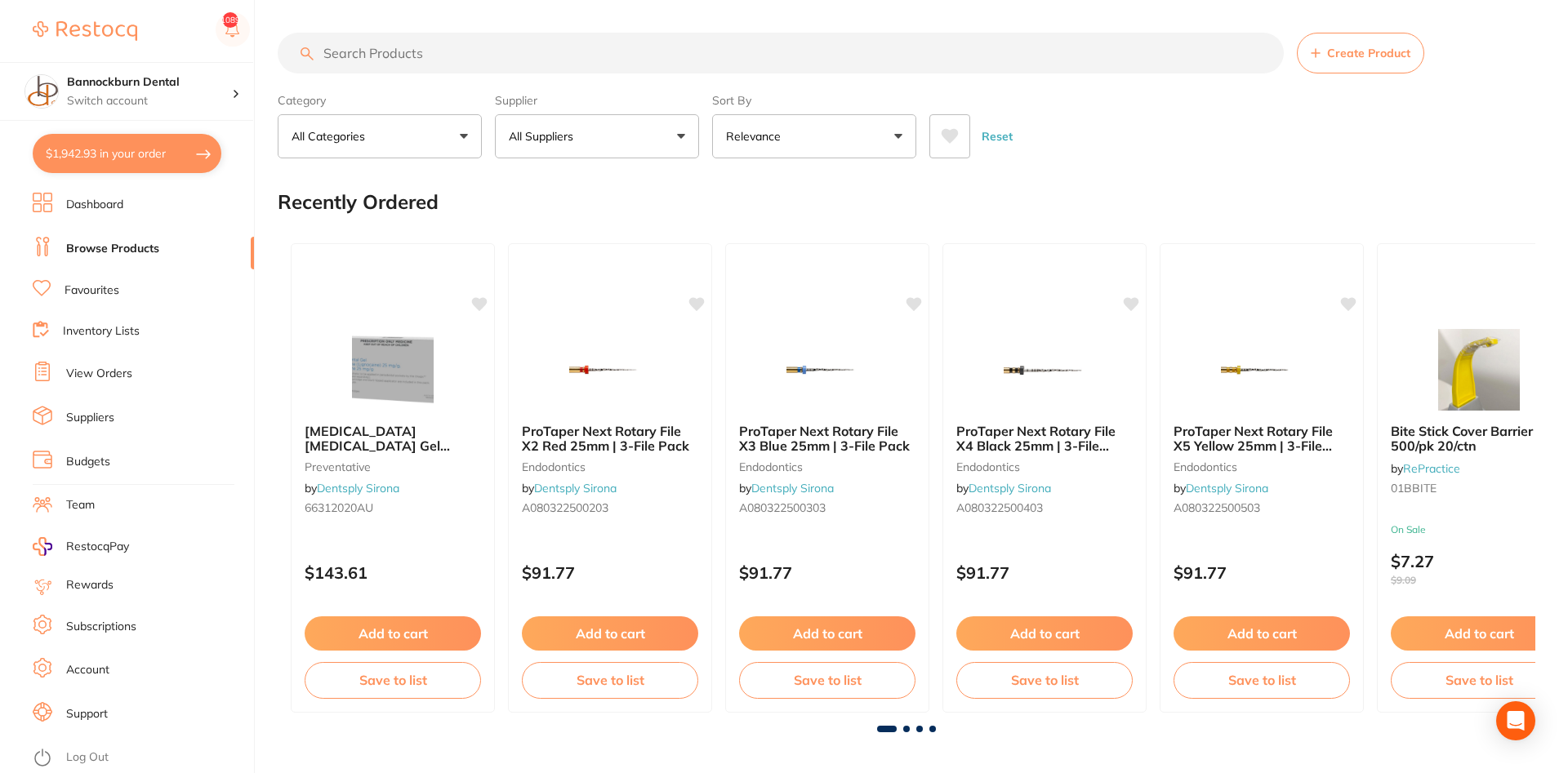
click at [650, 140] on button "All Suppliers" at bounding box center [597, 136] width 205 height 44
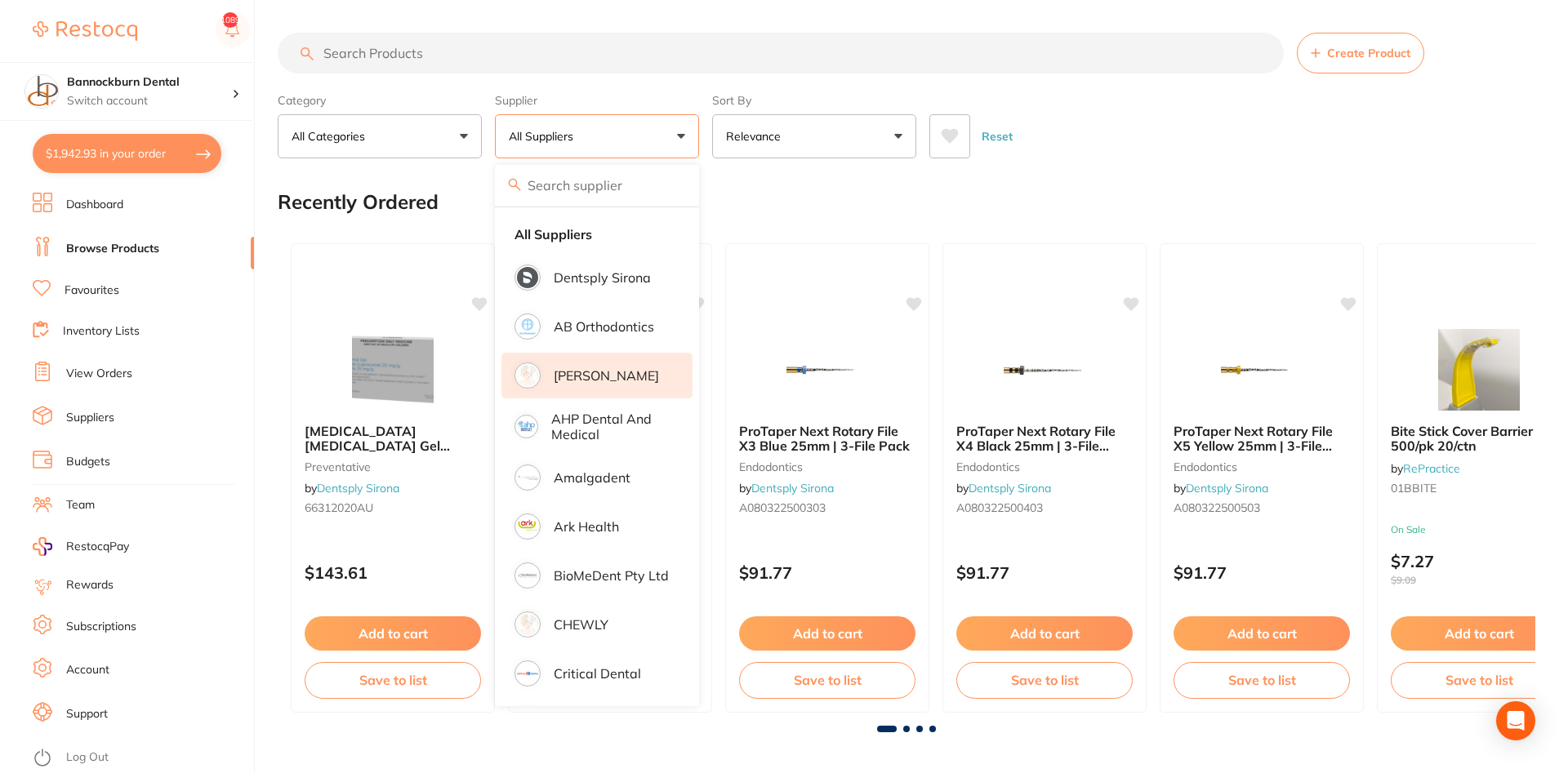
click at [620, 376] on p "[PERSON_NAME]" at bounding box center [606, 376] width 106 height 15
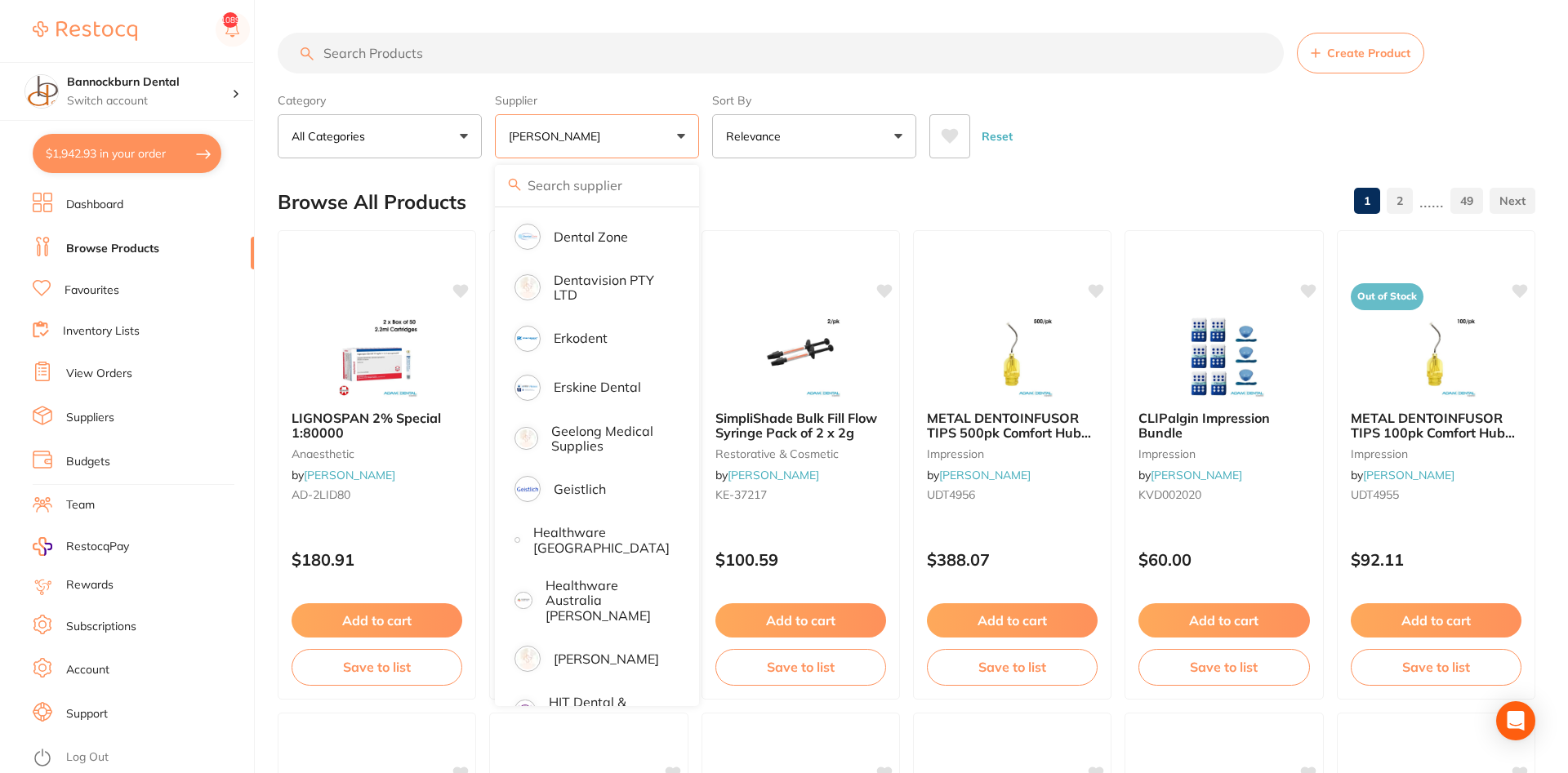
scroll to position [686, 0]
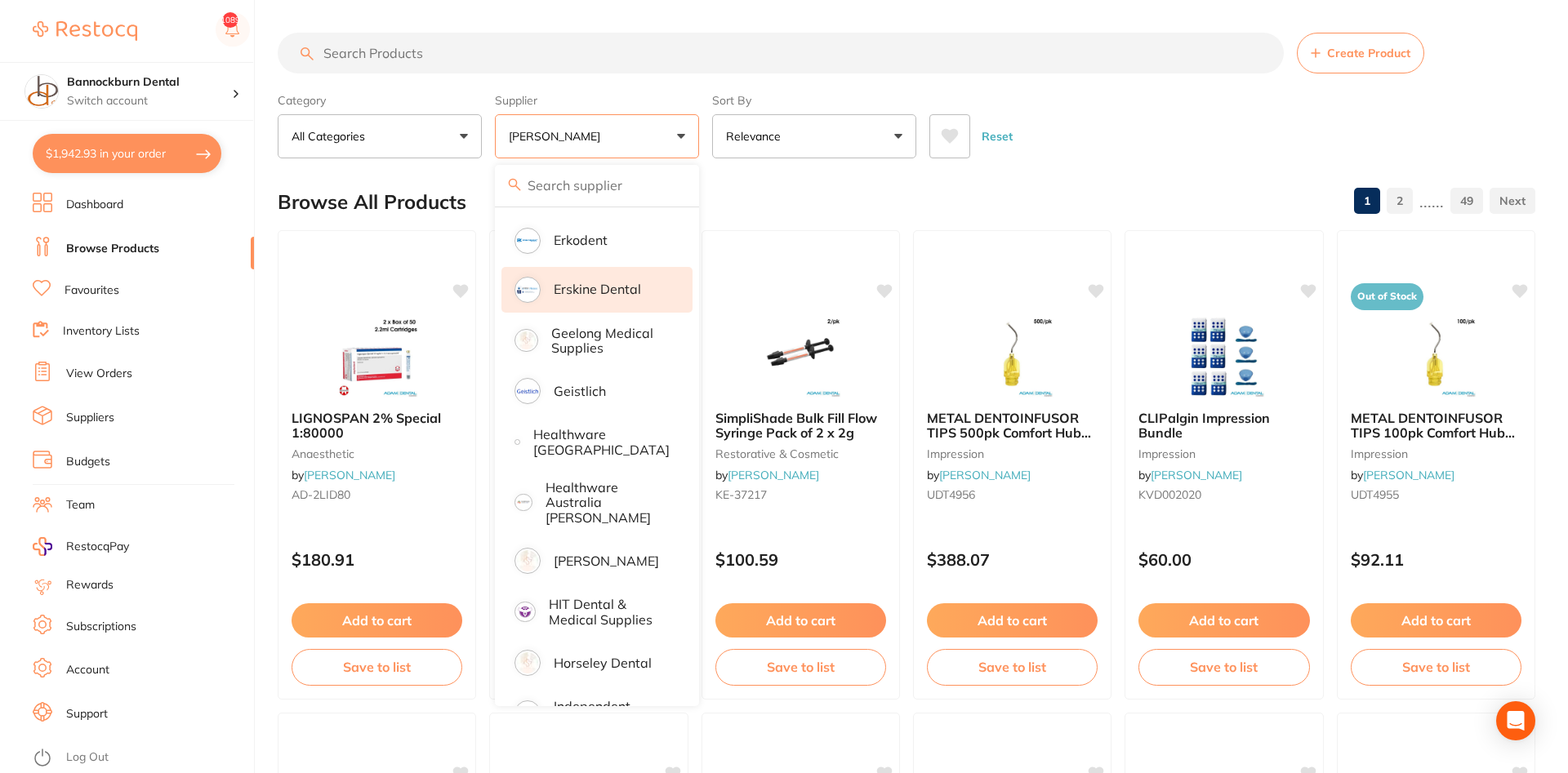
click at [610, 303] on li "Erskine Dental" at bounding box center [597, 289] width 191 height 46
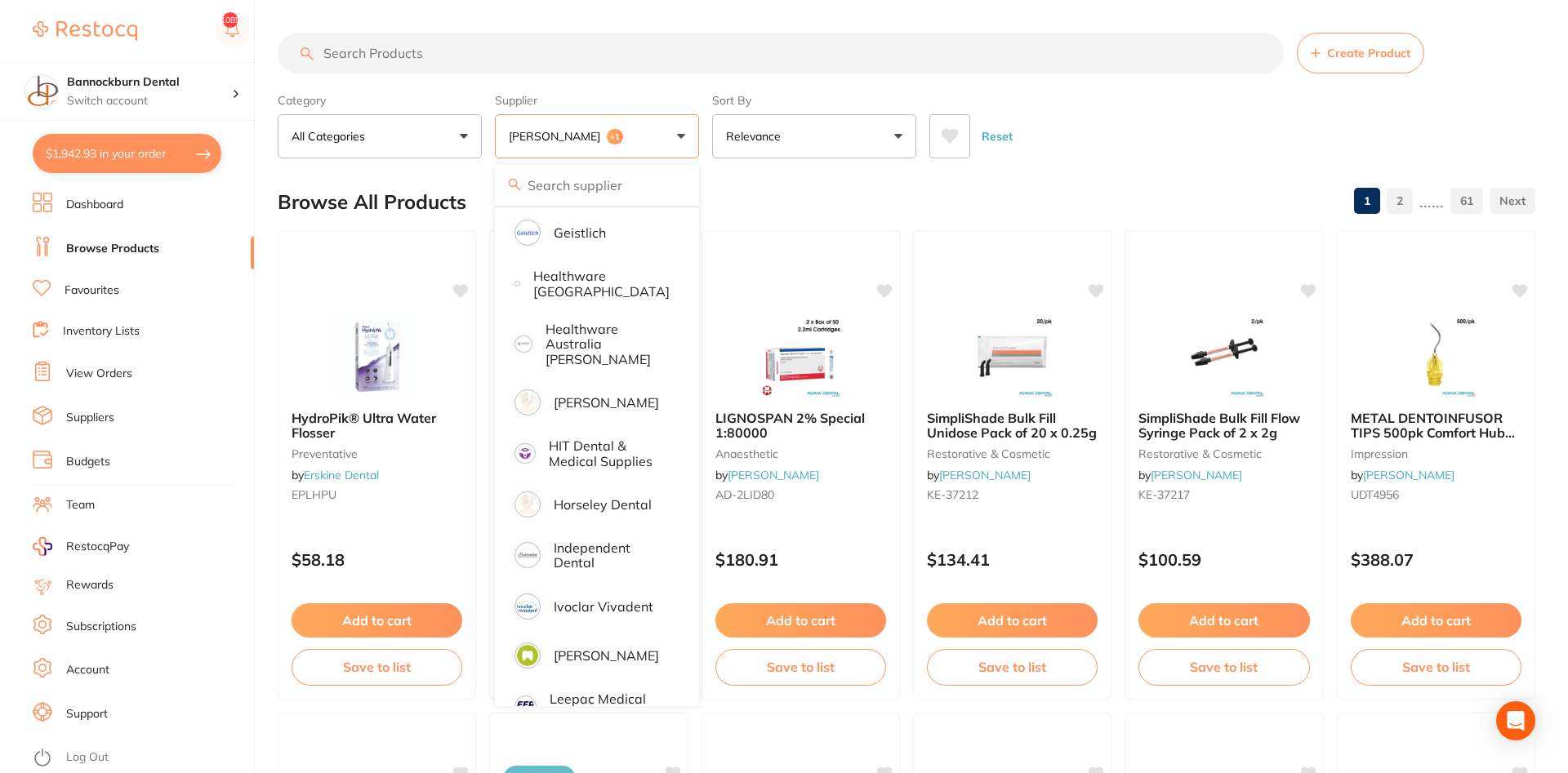
scroll to position [882, 0]
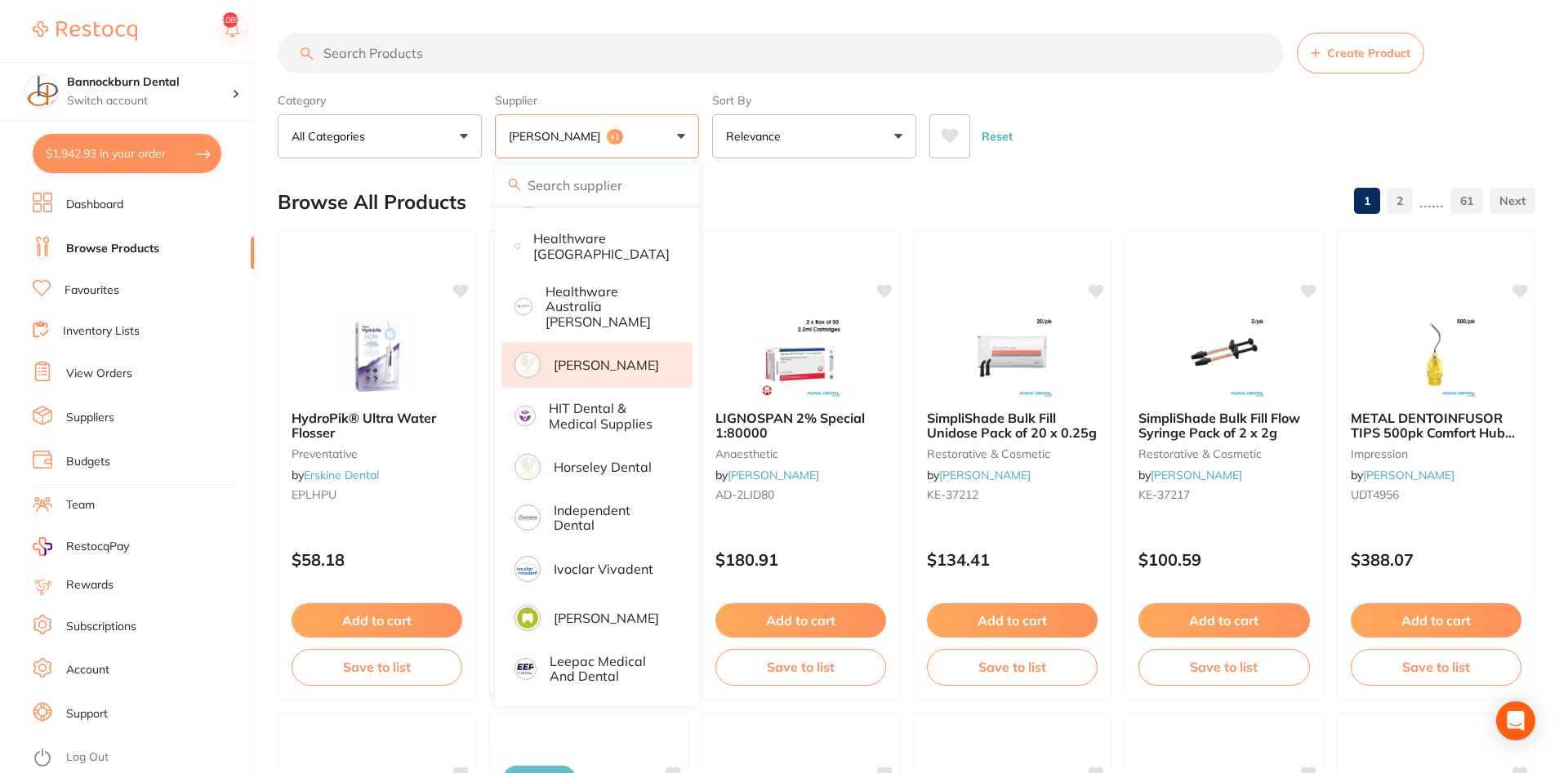
click at [596, 359] on p "[PERSON_NAME]" at bounding box center [606, 365] width 106 height 15
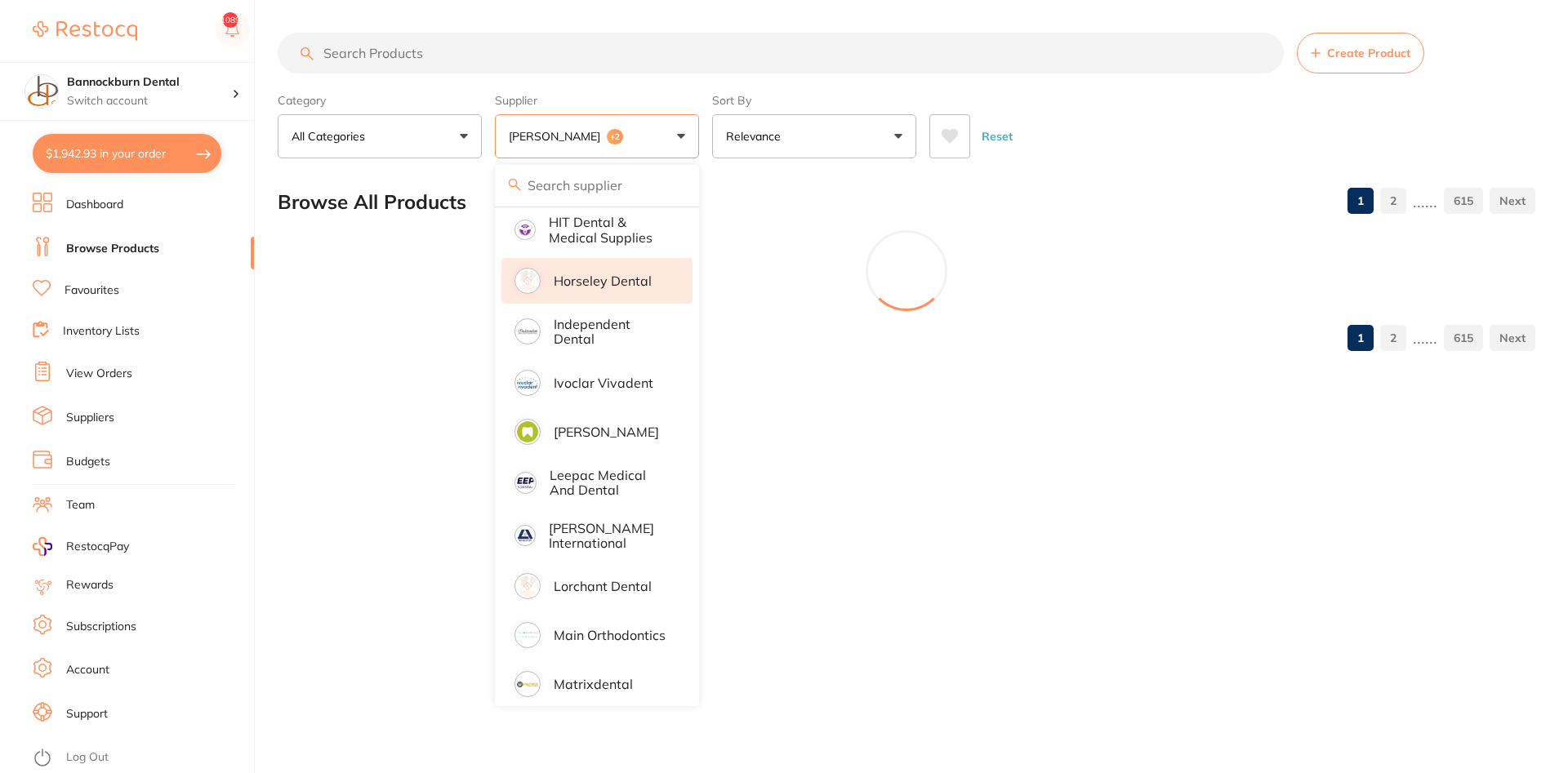
scroll to position [1077, 0]
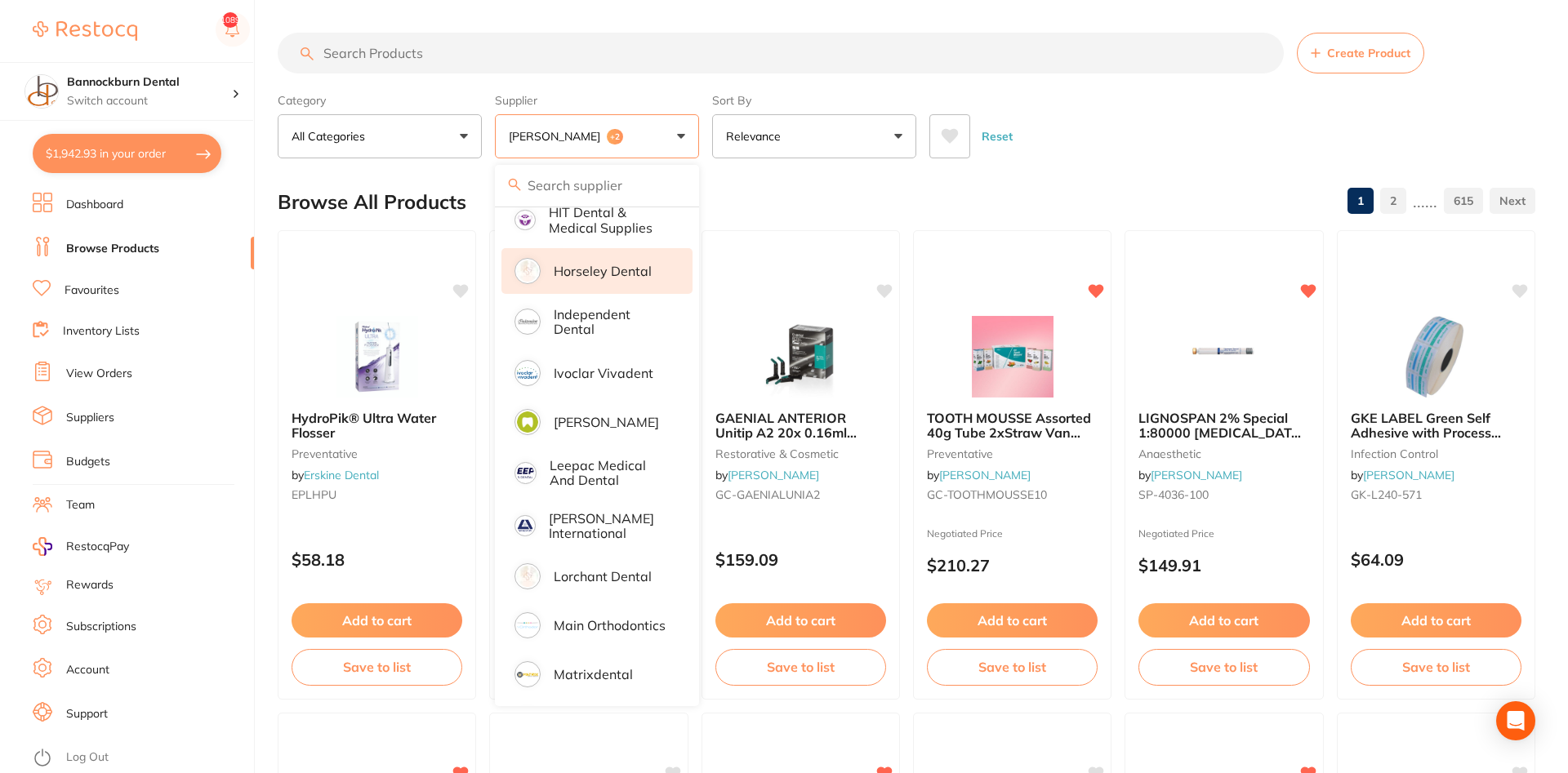
click at [602, 270] on p "Horseley Dental" at bounding box center [602, 271] width 98 height 15
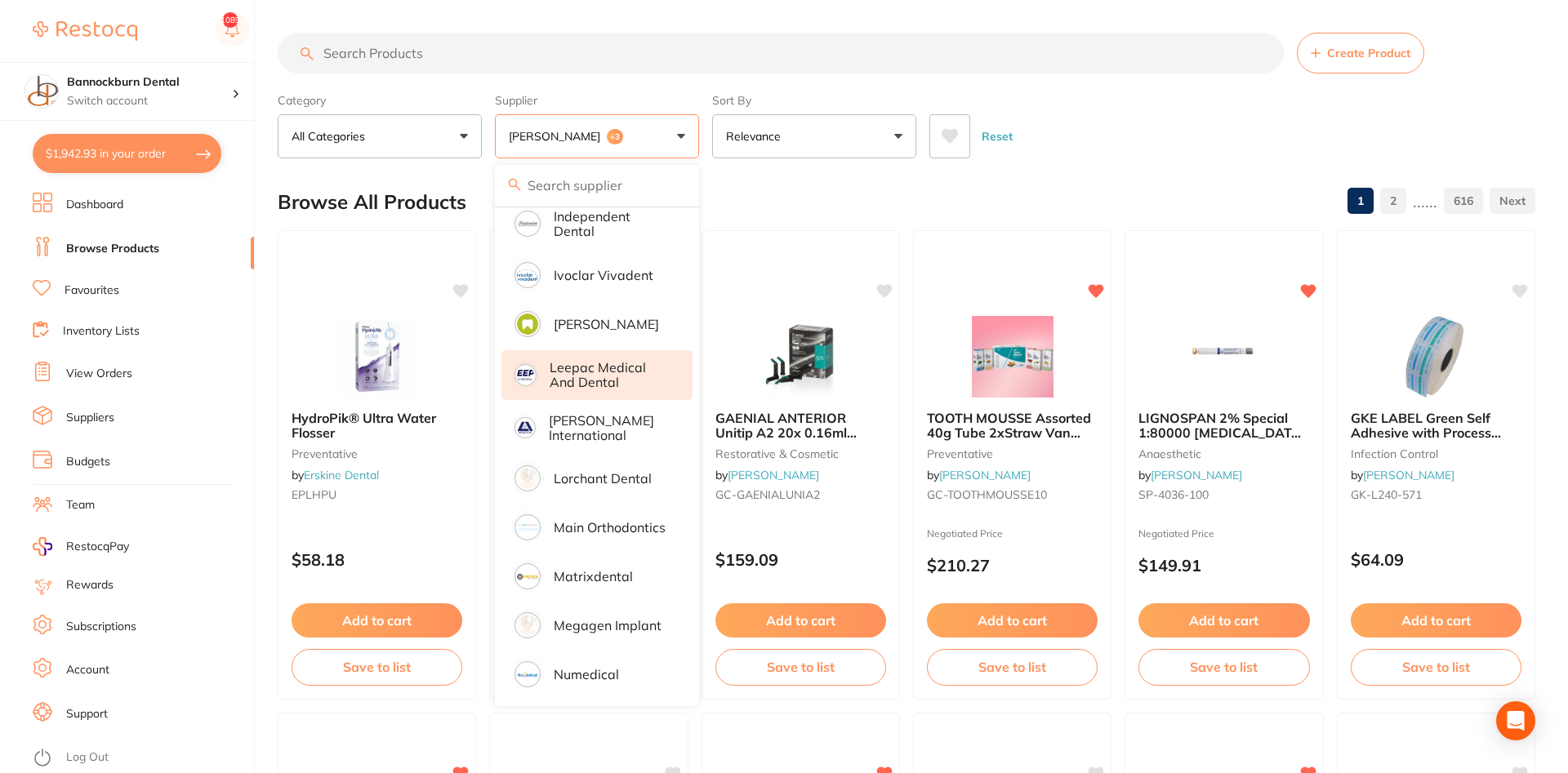
scroll to position [1274, 0]
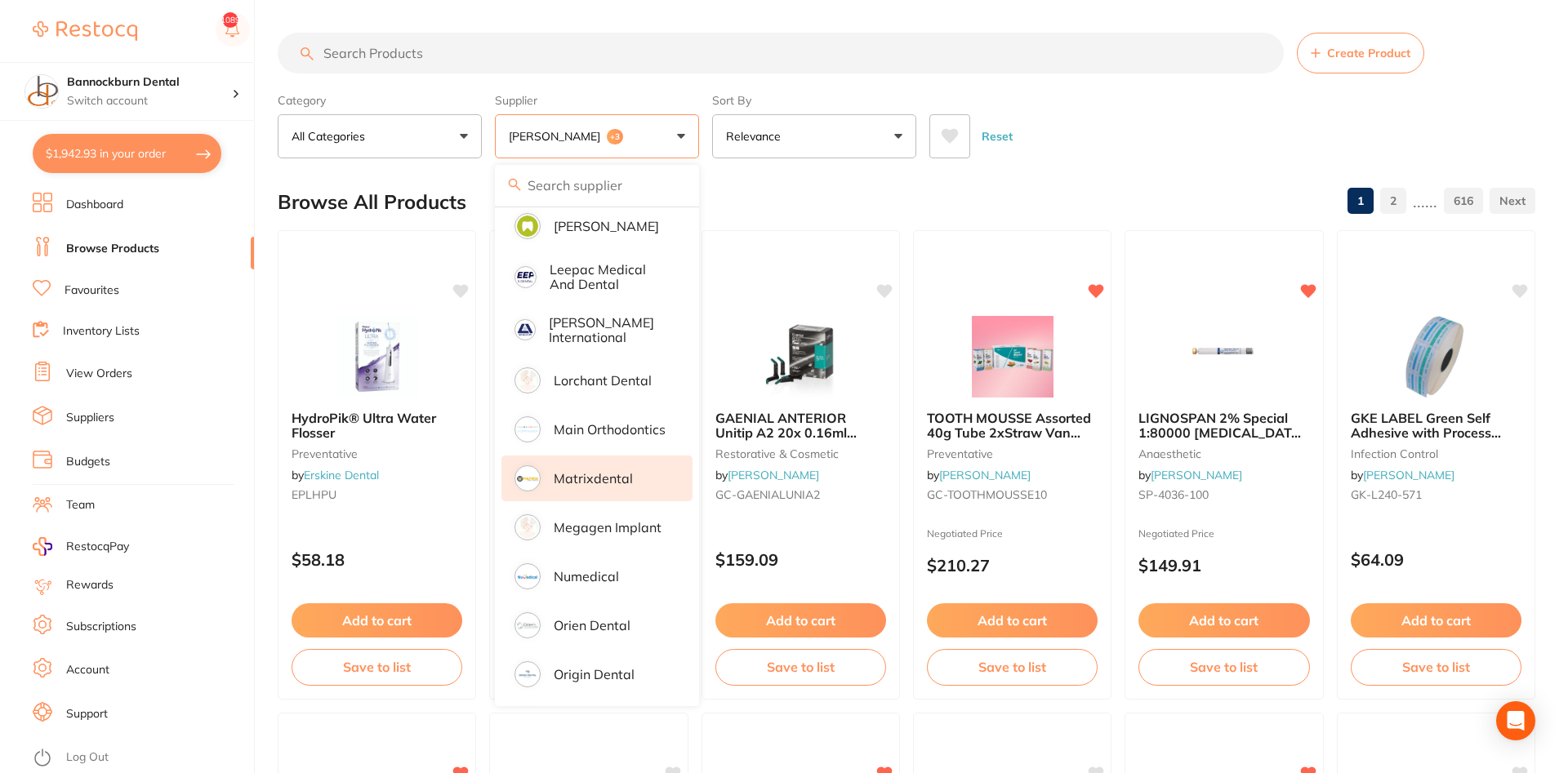
click at [604, 473] on p "Matrixdental" at bounding box center [593, 479] width 79 height 15
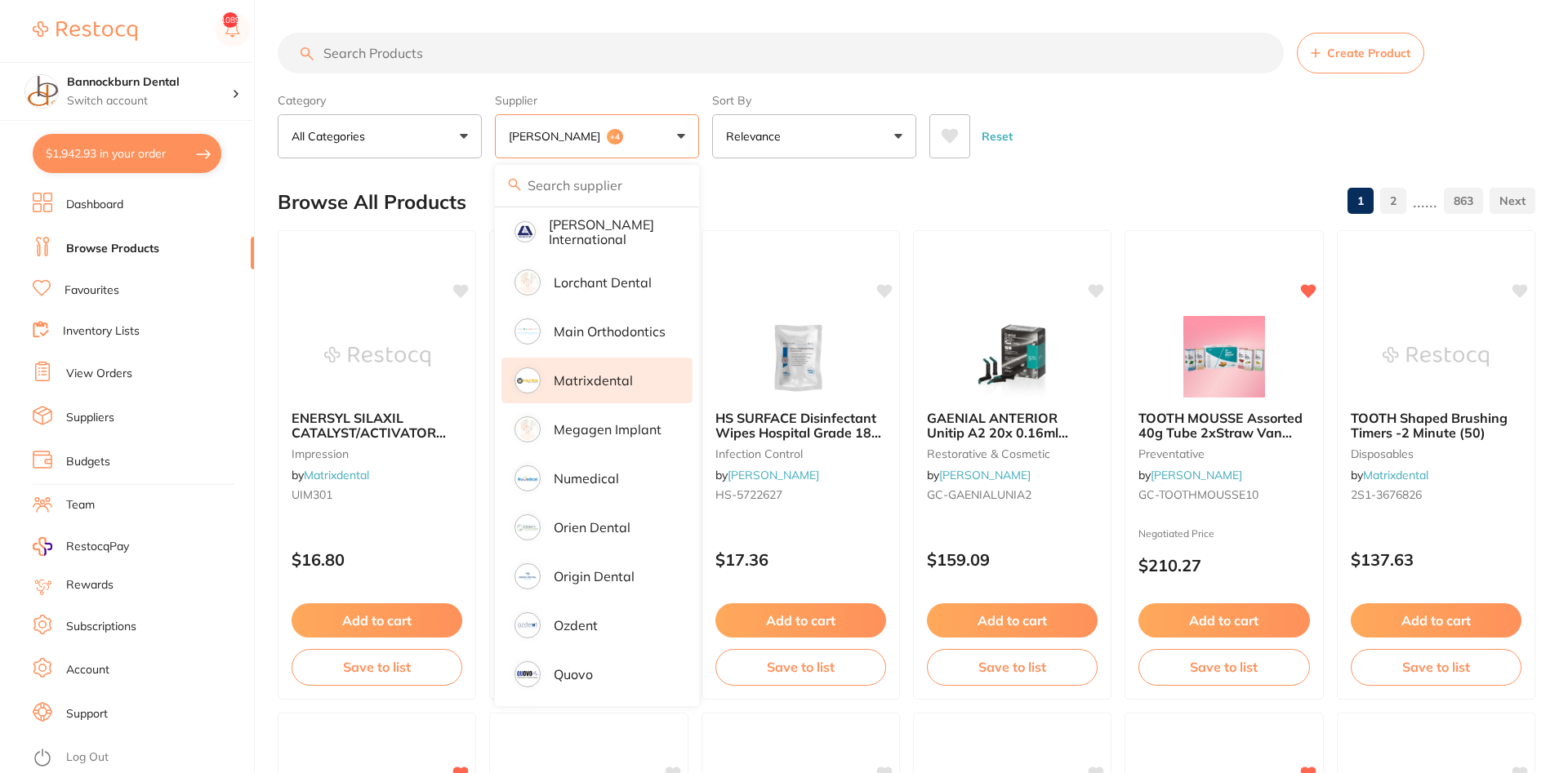
scroll to position [1470, 0]
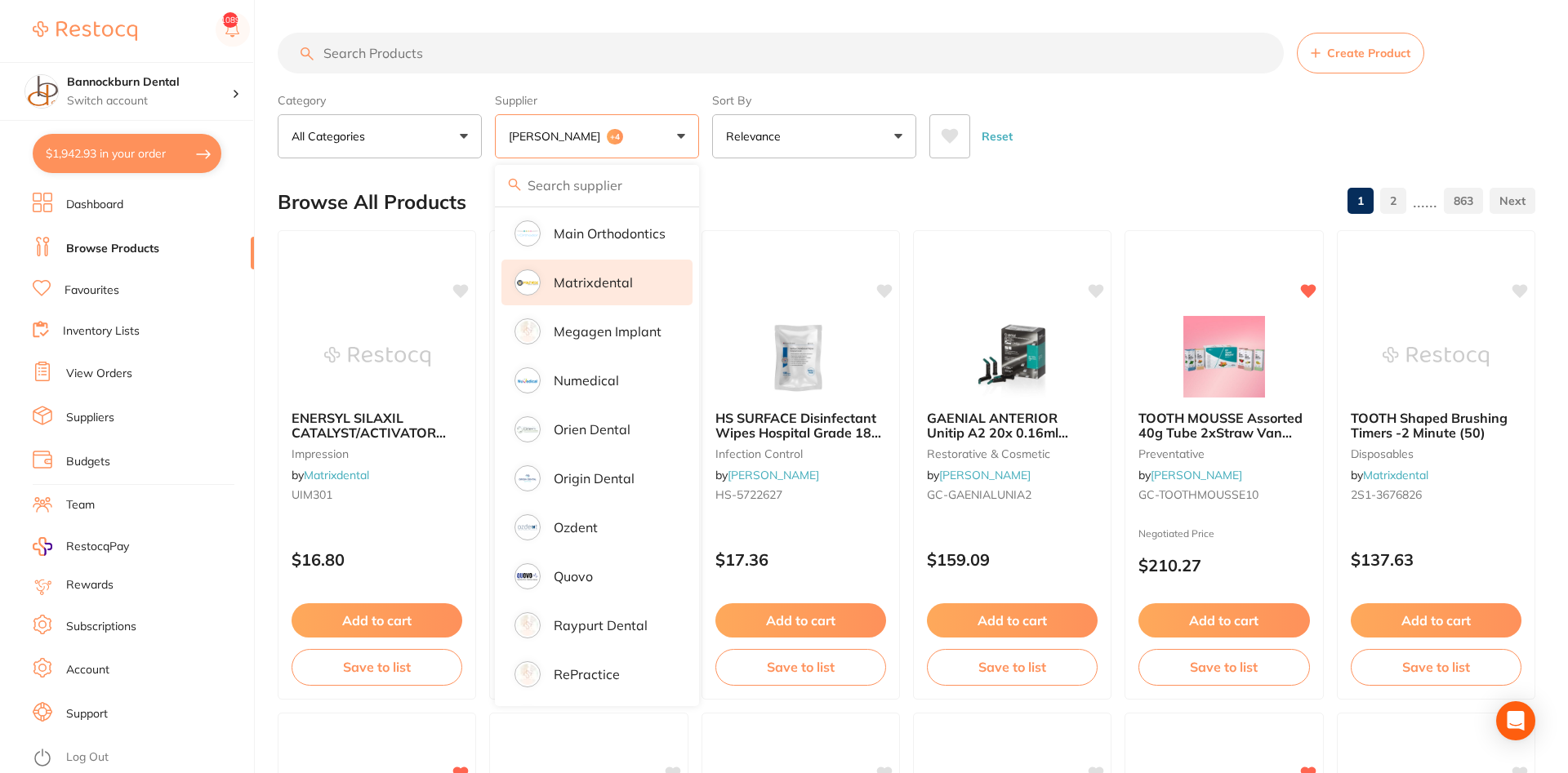
click at [388, 61] on input "search" at bounding box center [781, 53] width 1006 height 41
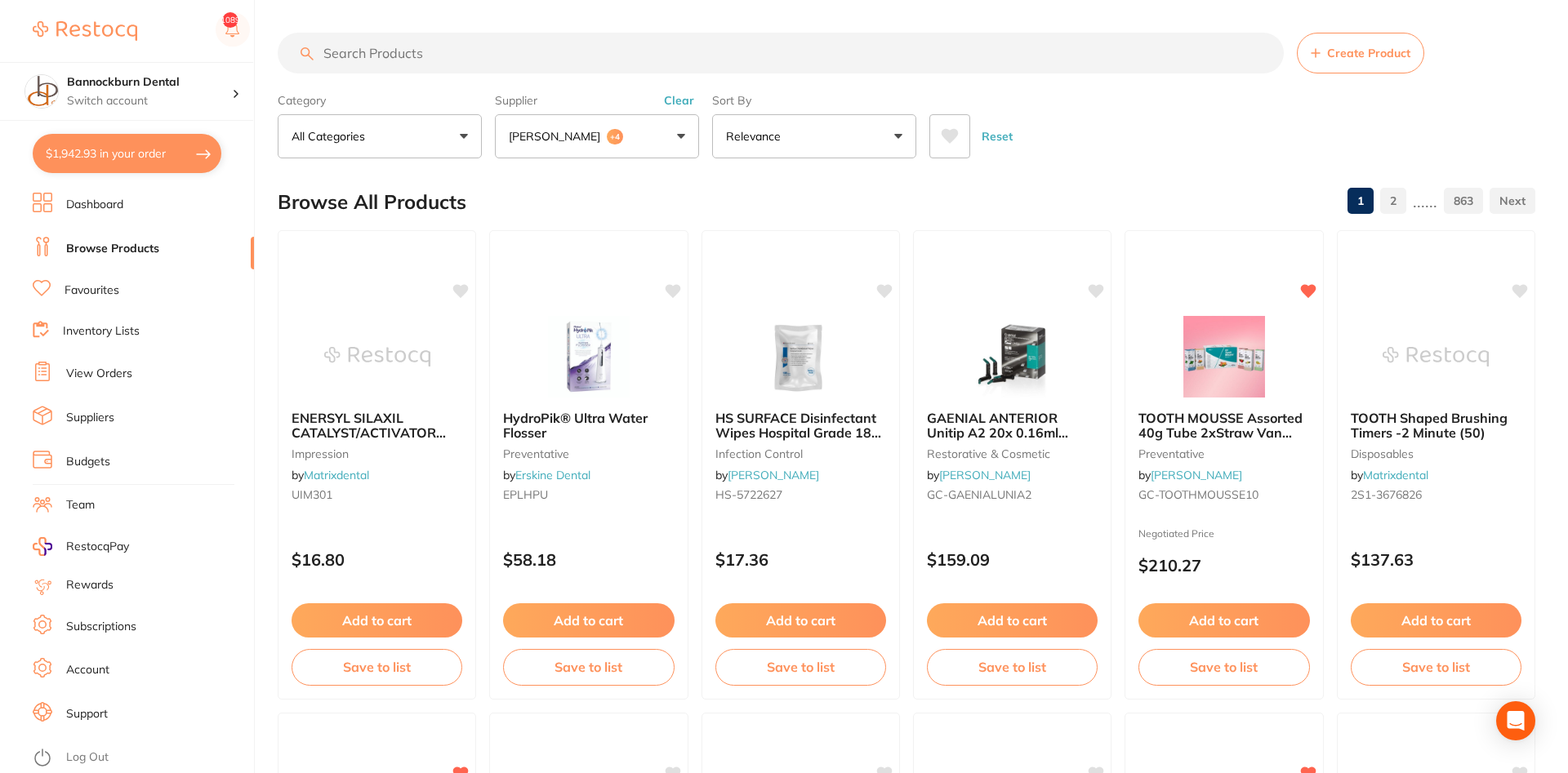
paste input "b4 clamp"
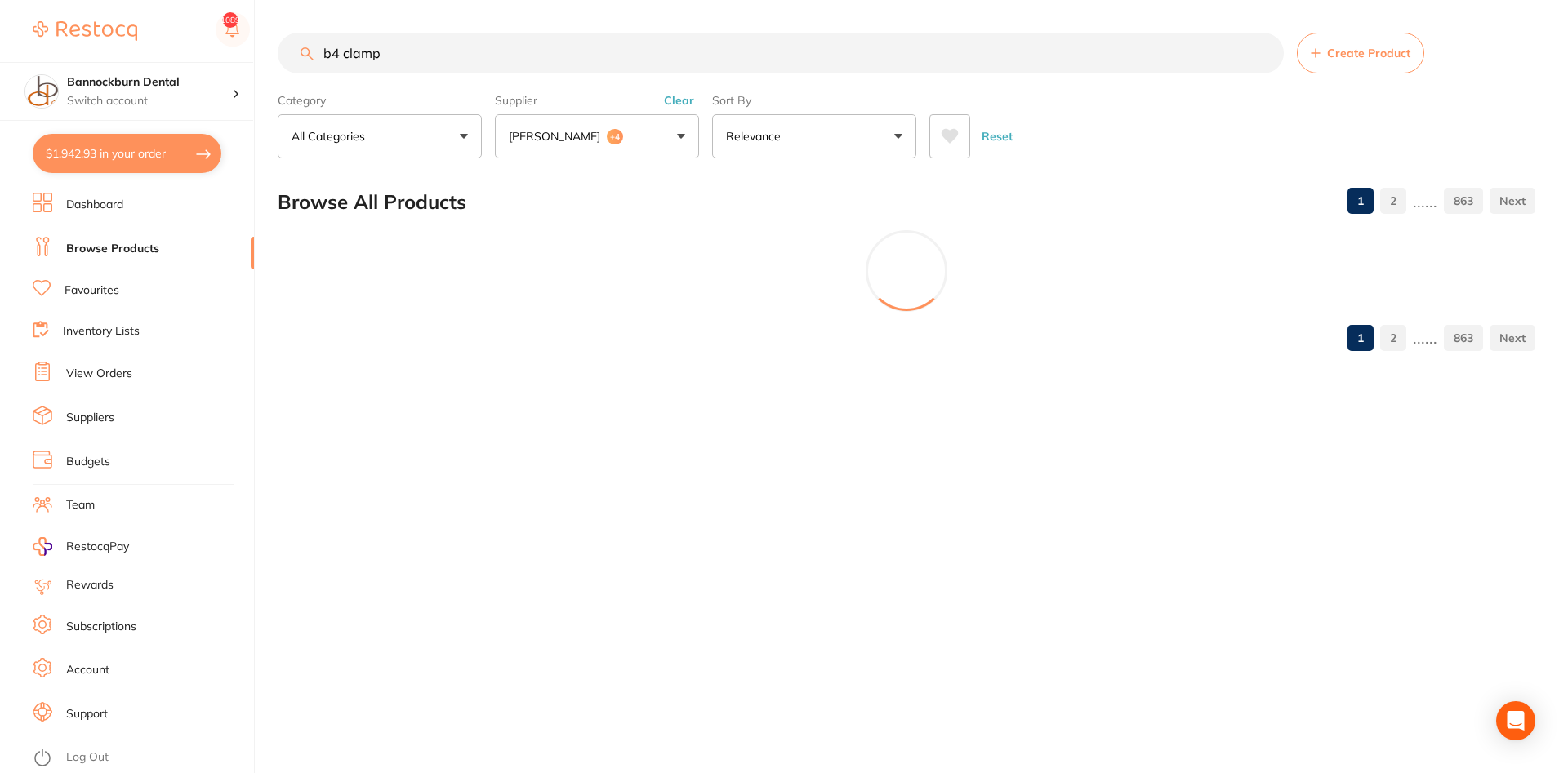
type input "b4 clamp"
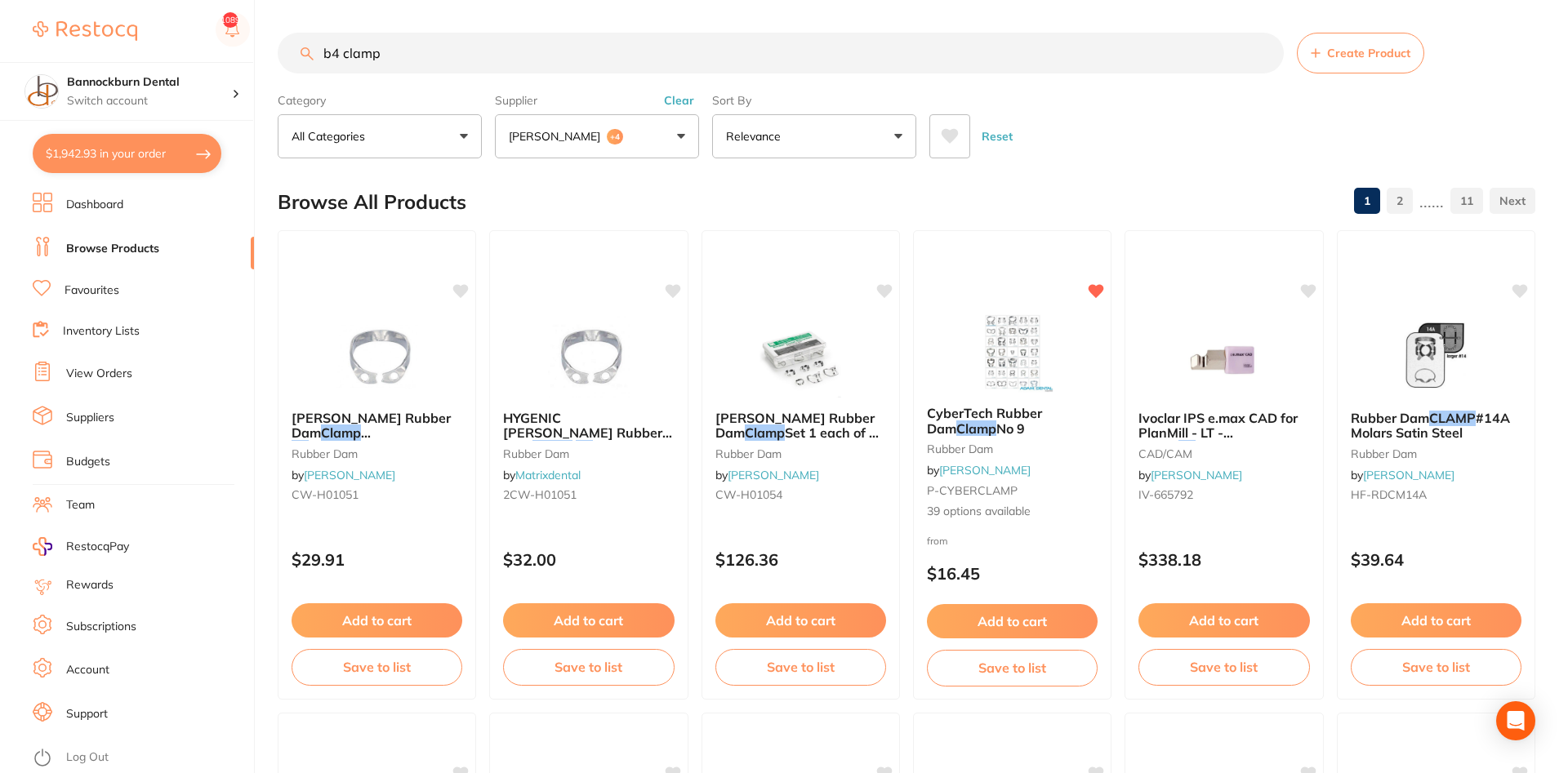
scroll to position [760, 0]
click at [844, 141] on button "Relevance" at bounding box center [814, 136] width 205 height 44
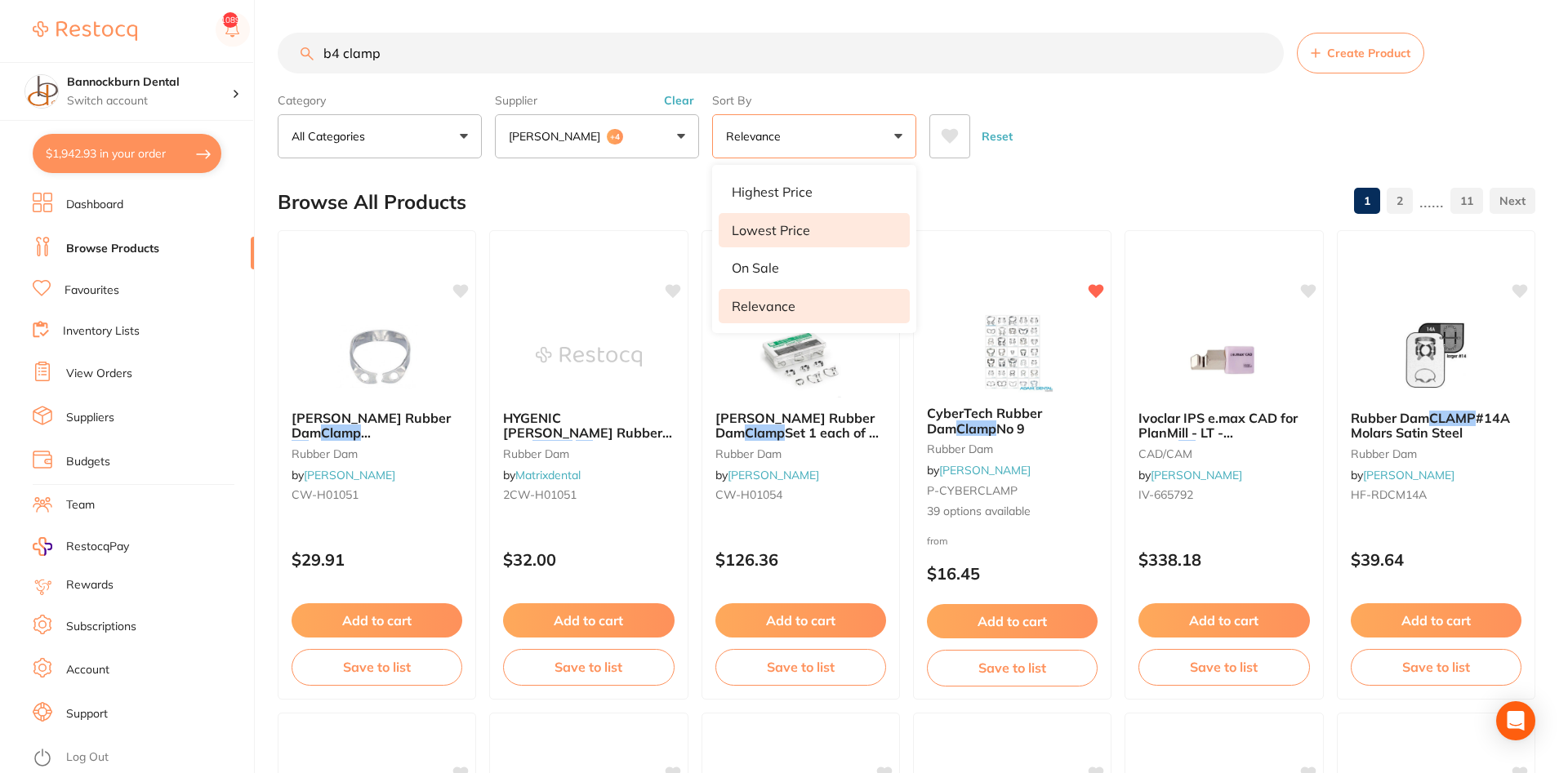
click at [840, 233] on li "Lowest Price" at bounding box center [814, 230] width 191 height 34
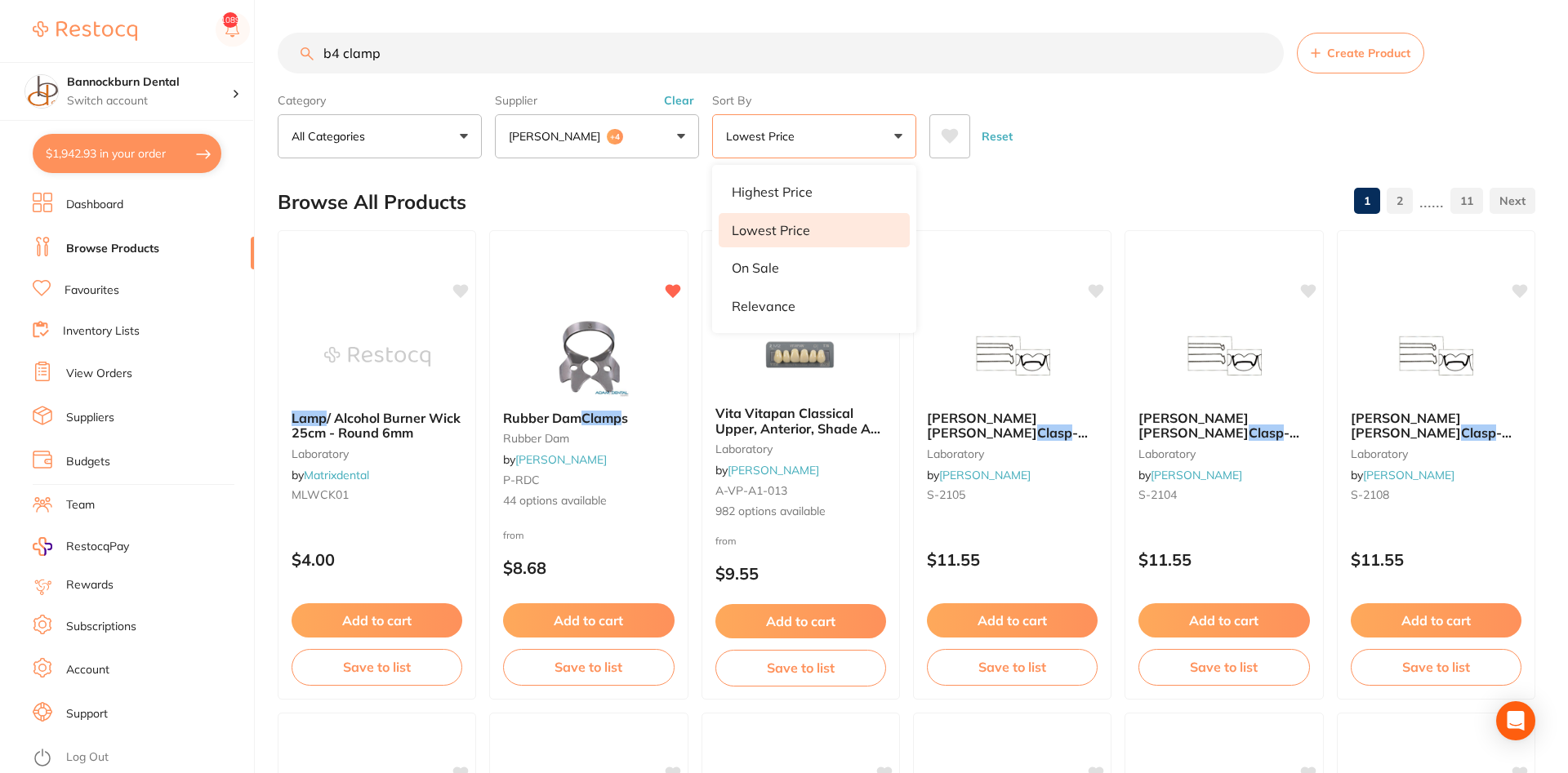
click at [837, 153] on button "Lowest Price" at bounding box center [814, 136] width 205 height 44
click at [801, 309] on li "Relevance" at bounding box center [814, 306] width 191 height 34
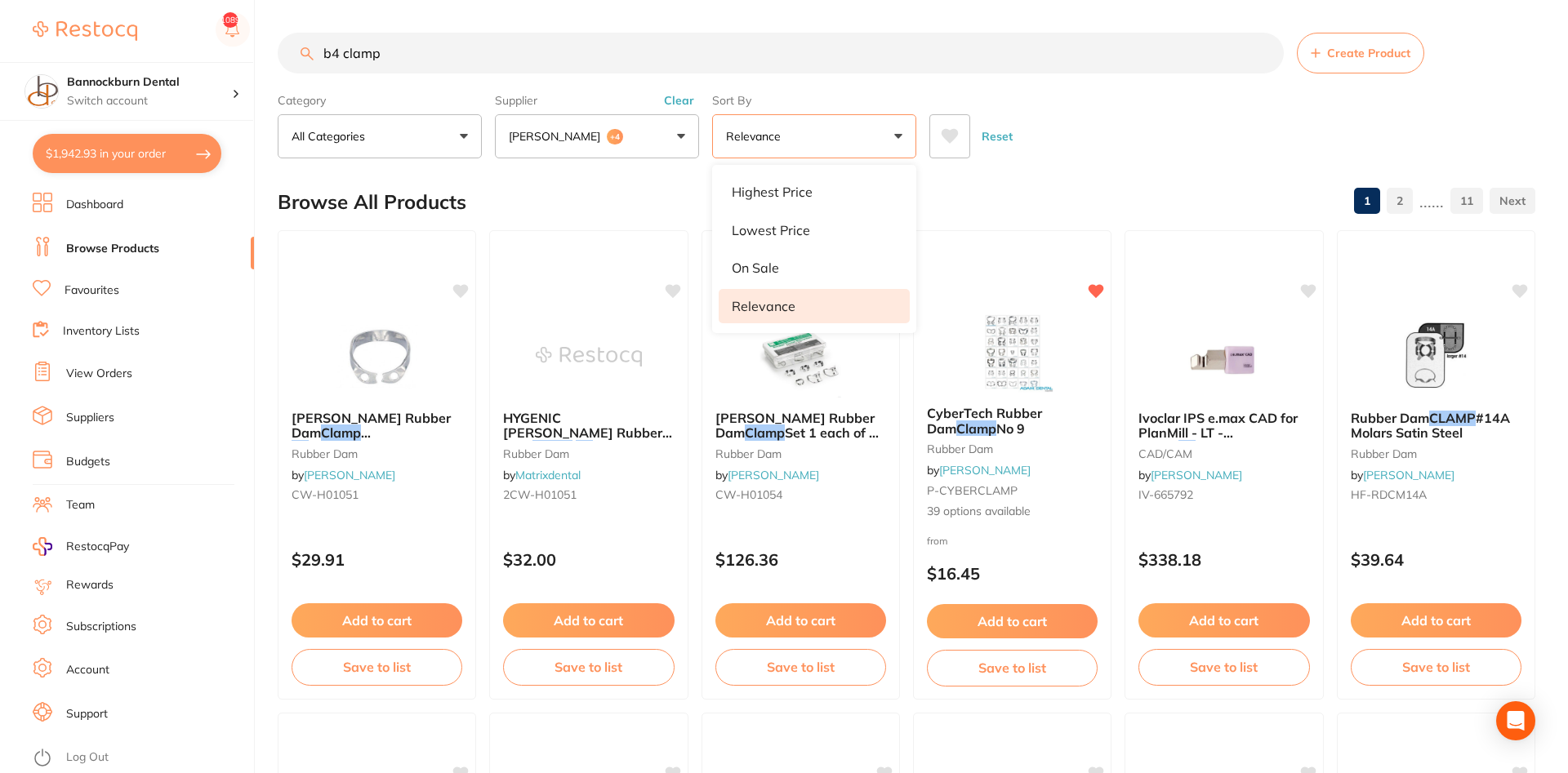
click at [1112, 132] on div "Reset" at bounding box center [1226, 129] width 593 height 58
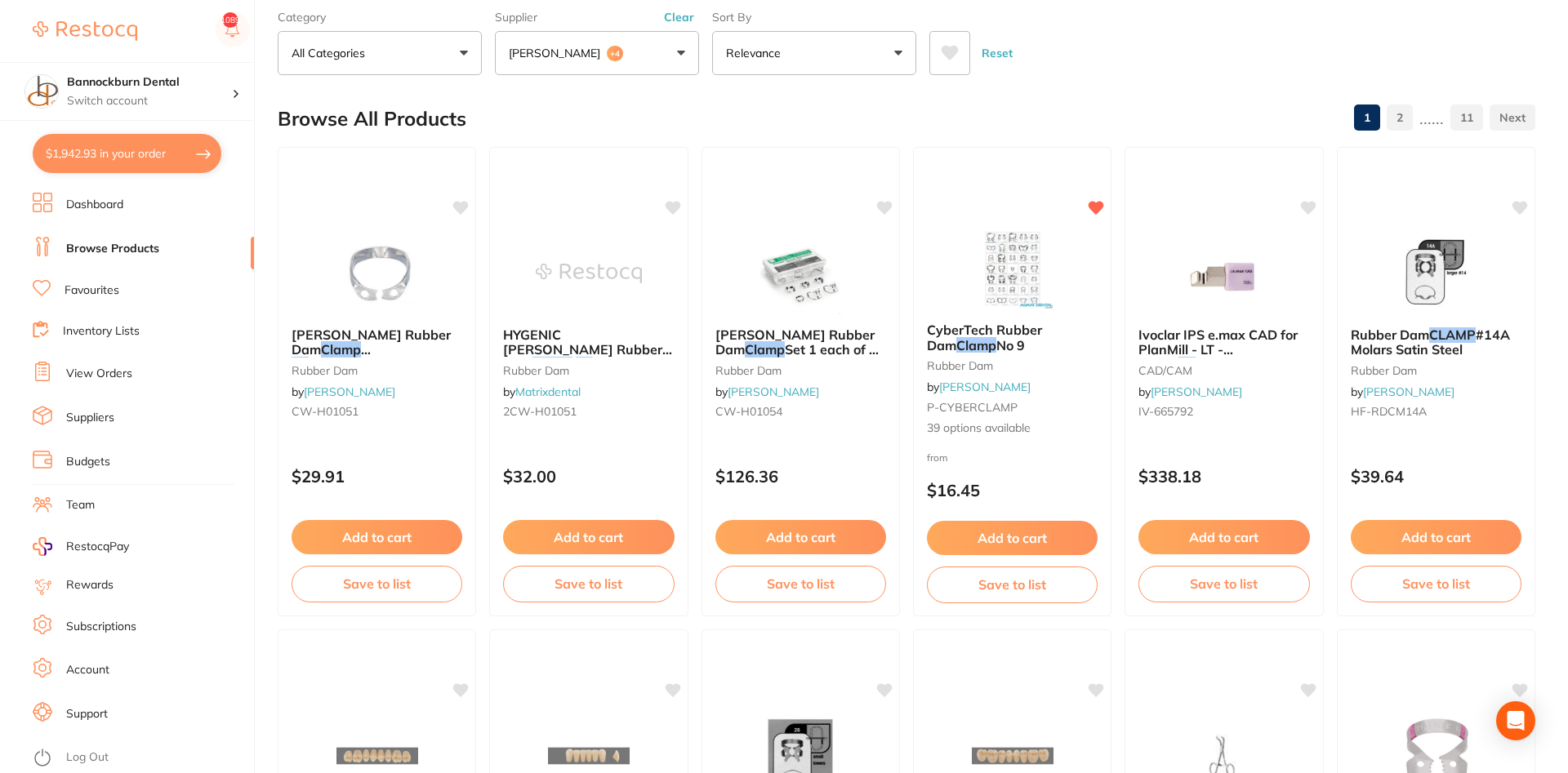
scroll to position [0, 0]
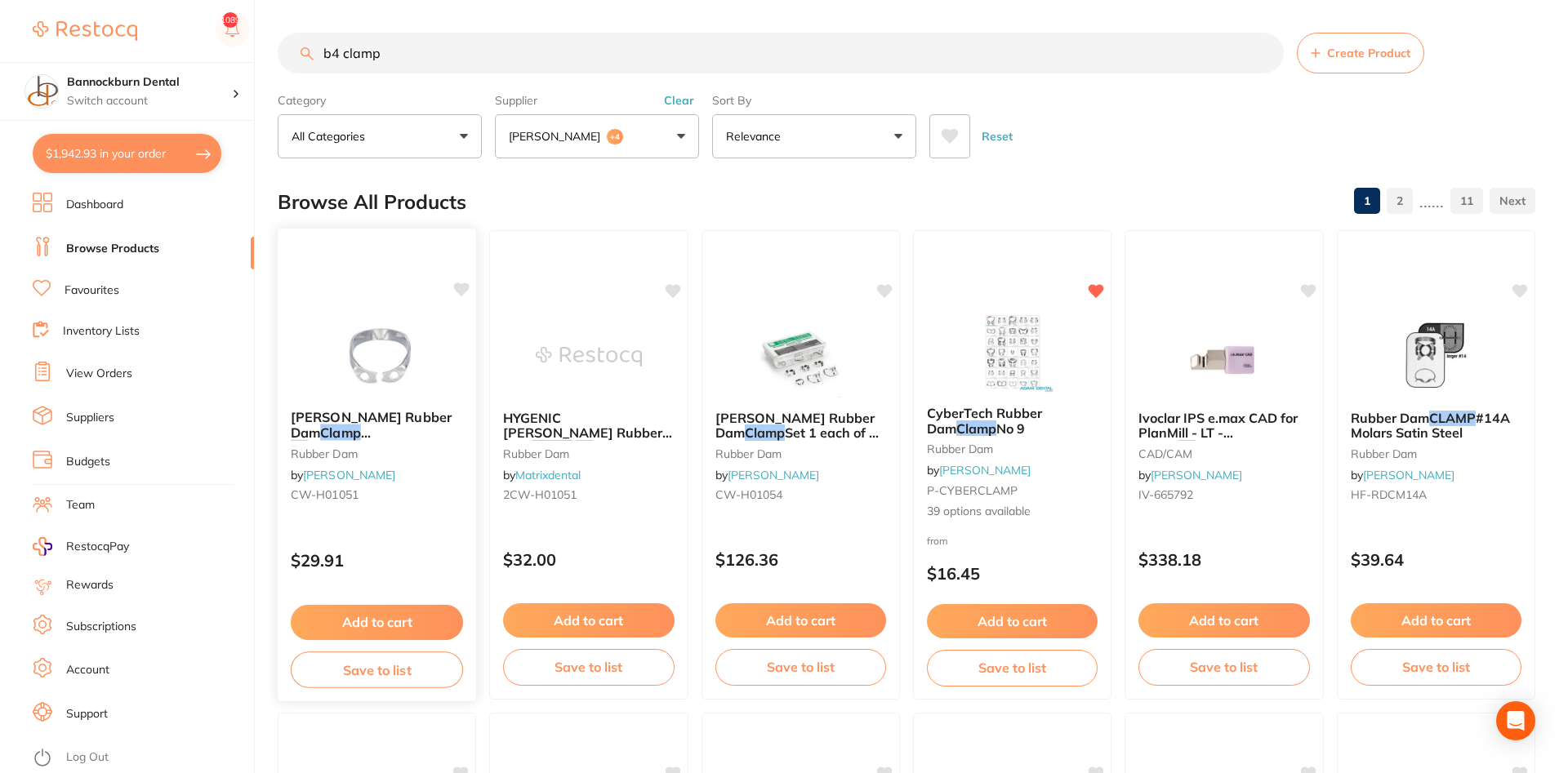
click at [421, 623] on button "Add to cart" at bounding box center [376, 622] width 173 height 35
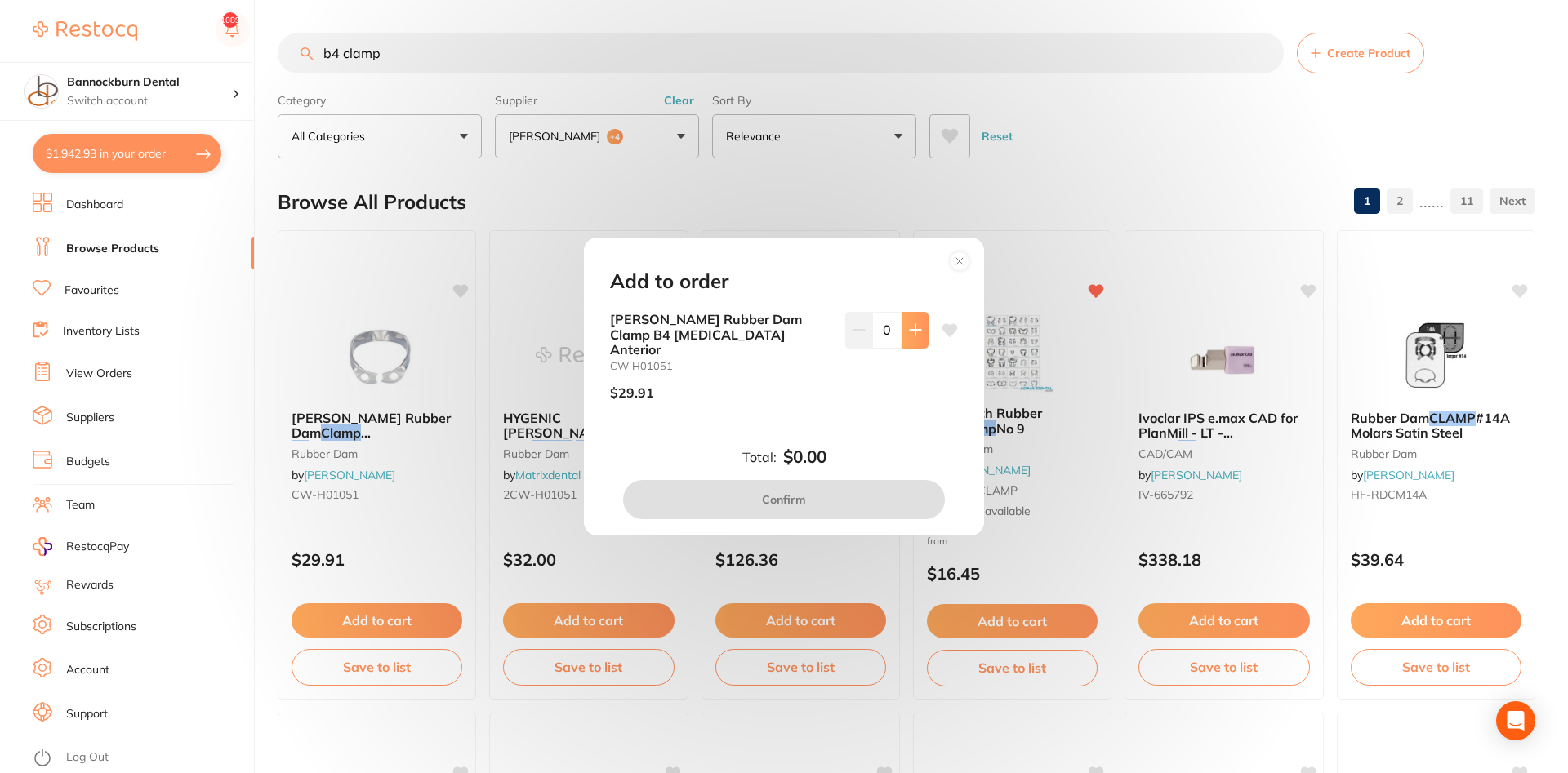
click at [917, 337] on icon at bounding box center [916, 330] width 13 height 13
click at [918, 337] on icon at bounding box center [916, 330] width 13 height 13
type input "2"
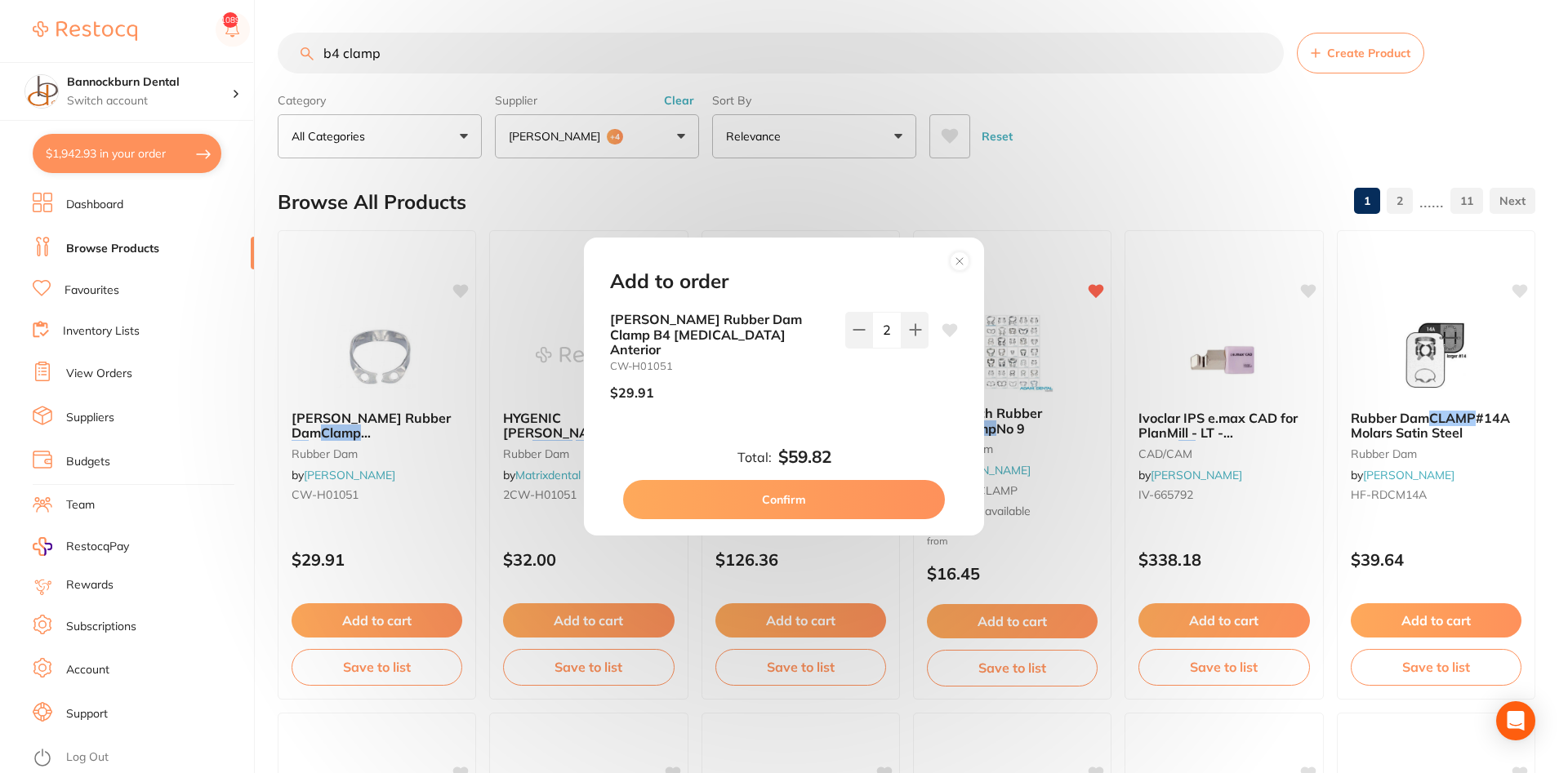
click at [871, 499] on button "Confirm" at bounding box center [784, 500] width 322 height 40
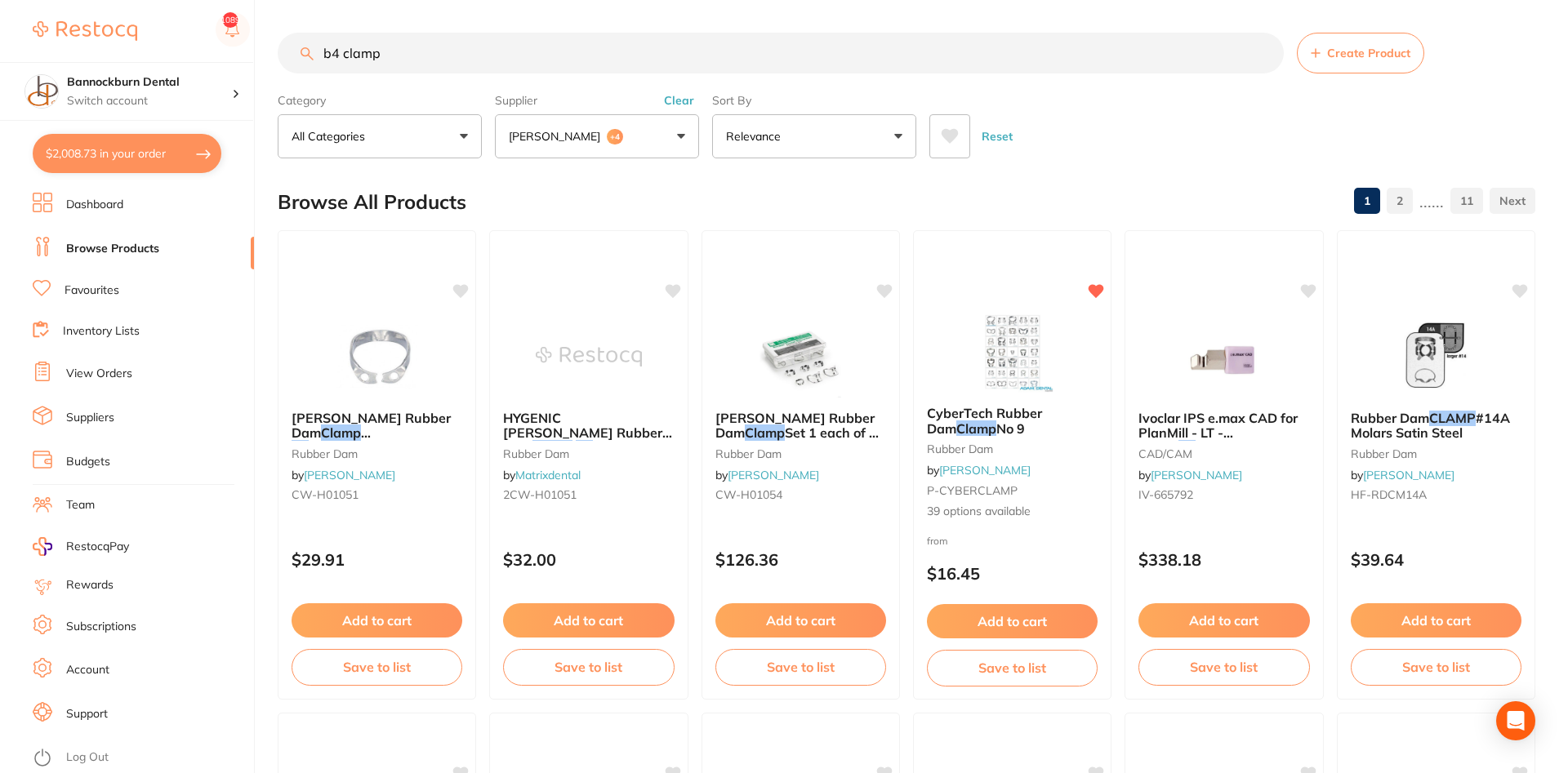
drag, startPoint x: 338, startPoint y: 58, endPoint x: 256, endPoint y: 66, distance: 82.4
click at [278, 66] on input "b4 clamp" at bounding box center [781, 53] width 1006 height 41
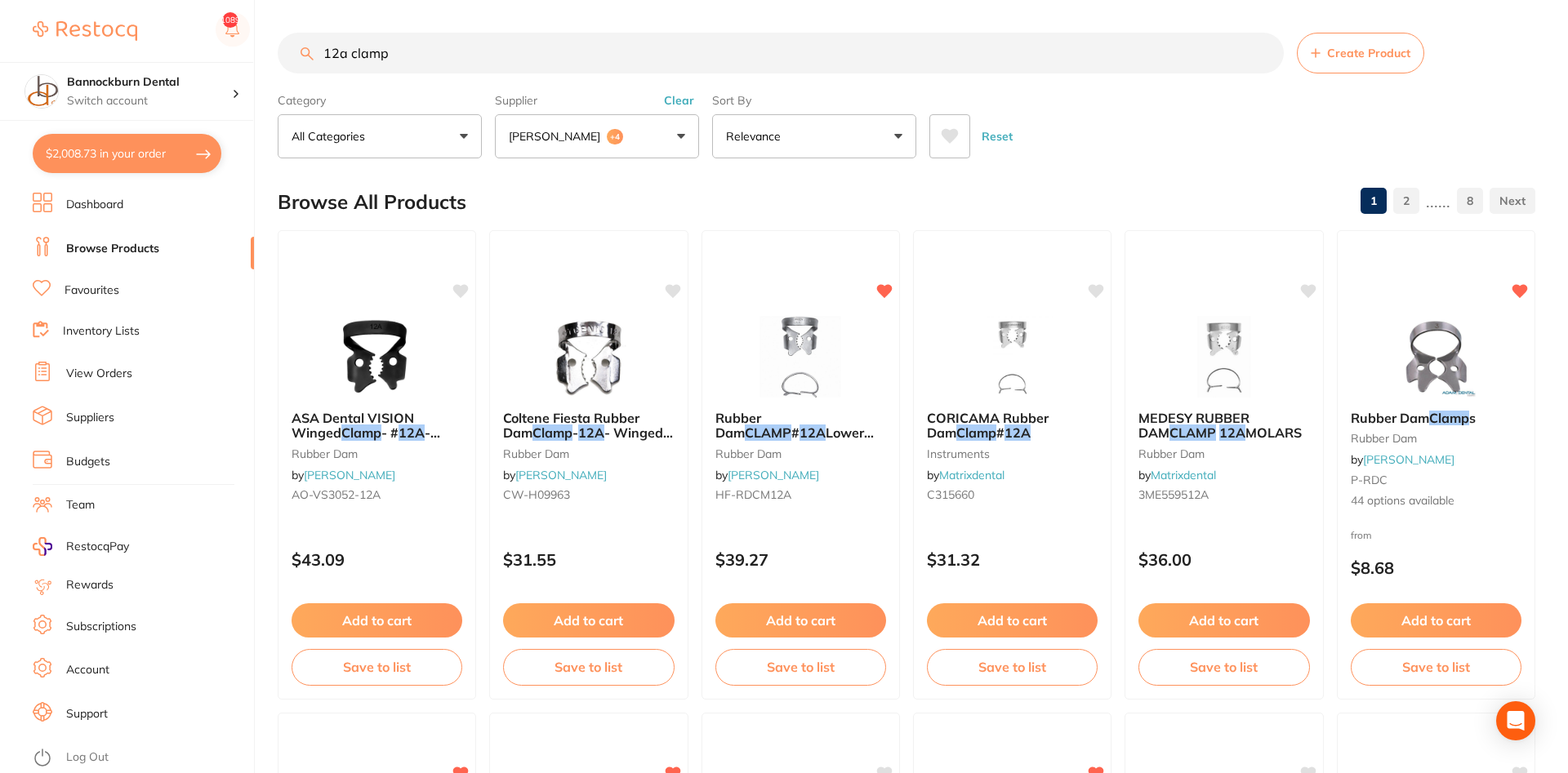
scroll to position [711, 0]
type input "12a clamp"
click at [822, 138] on button "Relevance" at bounding box center [814, 136] width 205 height 44
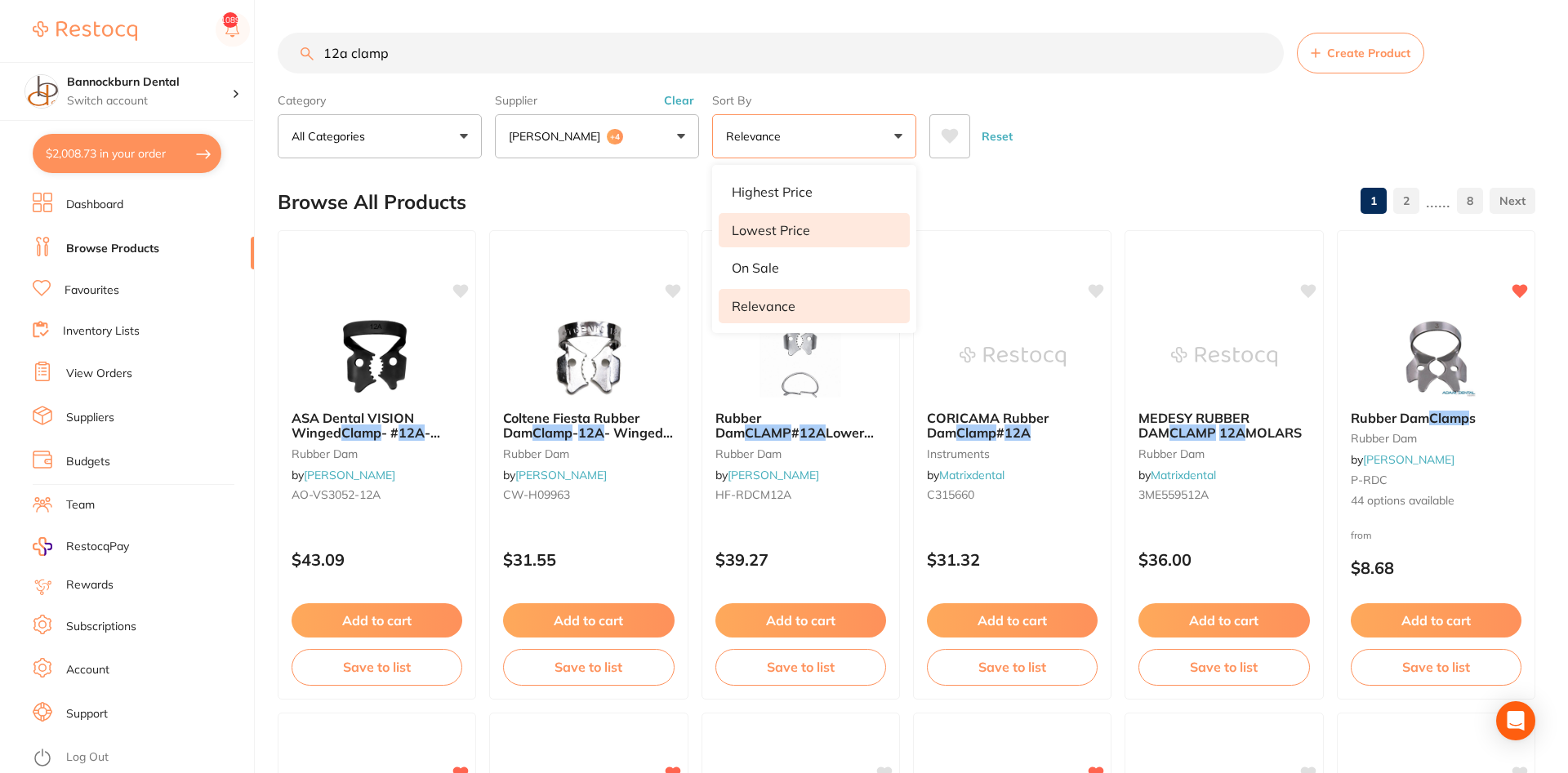
click at [791, 241] on li "Lowest Price" at bounding box center [814, 230] width 191 height 34
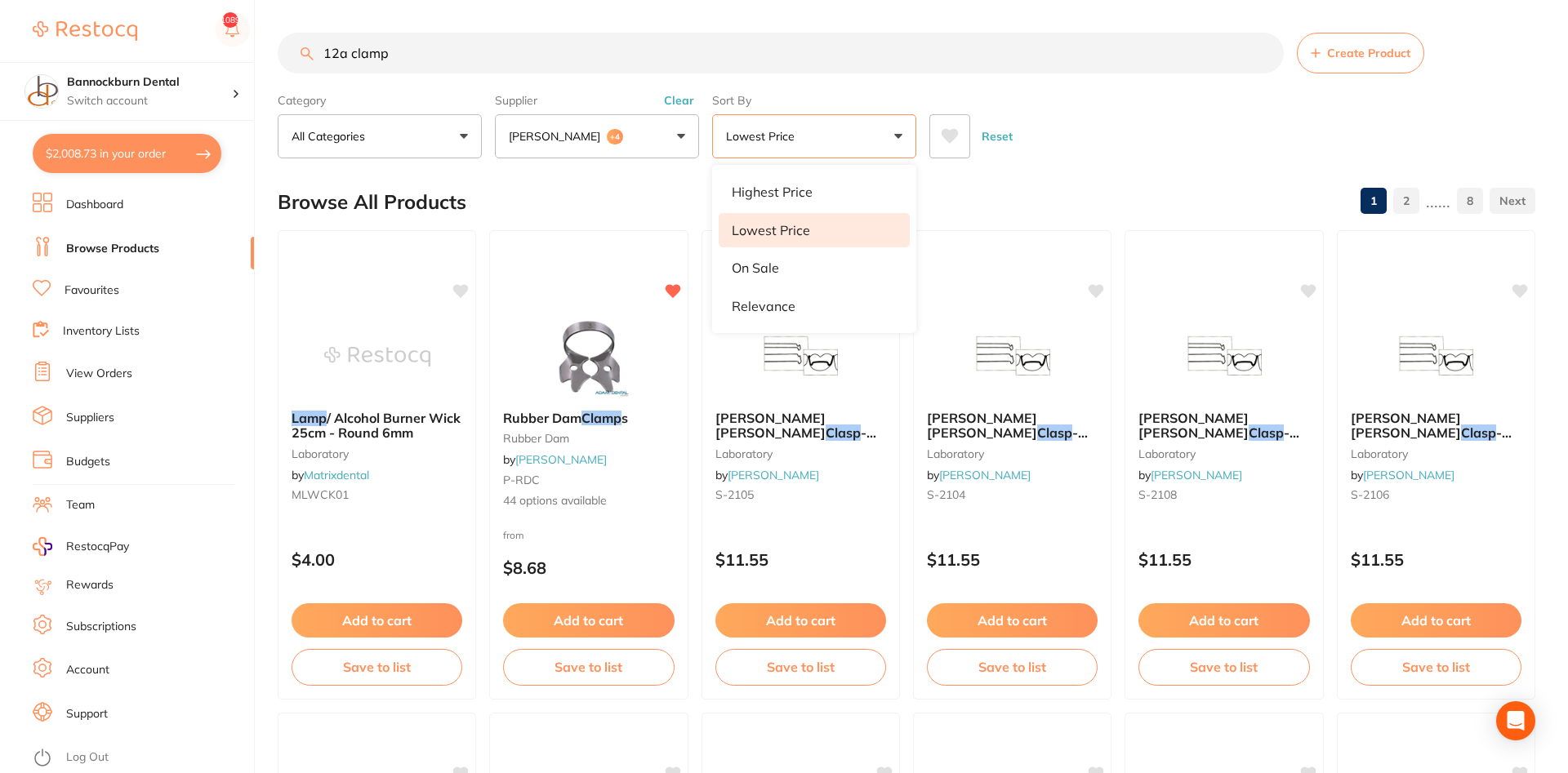
click at [988, 204] on div "Browse All Products 1 2 ...... 8" at bounding box center [907, 202] width 1258 height 55
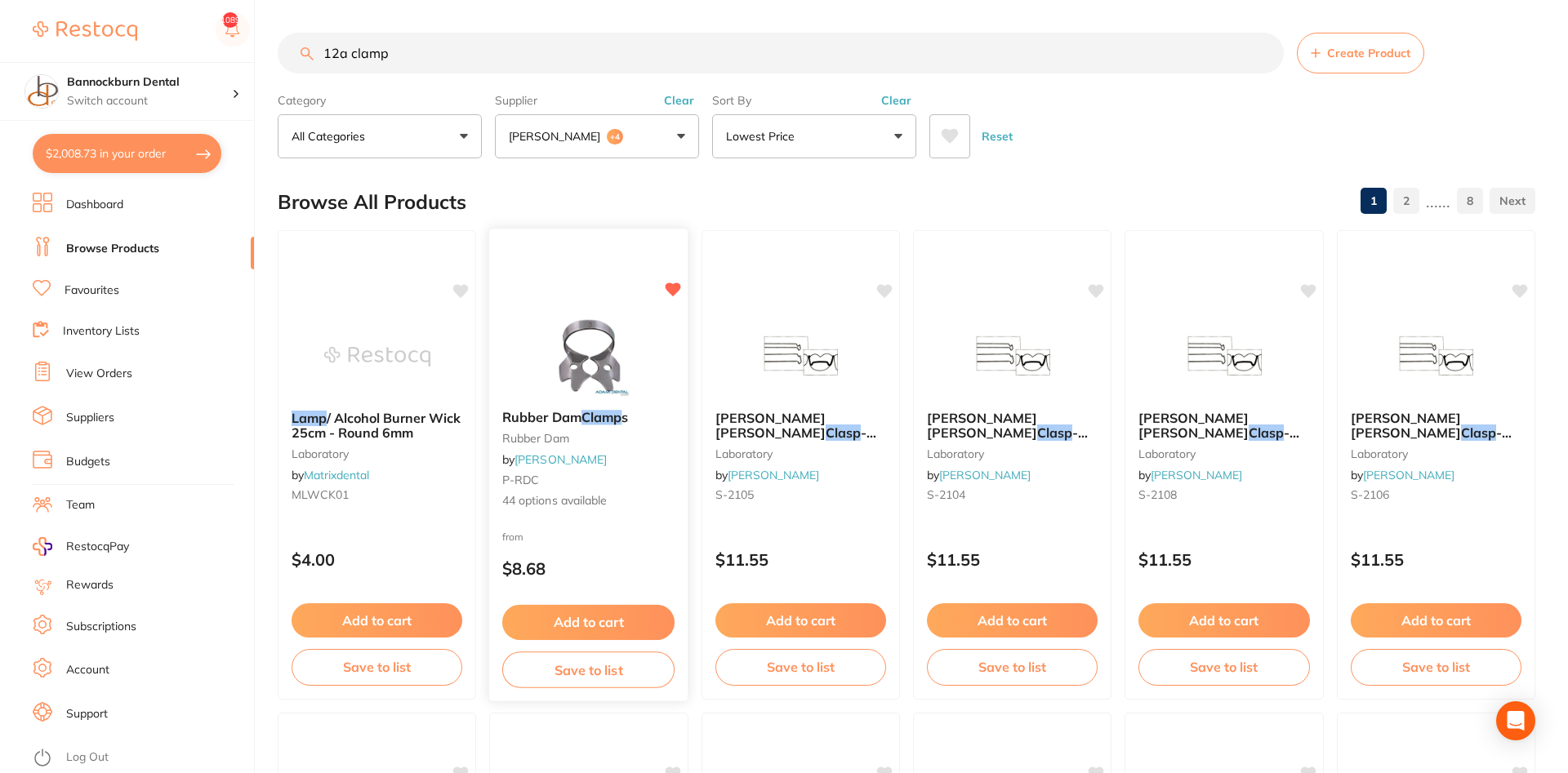
click at [603, 620] on button "Add to cart" at bounding box center [588, 622] width 173 height 35
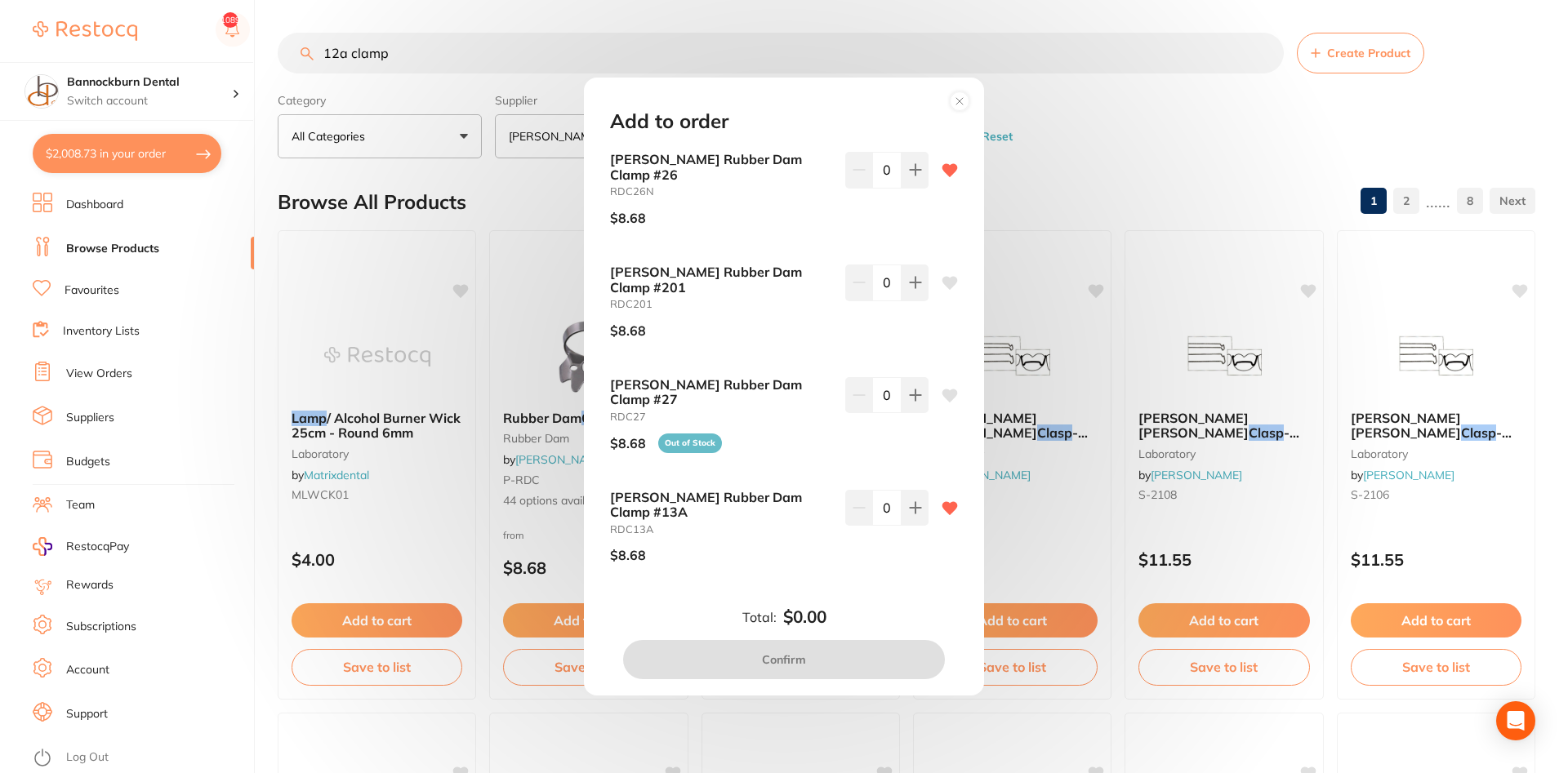
scroll to position [98, 0]
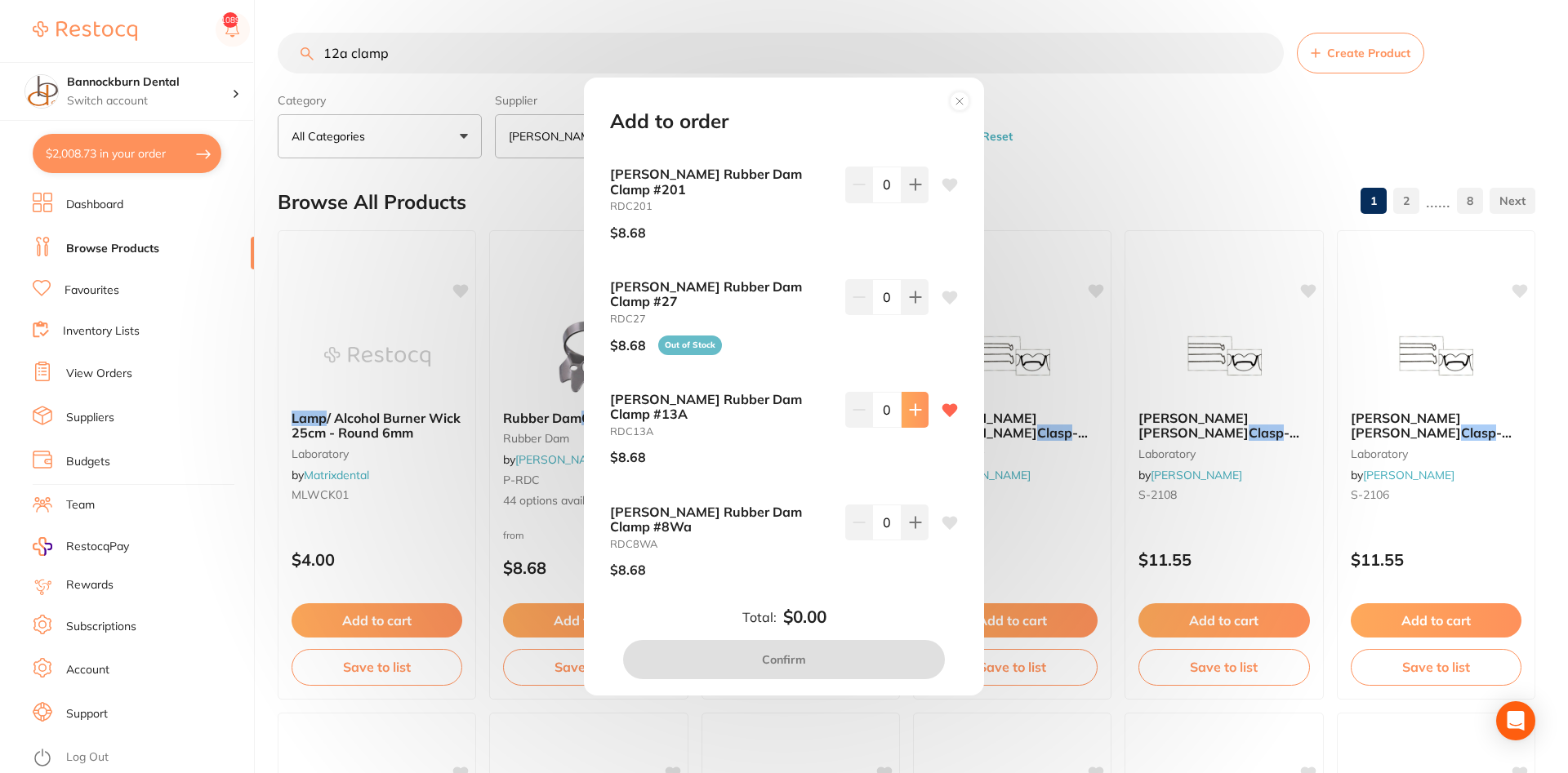
click at [916, 404] on icon at bounding box center [915, 409] width 10 height 10
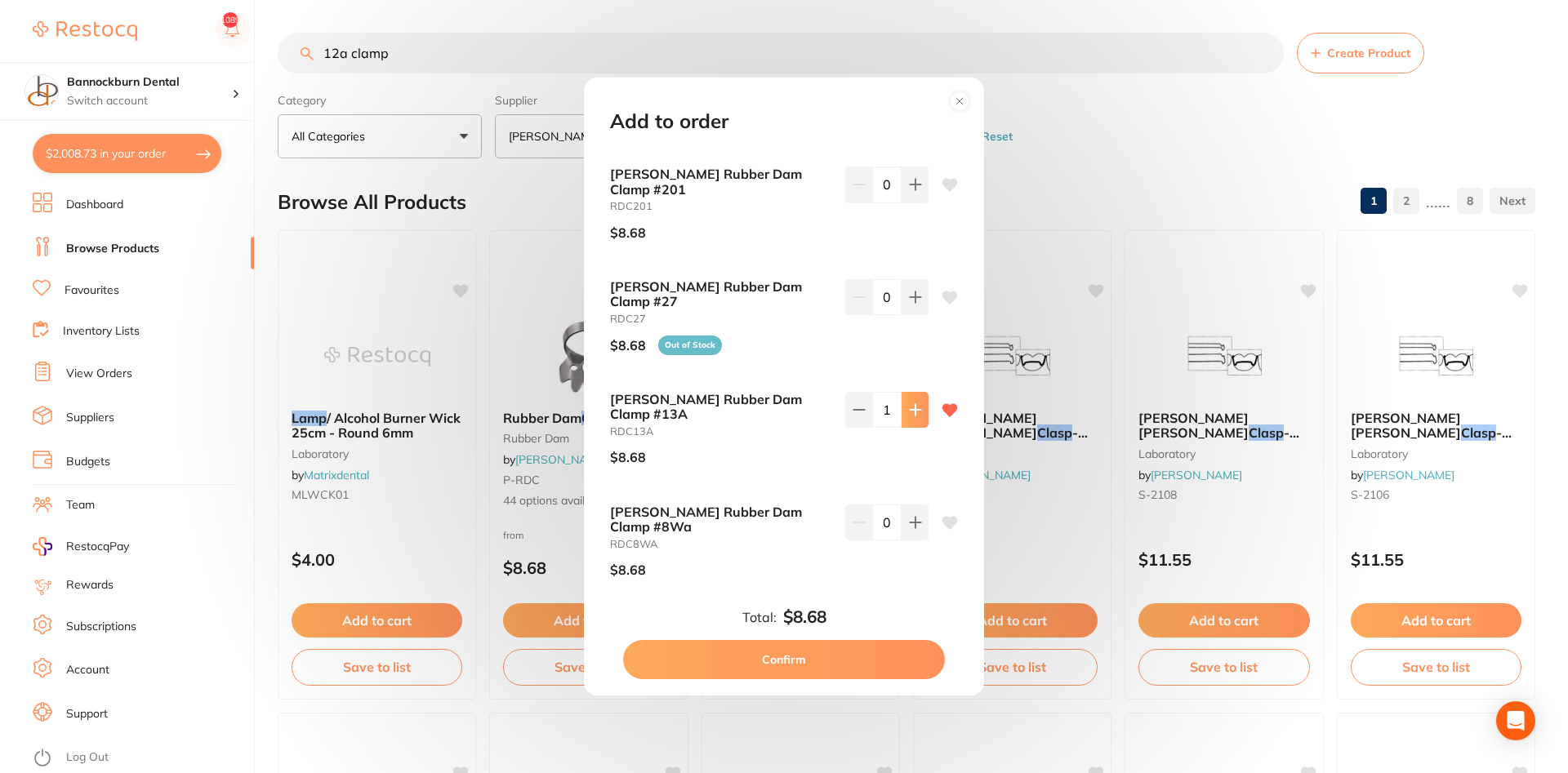
click at [916, 404] on icon at bounding box center [915, 409] width 10 height 10
type input "2"
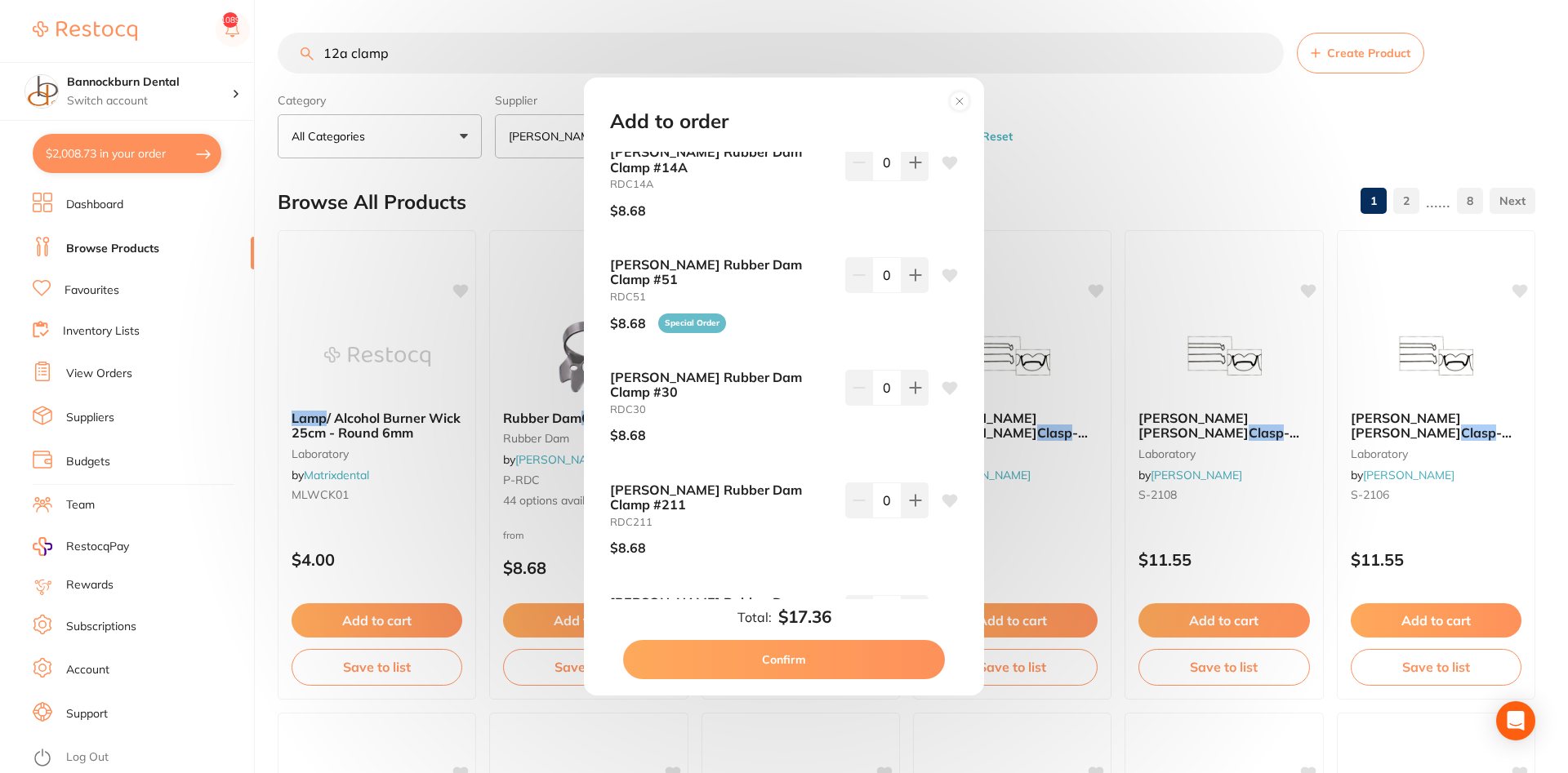
scroll to position [3724, 0]
type input "2"
click at [825, 662] on button "Confirm" at bounding box center [784, 660] width 322 height 40
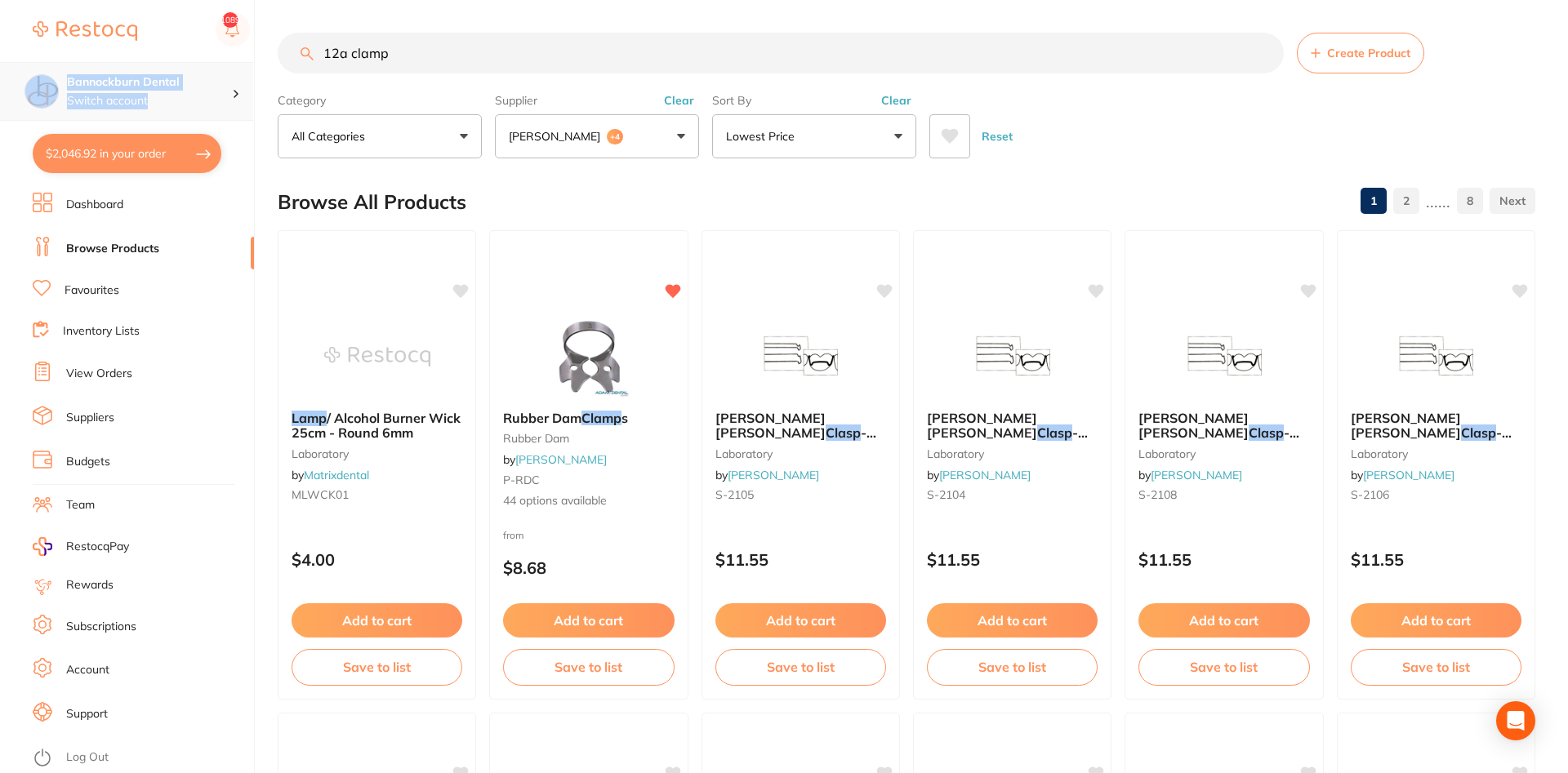
drag, startPoint x: 465, startPoint y: 77, endPoint x: 58, endPoint y: 36, distance: 409.1
click at [7, 58] on div "$2,046.92 Bannockburn Dental Switch account Bannockburn Dental $2,046.92 in you…" at bounding box center [784, 386] width 1568 height 773
click at [432, 45] on input "12a clamp" at bounding box center [781, 53] width 1006 height 41
drag, startPoint x: 453, startPoint y: 49, endPoint x: 60, endPoint y: 54, distance: 393.0
click at [278, 54] on input "12a clamp" at bounding box center [781, 53] width 1006 height 41
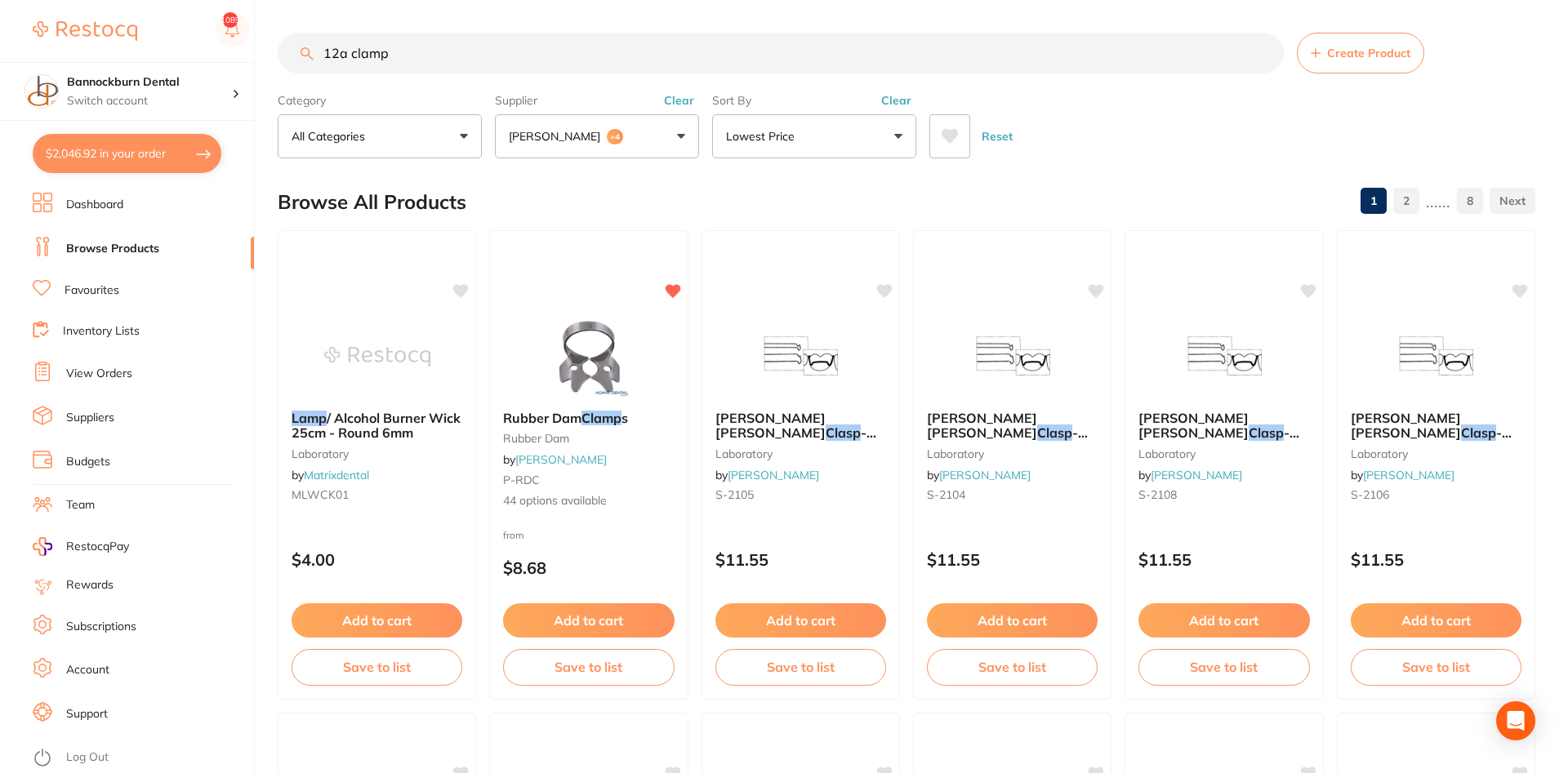
click at [607, 139] on span "+4" at bounding box center [615, 137] width 16 height 16
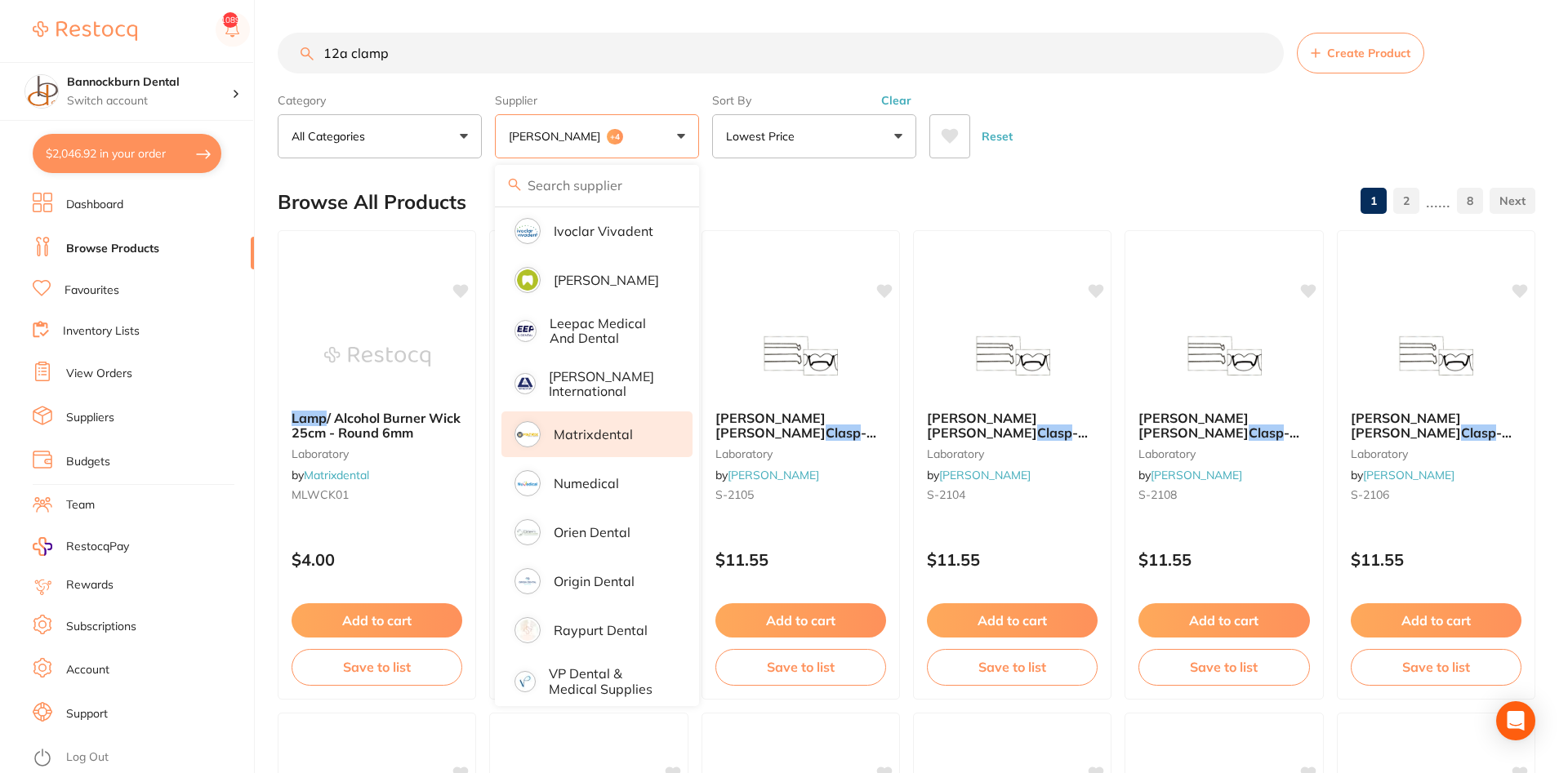
click at [445, 62] on input "12a clamp" at bounding box center [781, 53] width 1006 height 41
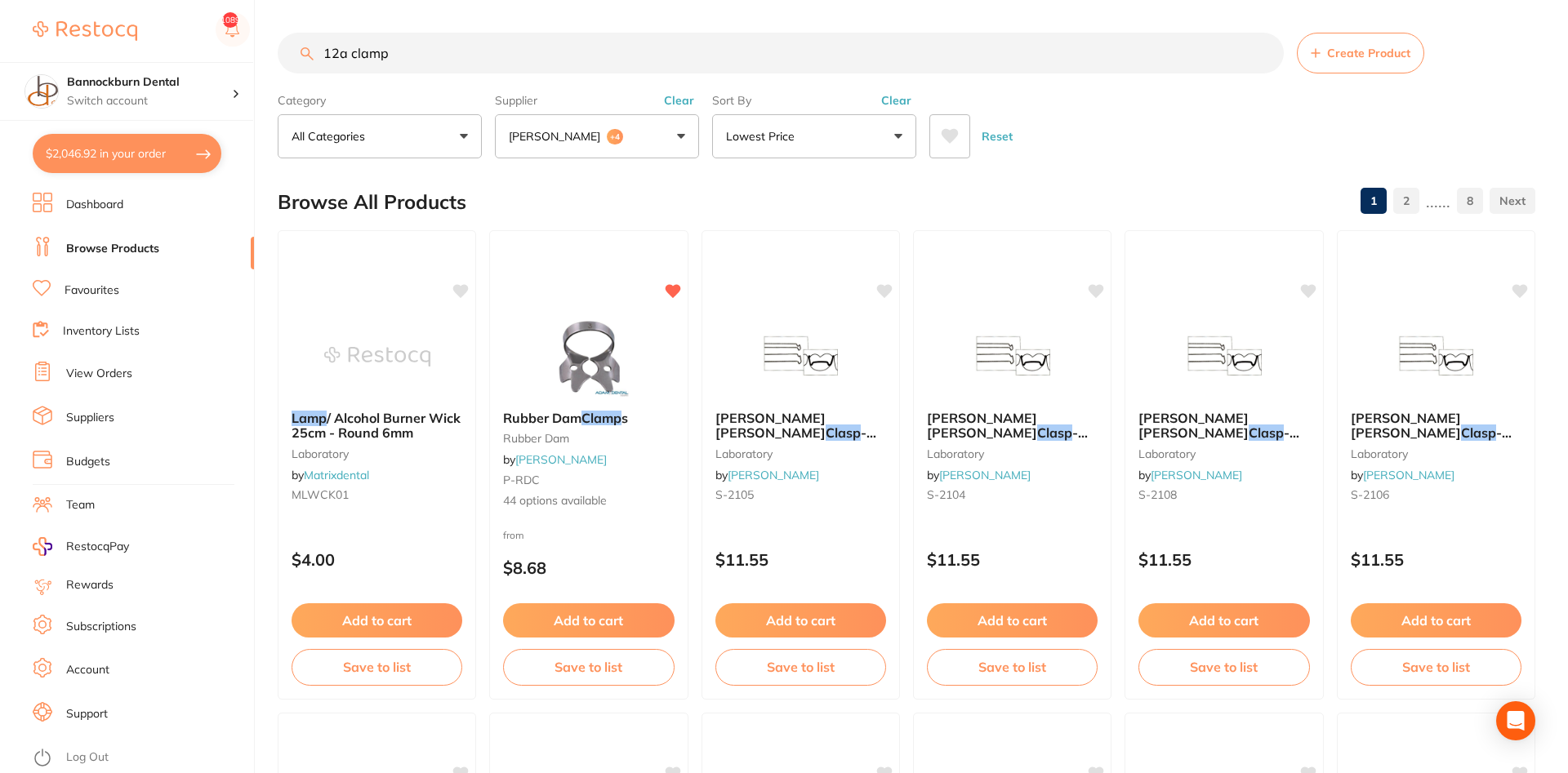
drag, startPoint x: 462, startPoint y: 59, endPoint x: 192, endPoint y: 62, distance: 270.0
click at [278, 62] on input "12a clamp" at bounding box center [781, 53] width 1006 height 41
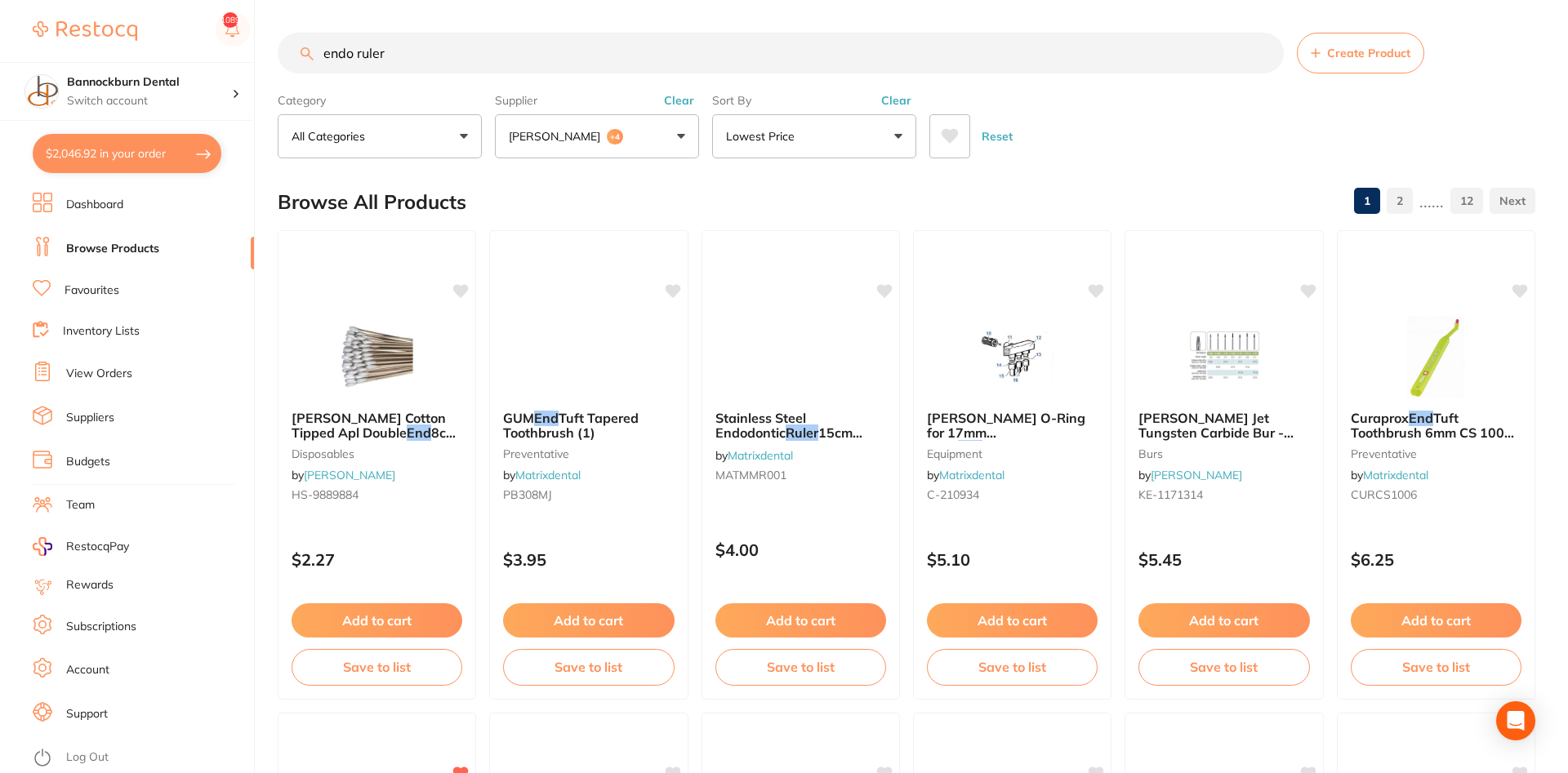
scroll to position [864, 0]
click at [360, 52] on input "endo ruler" at bounding box center [781, 53] width 1006 height 41
drag, startPoint x: 495, startPoint y: 64, endPoint x: 305, endPoint y: 62, distance: 190.0
click at [305, 62] on input "endo finger ruler" at bounding box center [781, 53] width 1006 height 41
click at [374, 56] on input "endo finger ruler" at bounding box center [781, 53] width 1006 height 41
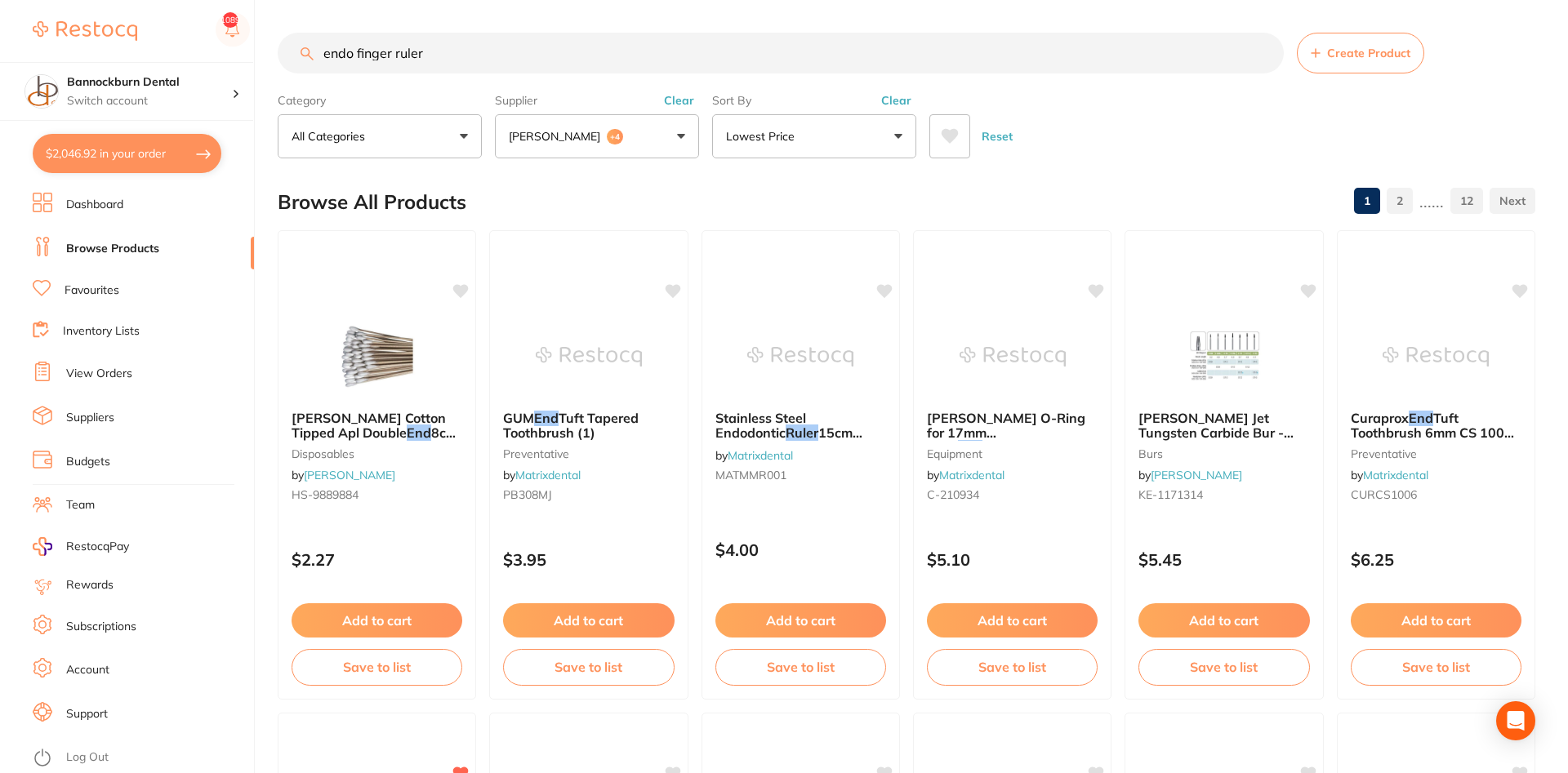
click at [374, 56] on input "endo finger ruler" at bounding box center [781, 53] width 1006 height 41
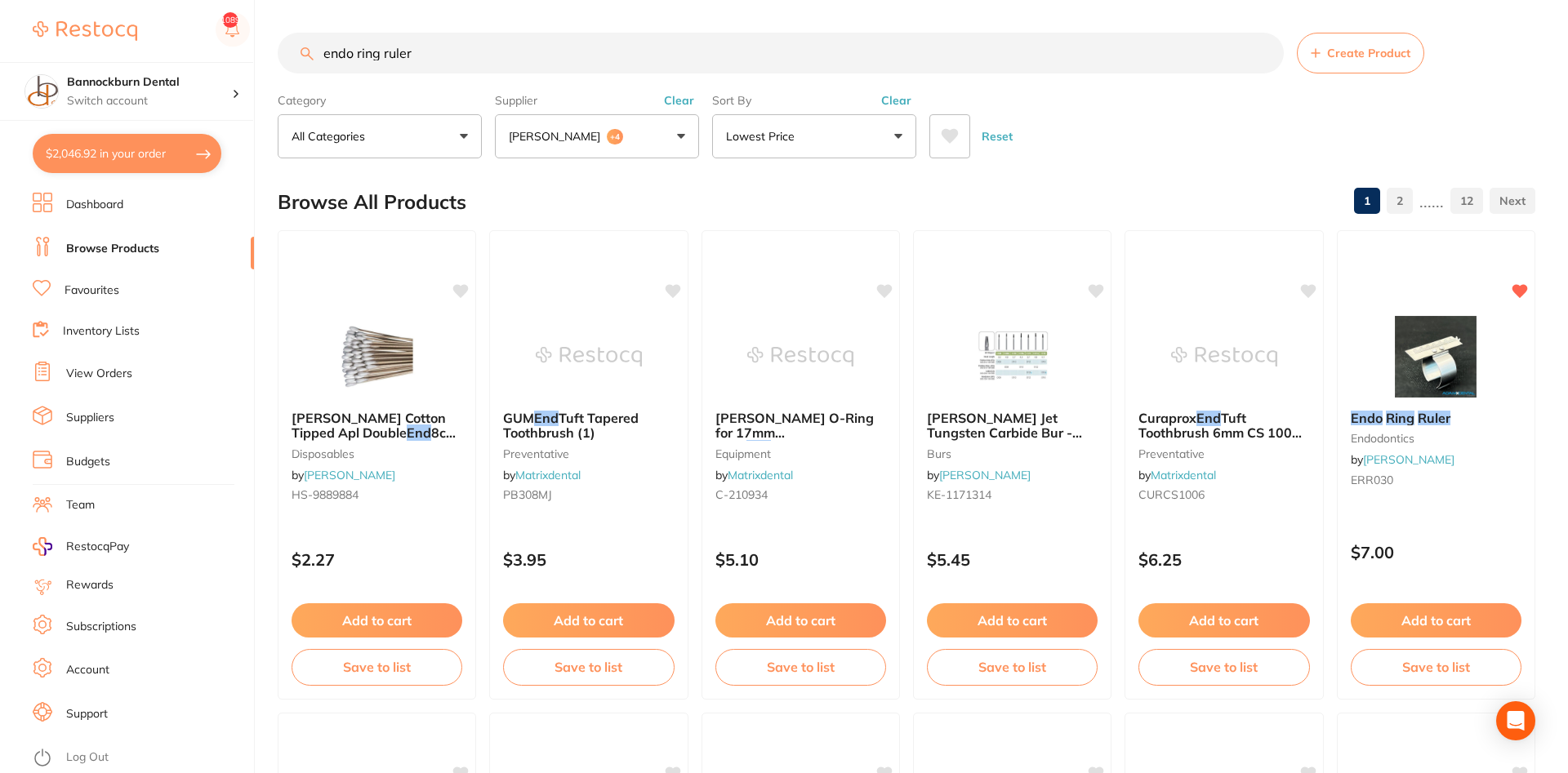
type input "endo ring ruler"
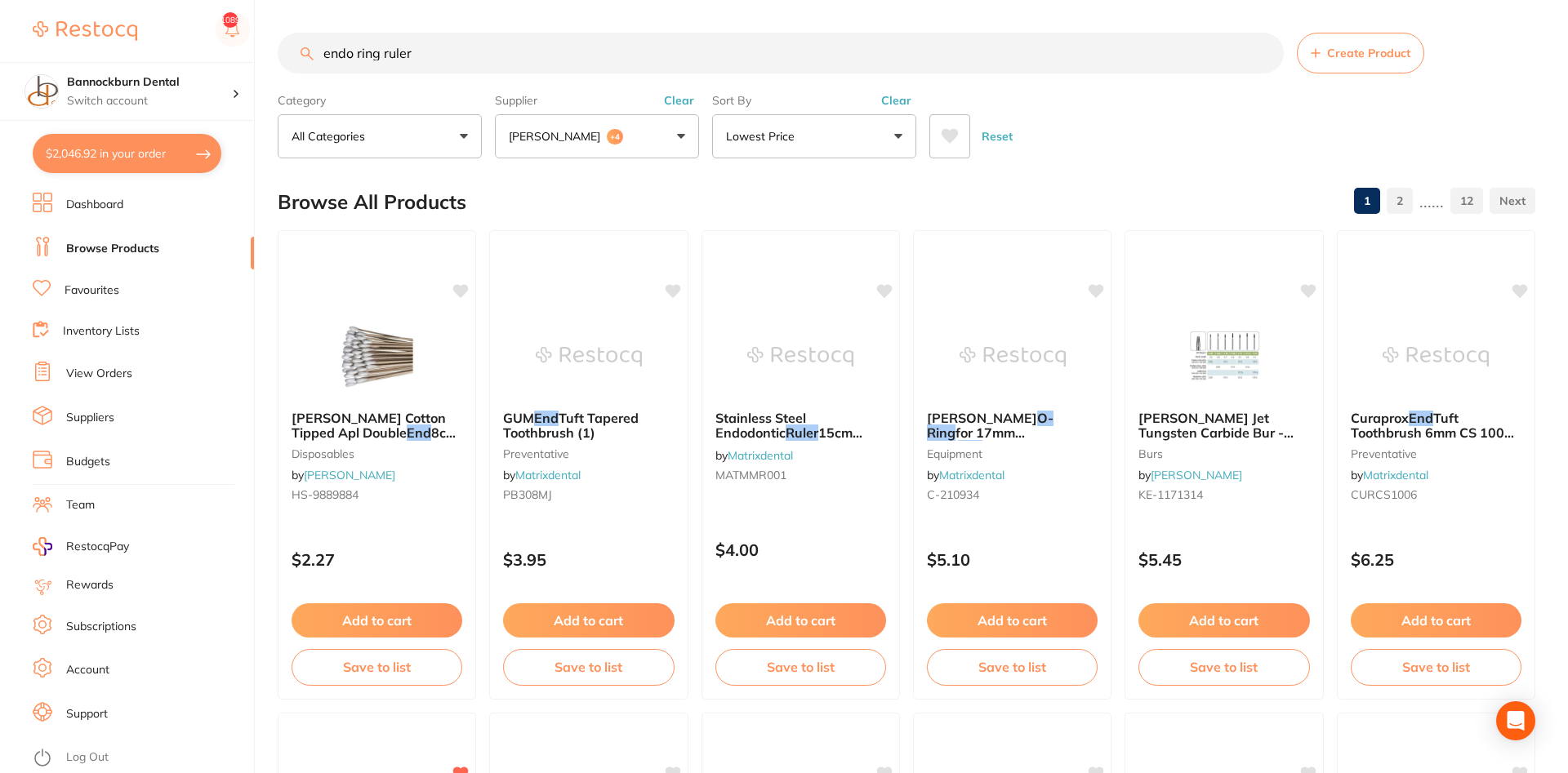
click at [838, 123] on button "Lowest Price" at bounding box center [814, 136] width 205 height 44
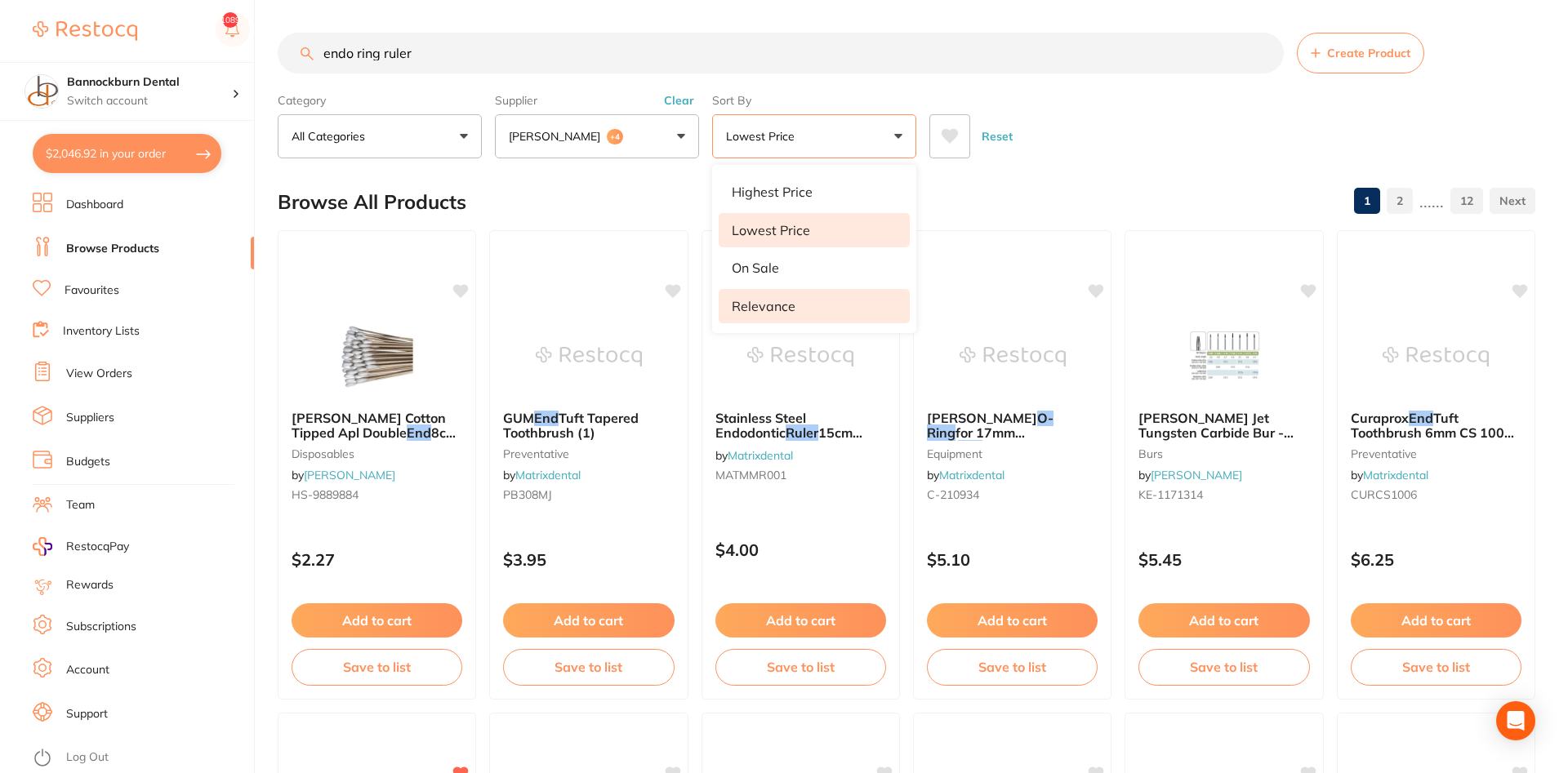
click at [807, 309] on li "Relevance" at bounding box center [814, 306] width 191 height 34
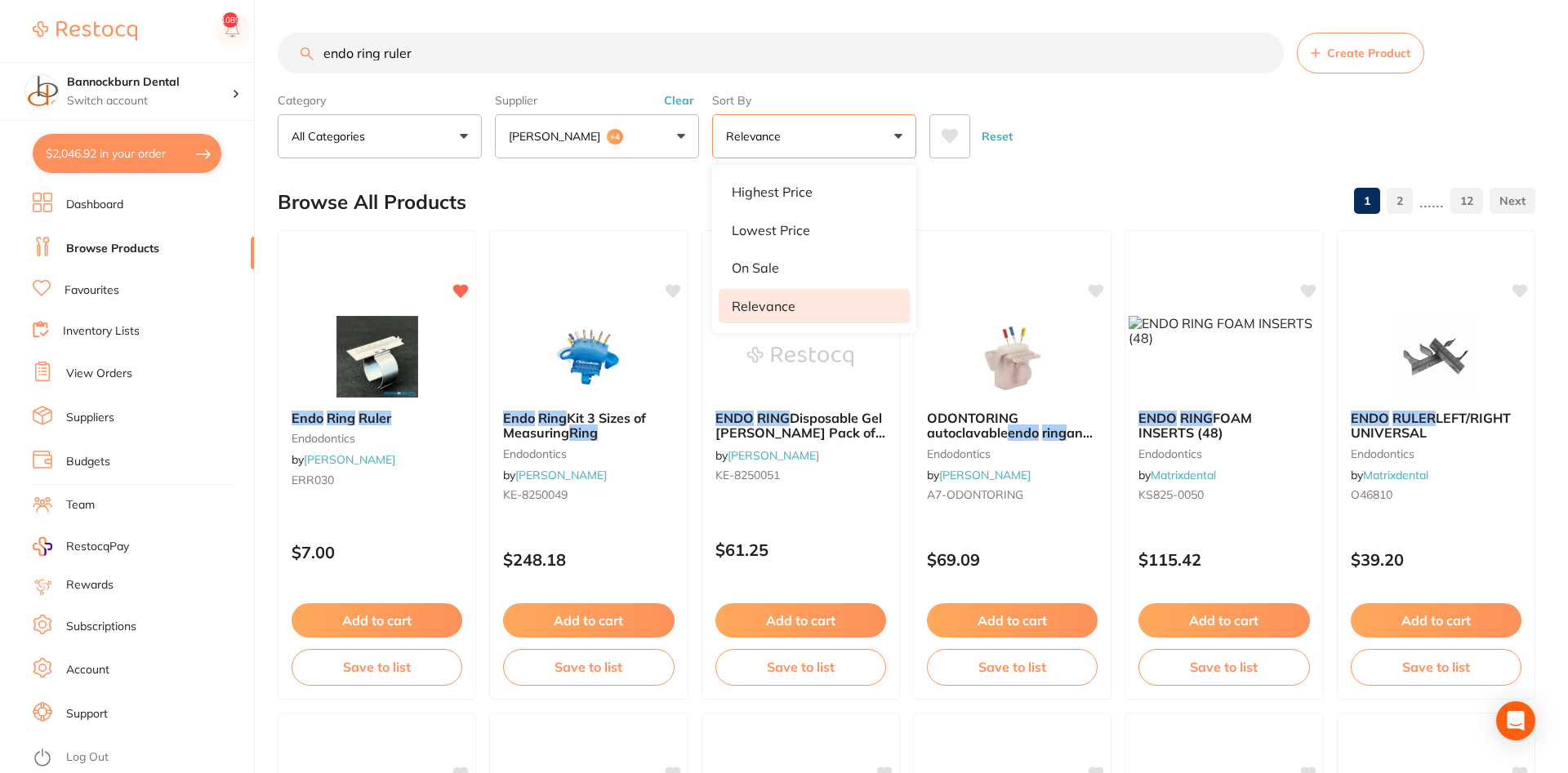
click at [1034, 186] on div "Browse All Products 1 2 ...... 12" at bounding box center [907, 202] width 1258 height 55
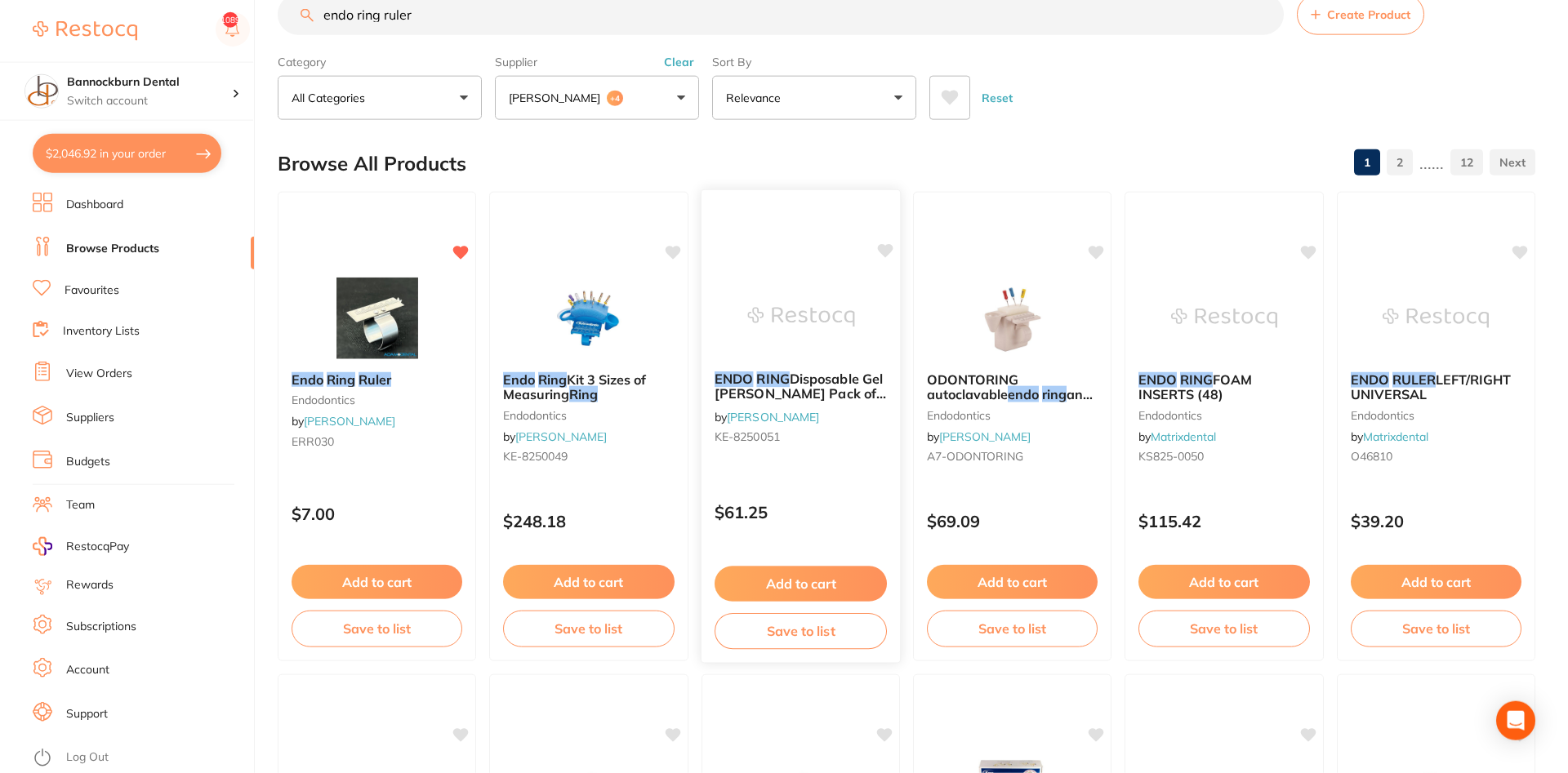
scroll to position [0, 0]
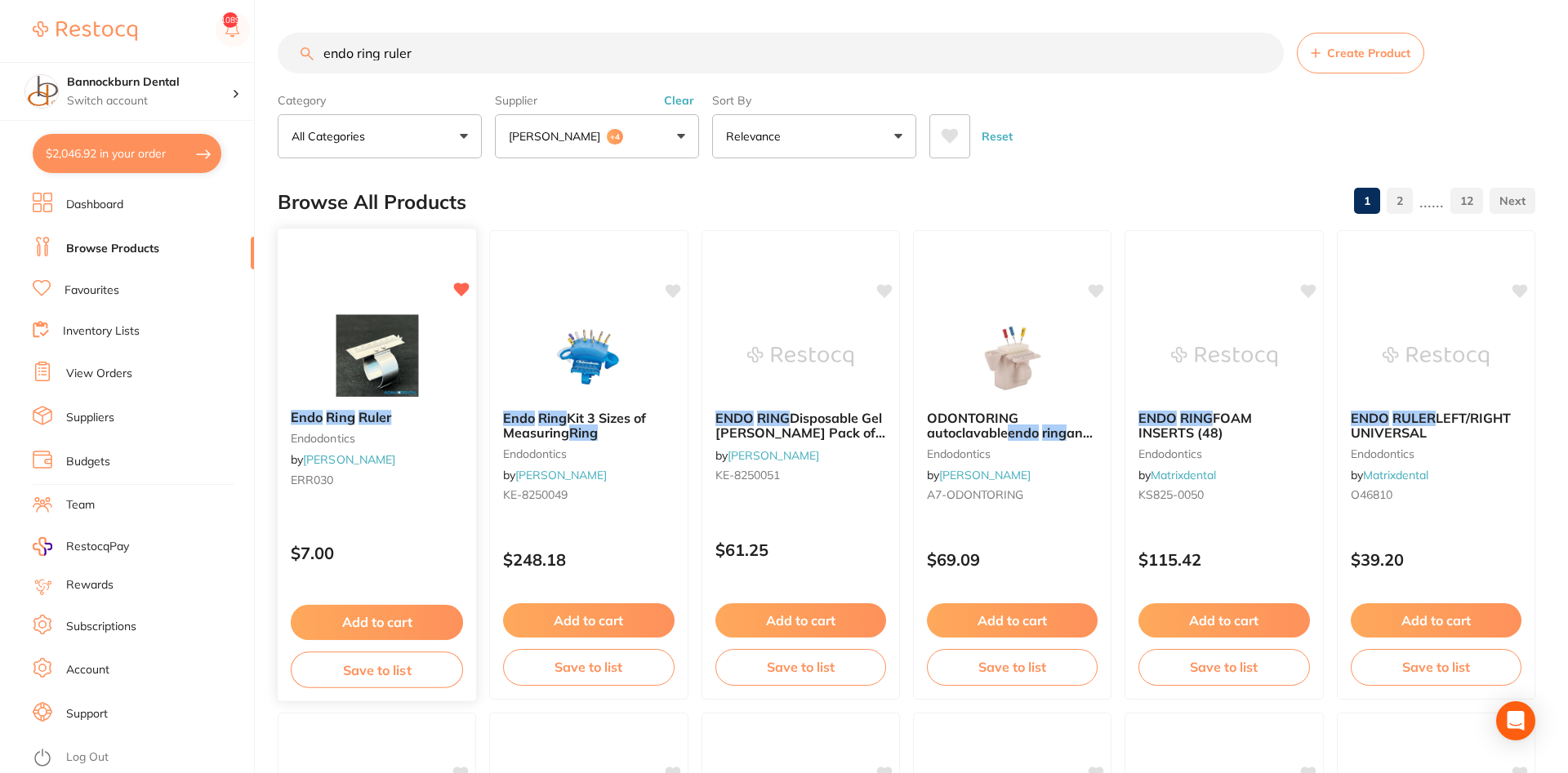
click at [412, 388] on img at bounding box center [376, 355] width 107 height 82
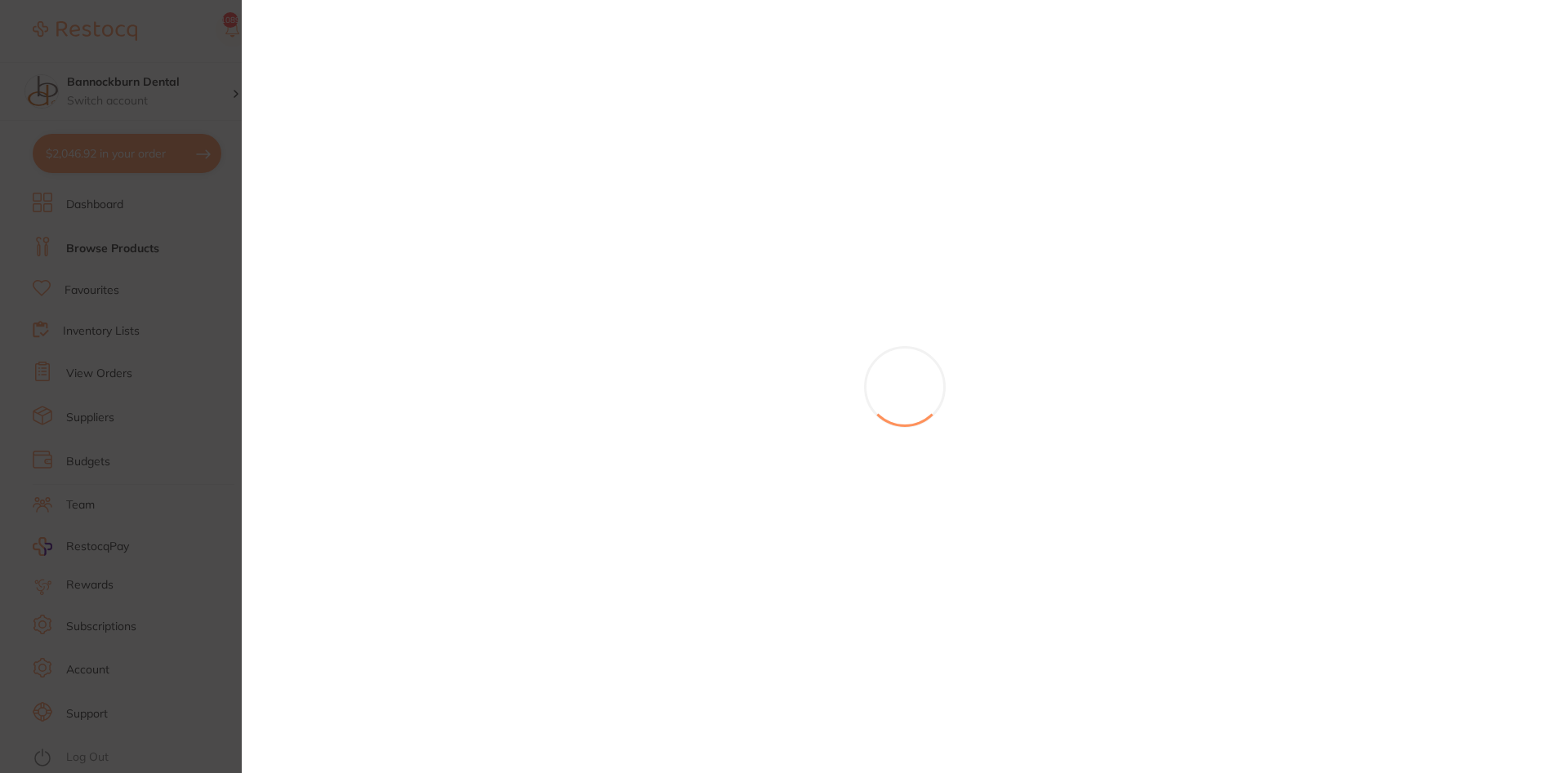
scroll to position [864, 0]
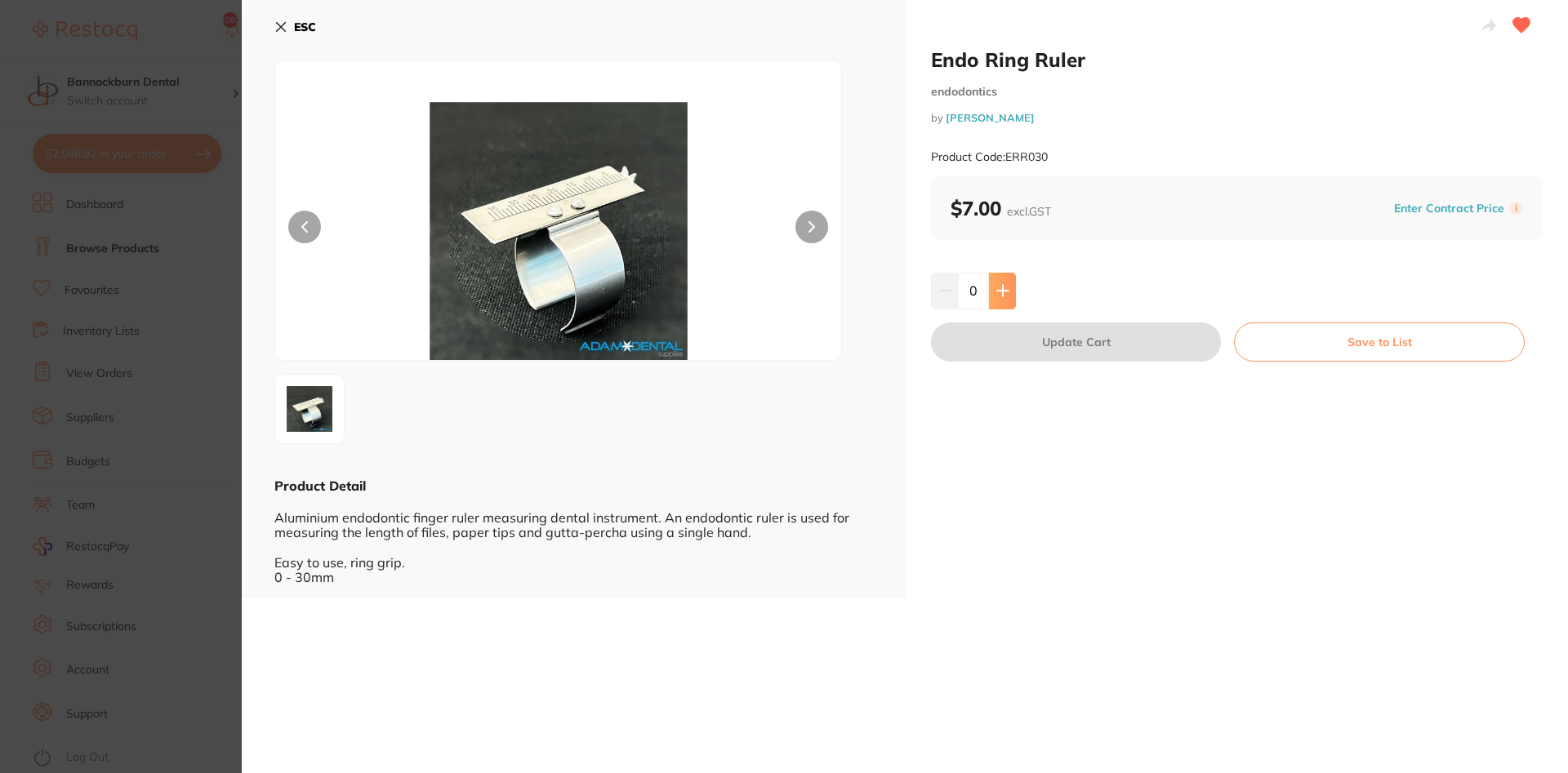
click at [1005, 287] on icon at bounding box center [1003, 290] width 13 height 13
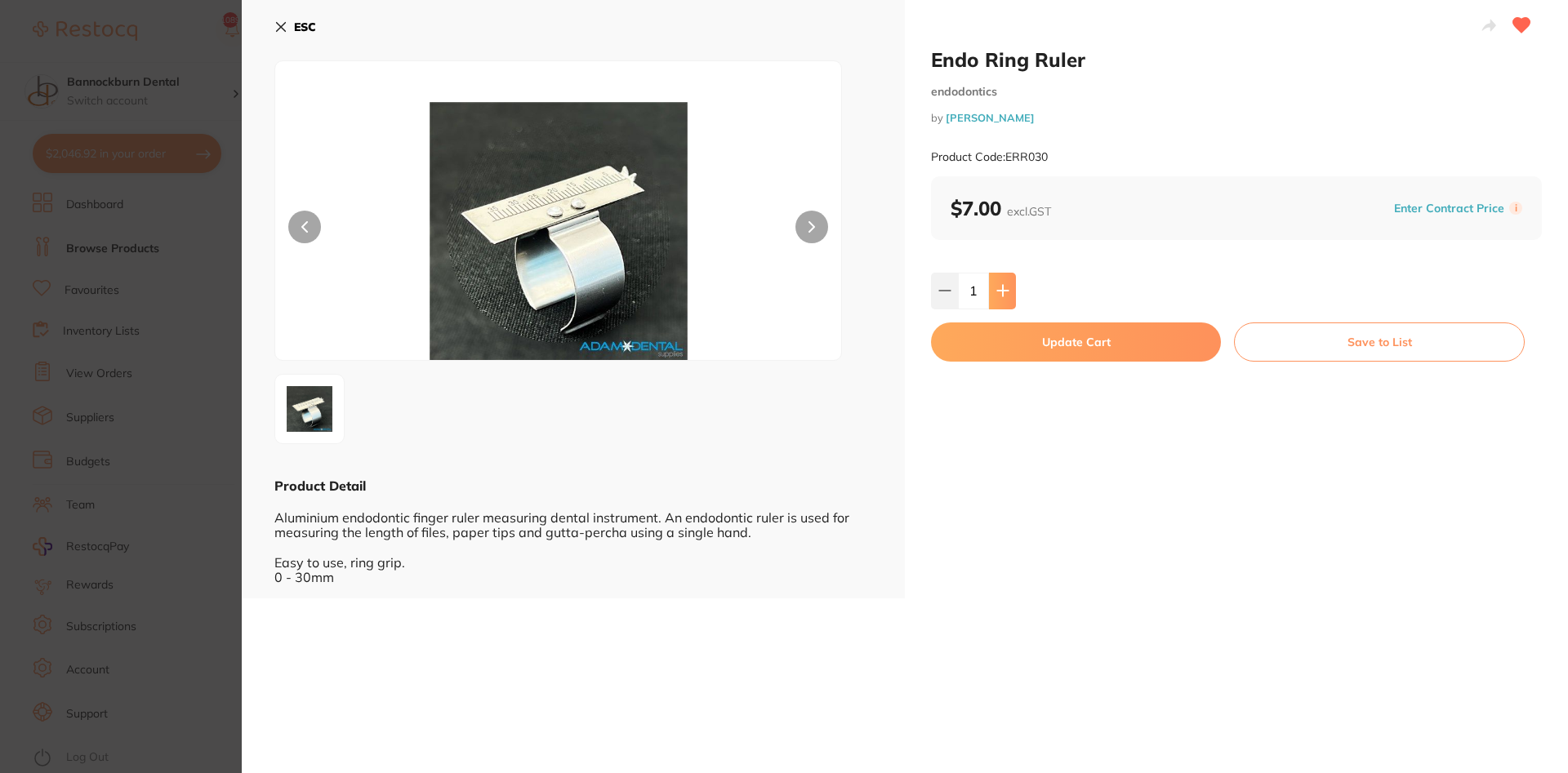
click at [1005, 287] on icon at bounding box center [1003, 290] width 13 height 13
click at [941, 302] on button at bounding box center [945, 290] width 27 height 36
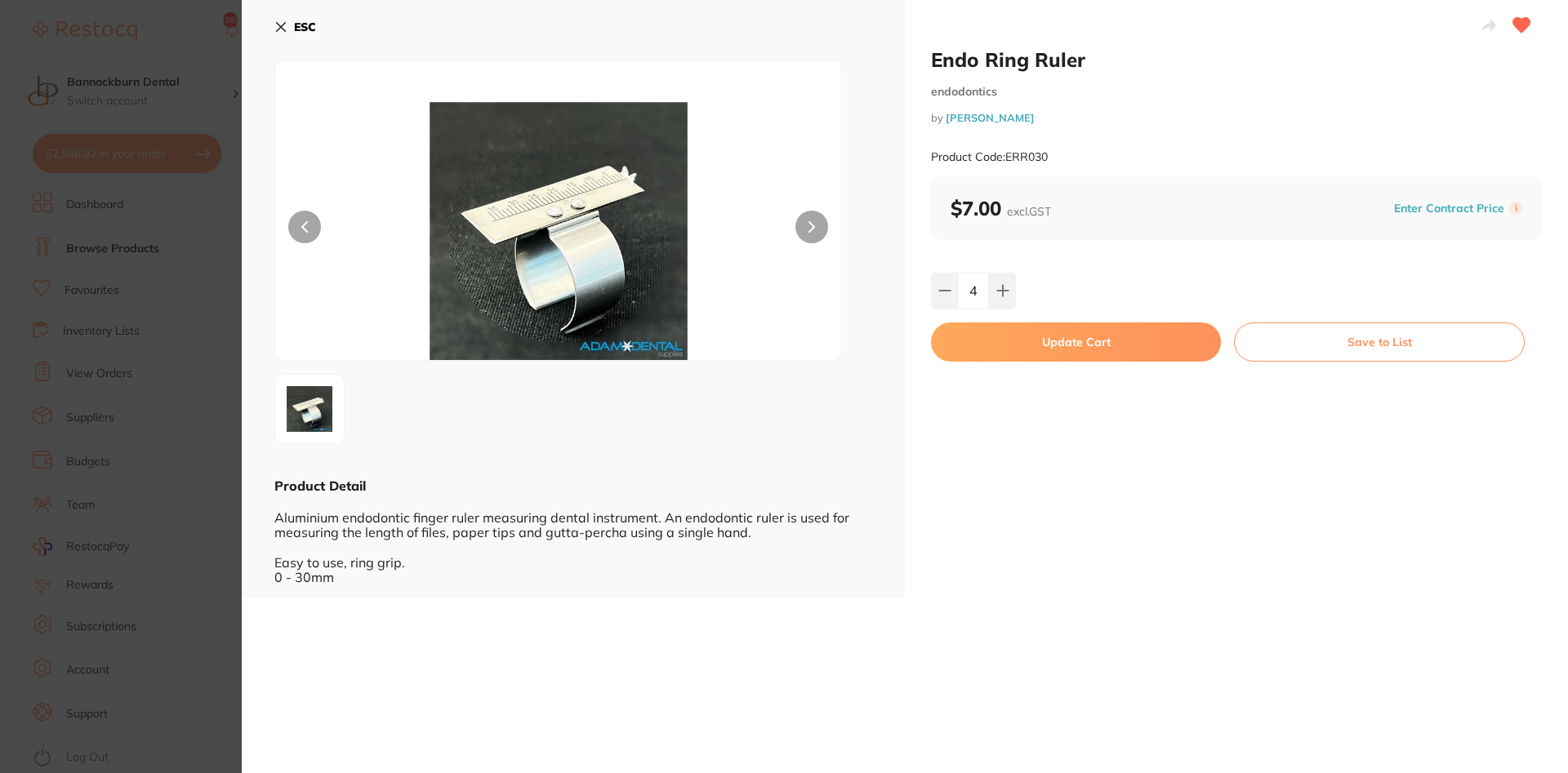
click at [1065, 297] on div "4" at bounding box center [1237, 290] width 611 height 36
click at [944, 295] on icon at bounding box center [945, 290] width 13 height 13
type input "1"
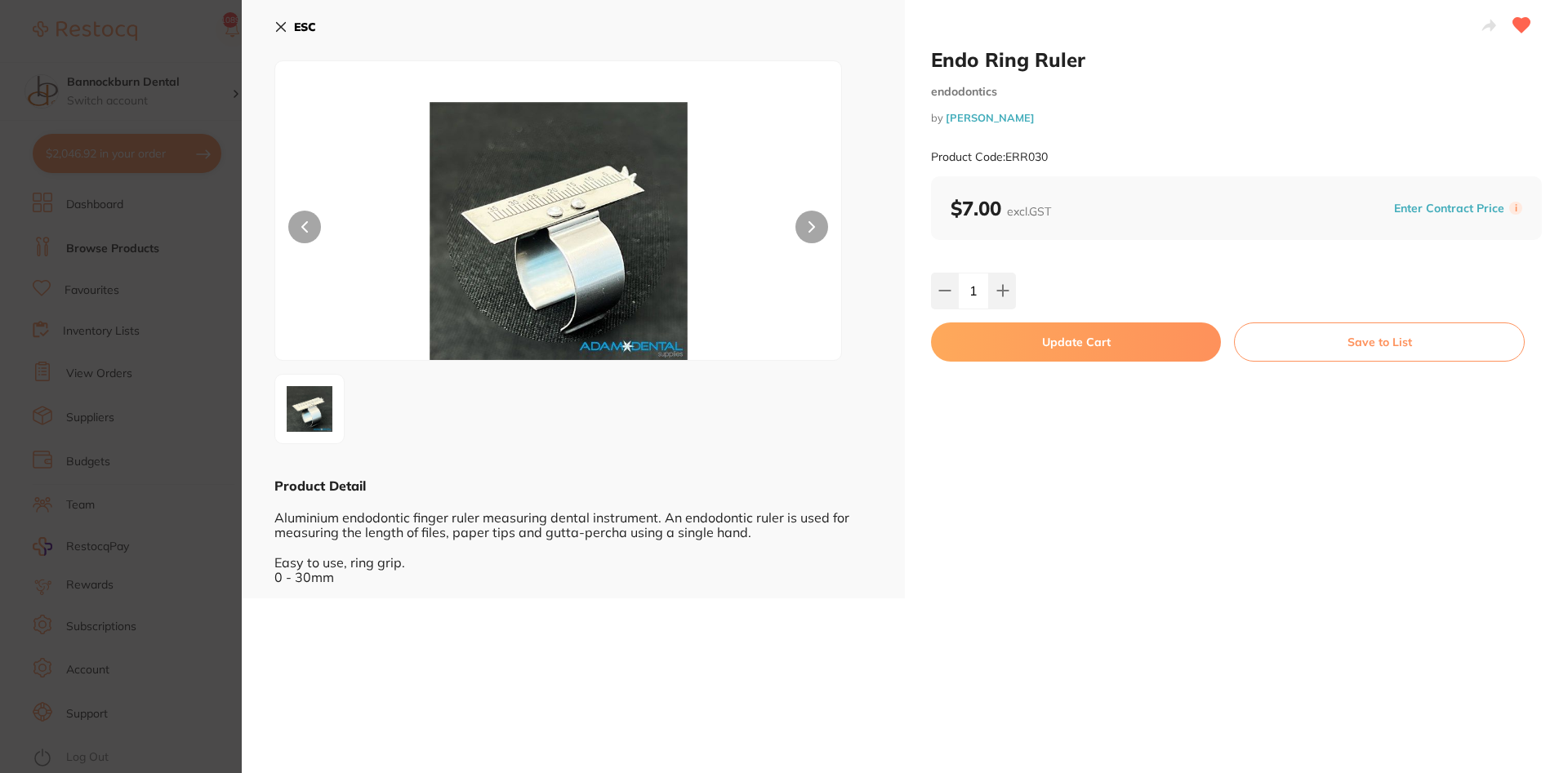
click at [1164, 349] on button "Update Cart" at bounding box center [1077, 342] width 290 height 40
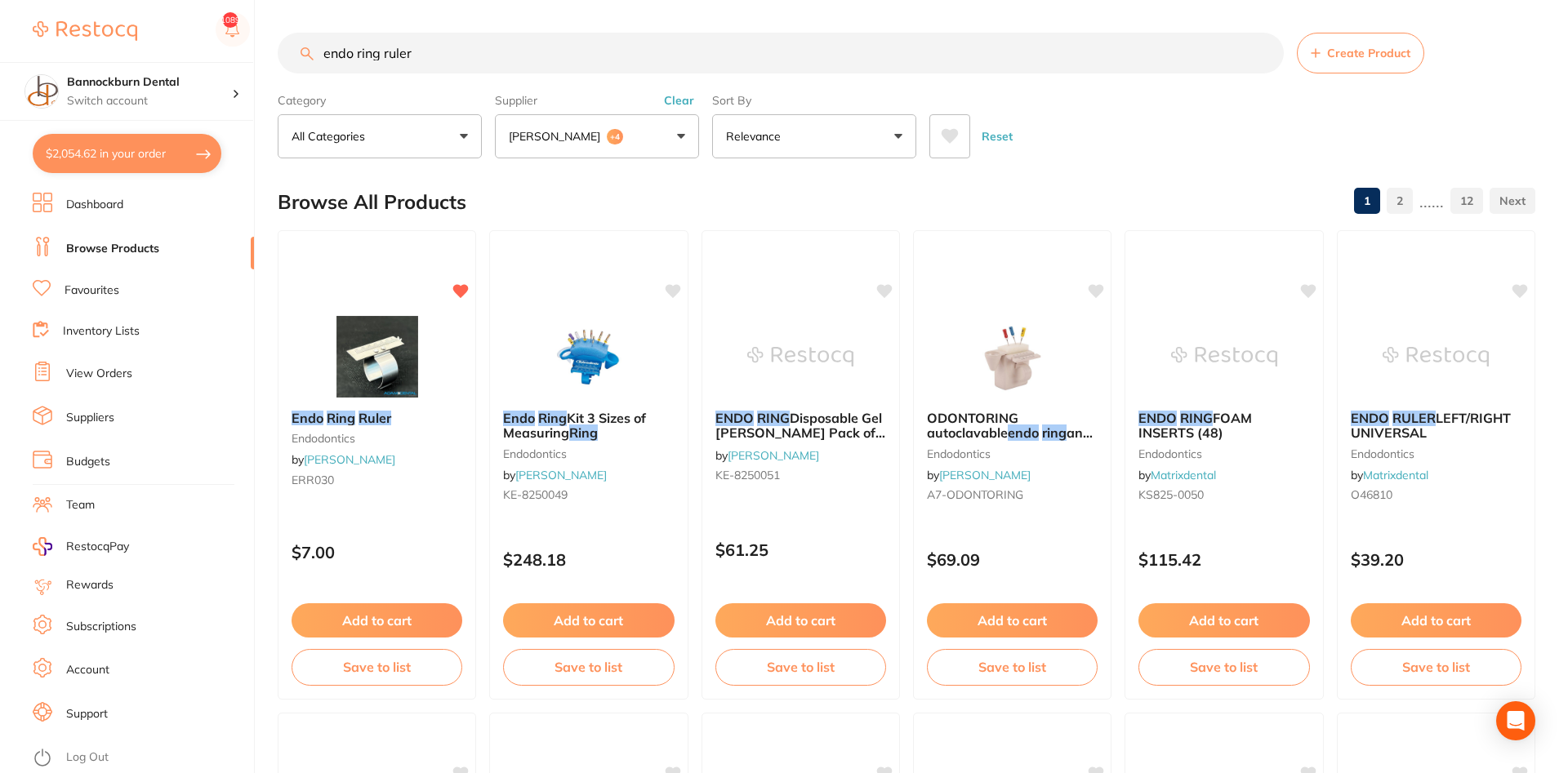
click at [106, 288] on link "Favourites" at bounding box center [91, 290] width 55 height 16
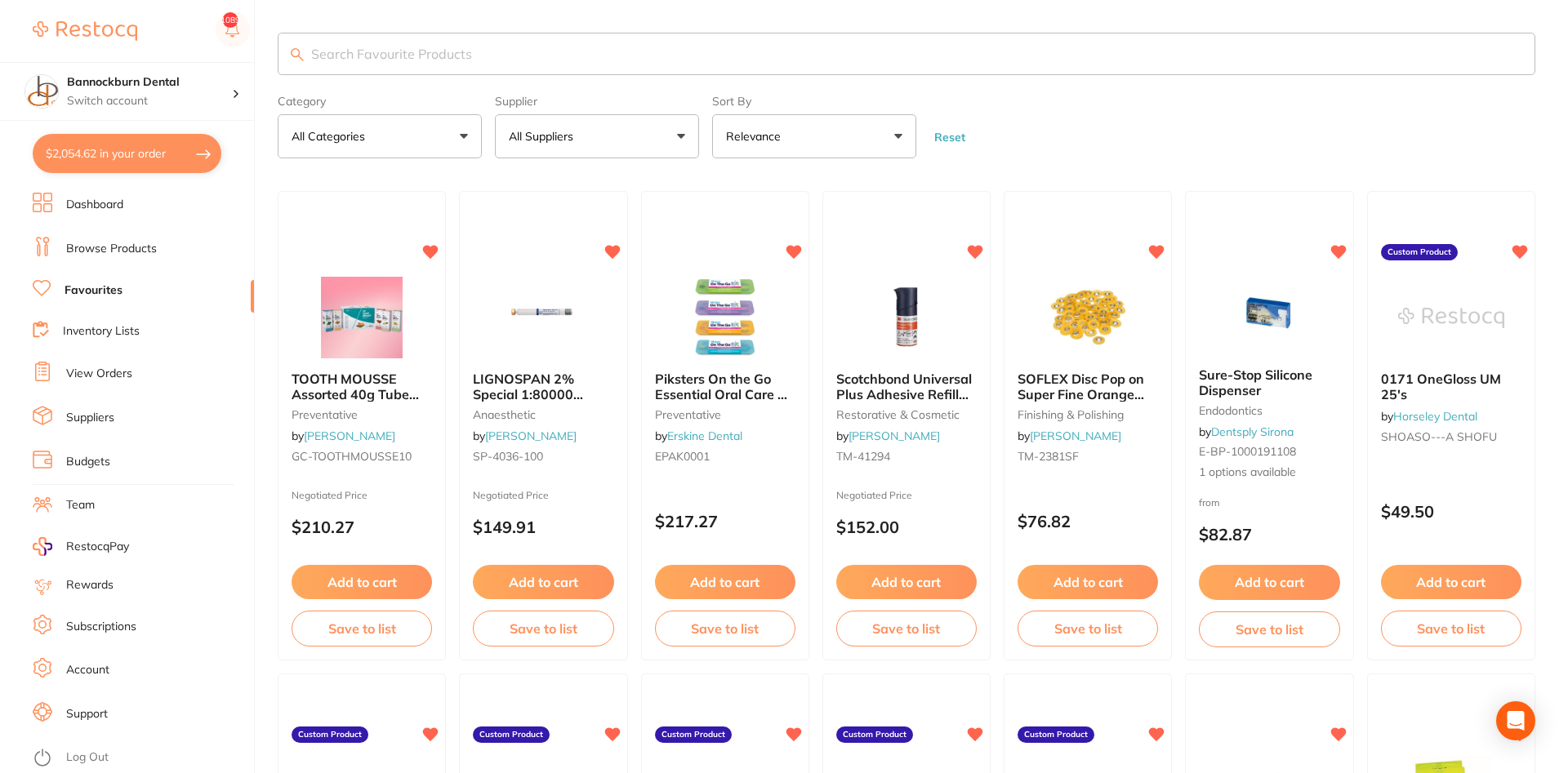
click at [565, 64] on input "search" at bounding box center [907, 54] width 1258 height 42
type input "glove"
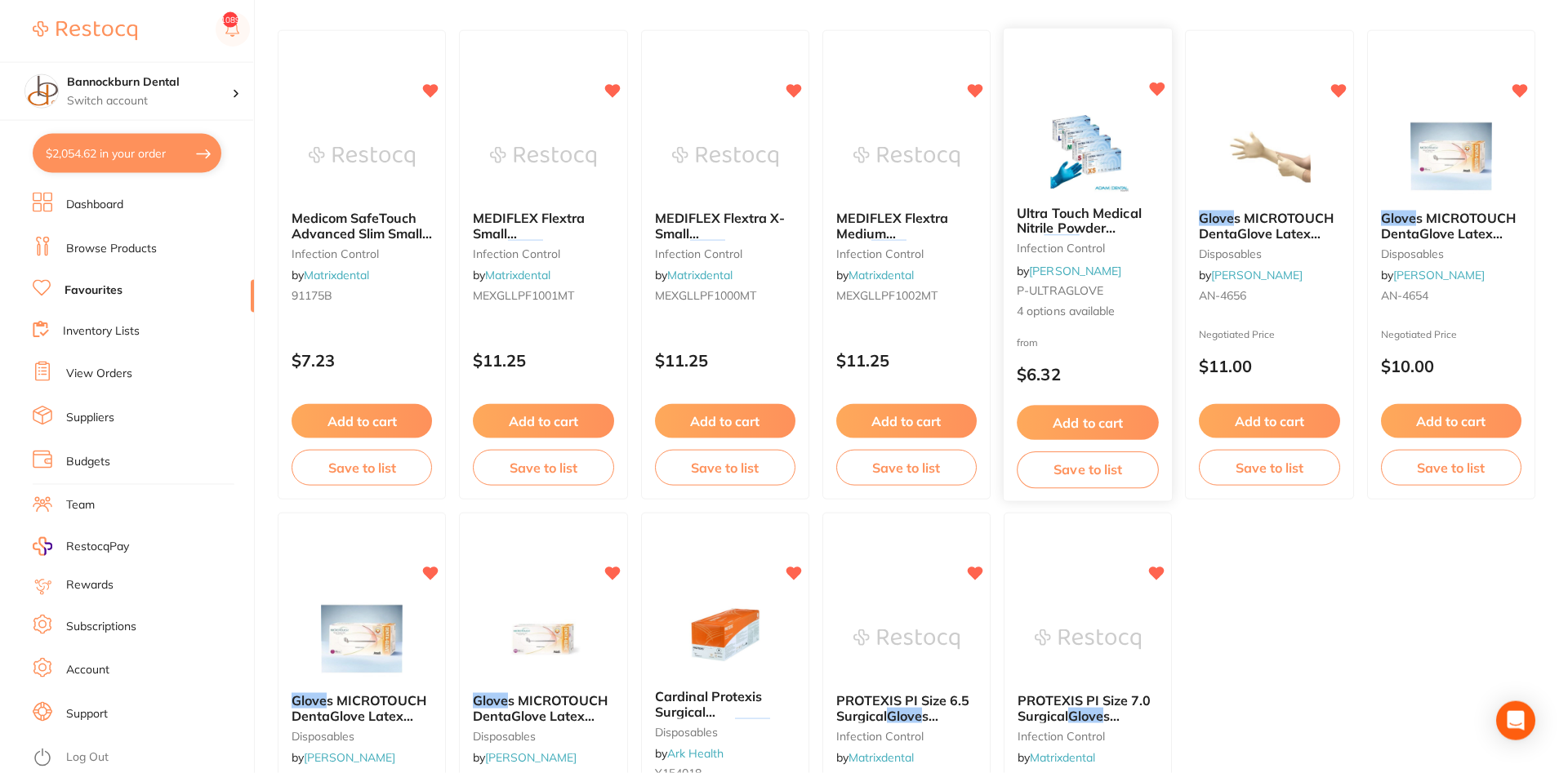
scroll to position [83, 0]
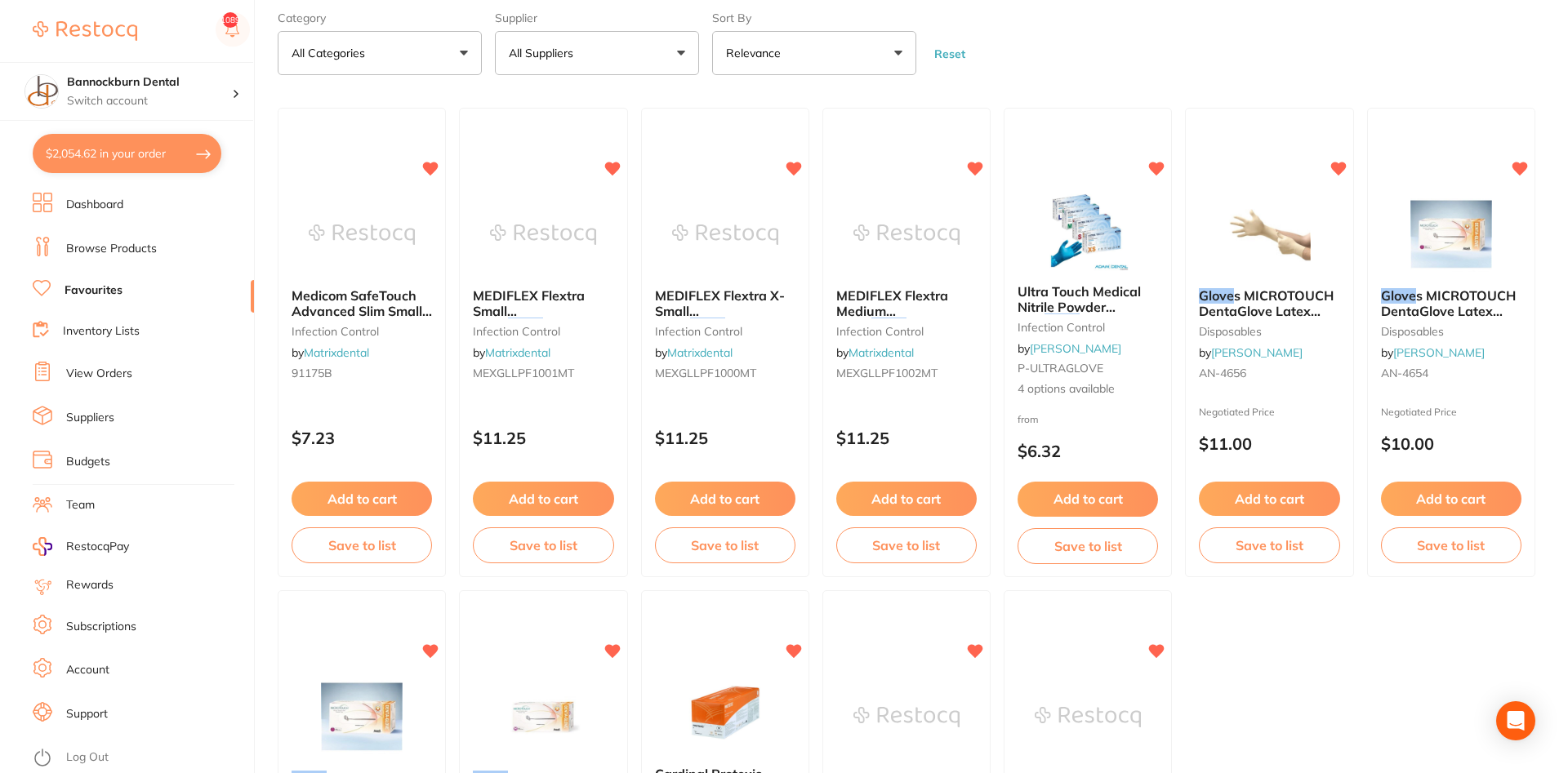
click at [113, 372] on link "View Orders" at bounding box center [99, 373] width 66 height 16
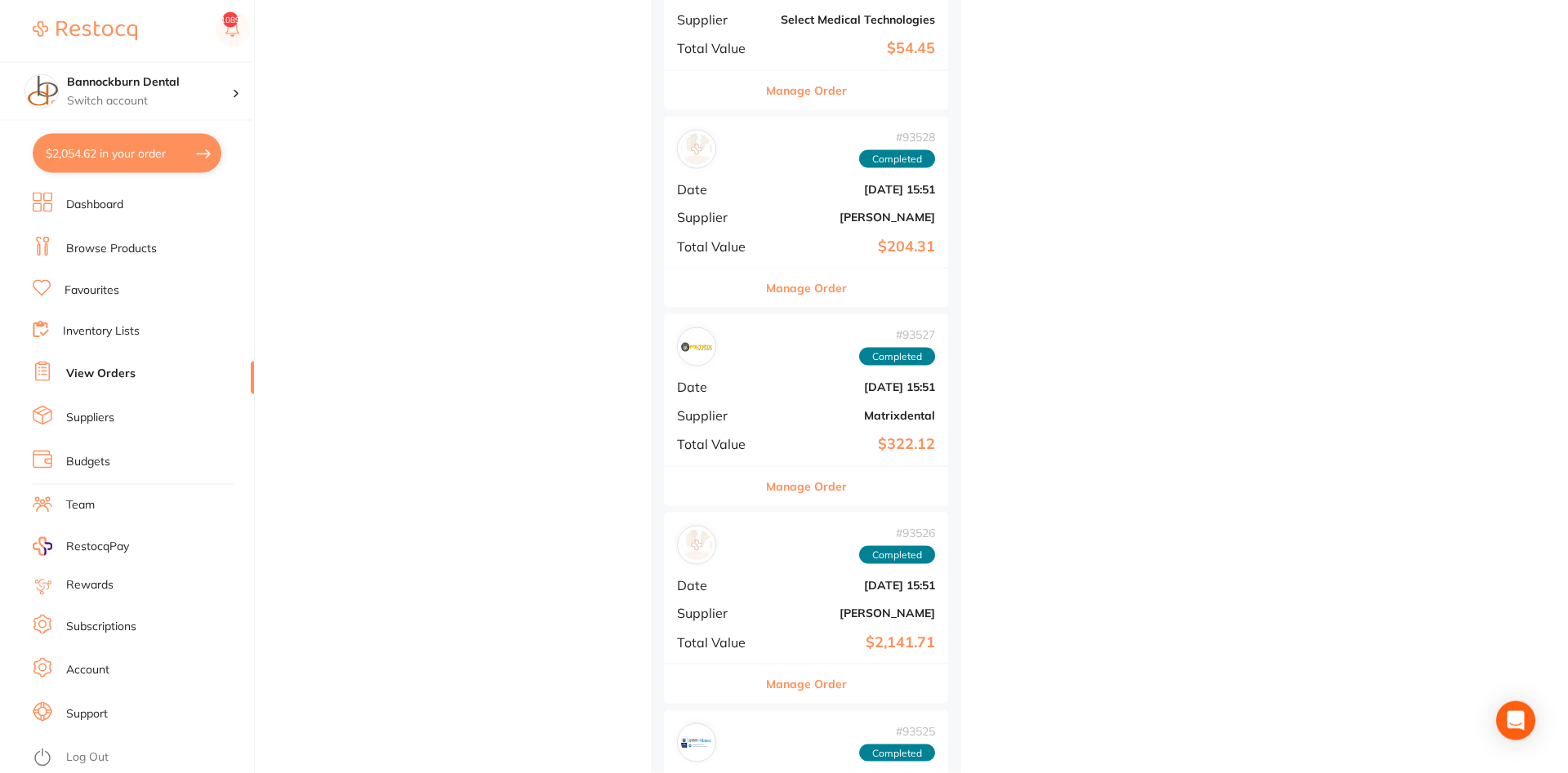
scroll to position [1333, 0]
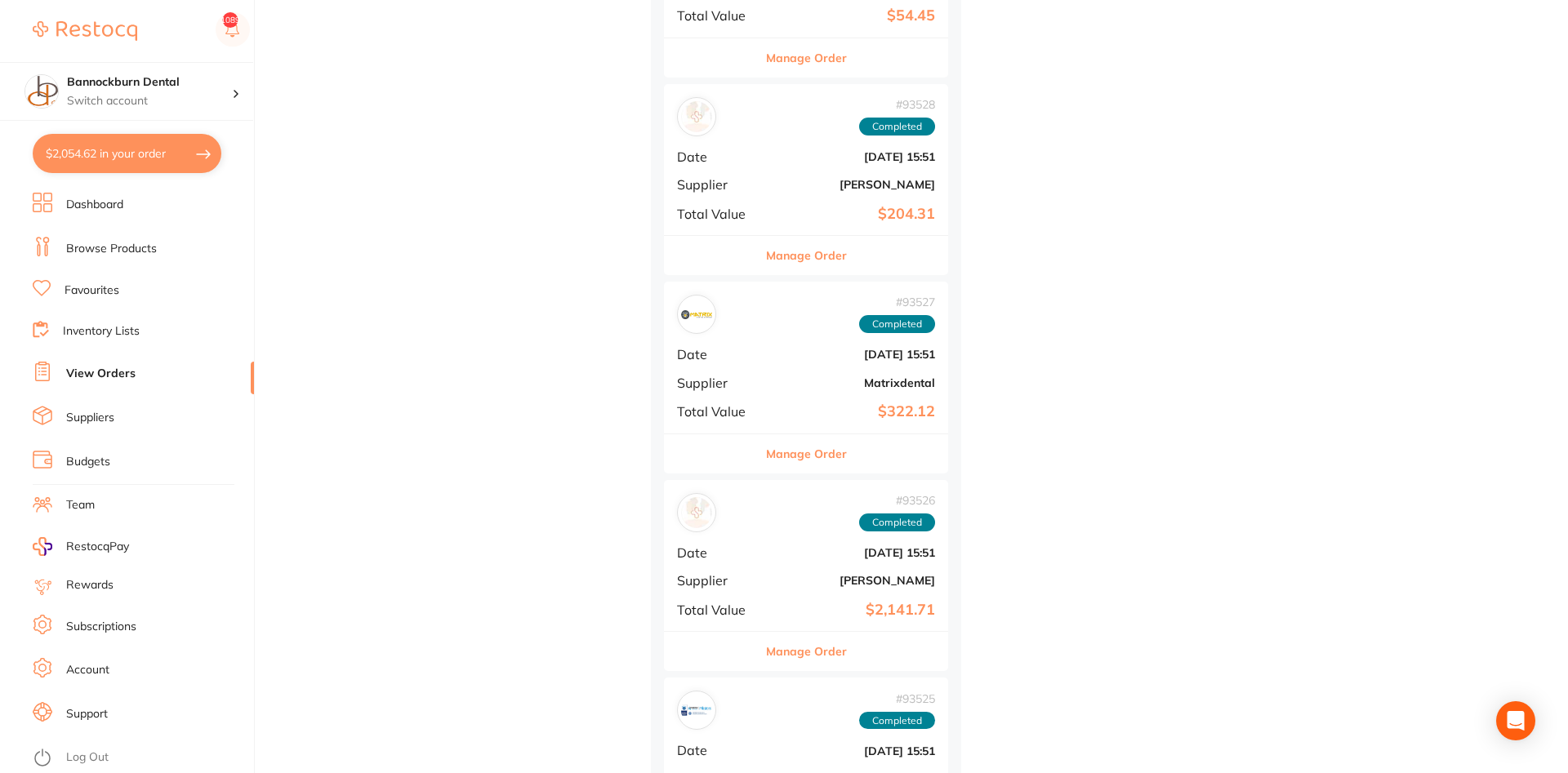
click at [784, 452] on button "Manage Order" at bounding box center [807, 454] width 81 height 40
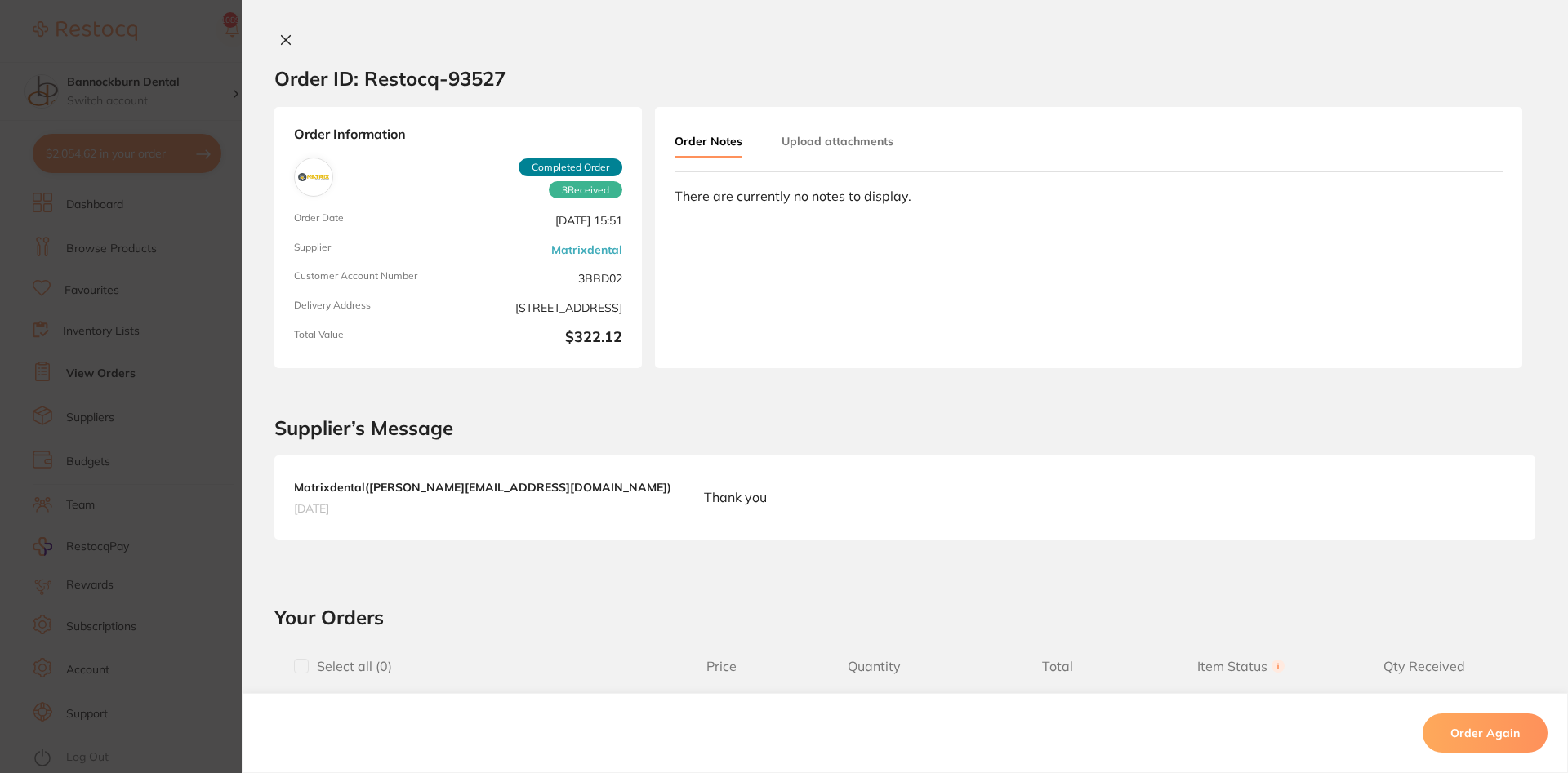
scroll to position [490, 0]
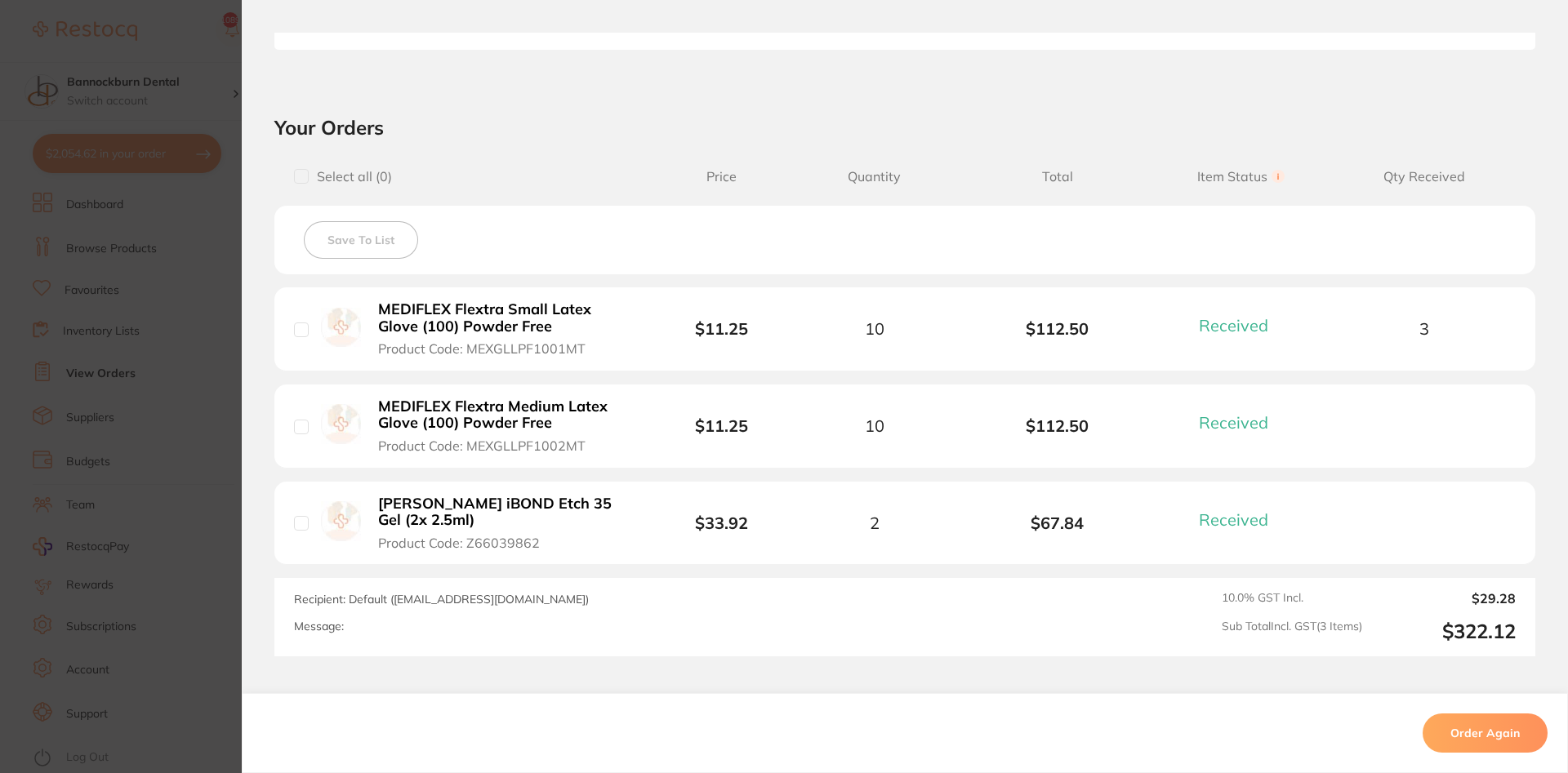
click at [201, 59] on section "Order ID: Restocq- 93527 Order Information 3 Received Completed Order Order Dat…" at bounding box center [784, 386] width 1568 height 773
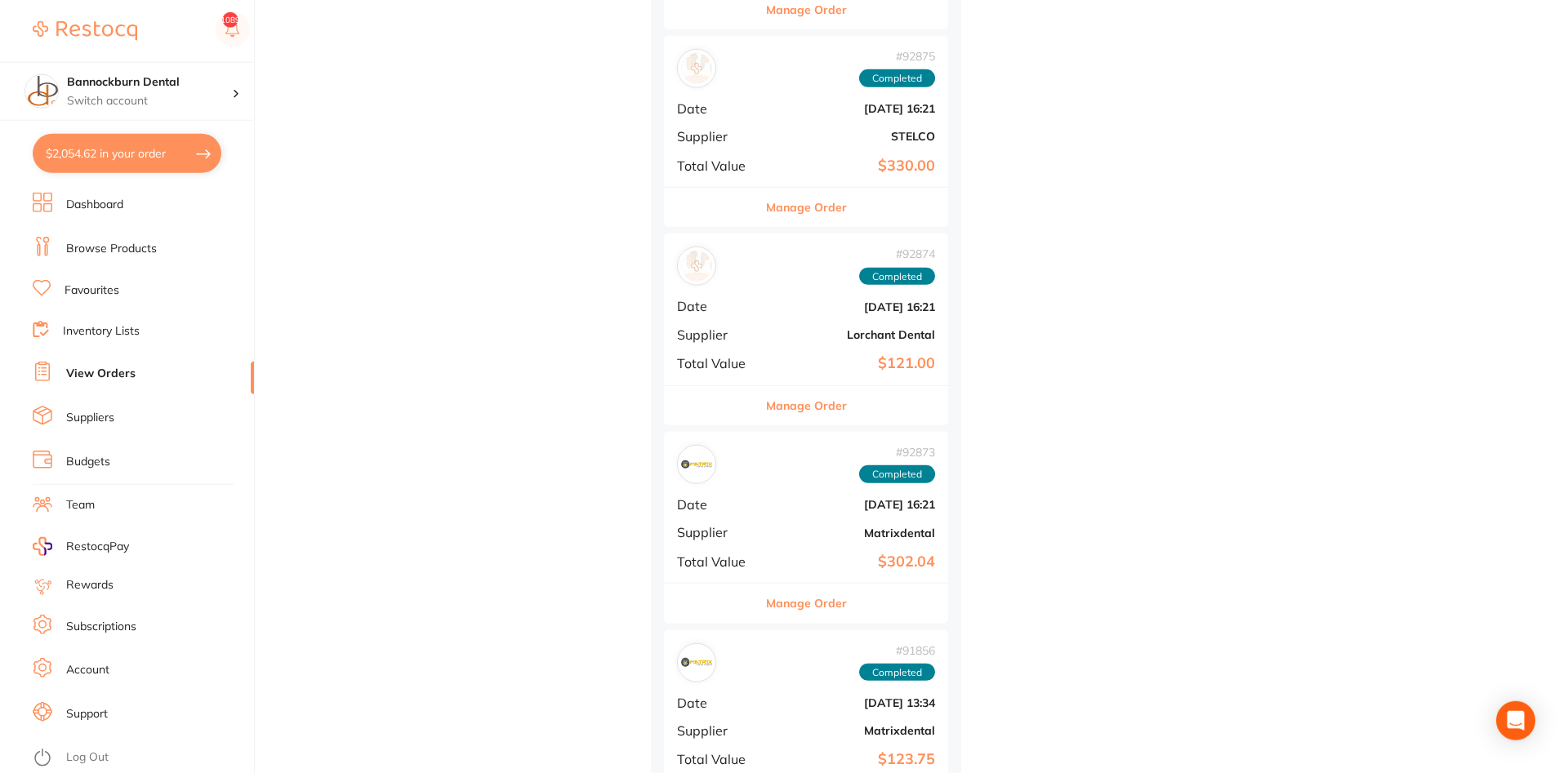
scroll to position [3248, 0]
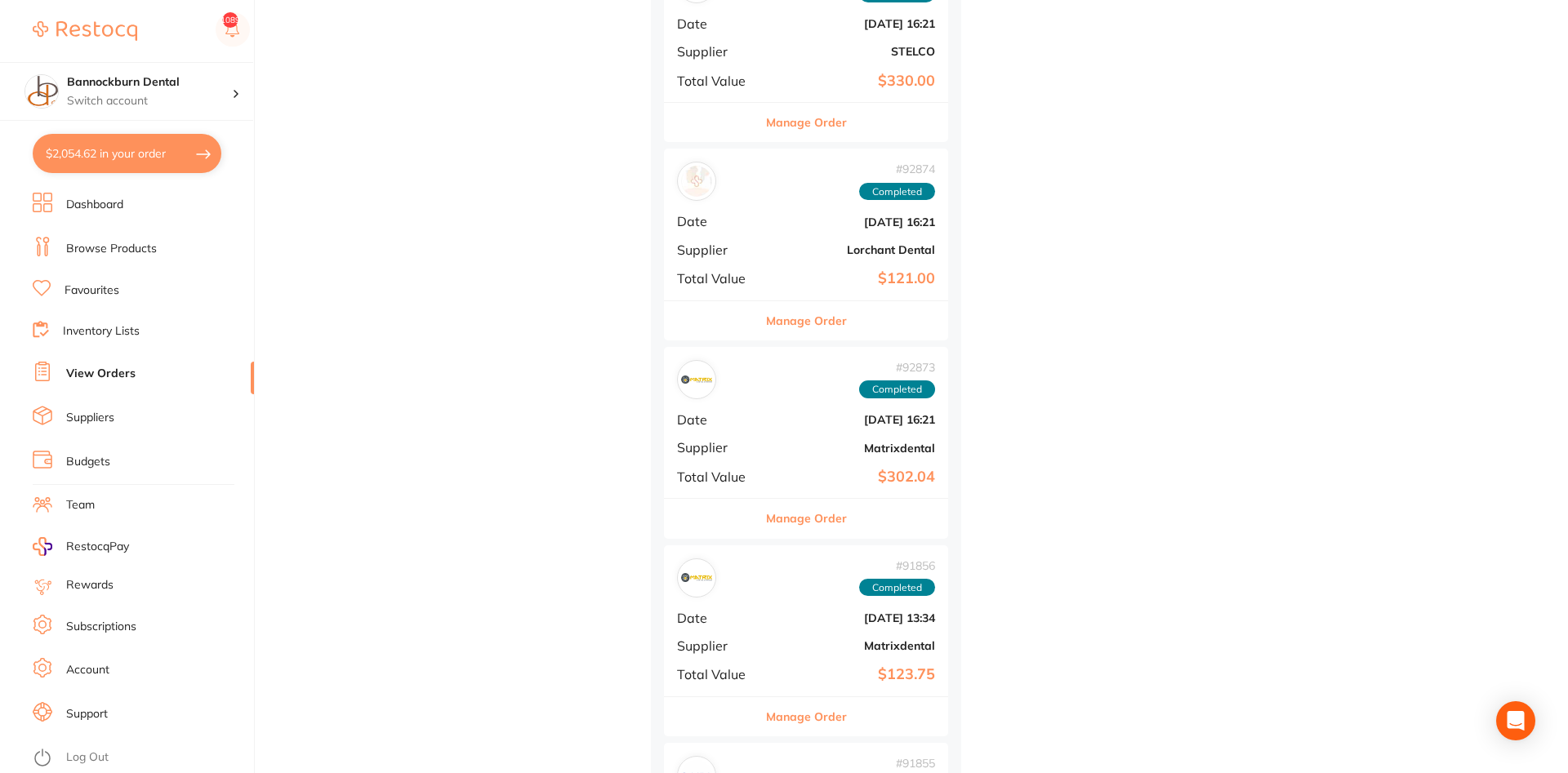
click at [823, 504] on button "Manage Order" at bounding box center [807, 518] width 81 height 40
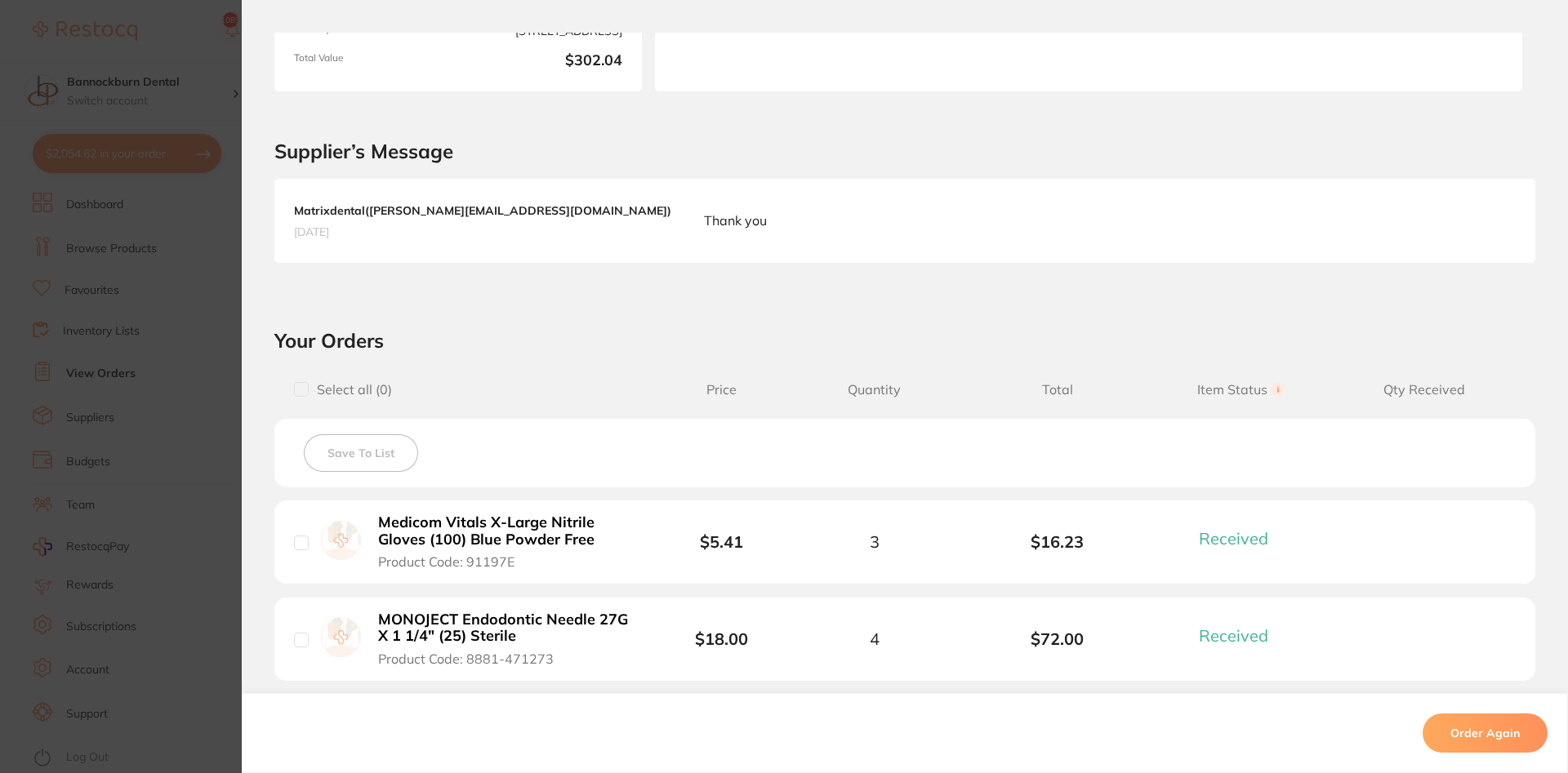
scroll to position [588, 0]
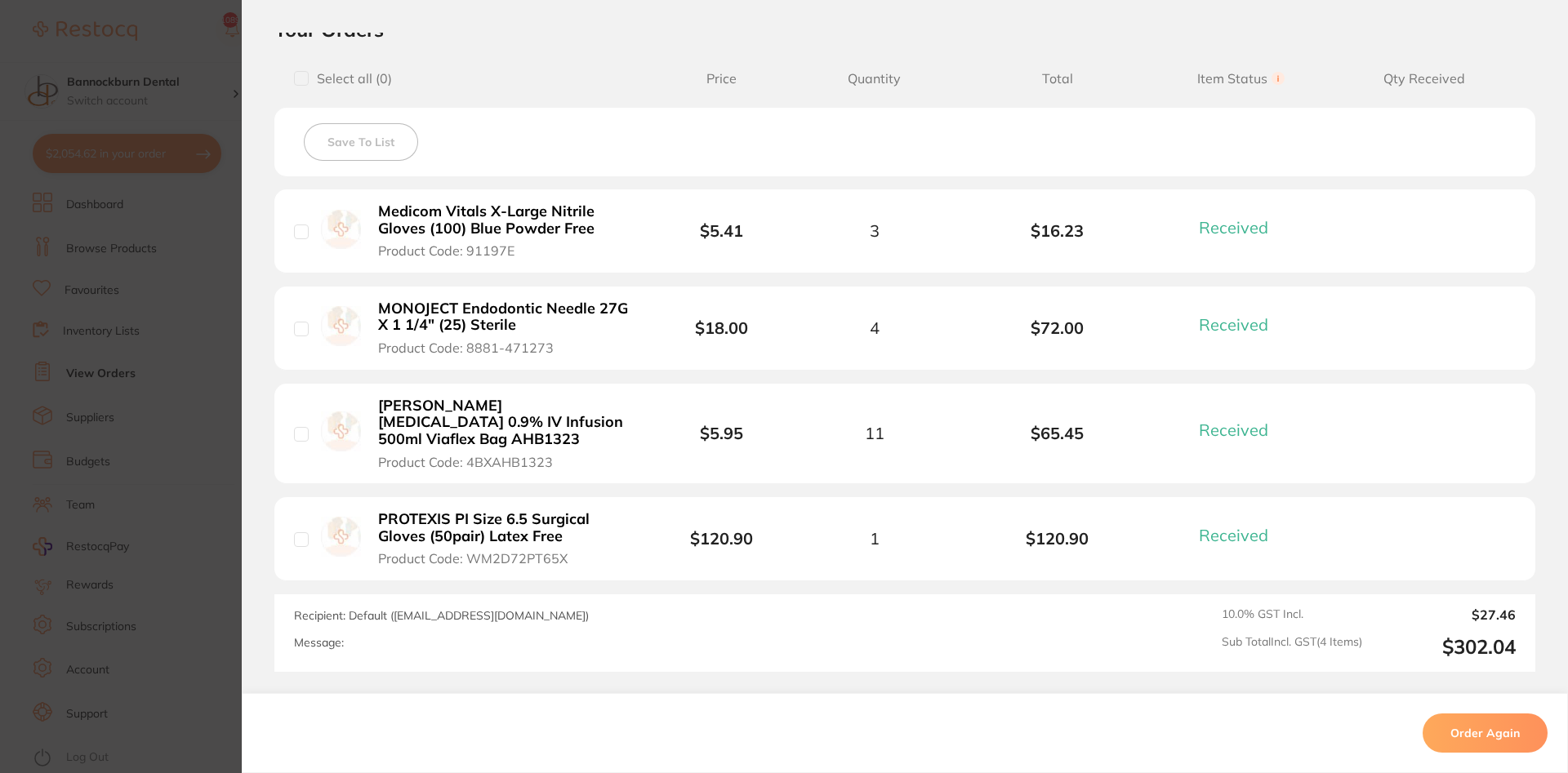
click at [557, 225] on b "Medicom Vitals X-Large Nitrile Gloves (100) Blue Powder Free" at bounding box center [504, 221] width 254 height 34
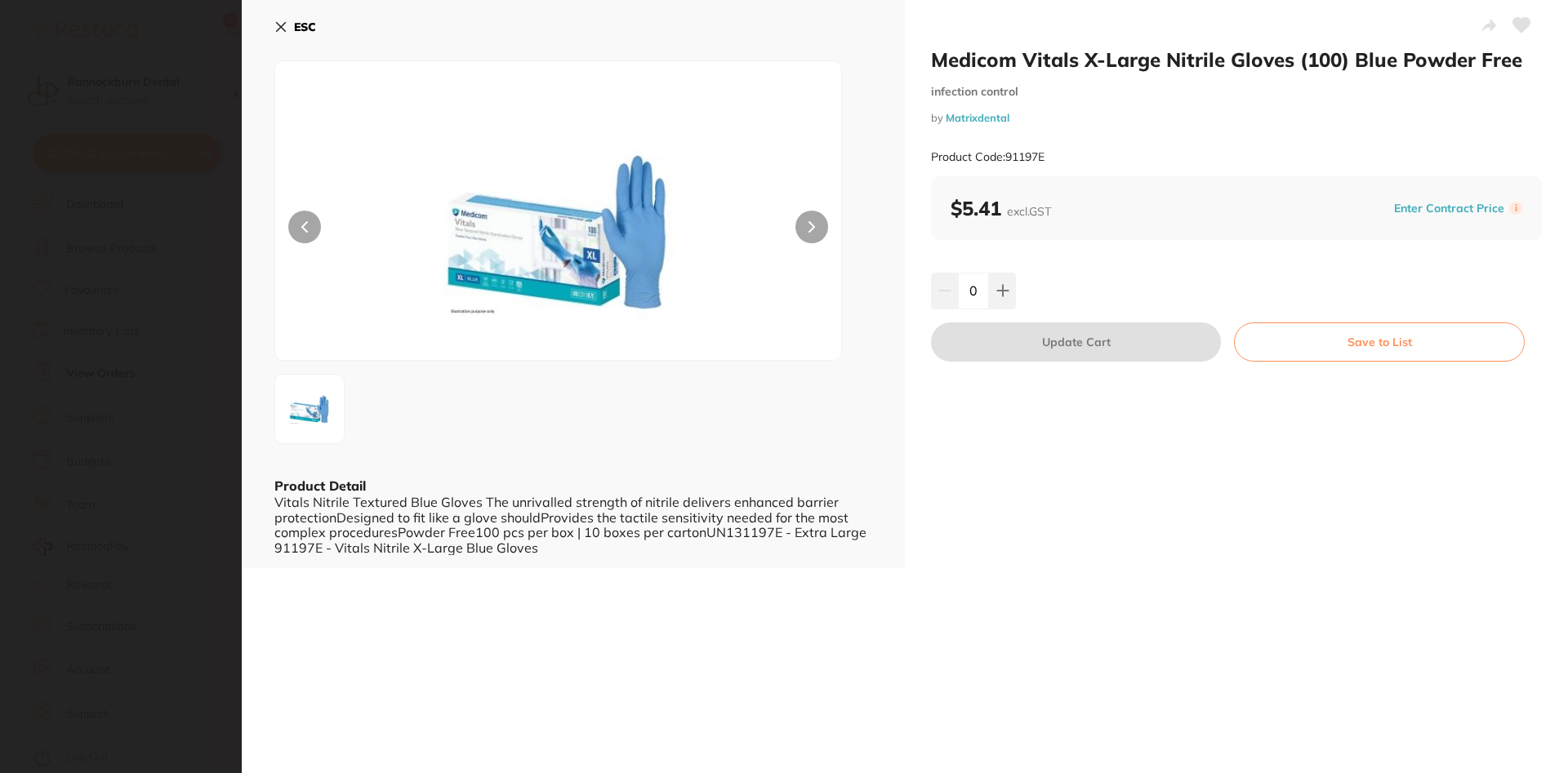
click at [1520, 31] on icon at bounding box center [1522, 25] width 17 height 15
click at [1400, 339] on button "Save to List" at bounding box center [1379, 342] width 290 height 40
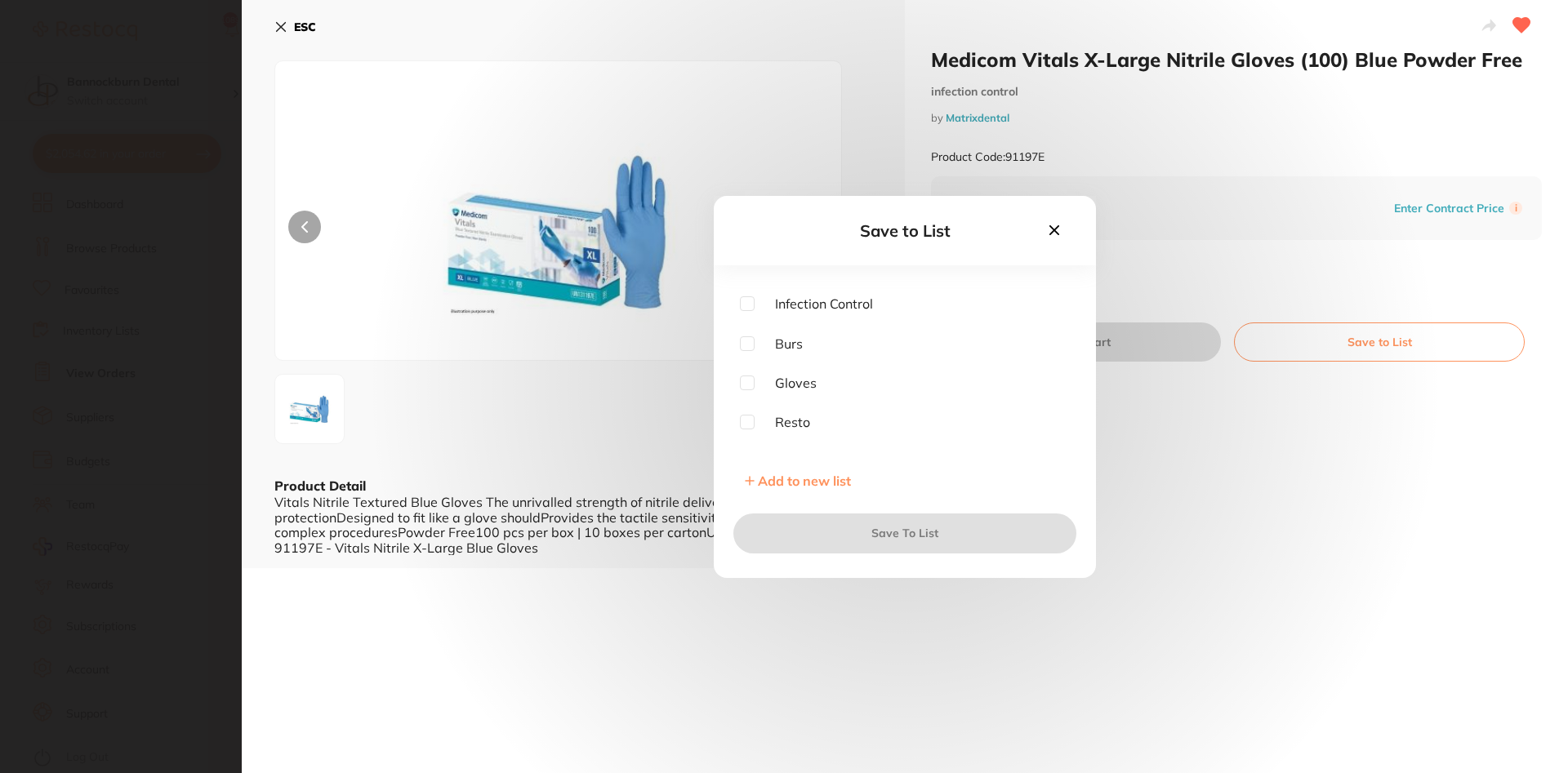
scroll to position [294, 0]
click at [751, 352] on input "checkbox" at bounding box center [748, 354] width 15 height 15
checkbox input "true"
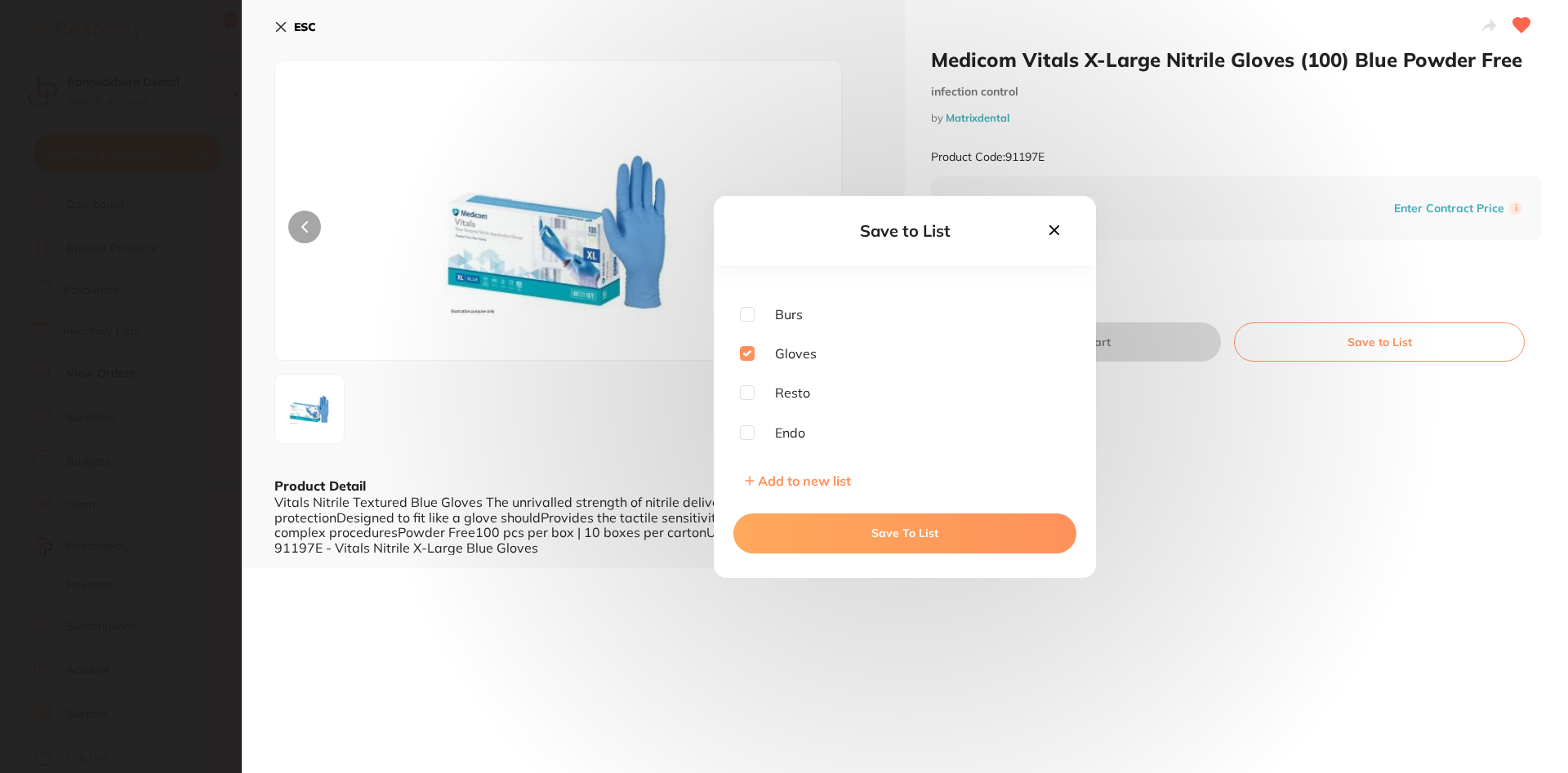
click at [932, 540] on button "Save To List" at bounding box center [905, 534] width 343 height 40
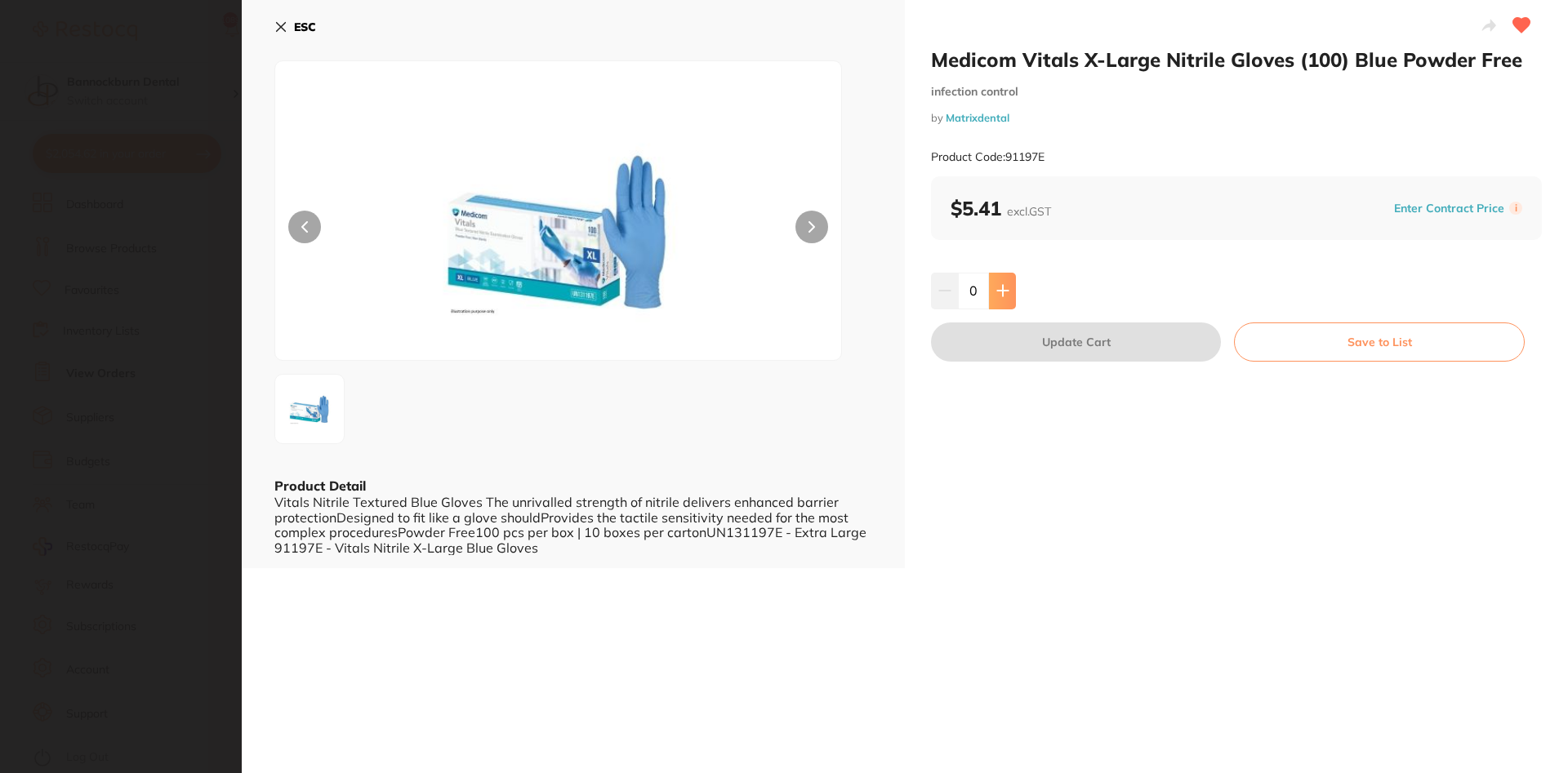
click at [1004, 289] on icon at bounding box center [1003, 290] width 13 height 13
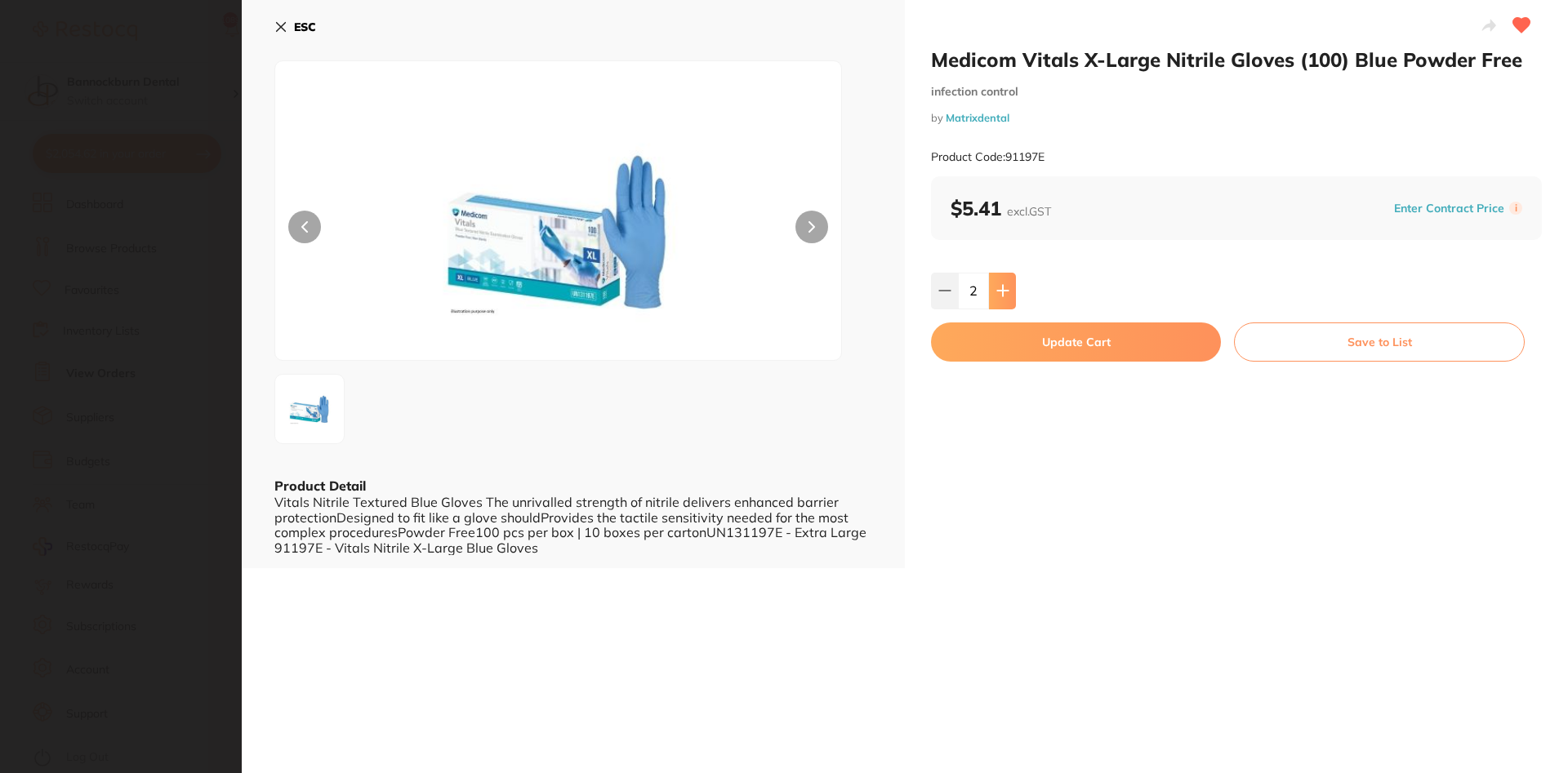
click at [1004, 289] on icon at bounding box center [1003, 290] width 13 height 13
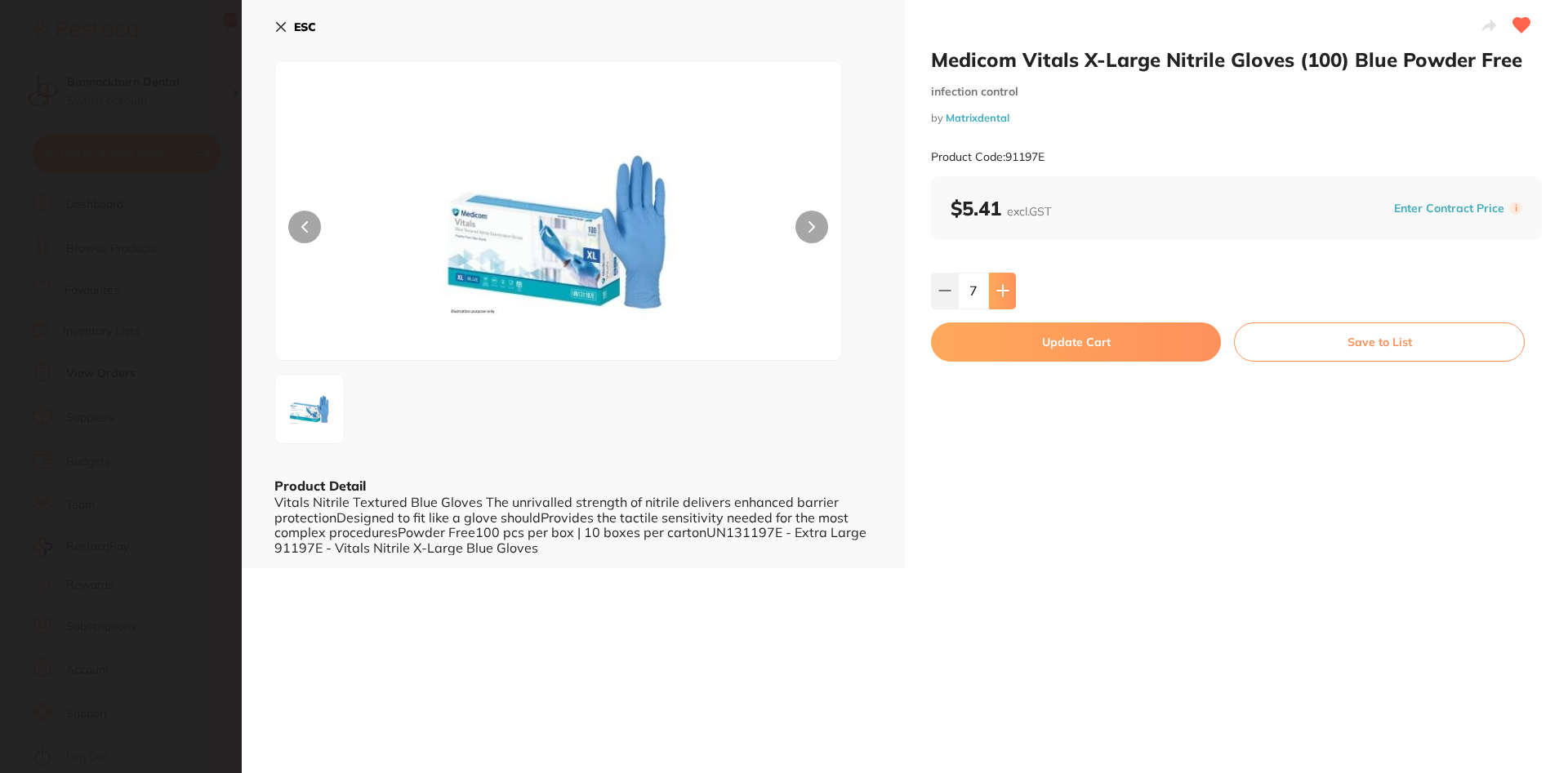
click at [1004, 289] on icon at bounding box center [1003, 290] width 13 height 13
type input "10"
click at [1064, 343] on button "Update Cart" at bounding box center [1077, 342] width 290 height 40
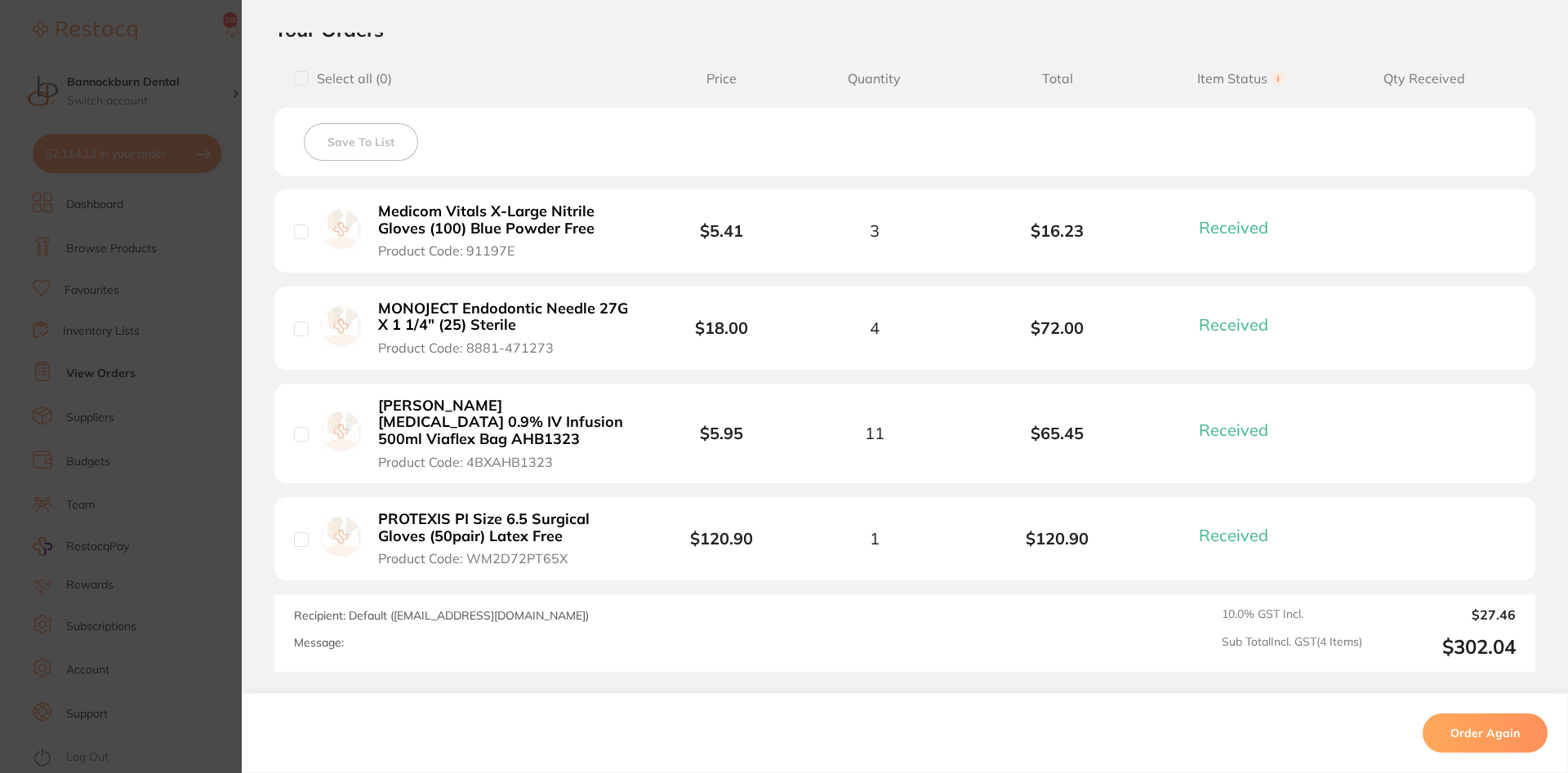
scroll to position [0, 0]
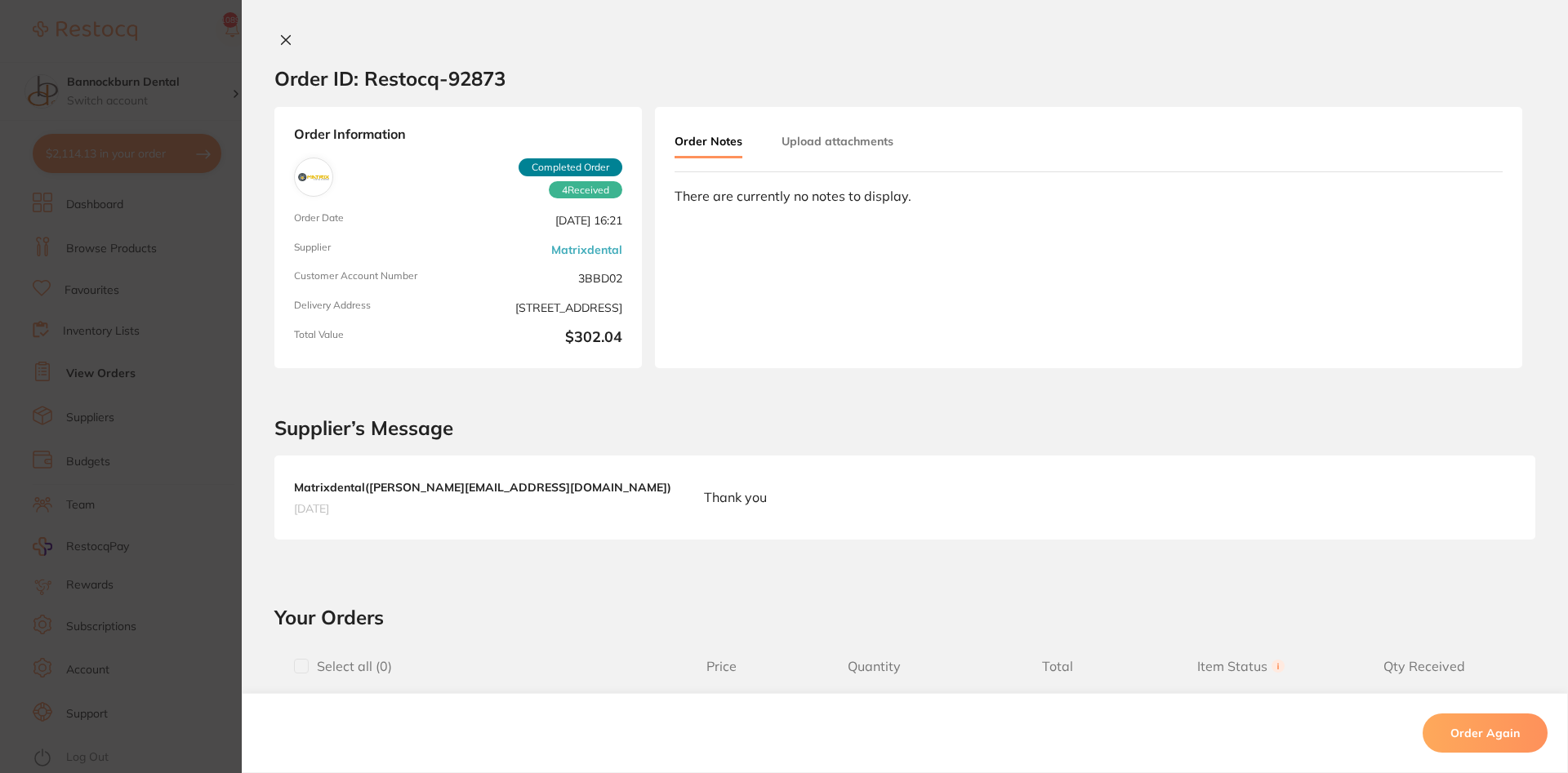
click at [189, 254] on section "Order ID: Restocq- 92873 Order Information 4 Received Completed Order Order Dat…" at bounding box center [784, 386] width 1568 height 773
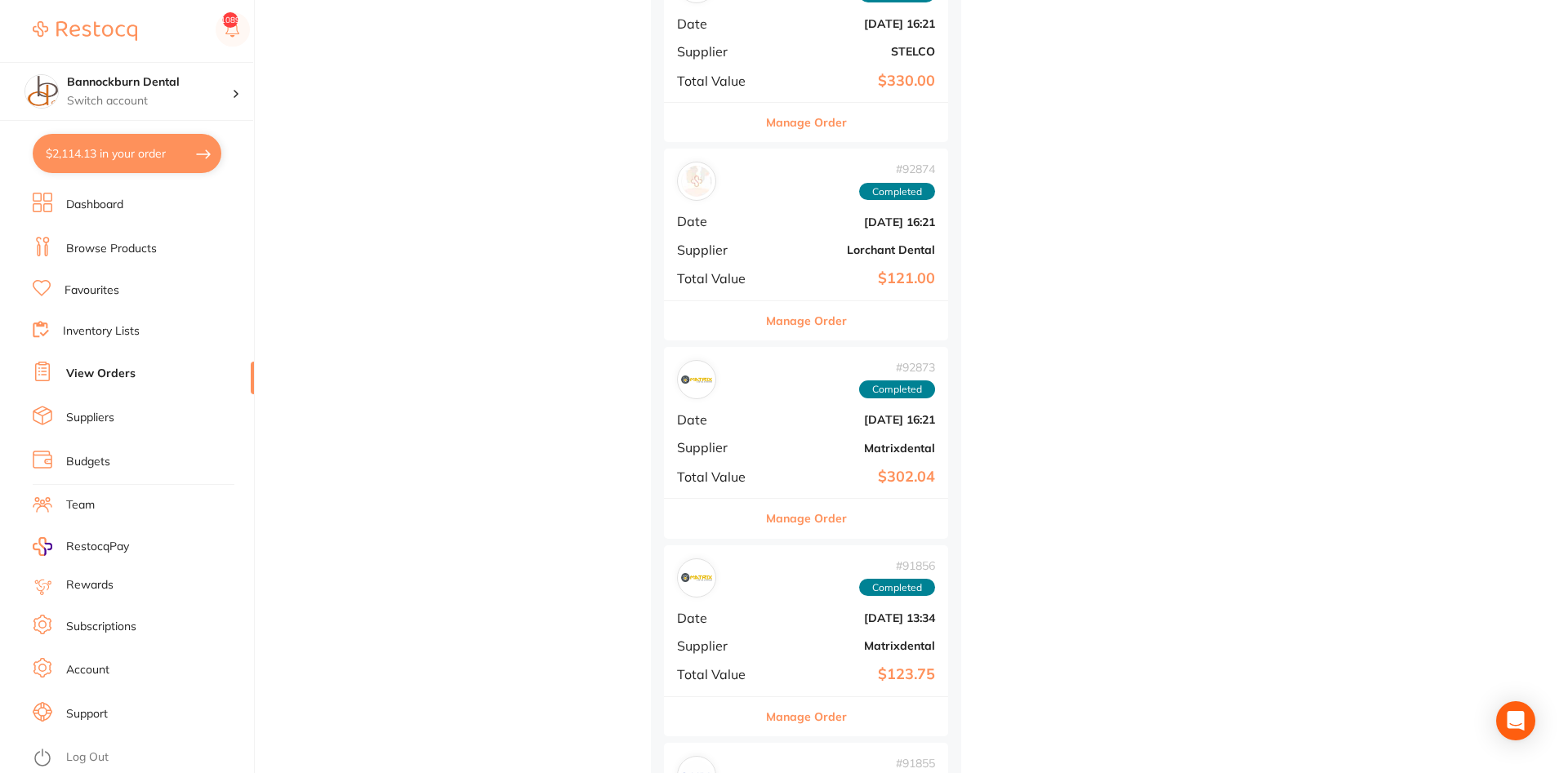
click at [150, 250] on link "Browse Products" at bounding box center [111, 249] width 91 height 16
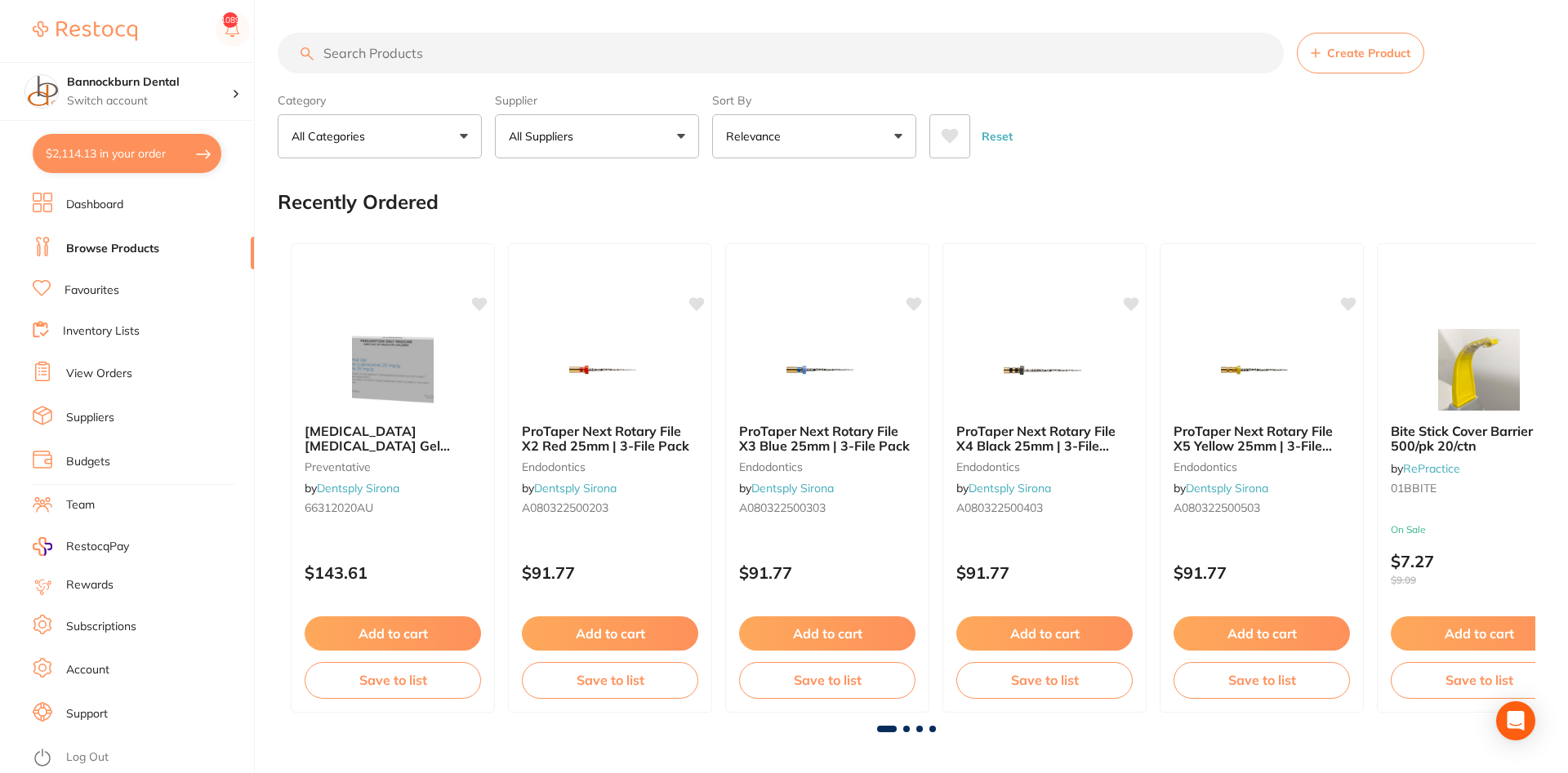
click at [157, 163] on button "$2,114.13 in your order" at bounding box center [127, 154] width 189 height 40
checkbox input "true"
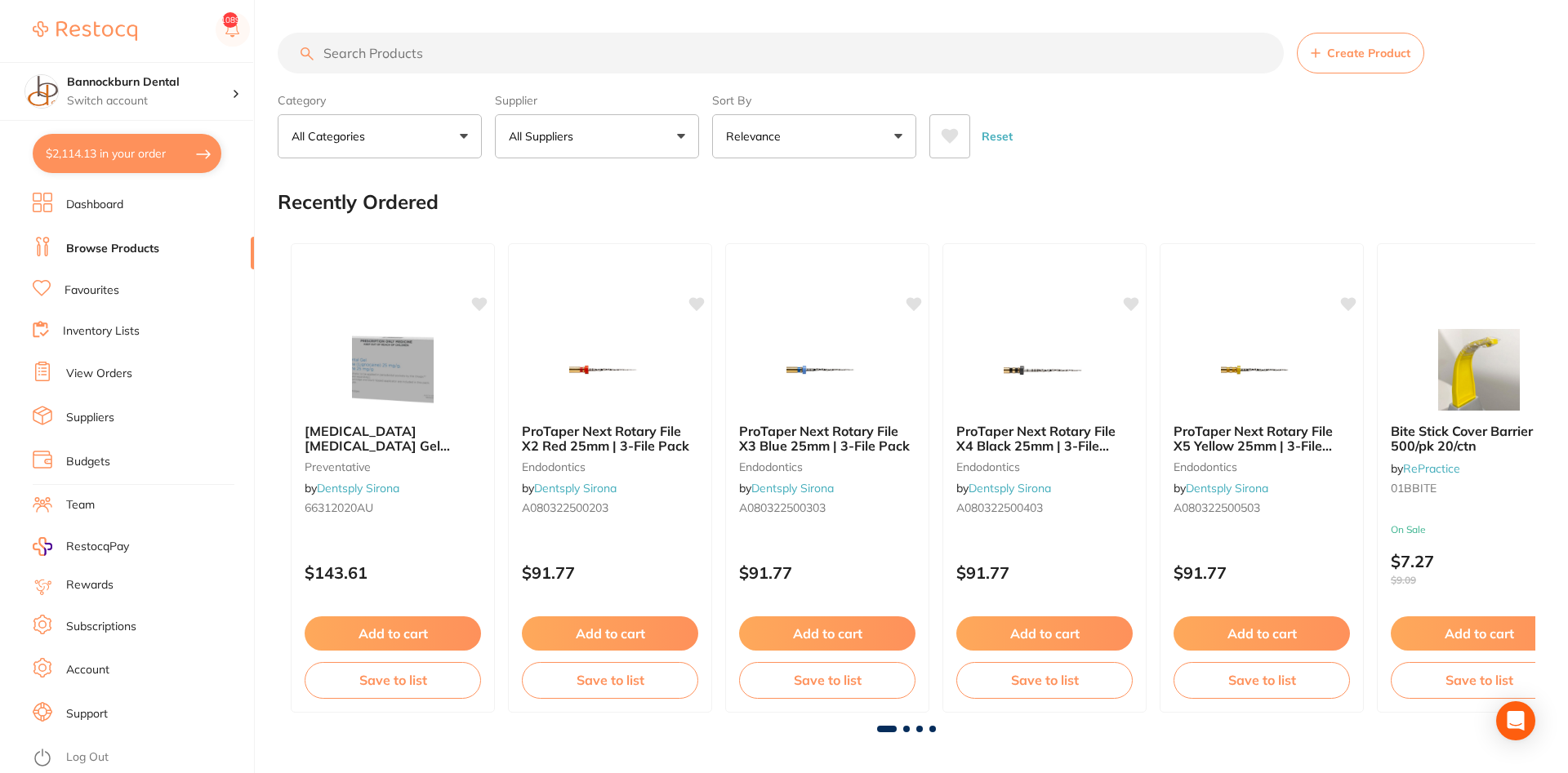
checkbox input "true"
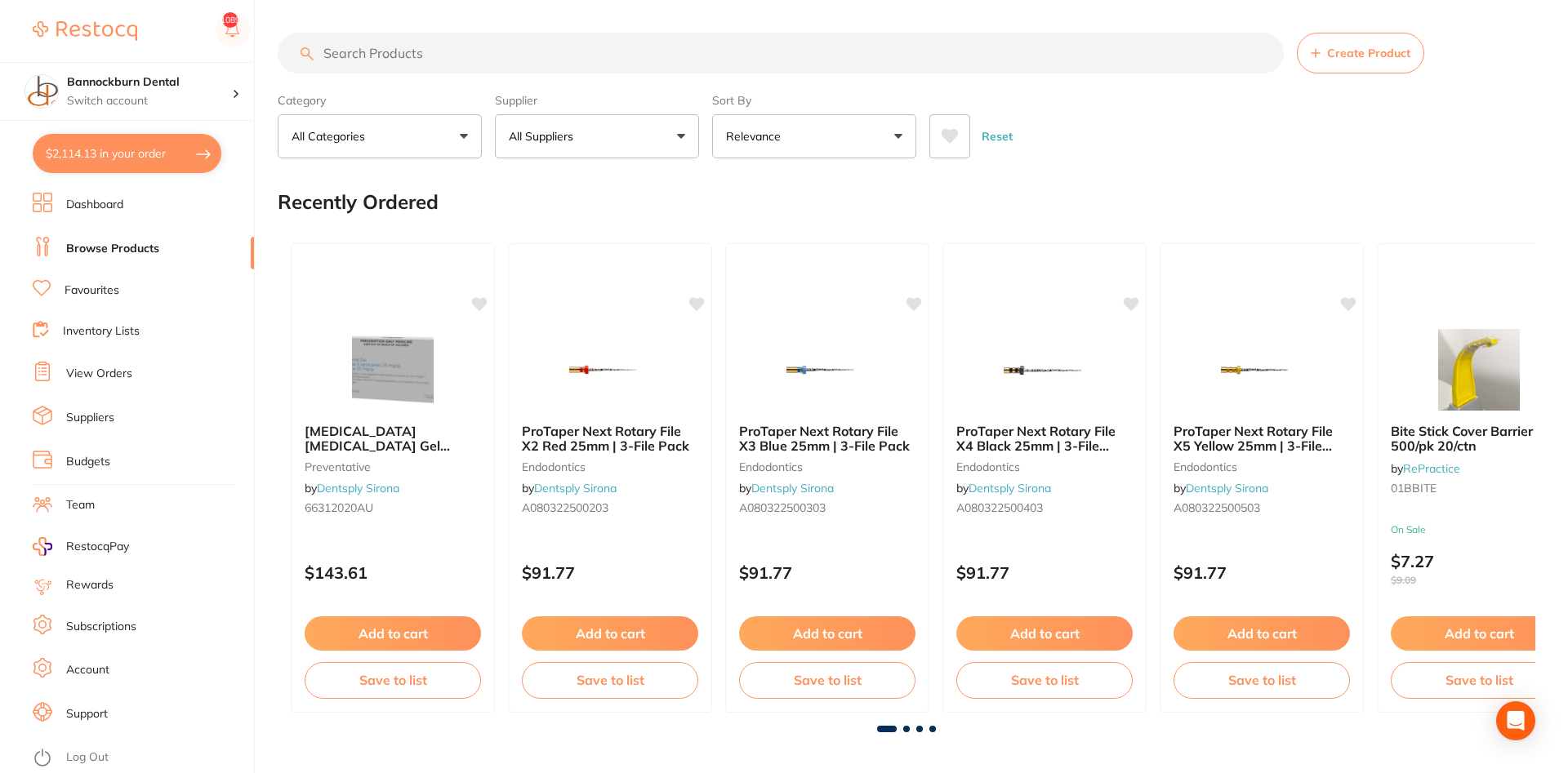
checkbox input "true"
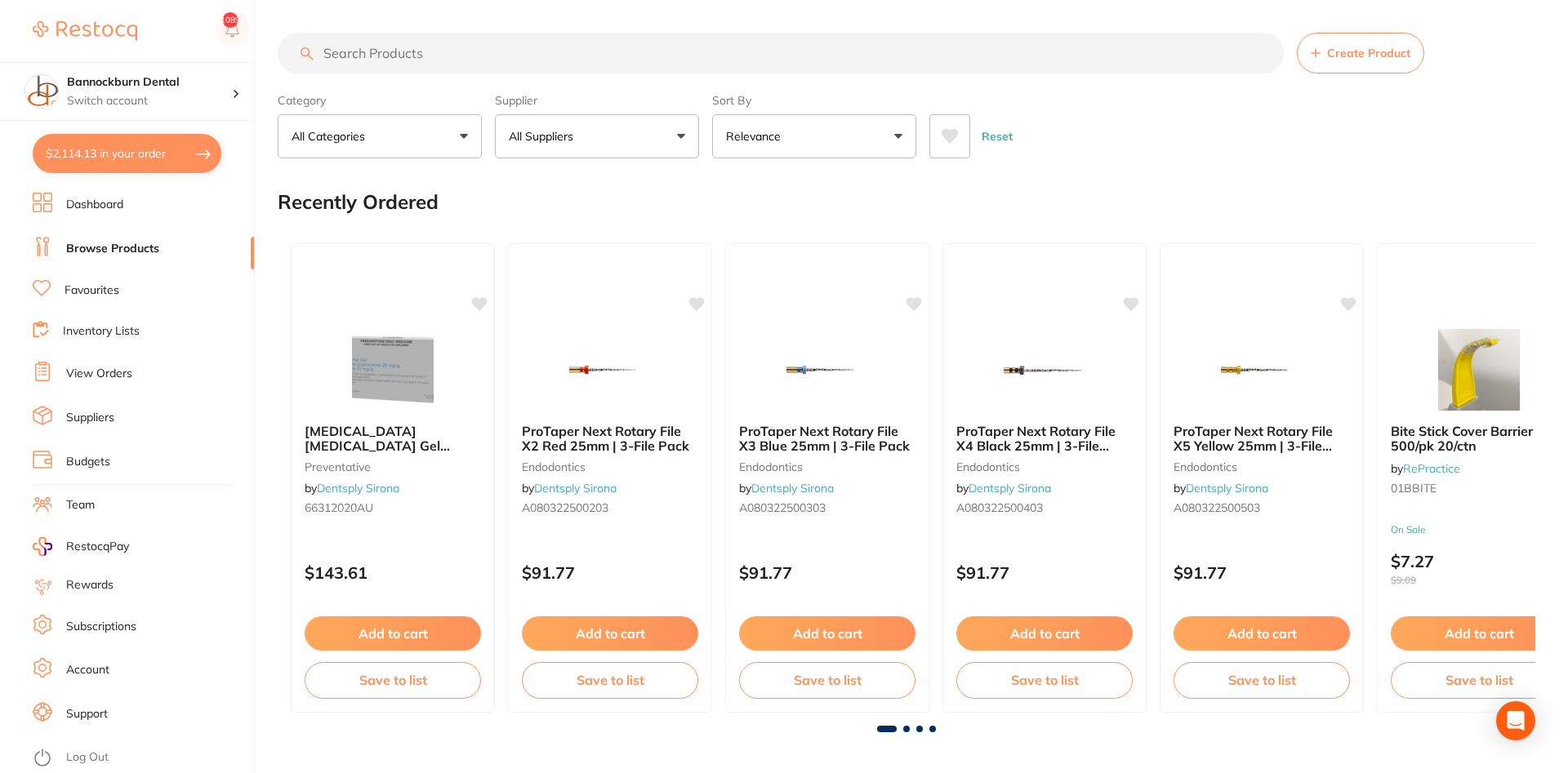
checkbox input "true"
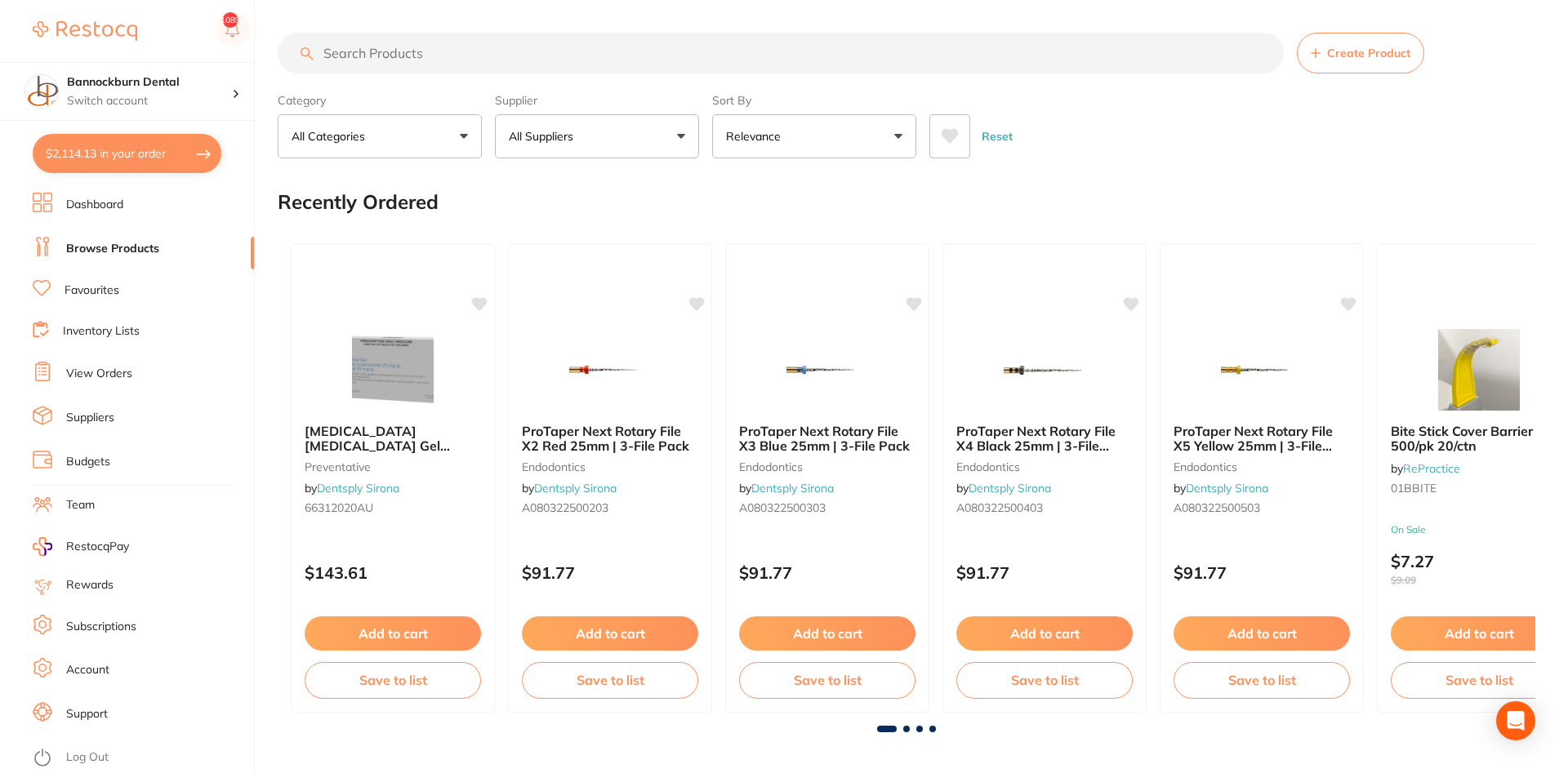
checkbox input "true"
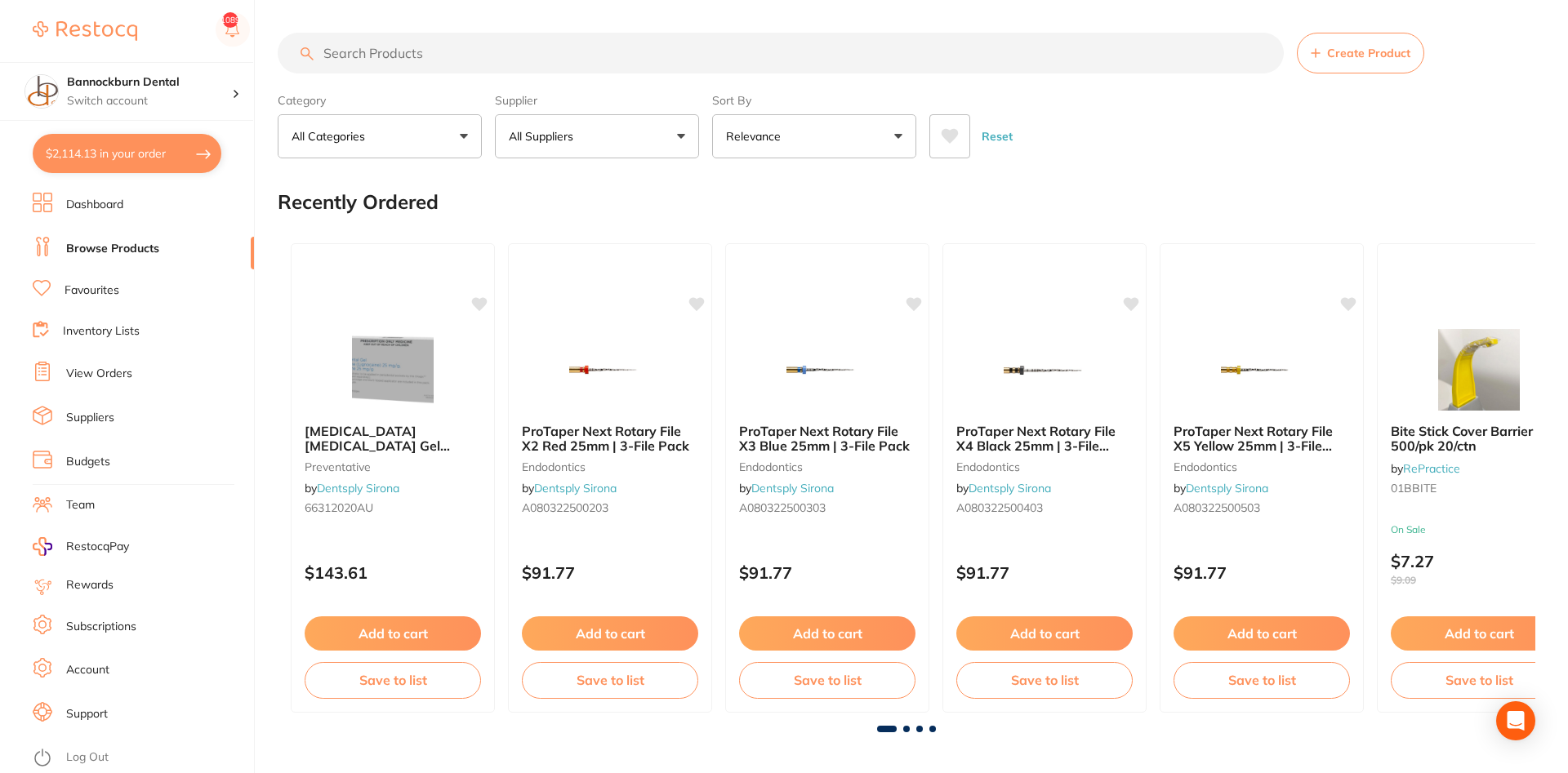
checkbox input "true"
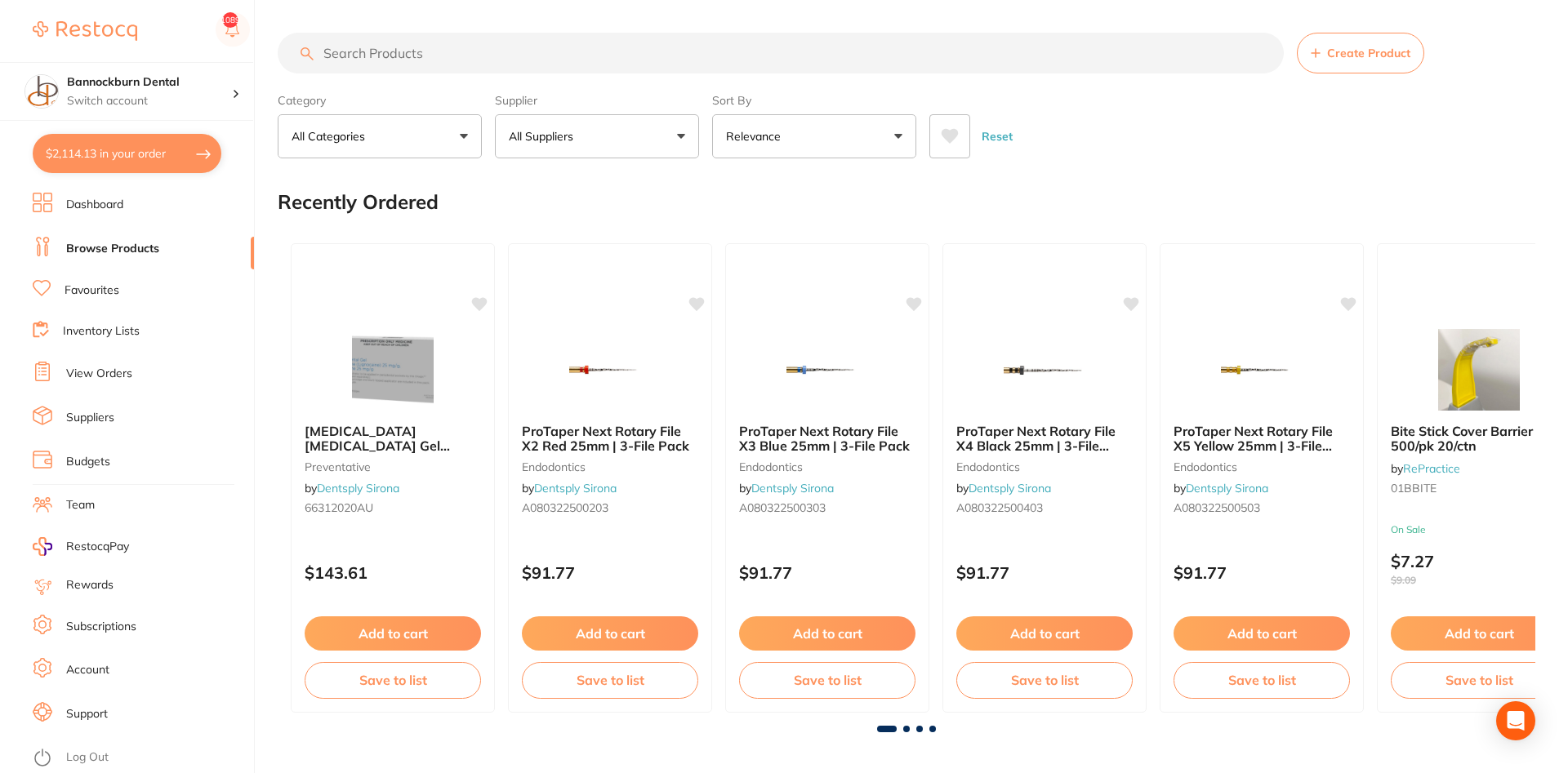
checkbox input "true"
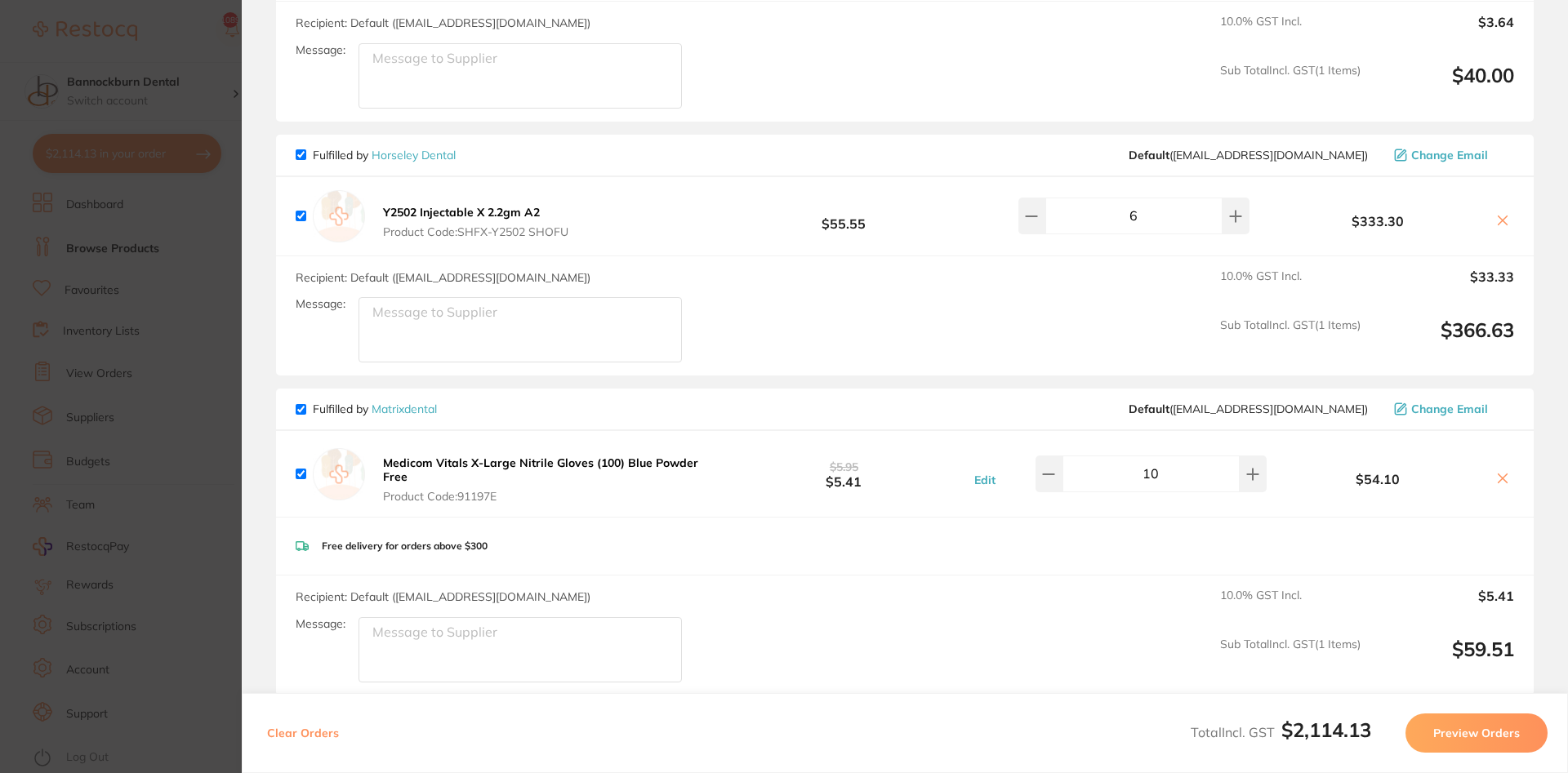
scroll to position [294, 0]
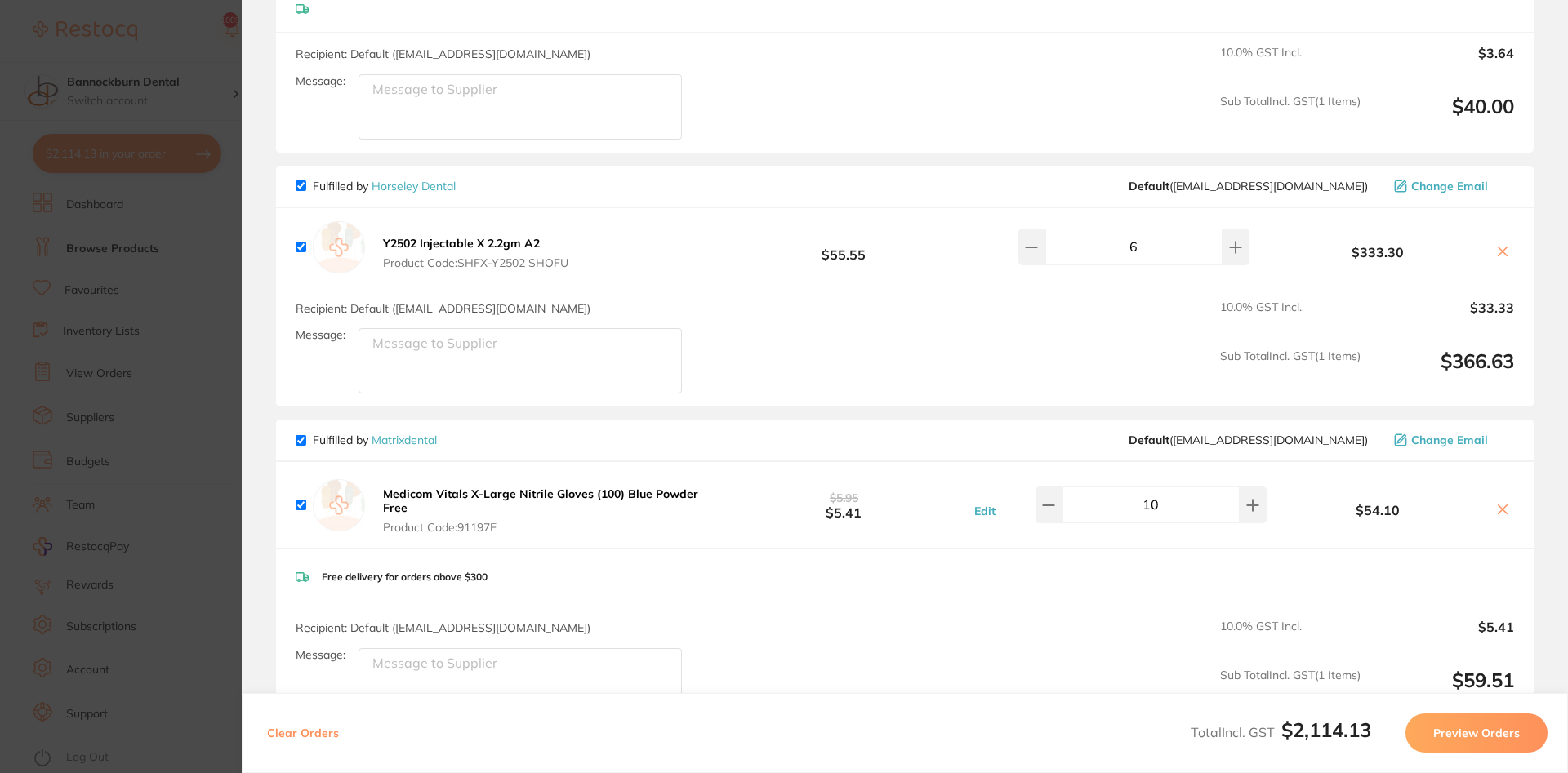
click at [203, 40] on section "Update RRP Set your pre negotiated price for this item. Item Agreed RRP (excl. …" at bounding box center [784, 386] width 1568 height 773
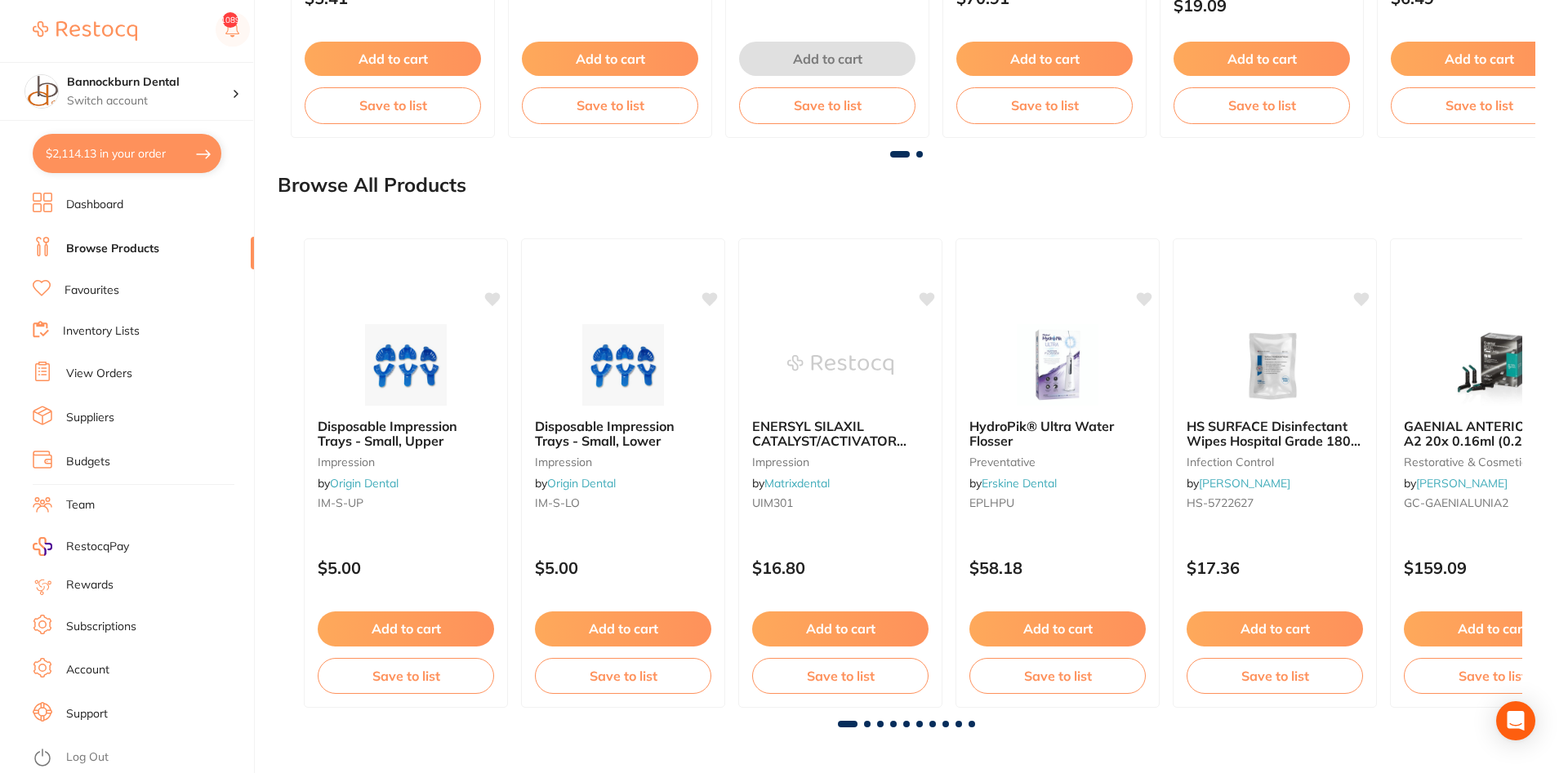
click at [88, 281] on li "Favourites" at bounding box center [143, 290] width 222 height 22
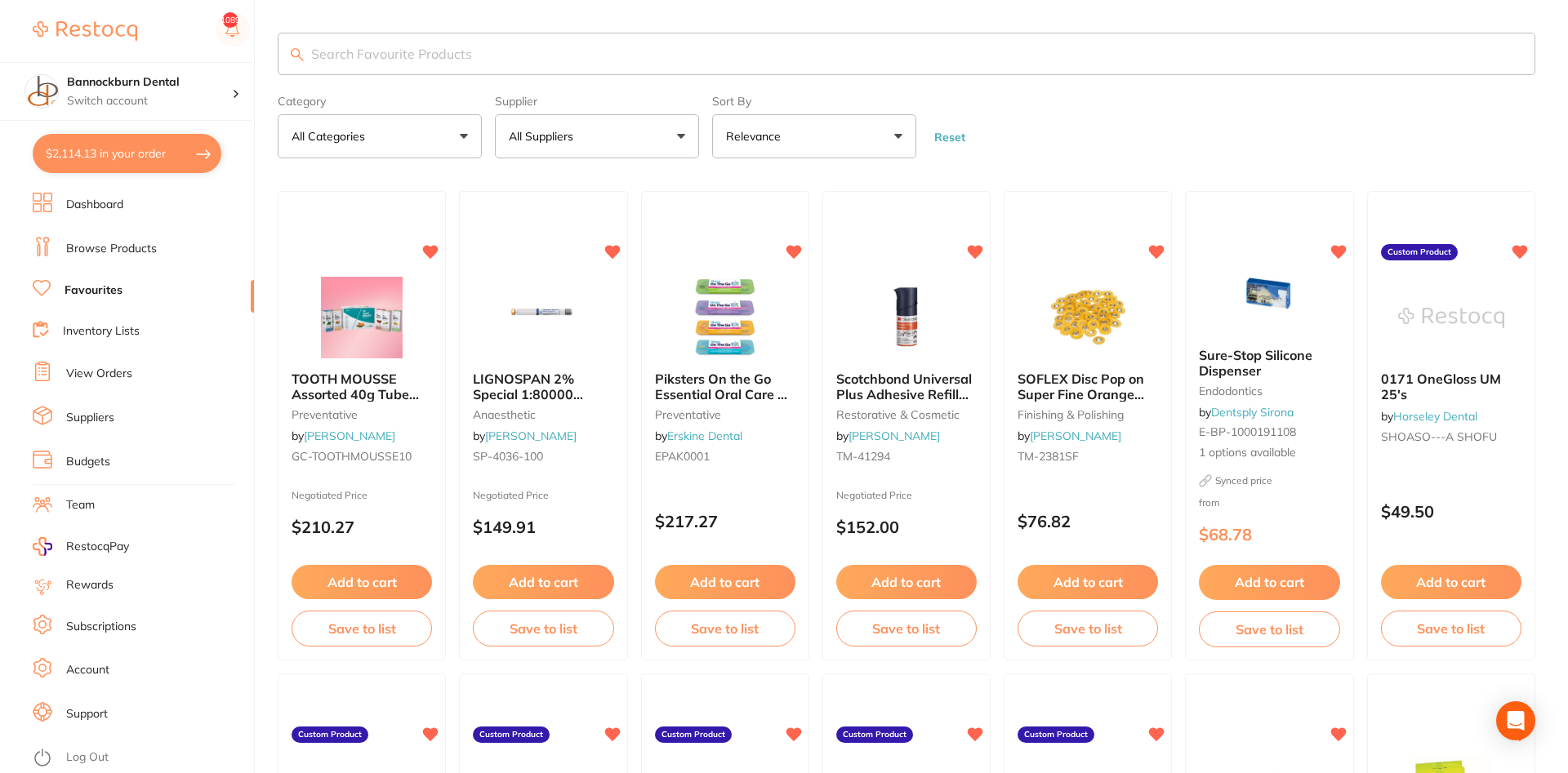
click at [519, 59] on input "search" at bounding box center [907, 54] width 1258 height 42
type input "glove"
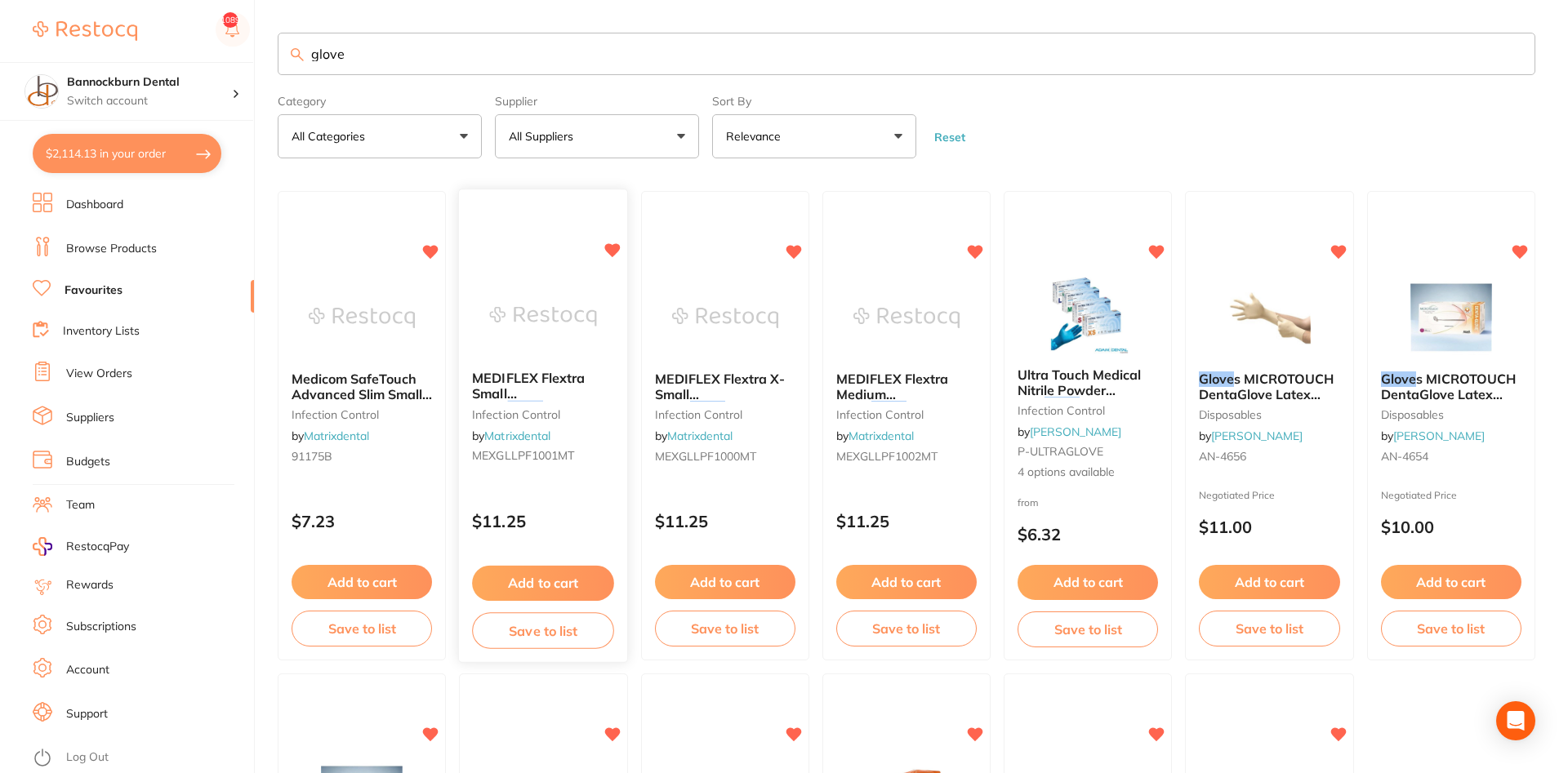
click at [559, 588] on button "Add to cart" at bounding box center [543, 583] width 142 height 35
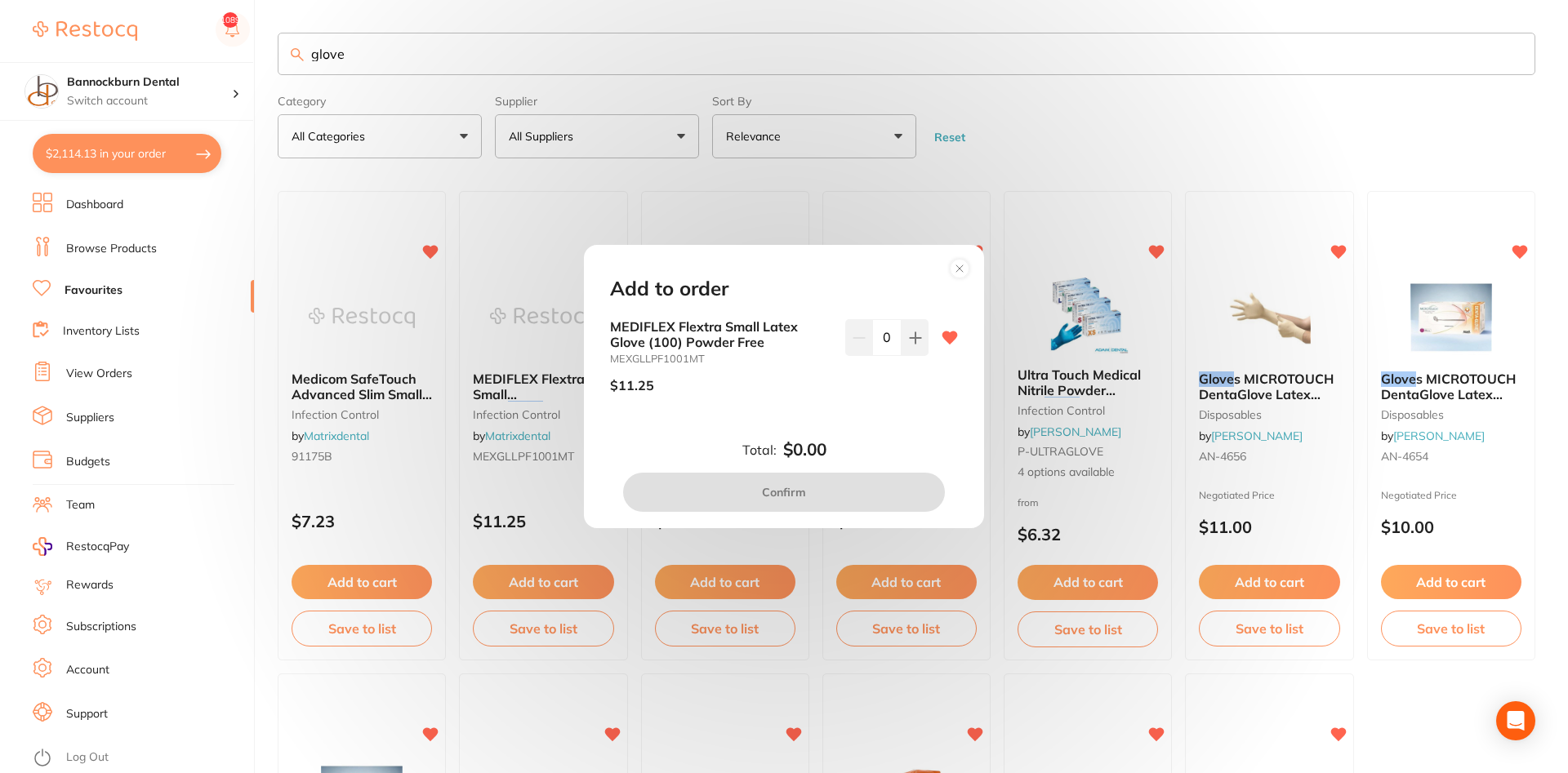
drag, startPoint x: 893, startPoint y: 345, endPoint x: 779, endPoint y: 351, distance: 114.2
click at [872, 351] on input "0" at bounding box center [886, 337] width 29 height 36
type input "10"
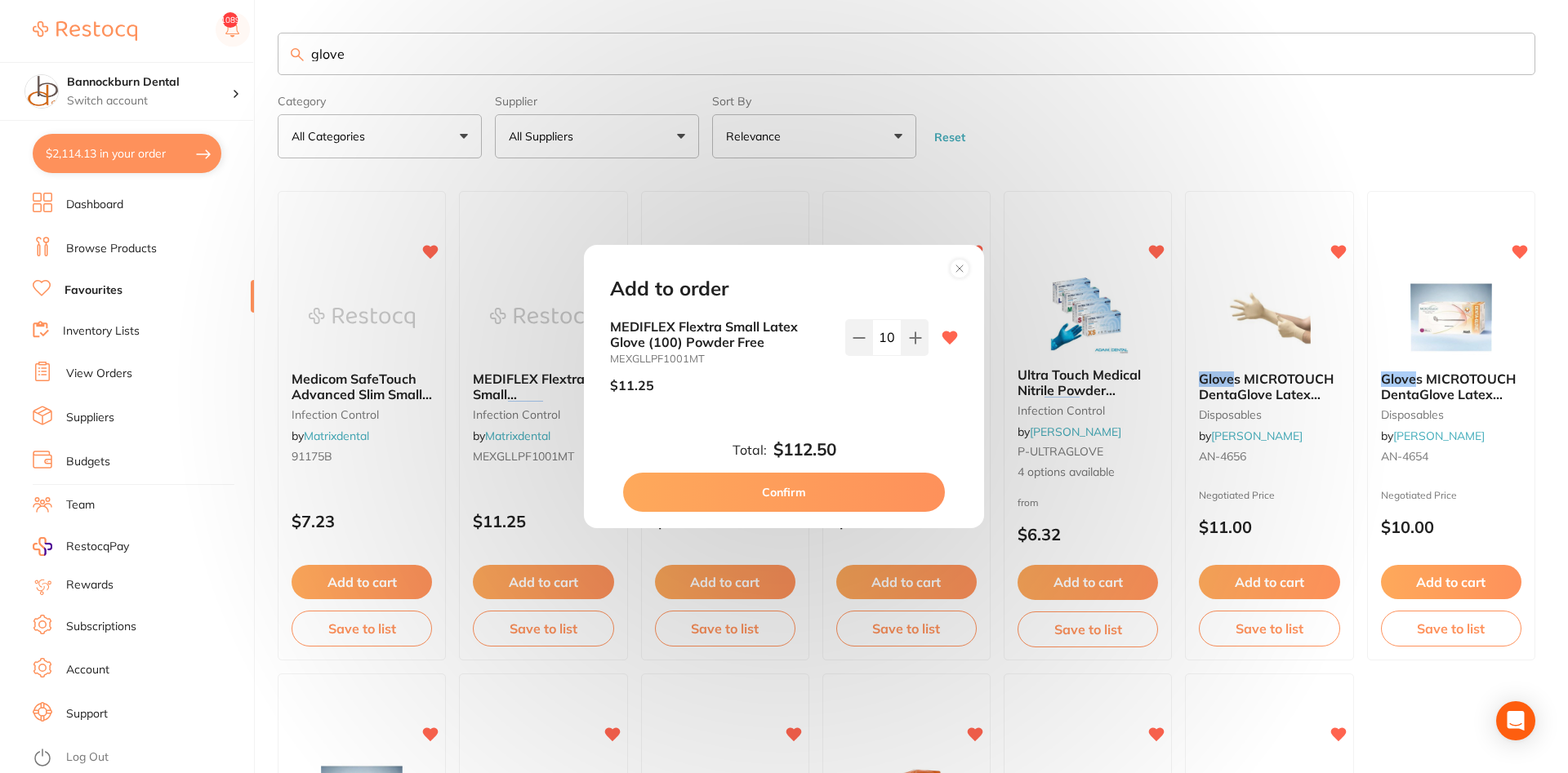
click at [771, 369] on div "$11.25" at bounding box center [721, 385] width 223 height 41
click at [880, 501] on button "Confirm" at bounding box center [784, 493] width 322 height 40
checkbox input "false"
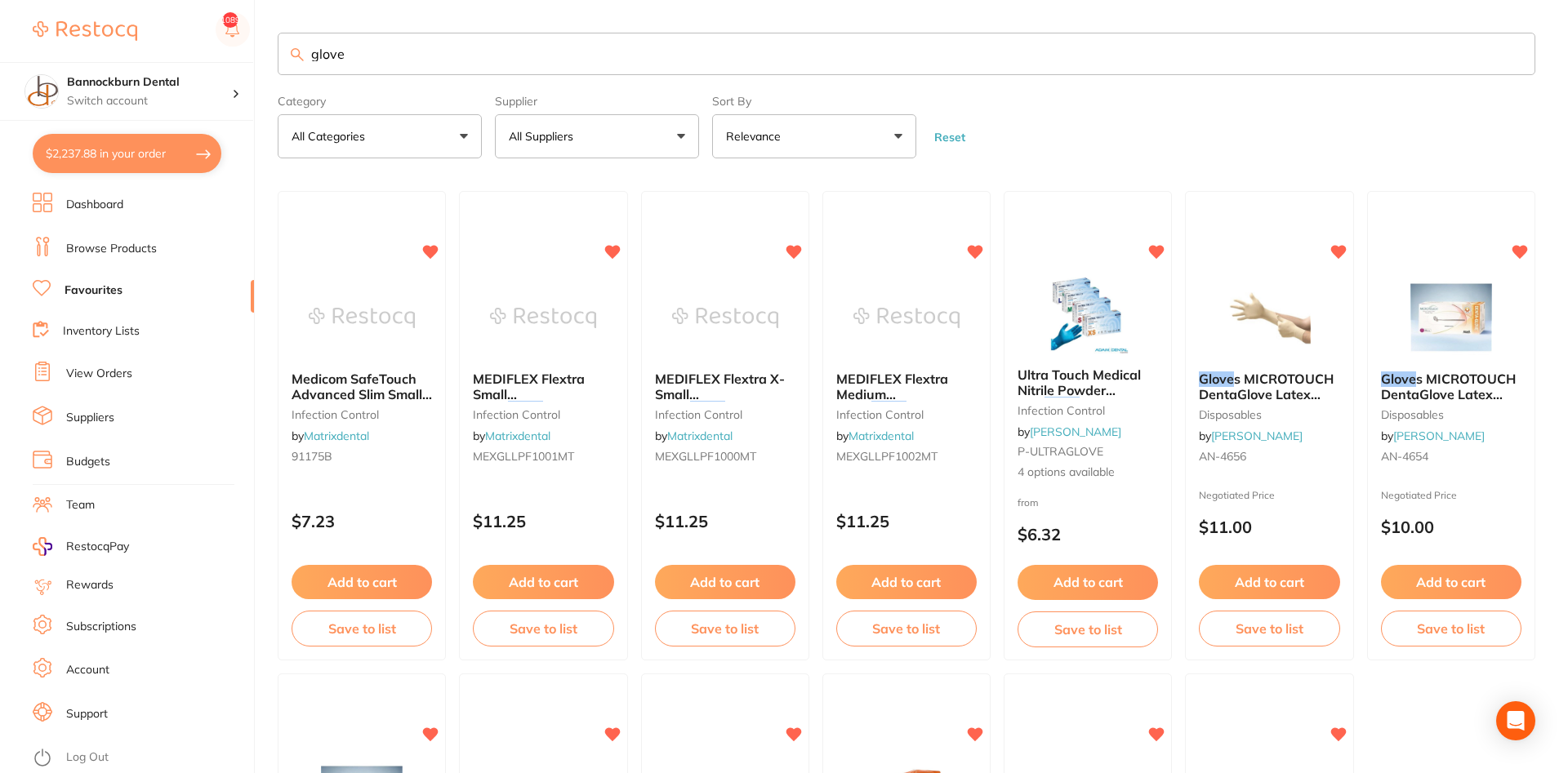
drag, startPoint x: 416, startPoint y: 42, endPoint x: 46, endPoint y: 46, distance: 370.0
click at [278, 46] on input "glove" at bounding box center [907, 54] width 1258 height 42
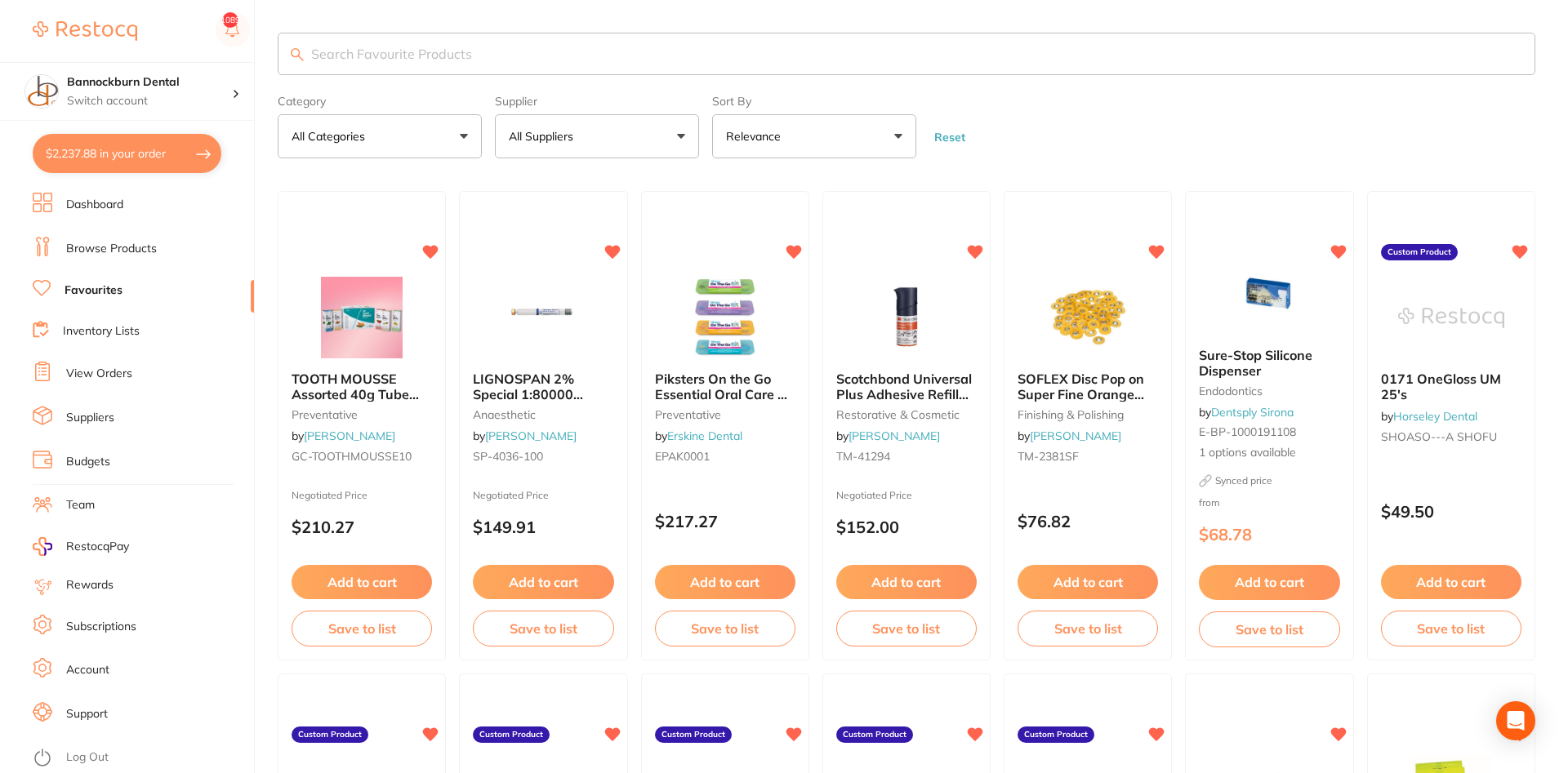
click at [581, 125] on button "All Suppliers" at bounding box center [597, 136] width 205 height 44
type input "mat"
click at [602, 278] on p "Matrixdental" at bounding box center [593, 278] width 79 height 15
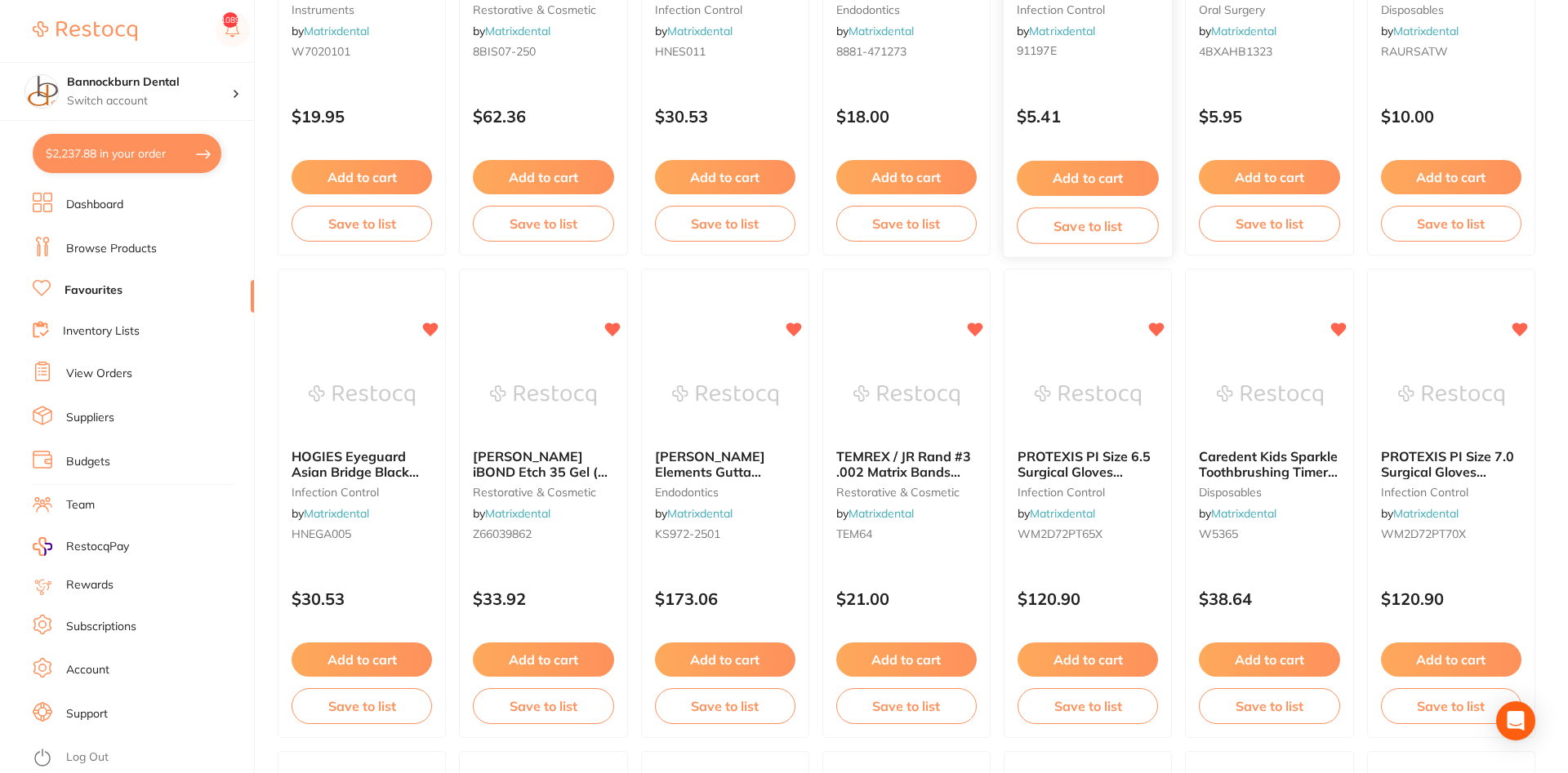
scroll to position [417, 0]
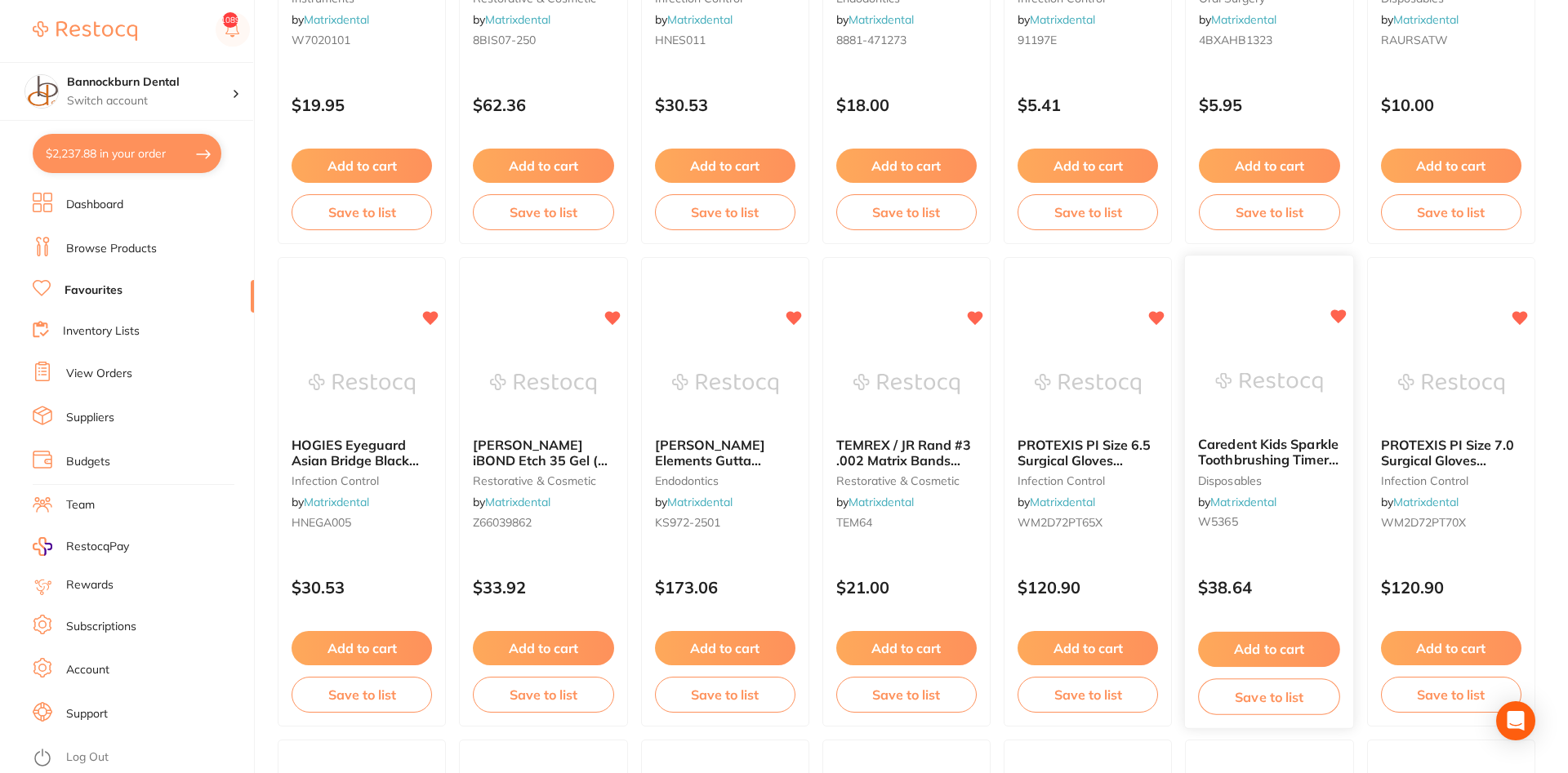
click at [1314, 644] on button "Add to cart" at bounding box center [1270, 649] width 142 height 35
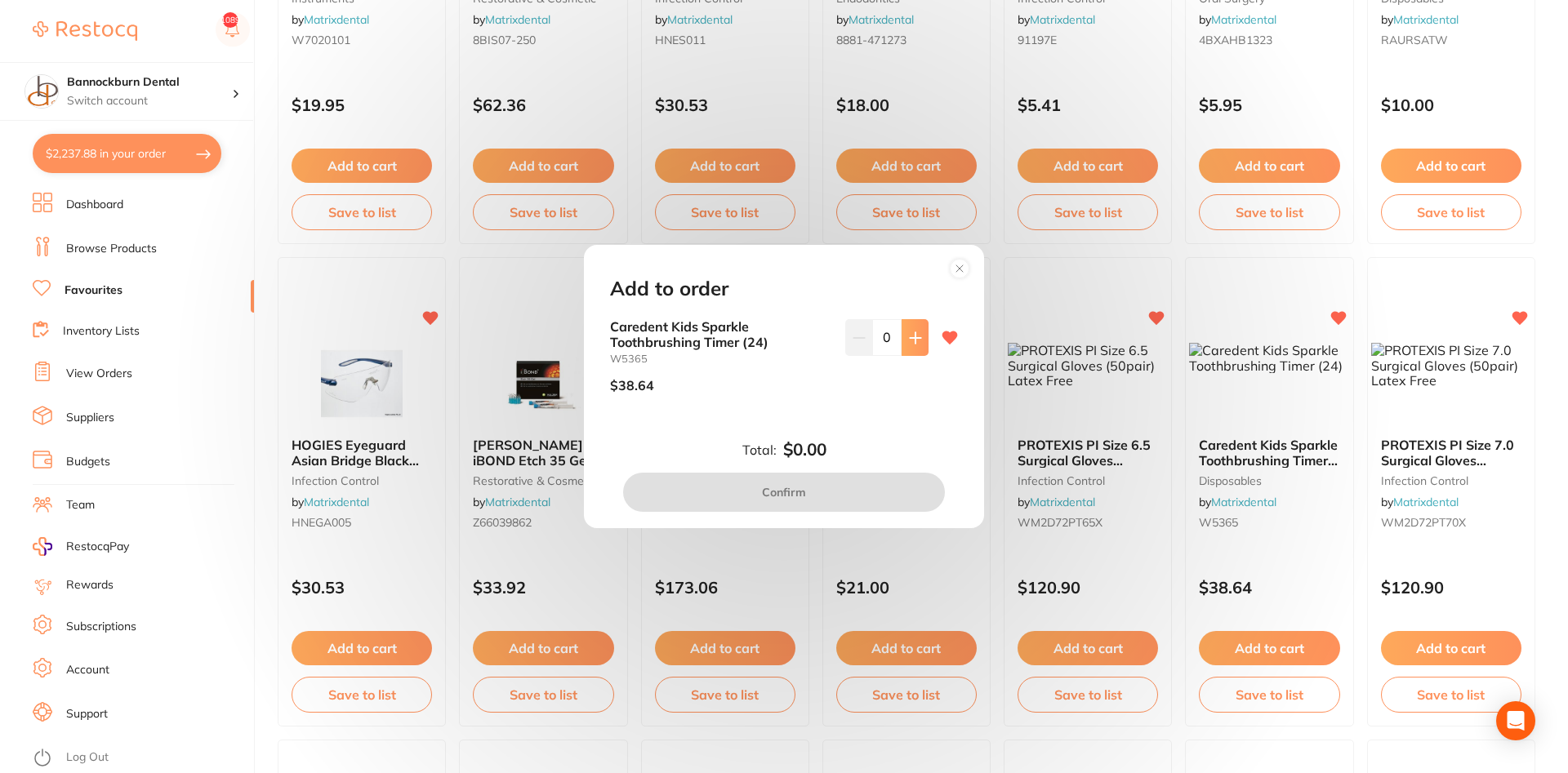
click at [914, 350] on button at bounding box center [915, 337] width 27 height 36
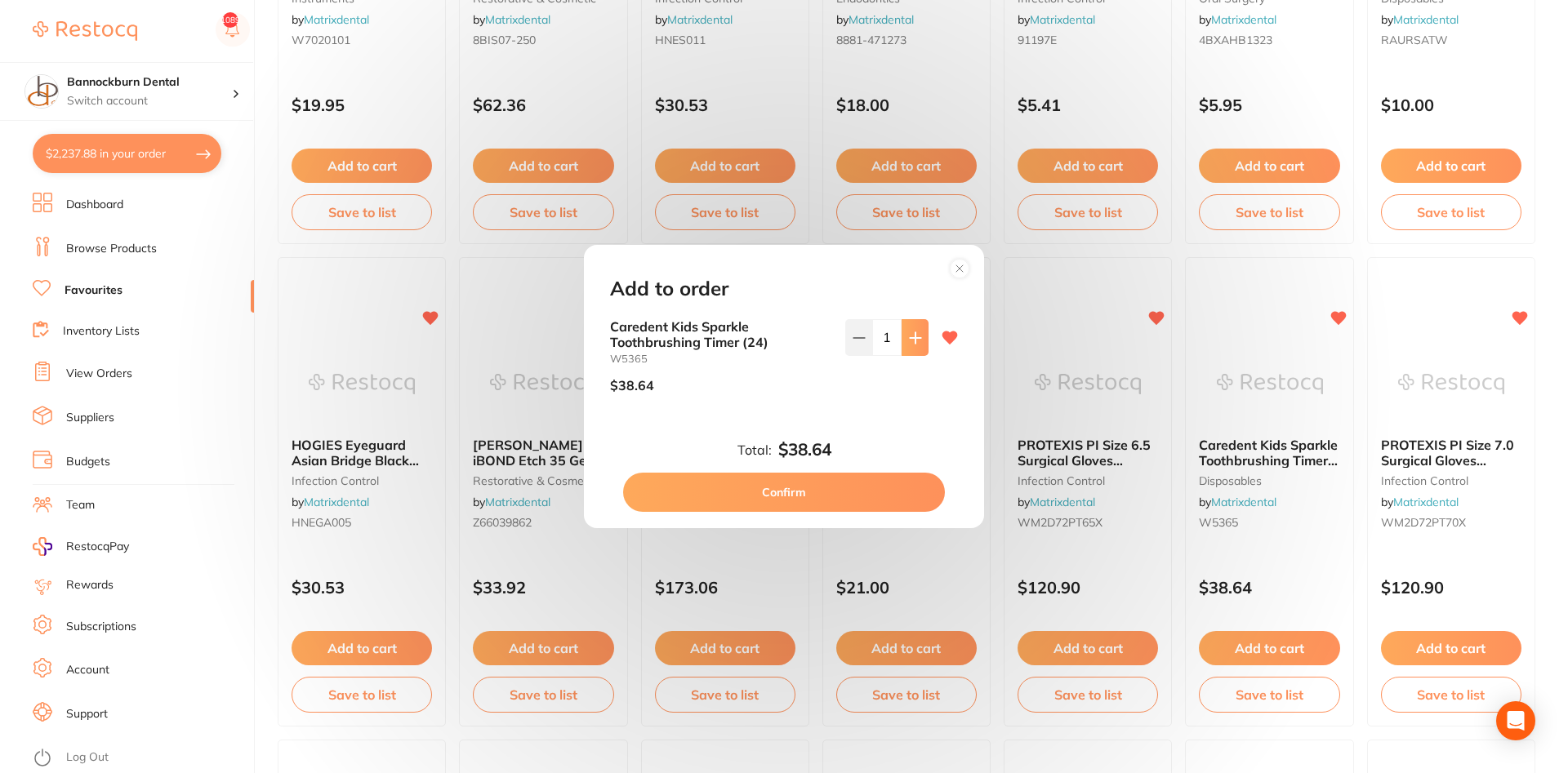
type input "1"
click at [893, 496] on button "Confirm" at bounding box center [784, 493] width 322 height 40
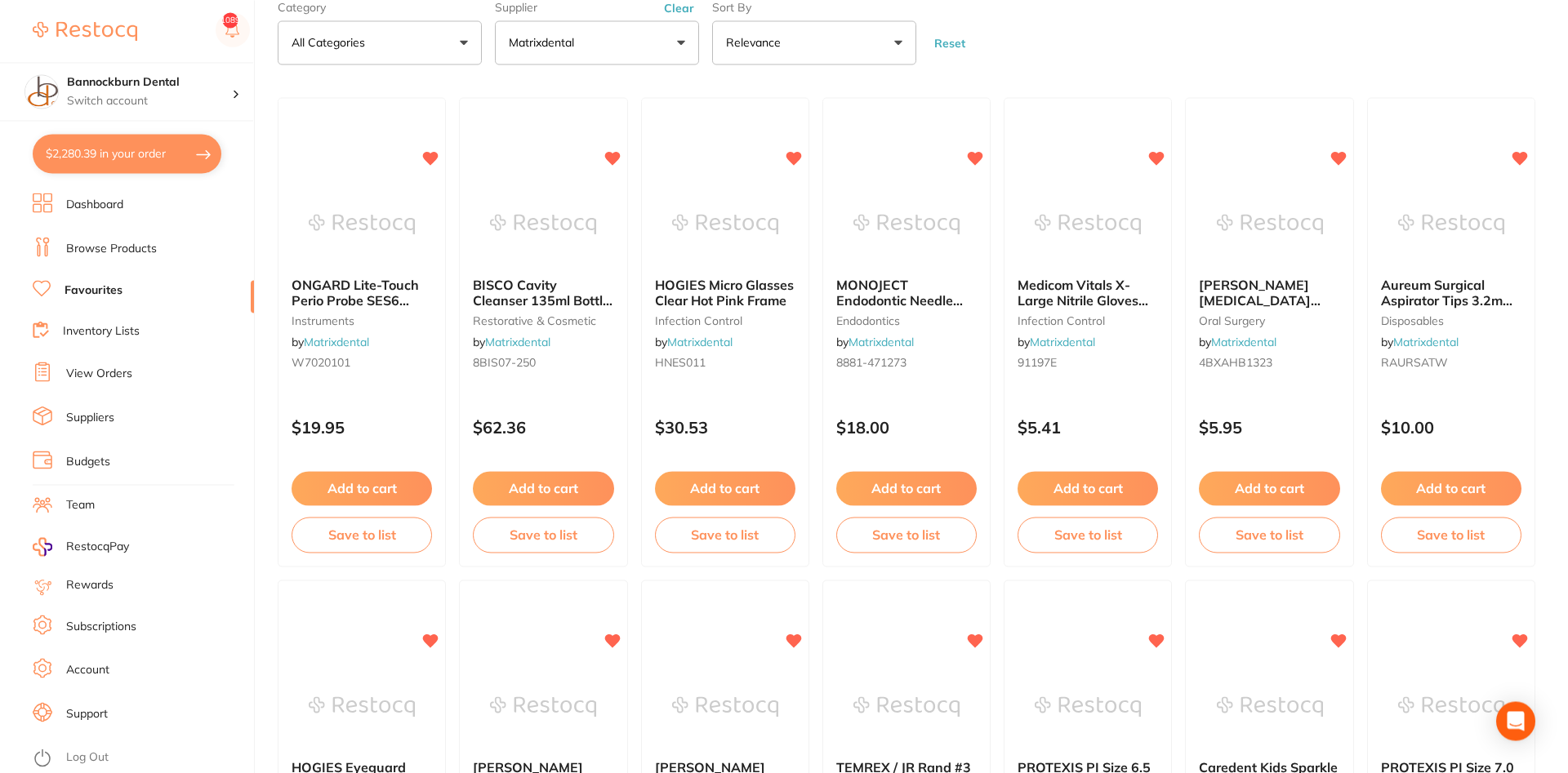
scroll to position [0, 0]
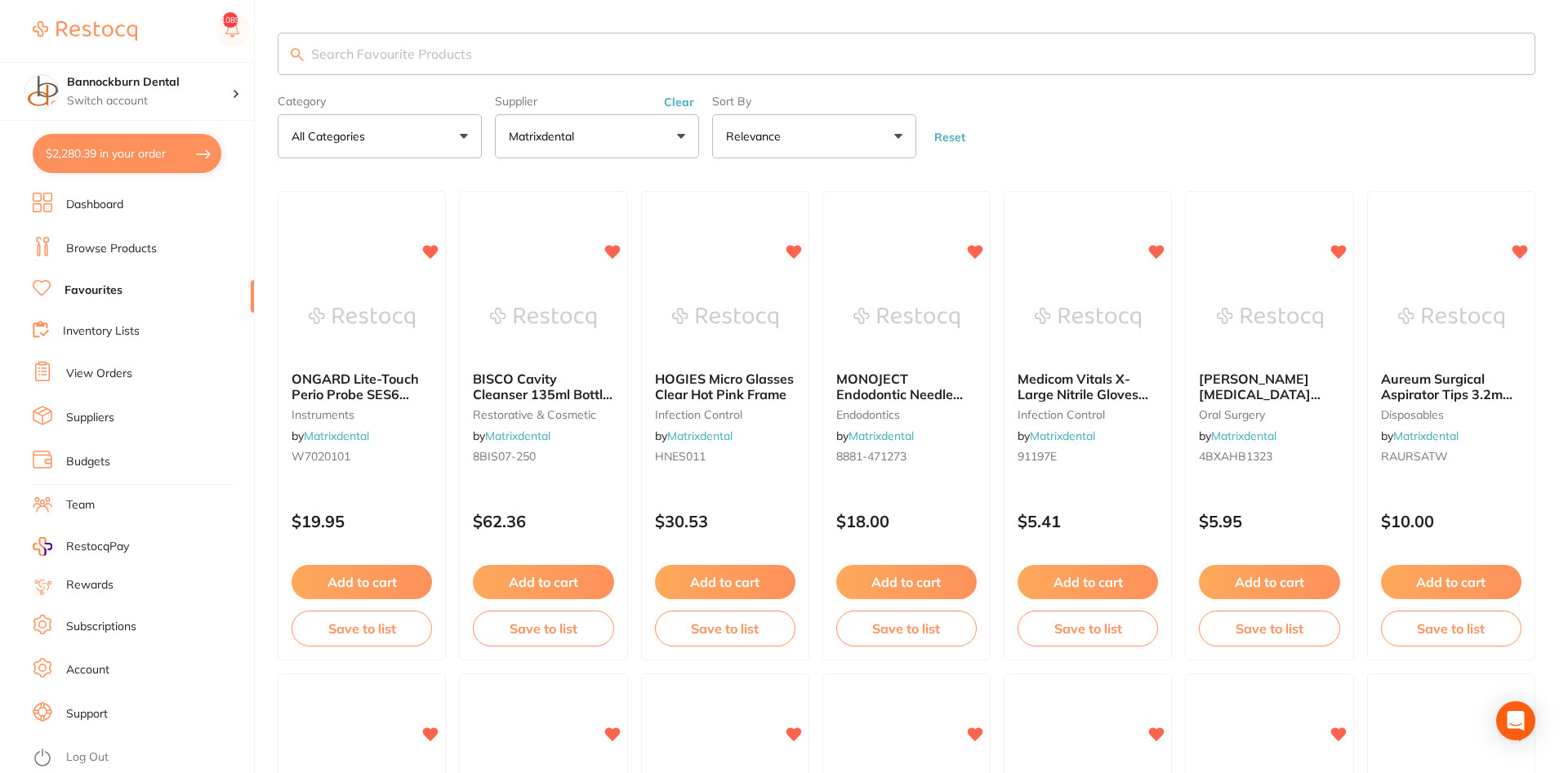
click at [177, 150] on button "$2,280.39 in your order" at bounding box center [127, 154] width 189 height 40
checkbox input "true"
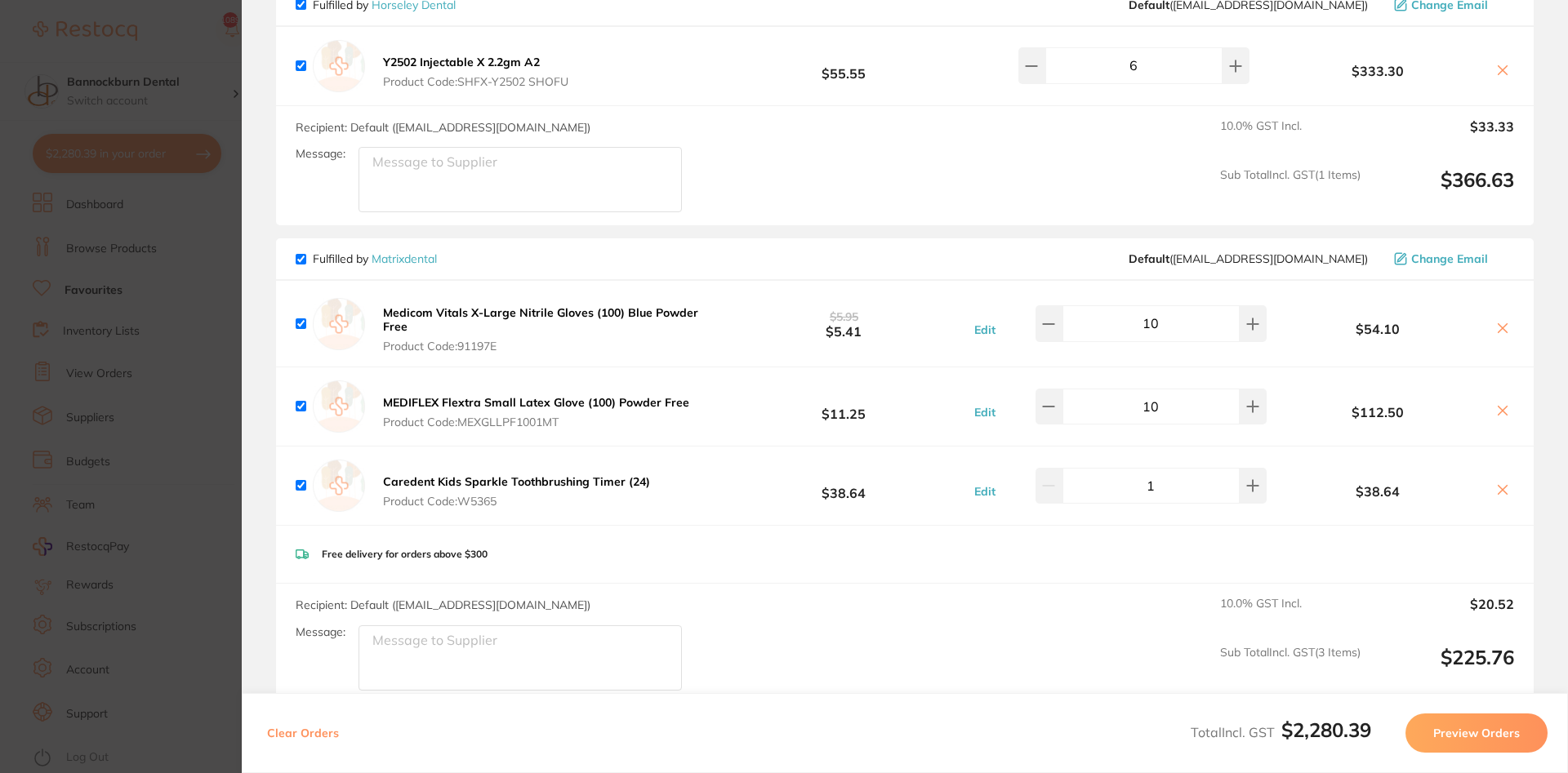
scroll to position [588, 0]
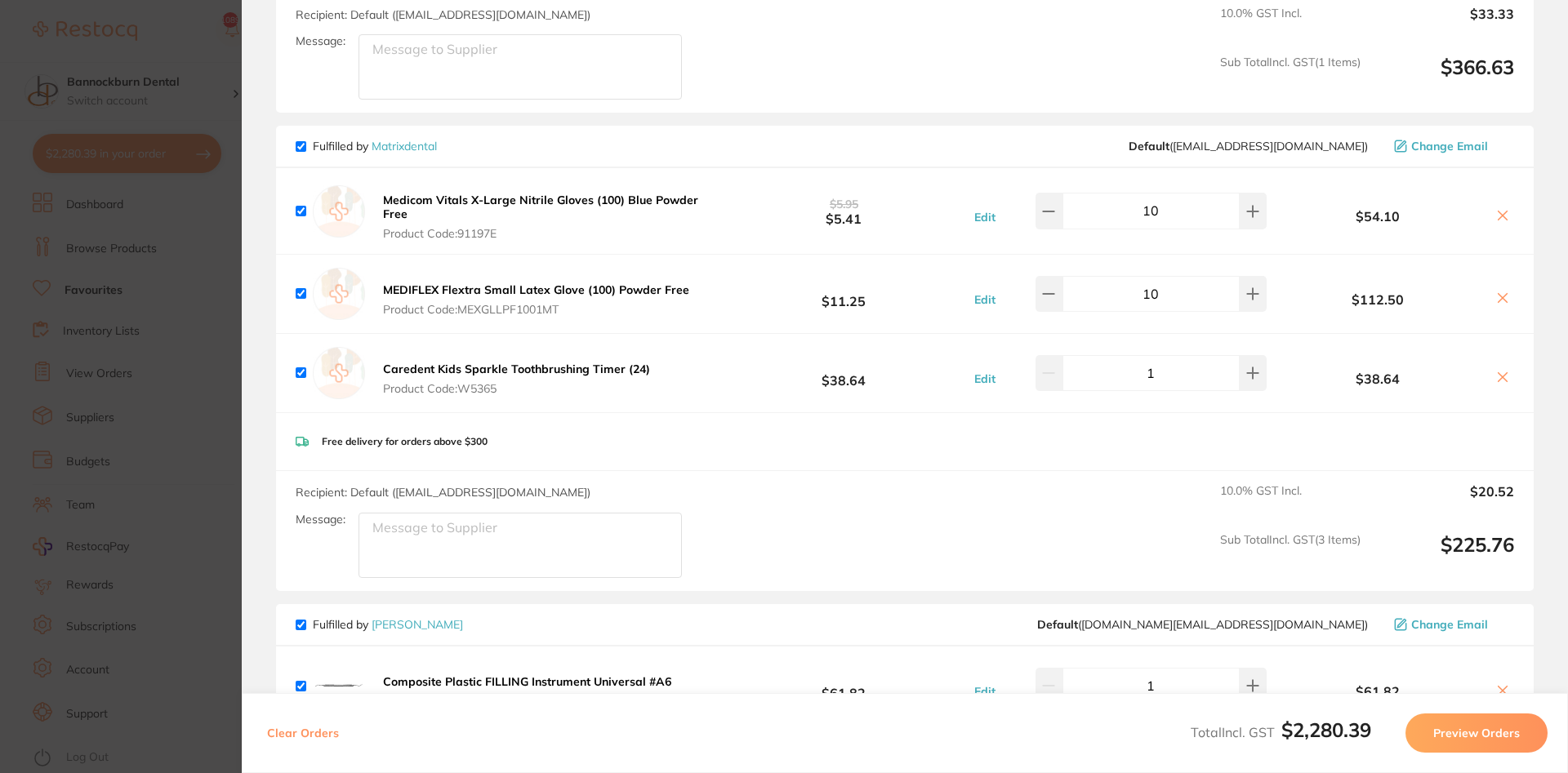
click at [211, 39] on section "Update RRP Set your pre negotiated price for this item. Item Agreed RRP (excl. …" at bounding box center [784, 386] width 1568 height 773
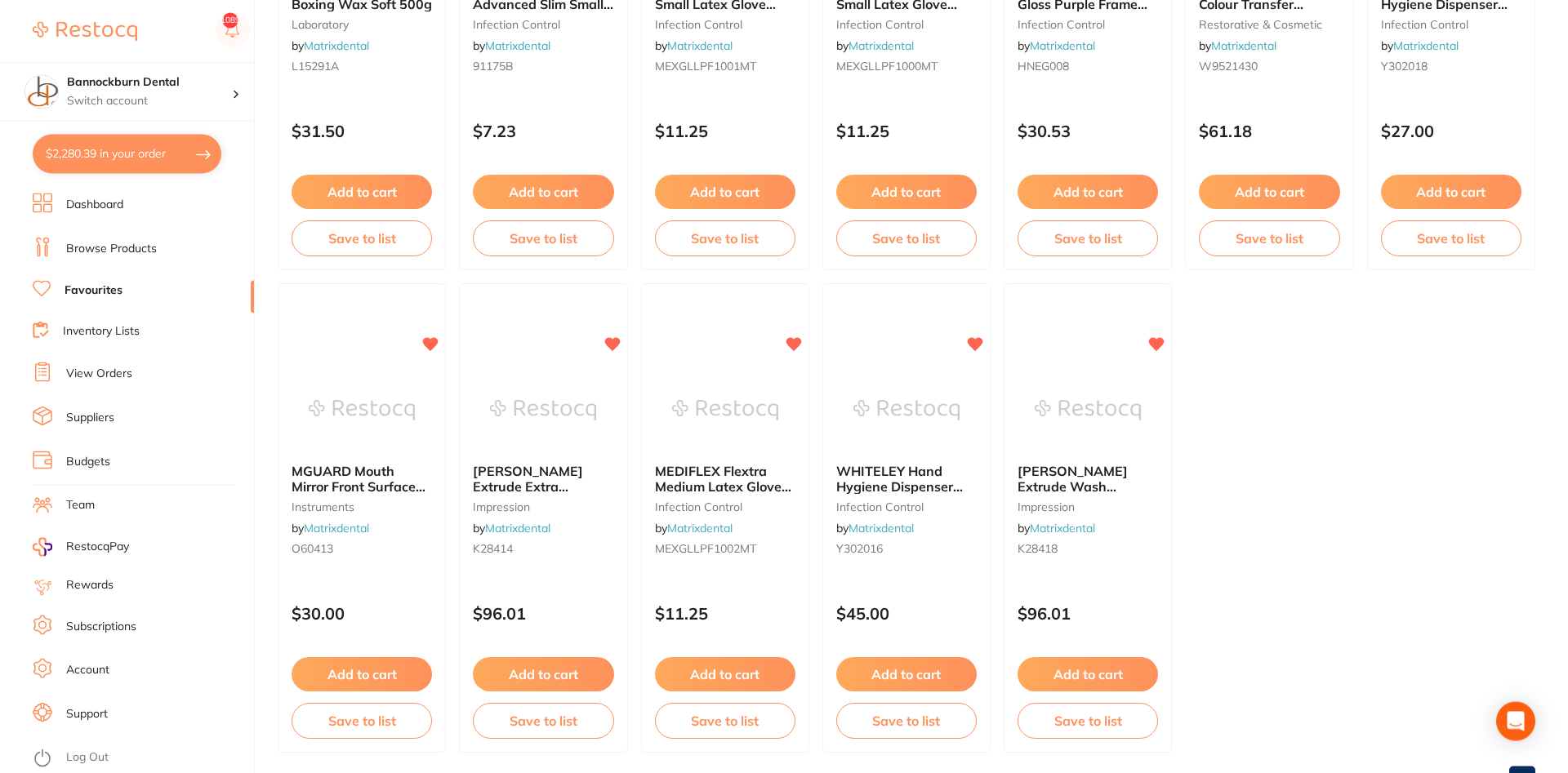
scroll to position [1422, 0]
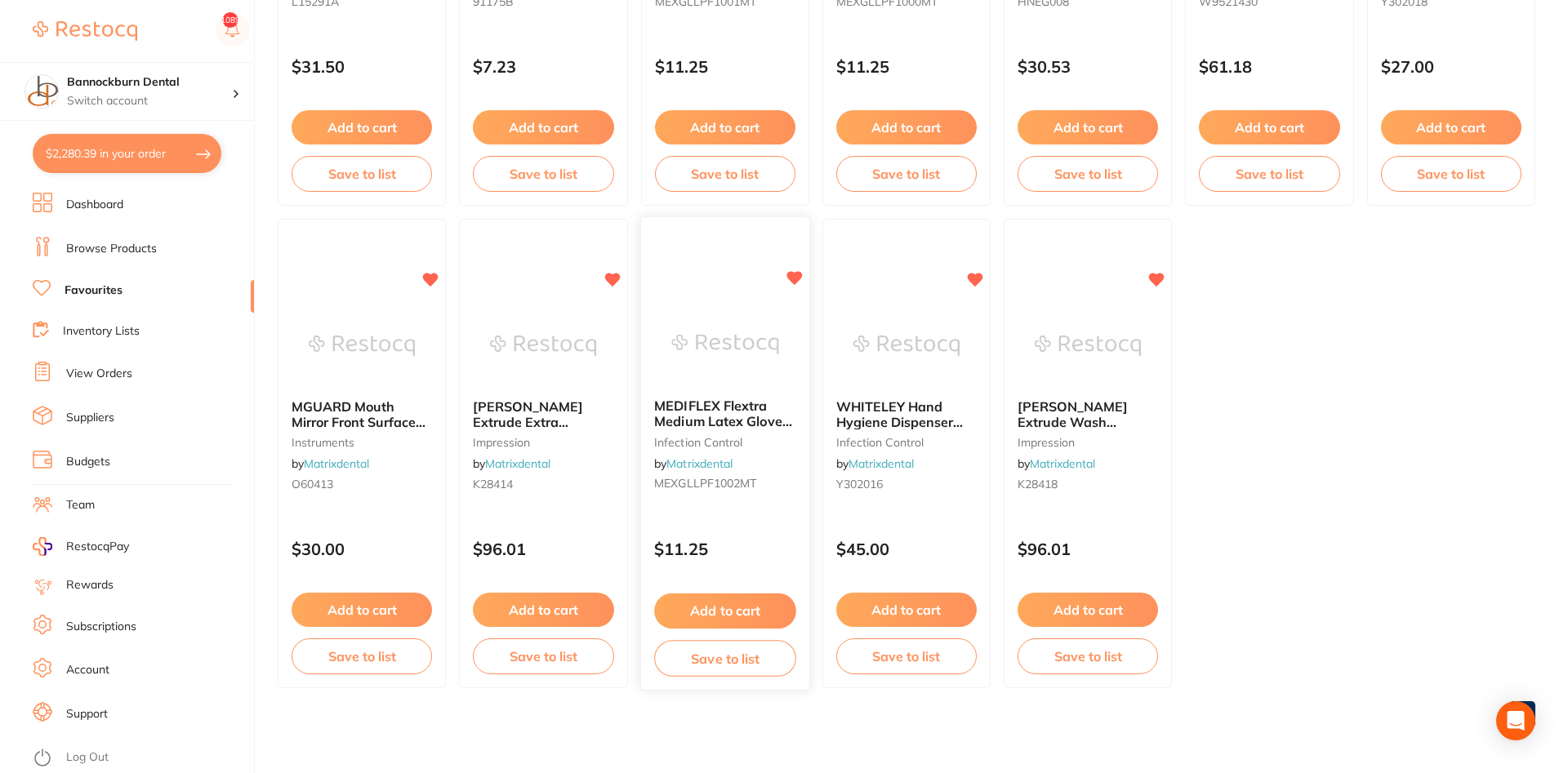
click at [765, 601] on button "Add to cart" at bounding box center [725, 611] width 142 height 35
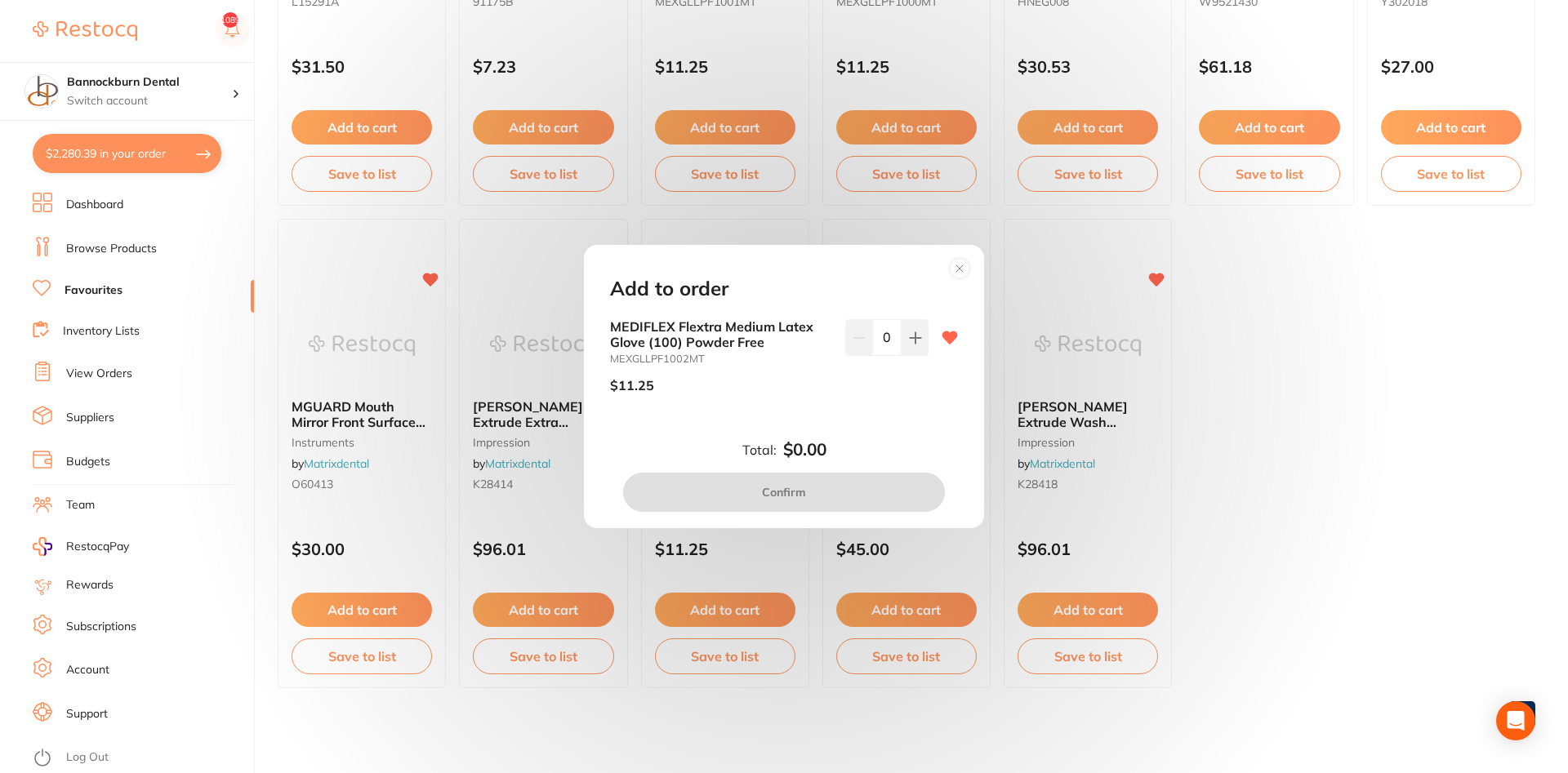
drag, startPoint x: 893, startPoint y: 342, endPoint x: 837, endPoint y: 347, distance: 56.2
click at [872, 347] on input "0" at bounding box center [886, 337] width 29 height 36
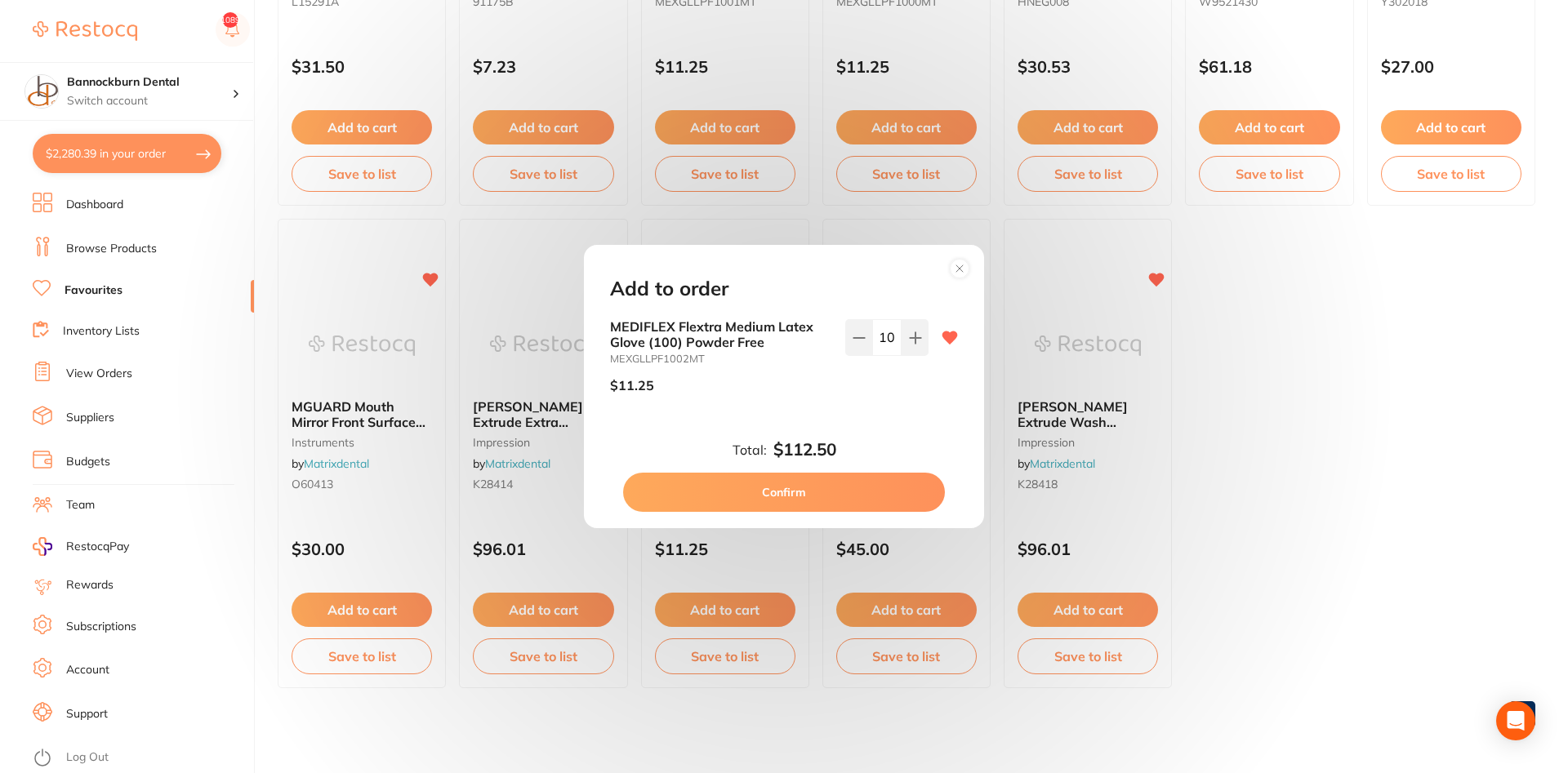
click at [819, 370] on div "$11.25" at bounding box center [721, 385] width 223 height 41
drag, startPoint x: 900, startPoint y: 336, endPoint x: 791, endPoint y: 356, distance: 110.8
click at [872, 355] on input "10" at bounding box center [886, 337] width 29 height 36
type input "5"
click at [724, 377] on div "$11.25" at bounding box center [721, 385] width 223 height 41
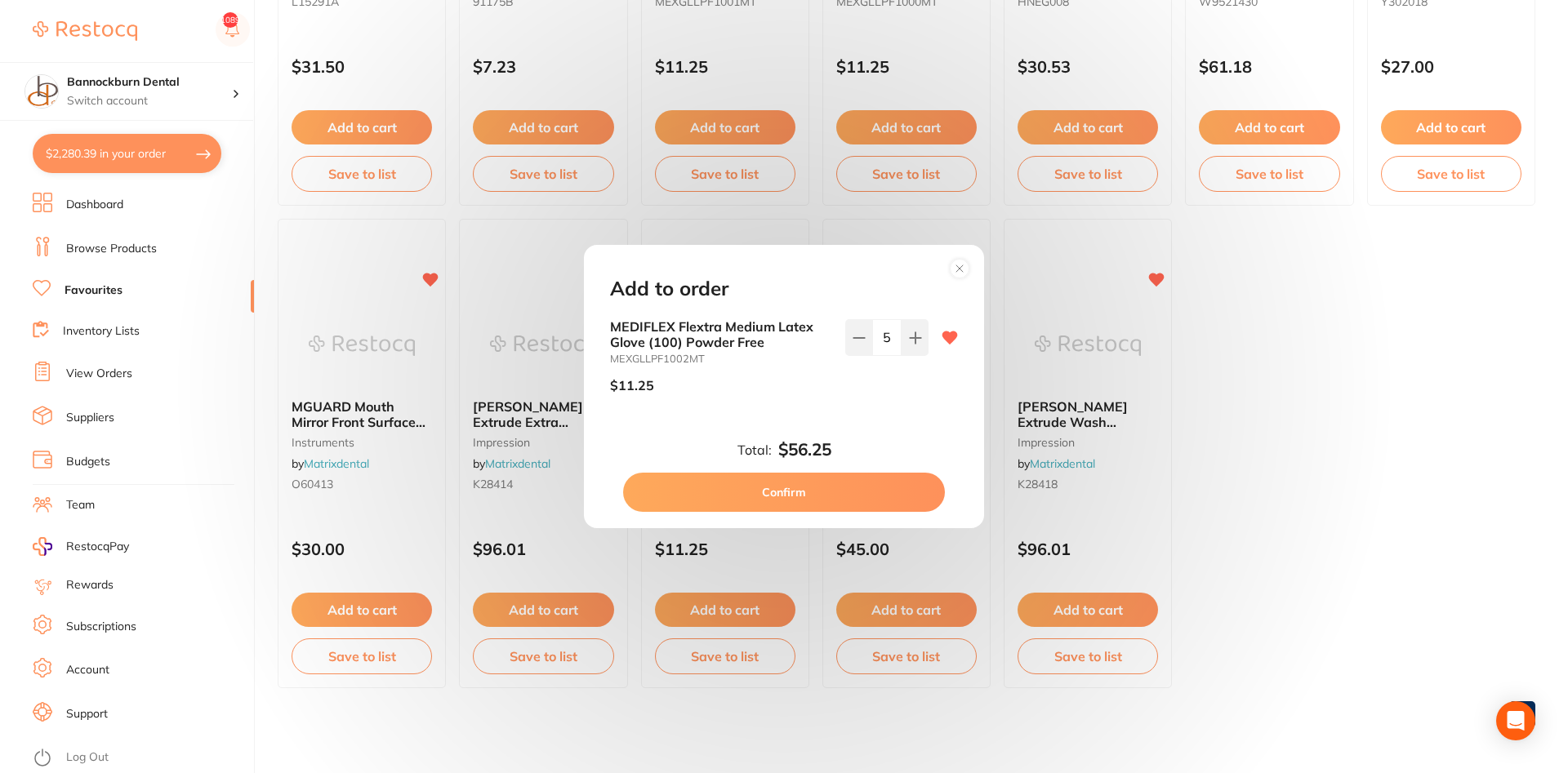
click at [839, 481] on button "Confirm" at bounding box center [784, 493] width 322 height 40
checkbox input "false"
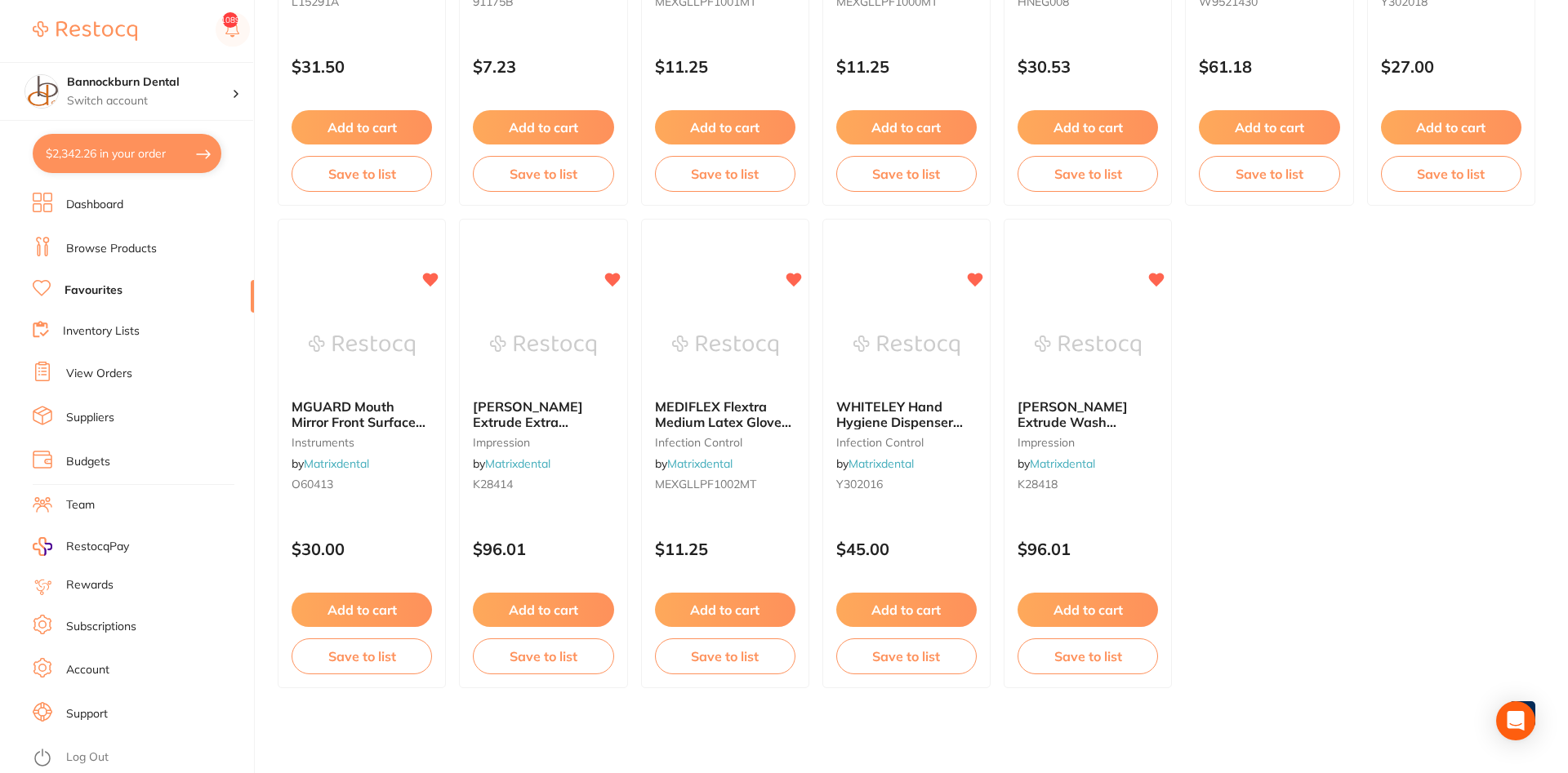
click at [177, 151] on button "$2,342.26 in your order" at bounding box center [127, 154] width 189 height 40
checkbox input "true"
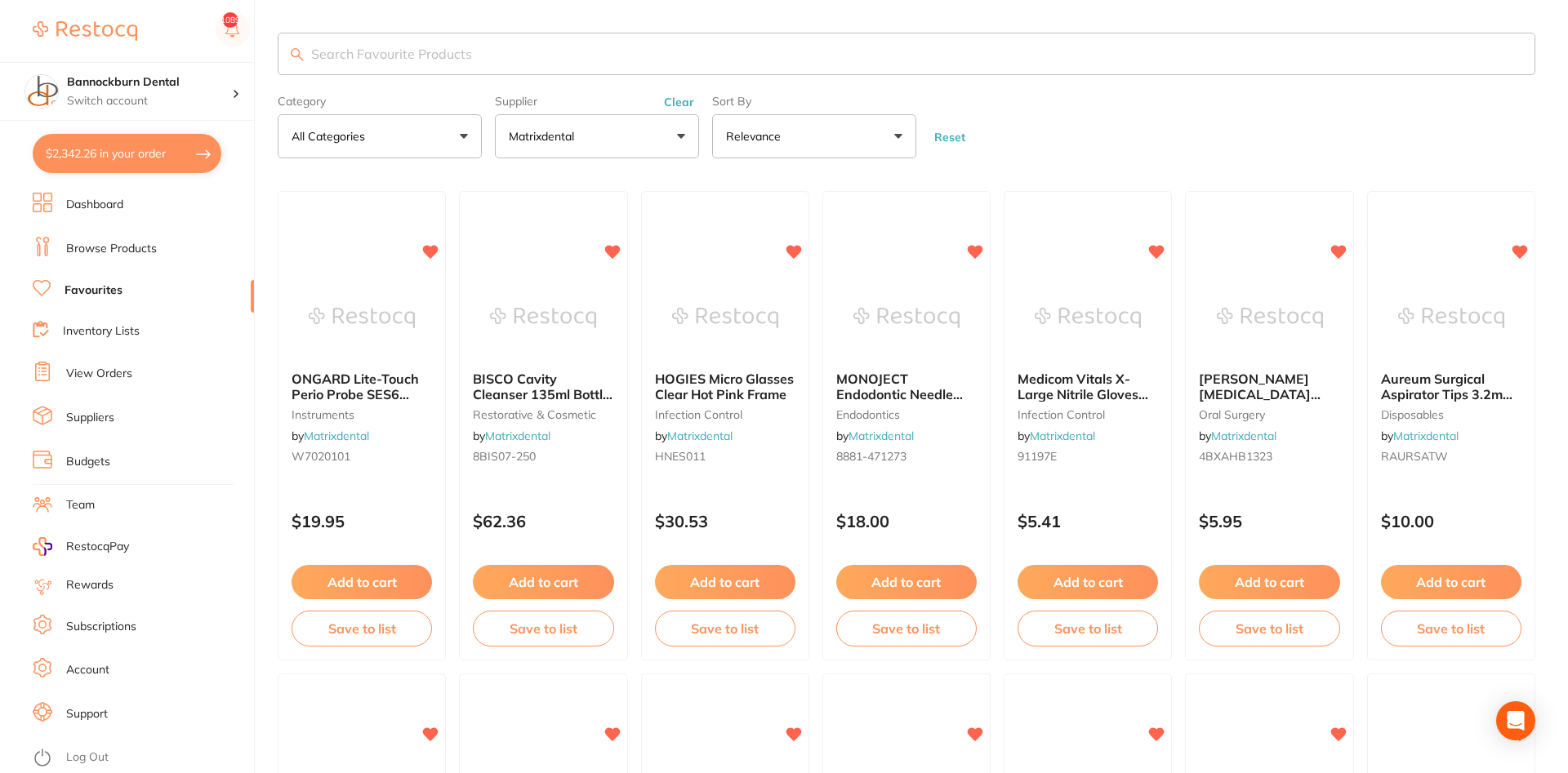
scroll to position [588, 0]
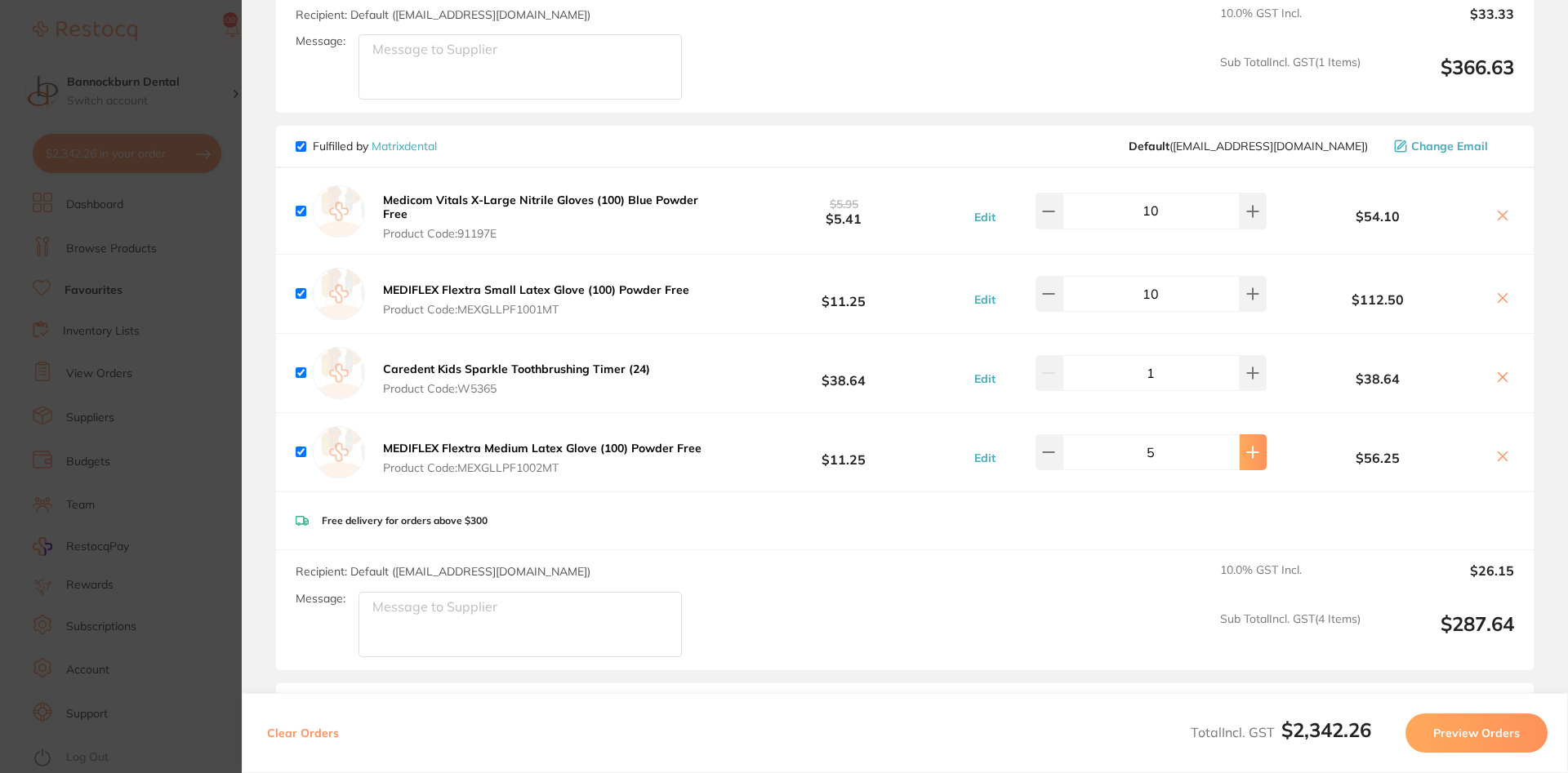
click at [1246, 450] on icon at bounding box center [1253, 452] width 13 height 13
type input "6"
click at [907, 492] on div "Free delivery for orders above $300" at bounding box center [905, 521] width 1258 height 58
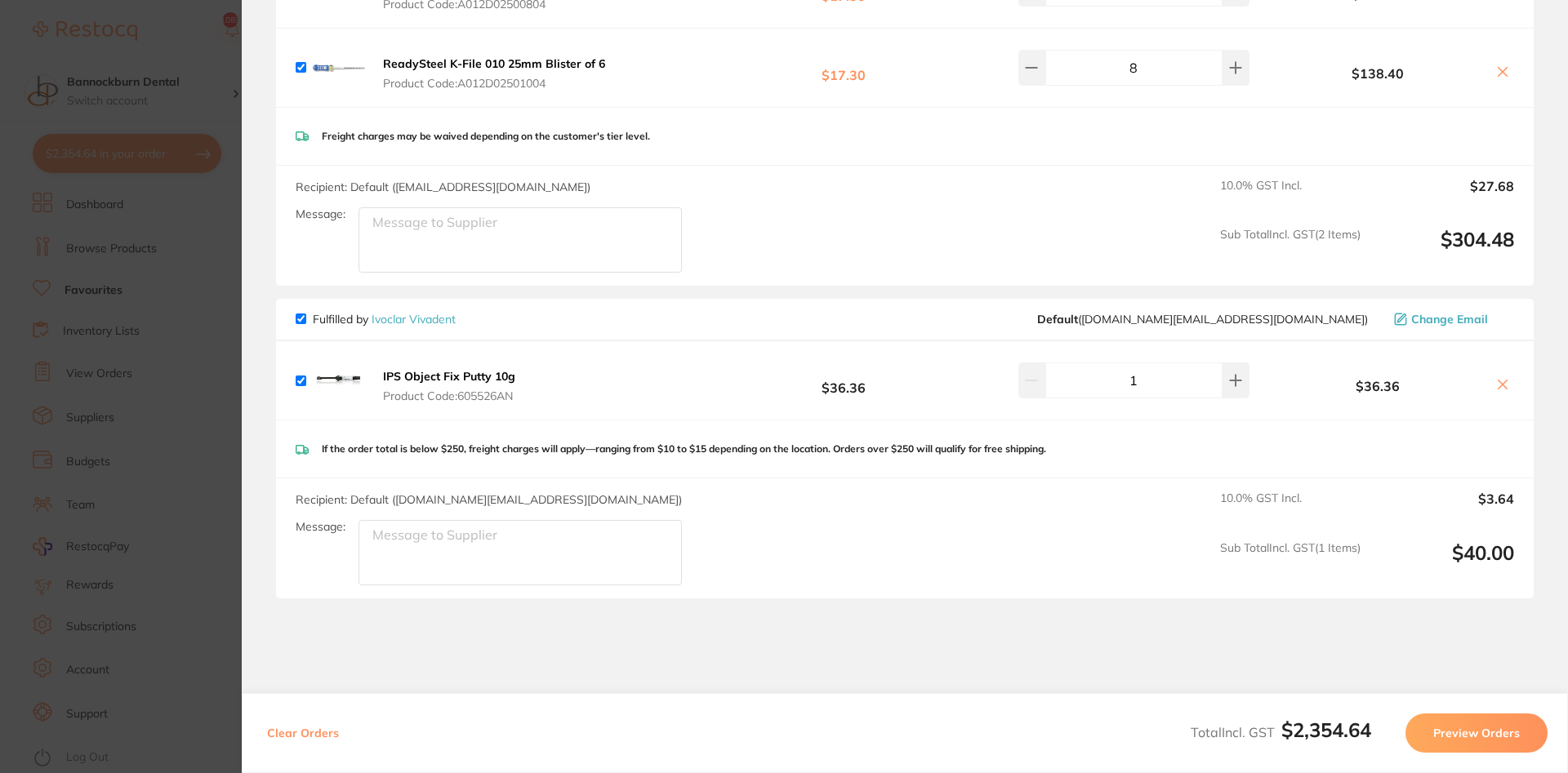
scroll to position [3685, 0]
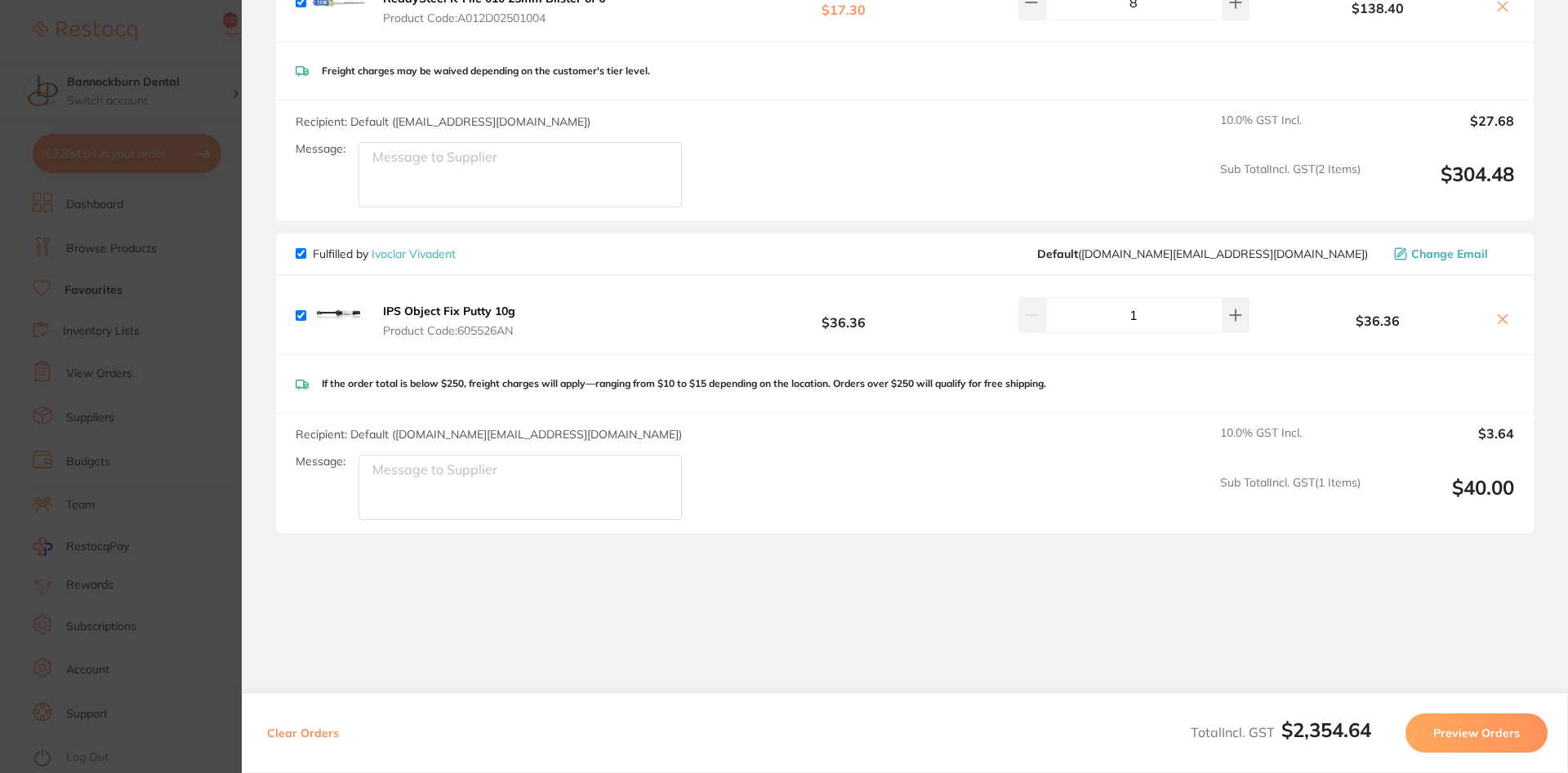
click at [1504, 737] on button "Preview Orders" at bounding box center [1477, 733] width 142 height 40
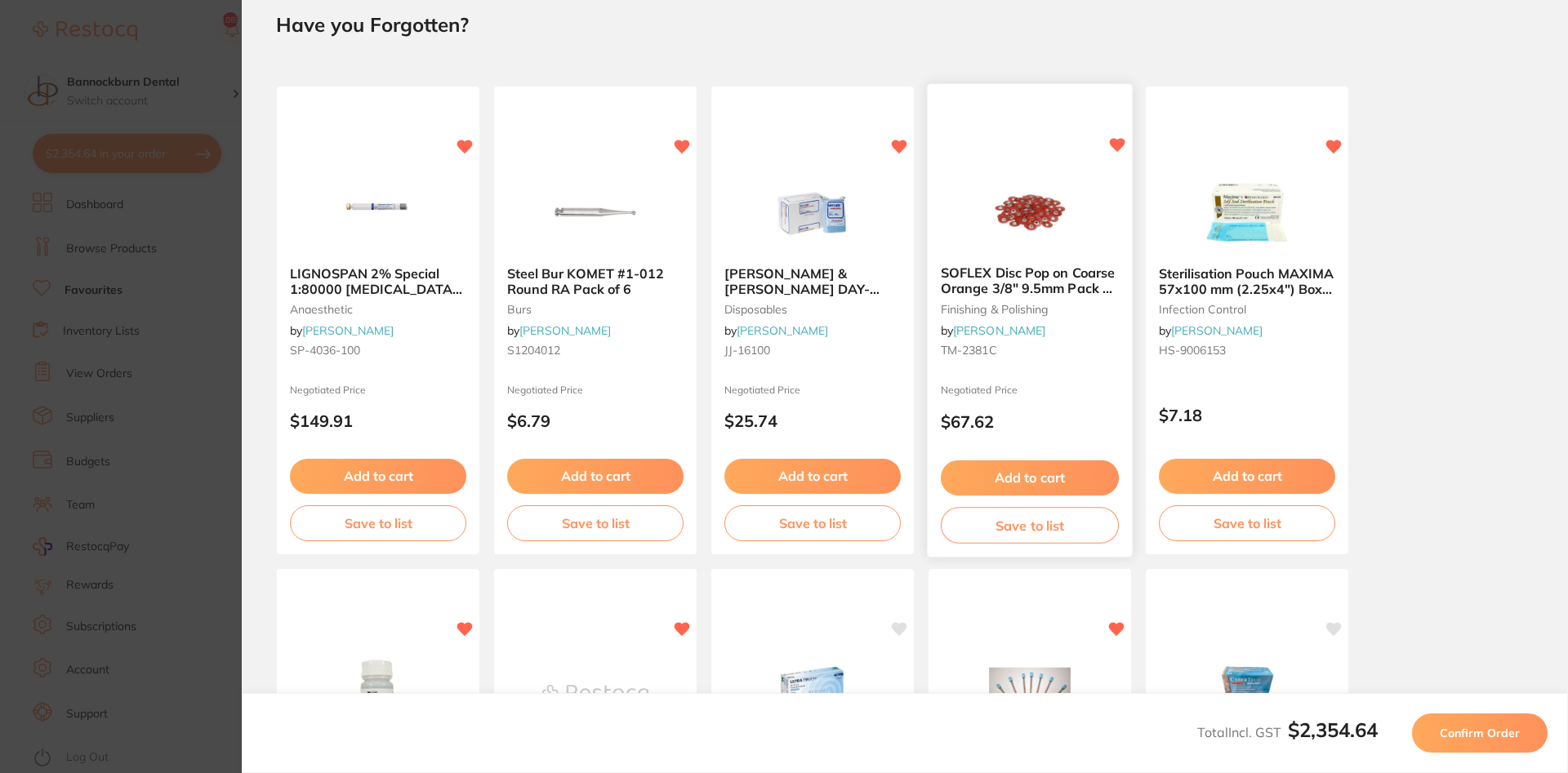
scroll to position [0, 0]
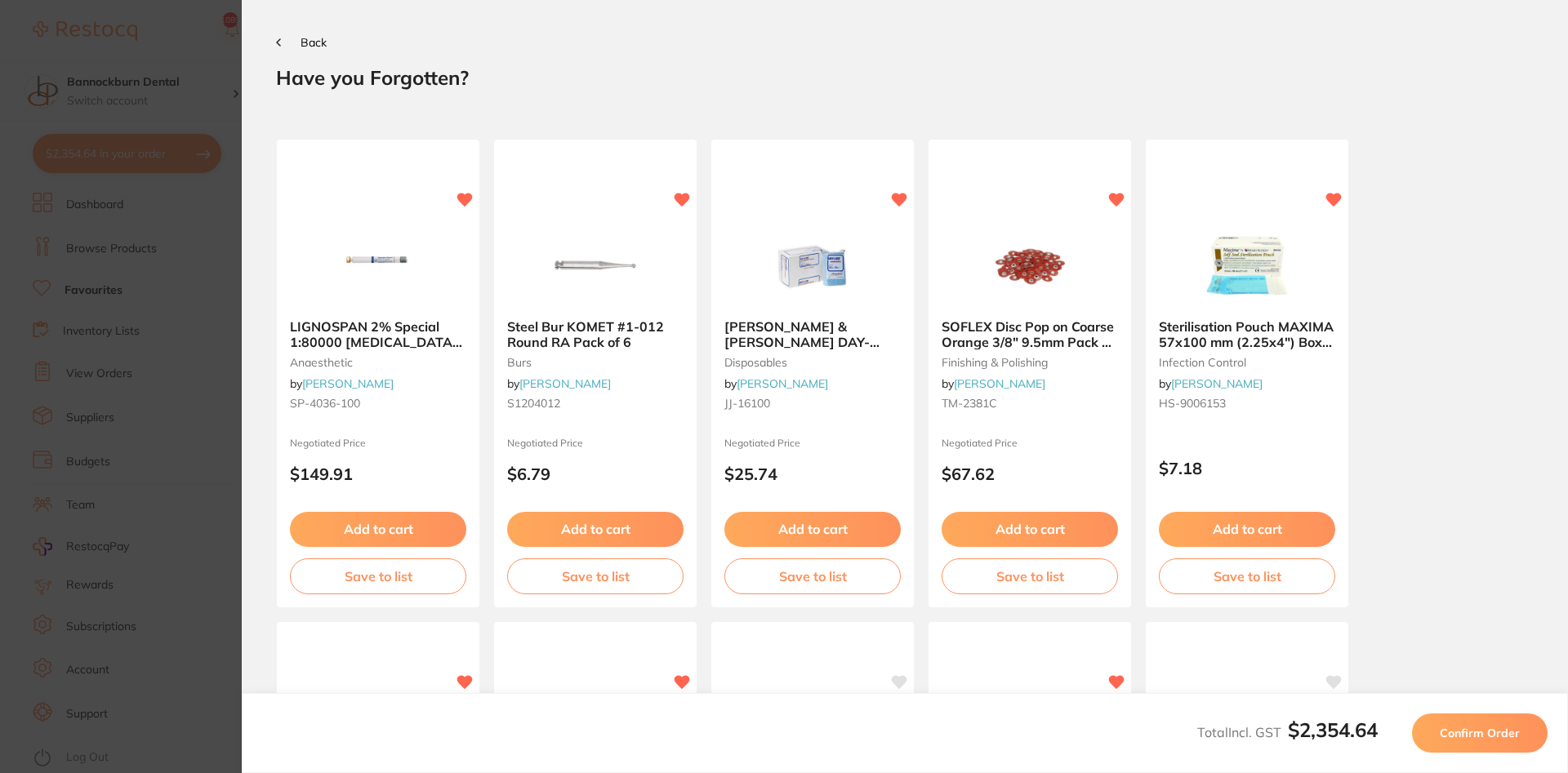
click at [1503, 742] on button "Confirm Order" at bounding box center [1480, 733] width 136 height 40
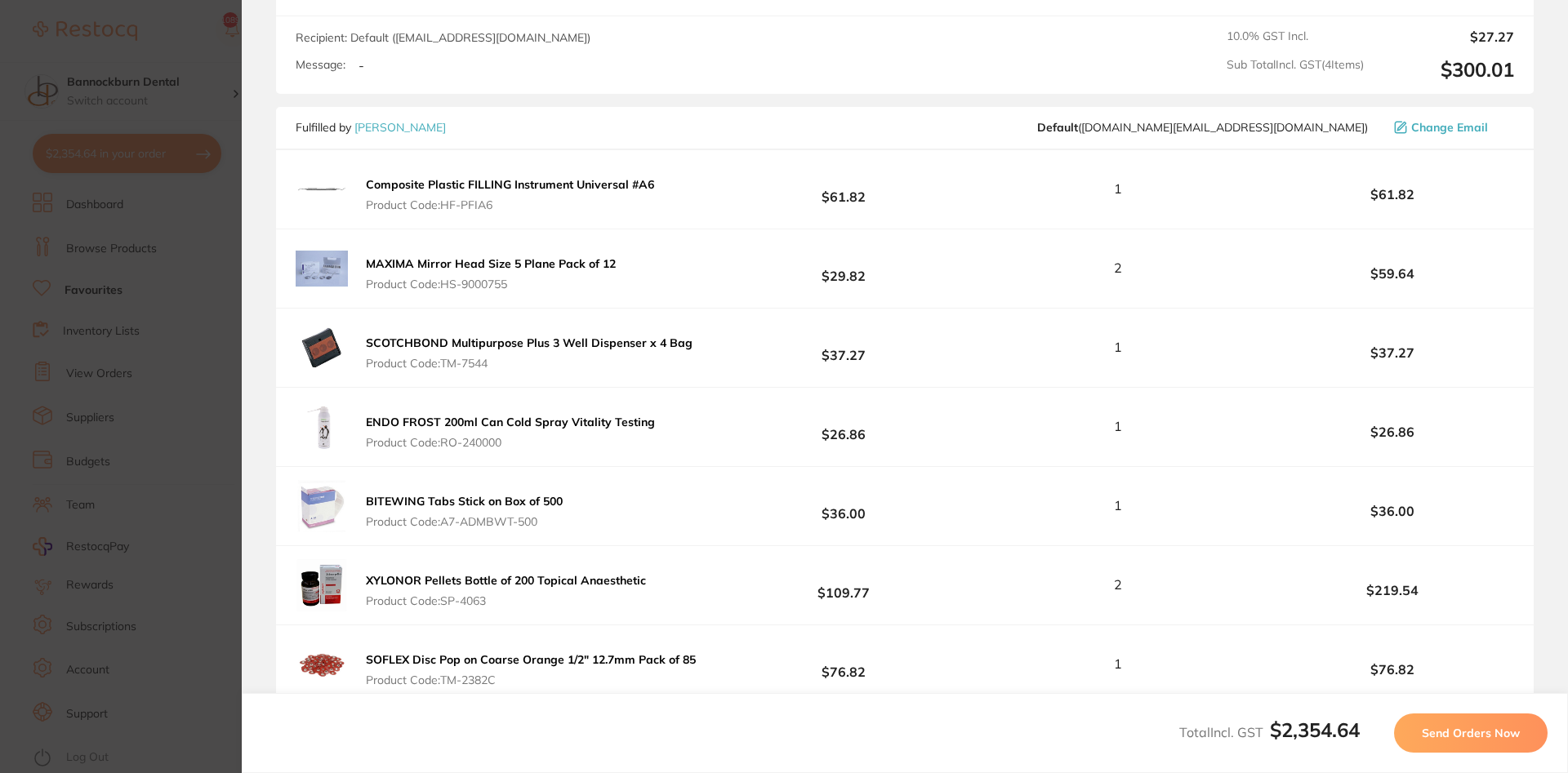
scroll to position [1176, 0]
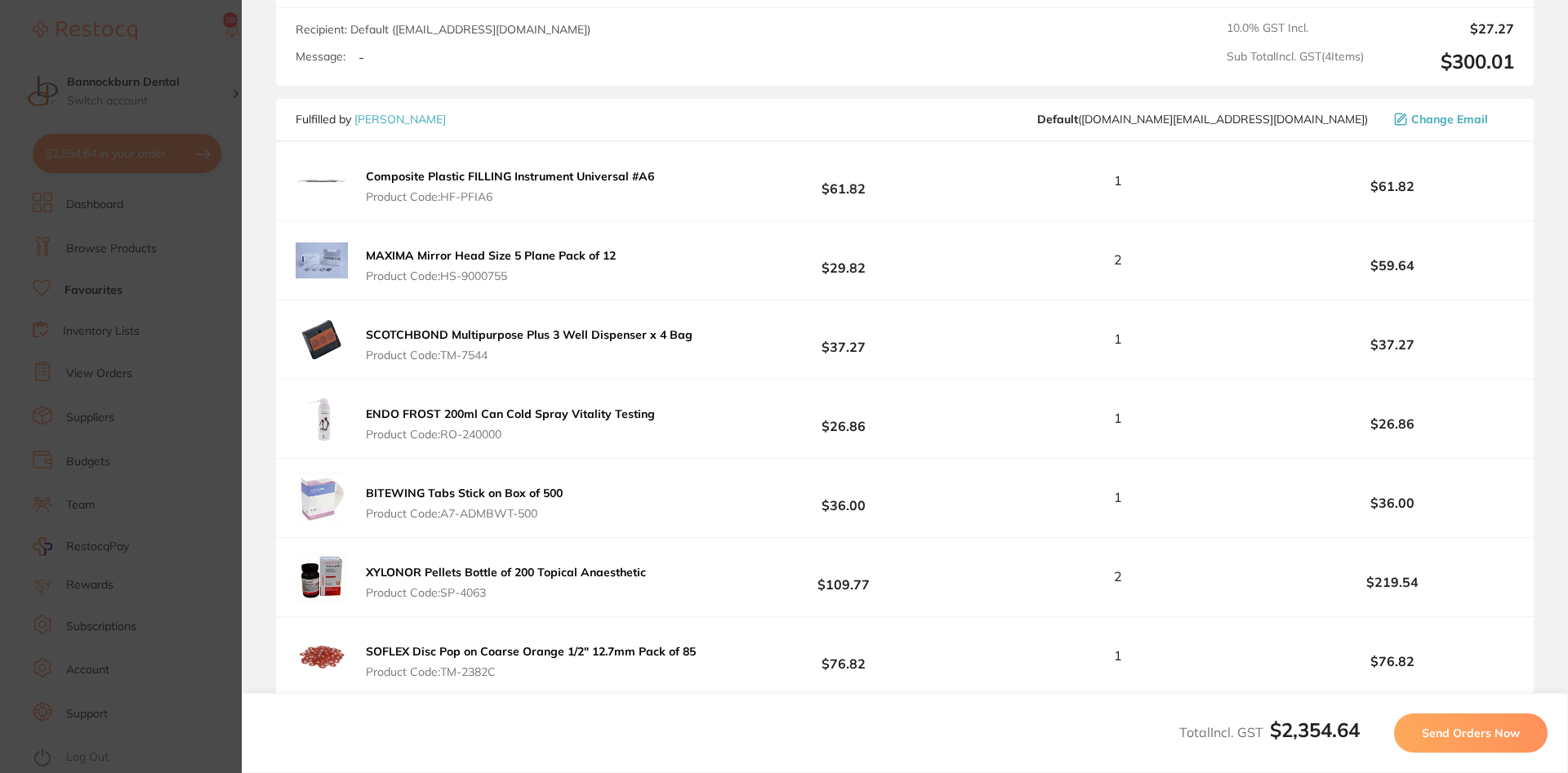
click at [1477, 732] on span "Send Orders Now" at bounding box center [1471, 733] width 98 height 15
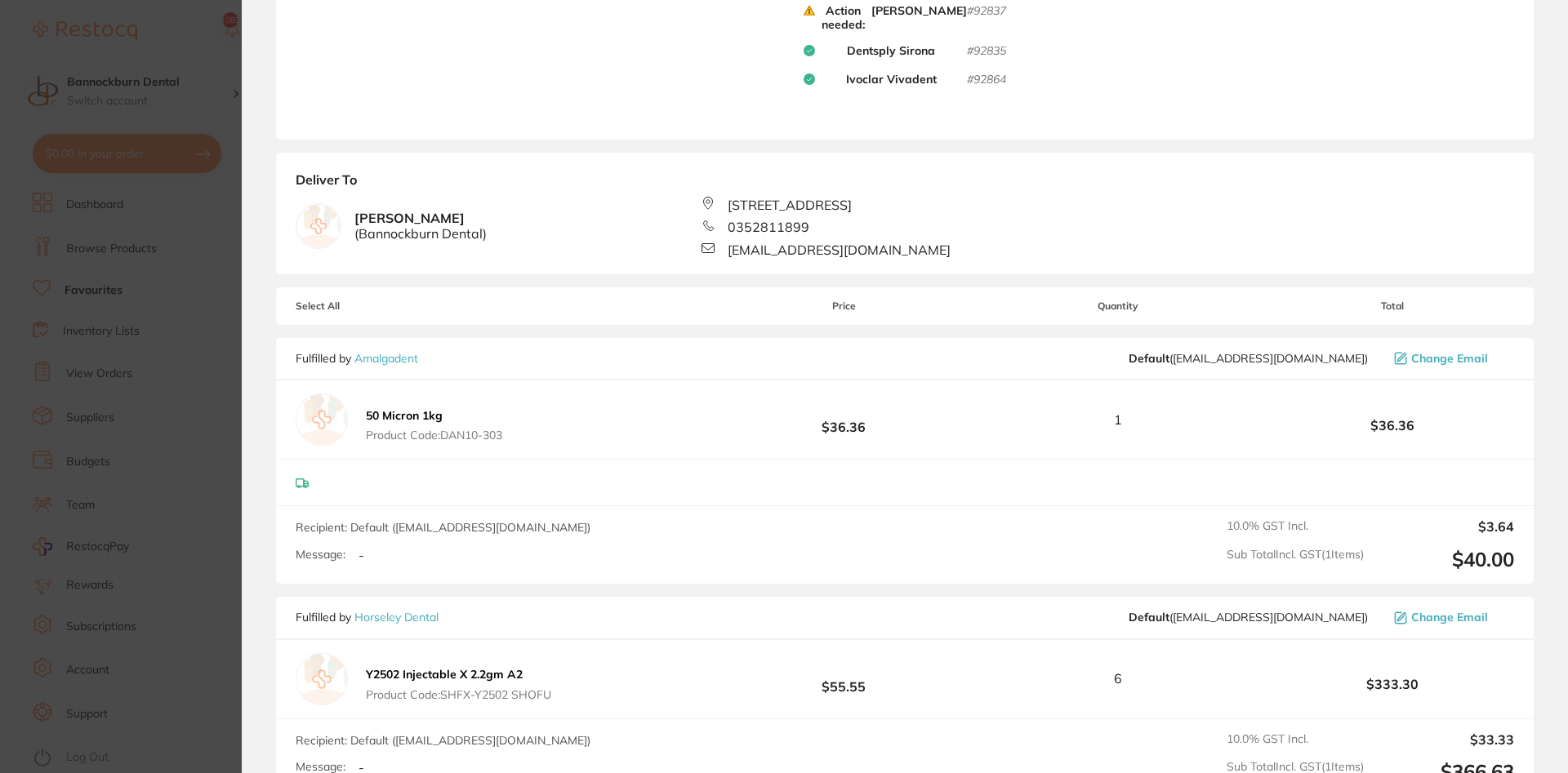
scroll to position [0, 0]
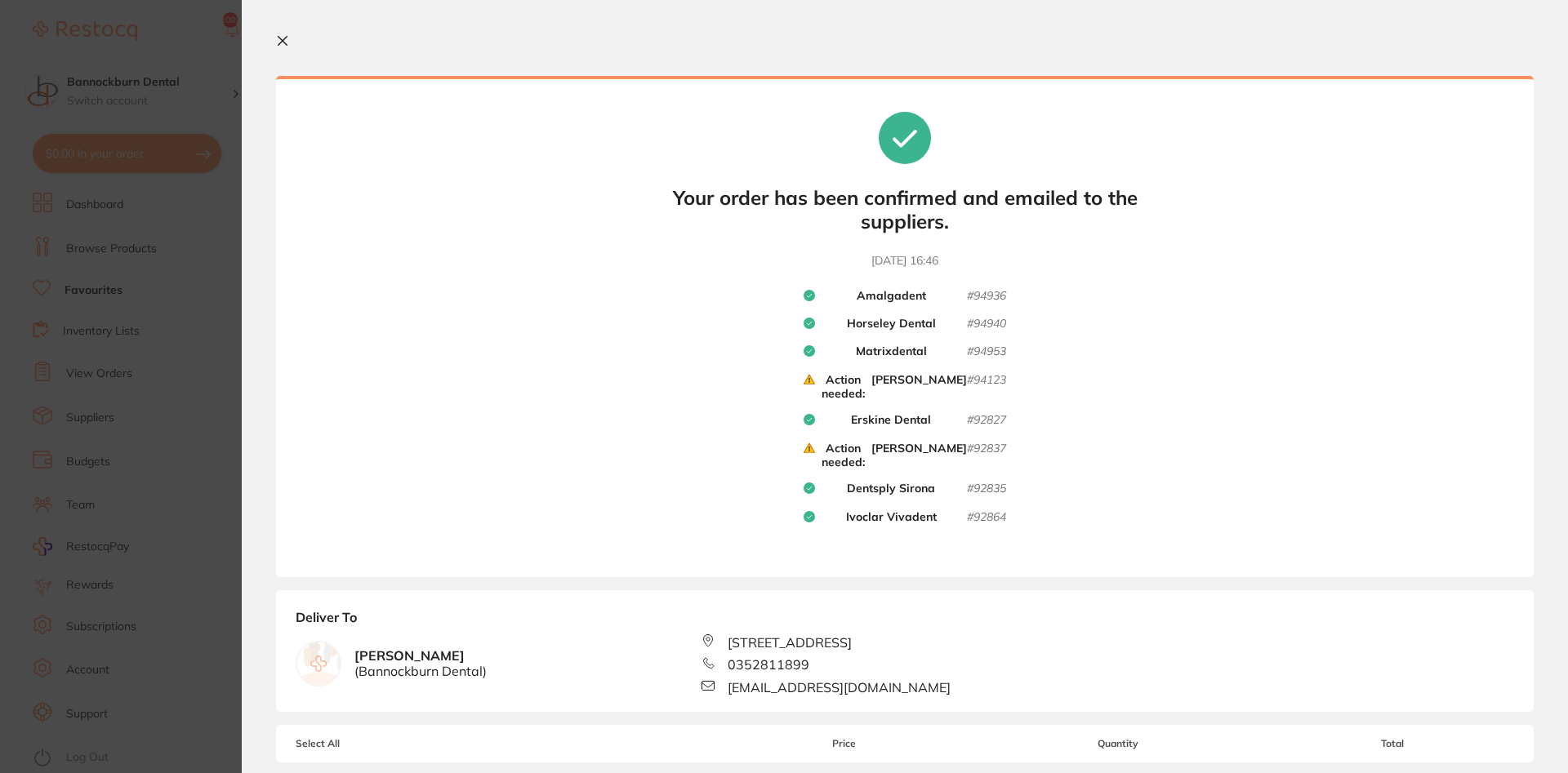
click at [294, 46] on button at bounding box center [286, 41] width 20 height 15
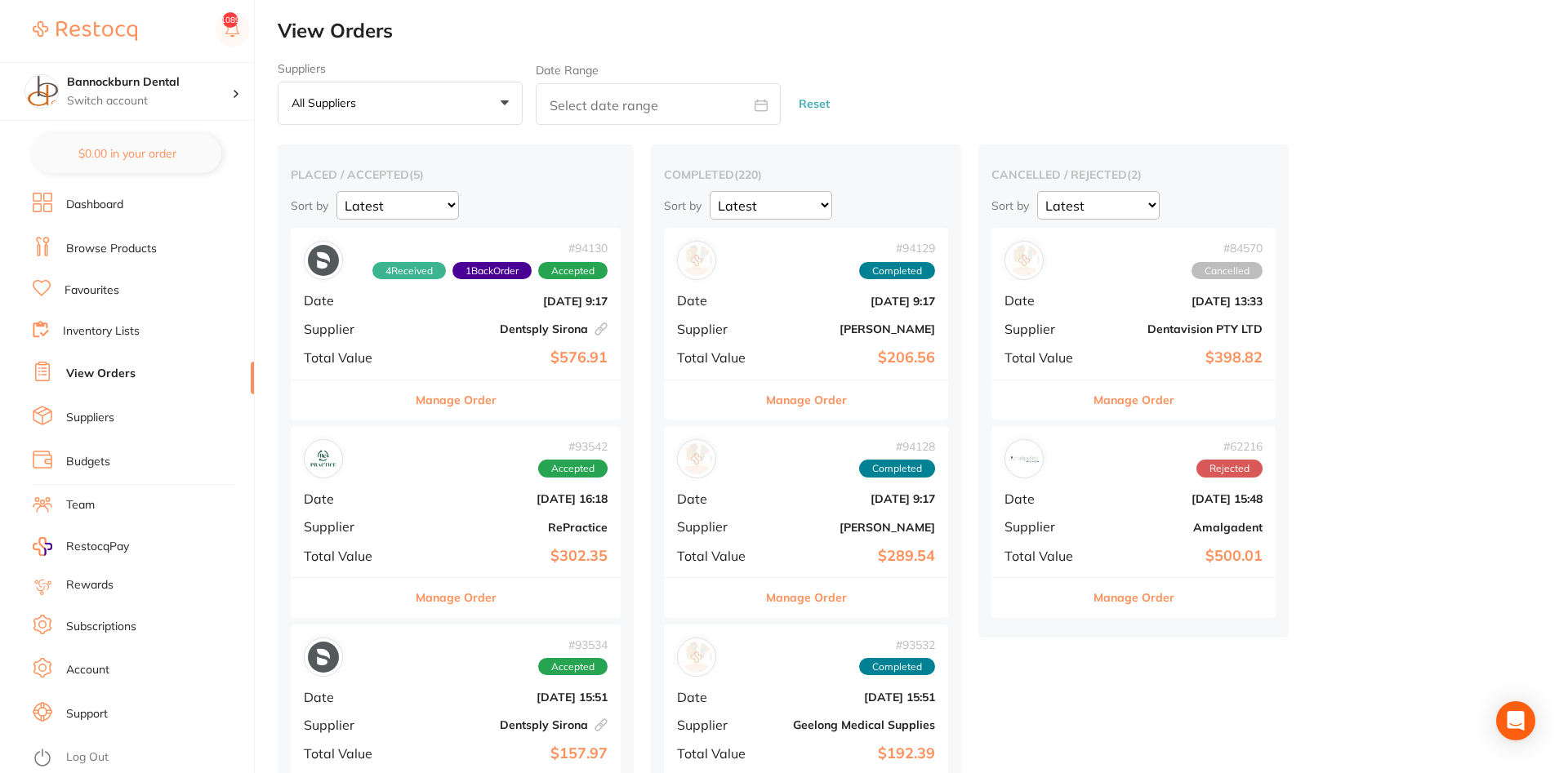
click at [109, 369] on link "View Orders" at bounding box center [101, 373] width 70 height 16
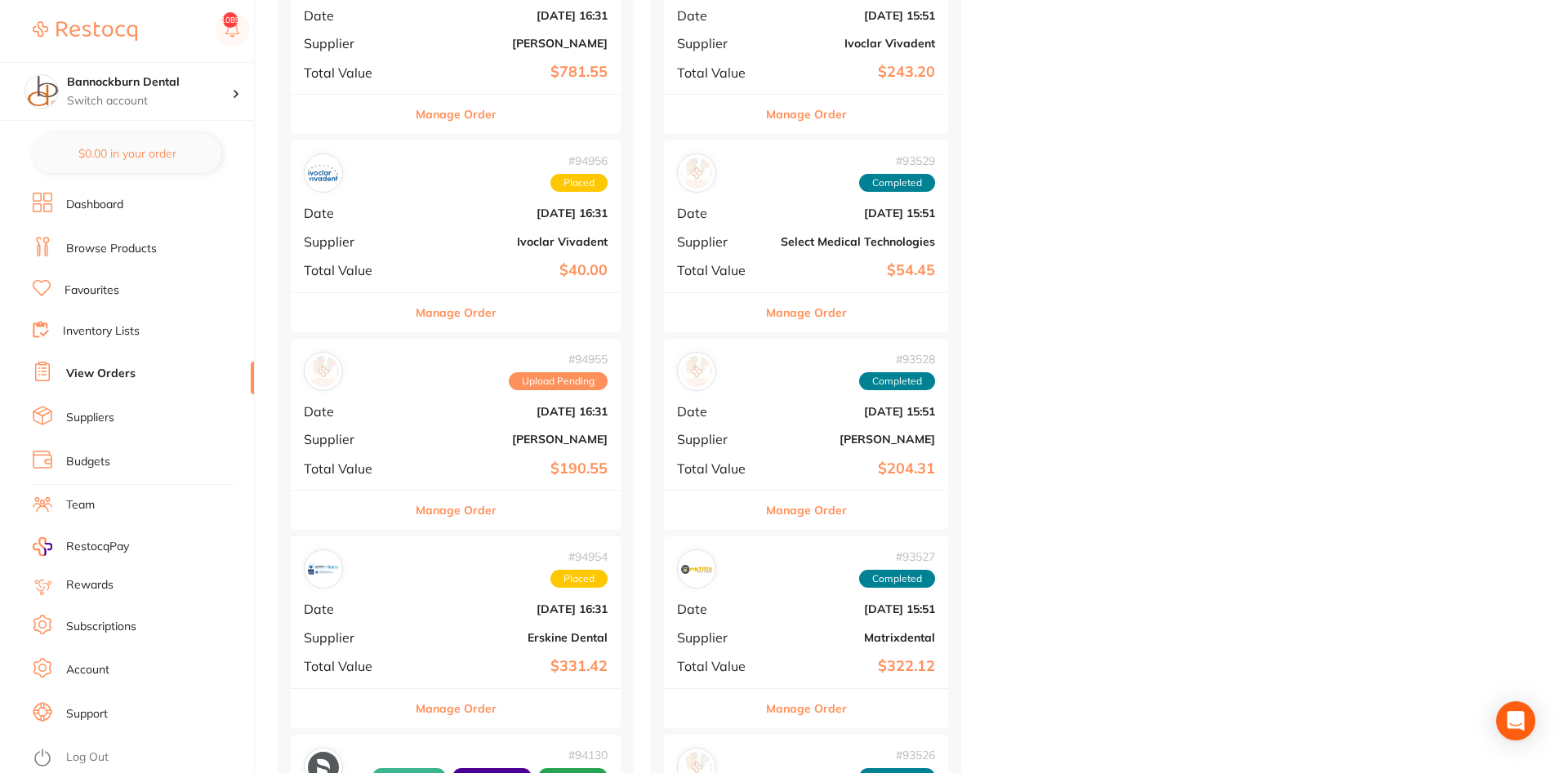
scroll to position [1083, 0]
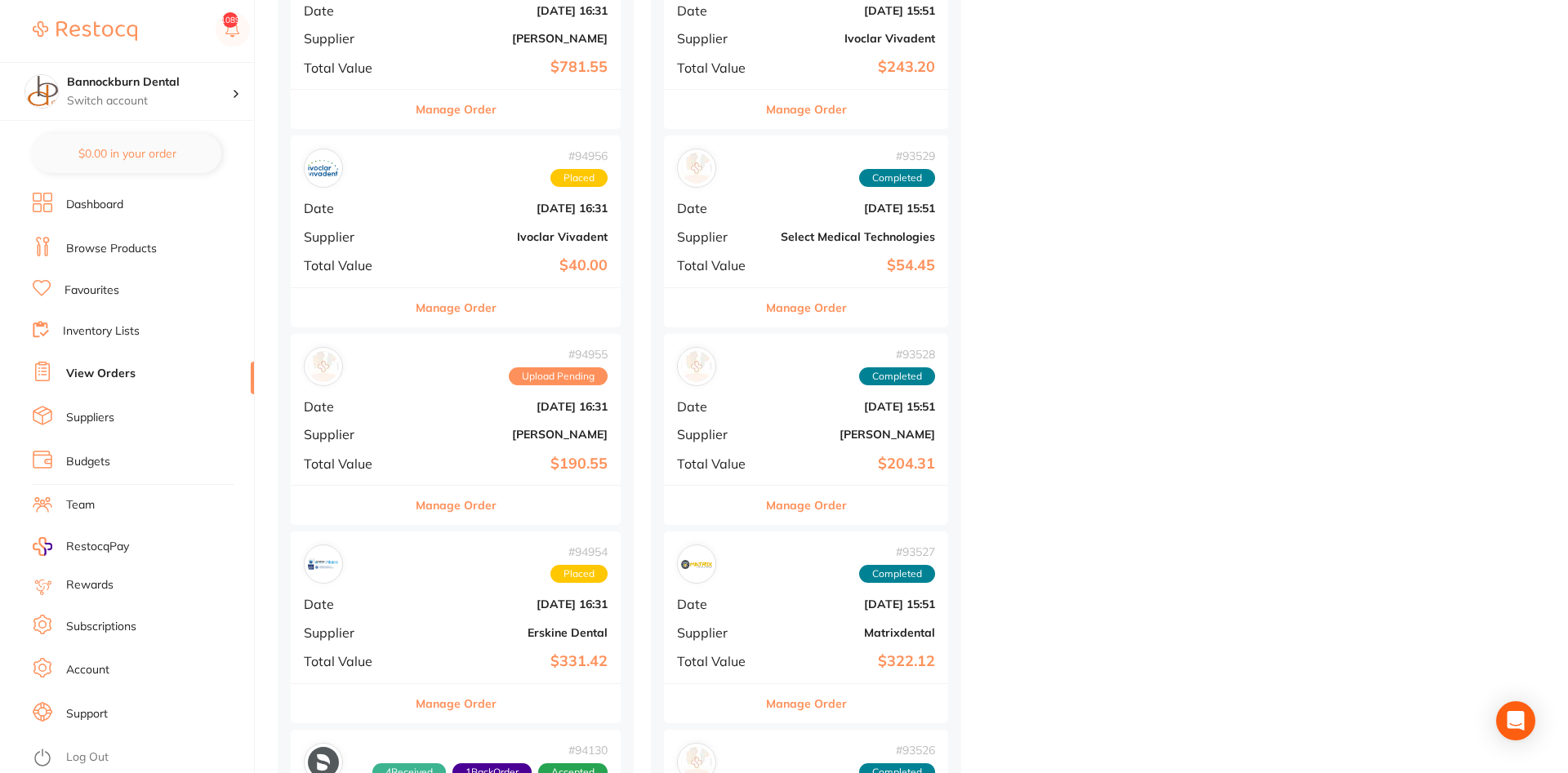
click at [517, 507] on div "Manage Order" at bounding box center [455, 505] width 330 height 40
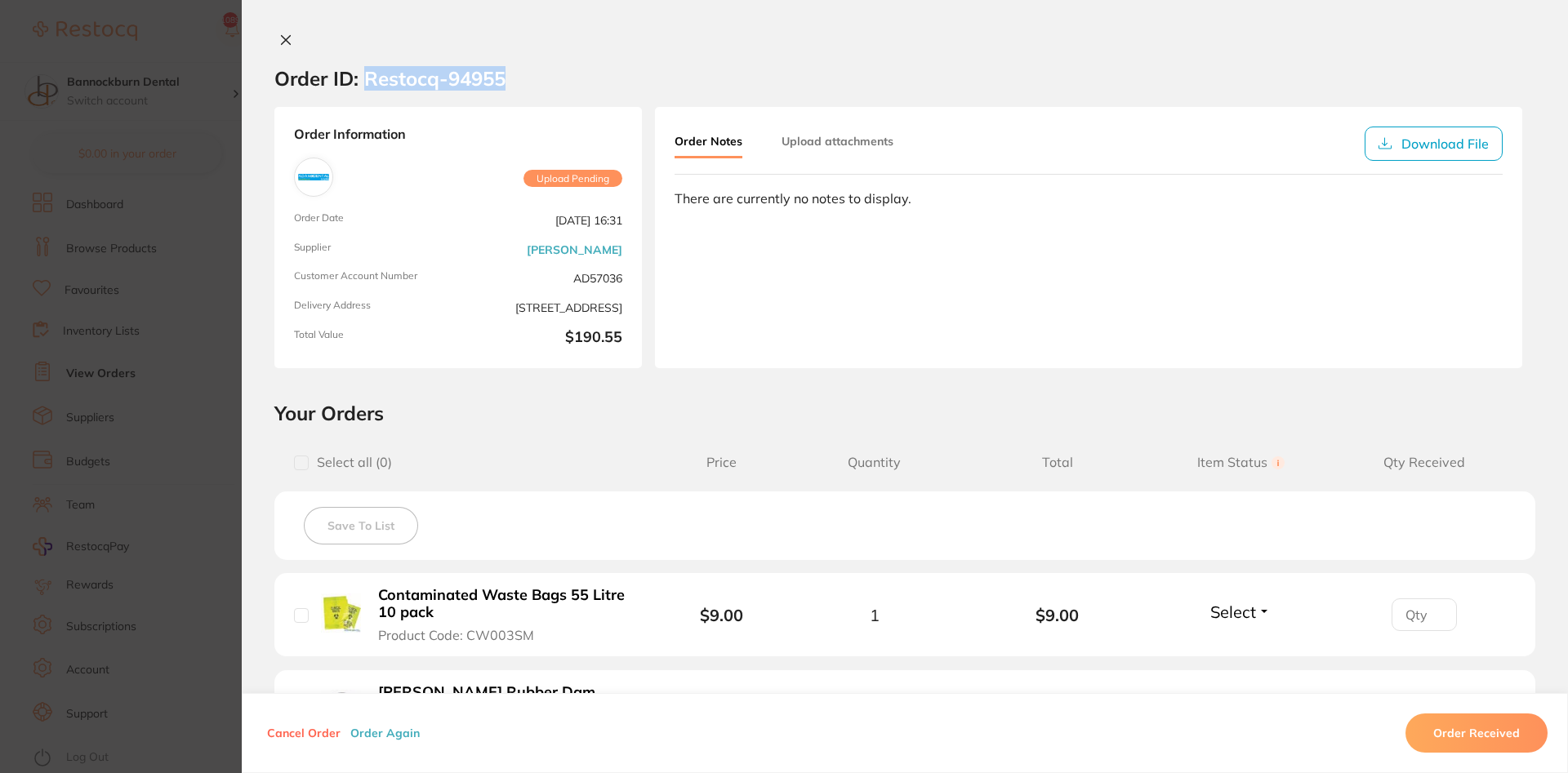
drag, startPoint x: 508, startPoint y: 76, endPoint x: 368, endPoint y: 86, distance: 140.4
click at [368, 86] on section "Order ID: Restocq- 94955" at bounding box center [904, 78] width 1327 height 58
copy h2 "Restocq- 94955"
click at [284, 39] on icon at bounding box center [287, 41] width 9 height 9
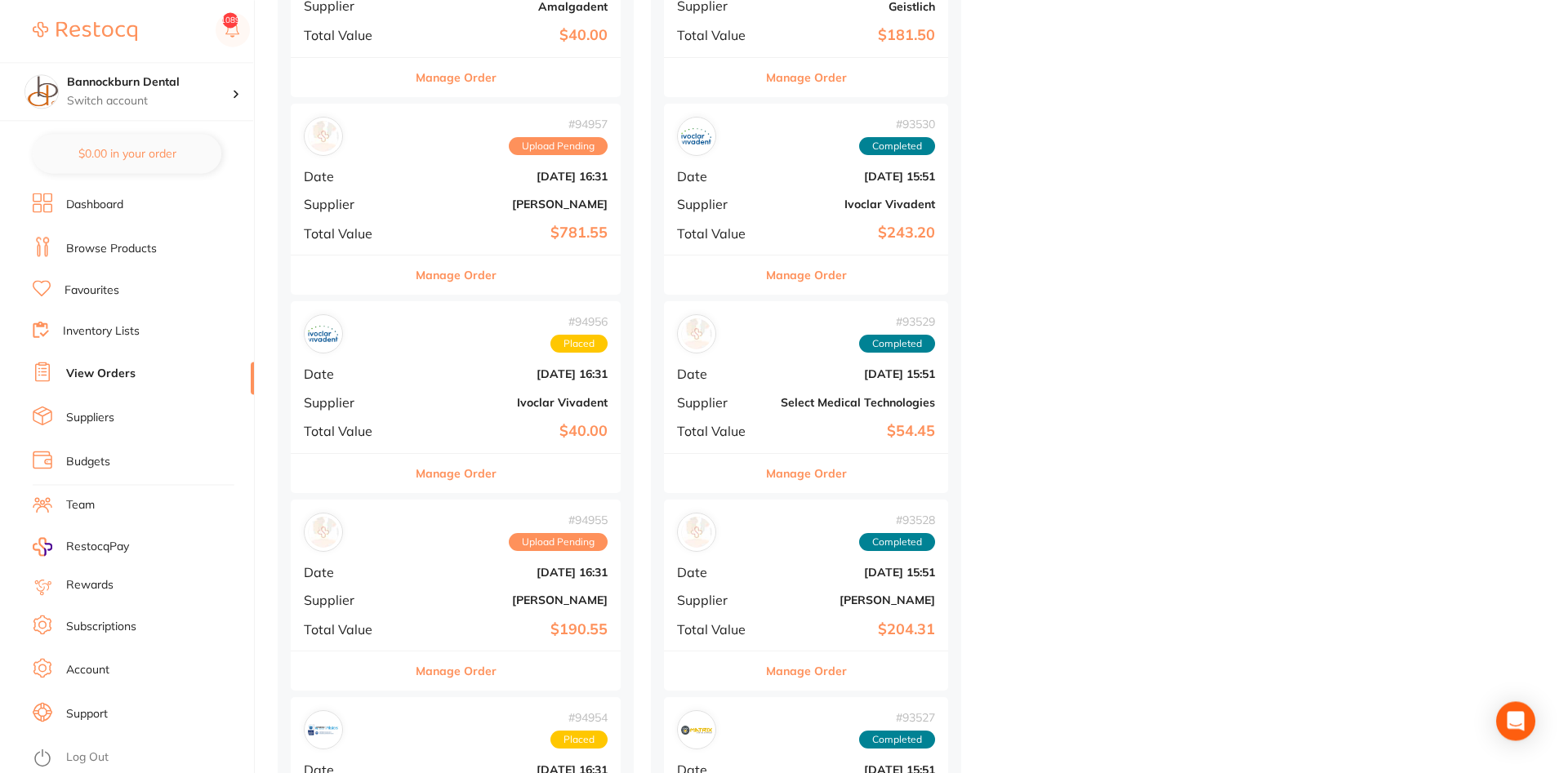
scroll to position [916, 0]
click at [469, 259] on button "Manage Order" at bounding box center [456, 276] width 81 height 40
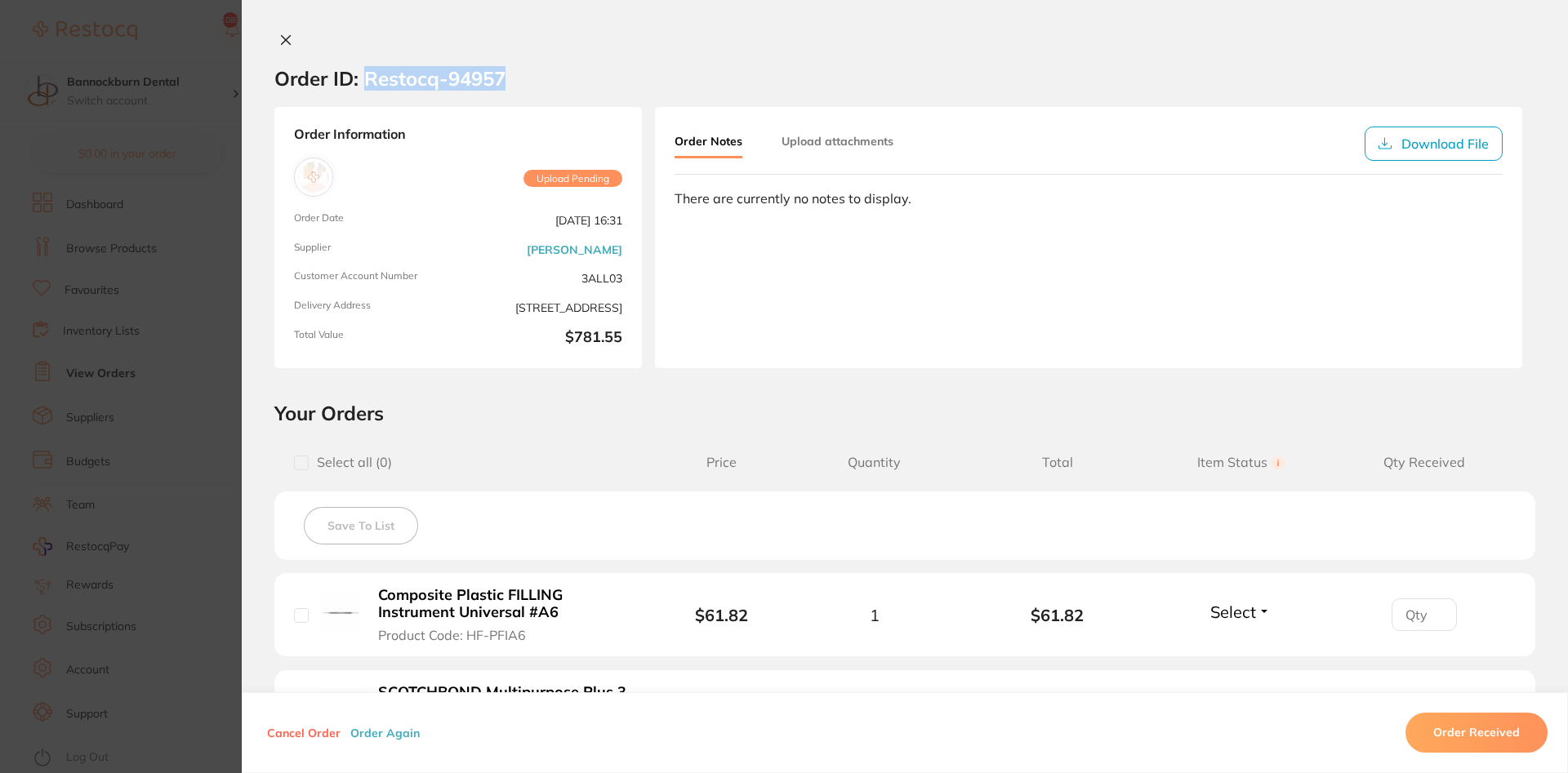
drag, startPoint x: 497, startPoint y: 75, endPoint x: 365, endPoint y: 90, distance: 132.8
click at [365, 90] on section "Order ID: Restocq- 94957" at bounding box center [904, 78] width 1327 height 58
copy h2 "Restocq- 94957"
drag, startPoint x: 294, startPoint y: 30, endPoint x: 279, endPoint y: 35, distance: 15.8
click at [280, 34] on div "Order ID: Restocq- 94957 Order Information Upload Pending Order Date Sept 29 20…" at bounding box center [904, 386] width 1327 height 773
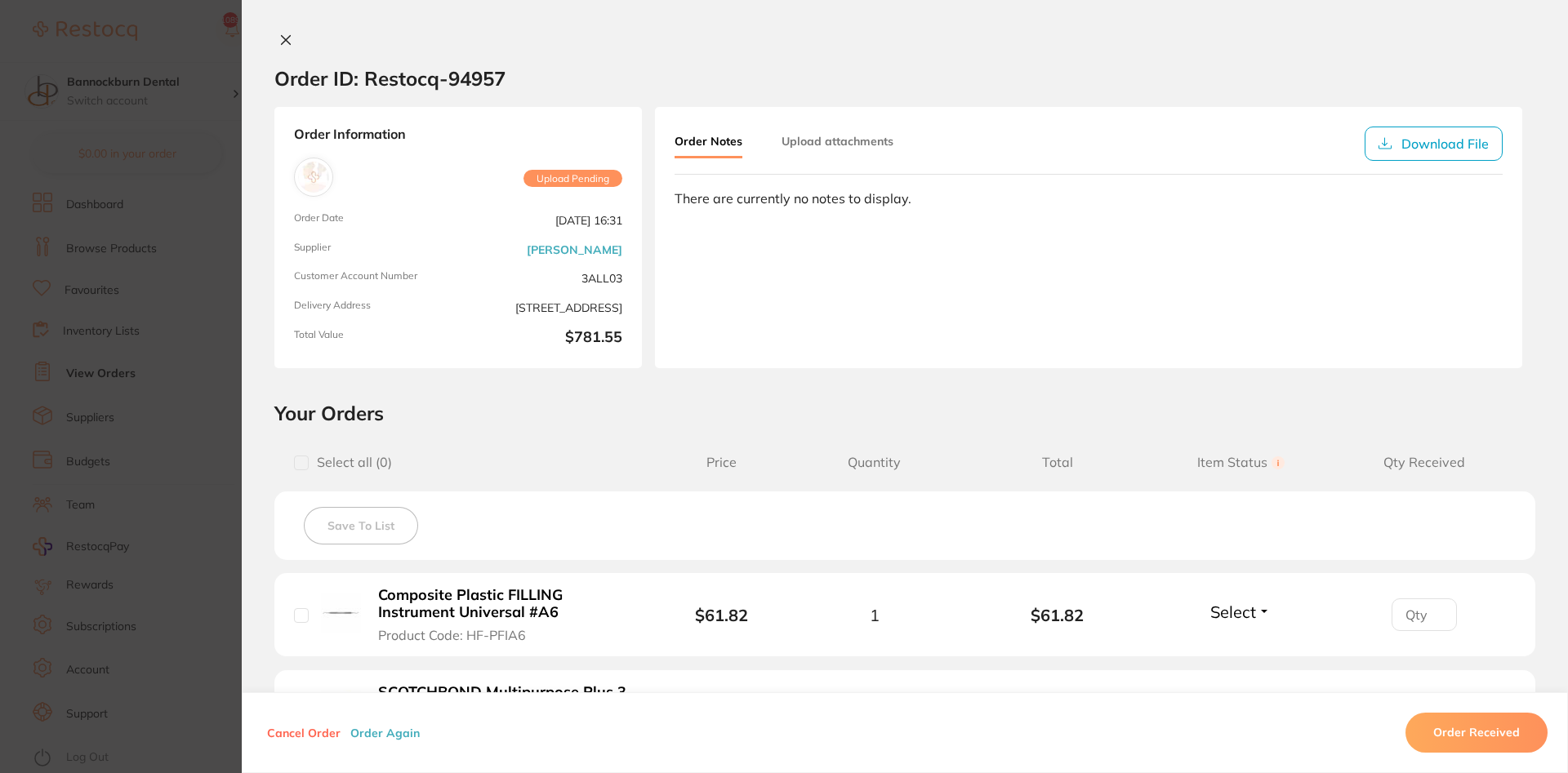
click at [279, 35] on icon at bounding box center [286, 41] width 13 height 13
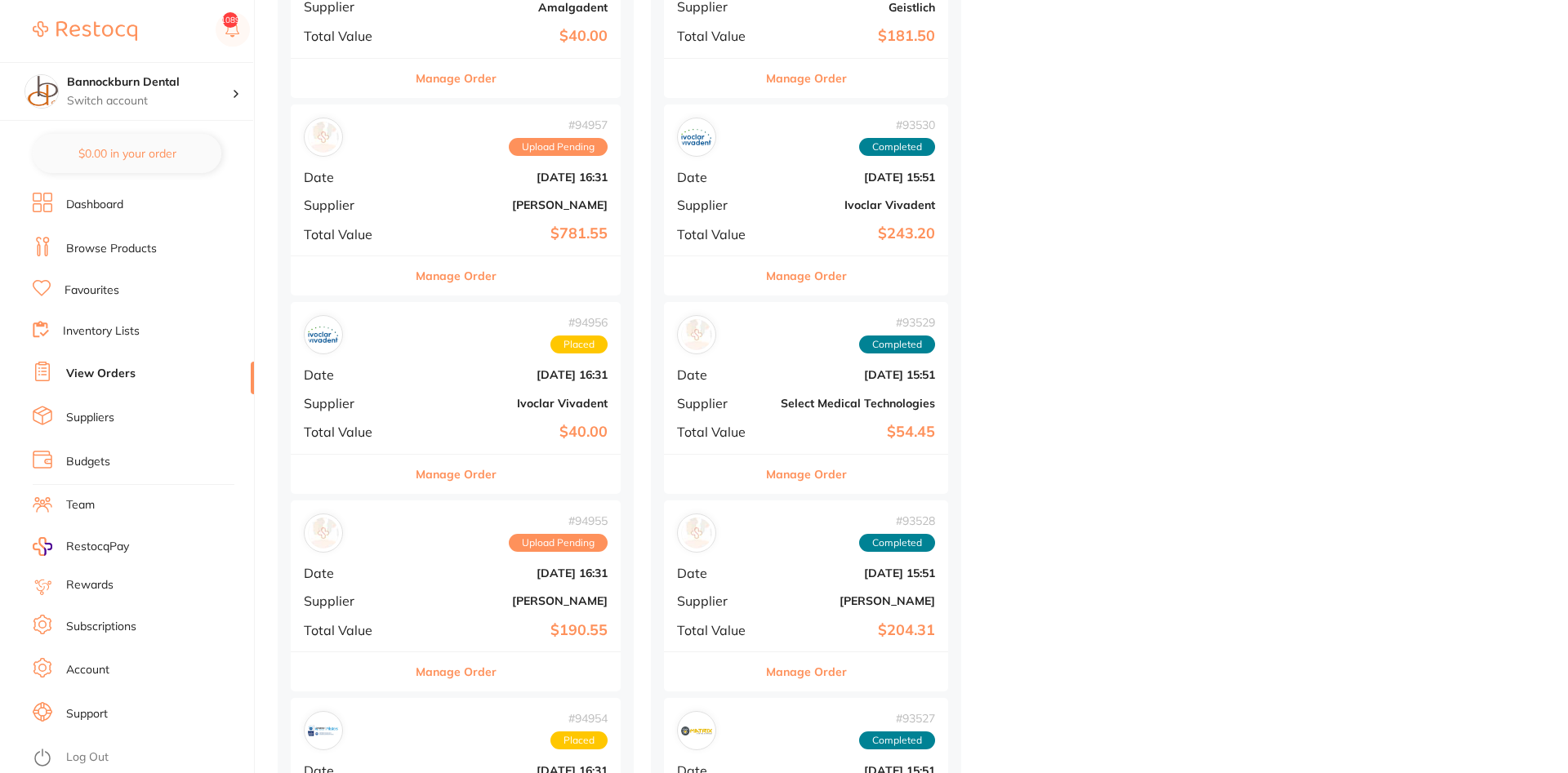
click at [94, 762] on li "Log Out" at bounding box center [141, 758] width 217 height 25
